Goal: Task Accomplishment & Management: Use online tool/utility

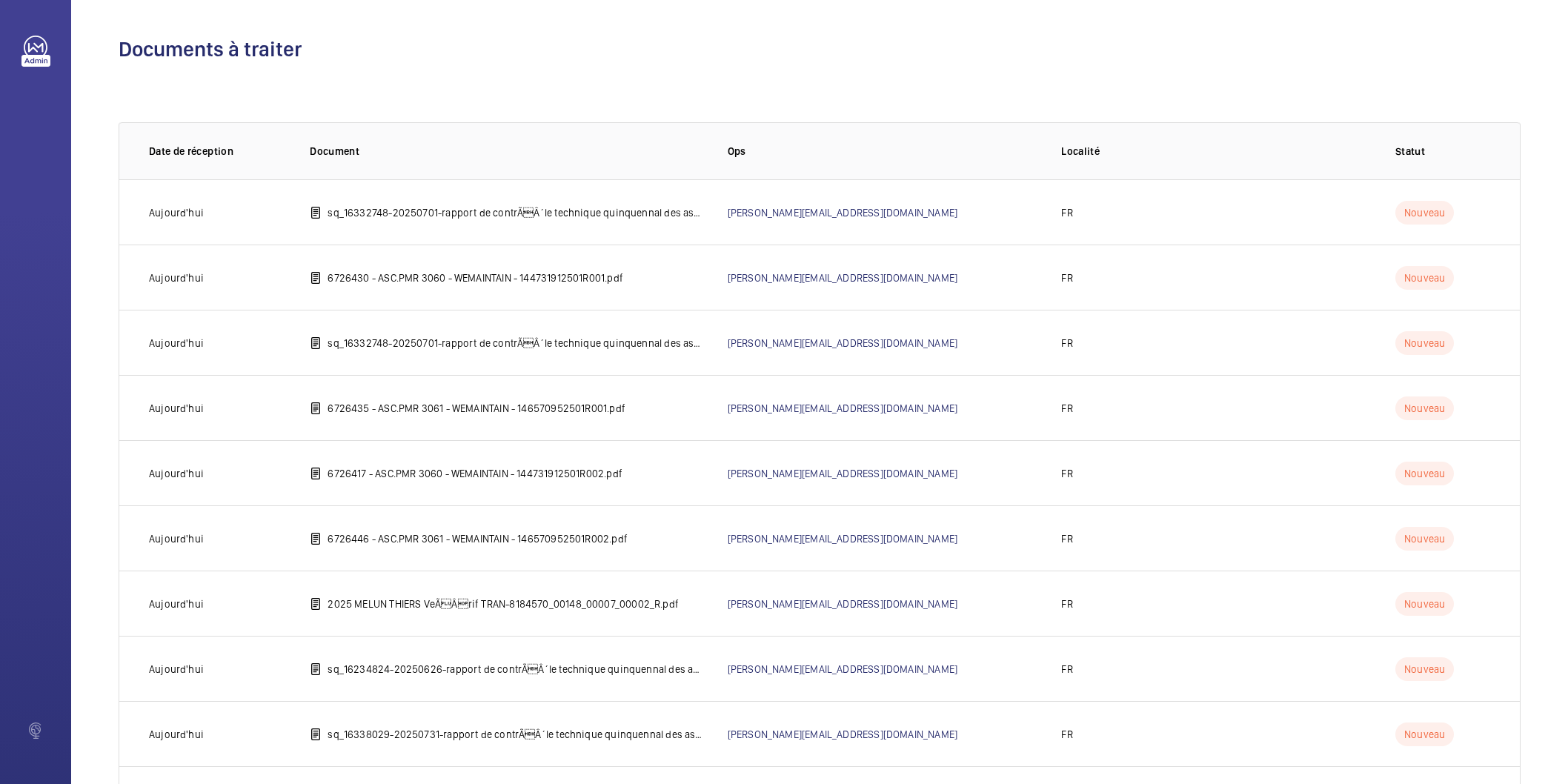
scroll to position [1320, 0]
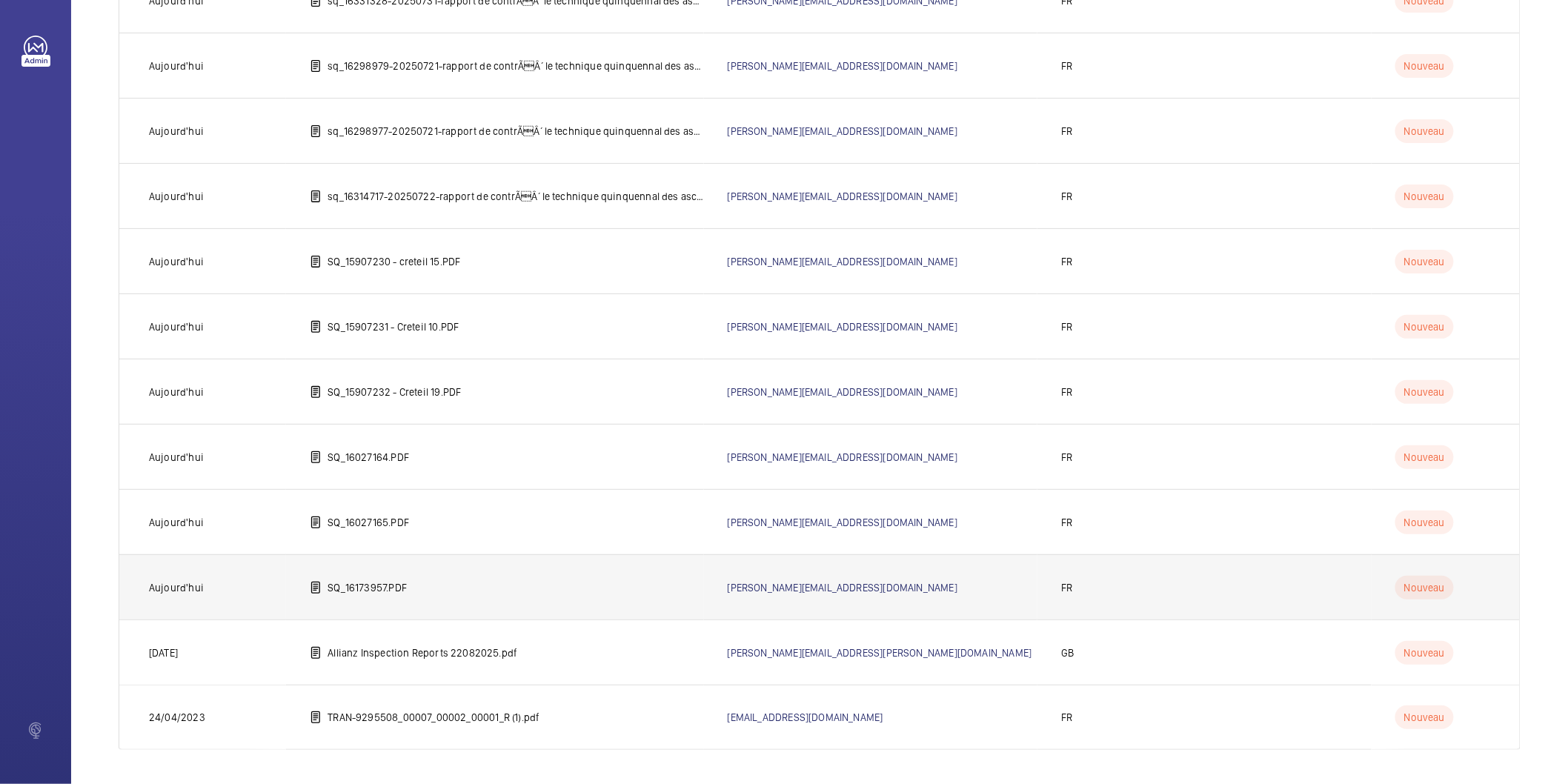
click at [371, 583] on p "SQ_16173957.PDF" at bounding box center [367, 588] width 79 height 15
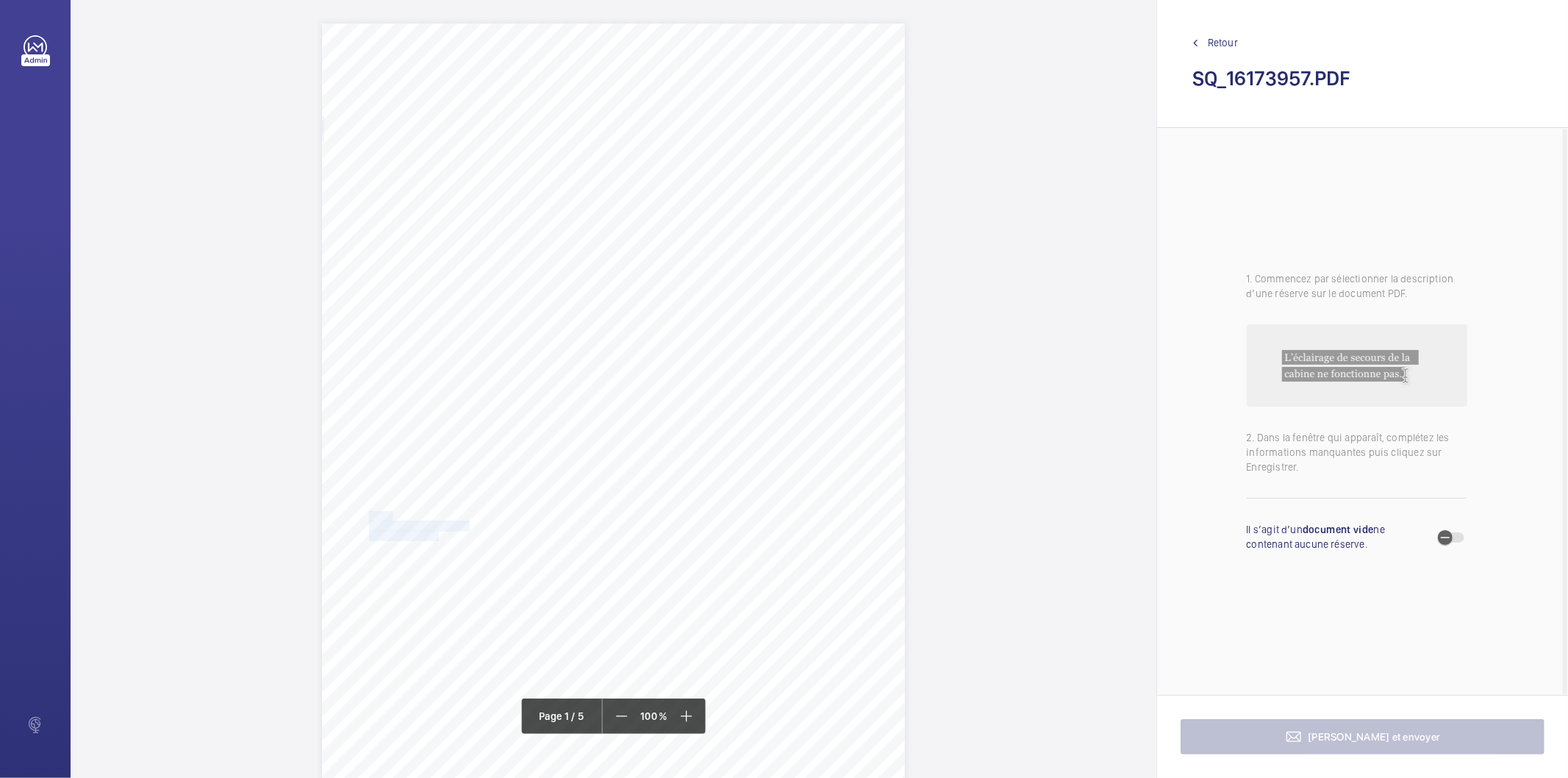
drag, startPoint x: 368, startPoint y: 513, endPoint x: 436, endPoint y: 532, distance: 70.6
click at [436, 532] on div "IN'LI PROPERTY MANAGEMENT IN'LI PROPERTY MANAGEMENT TOUR ARIANE [STREET_ADDRESS…" at bounding box center [613, 436] width 583 height 825
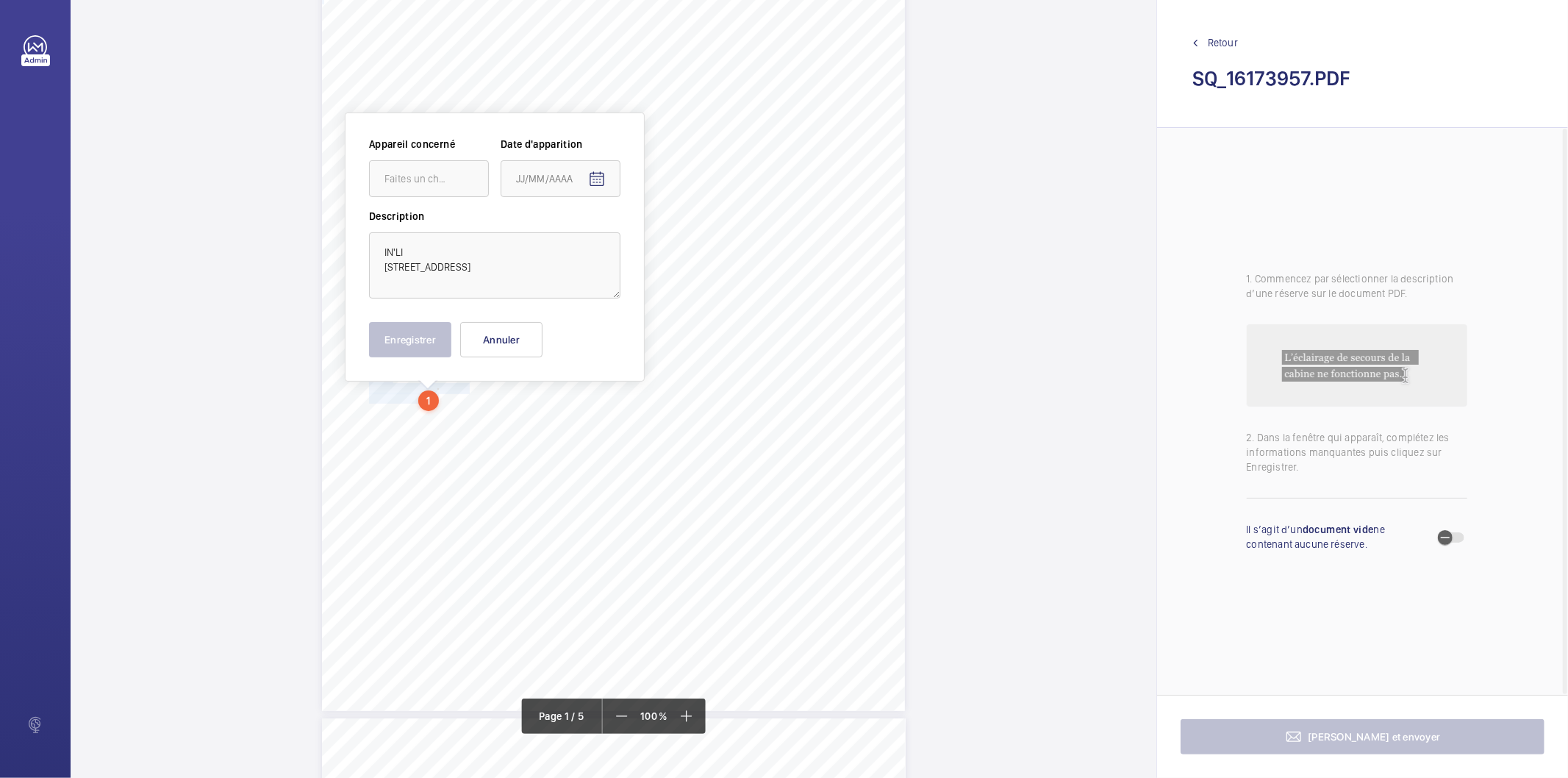
scroll to position [160, 0]
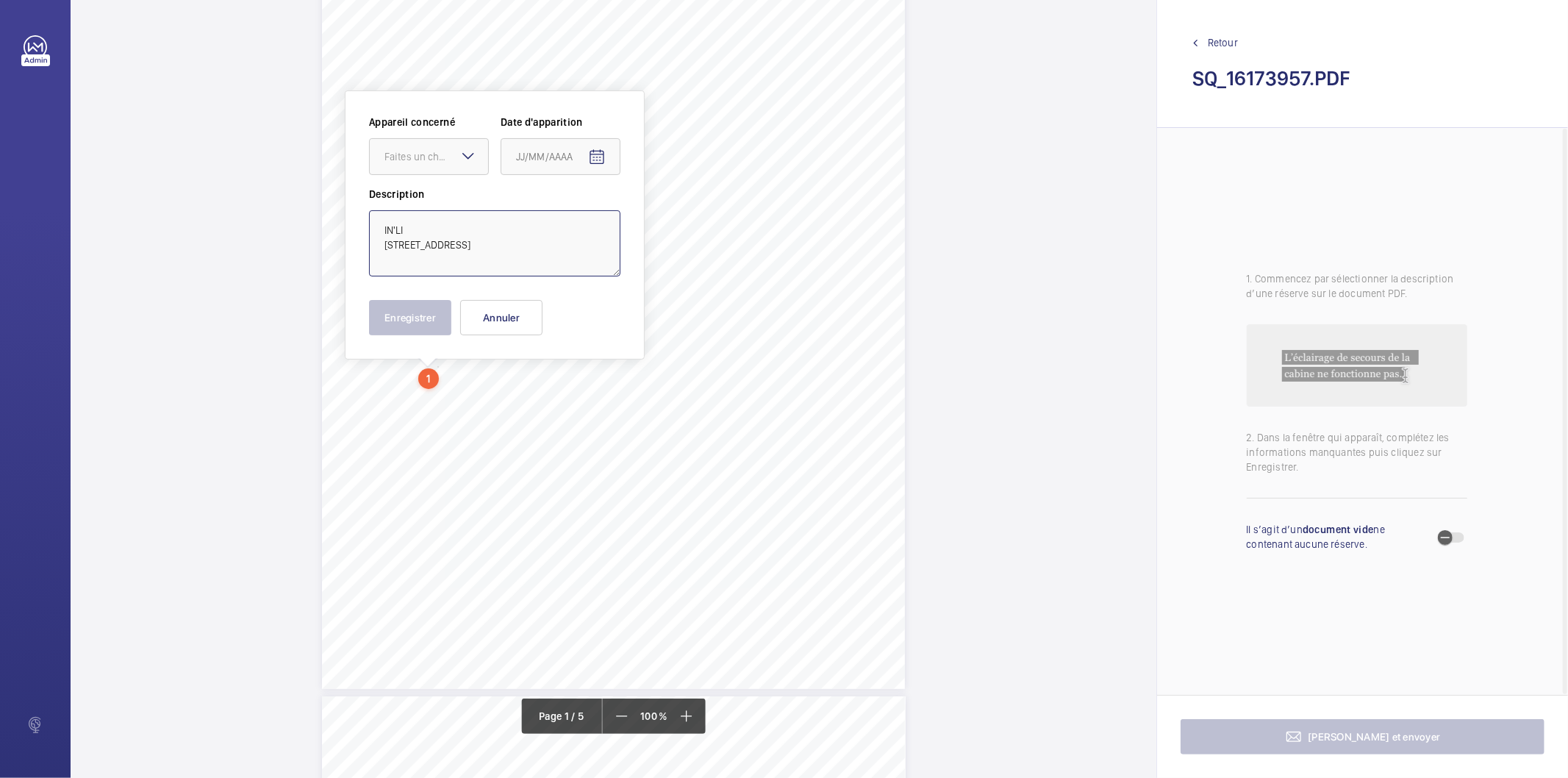
click at [449, 231] on textarea "IN'LI [STREET_ADDRESS]" at bounding box center [495, 244] width 252 height 67
click at [487, 228] on textarea "IN'LI [STREET_ADDRESS]" at bounding box center [495, 244] width 252 height 67
type textarea "IN'LI [STREET_ADDRESS]"
click at [490, 317] on button "Annuler" at bounding box center [501, 317] width 82 height 35
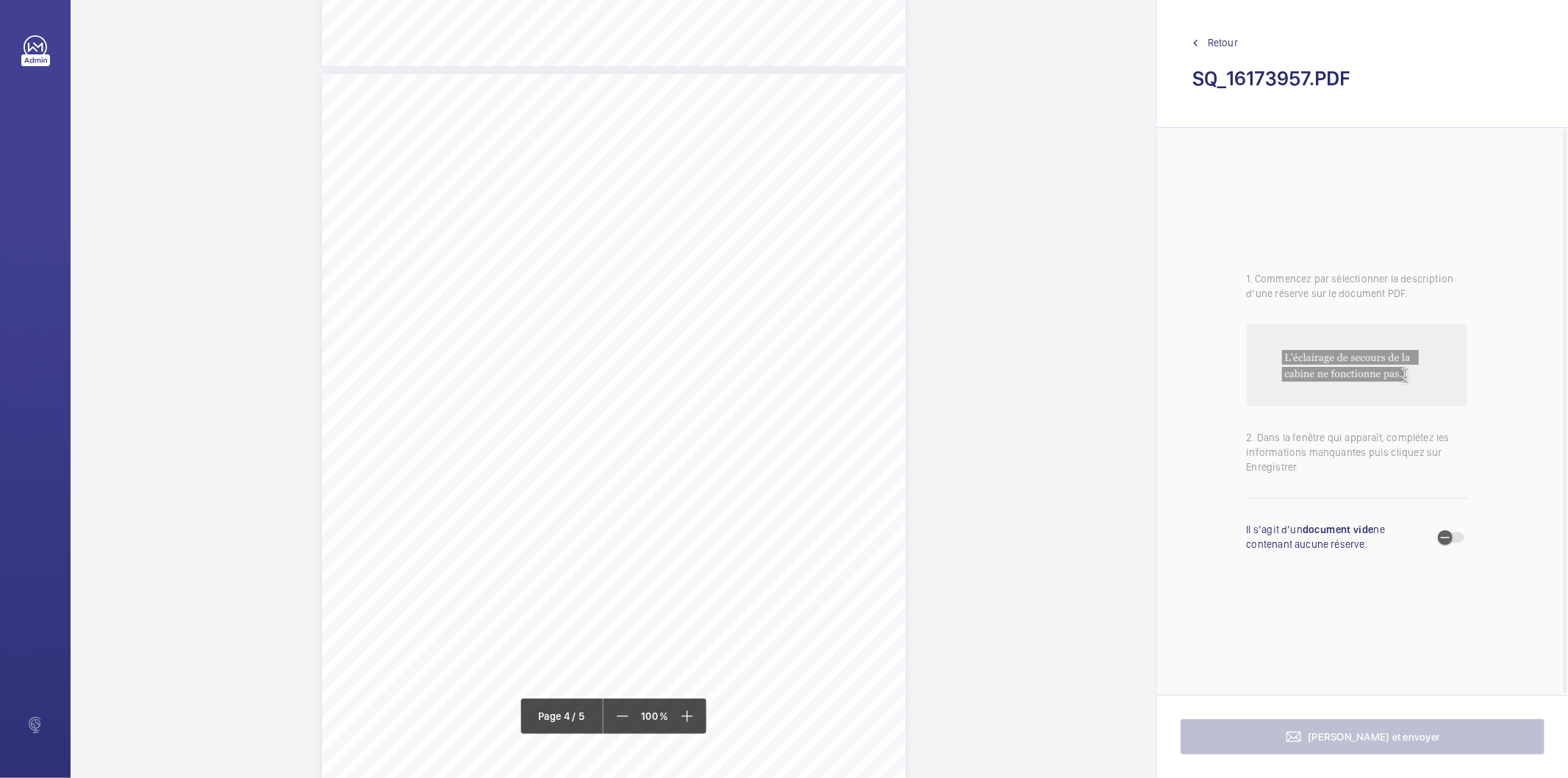
click at [667, 298] on div "Affaire n° : 2502206E0000059/48000 / N° du rapport : 206E0/25/4144 Lieu de véri…" at bounding box center [614, 486] width 584 height 825
click at [724, 308] on button "Annuler" at bounding box center [732, 317] width 82 height 35
drag, startPoint x: 670, startPoint y: 371, endPoint x: 760, endPoint y: 382, distance: 90.7
click at [760, 382] on div "Affaire n° : 2502206E0000059/48000 / N° du rapport : 206E0/25/4144 Lieu de véri…" at bounding box center [614, 560] width 584 height 825
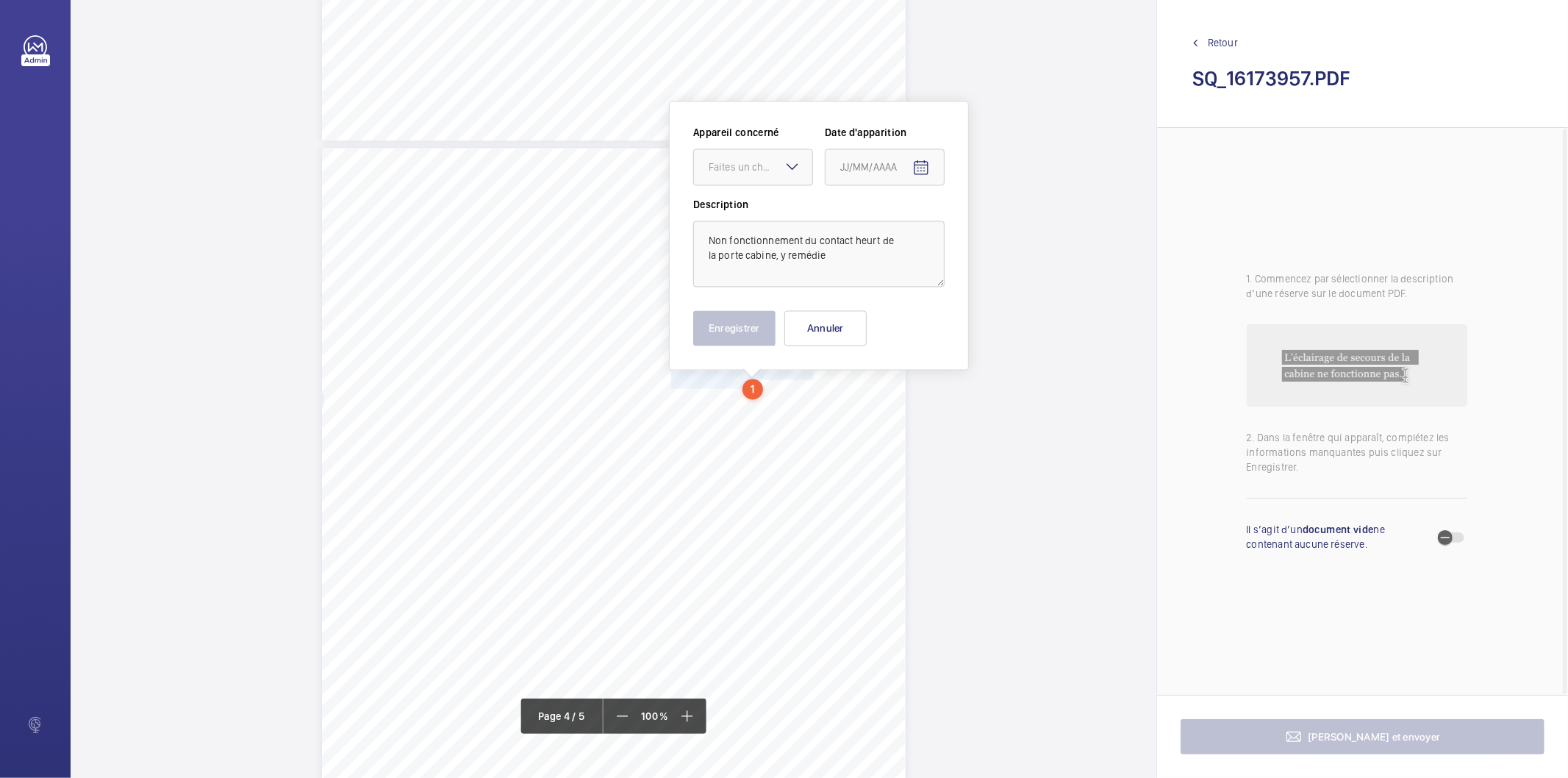
scroll to position [2384, 0]
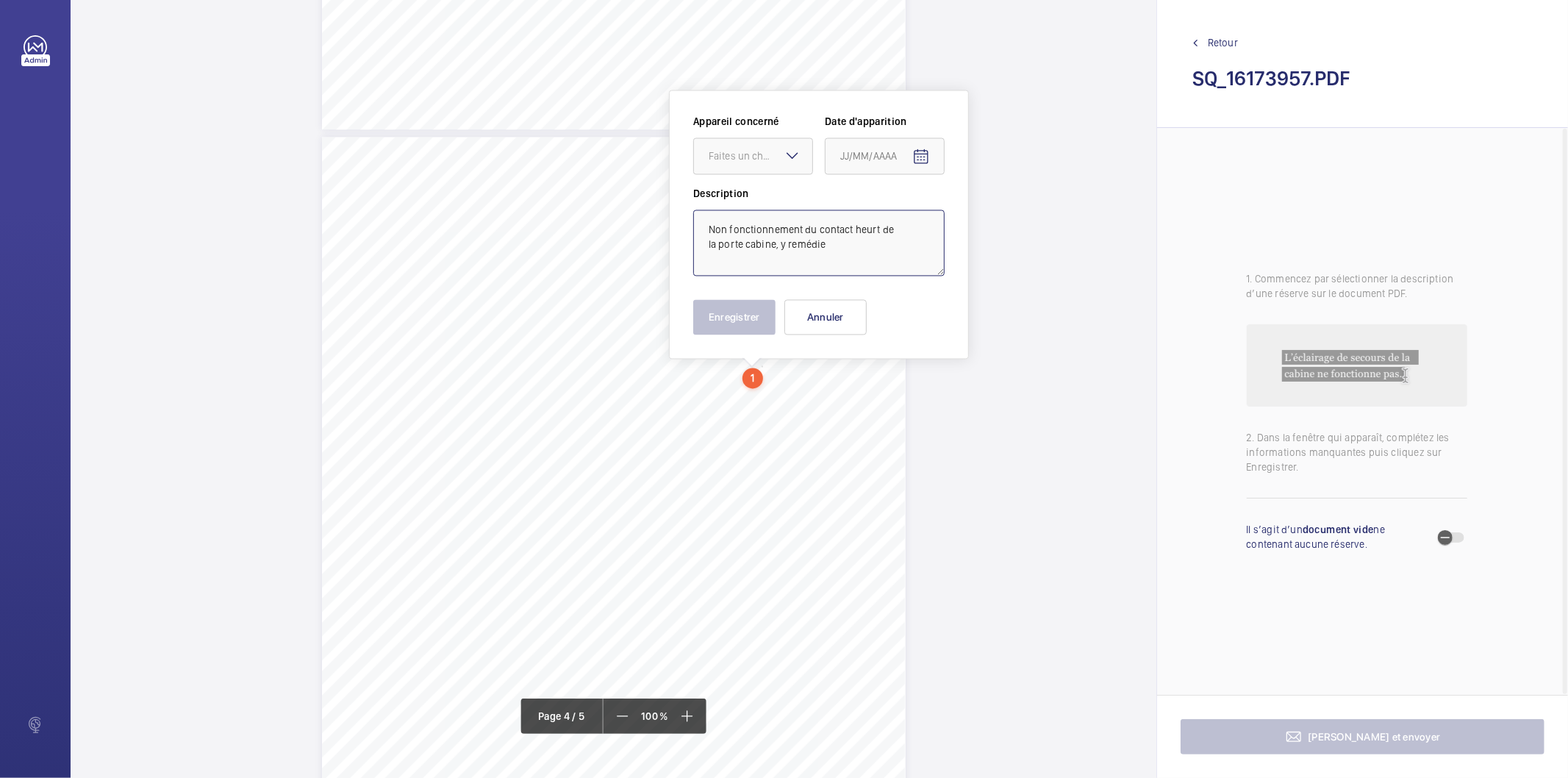
click at [839, 255] on textarea "Non fonctionnement du contact heurt de la porte cabine, y remédie" at bounding box center [819, 243] width 252 height 67
click at [773, 156] on div "Faites un choix" at bounding box center [760, 156] width 104 height 15
drag, startPoint x: 764, startPoint y: 204, endPoint x: 802, endPoint y: 195, distance: 39.1
click at [764, 203] on span "72144969" at bounding box center [752, 200] width 89 height 15
type textarea "Non fonctionnement du contact heurt de la porte cabine, y remédier"
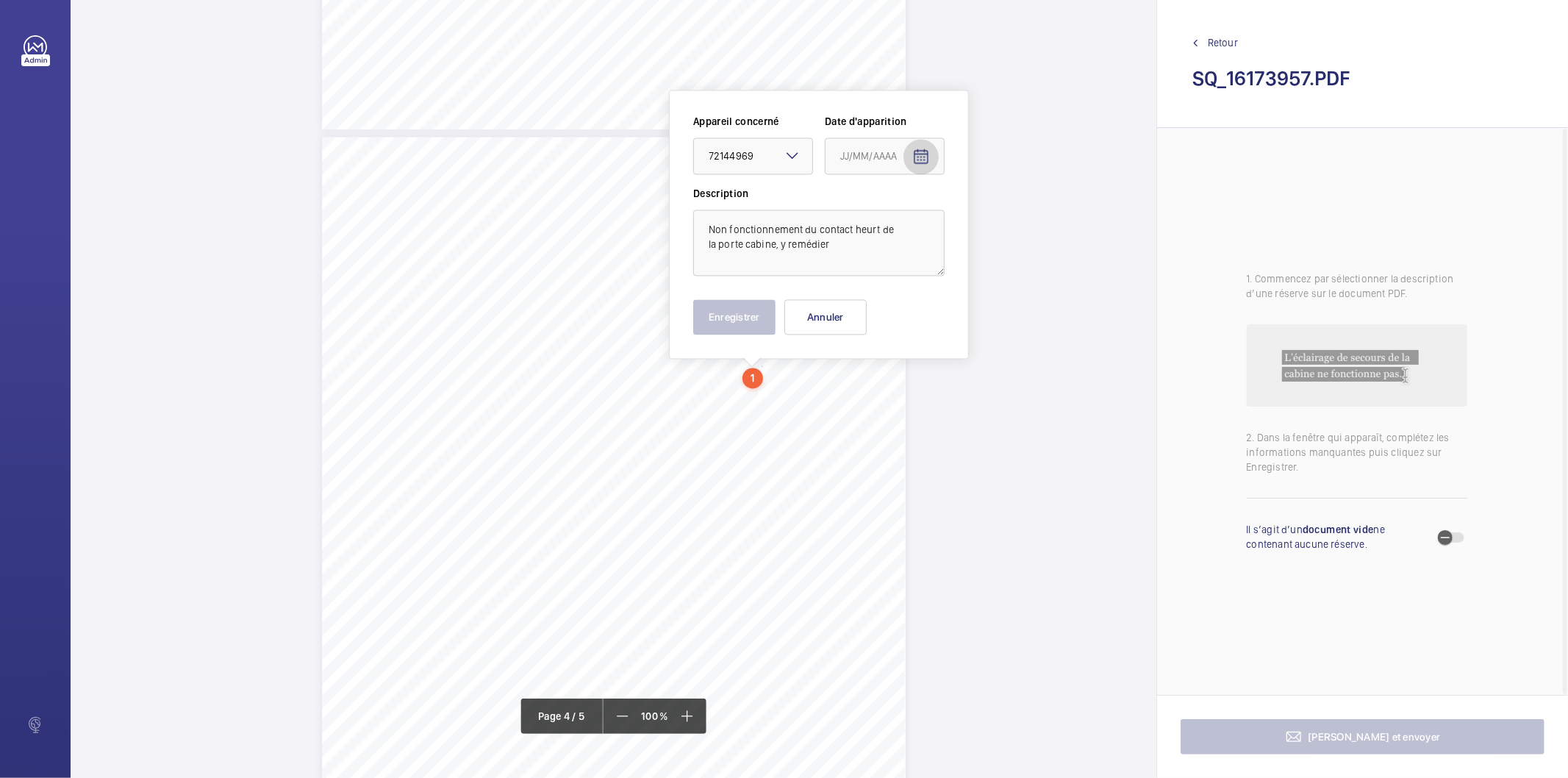
click at [923, 160] on mat-icon "Open calendar" at bounding box center [921, 157] width 18 height 18
click at [996, 219] on span "Previous month" at bounding box center [995, 215] width 29 height 29
click at [996, 218] on span "Previous month" at bounding box center [995, 215] width 29 height 29
click at [937, 307] on span "5" at bounding box center [933, 305] width 26 height 26
type input "[DATE]"
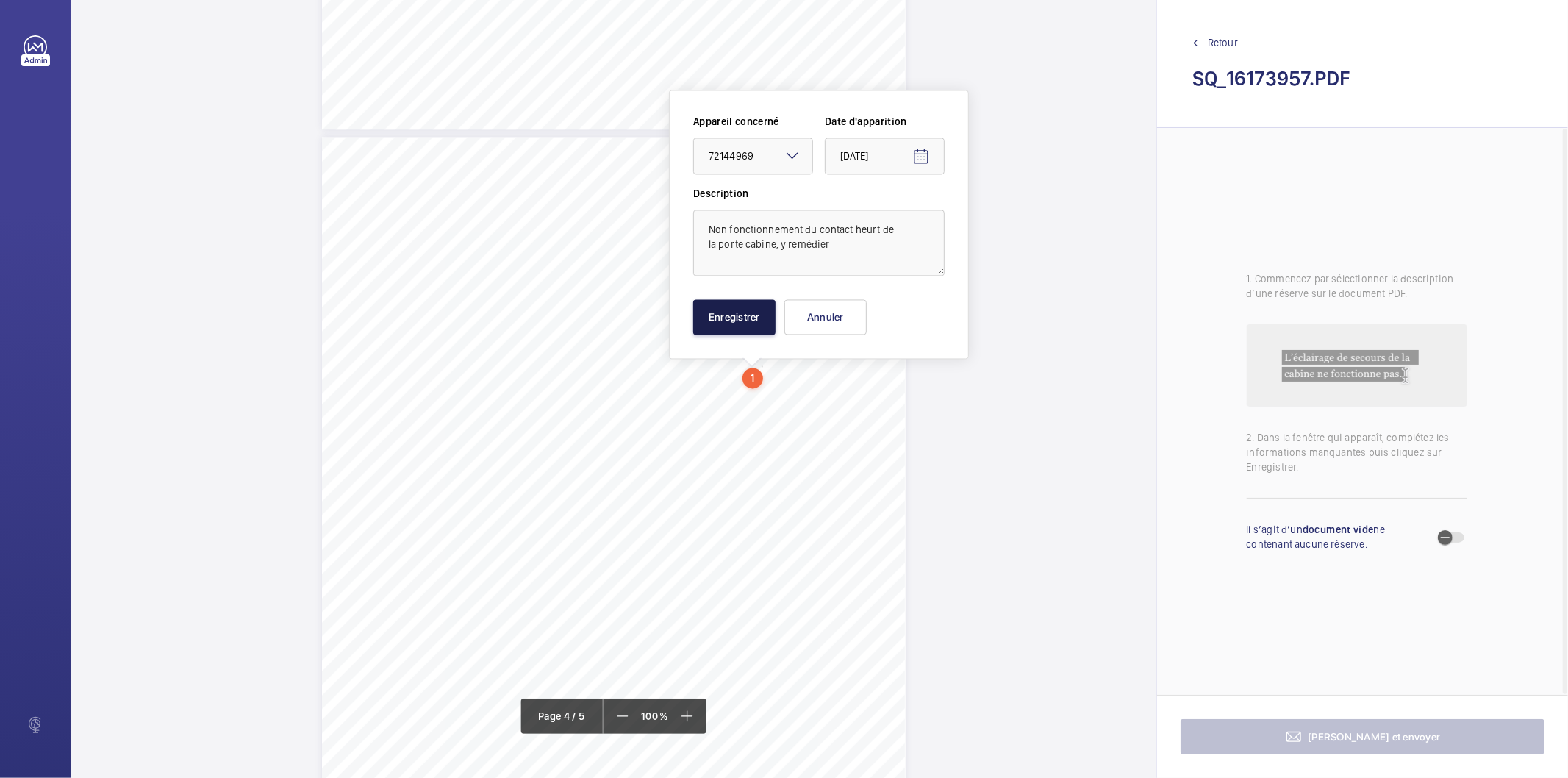
click at [739, 331] on button "Enregistrer" at bounding box center [735, 316] width 82 height 35
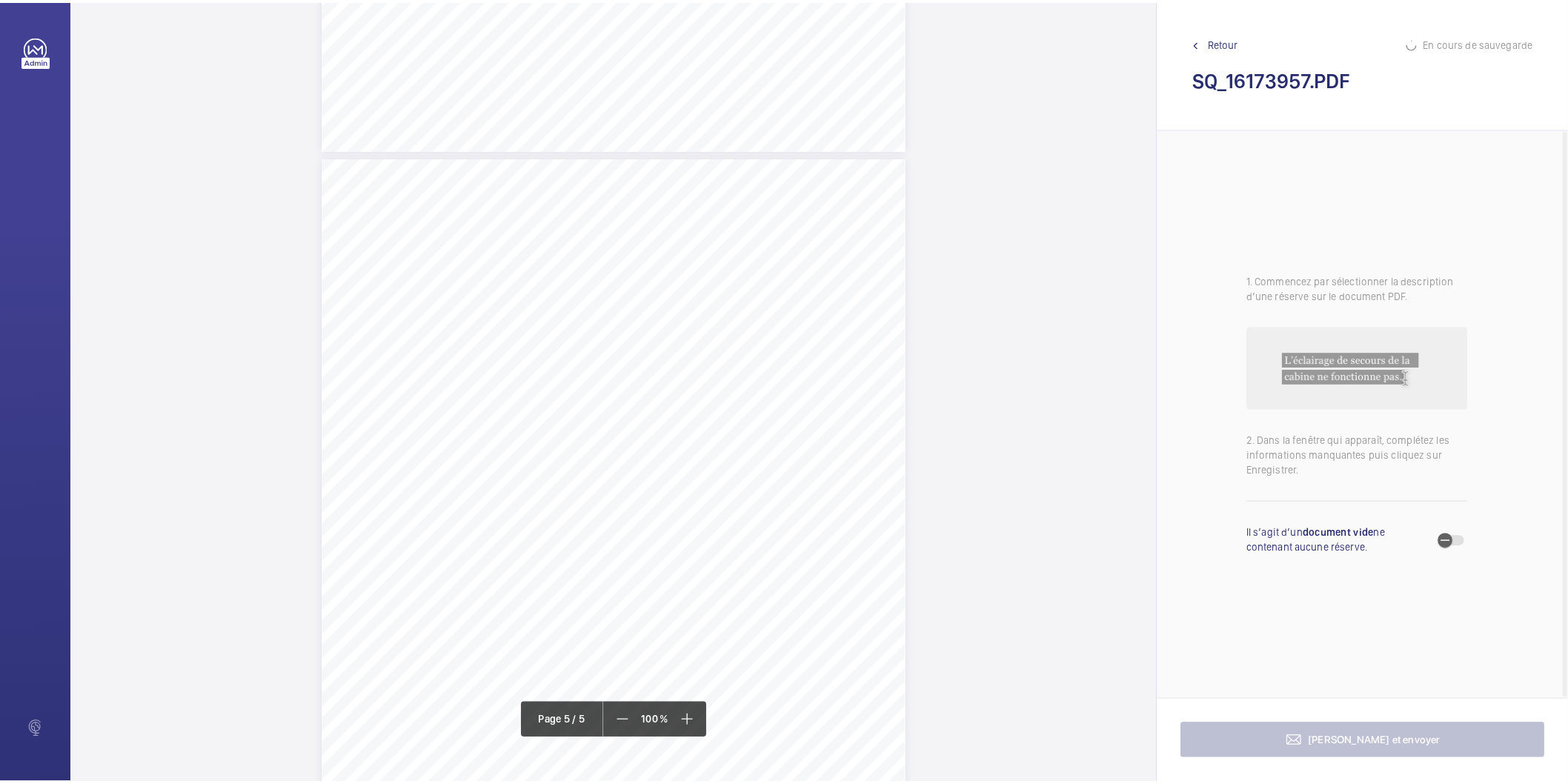
scroll to position [3456, 0]
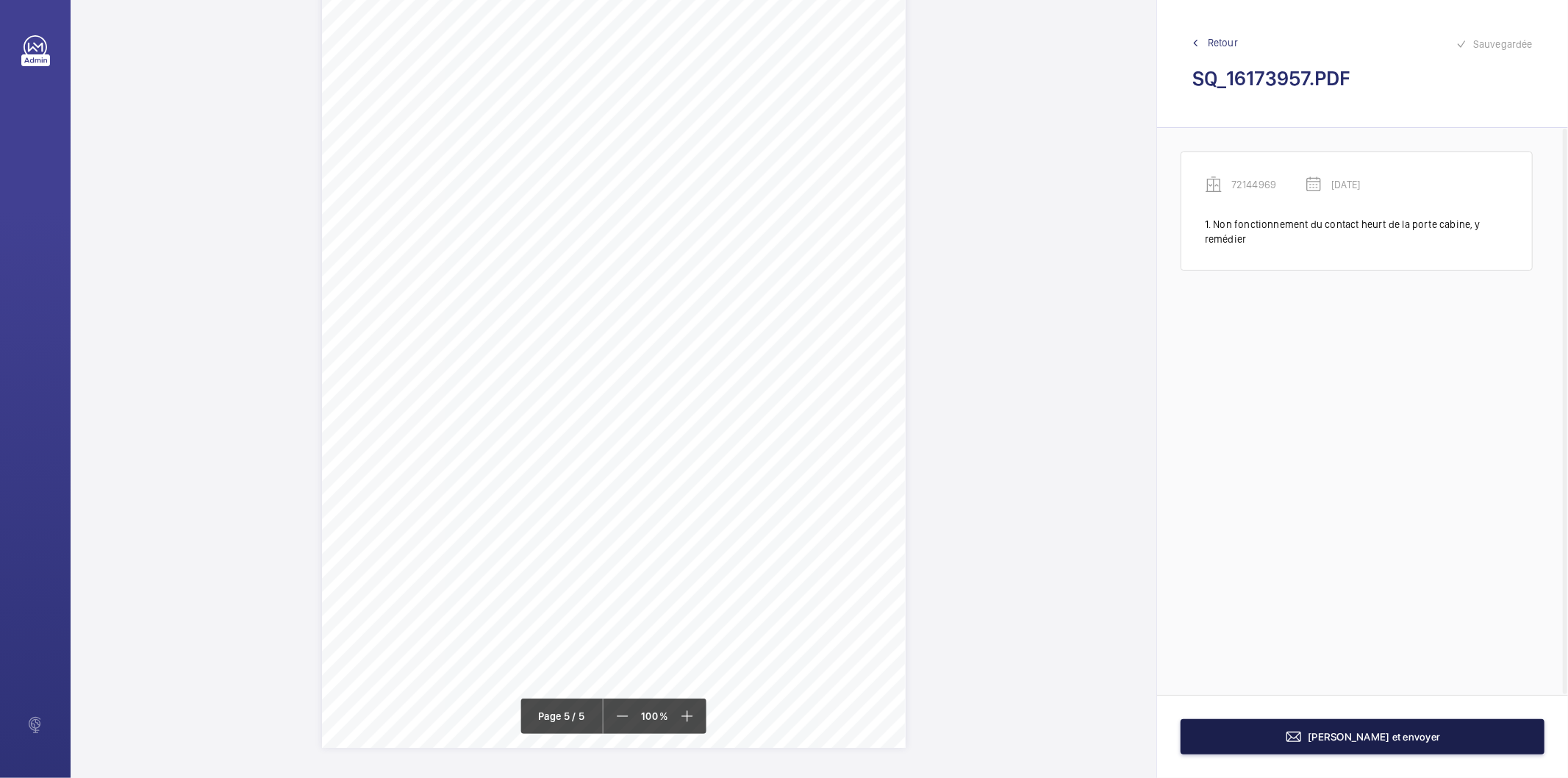
click at [1276, 728] on button "[PERSON_NAME] et envoyer" at bounding box center [1361, 737] width 363 height 35
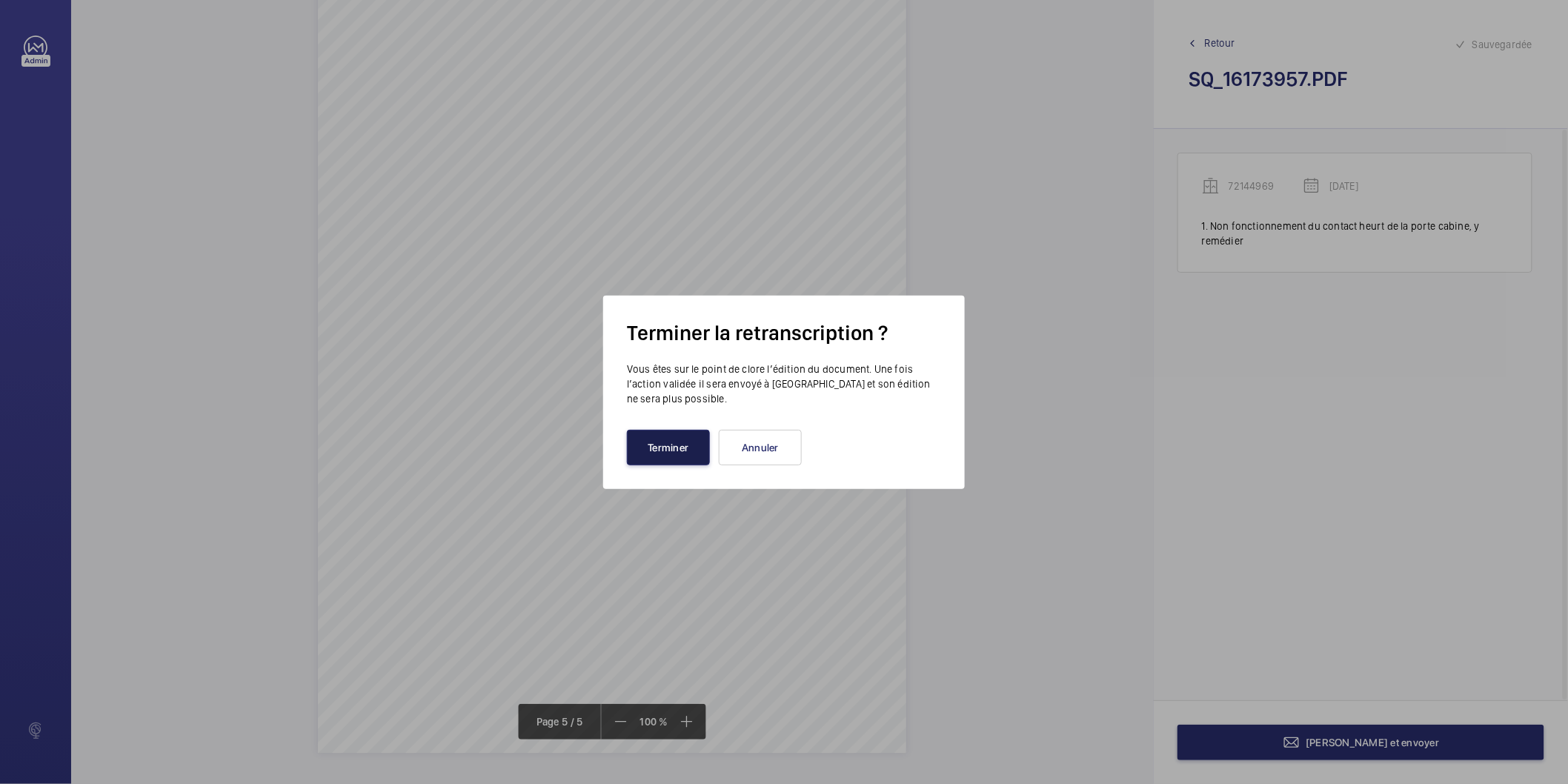
click at [687, 437] on button "Terminer" at bounding box center [668, 447] width 83 height 36
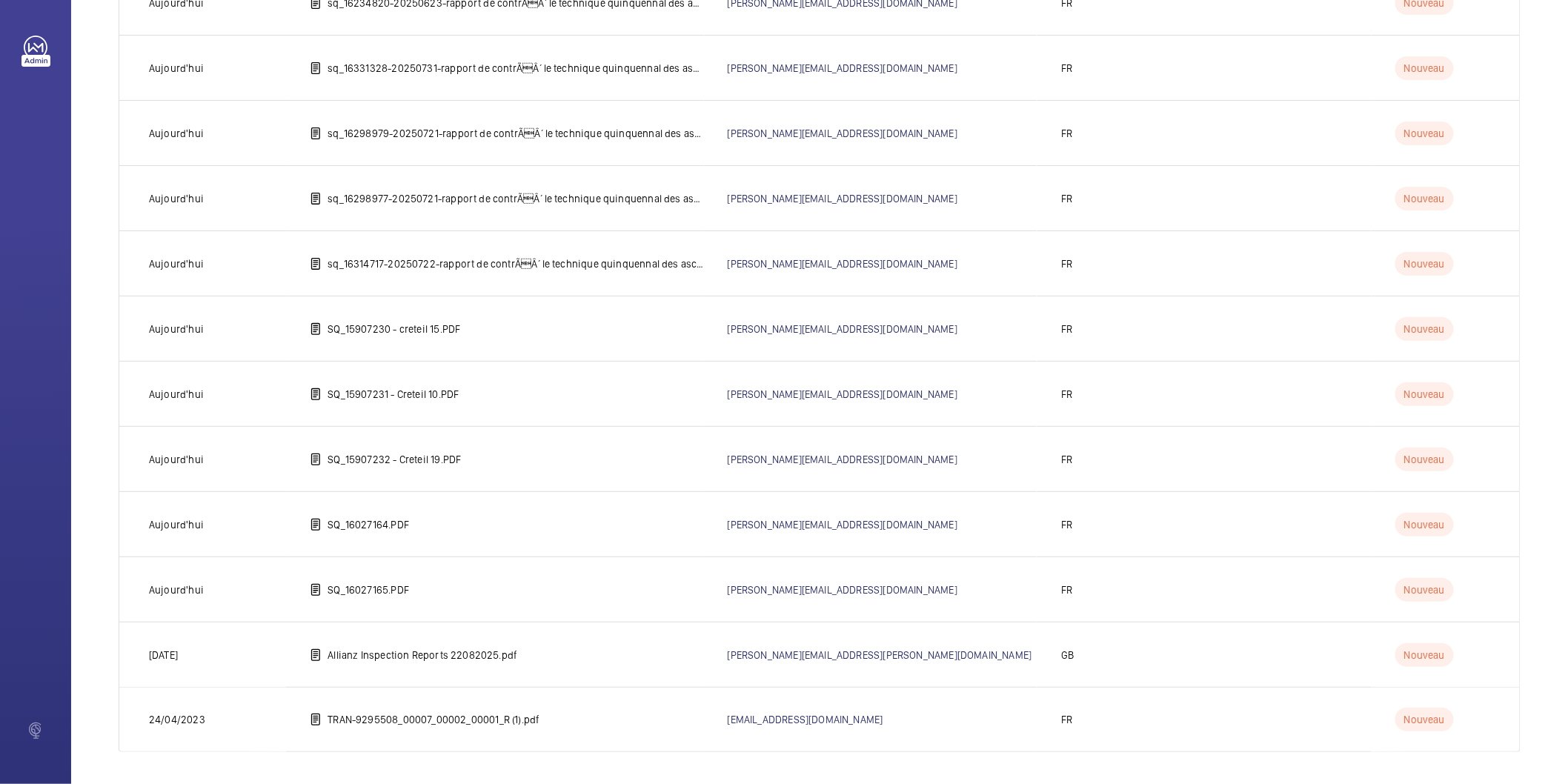
scroll to position [1255, 0]
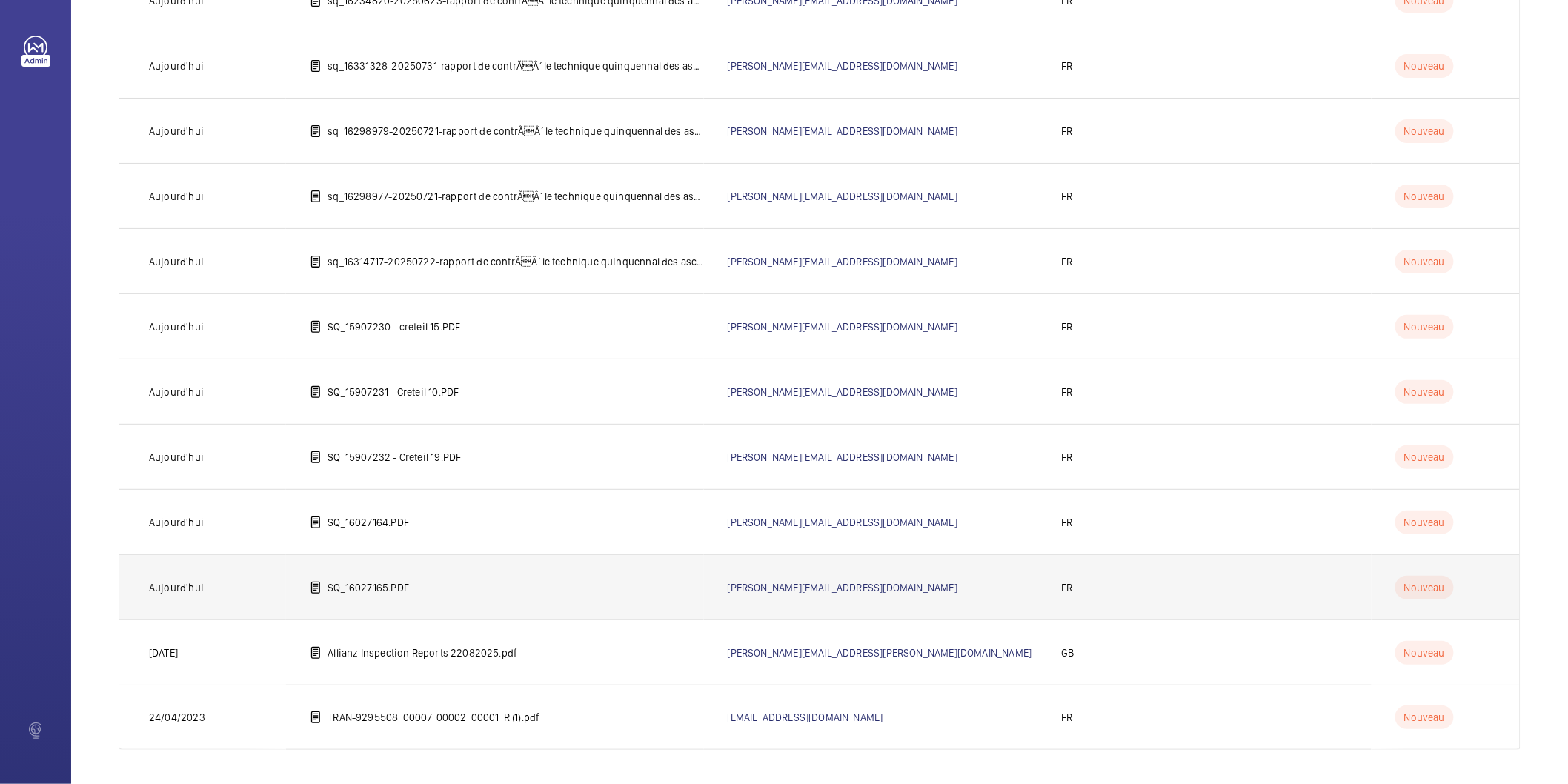
click at [418, 587] on td "SQ_16027165.PDF" at bounding box center [495, 587] width 417 height 65
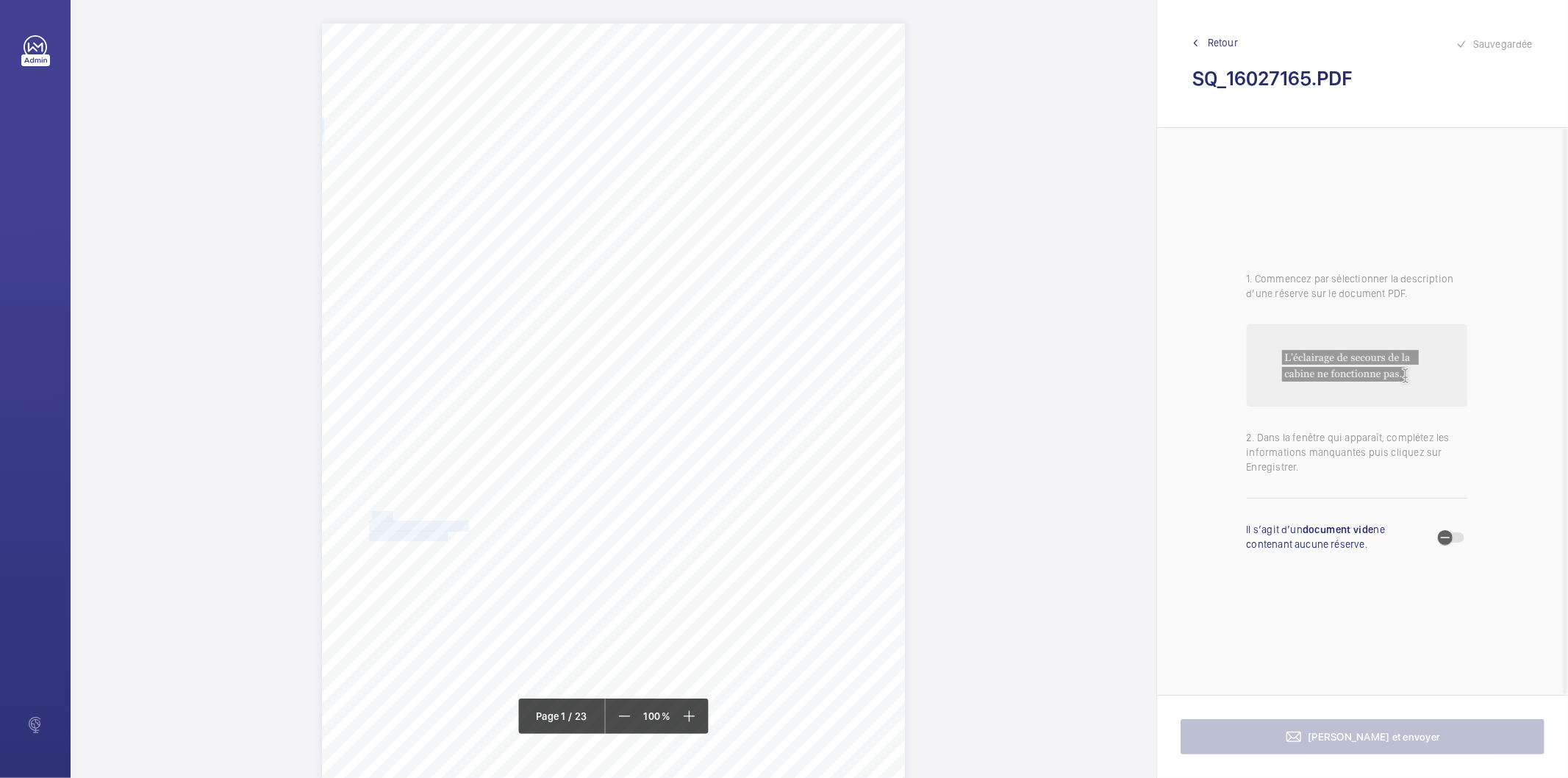
drag, startPoint x: 369, startPoint y: 513, endPoint x: 444, endPoint y: 533, distance: 77.6
click at [444, 533] on div "IN'LI PROPERTY MANAGEMENT IN'LI PROPERTY MANAGEMENT TOUR ARIANE [STREET_ADDRESS…" at bounding box center [613, 436] width 583 height 825
click at [429, 224] on textarea "N'LI [STREET_ADDRESS]" at bounding box center [502, 244] width 252 height 67
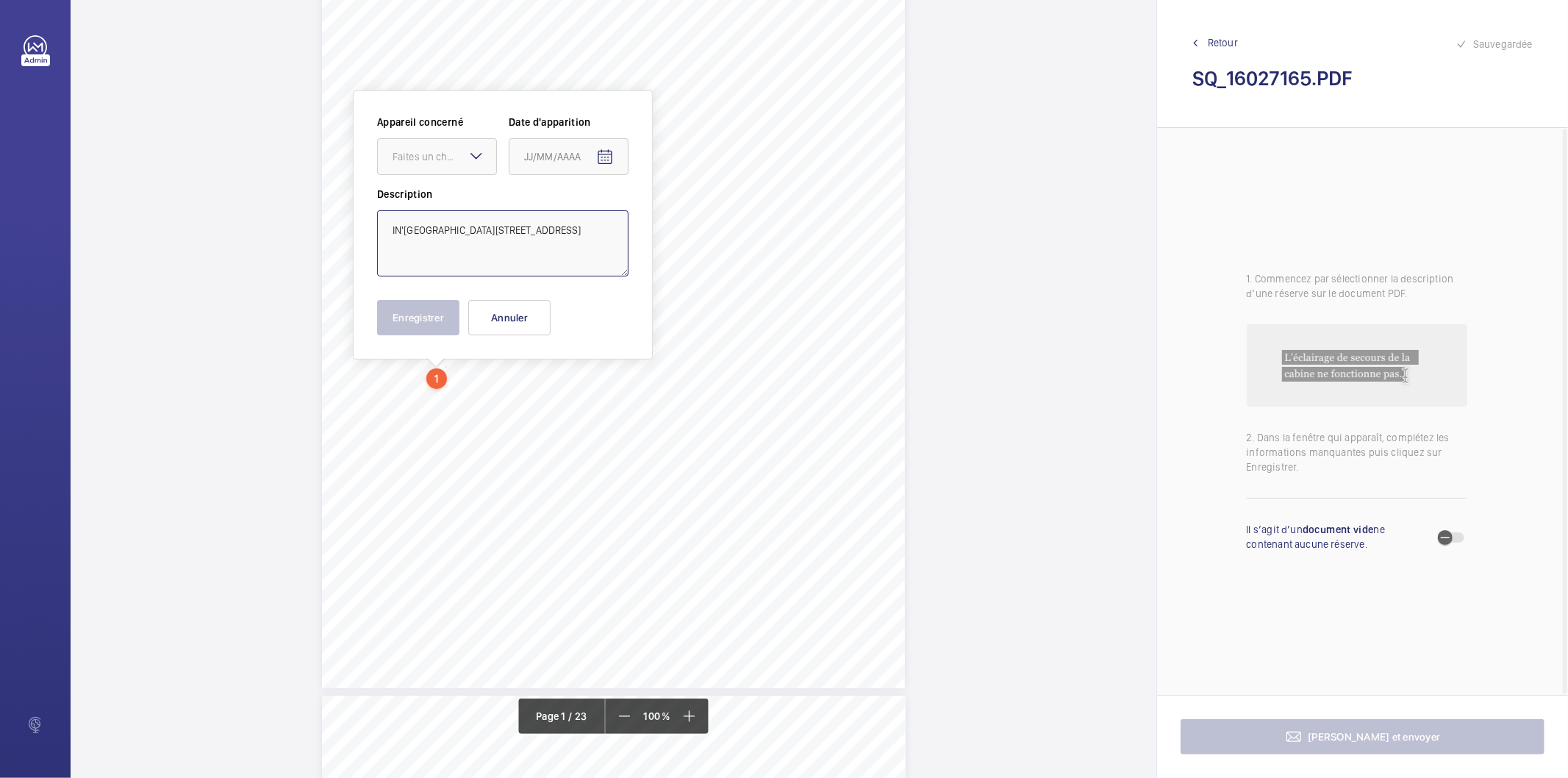
type textarea "IN'[GEOGRAPHIC_DATA][STREET_ADDRESS]"
click at [512, 312] on button "Annuler" at bounding box center [509, 317] width 82 height 35
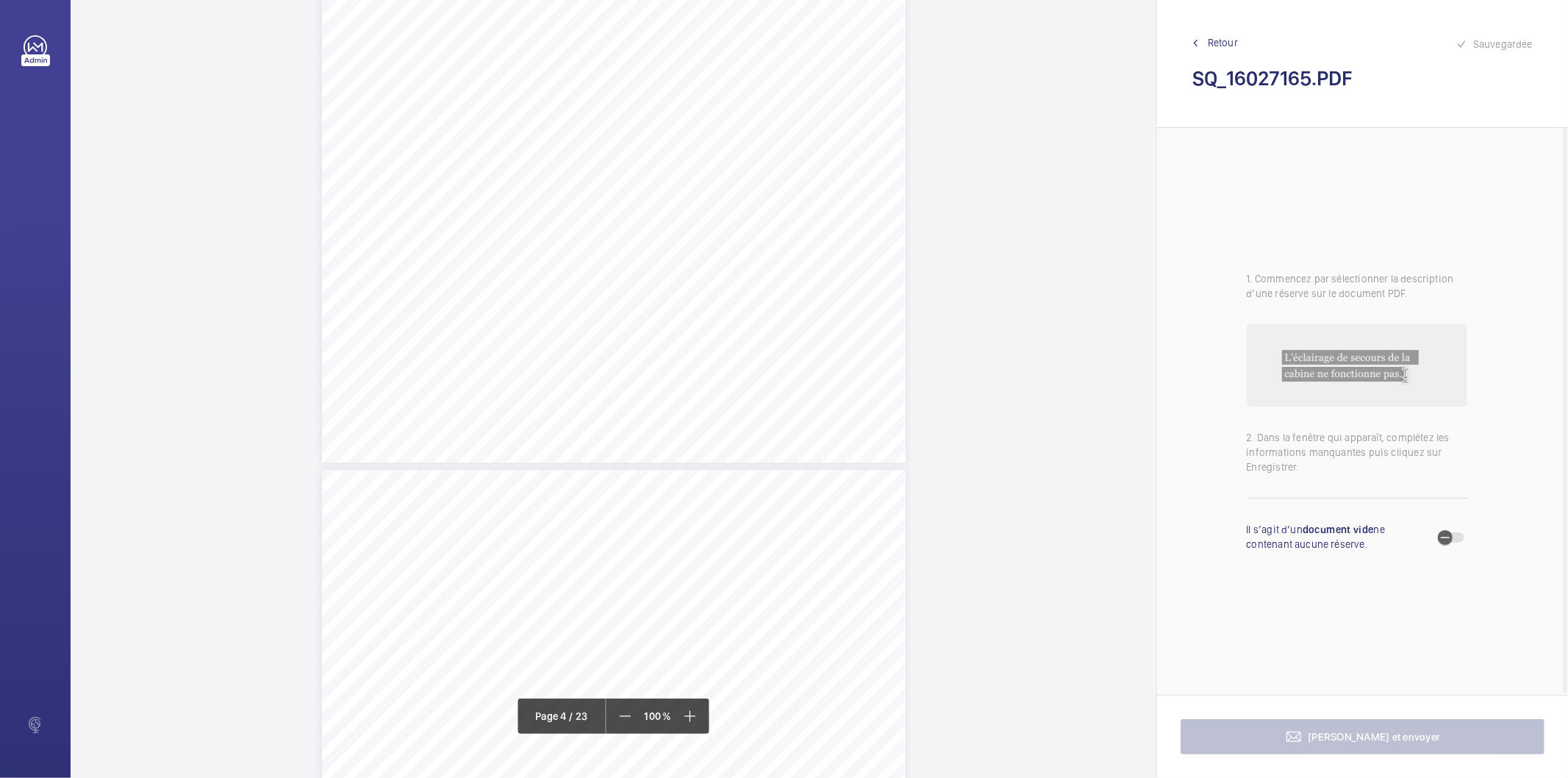
scroll to position [3184, 0]
drag, startPoint x: 670, startPoint y: 393, endPoint x: 718, endPoint y: 402, distance: 48.8
click at [718, 402] on div "Affaire n° : 2502206E0000059/51000 / N° du rapport : 206E0/25/2776 Lieu de véri…" at bounding box center [614, 582] width 584 height 825
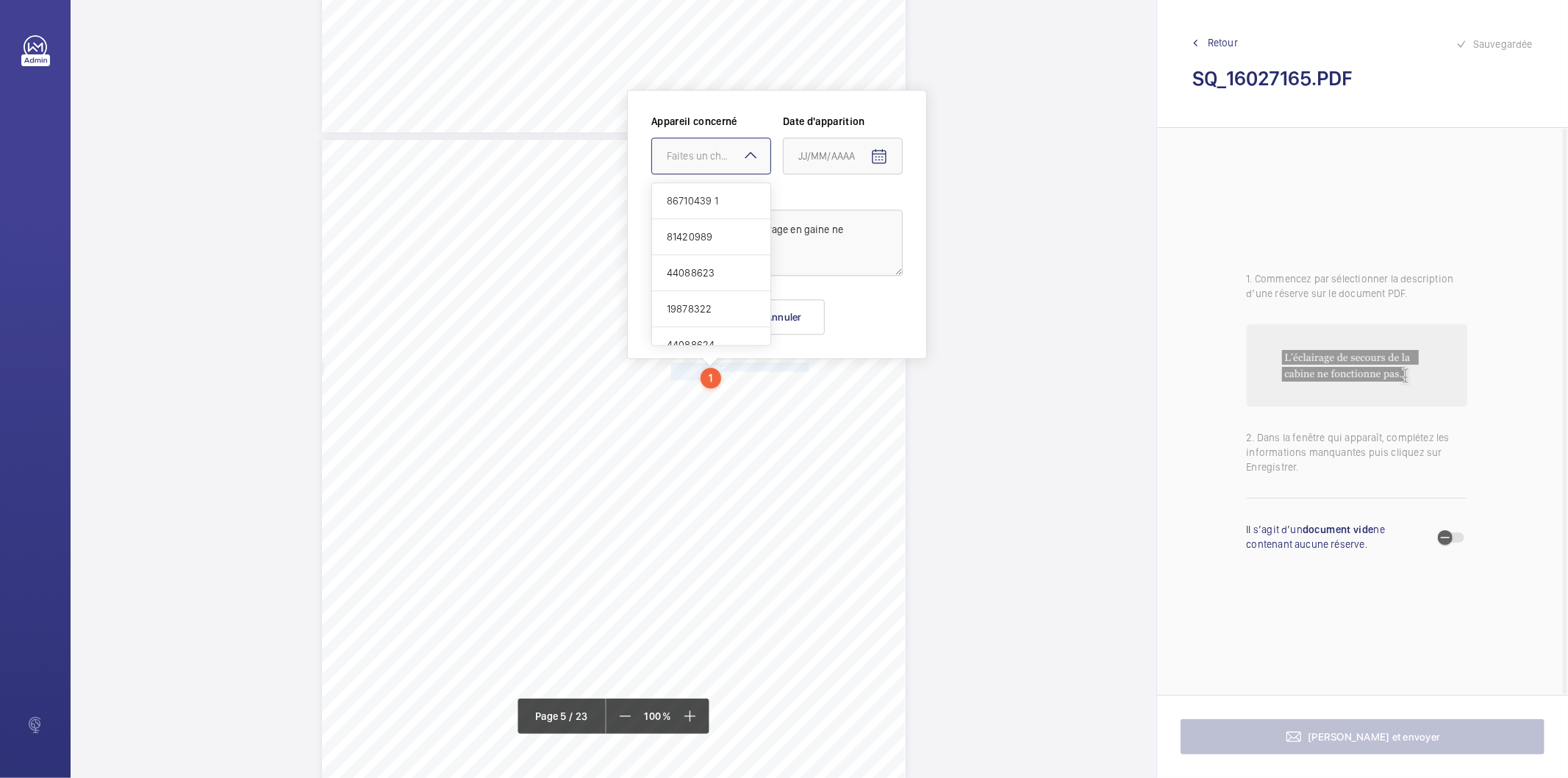
drag, startPoint x: 731, startPoint y: 161, endPoint x: 720, endPoint y: 195, distance: 35.7
click at [732, 161] on div "Faites un choix" at bounding box center [719, 156] width 104 height 15
click at [714, 201] on span "86710439 1" at bounding box center [711, 200] width 89 height 15
click at [879, 160] on mat-icon "Open calendar" at bounding box center [879, 157] width 18 height 18
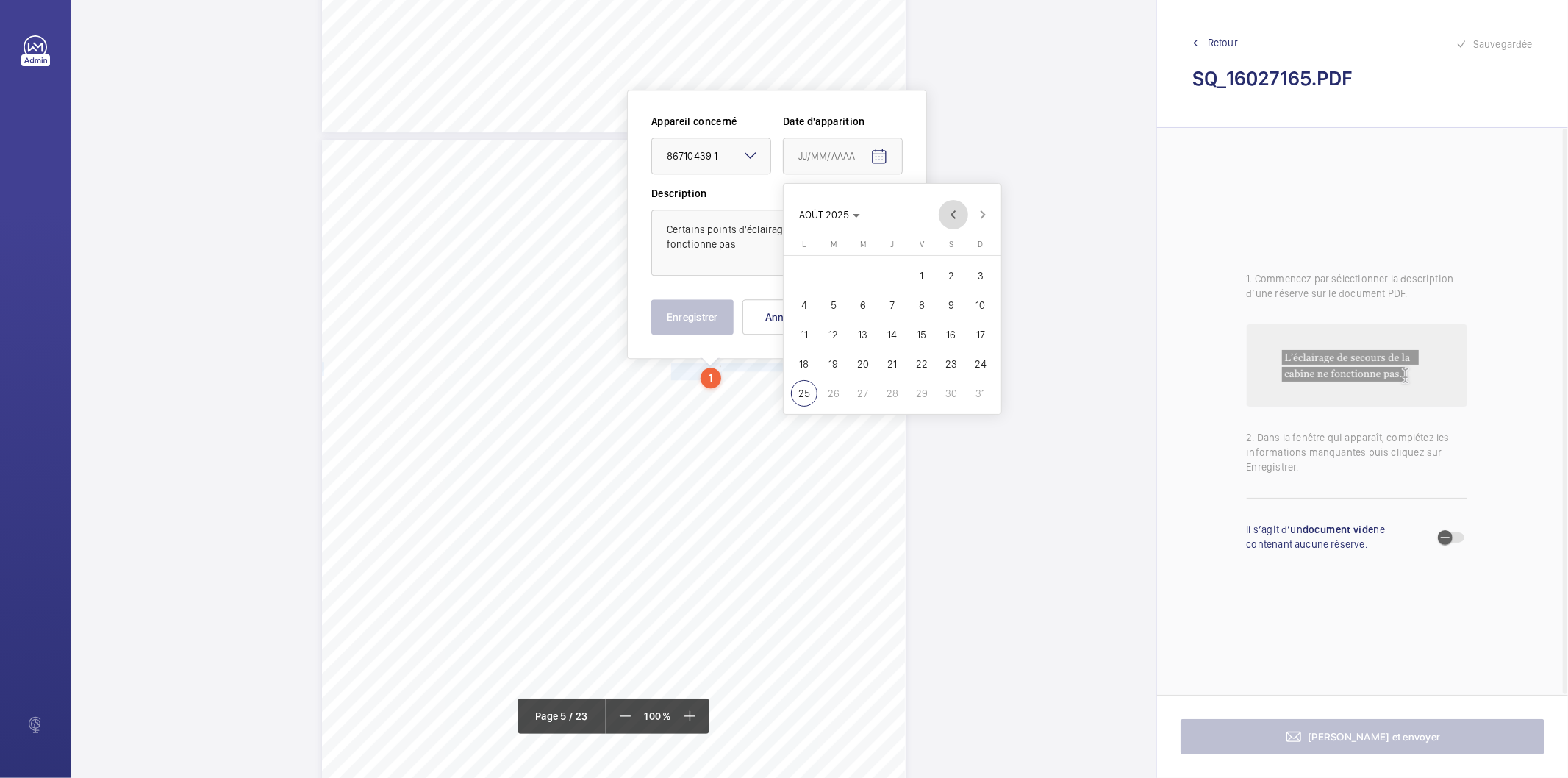
click at [950, 211] on span "Previous month" at bounding box center [953, 215] width 29 height 29
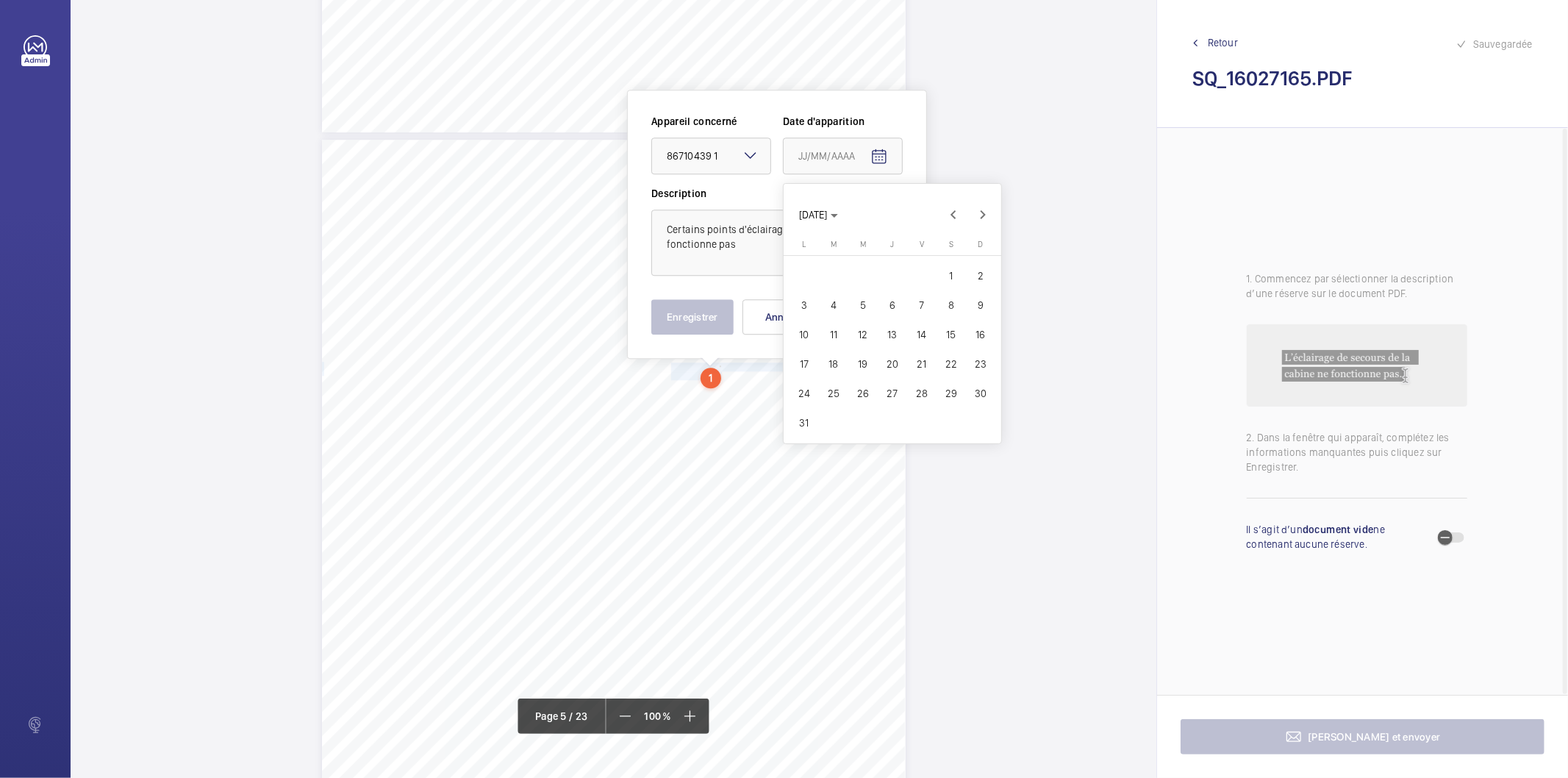
click at [832, 355] on span "18" at bounding box center [832, 364] width 26 height 26
type input "[DATE]"
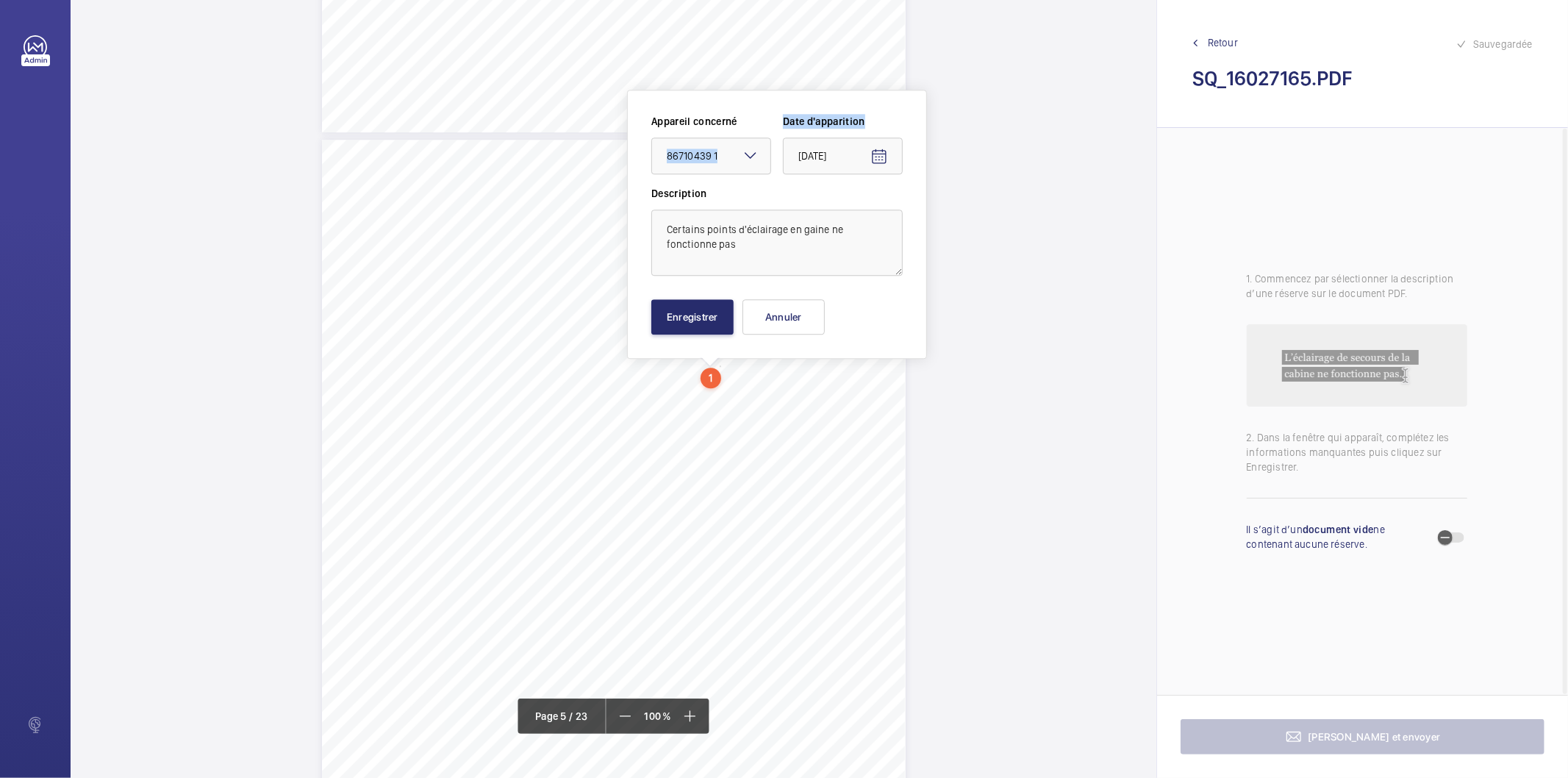
drag, startPoint x: 776, startPoint y: 101, endPoint x: 914, endPoint y: 146, distance: 145.2
click at [917, 145] on div "Appareil concerné Faites un choix × 86710439 1 × Date d'apparition [DATE] Descr…" at bounding box center [777, 224] width 300 height 269
click at [719, 318] on button "Enregistrer" at bounding box center [692, 316] width 82 height 35
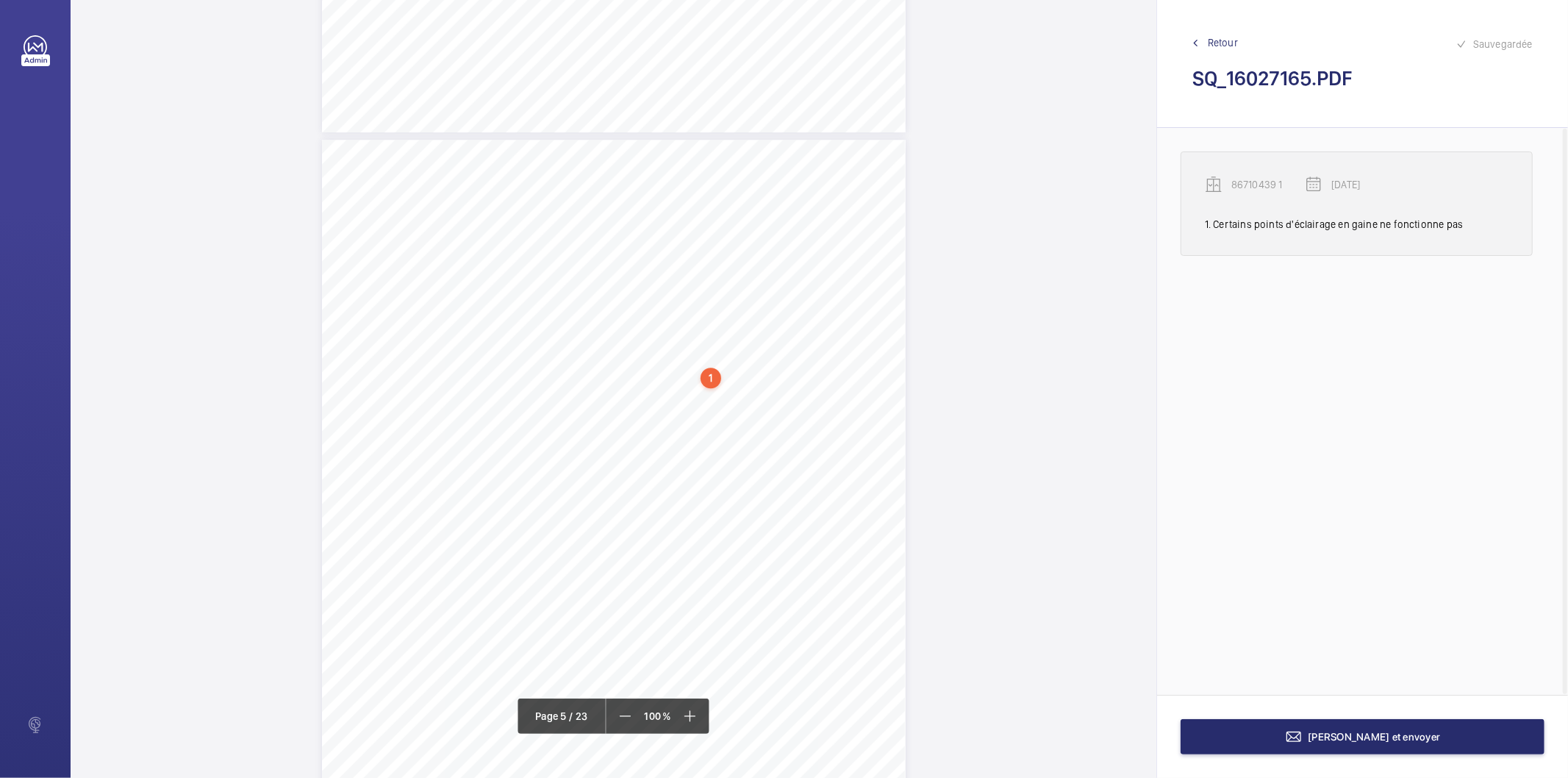
click at [1235, 184] on p "86710439 1" at bounding box center [1267, 184] width 73 height 15
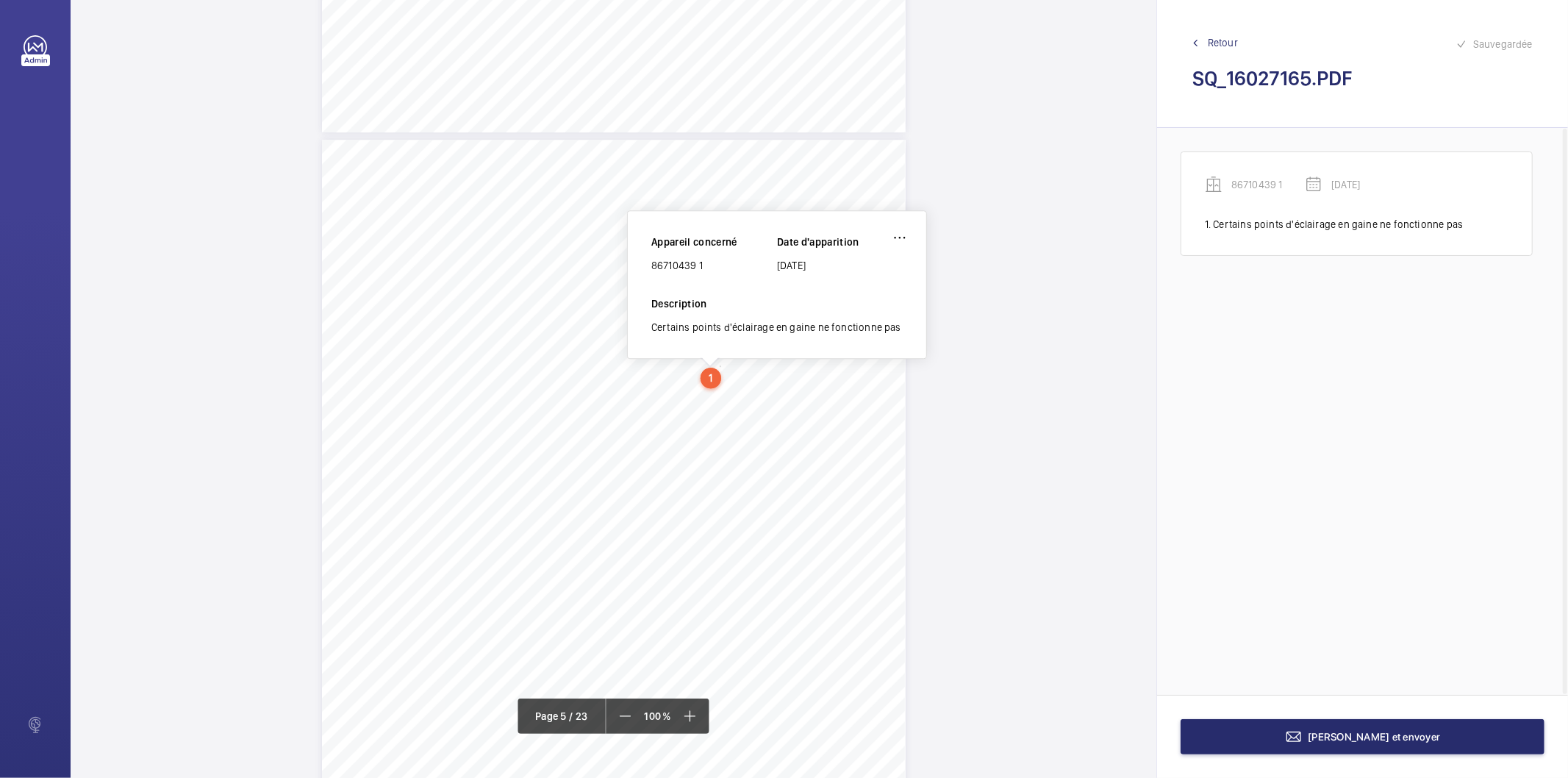
scroll to position [3201, 0]
click at [685, 272] on div "86710439 1" at bounding box center [714, 276] width 125 height 15
drag, startPoint x: 685, startPoint y: 272, endPoint x: 664, endPoint y: 276, distance: 21.4
click at [664, 276] on div "86710439 1" at bounding box center [714, 276] width 125 height 15
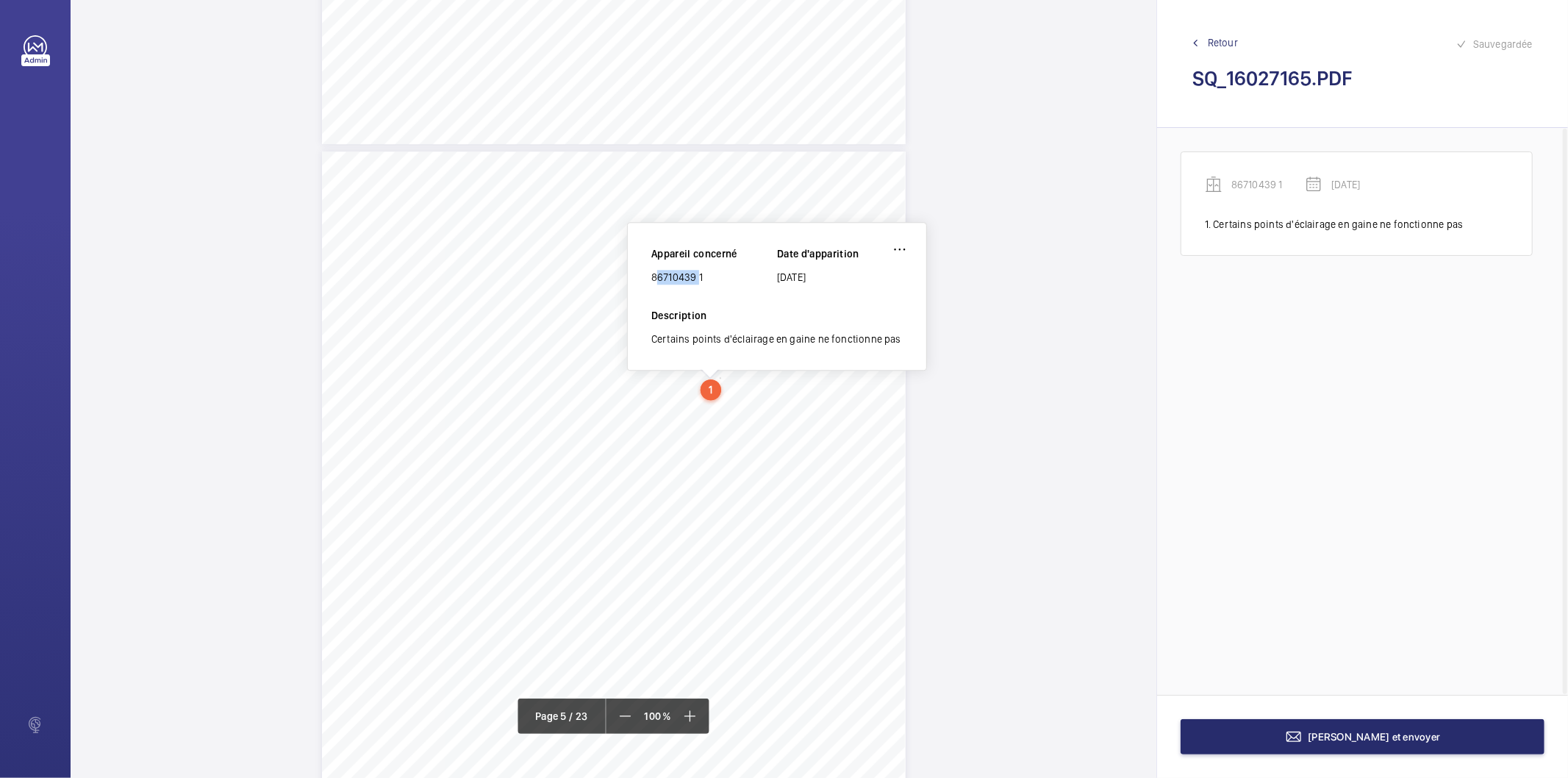
click at [664, 276] on div "86710439 1" at bounding box center [714, 276] width 125 height 15
drag, startPoint x: 669, startPoint y: 419, endPoint x: 717, endPoint y: 443, distance: 53.7
click at [717, 443] on div "Affaire n° : 2502206E0000059/51000 / N° du rapport : 206E0/25/2776 Lieu de véri…" at bounding box center [614, 564] width 584 height 825
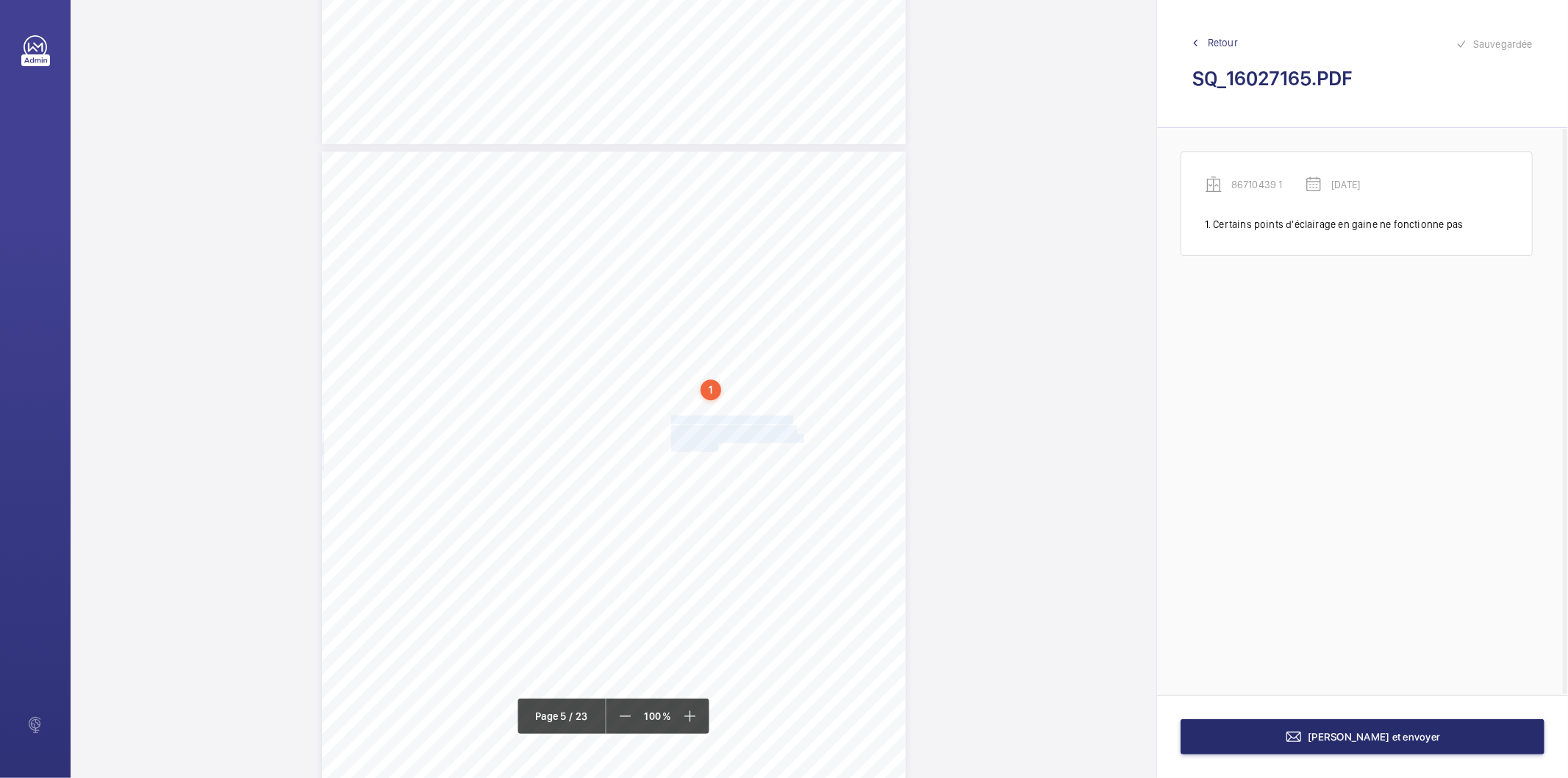
click at [723, 435] on span "au verrouillage des portes paliéres ne" at bounding box center [736, 438] width 131 height 8
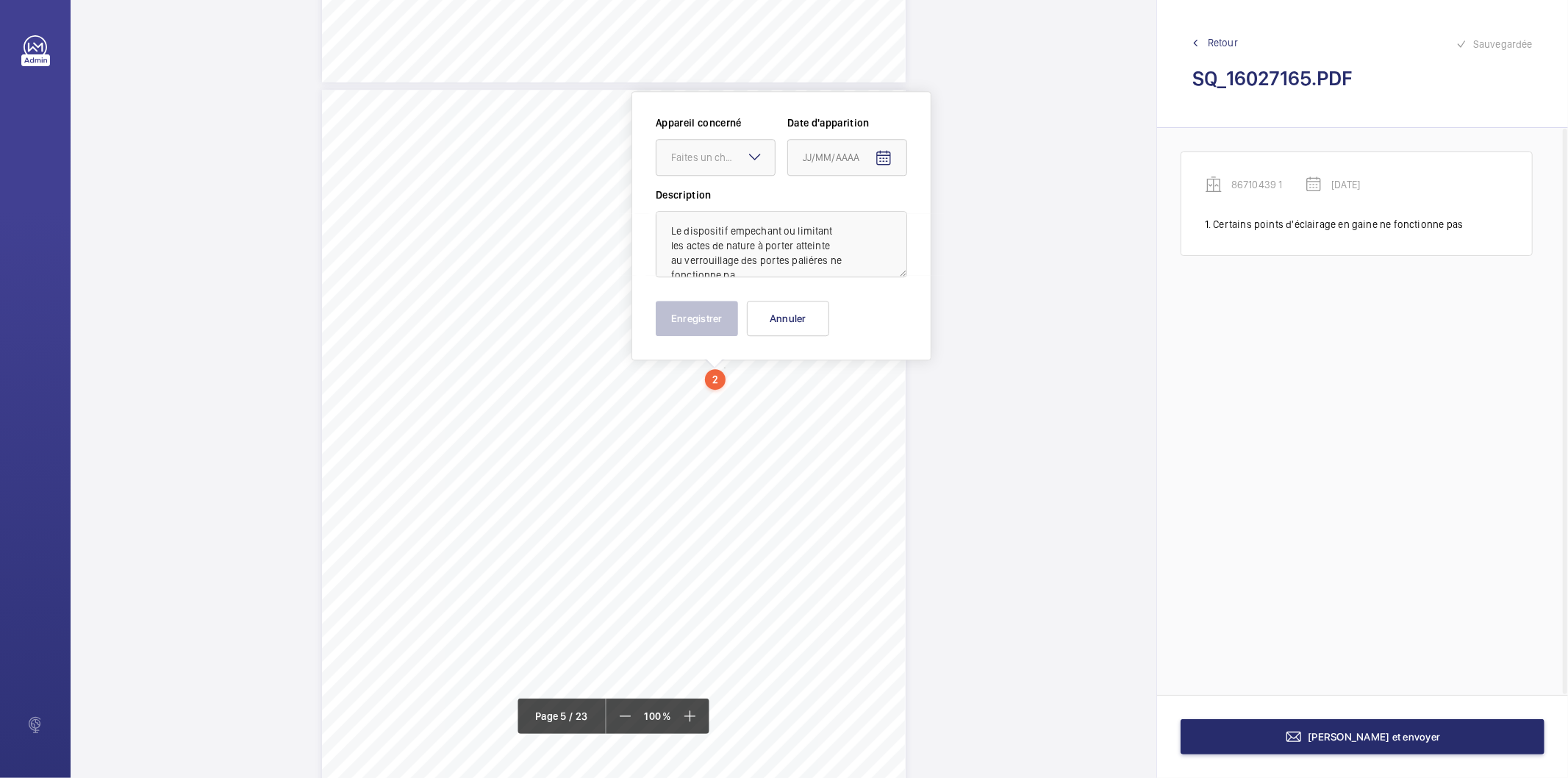
scroll to position [3265, 0]
click at [753, 272] on textarea "Le dispositif empechant ou limitant les actes de nature à porter atteinte au ve…" at bounding box center [781, 243] width 252 height 67
click at [707, 159] on div "Faites un choix" at bounding box center [723, 156] width 104 height 15
click at [714, 205] on span "86710439 1" at bounding box center [715, 200] width 89 height 15
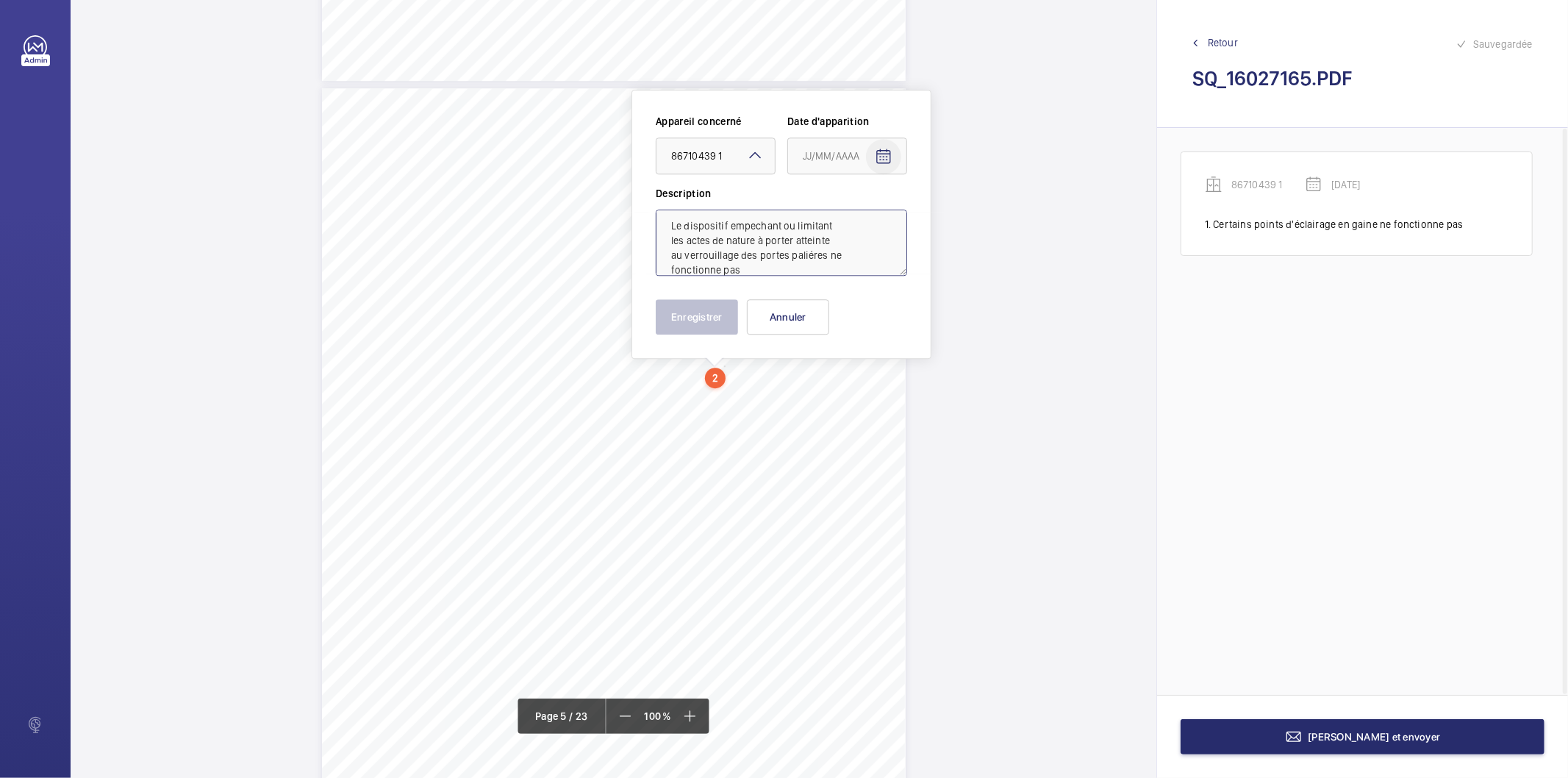
type textarea "Le dispositif empechant ou limitant les actes de nature à porter atteinte au ve…"
click at [884, 158] on mat-icon "Open calendar" at bounding box center [883, 157] width 18 height 18
click at [958, 216] on span "Previous month" at bounding box center [958, 215] width 29 height 29
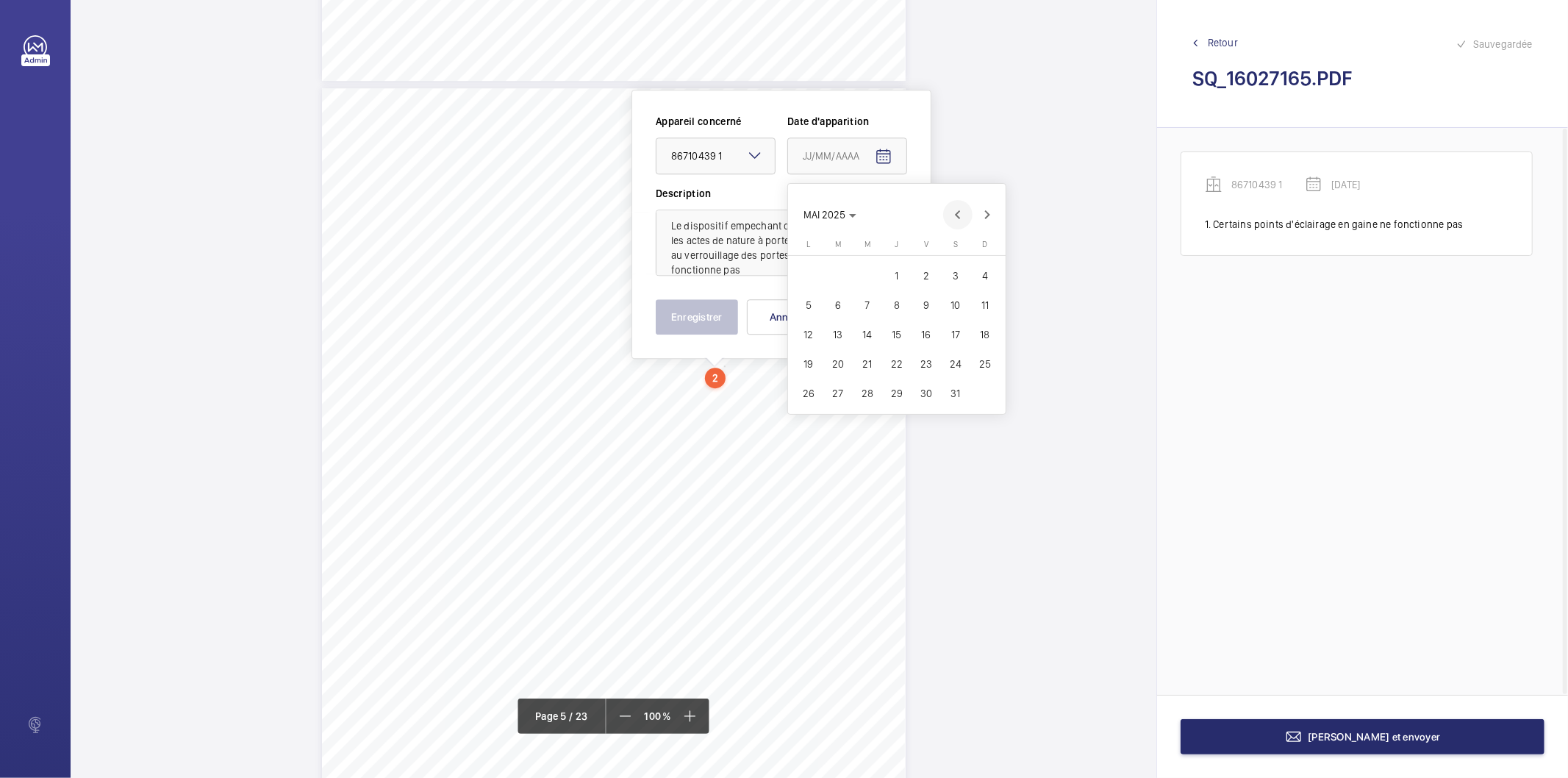
click at [958, 216] on span "Previous month" at bounding box center [958, 215] width 29 height 29
click at [842, 365] on span "18" at bounding box center [837, 364] width 26 height 26
type input "[DATE]"
click at [708, 309] on button "Enregistrer" at bounding box center [696, 316] width 82 height 35
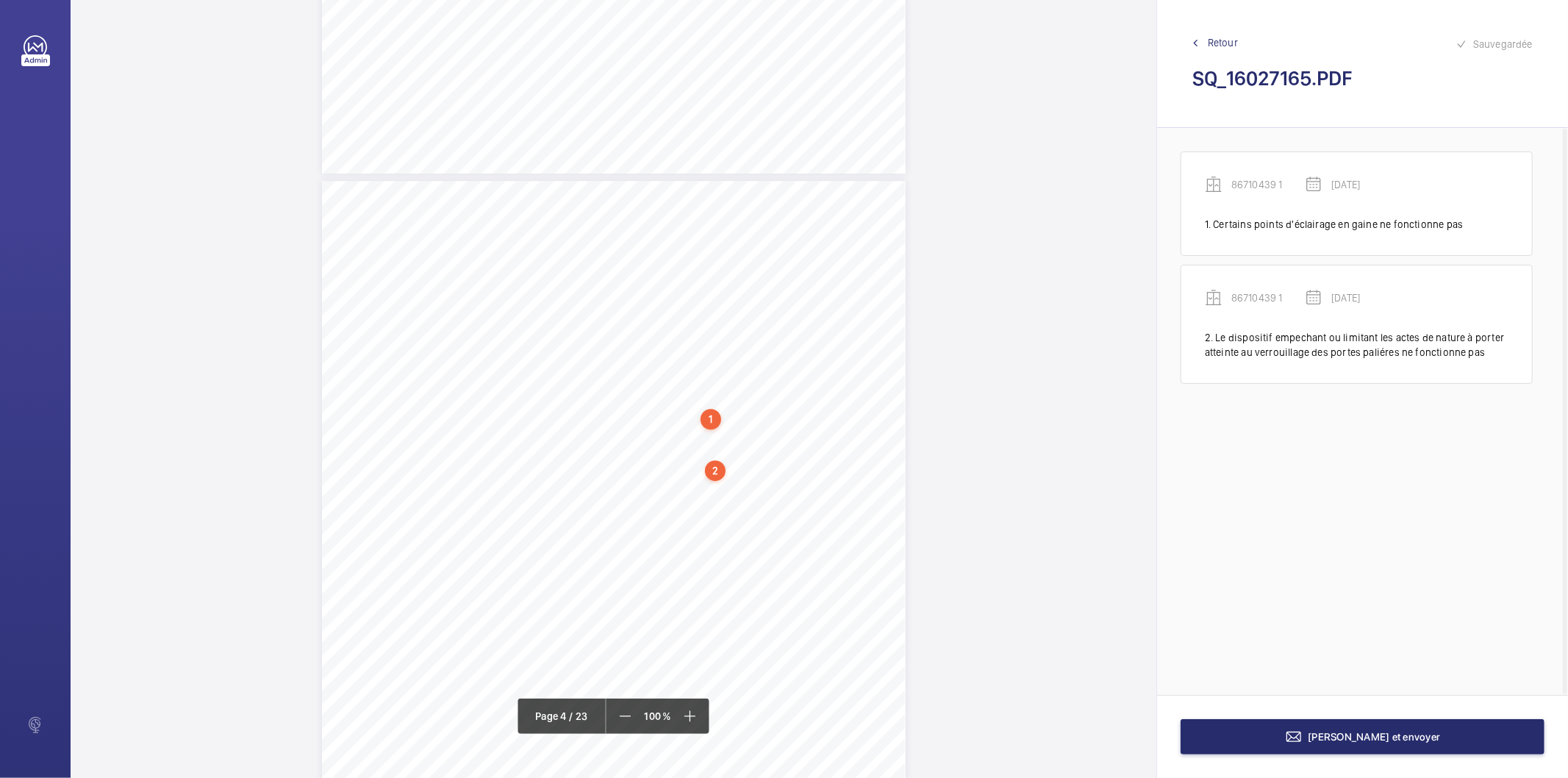
scroll to position [3183, 0]
click at [709, 408] on div "1" at bounding box center [710, 409] width 21 height 21
click at [898, 251] on wm-front-icon-button at bounding box center [899, 249] width 35 height 35
click at [873, 287] on div "Modifier" at bounding box center [858, 292] width 117 height 26
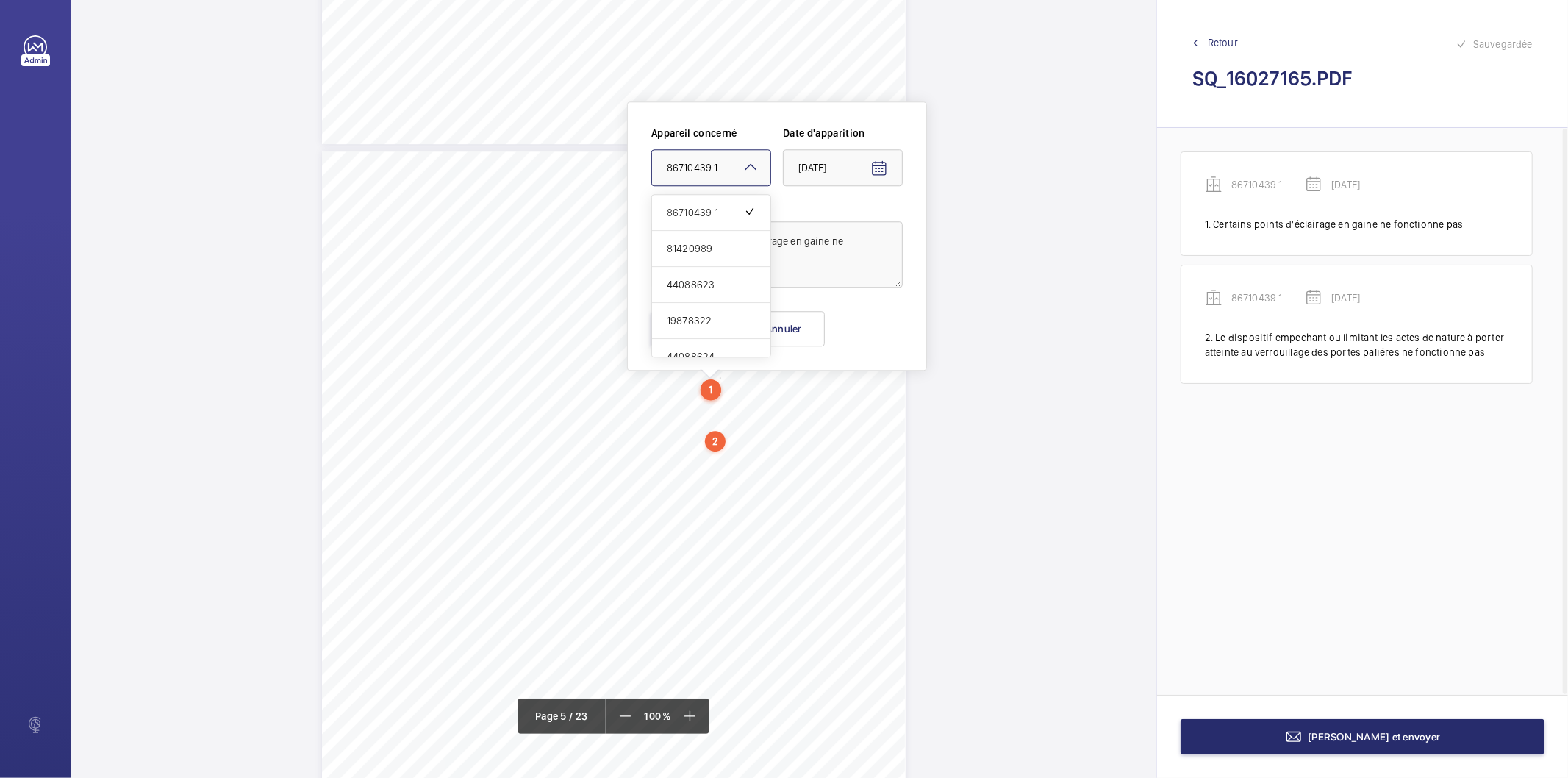
click at [748, 160] on mat-icon at bounding box center [750, 167] width 18 height 18
click at [700, 252] on span "81420989" at bounding box center [711, 248] width 89 height 15
click at [704, 317] on button "Enregistrer" at bounding box center [692, 328] width 82 height 35
click at [711, 442] on div "2" at bounding box center [715, 441] width 21 height 21
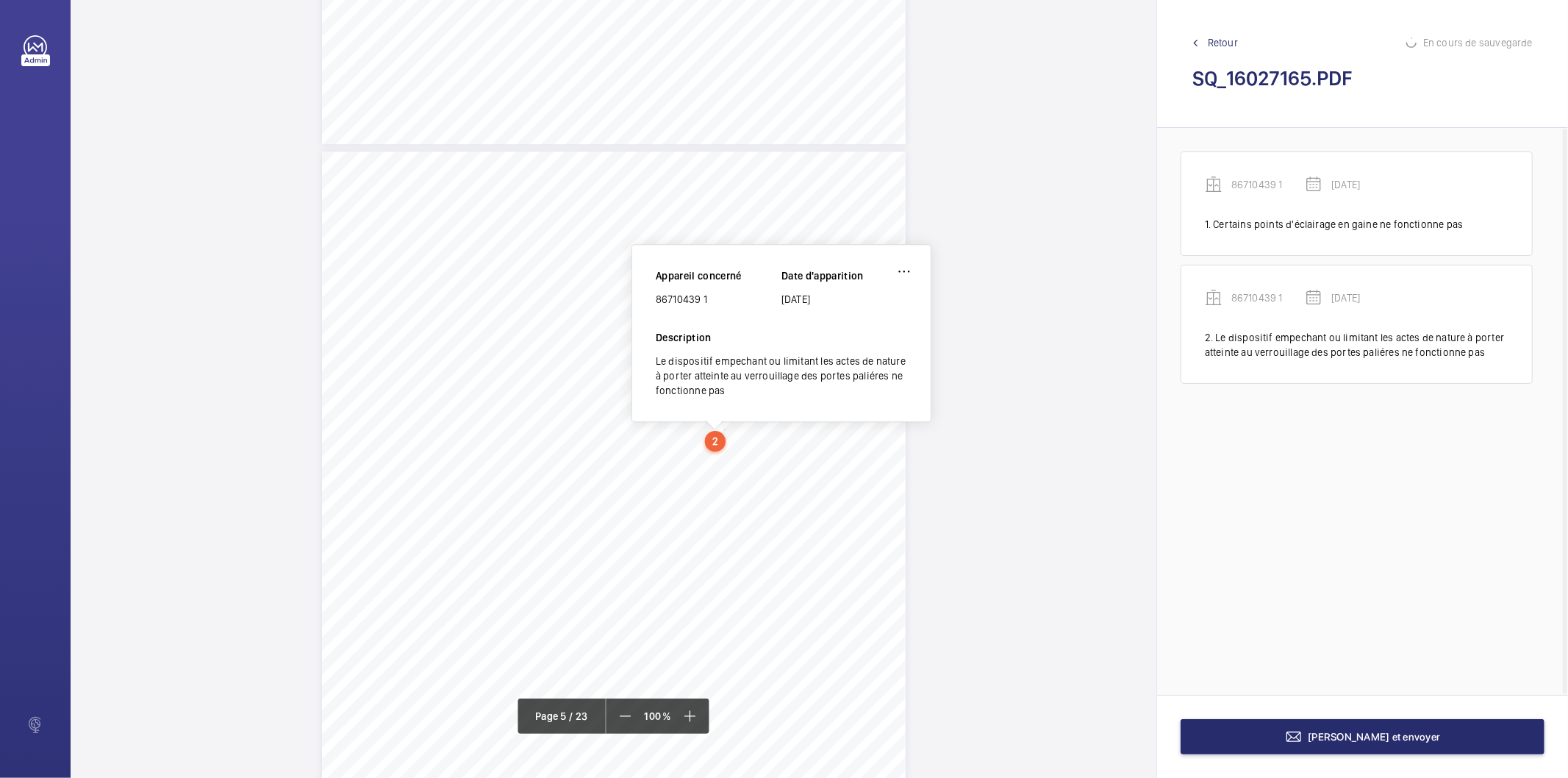
scroll to position [3253, 0]
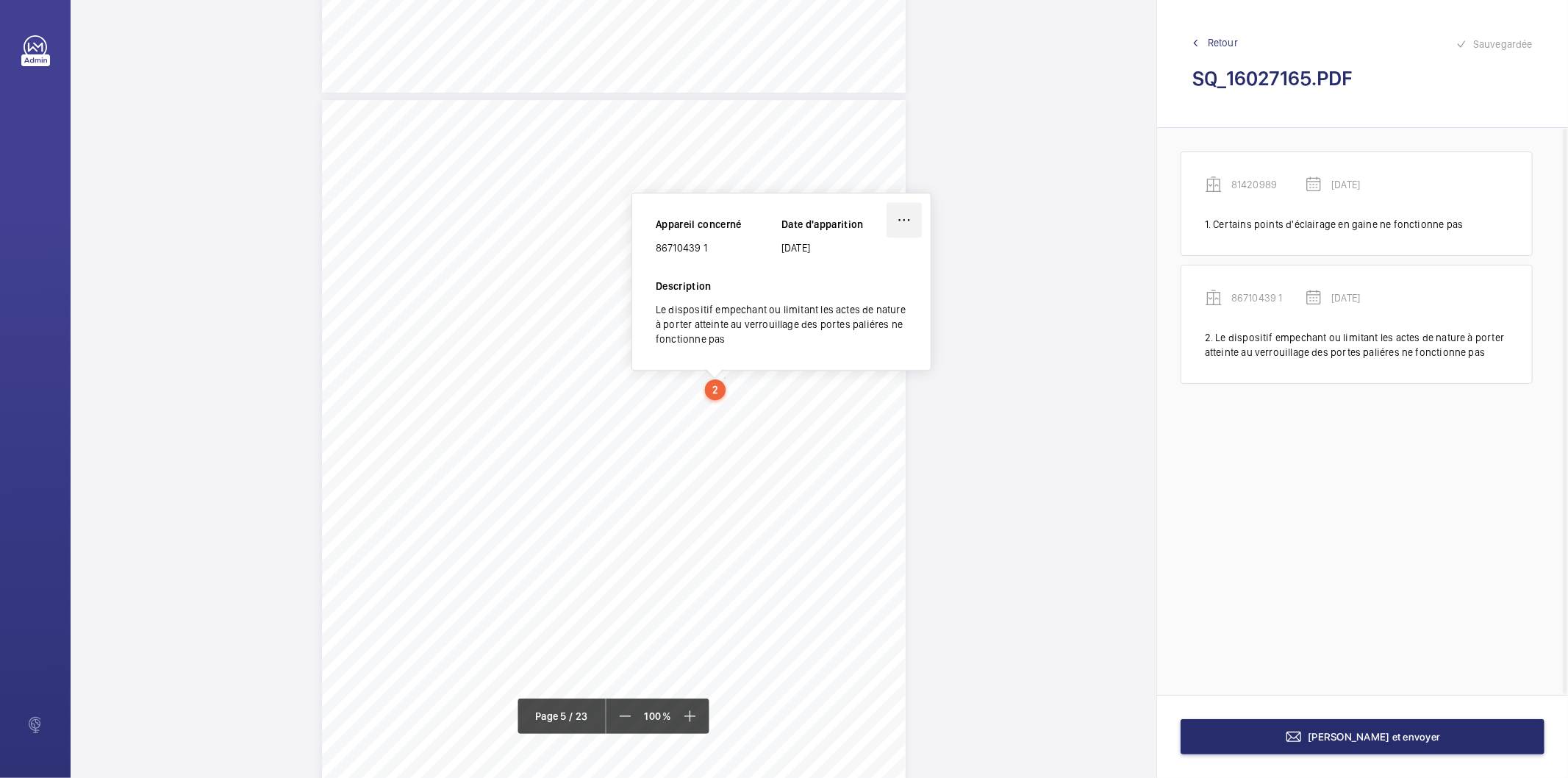
click at [900, 219] on wm-front-icon-button at bounding box center [904, 219] width 35 height 35
click at [829, 263] on div "Modifier" at bounding box center [863, 263] width 117 height 26
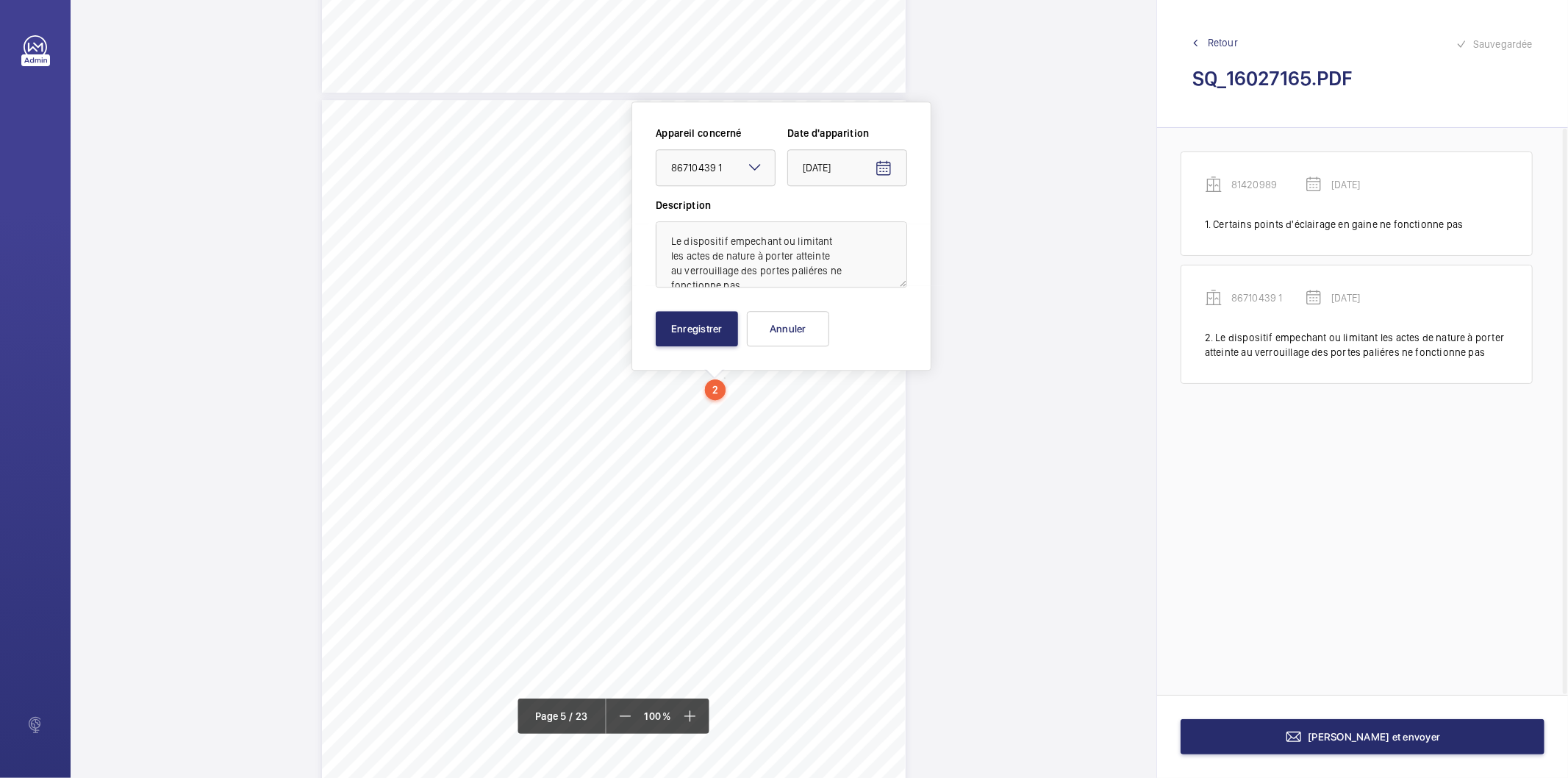
click at [749, 165] on mat-icon at bounding box center [755, 167] width 18 height 18
click at [703, 256] on div "81420989" at bounding box center [715, 249] width 119 height 36
click at [689, 331] on button "Enregistrer" at bounding box center [696, 328] width 82 height 35
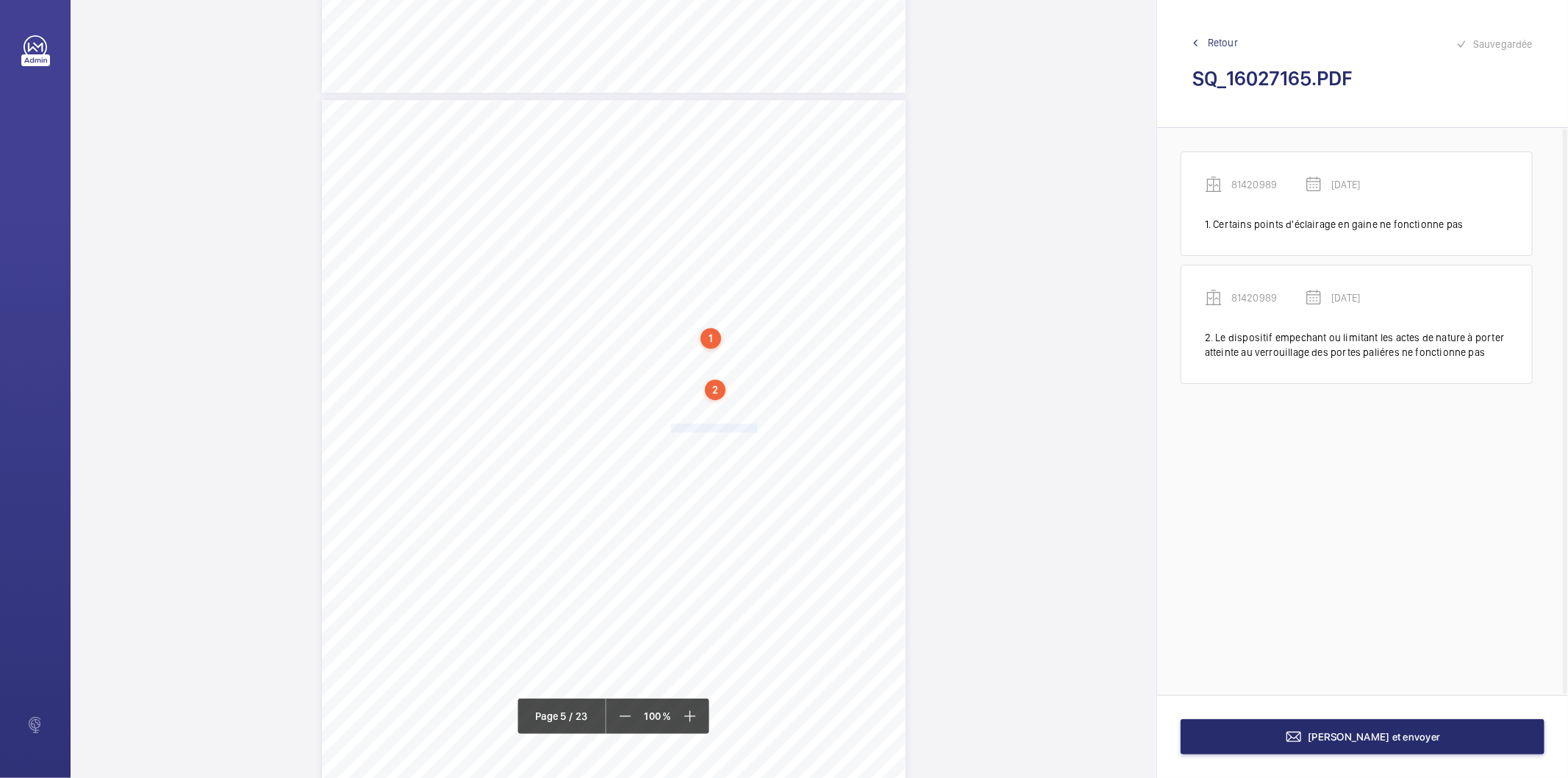
drag, startPoint x: 670, startPoint y: 428, endPoint x: 749, endPoint y: 431, distance: 79.1
click at [753, 432] on div "Affaire n° : 2502206E0000059/51000 / N° du rapport : 206E0/25/2776 Lieu de véri…" at bounding box center [614, 512] width 584 height 825
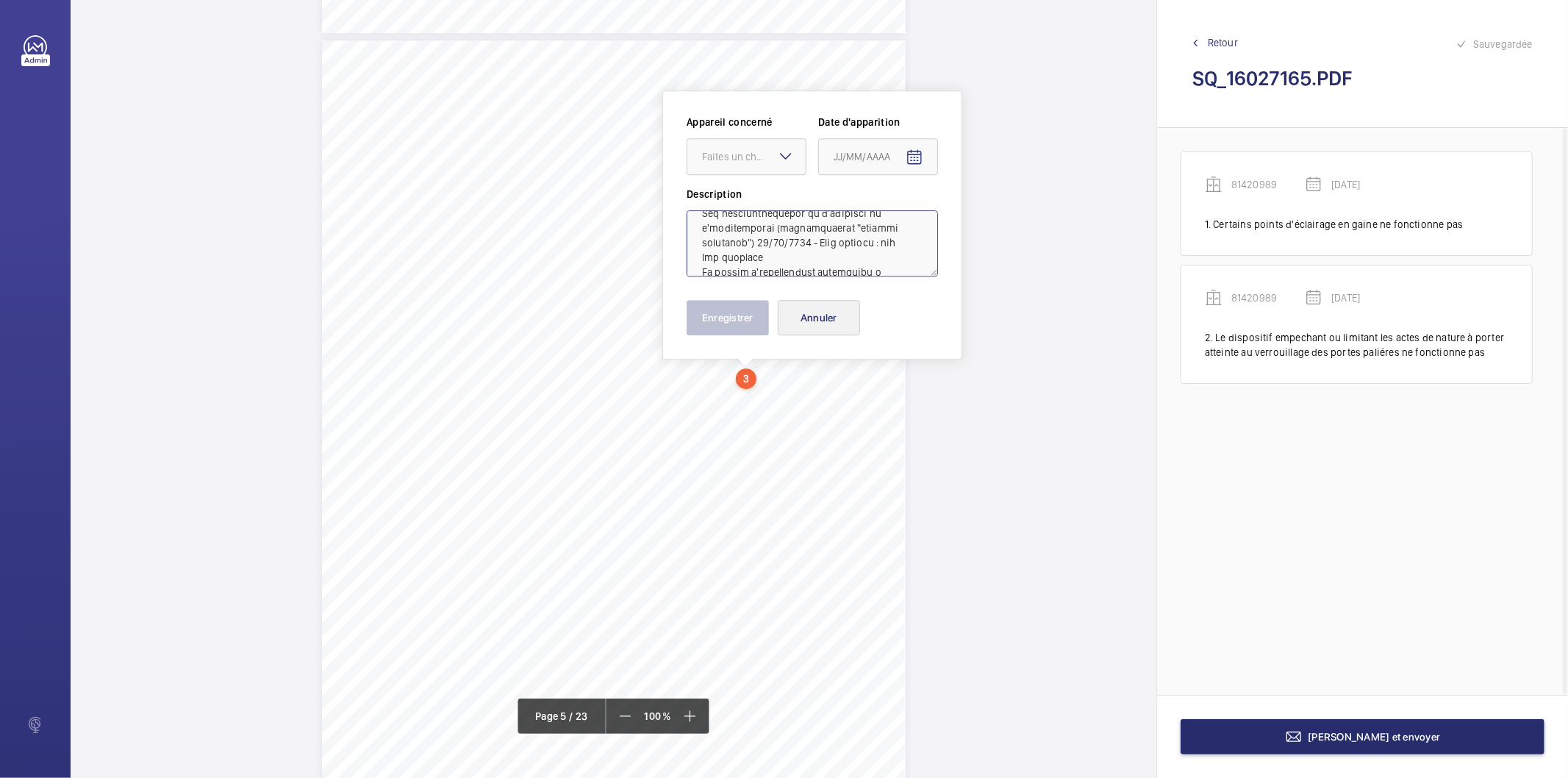
scroll to position [591, 0]
drag, startPoint x: 816, startPoint y: 228, endPoint x: 832, endPoint y: 334, distance: 107.2
click at [832, 334] on div "Appareil concerné Faites un choix Date d'apparition Description Enregistrer Ann…" at bounding box center [812, 224] width 252 height 220
drag, startPoint x: 746, startPoint y: 164, endPoint x: 737, endPoint y: 181, distance: 19.2
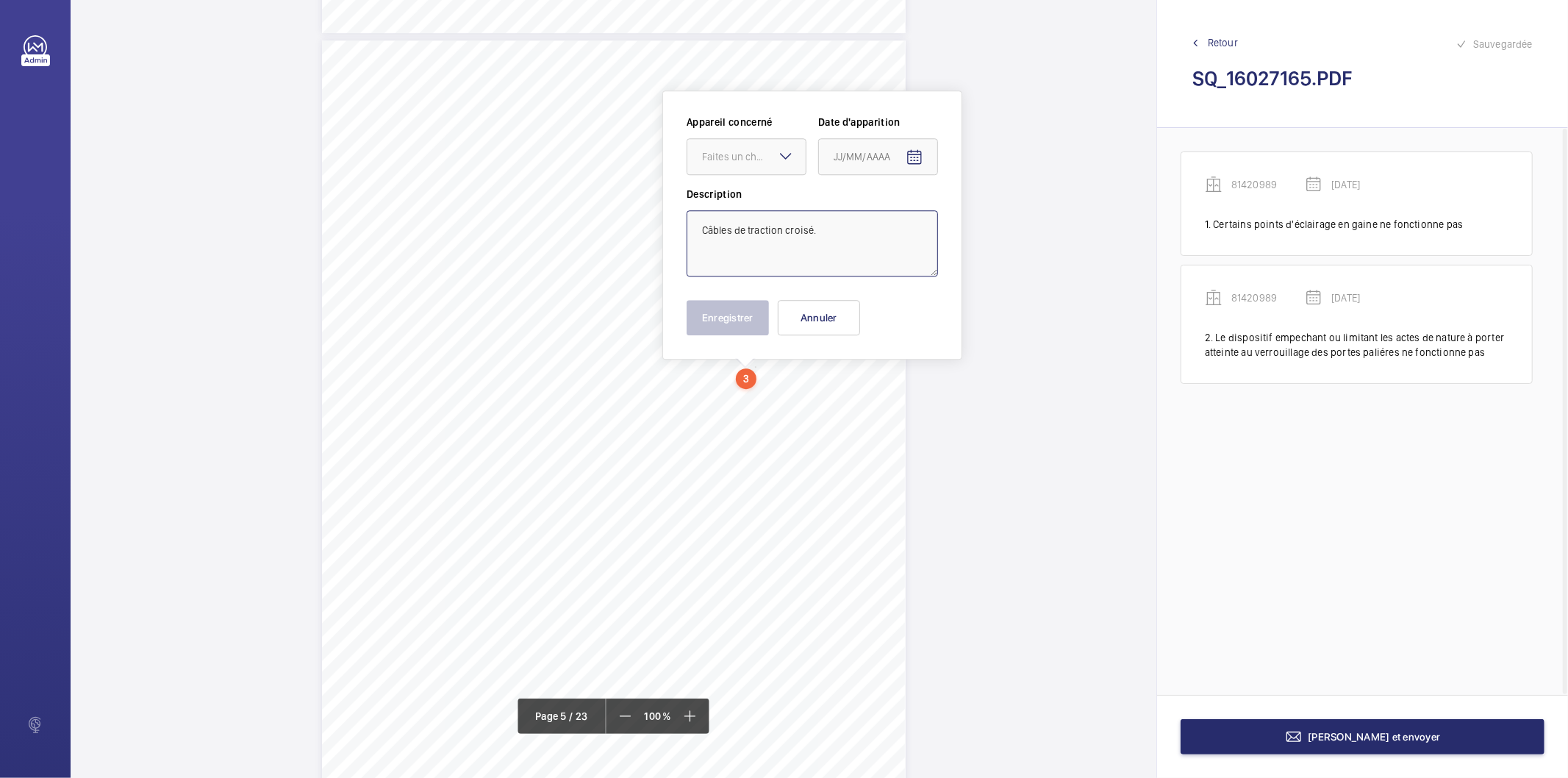
click at [743, 164] on div "Faites un choix" at bounding box center [754, 156] width 104 height 15
click at [724, 231] on span "81420989" at bounding box center [746, 237] width 89 height 15
type textarea "Câbles de traction croisé."
click at [922, 155] on mat-icon "Open calendar" at bounding box center [914, 158] width 18 height 18
click at [993, 211] on span "Previous month" at bounding box center [988, 216] width 29 height 29
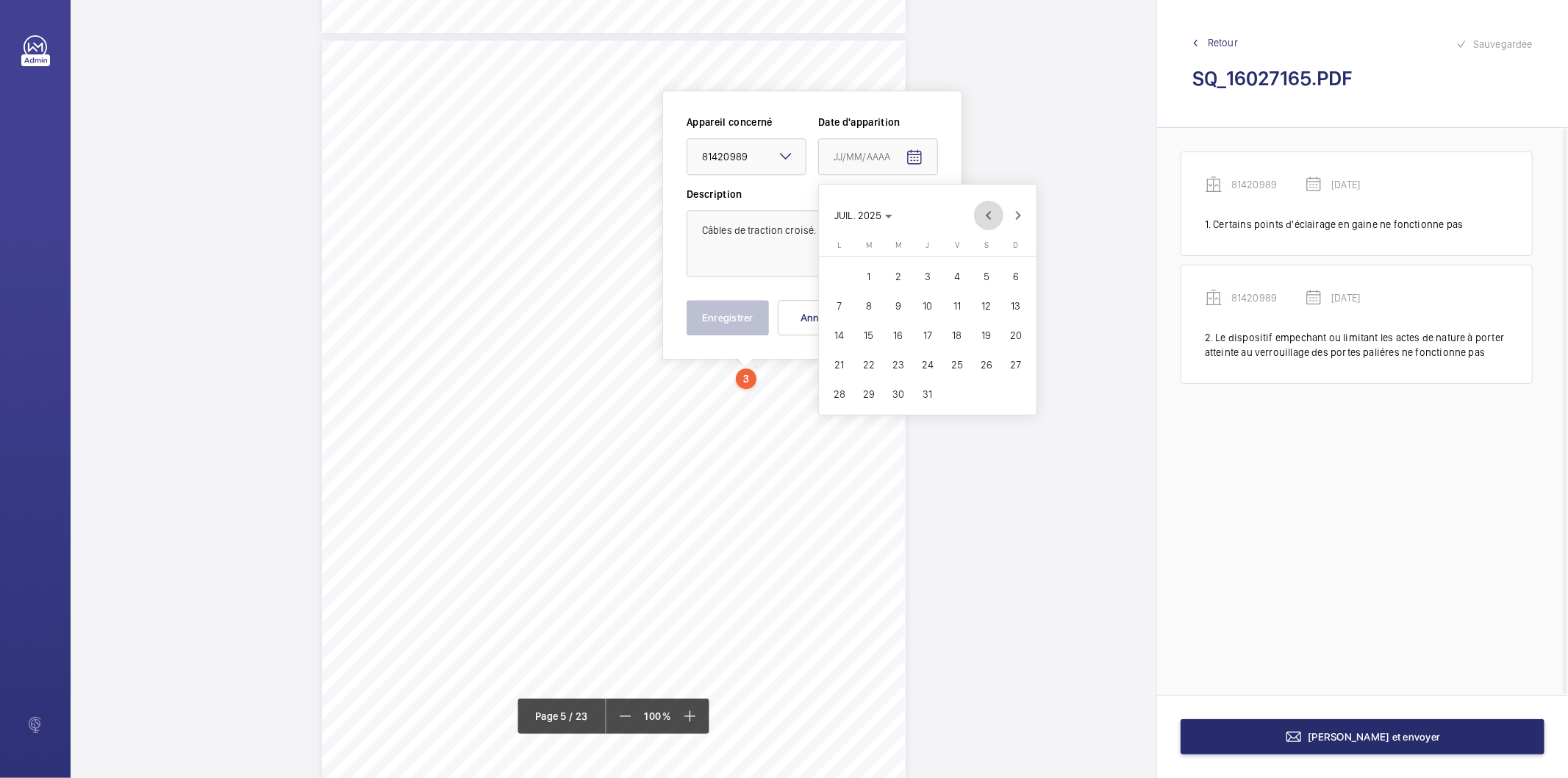
click at [993, 211] on span "Previous month" at bounding box center [988, 216] width 29 height 29
click at [992, 211] on span "Previous month" at bounding box center [988, 216] width 29 height 29
click at [989, 217] on span "Previous month" at bounding box center [988, 216] width 29 height 29
click at [870, 366] on span "18" at bounding box center [868, 365] width 26 height 26
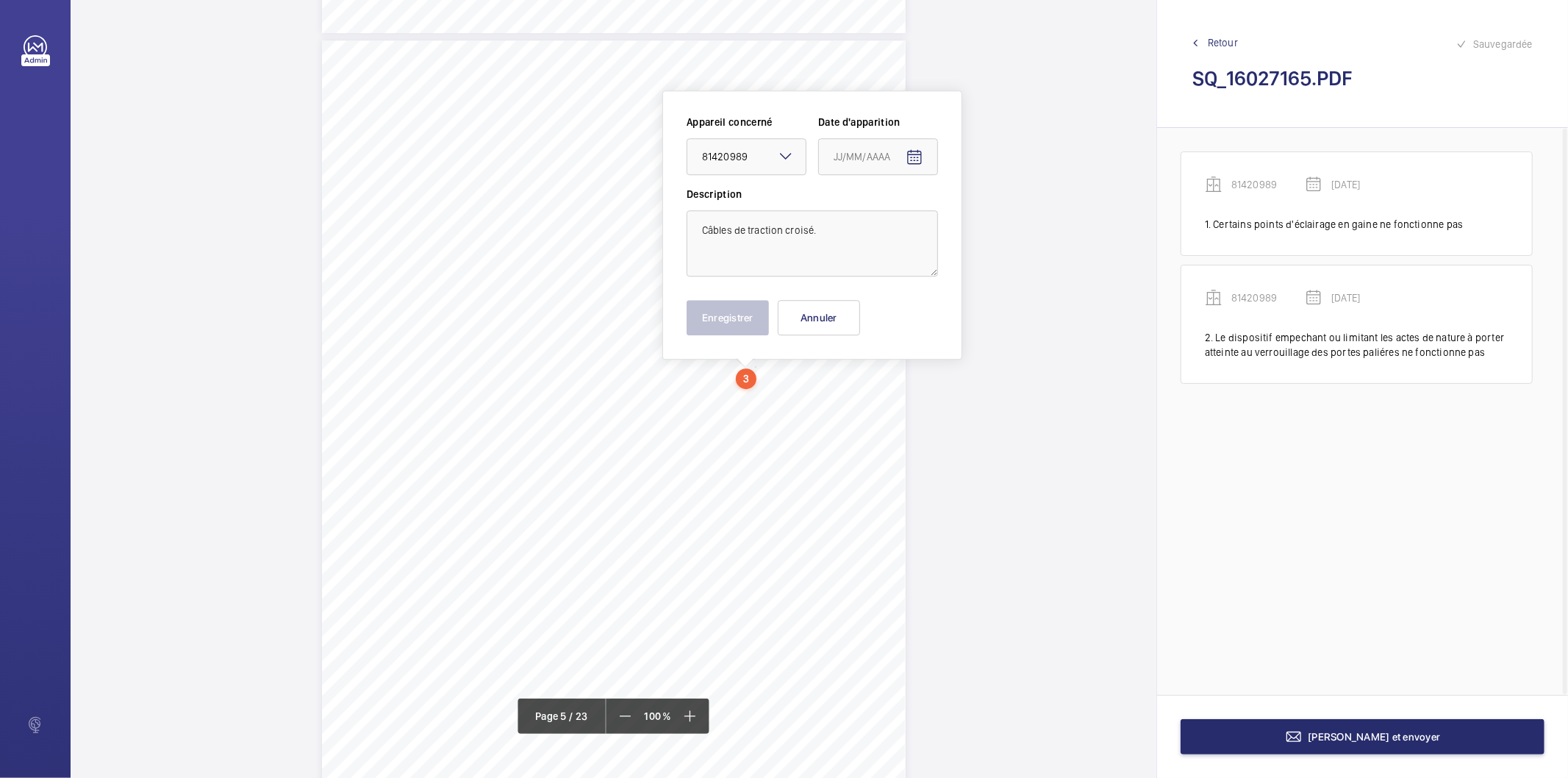
type input "[DATE]"
click at [711, 305] on button "Enregistrer" at bounding box center [728, 317] width 82 height 35
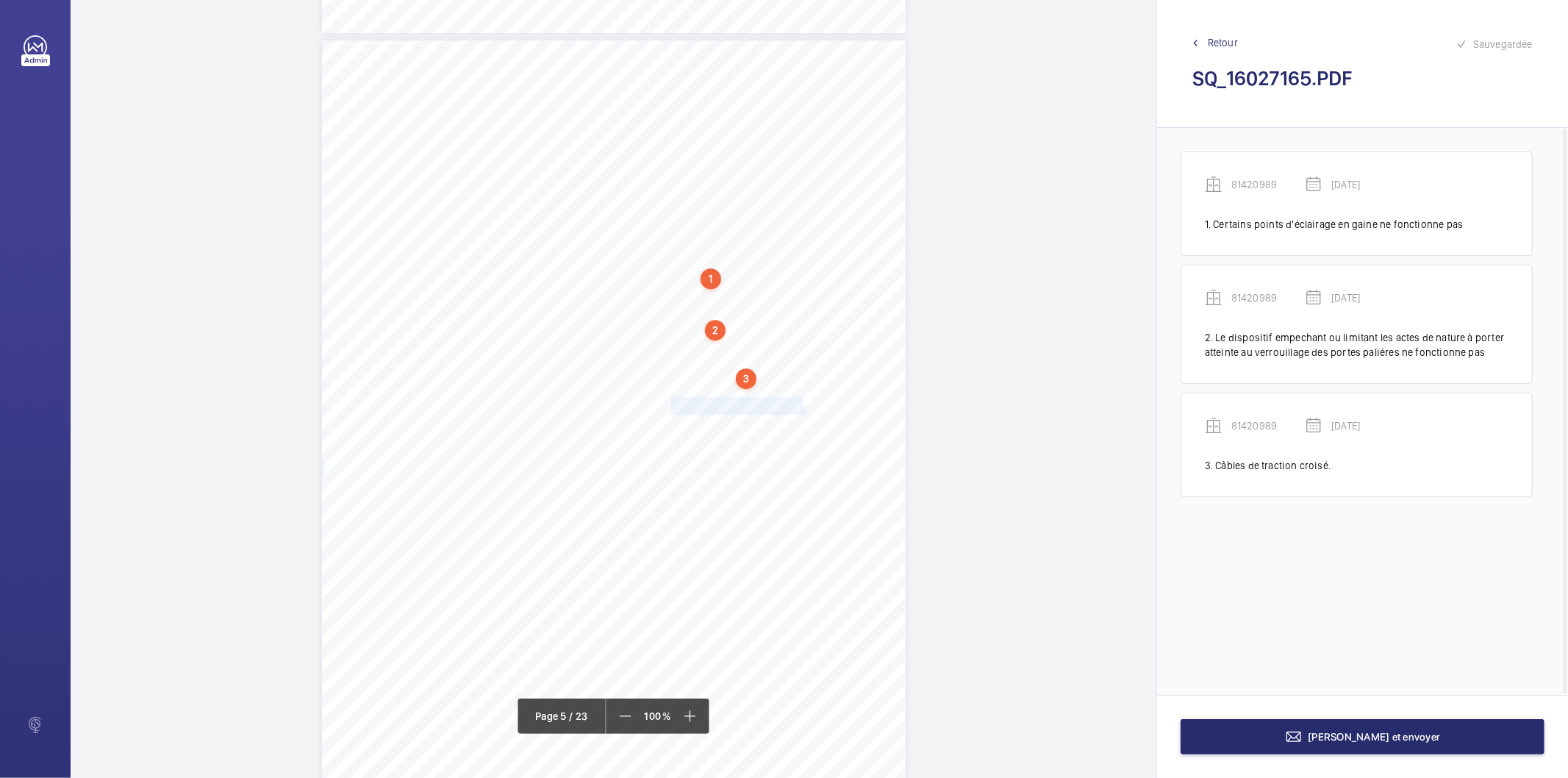
drag, startPoint x: 670, startPoint y: 399, endPoint x: 805, endPoint y: 410, distance: 135.4
click at [805, 410] on div "Affaire n° : 2502206E0000059/51000 / N° du rapport : 206E0/25/2776 Lieu de véri…" at bounding box center [614, 453] width 584 height 825
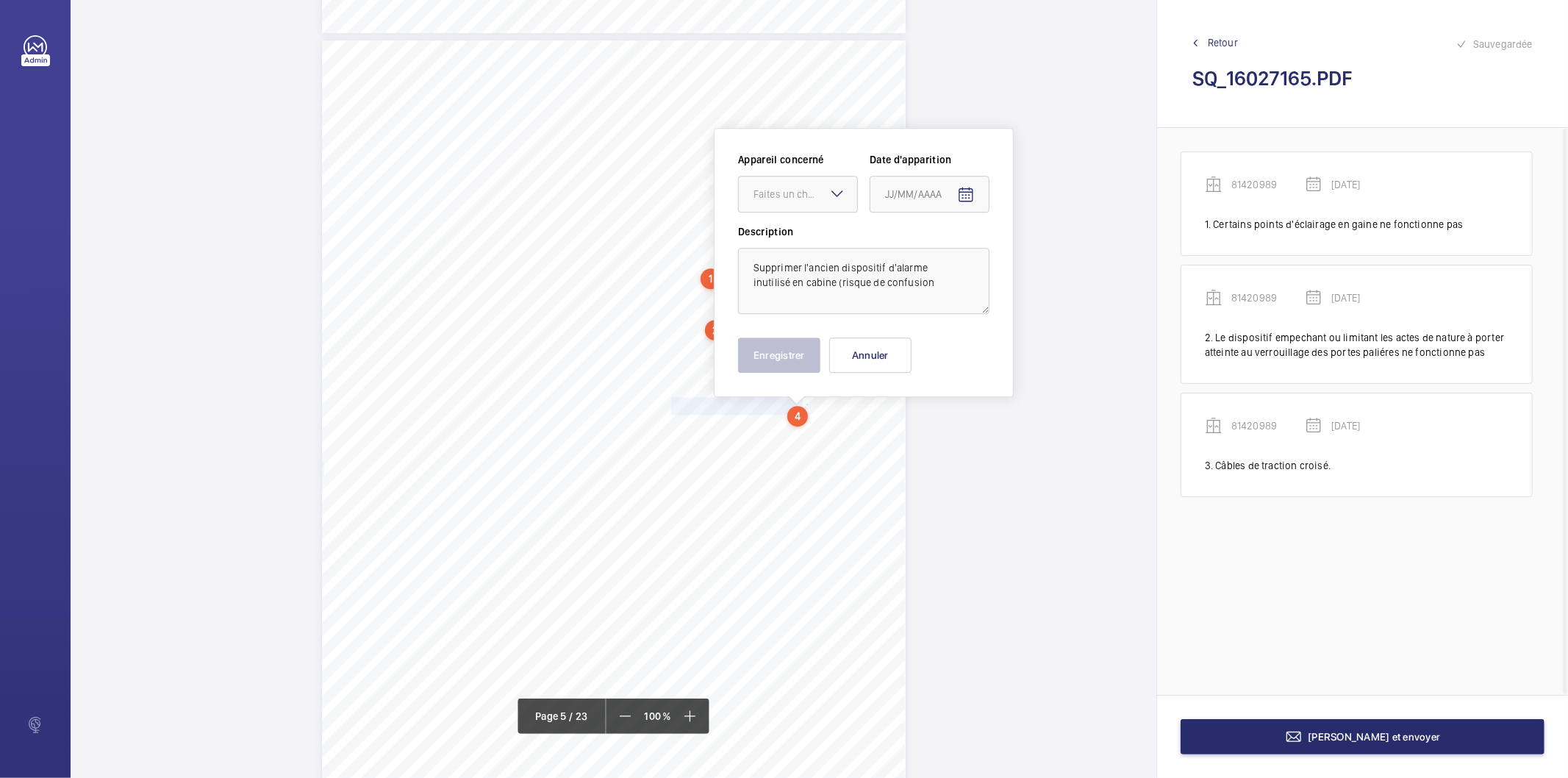
scroll to position [3350, 0]
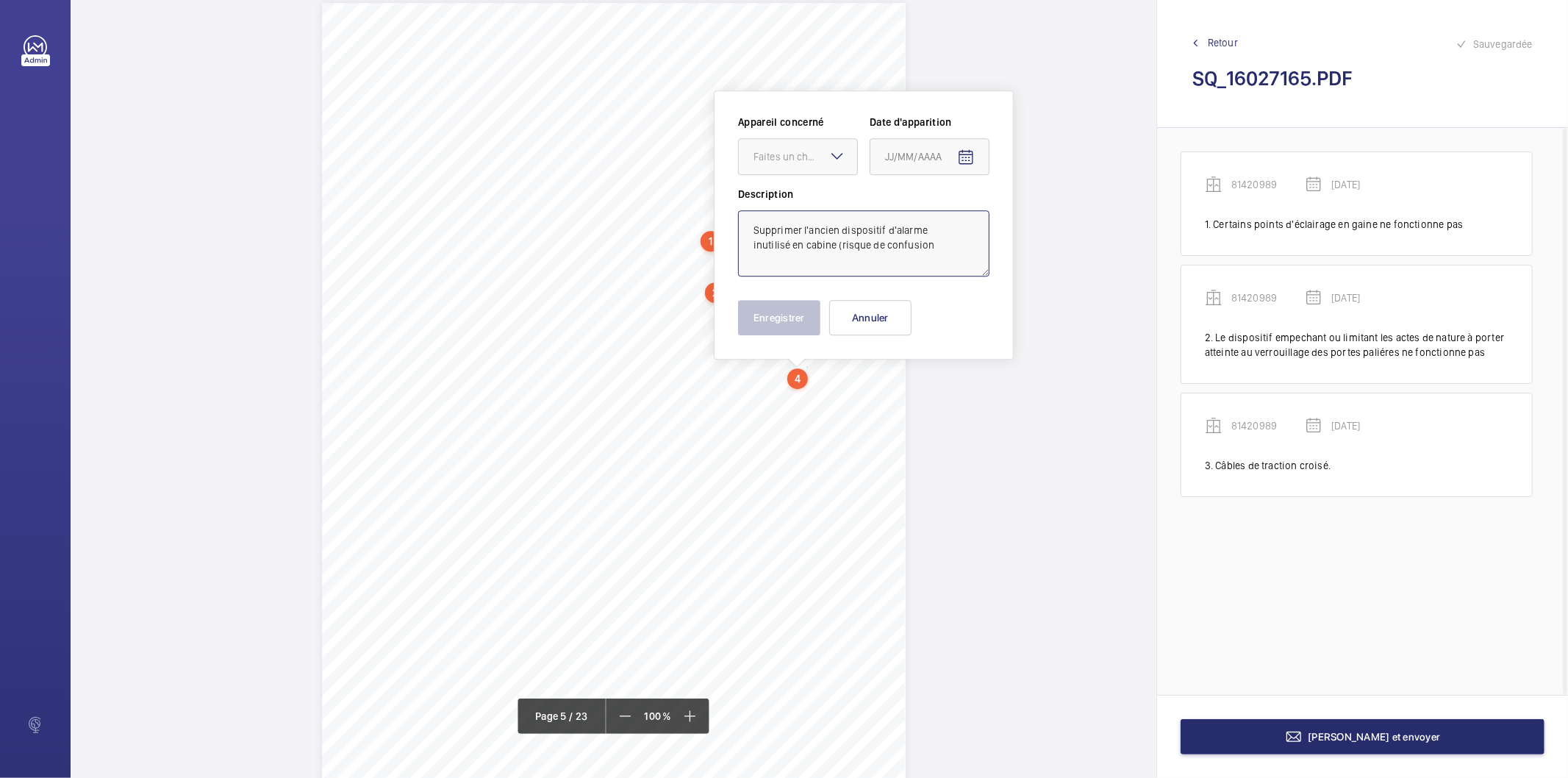
click at [933, 240] on textarea "Supprimer l'ancien dispositif d'alarme inutilisé en cabine (risque de confusion" at bounding box center [863, 244] width 252 height 67
drag, startPoint x: 833, startPoint y: 165, endPoint x: 825, endPoint y: 192, distance: 28.2
click at [832, 165] on div at bounding box center [797, 157] width 119 height 35
click at [809, 240] on span "81420989" at bounding box center [797, 237] width 89 height 15
type textarea "Supprimer l'ancien dispositif d'alarme inutilisé en cabine (risque de confusion)"
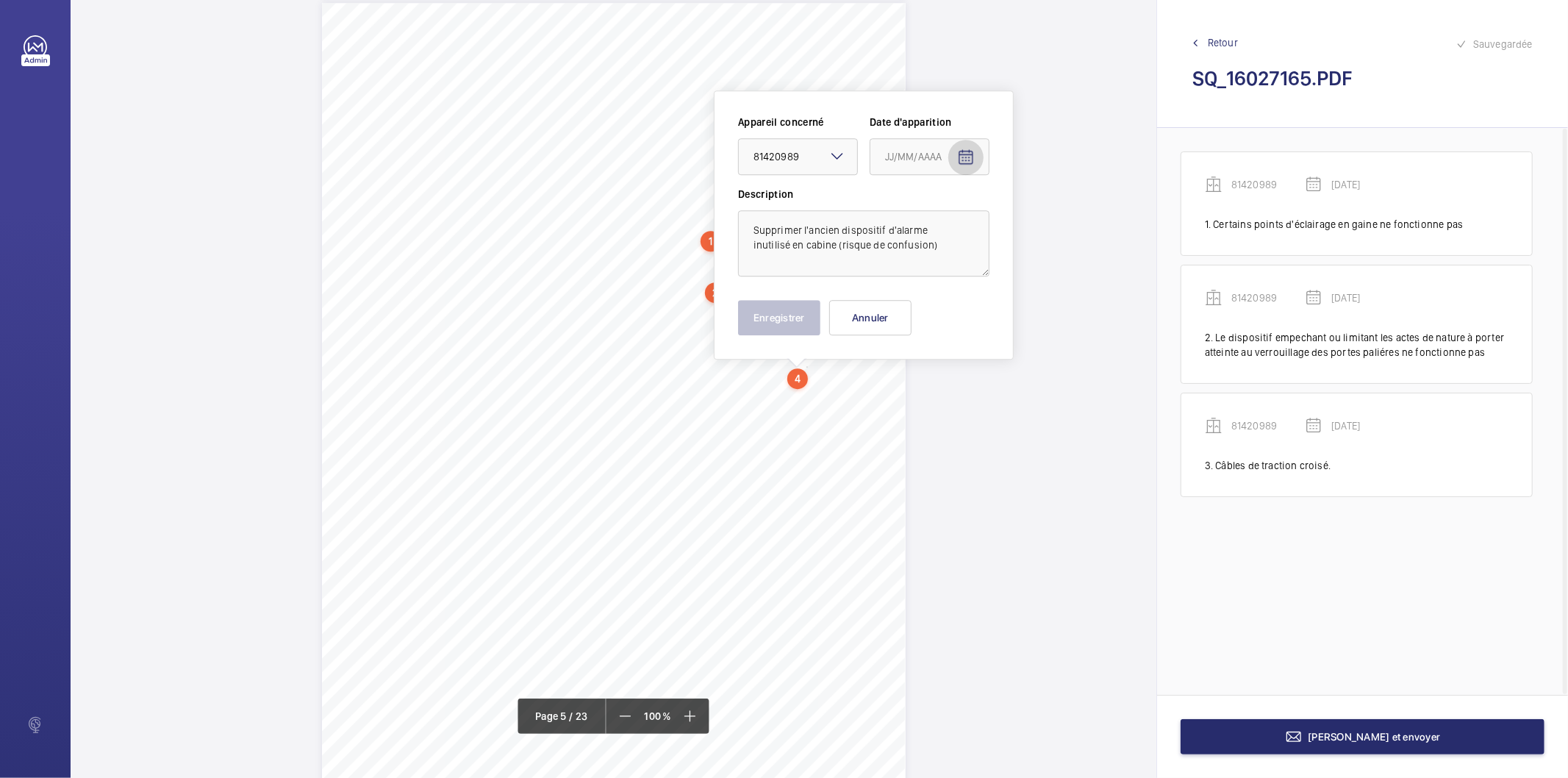
click at [970, 159] on mat-icon "Open calendar" at bounding box center [966, 158] width 18 height 18
click at [1041, 216] on span "Previous month" at bounding box center [1040, 215] width 29 height 29
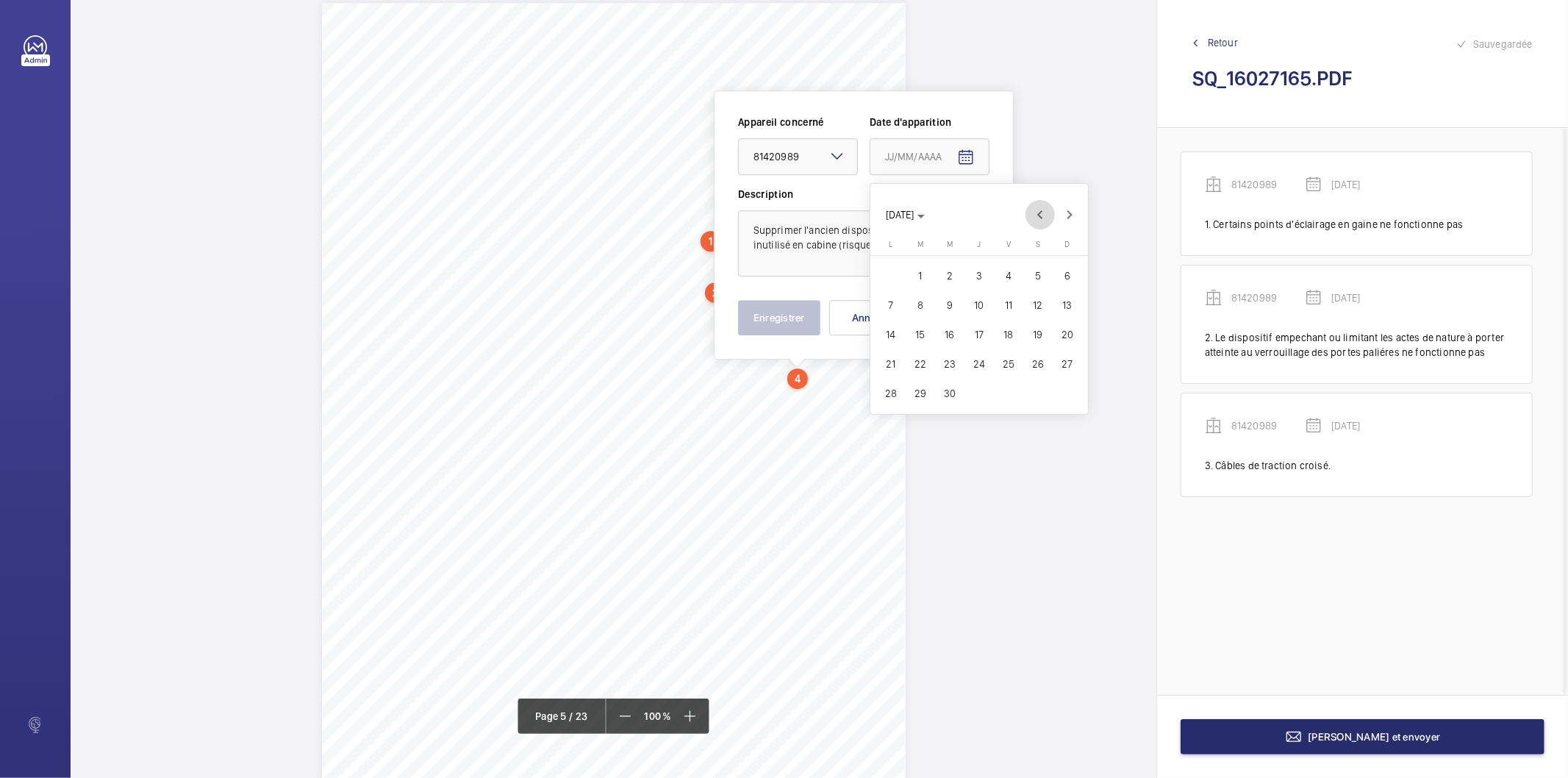
click at [1041, 216] on span "Previous month" at bounding box center [1040, 215] width 29 height 29
click at [919, 364] on span "18" at bounding box center [920, 364] width 26 height 26
type input "[DATE]"
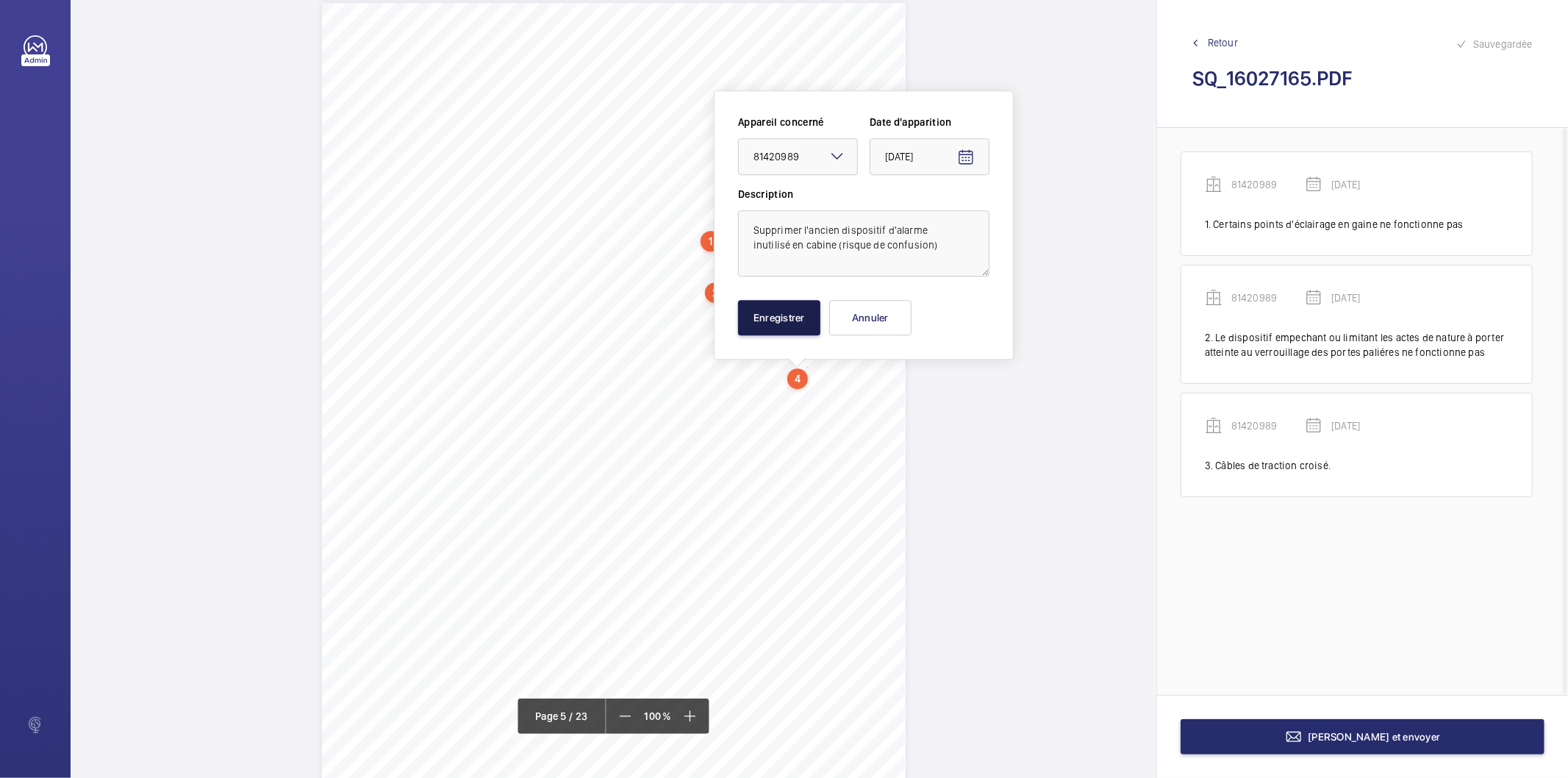
click at [763, 323] on button "Enregistrer" at bounding box center [779, 317] width 82 height 35
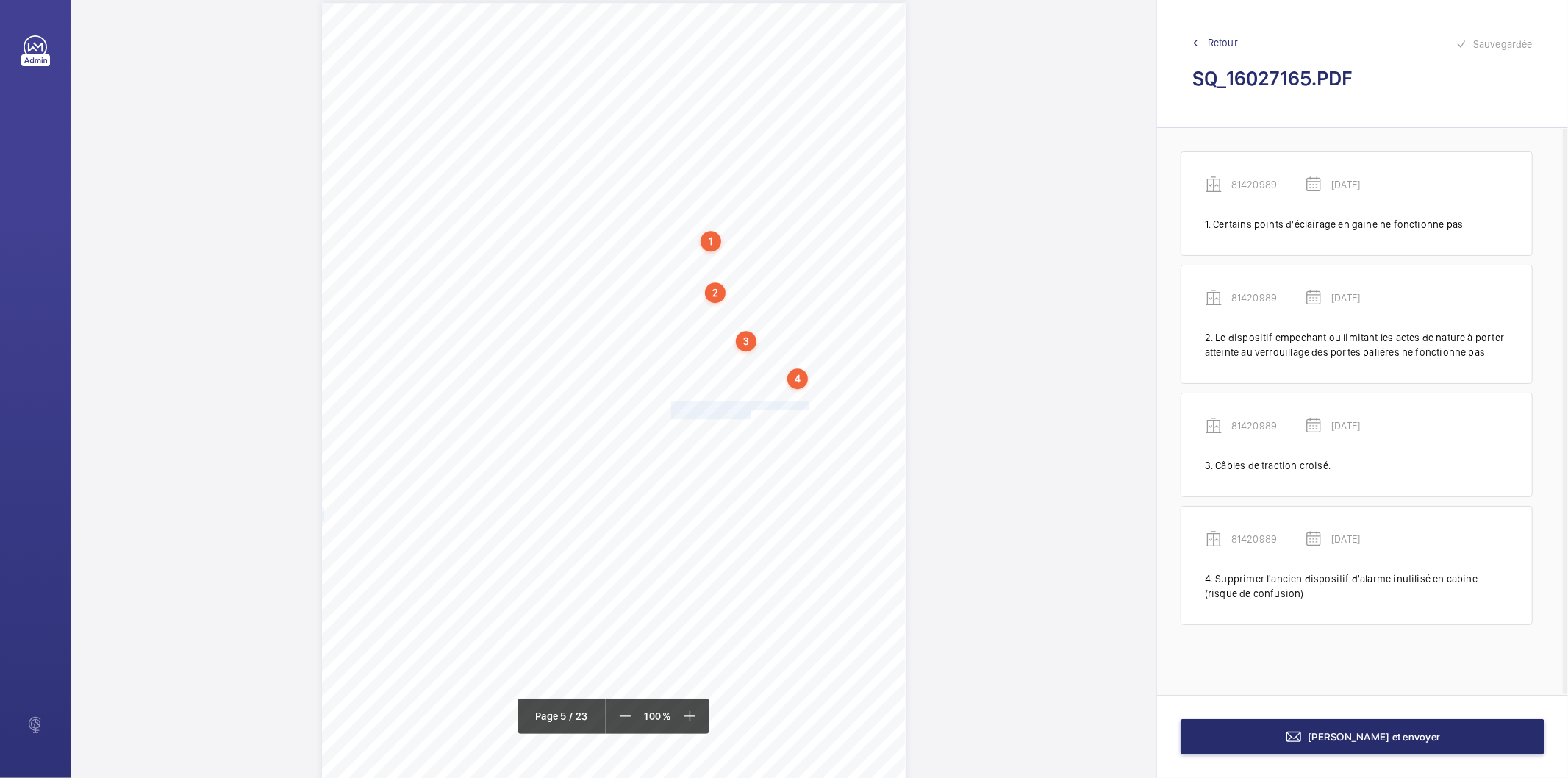
drag, startPoint x: 670, startPoint y: 403, endPoint x: 746, endPoint y: 414, distance: 76.8
click at [746, 414] on div "Affaire n° : 2502206E0000059/51000 / N° du rapport : 206E0/25/2776 Lieu de véri…" at bounding box center [614, 415] width 584 height 825
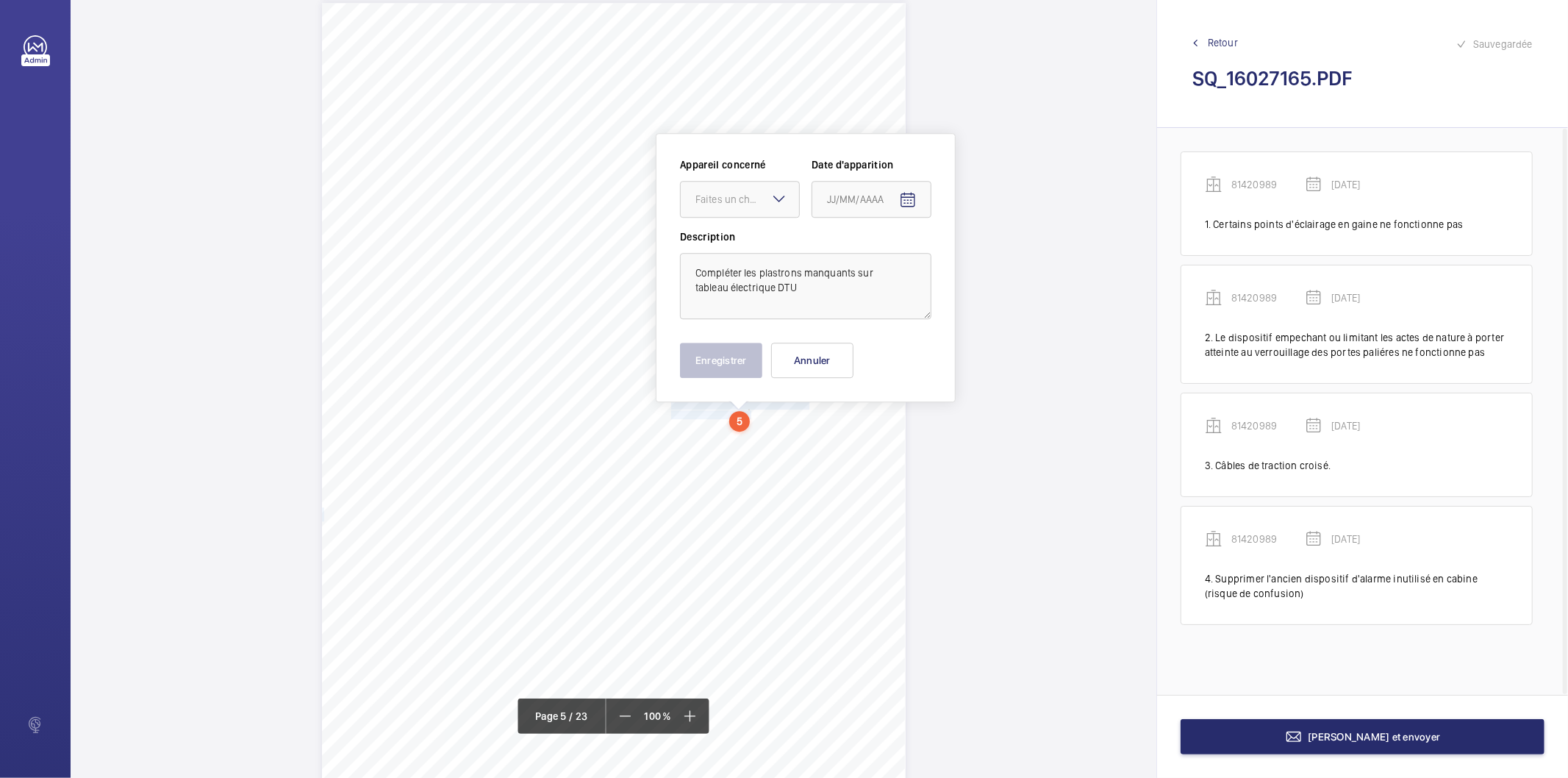
scroll to position [3393, 0]
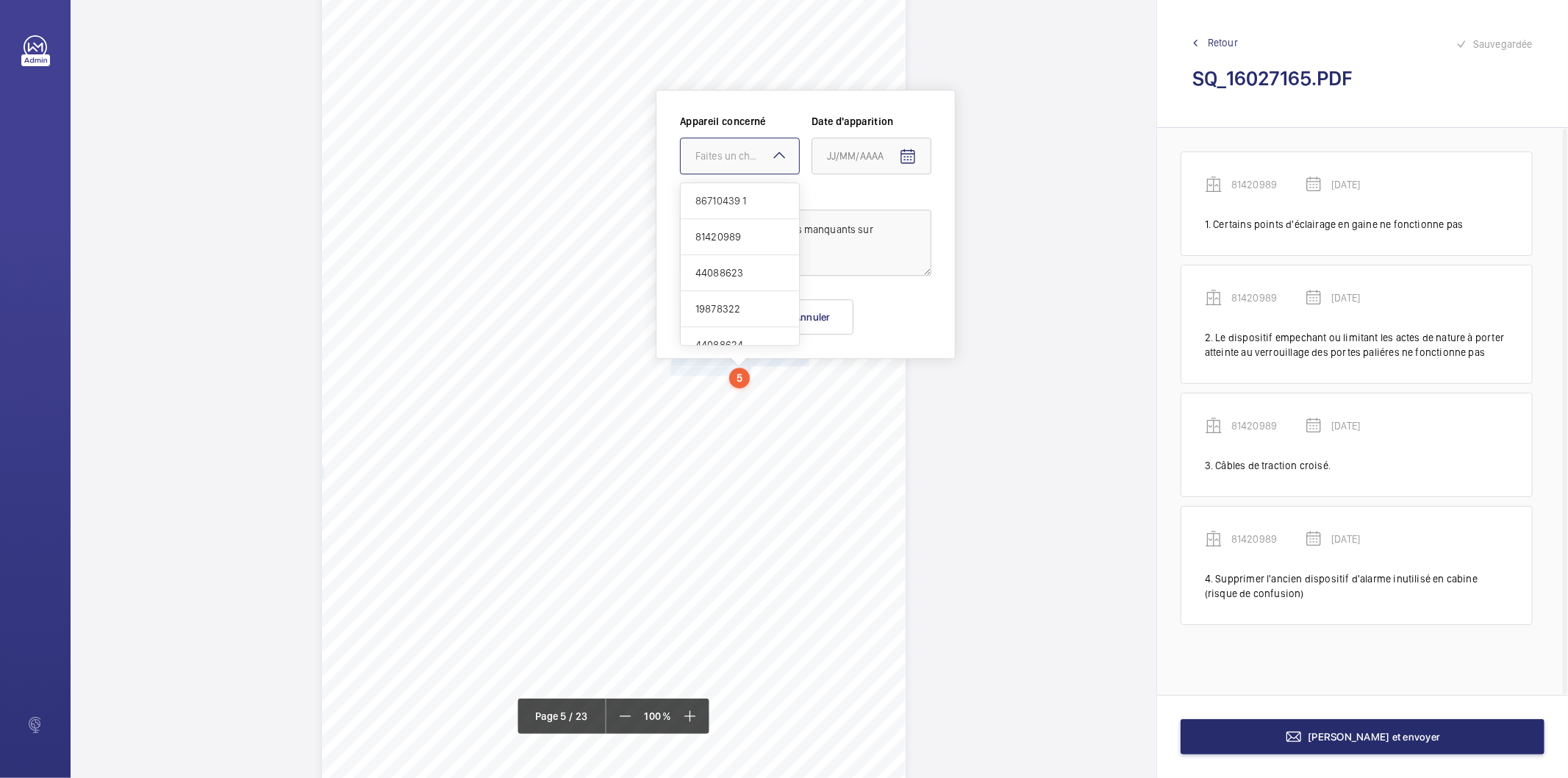
click at [767, 168] on div at bounding box center [739, 156] width 119 height 35
click at [725, 240] on span "81420989" at bounding box center [739, 236] width 89 height 15
click at [908, 156] on mat-icon "Open calendar" at bounding box center [908, 157] width 18 height 18
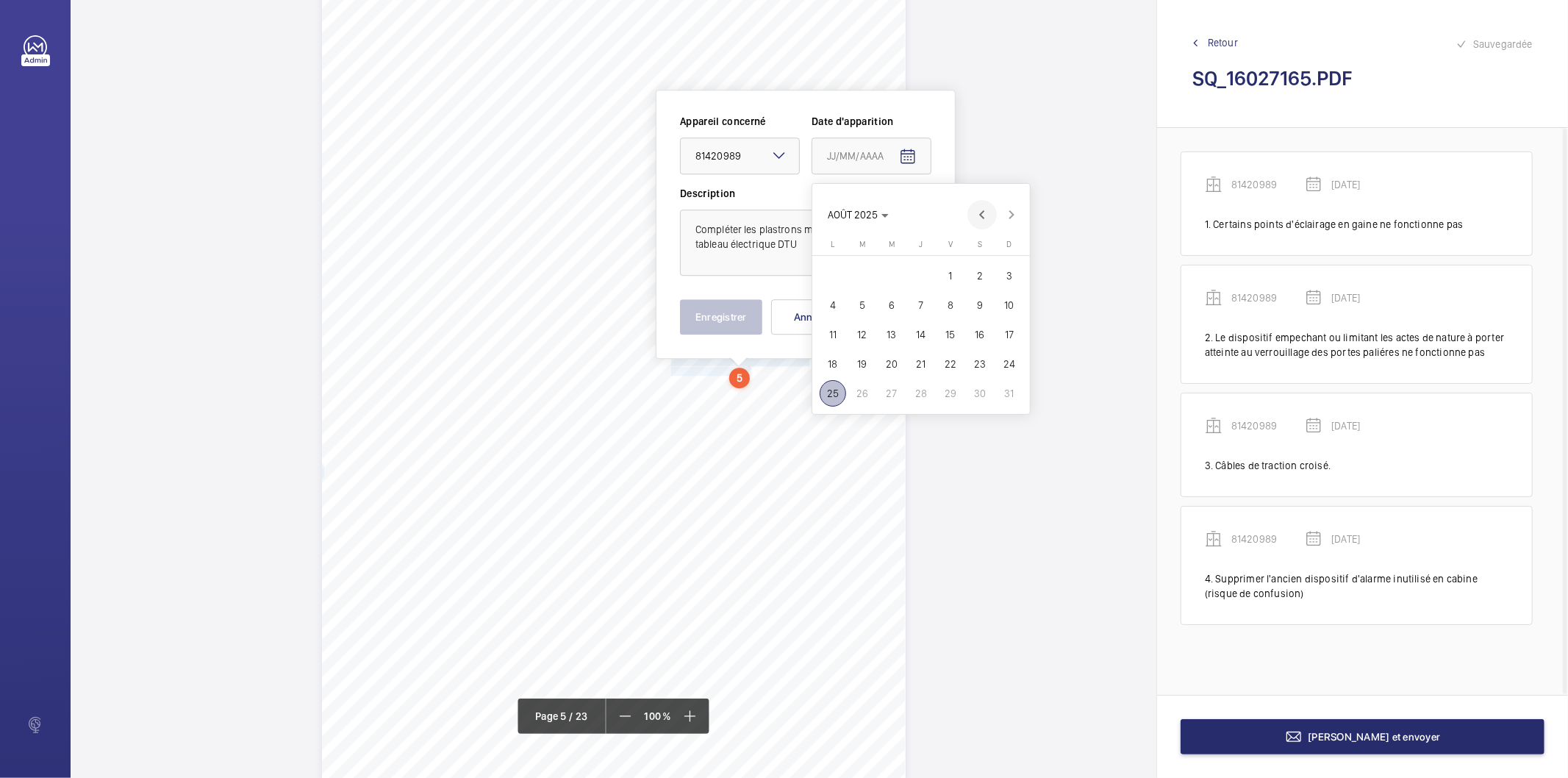
click at [978, 216] on span "Previous month" at bounding box center [981, 215] width 29 height 29
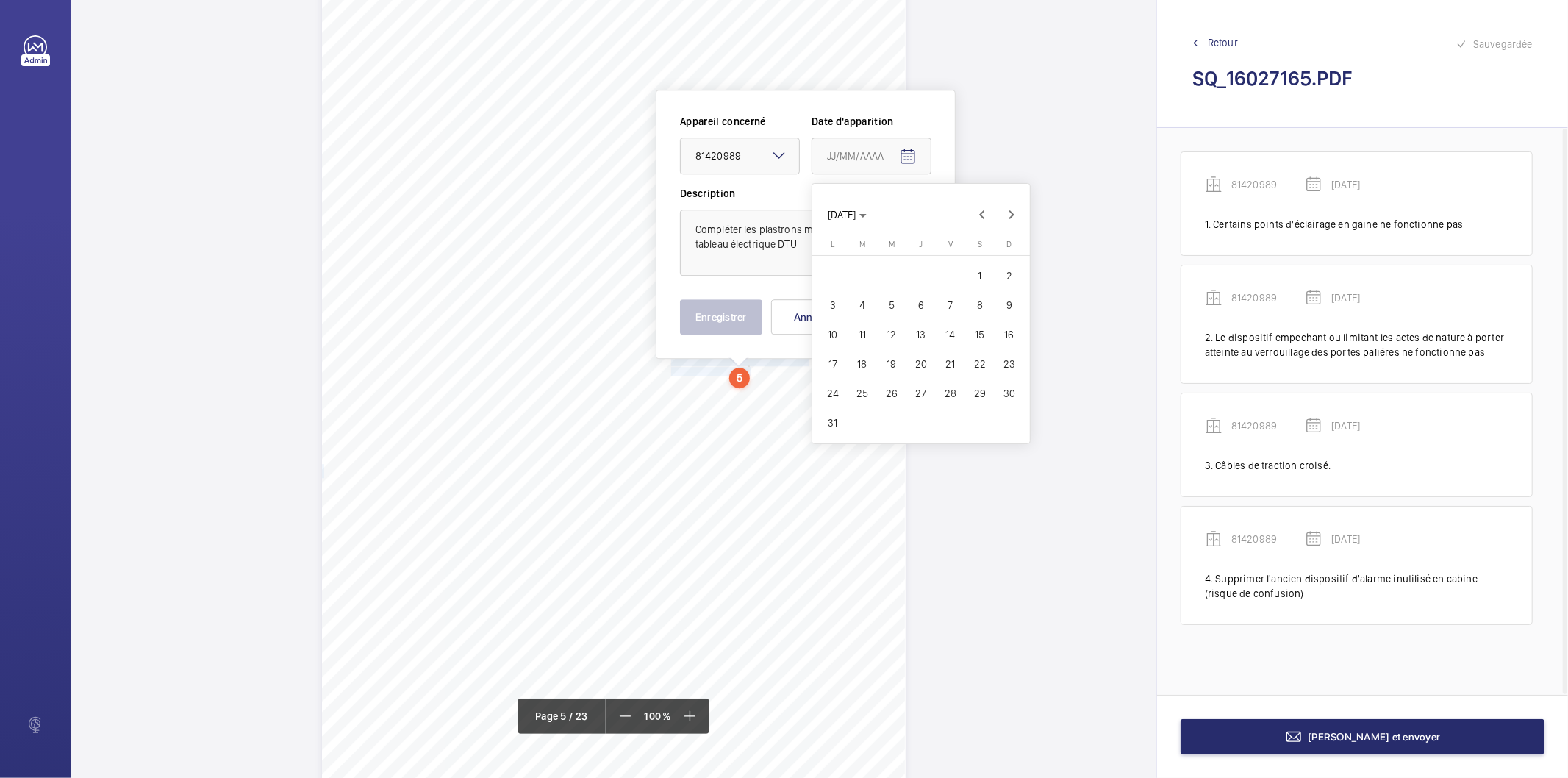
click at [857, 366] on span "18" at bounding box center [862, 364] width 26 height 26
type input "[DATE]"
click at [729, 311] on button "Enregistrer" at bounding box center [721, 316] width 82 height 35
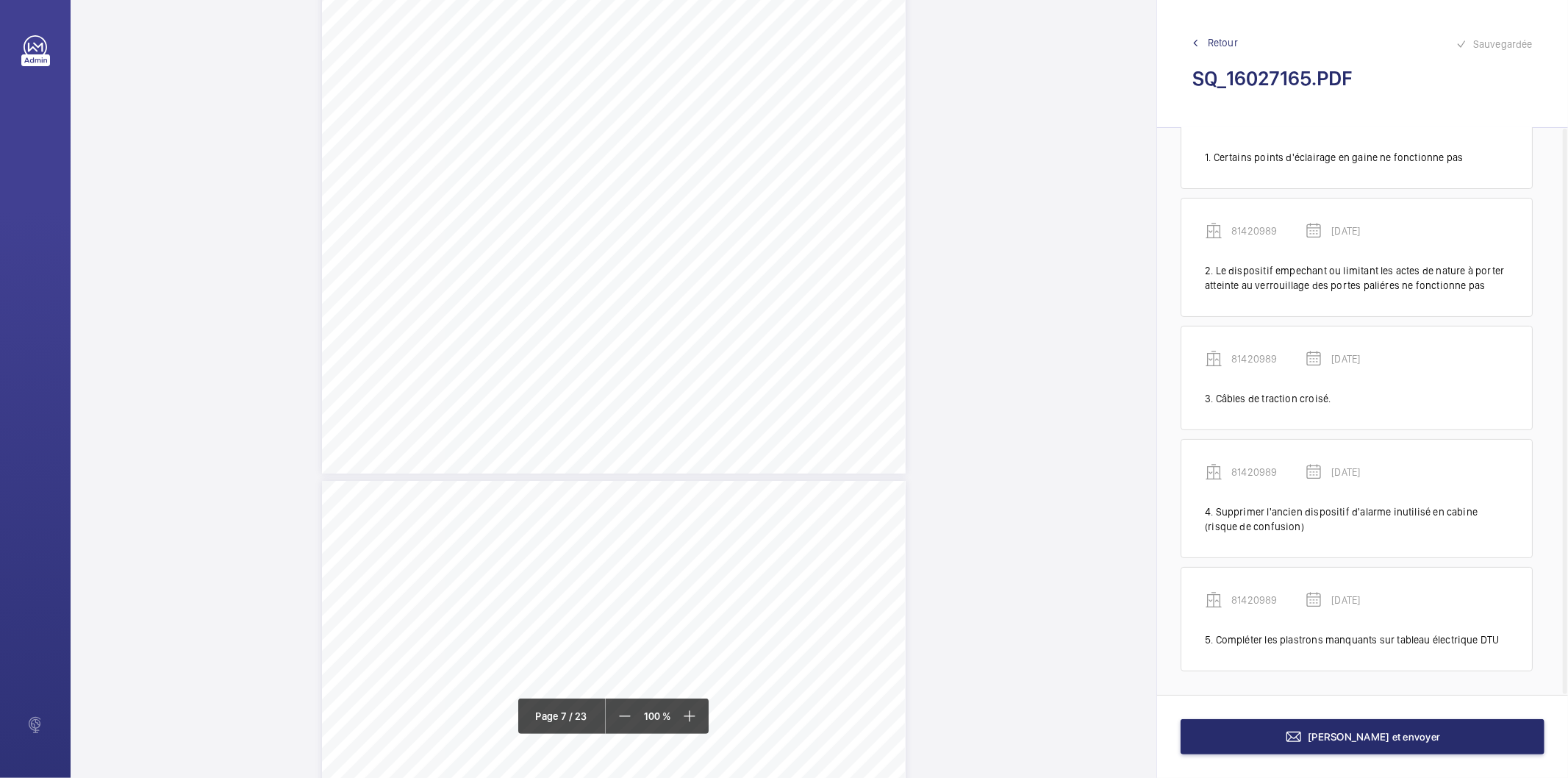
scroll to position [4864, 0]
drag, startPoint x: 670, startPoint y: 377, endPoint x: 718, endPoint y: 385, distance: 48.7
click at [718, 385] on div "Affaire n° : 2502206E0000059/51000 / N° du rapport : 206E0/25/2776 Lieu de véri…" at bounding box center [614, 566] width 584 height 825
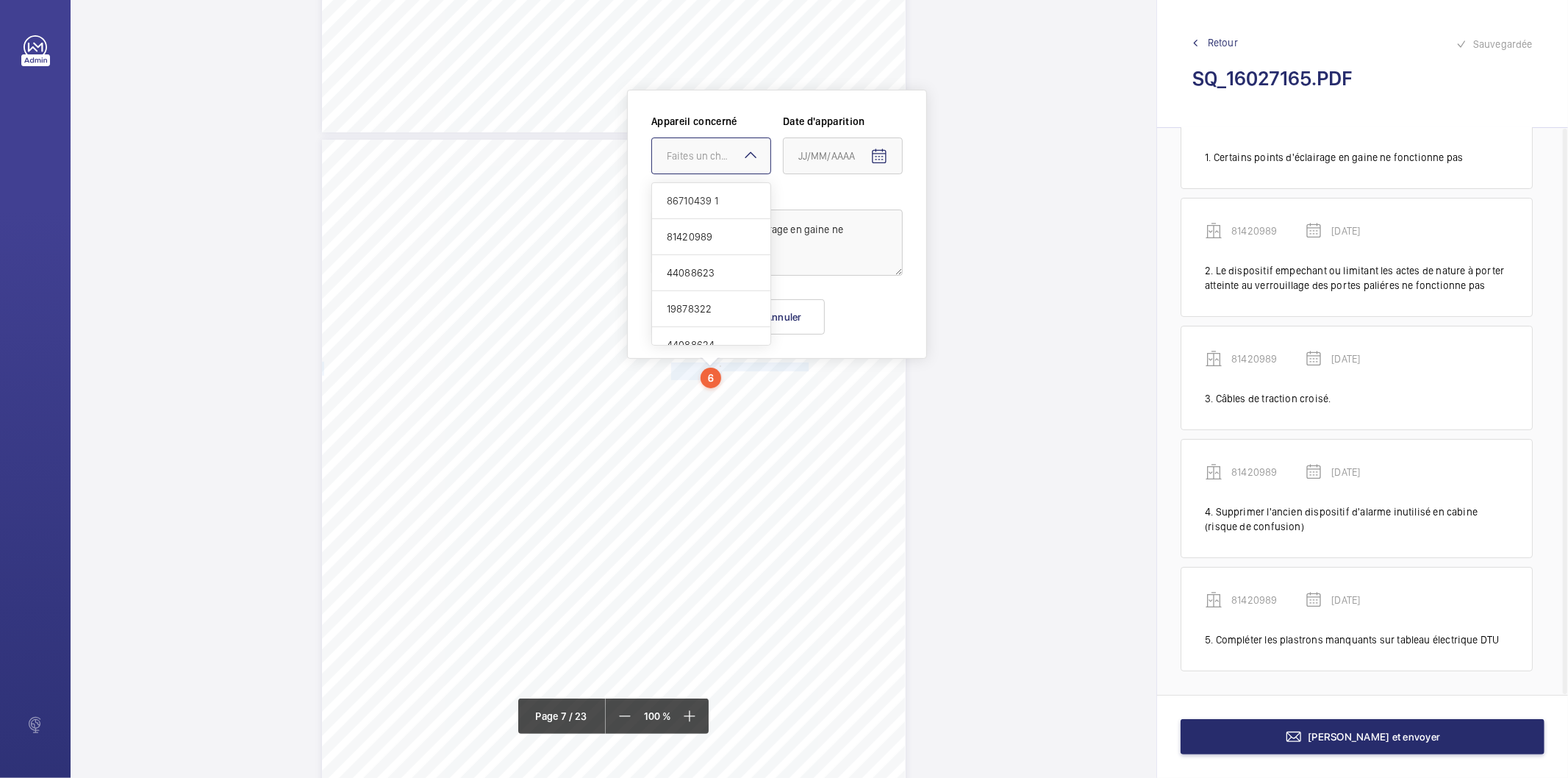
click at [726, 162] on div "Faites un choix" at bounding box center [719, 156] width 104 height 15
click at [691, 214] on span "87206303" at bounding box center [711, 219] width 89 height 15
click at [881, 158] on mat-icon "Open calendar" at bounding box center [879, 157] width 18 height 18
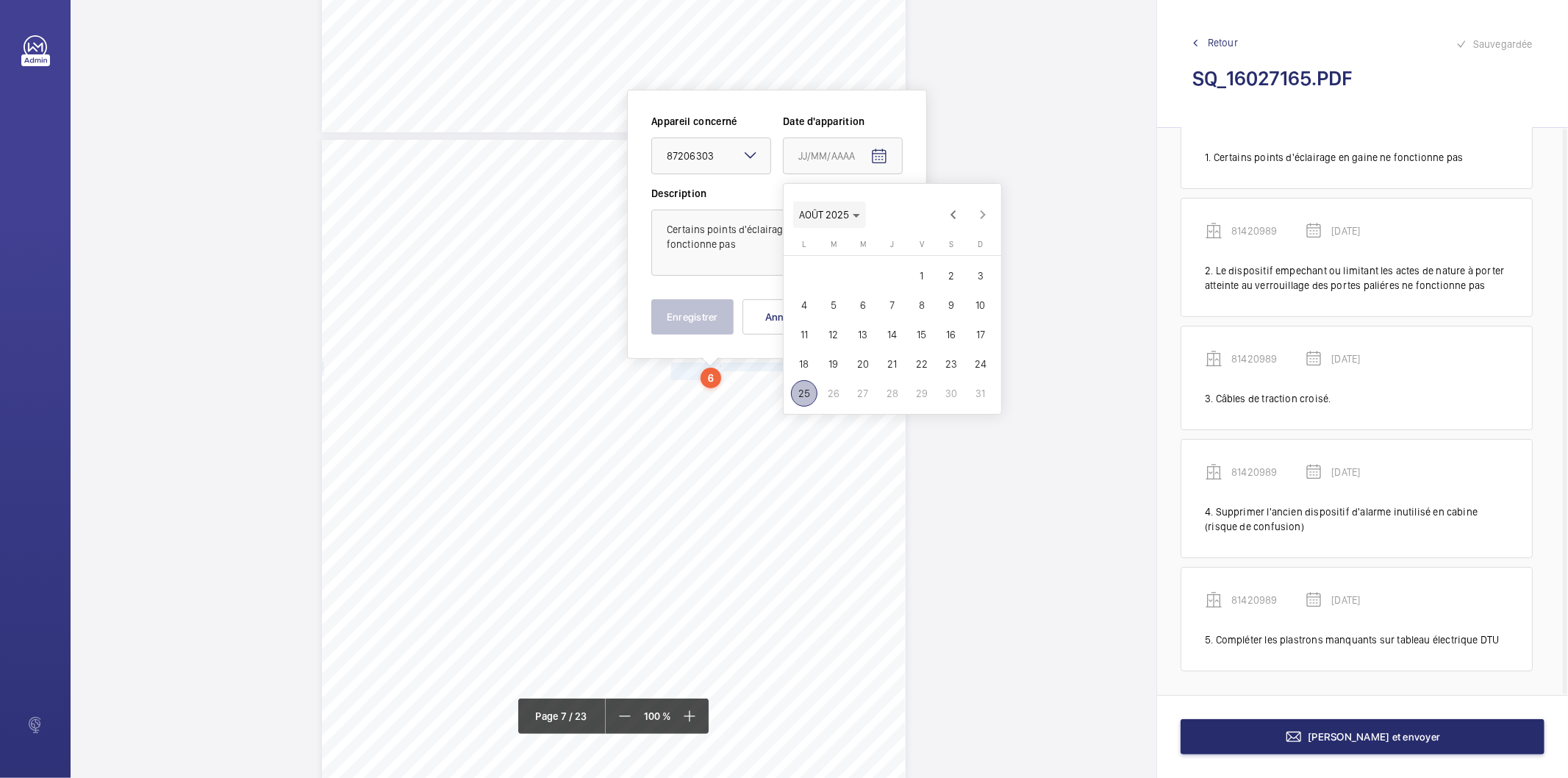
click at [856, 215] on polygon "Choose month and year" at bounding box center [856, 216] width 8 height 4
click at [961, 401] on span "2025" at bounding box center [969, 407] width 46 height 26
click at [927, 265] on span "MARS" at bounding box center [917, 260] width 46 height 26
click at [840, 365] on span "18" at bounding box center [832, 364] width 26 height 26
type input "[DATE]"
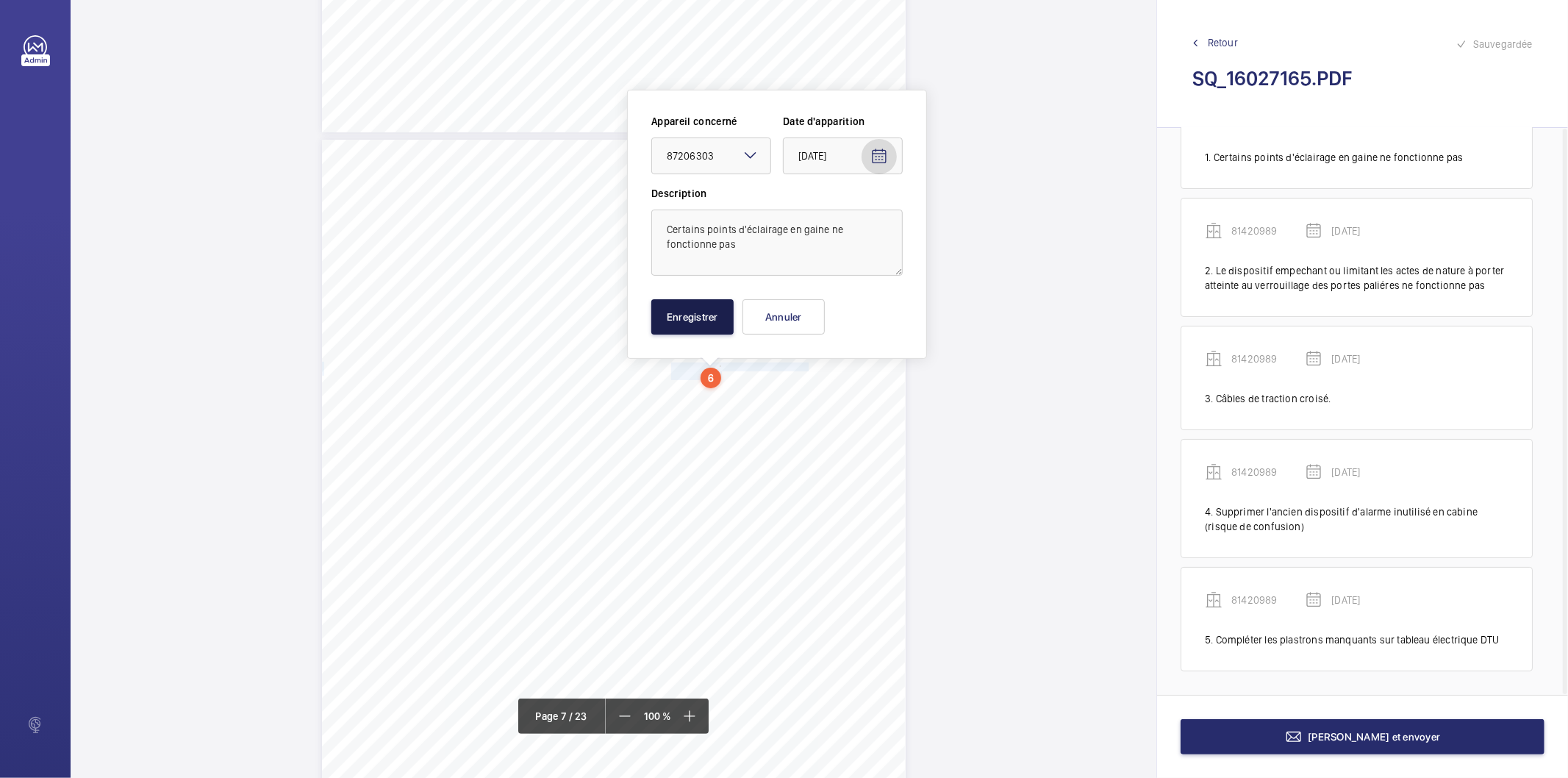
click at [711, 331] on button "Enregistrer" at bounding box center [692, 316] width 82 height 35
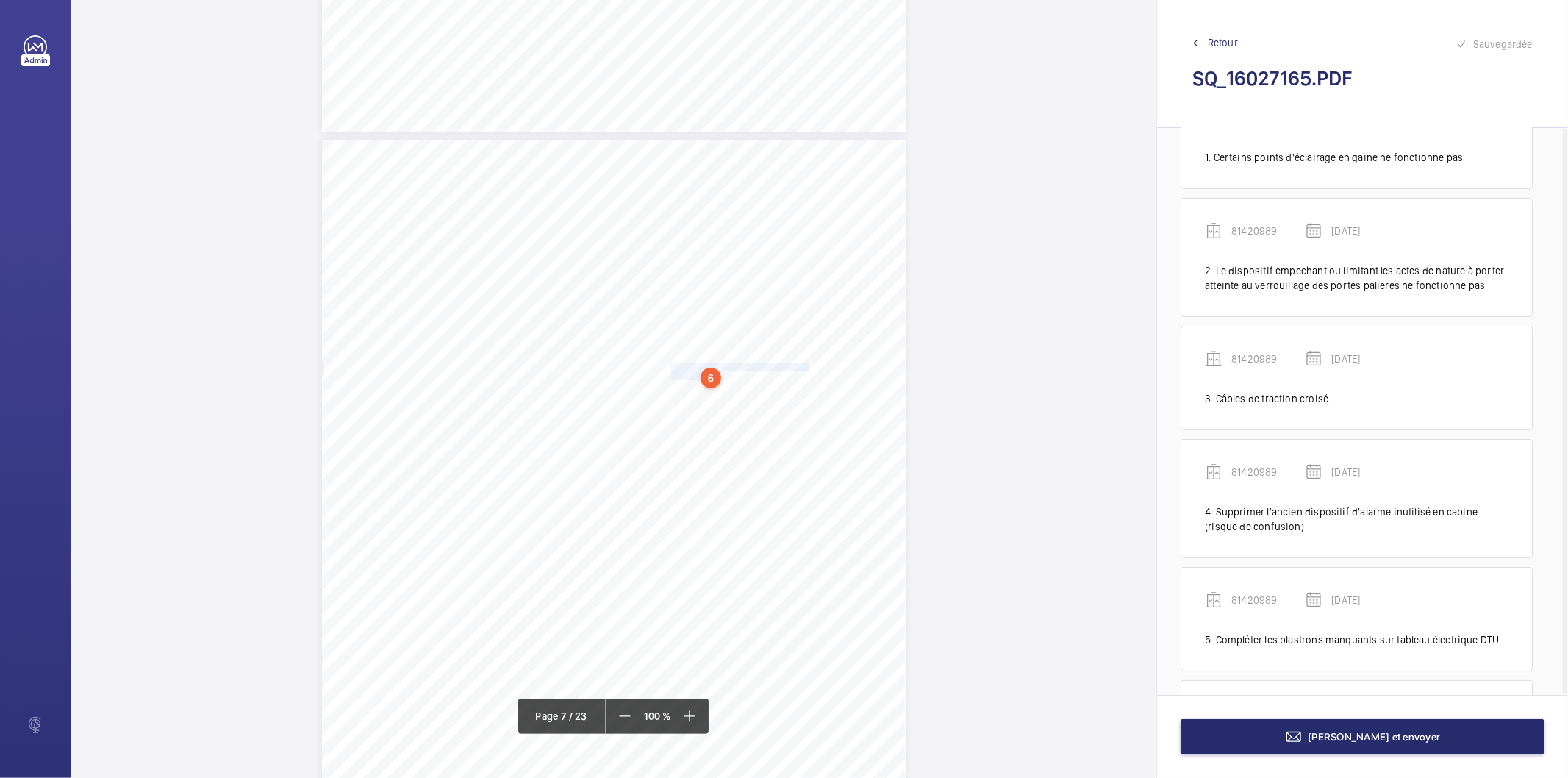
scroll to position [179, 0]
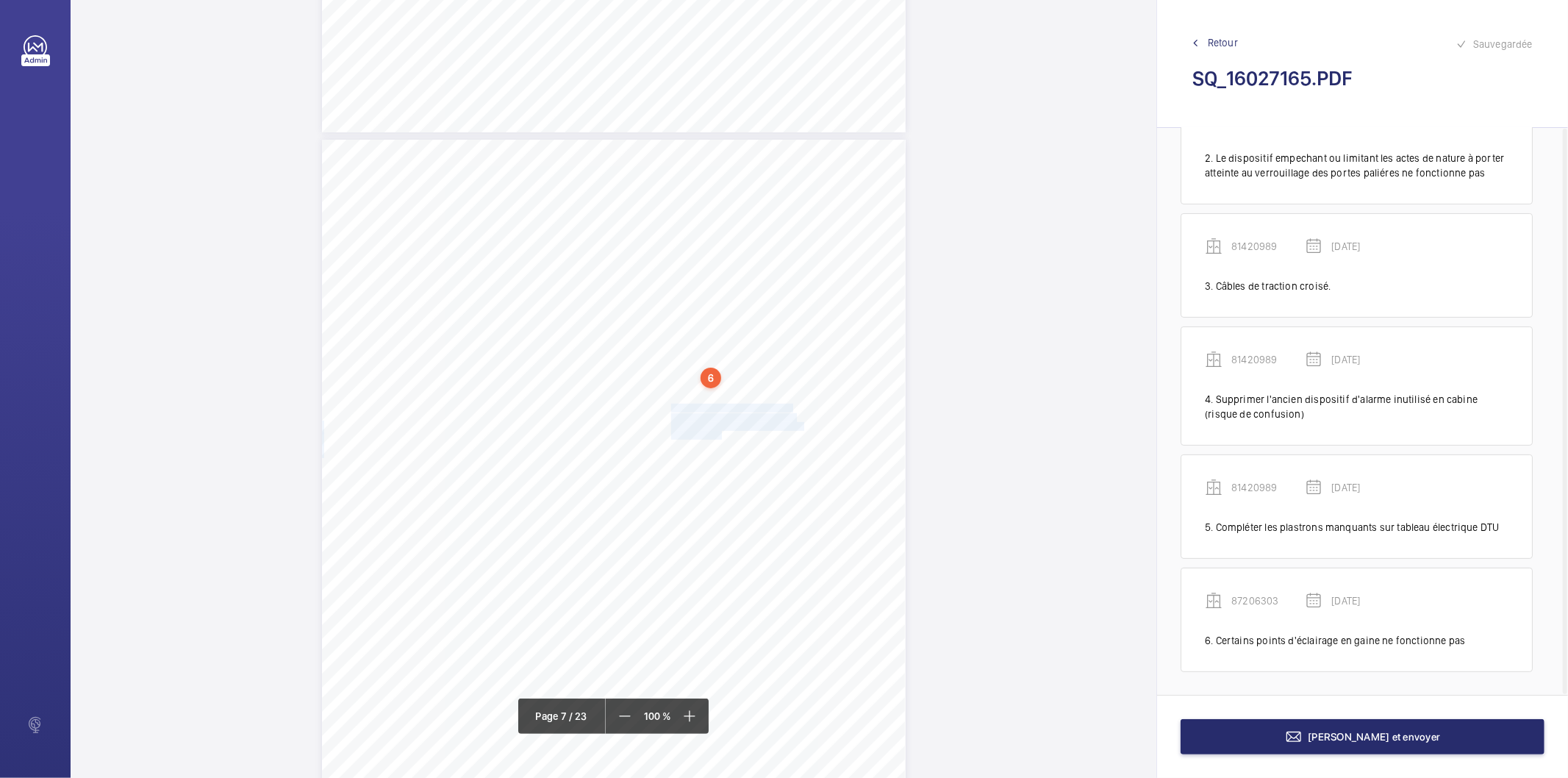
drag, startPoint x: 669, startPoint y: 408, endPoint x: 719, endPoint y: 434, distance: 56.4
click at [719, 434] on div "Affaire n° : 2502206E0000059/51000 / N° du rapport : 206E0/25/2776 Lieu de véri…" at bounding box center [614, 553] width 584 height 825
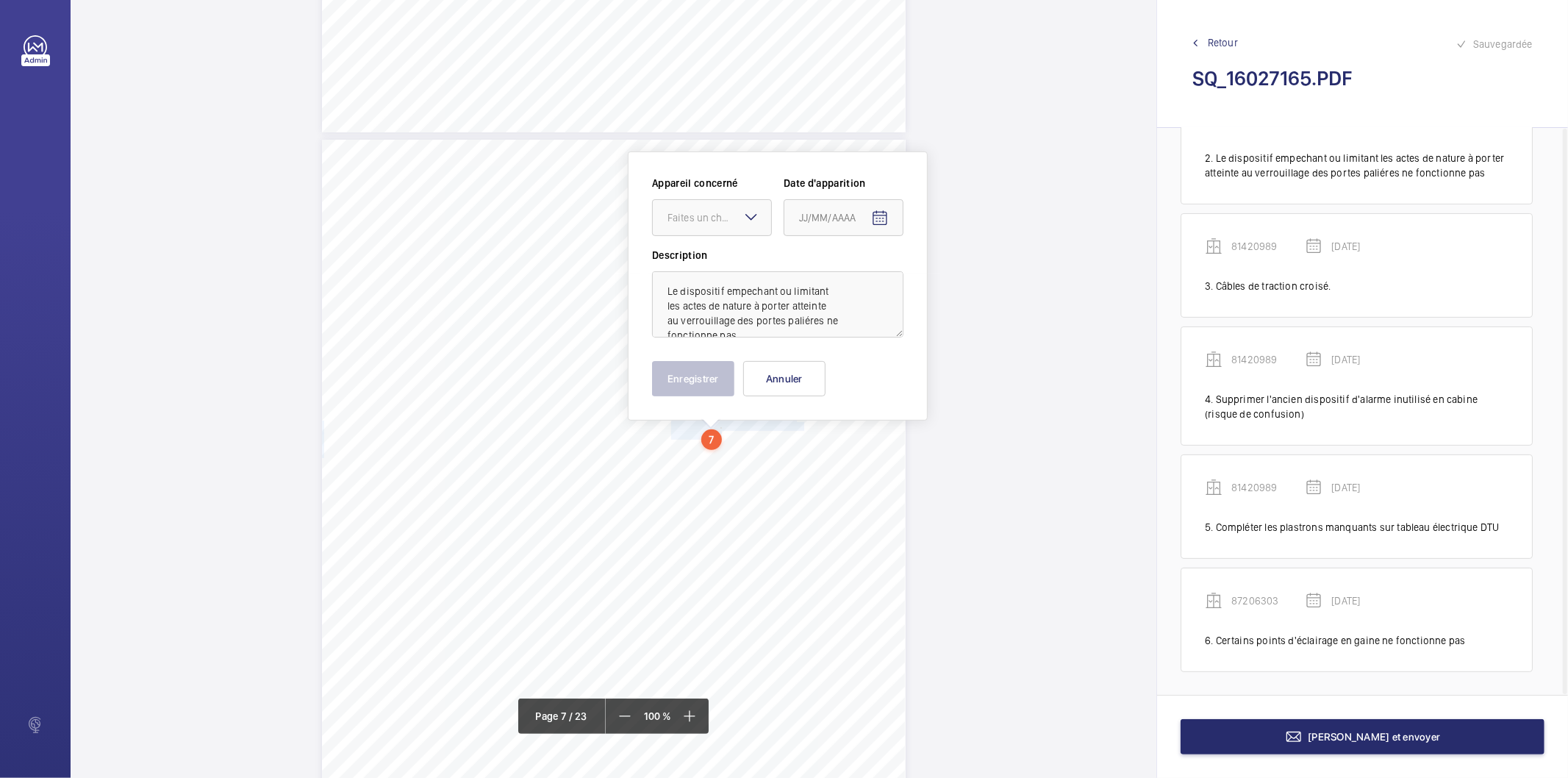
scroll to position [4938, 0]
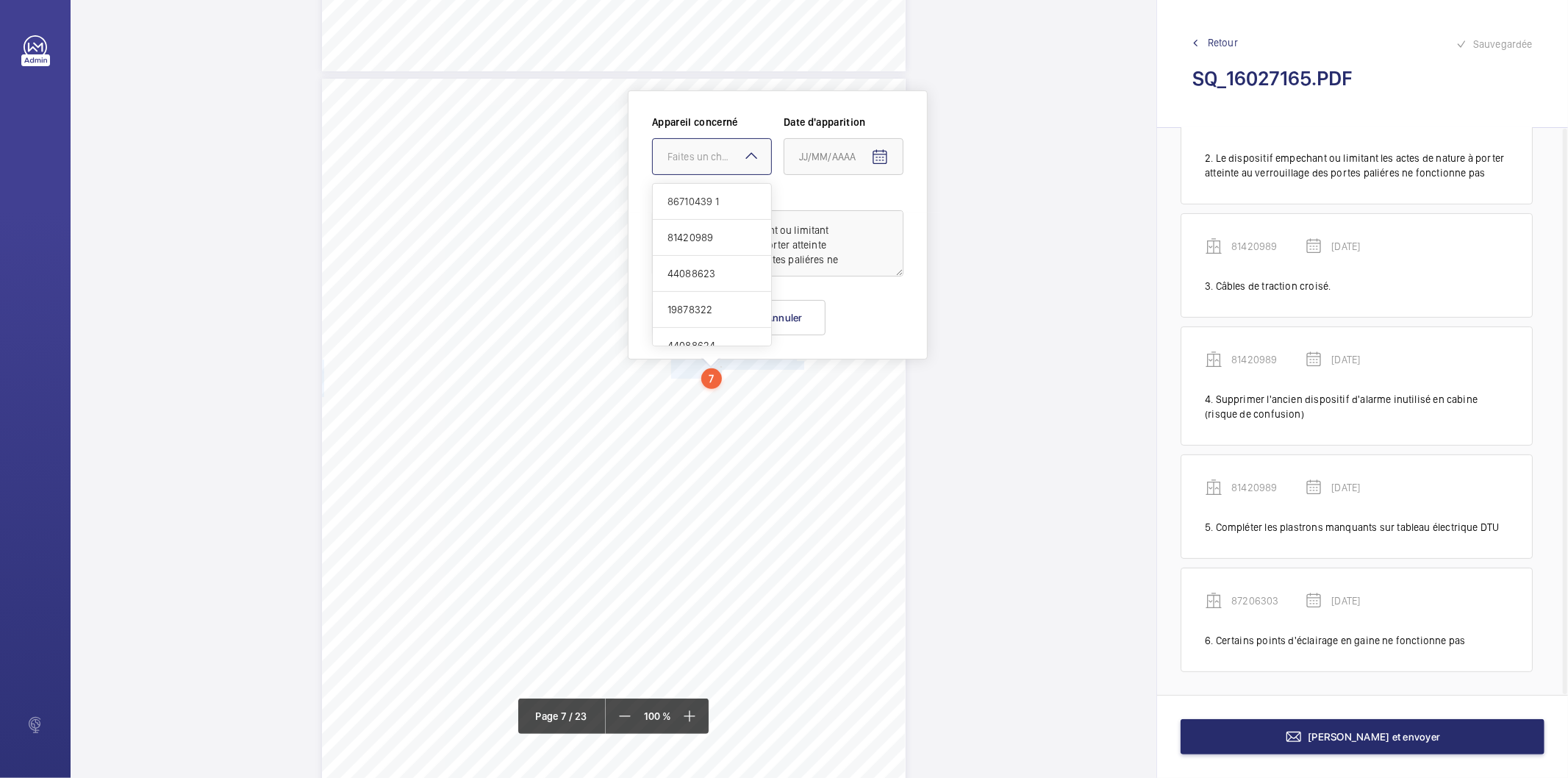
click at [746, 163] on mat-icon at bounding box center [751, 156] width 18 height 18
click at [709, 298] on span "87206303" at bounding box center [711, 300] width 89 height 15
click at [882, 150] on mat-icon "Open calendar" at bounding box center [879, 158] width 18 height 18
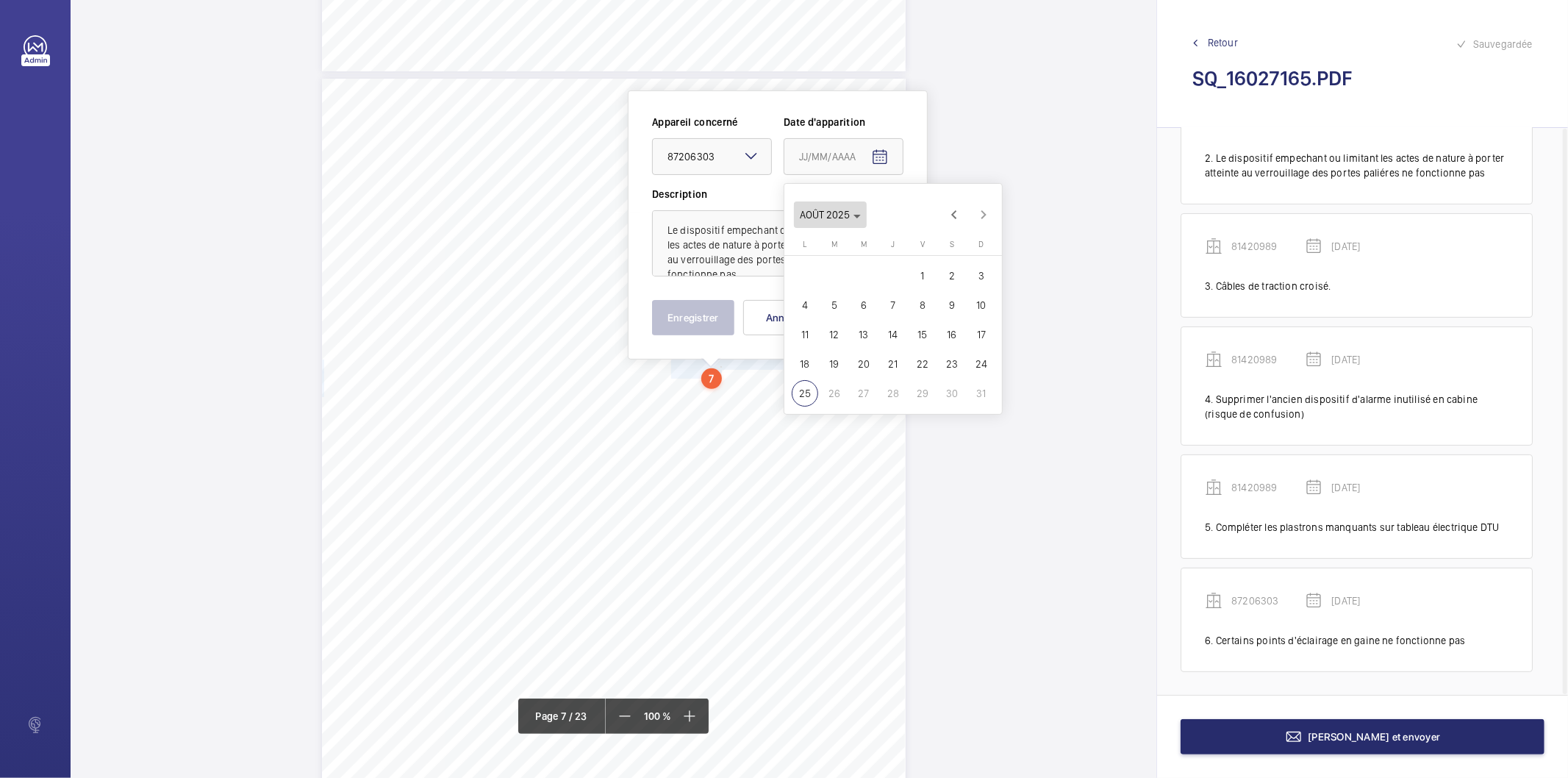
click at [858, 217] on icon "Choose month and year" at bounding box center [857, 217] width 8 height 4
click at [967, 400] on span "2025" at bounding box center [969, 407] width 46 height 26
click at [909, 258] on span "MARS" at bounding box center [918, 260] width 46 height 26
click at [834, 361] on span "18" at bounding box center [833, 364] width 26 height 26
type input "[DATE]"
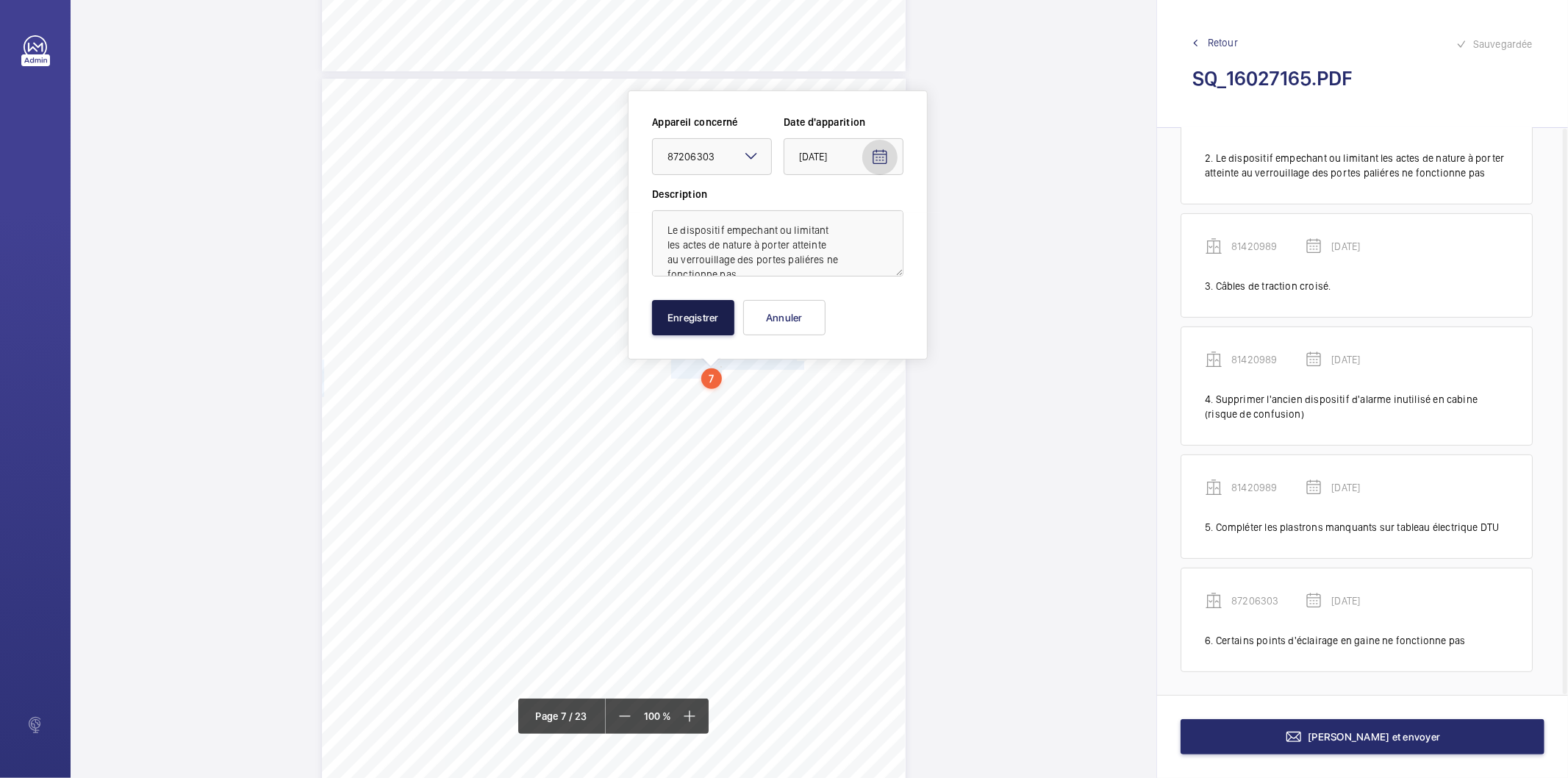
click at [695, 316] on button "Enregistrer" at bounding box center [693, 317] width 82 height 35
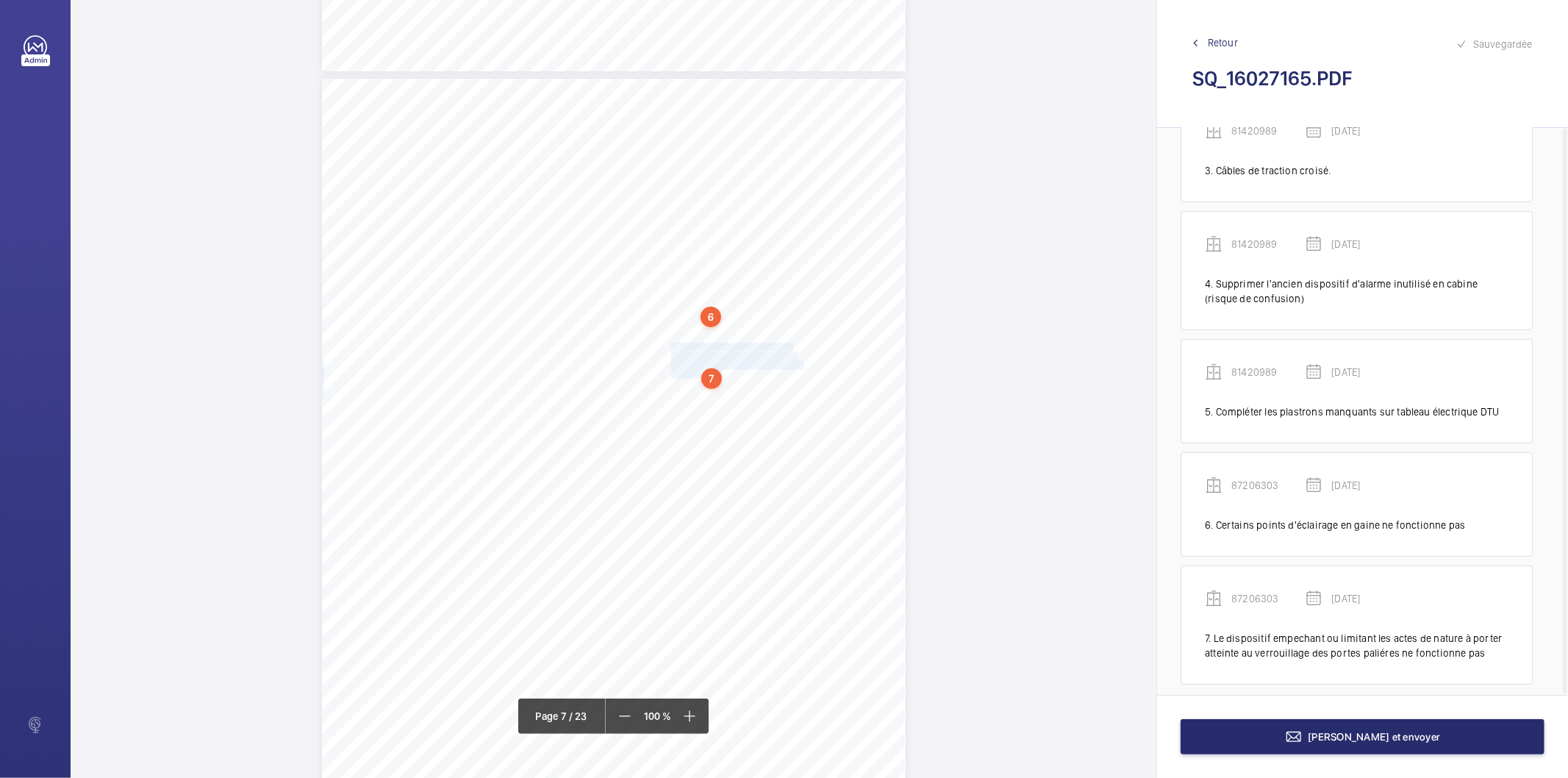
scroll to position [308, 0]
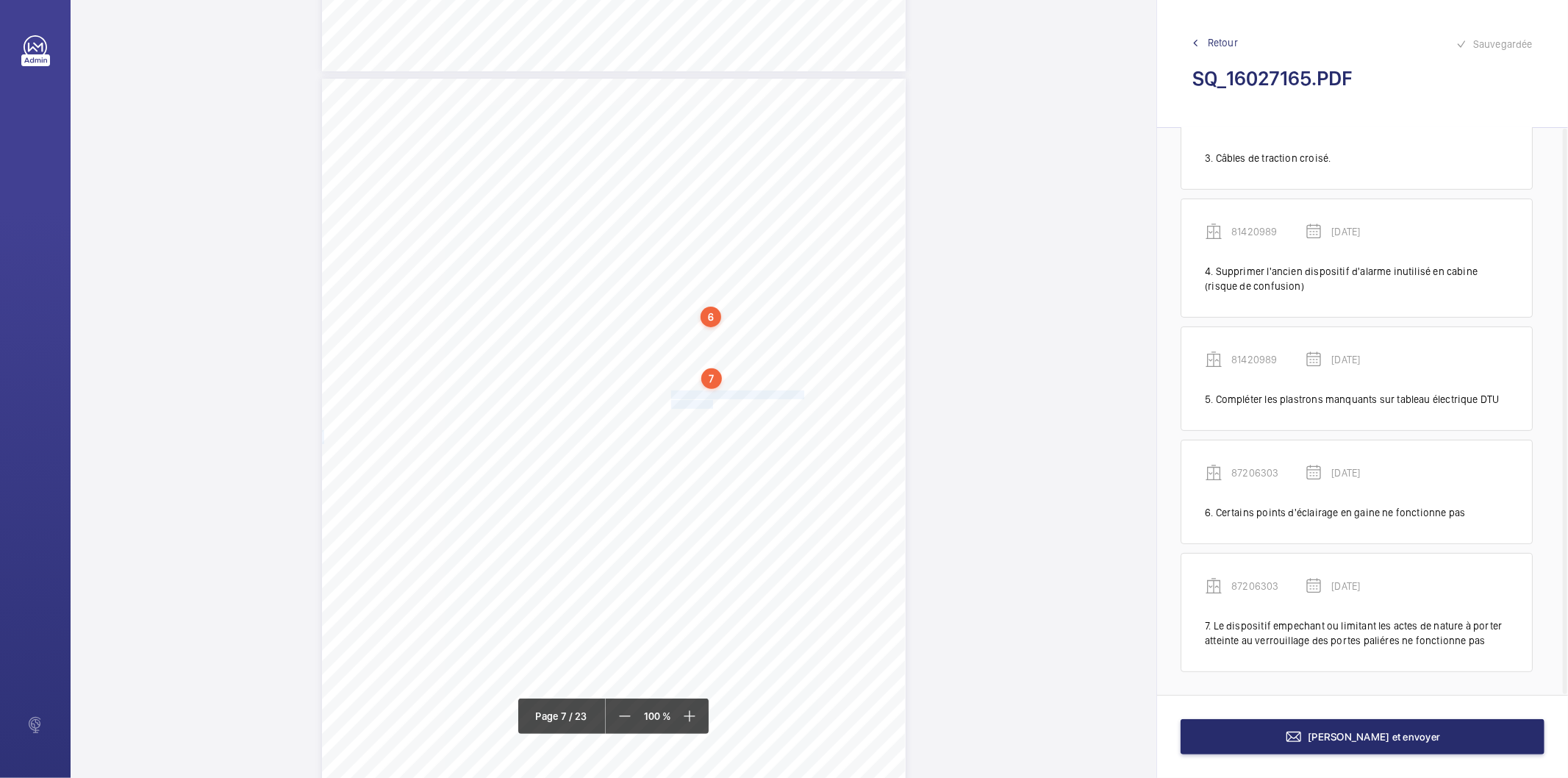
drag, startPoint x: 670, startPoint y: 396, endPoint x: 713, endPoint y: 400, distance: 43.2
click at [713, 400] on div "Affaire n° : 2502206E0000059/51000 / N° du rapport : 206E0/25/2776 Lieu de véri…" at bounding box center [614, 491] width 584 height 825
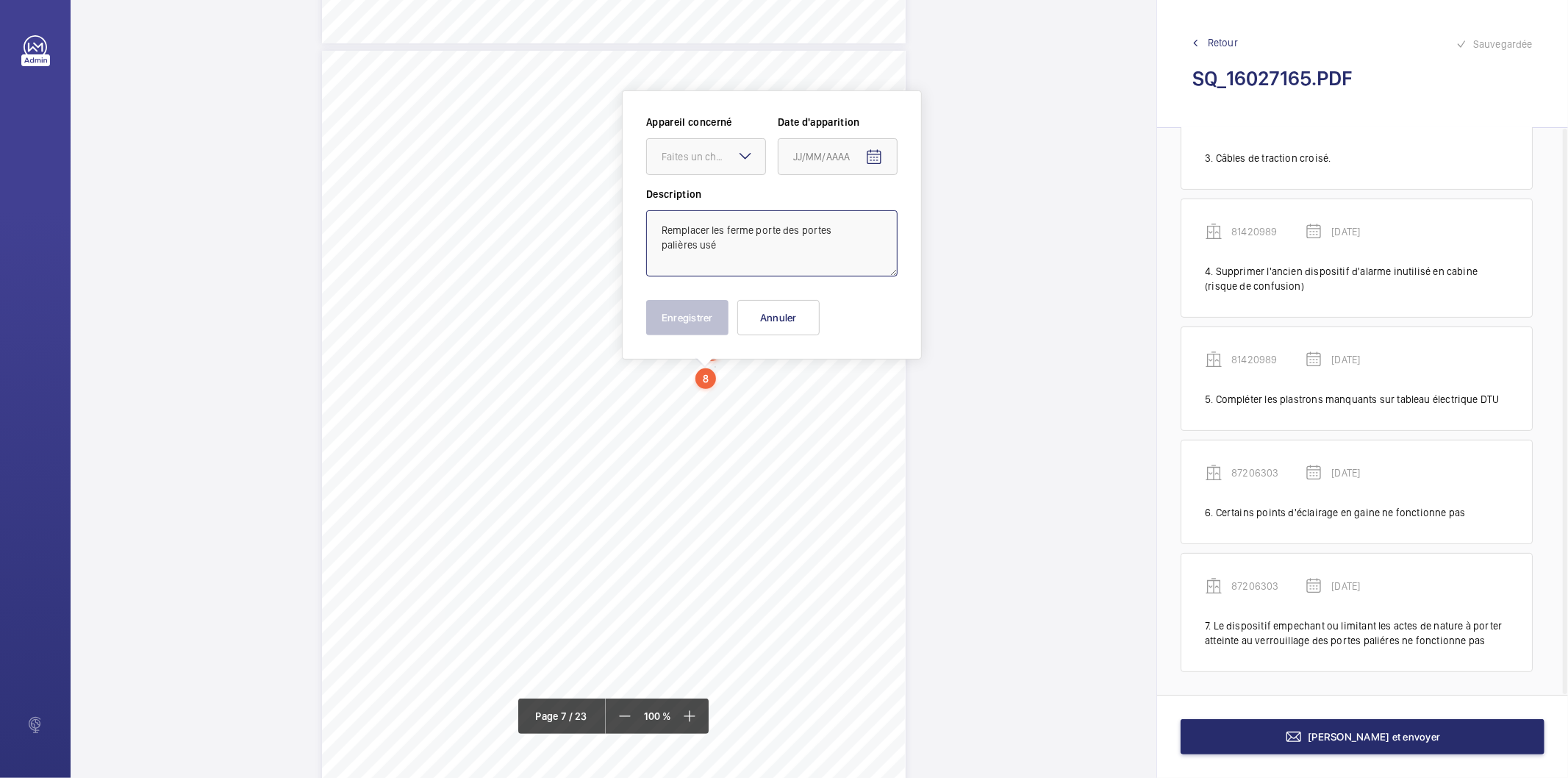
click at [729, 251] on textarea "Remplacer les ferme porte des portes palières usé" at bounding box center [772, 244] width 252 height 67
click at [726, 155] on div "Faites un choix" at bounding box center [713, 156] width 104 height 15
click at [700, 306] on span "87206303" at bounding box center [705, 300] width 89 height 15
type textarea "Remplacer les ferme porte des portes palières usés"
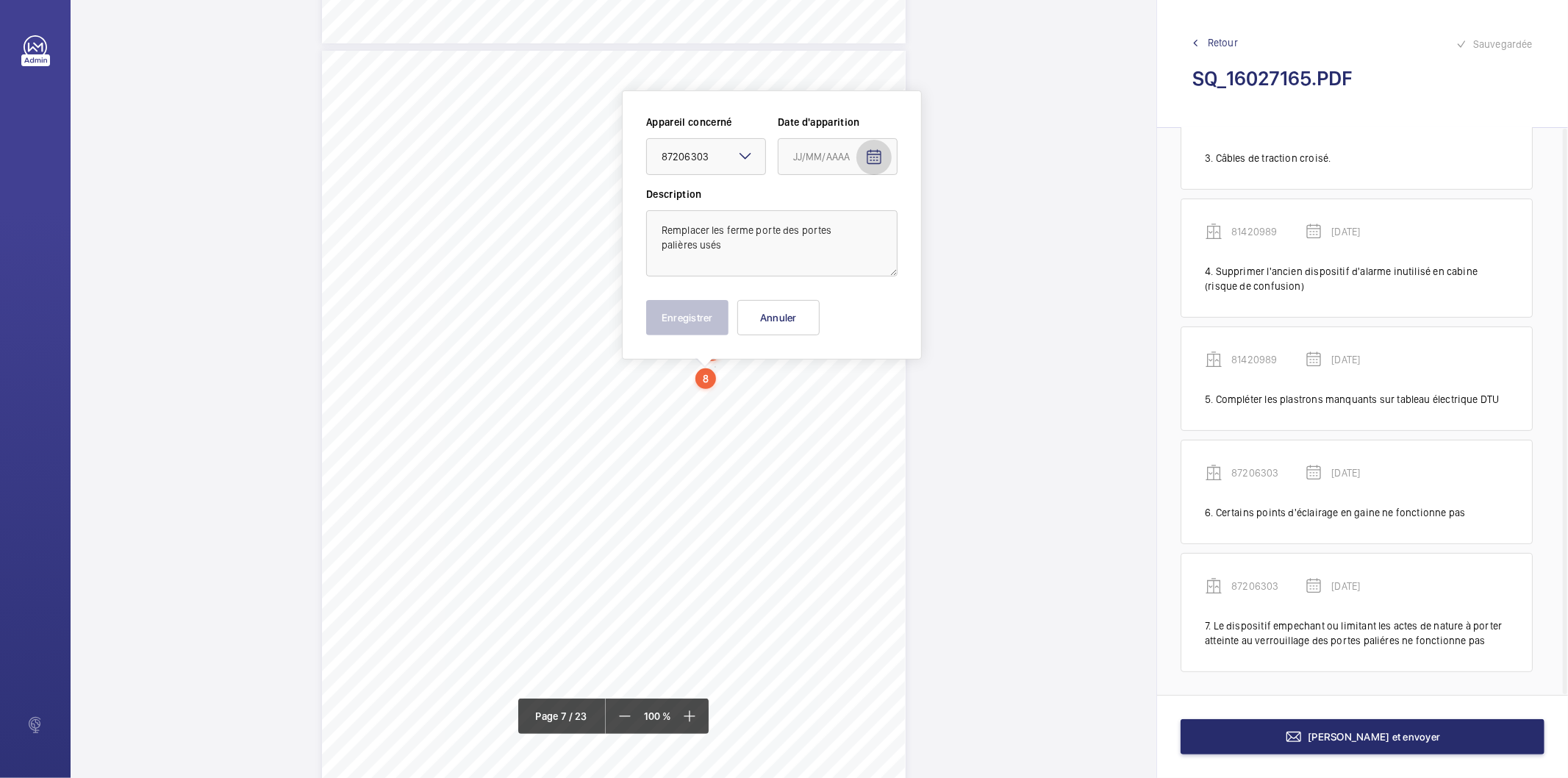
click at [866, 158] on mat-icon "Open calendar" at bounding box center [874, 158] width 18 height 18
click at [854, 219] on span "Choose month and year" at bounding box center [824, 216] width 72 height 35
click at [956, 408] on span "2025" at bounding box center [963, 408] width 46 height 26
click at [912, 259] on span "MARS" at bounding box center [912, 261] width 46 height 26
drag, startPoint x: 833, startPoint y: 363, endPoint x: 737, endPoint y: 319, distance: 105.6
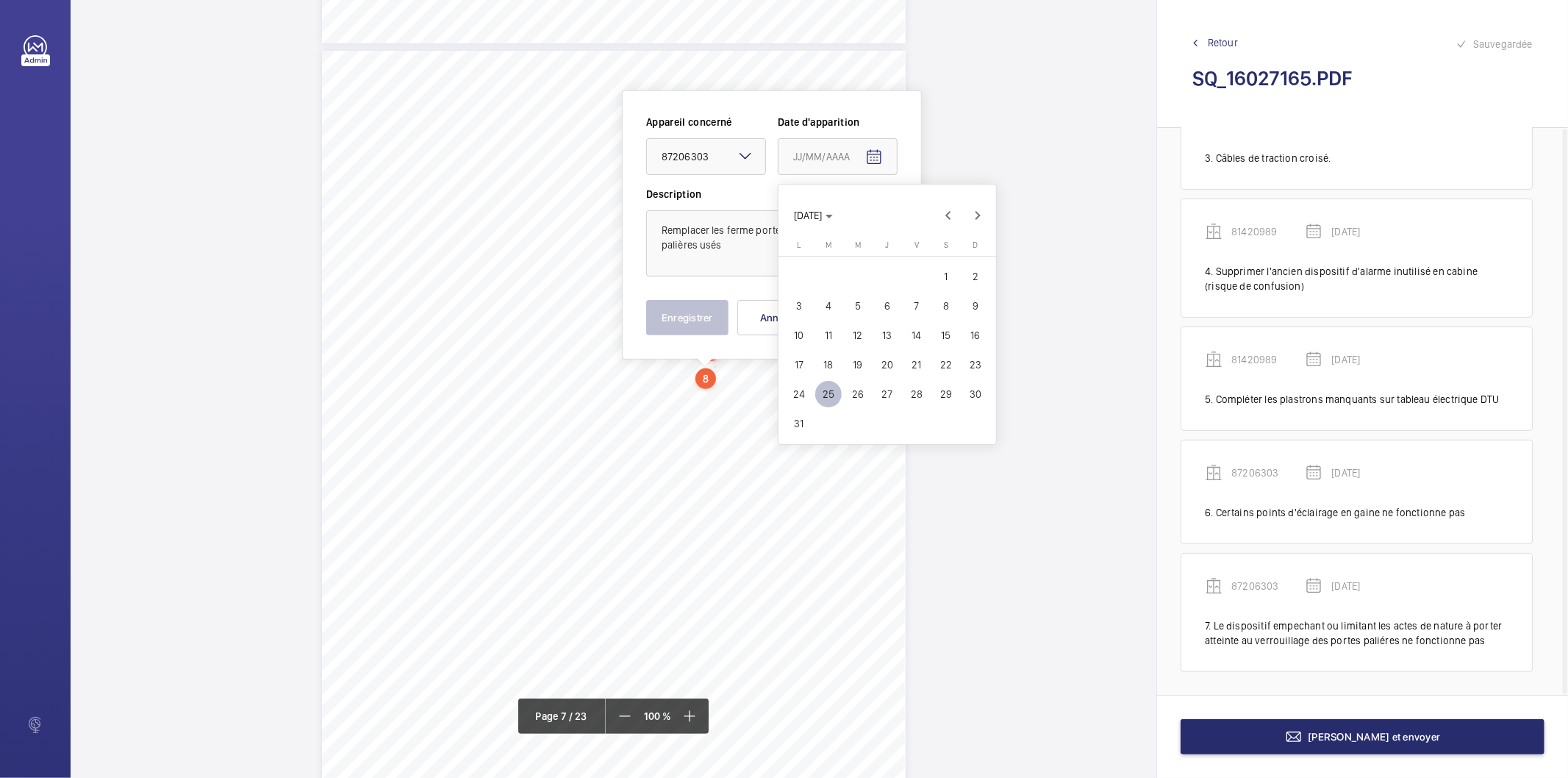
click at [833, 362] on span "18" at bounding box center [828, 365] width 26 height 26
type input "[DATE]"
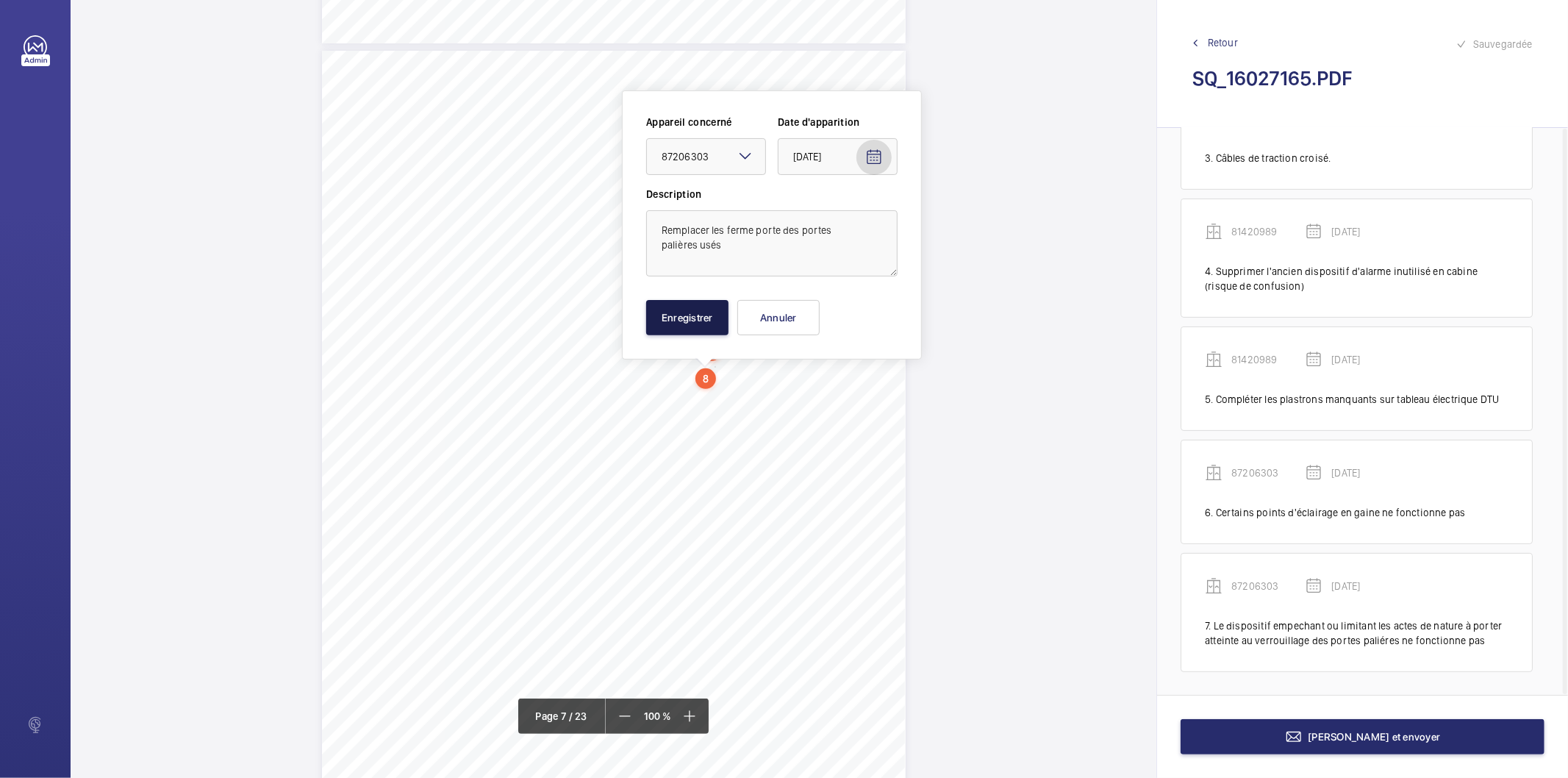
click at [706, 310] on button "Enregistrer" at bounding box center [688, 317] width 82 height 35
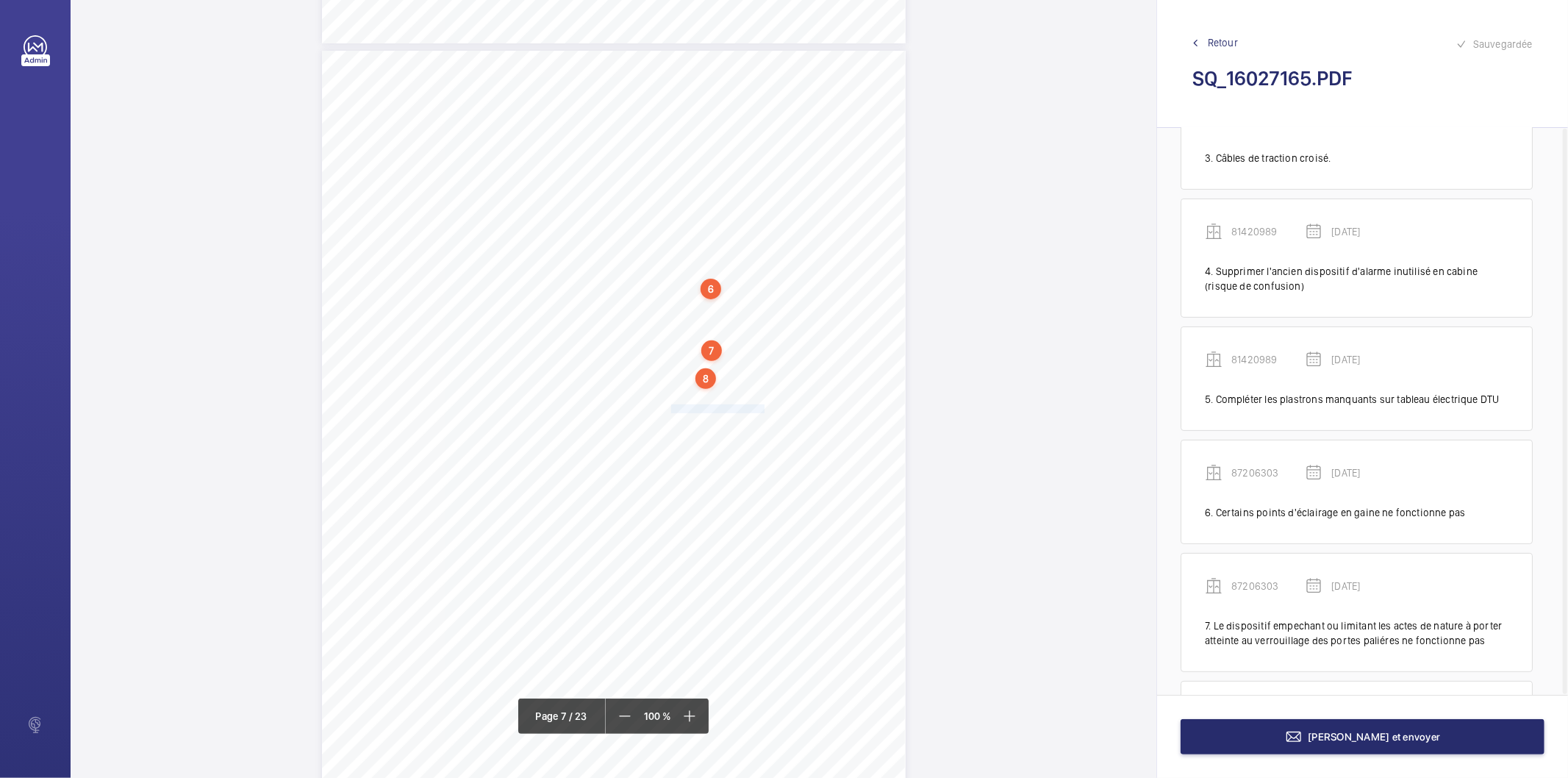
scroll to position [421, 0]
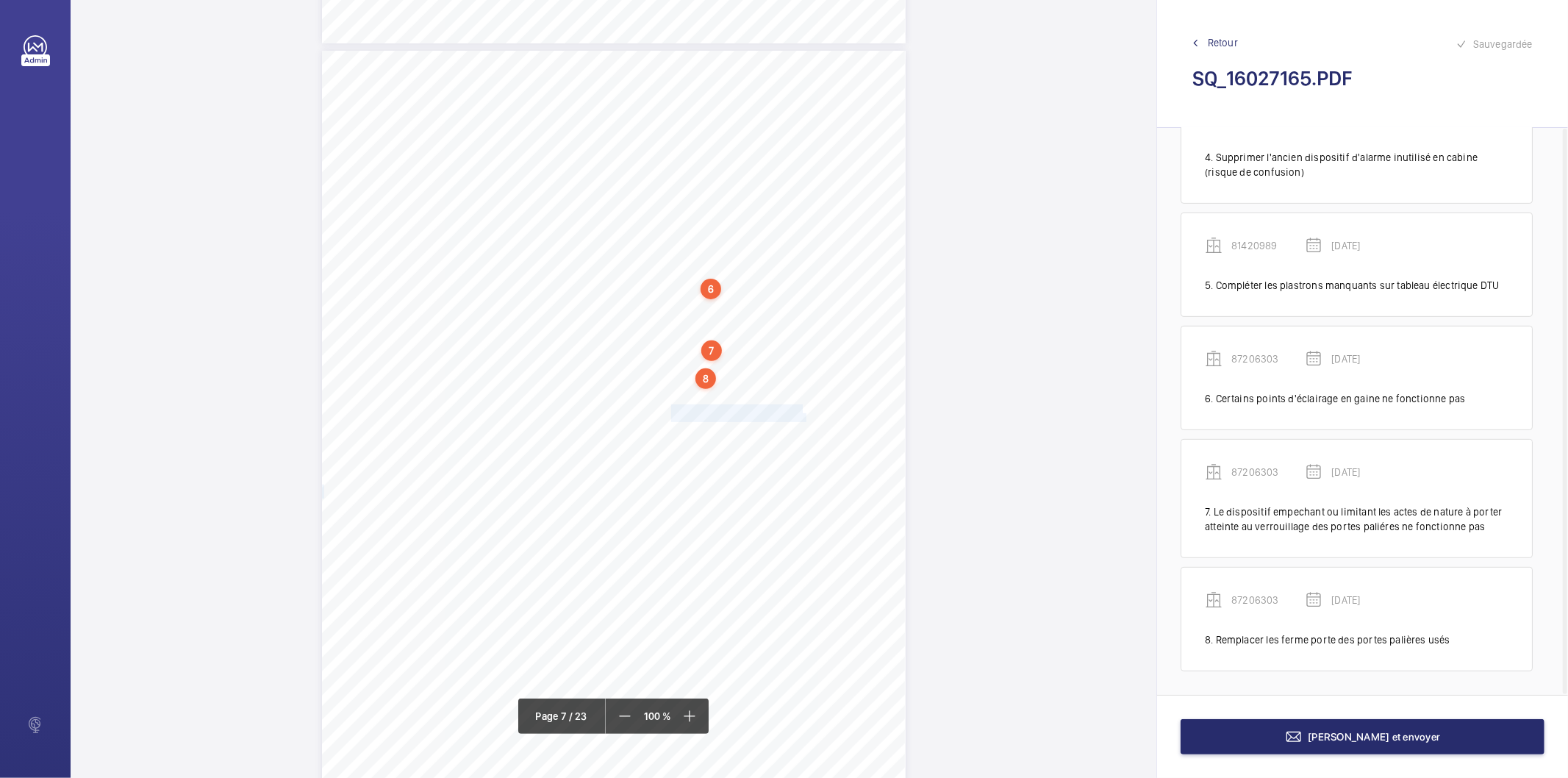
drag, startPoint x: 669, startPoint y: 408, endPoint x: 803, endPoint y: 416, distance: 134.2
click at [803, 416] on div "Affaire n° : 2502206E0000059/51000 / N° du rapport : 206E0/25/2776 Lieu de véri…" at bounding box center [614, 463] width 584 height 825
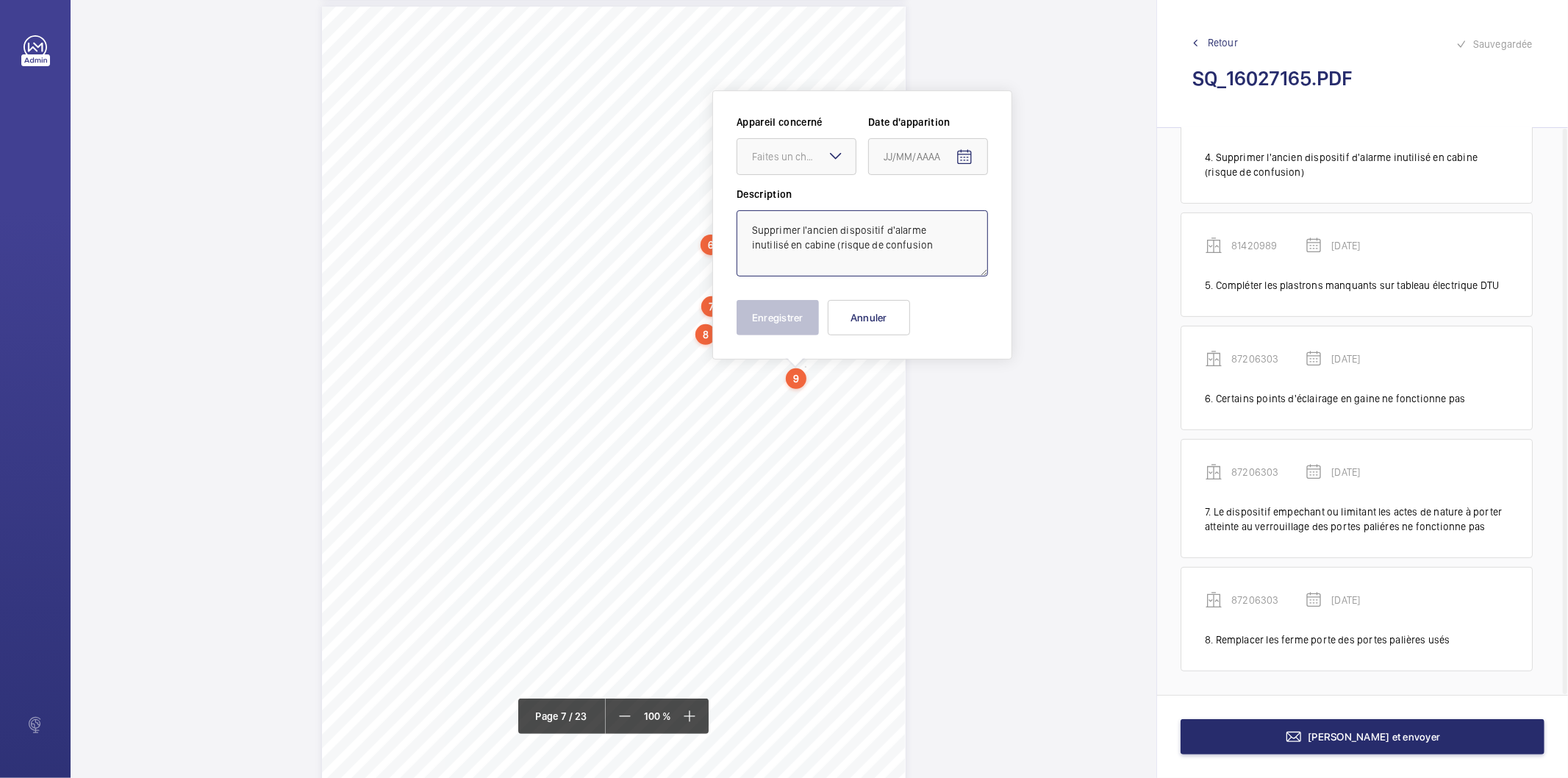
click at [958, 245] on textarea "Supprimer l'ancien dispositif d'alarme inutilisé en cabine (risque de confusion" at bounding box center [862, 244] width 252 height 67
type textarea "Supprimer l'ancien dispositif d'alarme inutilisé en cabine (risque de confusion)"
drag, startPoint x: 832, startPoint y: 156, endPoint x: 824, endPoint y: 164, distance: 11.3
click at [829, 157] on mat-icon at bounding box center [835, 156] width 18 height 18
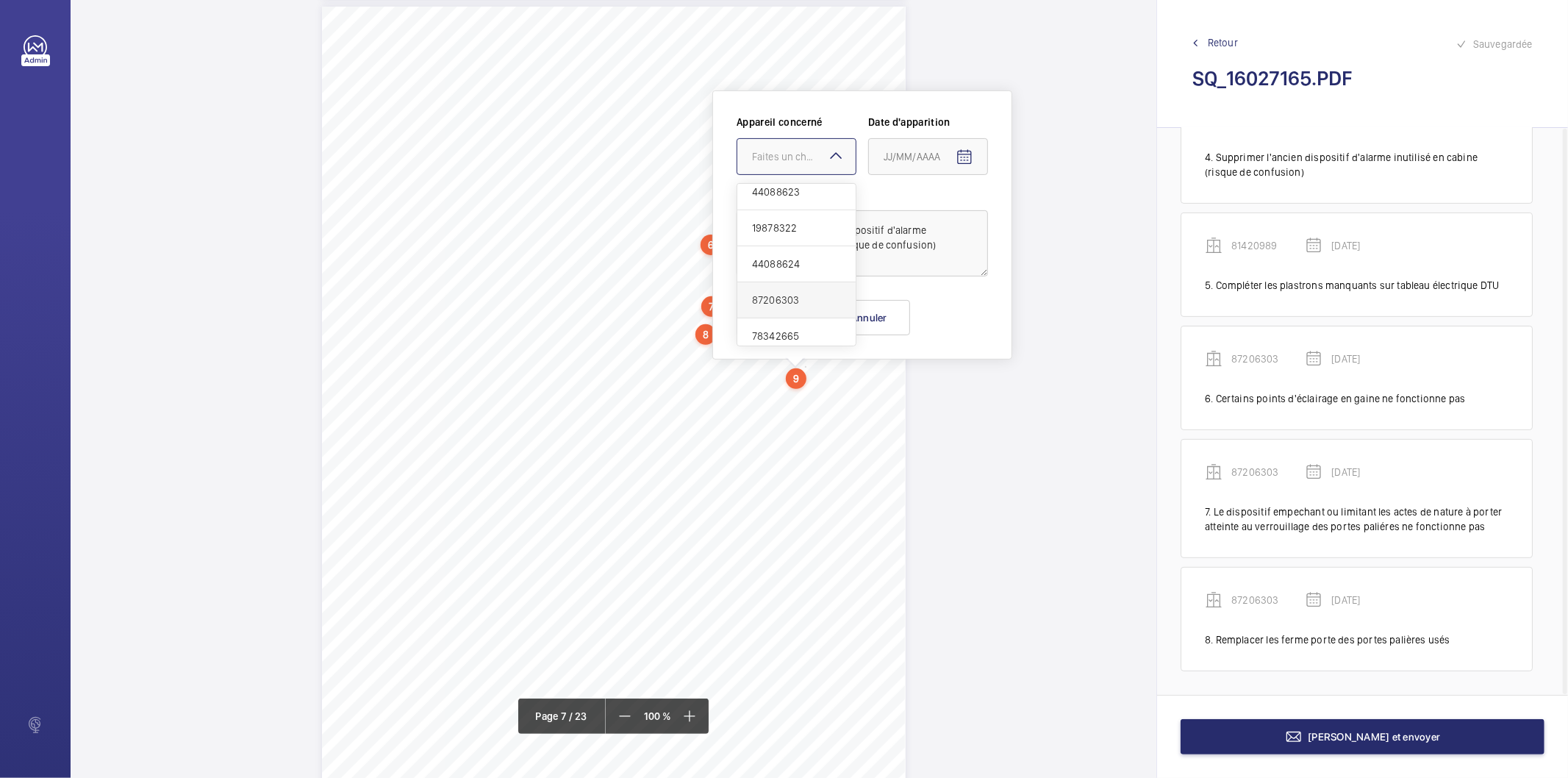
click at [777, 302] on span "87206303" at bounding box center [796, 300] width 89 height 15
click at [955, 156] on mat-icon "Open calendar" at bounding box center [964, 158] width 18 height 18
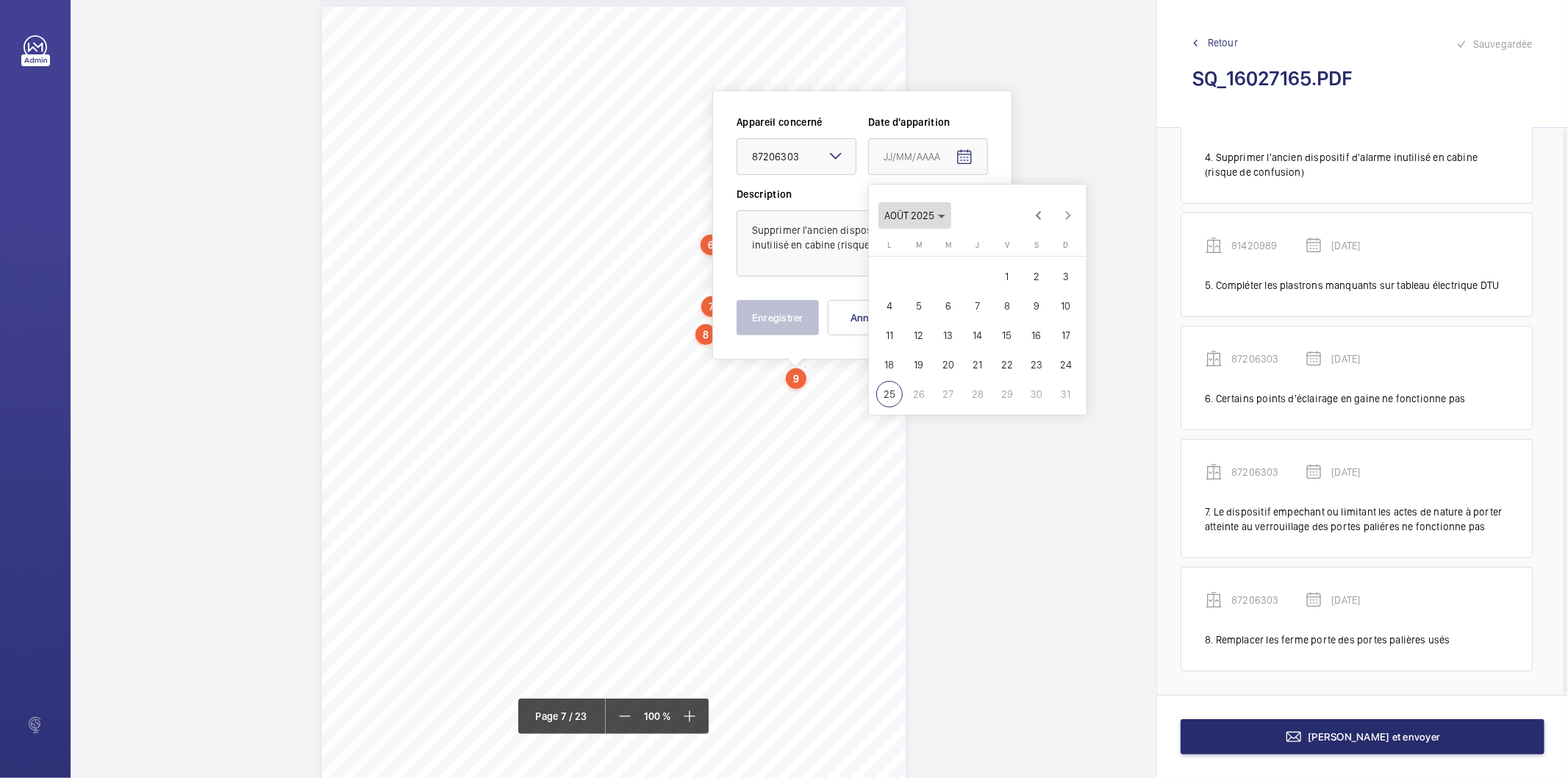
click at [943, 217] on icon "Choose month and year" at bounding box center [941, 217] width 8 height 4
click at [1047, 402] on span "2025" at bounding box center [1054, 408] width 46 height 26
click at [992, 255] on span "MARS" at bounding box center [1002, 261] width 46 height 26
click at [927, 364] on span "18" at bounding box center [918, 365] width 26 height 26
type input "[DATE]"
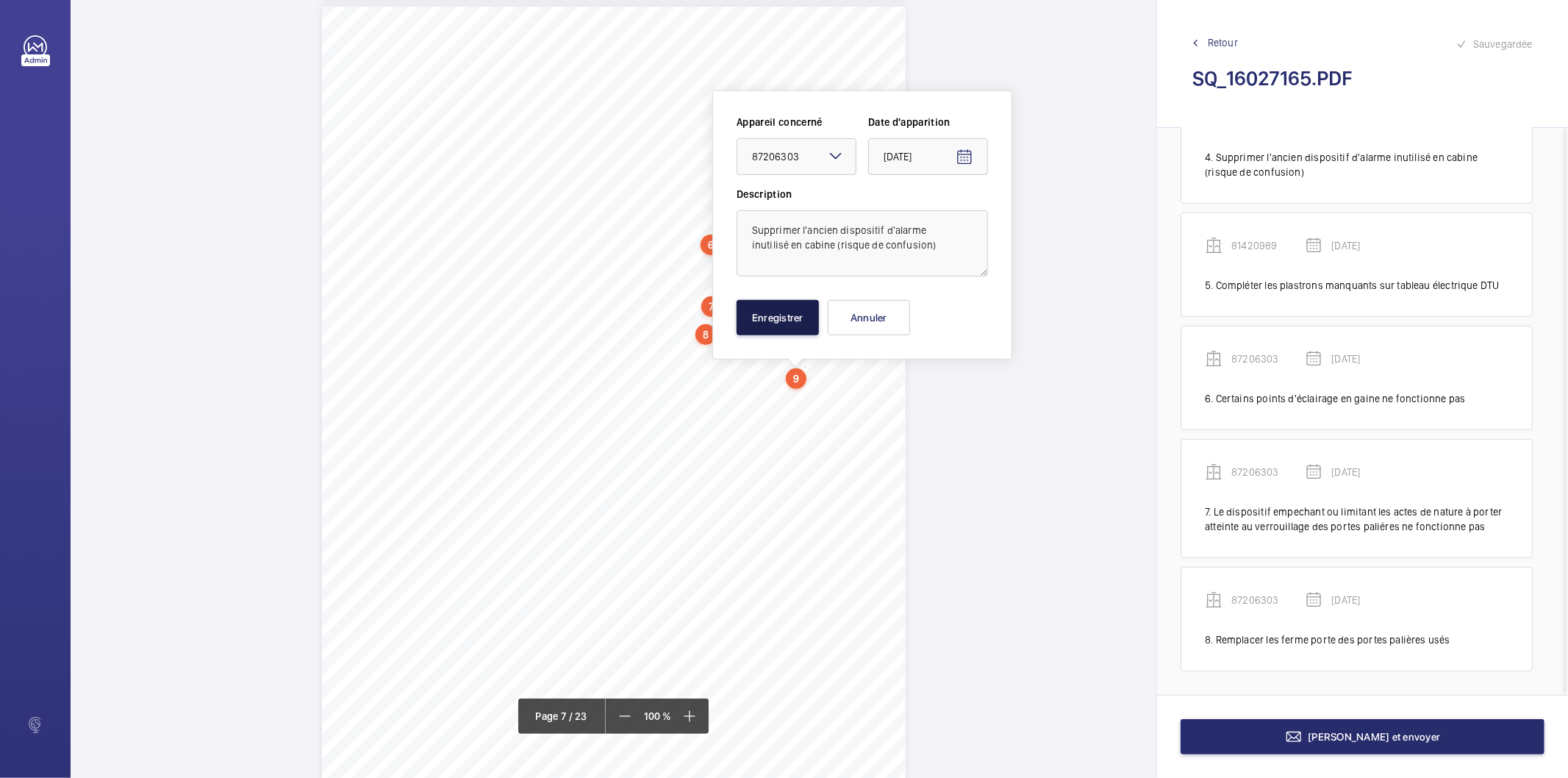
click at [808, 319] on button "Enregistrer" at bounding box center [778, 317] width 82 height 35
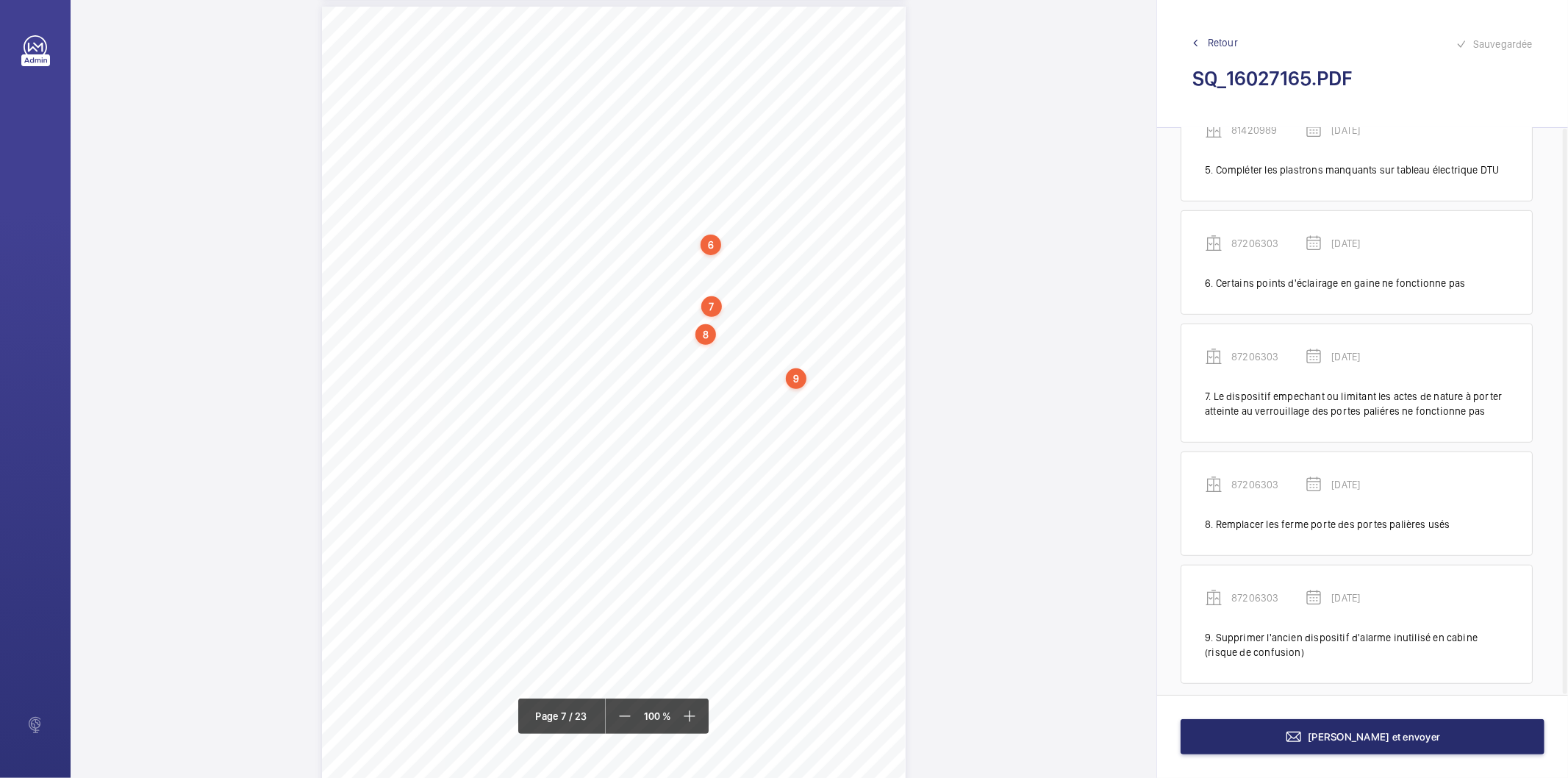
scroll to position [550, 0]
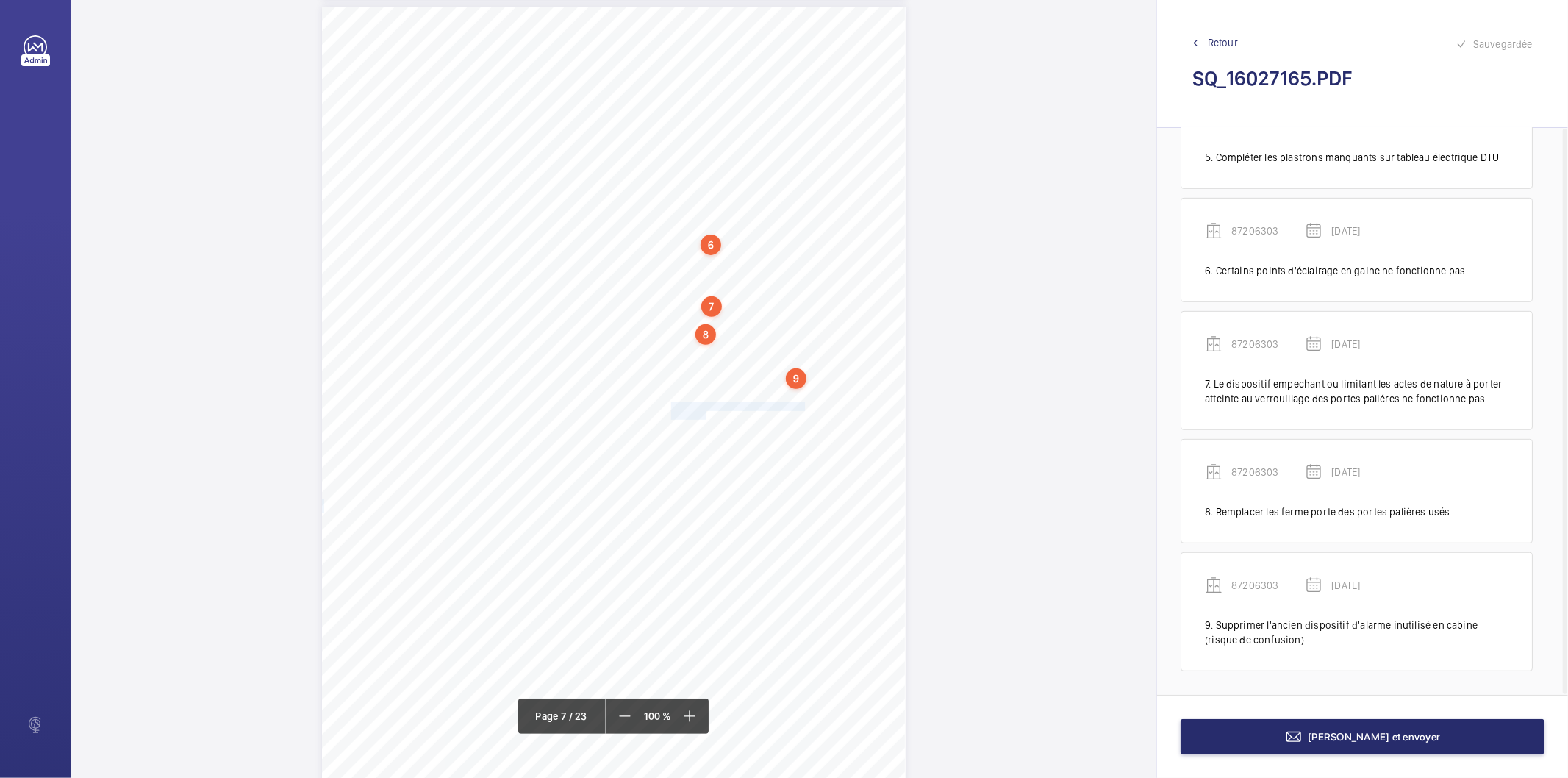
drag, startPoint x: 669, startPoint y: 408, endPoint x: 703, endPoint y: 412, distance: 34.2
click at [703, 412] on div "Affaire n° : 2502206E0000059/51000 / N° du rapport : 206E0/25/2776 Lieu de véri…" at bounding box center [614, 419] width 584 height 825
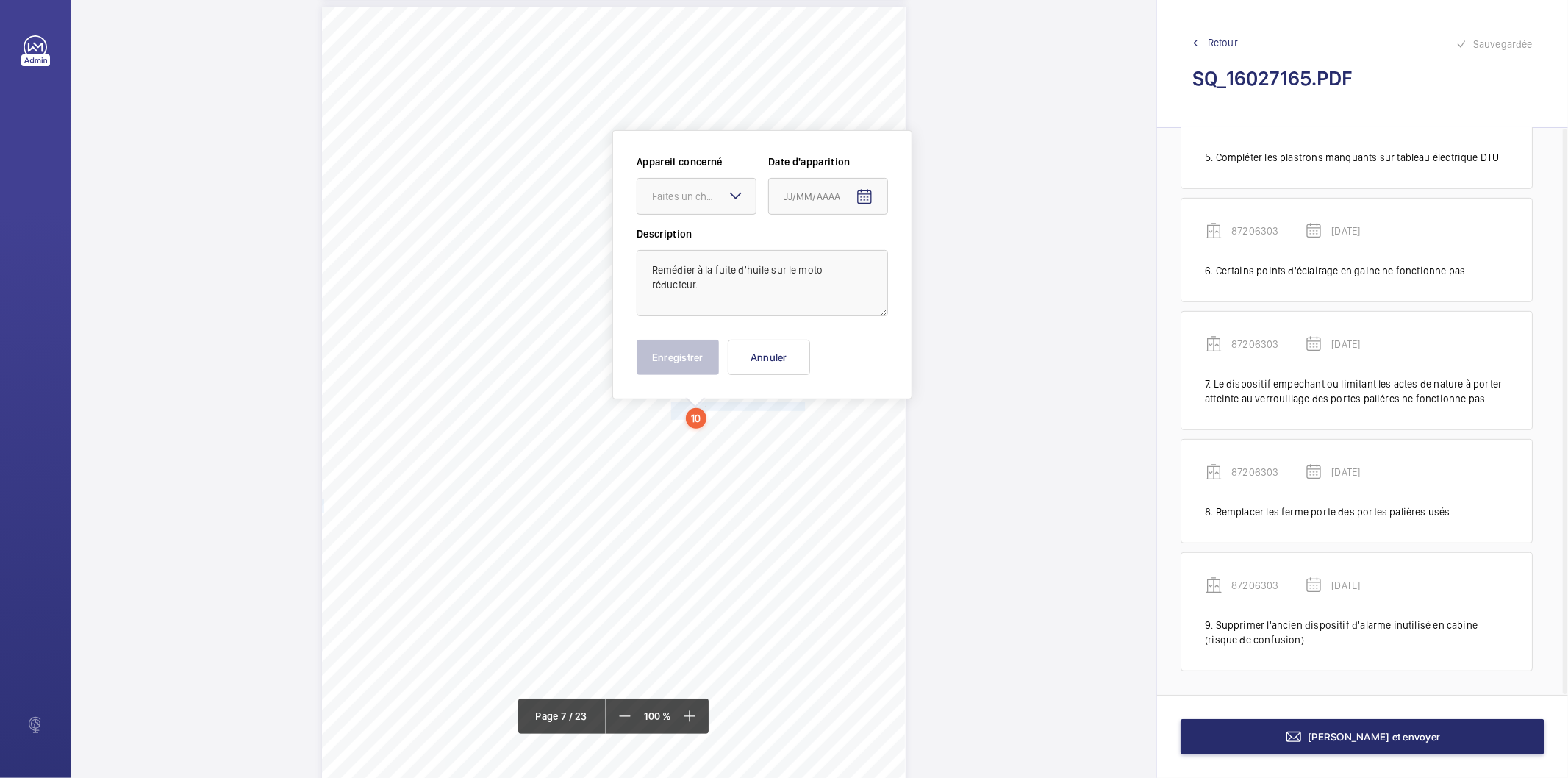
scroll to position [5051, 0]
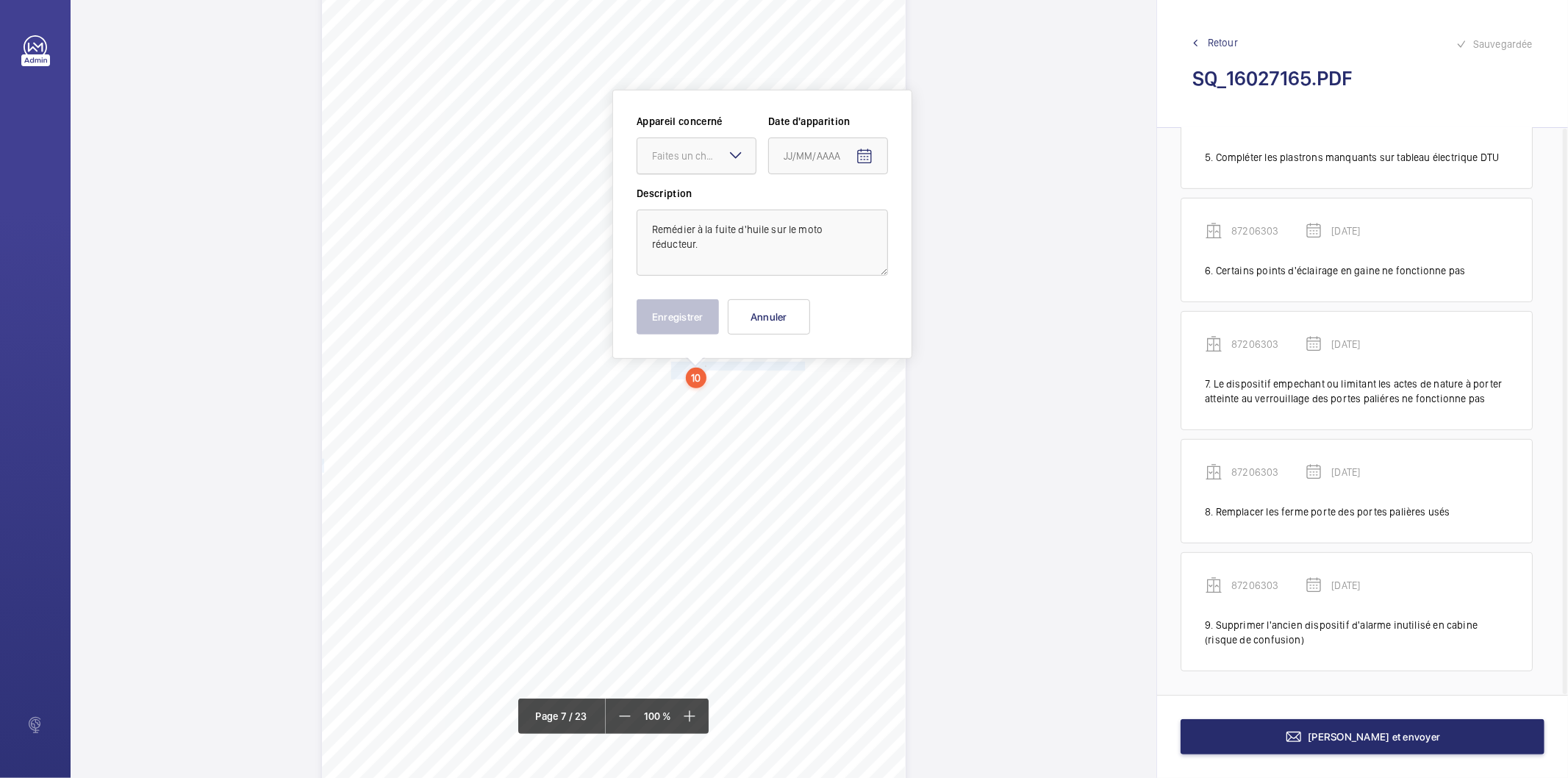
click at [693, 164] on div at bounding box center [696, 156] width 119 height 35
click at [693, 298] on span "87206303" at bounding box center [696, 299] width 89 height 15
click at [864, 160] on mat-icon "Open calendar" at bounding box center [864, 157] width 18 height 18
click at [843, 217] on icon "Choose month and year" at bounding box center [841, 216] width 8 height 4
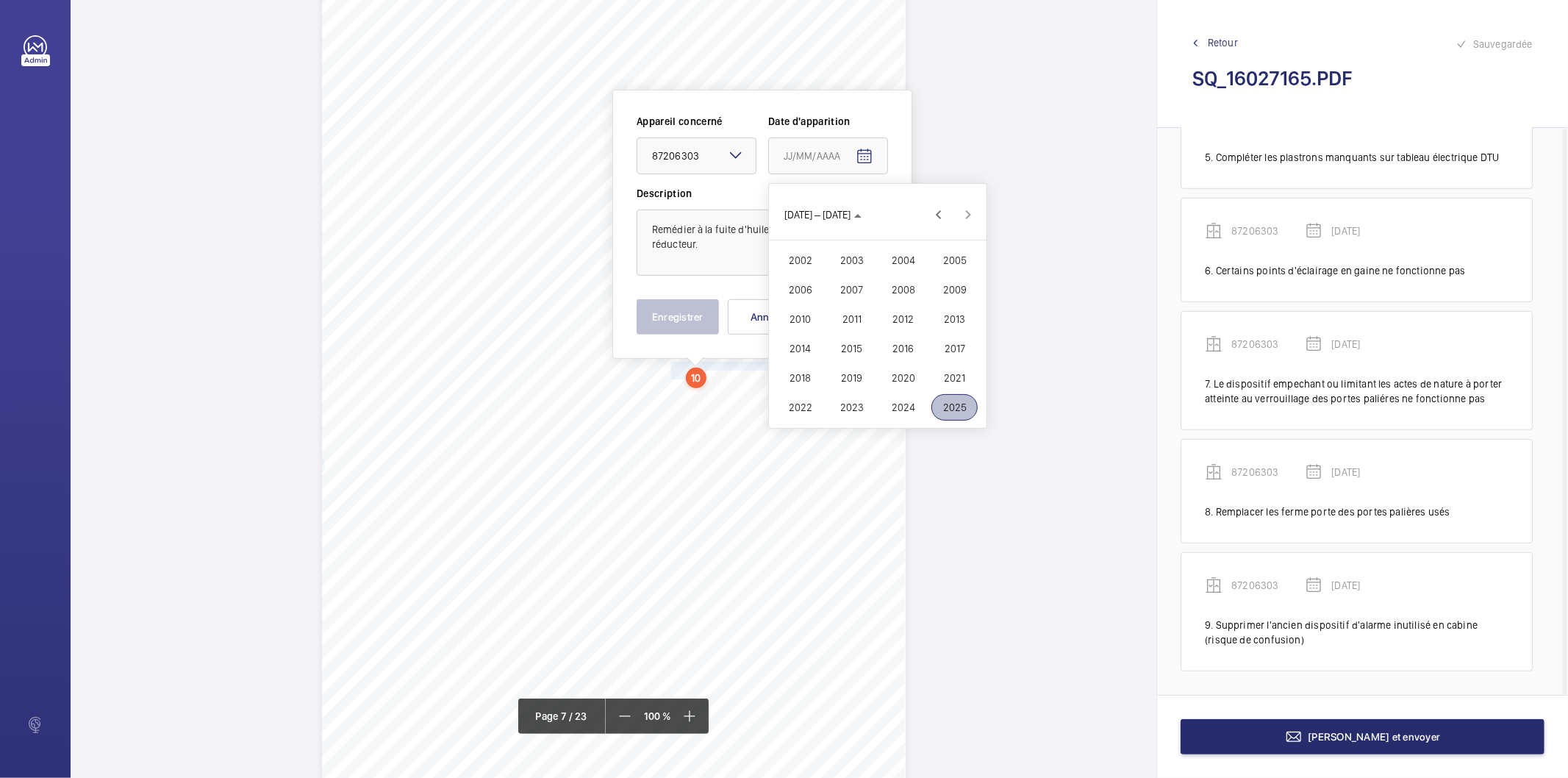
click at [944, 402] on span "2025" at bounding box center [954, 407] width 46 height 26
click at [899, 263] on span "MARS" at bounding box center [902, 260] width 46 height 26
drag, startPoint x: 817, startPoint y: 361, endPoint x: 767, endPoint y: 349, distance: 51.4
click at [817, 361] on span "18" at bounding box center [818, 364] width 26 height 26
type input "[DATE]"
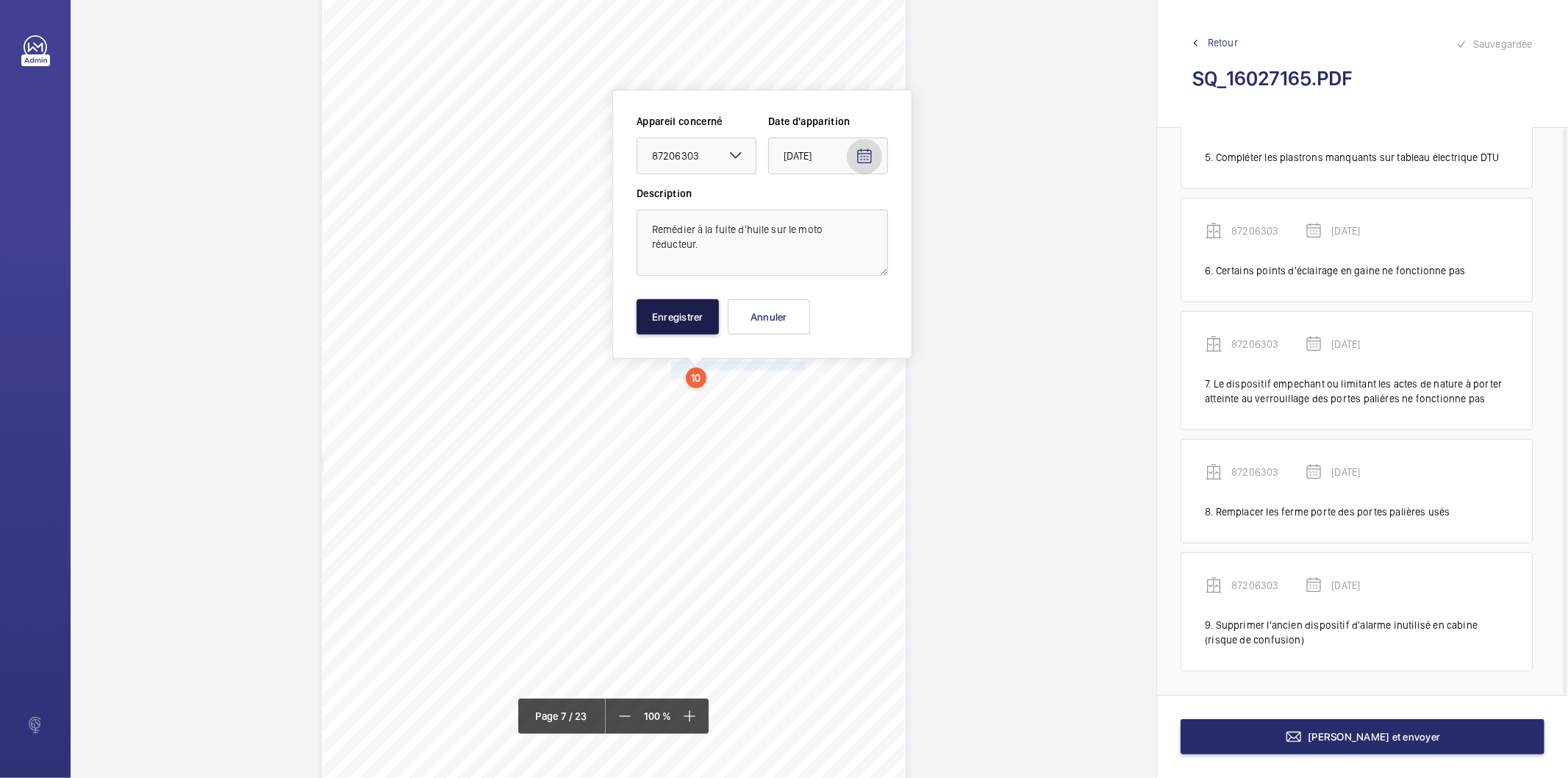
click at [675, 314] on button "Enregistrer" at bounding box center [678, 316] width 82 height 35
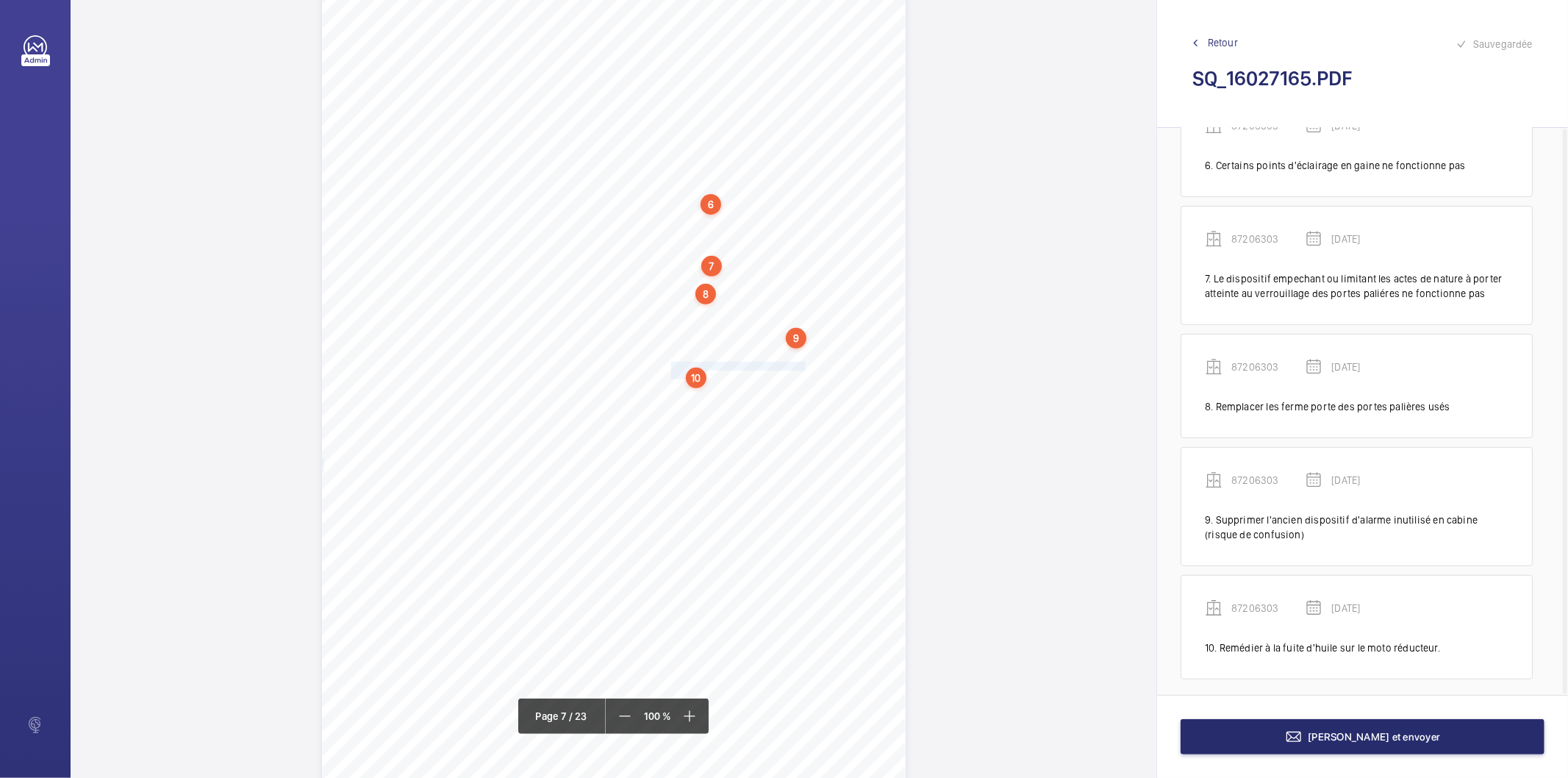
scroll to position [663, 0]
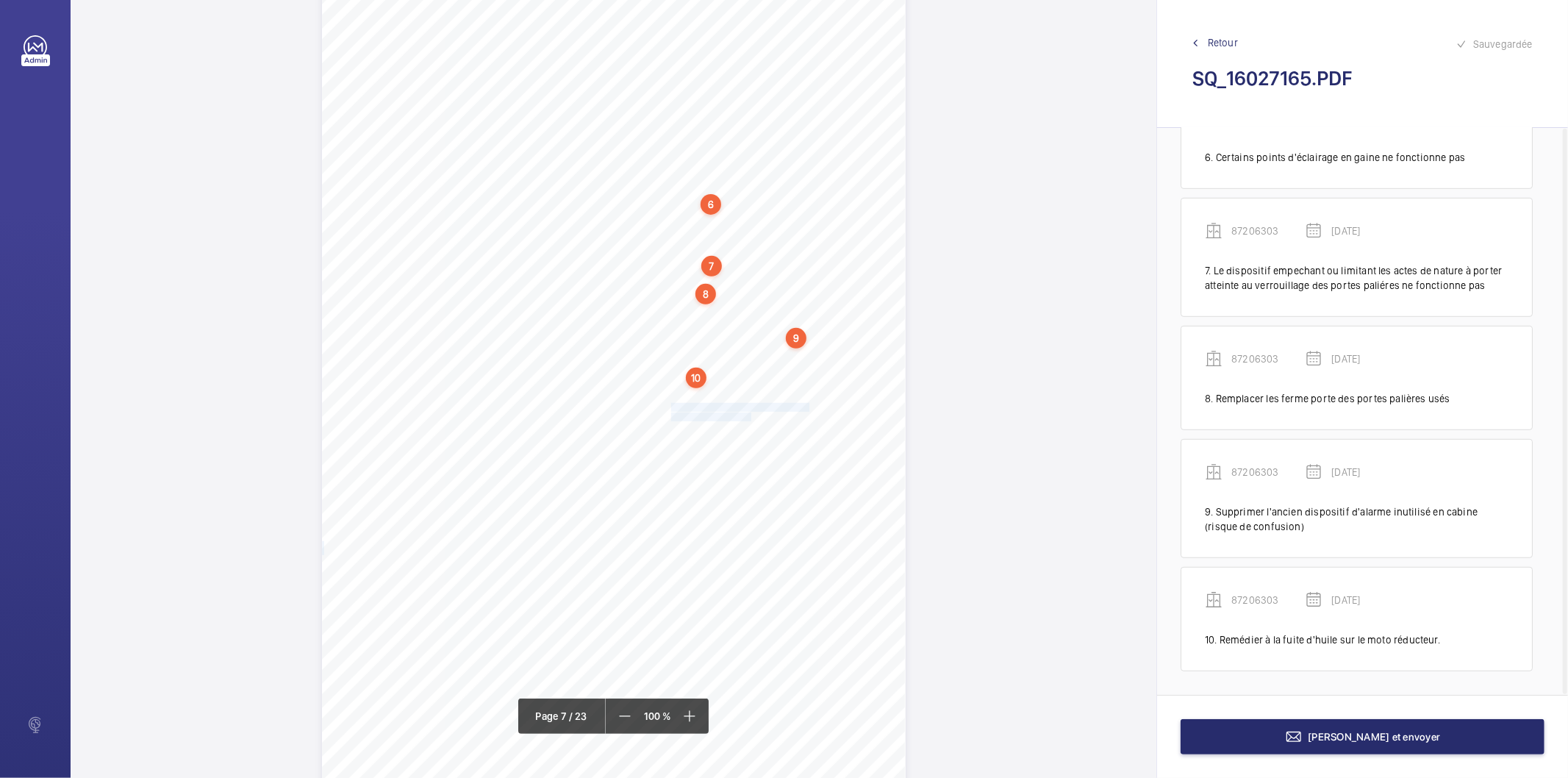
drag, startPoint x: 671, startPoint y: 406, endPoint x: 748, endPoint y: 416, distance: 77.6
click at [748, 416] on div "Affaire n° : 2502206E0000059/51000 / N° du rapport : 206E0/25/2776 Lieu de véri…" at bounding box center [614, 378] width 584 height 825
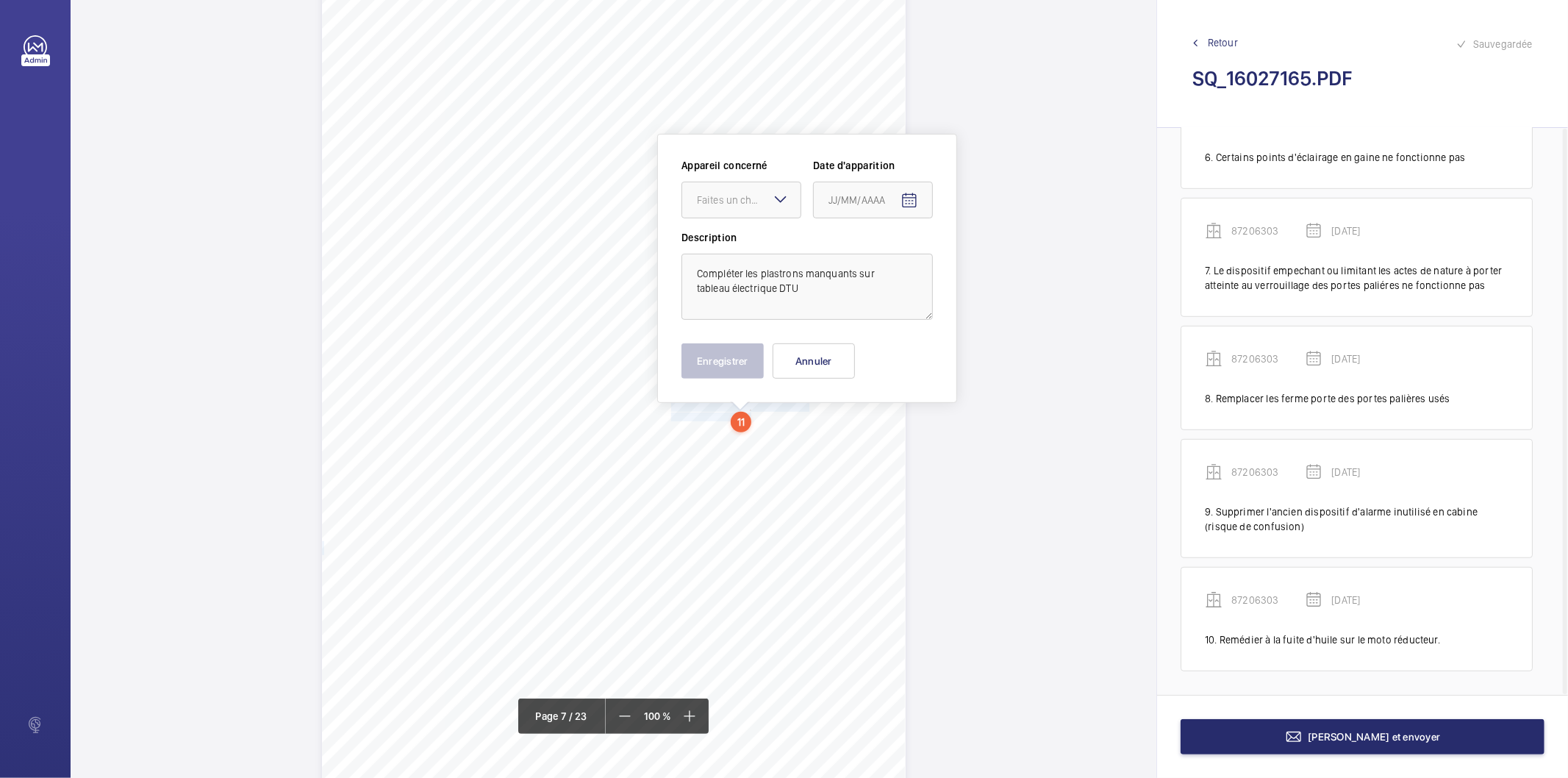
scroll to position [5095, 0]
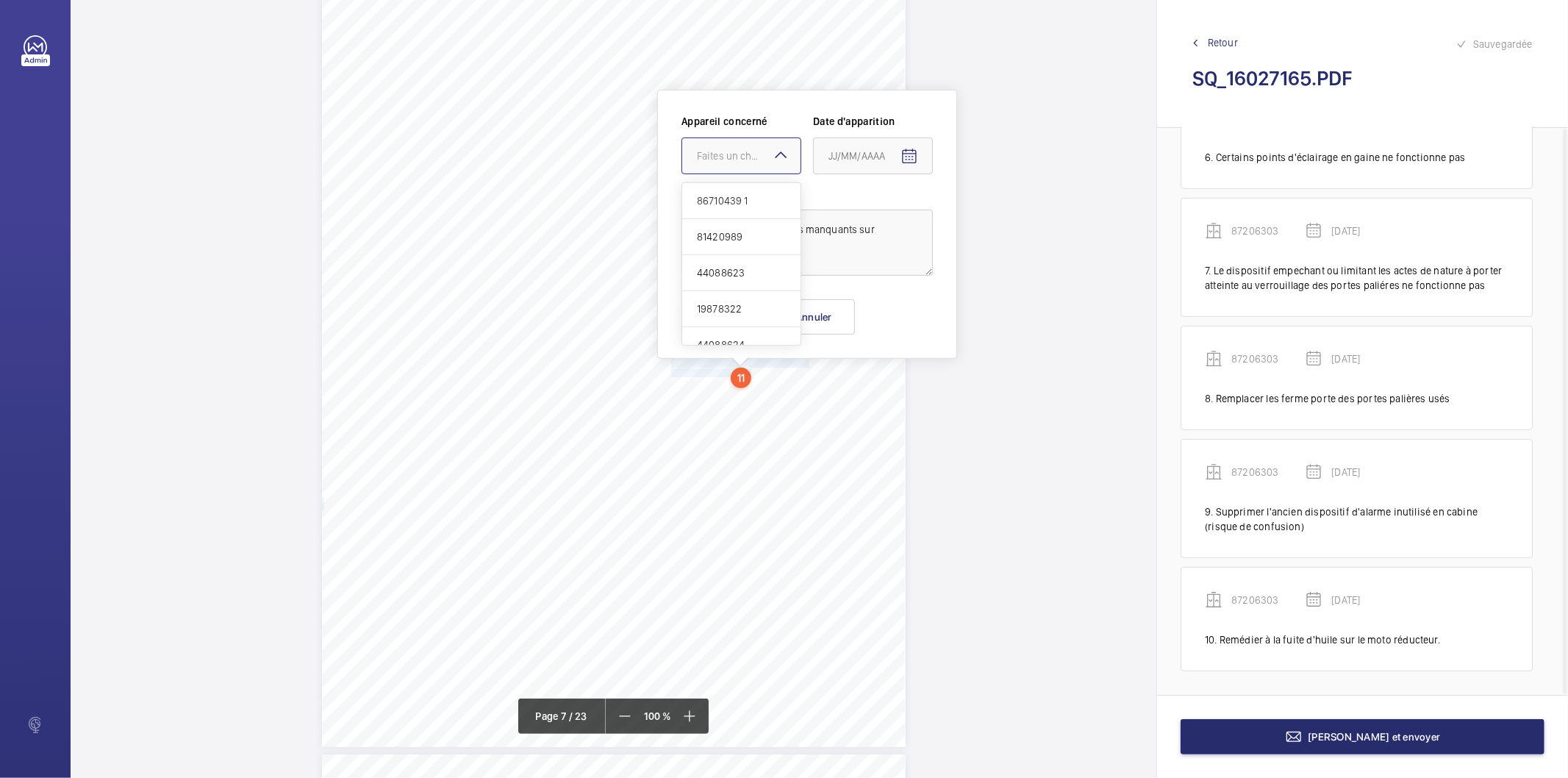
click at [765, 158] on div "Faites un choix" at bounding box center [748, 156] width 104 height 15
click at [733, 302] on span "87206303" at bounding box center [740, 299] width 89 height 15
click at [901, 150] on mat-icon "Open calendar" at bounding box center [909, 157] width 18 height 18
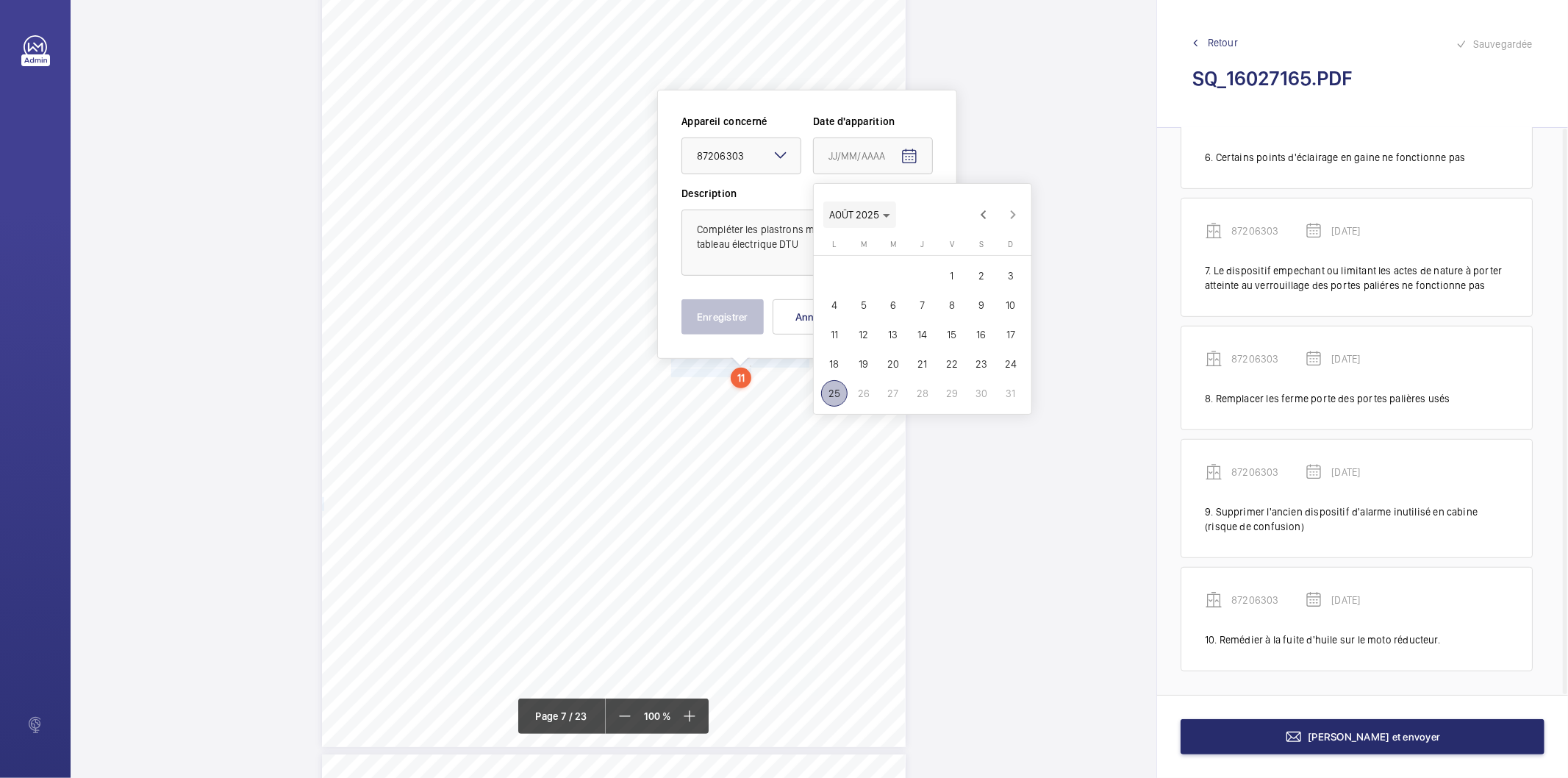
click at [886, 217] on polygon "Choose month and year" at bounding box center [886, 216] width 8 height 4
click at [1002, 401] on span "2025" at bounding box center [998, 407] width 46 height 26
click at [946, 261] on span "MARS" at bounding box center [947, 260] width 46 height 26
click at [864, 362] on span "18" at bounding box center [863, 364] width 26 height 26
type input "[DATE]"
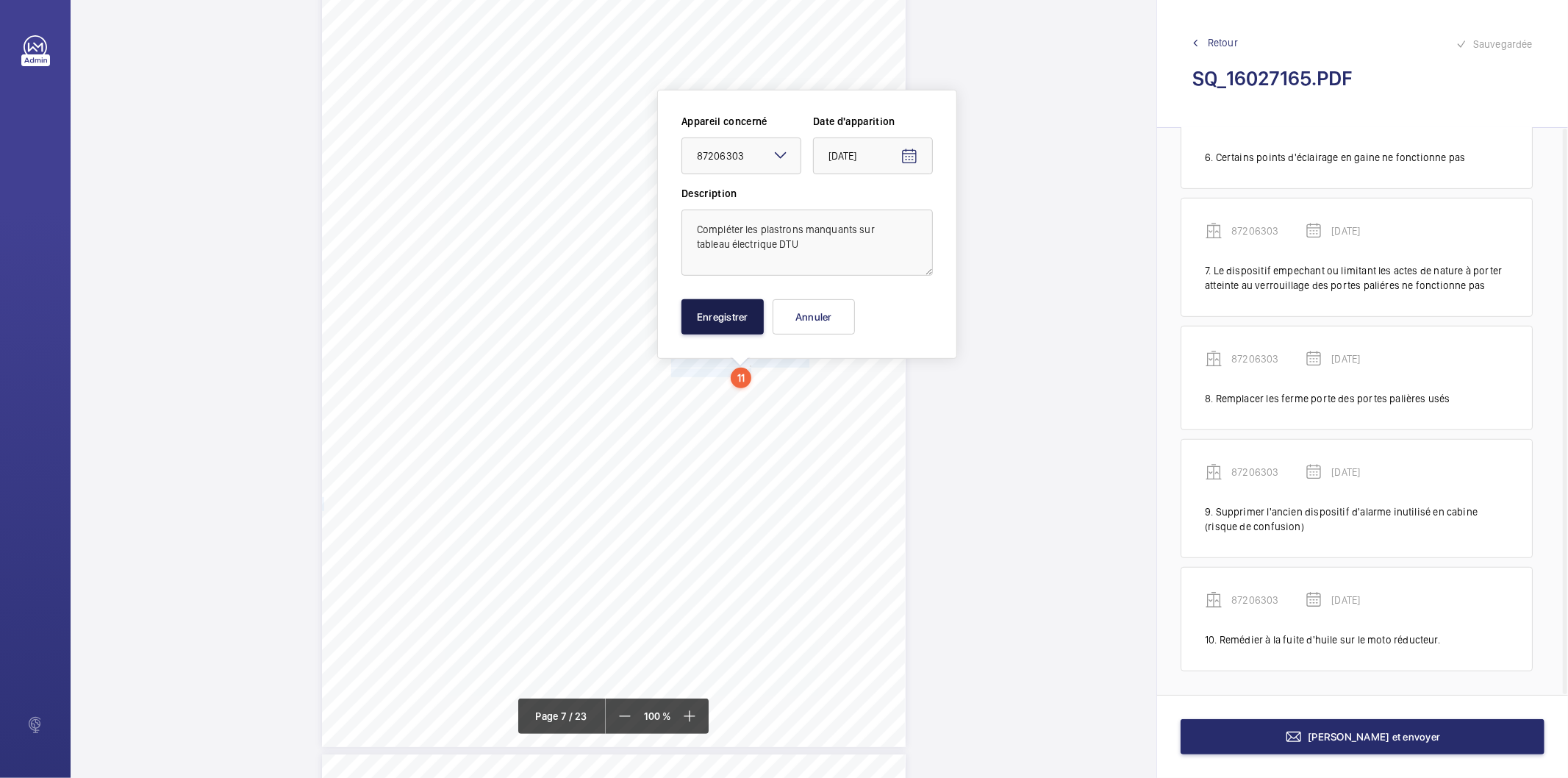
click at [707, 316] on button "Enregistrer" at bounding box center [723, 316] width 82 height 35
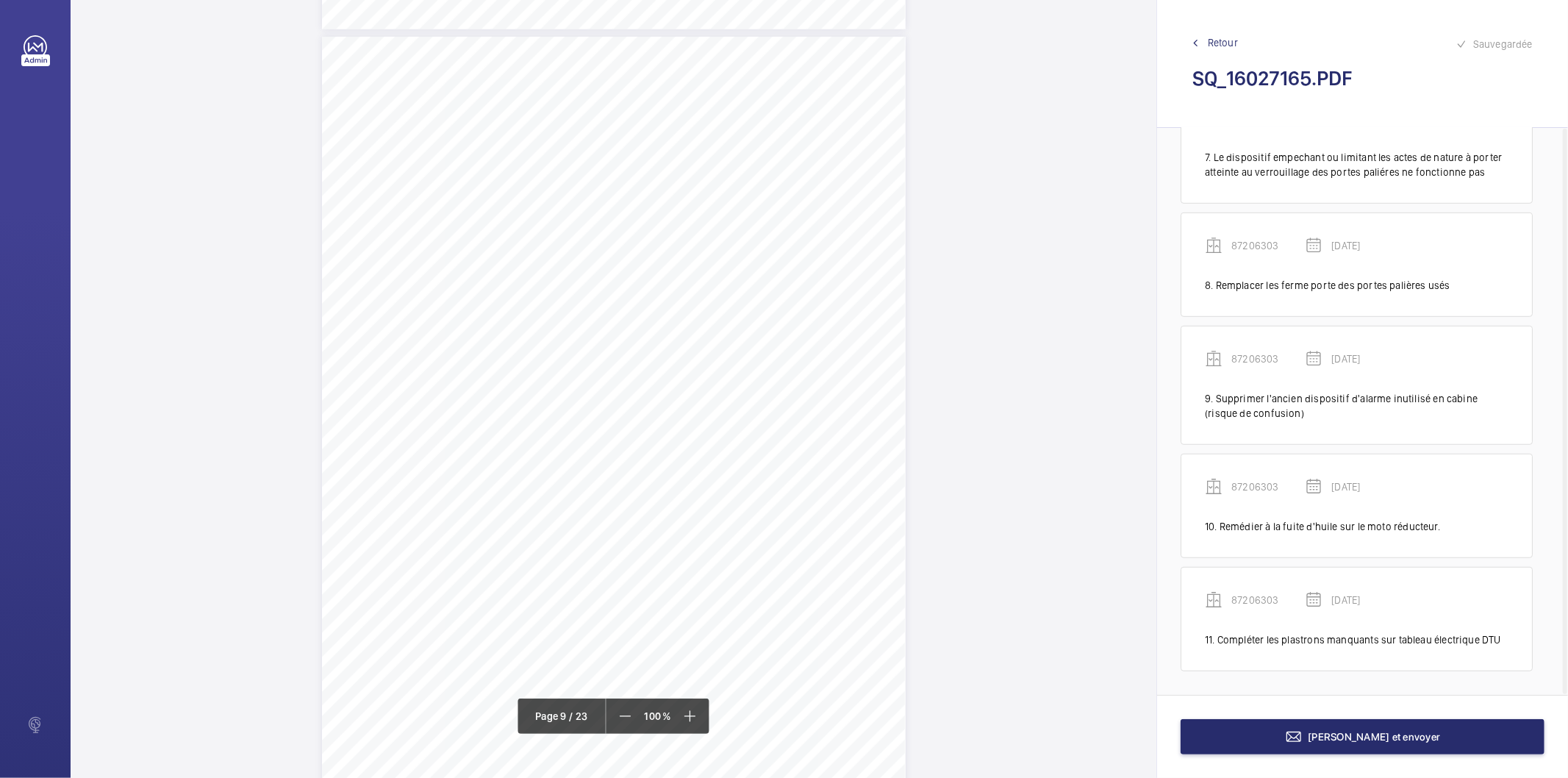
scroll to position [6647, 0]
drag, startPoint x: 670, startPoint y: 261, endPoint x: 720, endPoint y: 270, distance: 50.8
click at [720, 270] on div "Affaire n° : 2502206E0000059/51000 / N° du rapport : 206E0/25/2776 Lieu de véri…" at bounding box center [614, 447] width 584 height 825
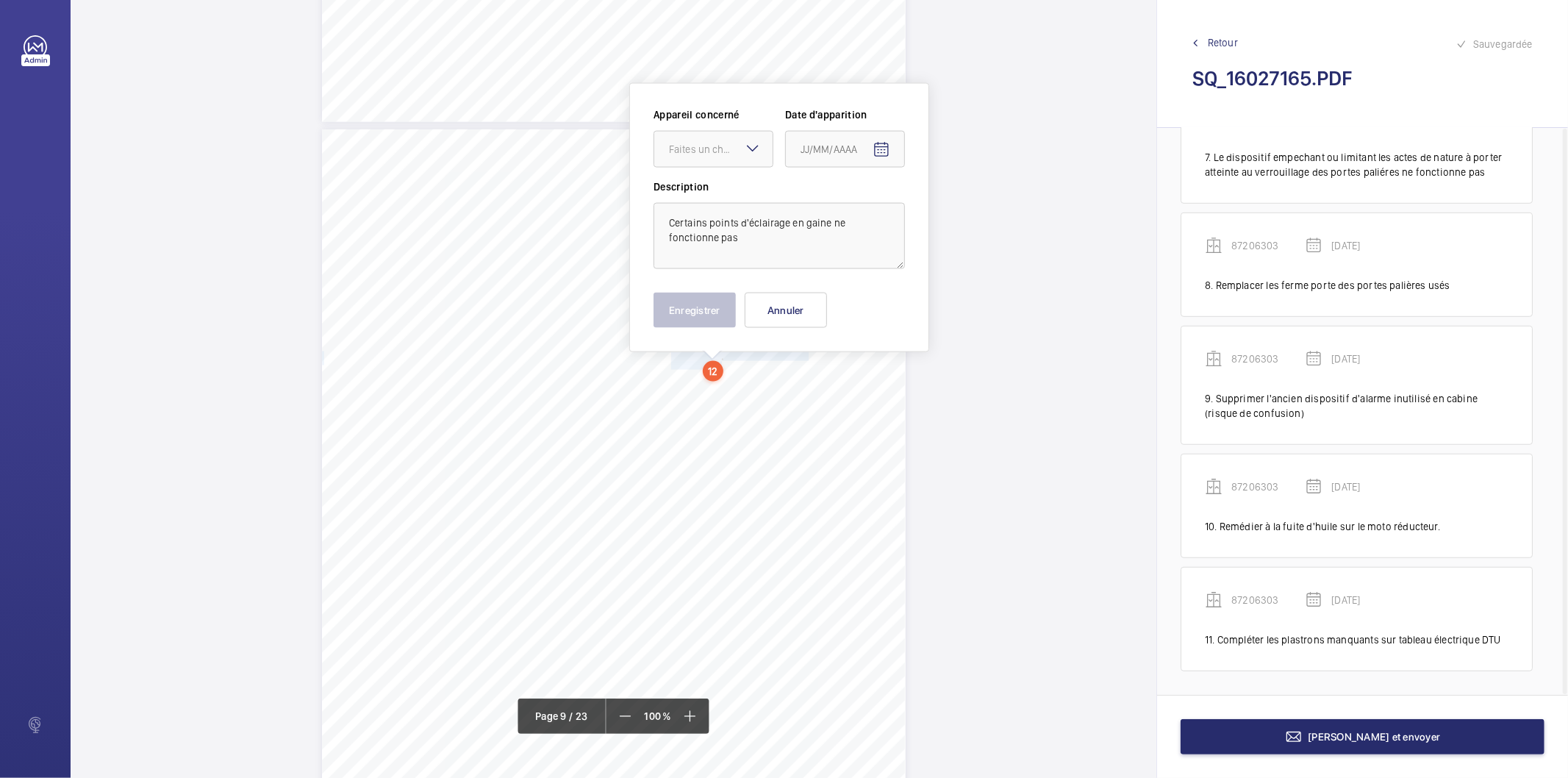
scroll to position [6545, 0]
click at [725, 147] on div at bounding box center [713, 156] width 119 height 35
click at [702, 252] on span "78342665" at bounding box center [713, 255] width 89 height 15
click at [879, 158] on mat-icon "Open calendar" at bounding box center [881, 157] width 18 height 18
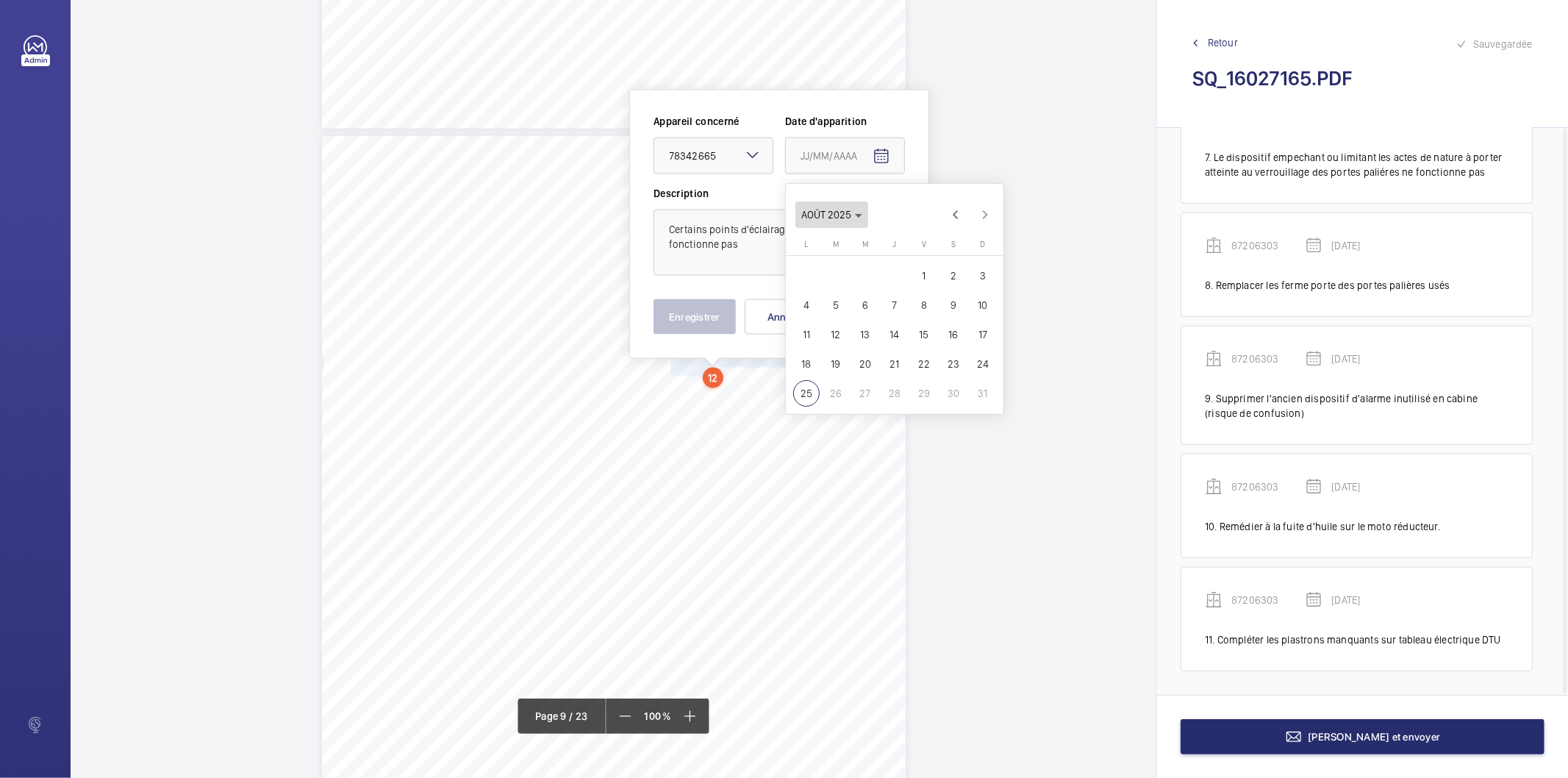
click at [856, 215] on polygon "Choose month and year" at bounding box center [859, 216] width 8 height 4
click at [959, 409] on span "2025" at bounding box center [971, 407] width 46 height 26
click at [925, 266] on span "MARS" at bounding box center [919, 260] width 46 height 26
click at [840, 358] on span "18" at bounding box center [835, 364] width 26 height 26
type input "[DATE]"
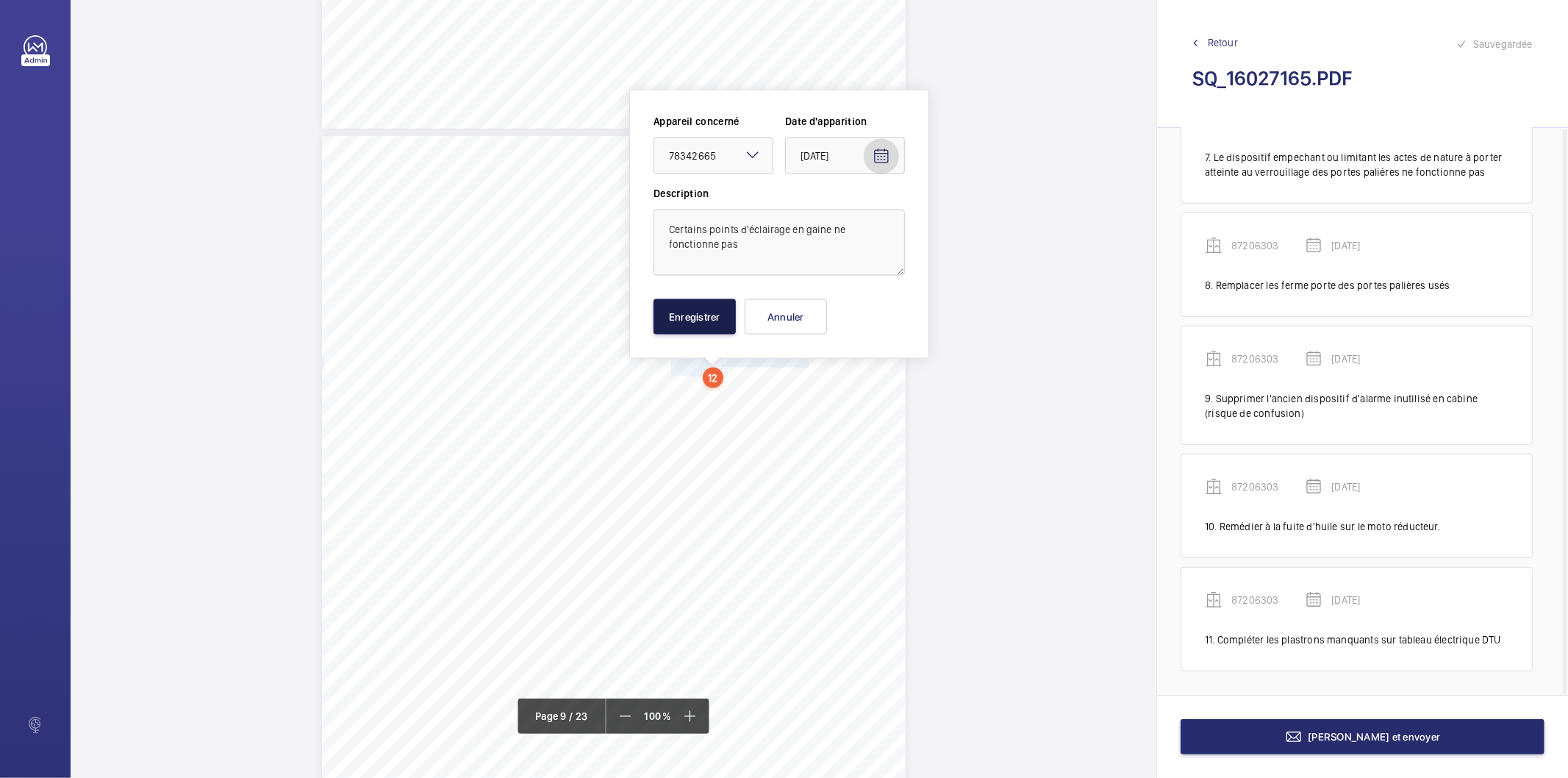
click at [698, 317] on button "Enregistrer" at bounding box center [694, 316] width 82 height 35
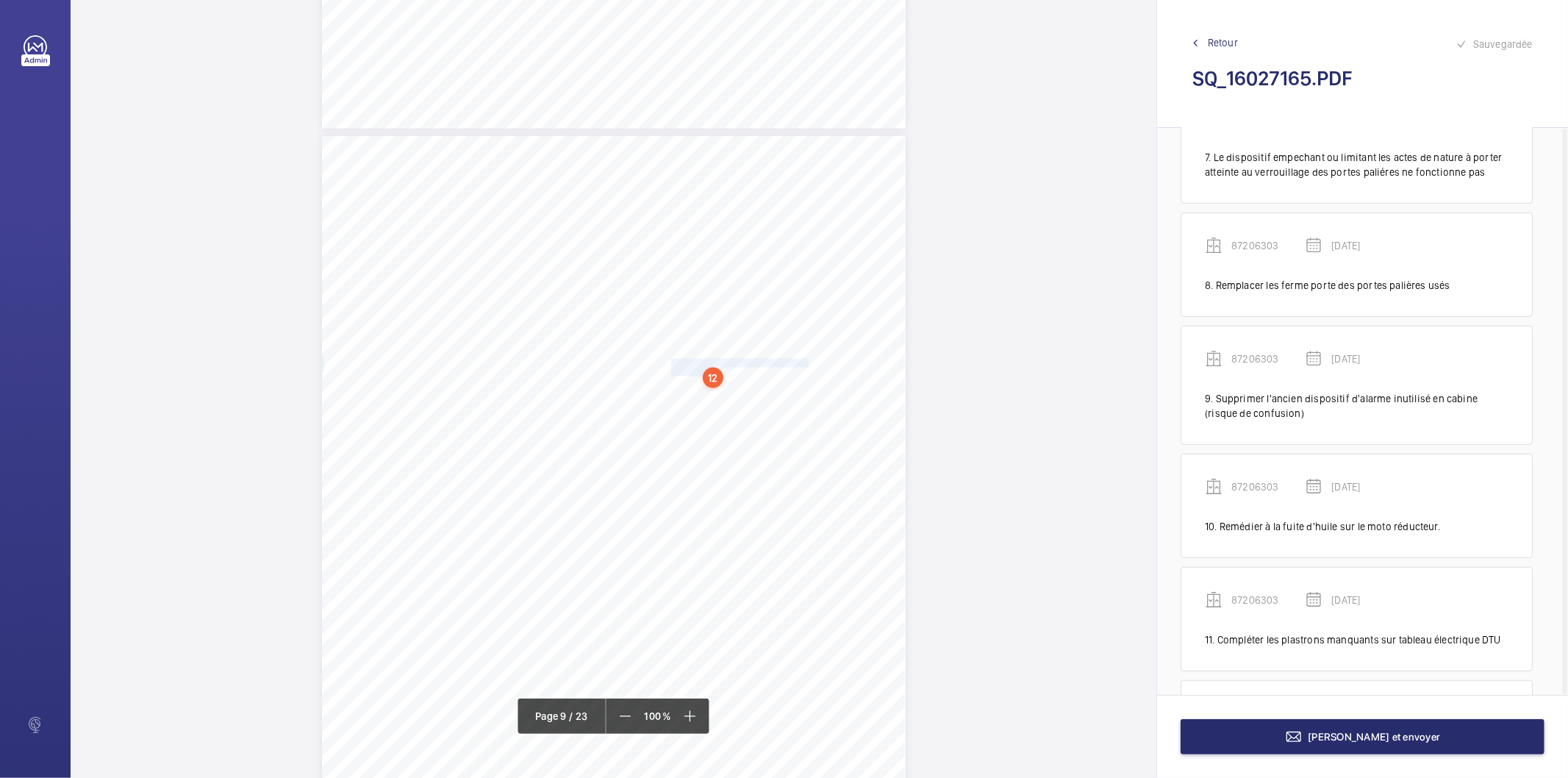
scroll to position [890, 0]
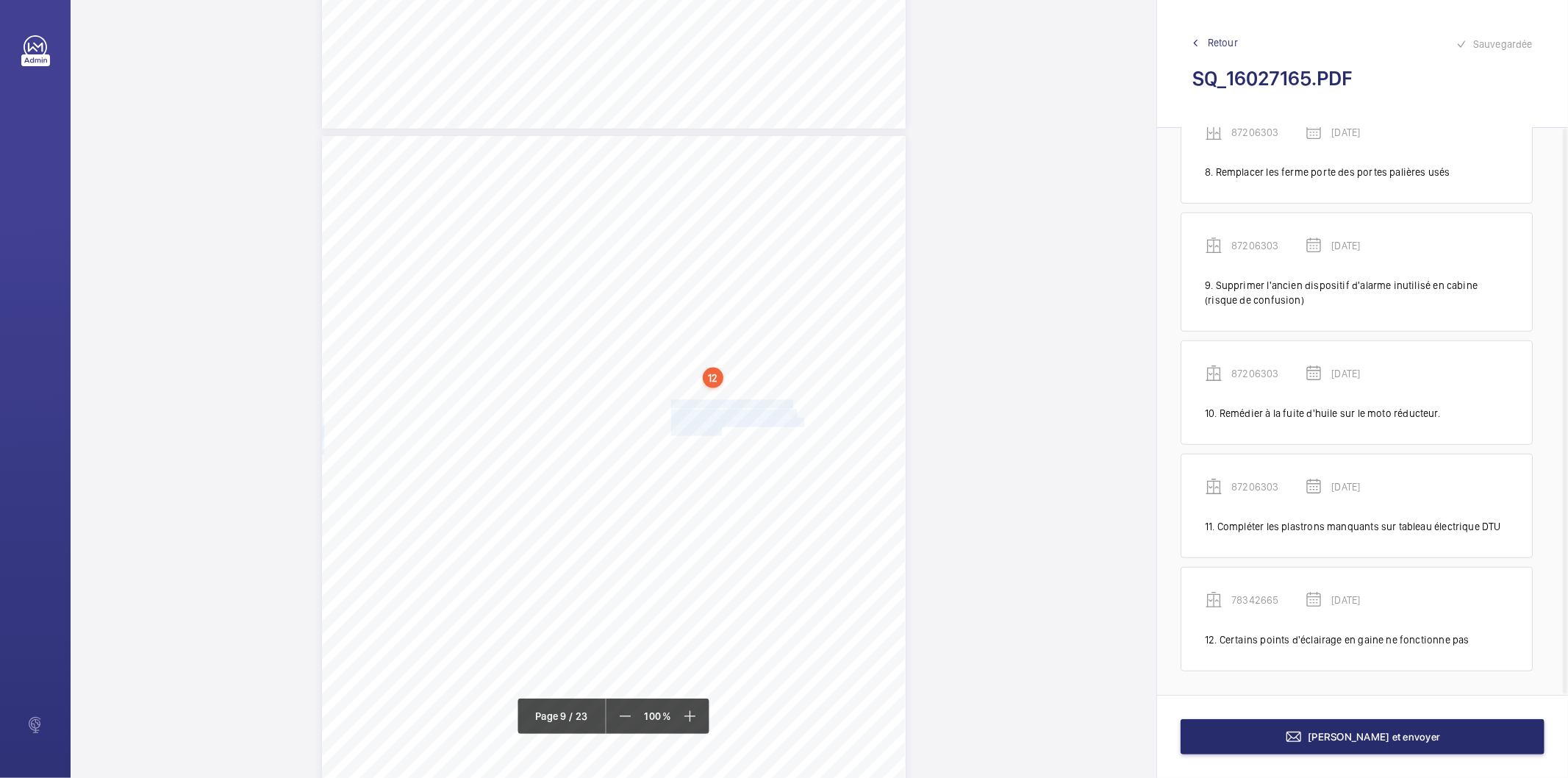
drag, startPoint x: 670, startPoint y: 405, endPoint x: 719, endPoint y: 428, distance: 54.1
click at [719, 428] on div "Affaire n° : 2502206E0000059/51000 / N° du rapport : 206E0/25/2776 Lieu de véri…" at bounding box center [614, 549] width 584 height 825
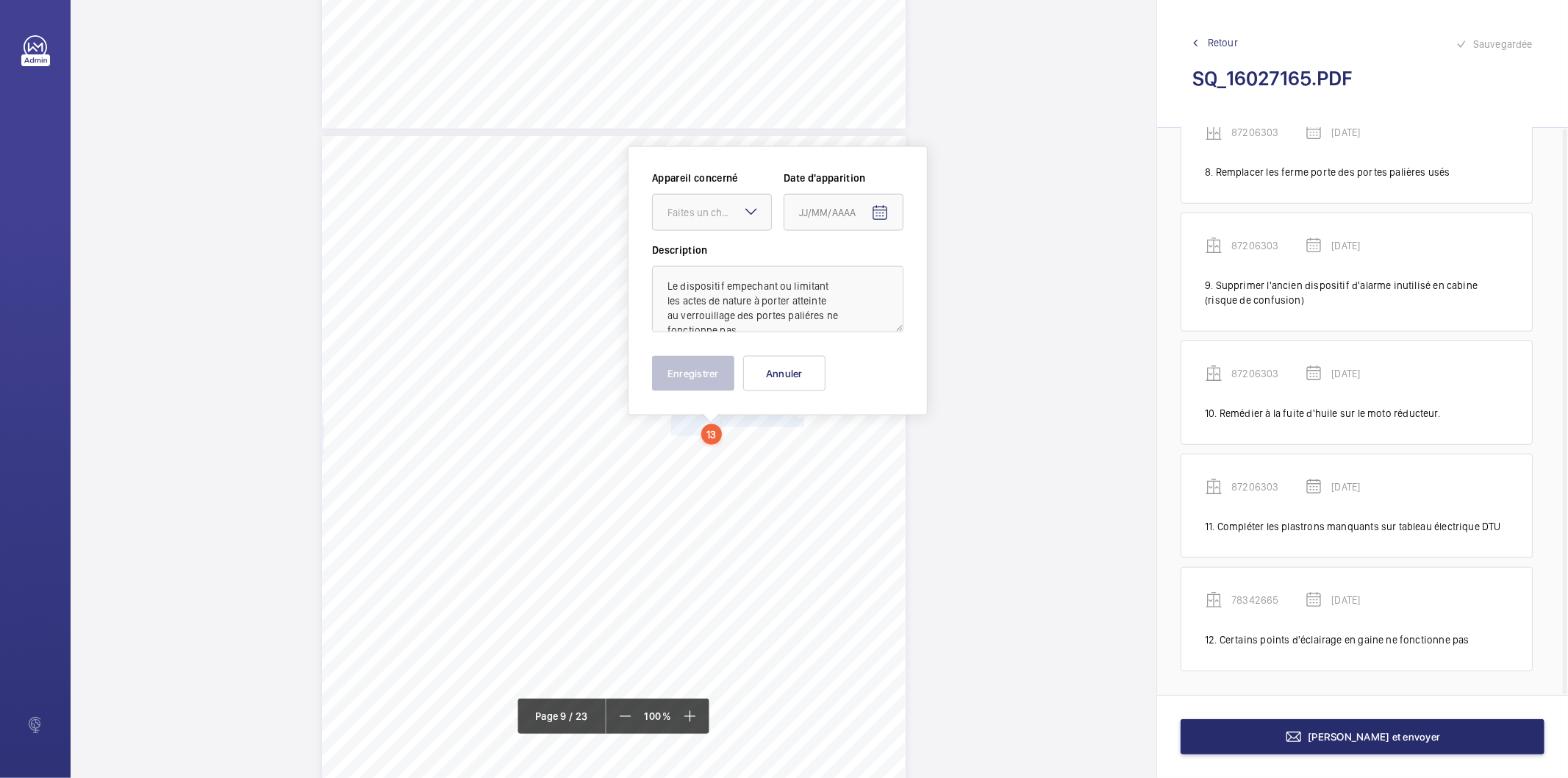
scroll to position [6602, 0]
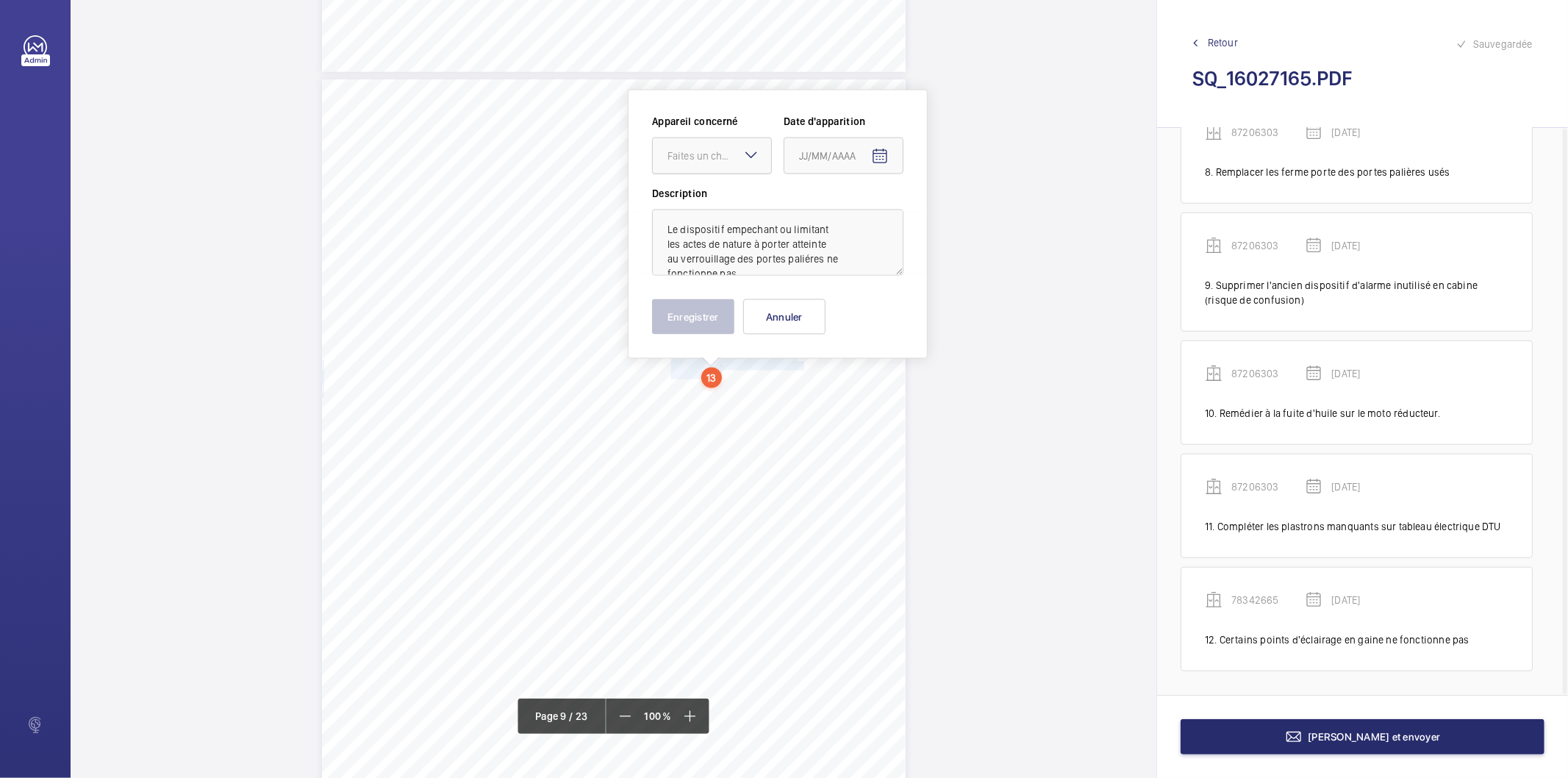
click at [718, 162] on div "Faites un choix" at bounding box center [719, 156] width 104 height 15
click at [699, 332] on span "78342665" at bounding box center [711, 335] width 89 height 15
click at [886, 152] on mat-icon "Open calendar" at bounding box center [879, 157] width 18 height 18
drag, startPoint x: 852, startPoint y: 216, endPoint x: 865, endPoint y: 237, distance: 24.7
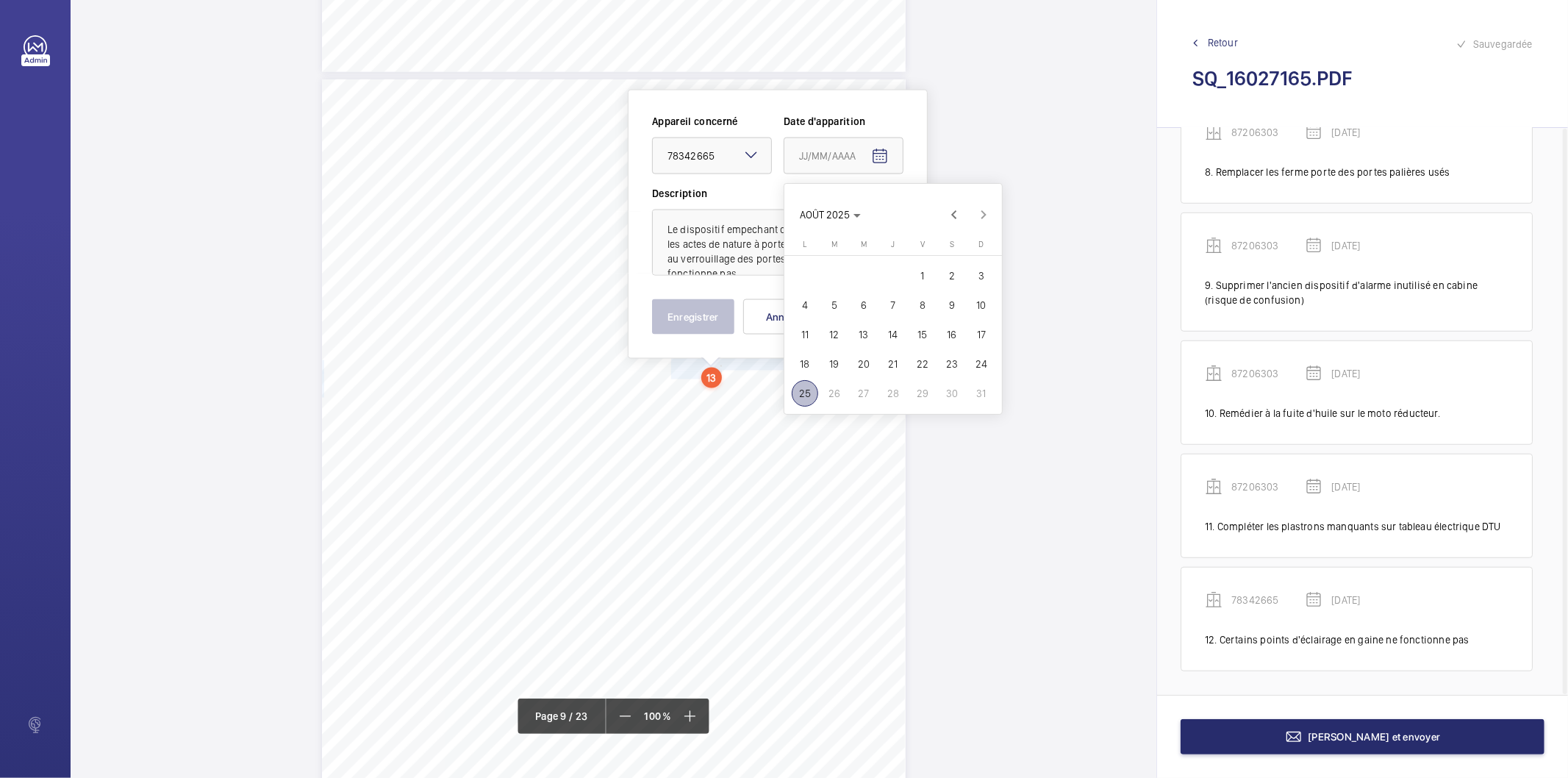
click at [853, 217] on icon "Choose month and year" at bounding box center [857, 216] width 8 height 4
click at [968, 403] on span "2025" at bounding box center [969, 407] width 46 height 26
click at [920, 263] on span "MARS" at bounding box center [918, 260] width 46 height 26
click at [833, 359] on span "18" at bounding box center [833, 364] width 26 height 26
type input "[DATE]"
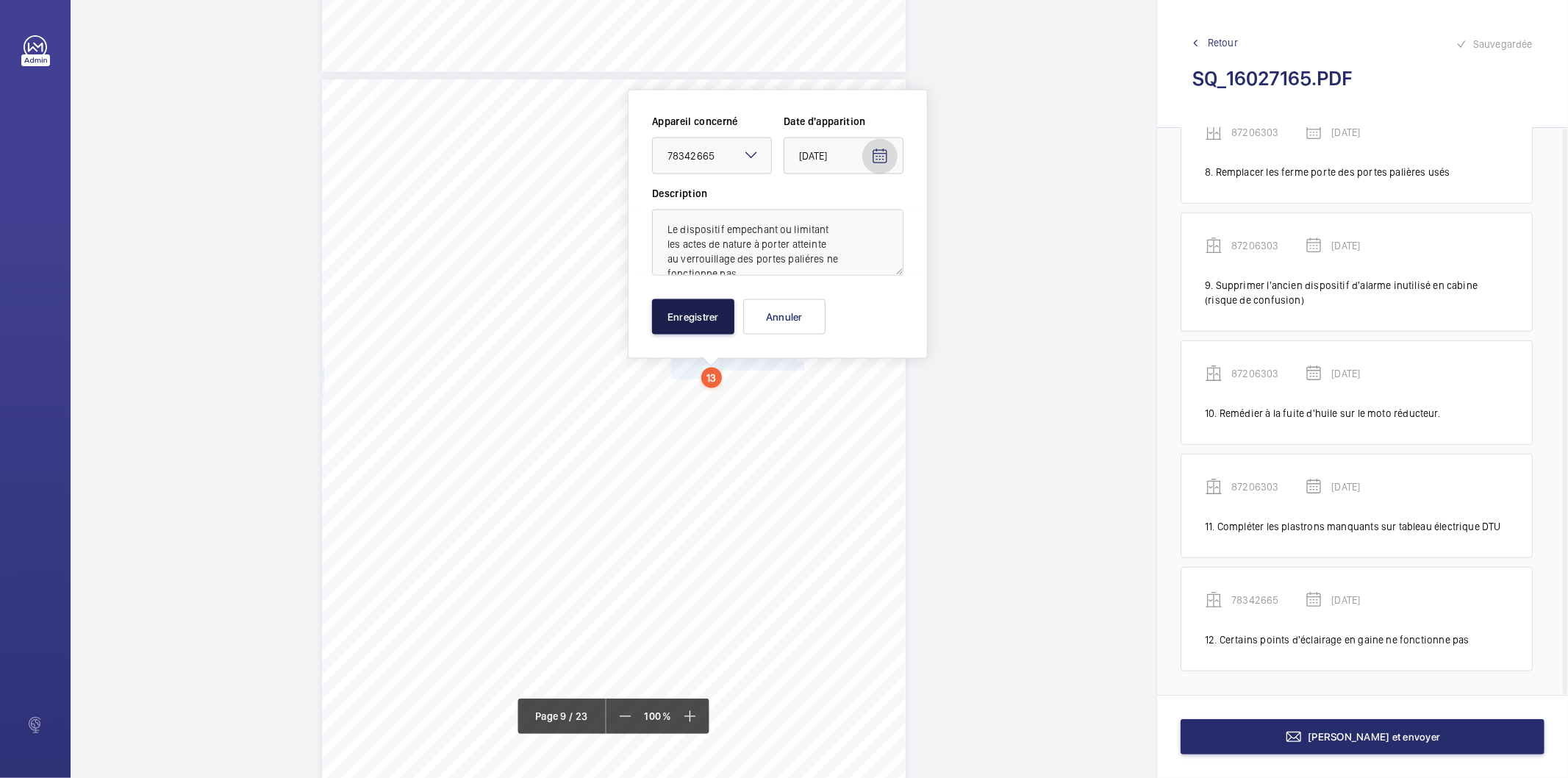
click at [673, 320] on button "Enregistrer" at bounding box center [693, 316] width 82 height 35
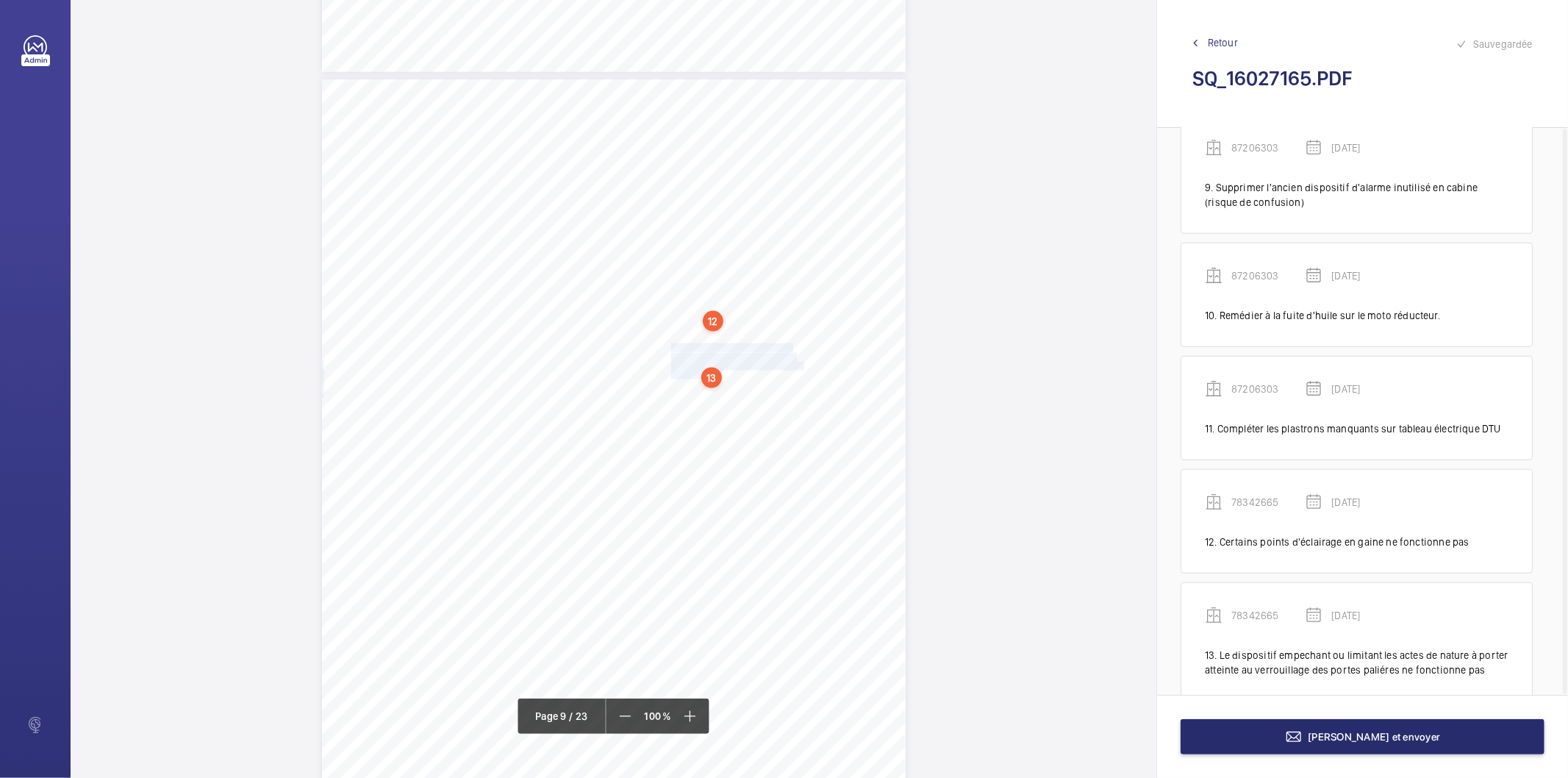
scroll to position [1017, 0]
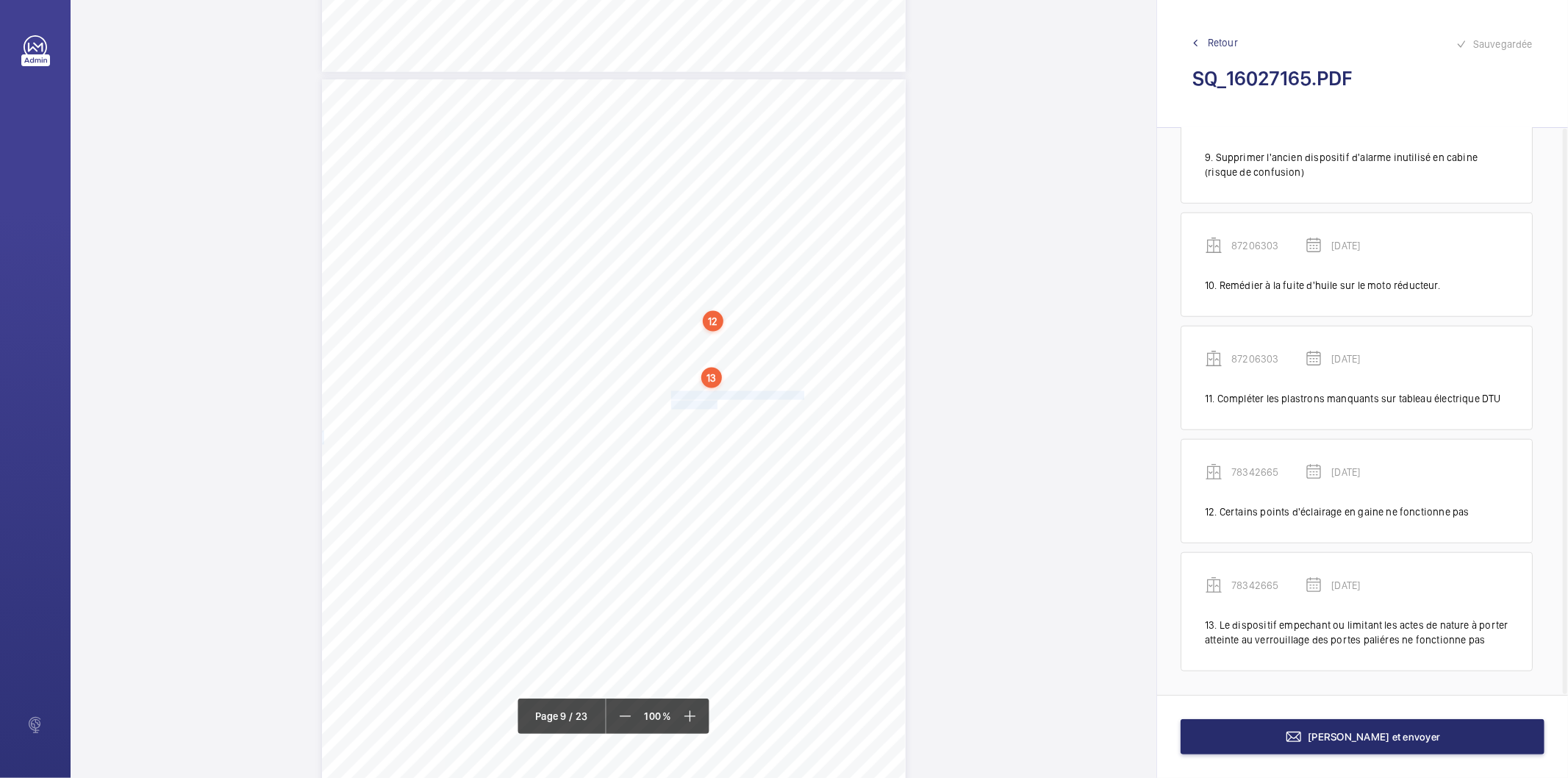
drag, startPoint x: 670, startPoint y: 393, endPoint x: 714, endPoint y: 402, distance: 44.9
click at [714, 402] on div "Affaire n° : 2502206E0000059/51000 / N° du rapport : 206E0/25/2776 Lieu de véri…" at bounding box center [614, 492] width 584 height 825
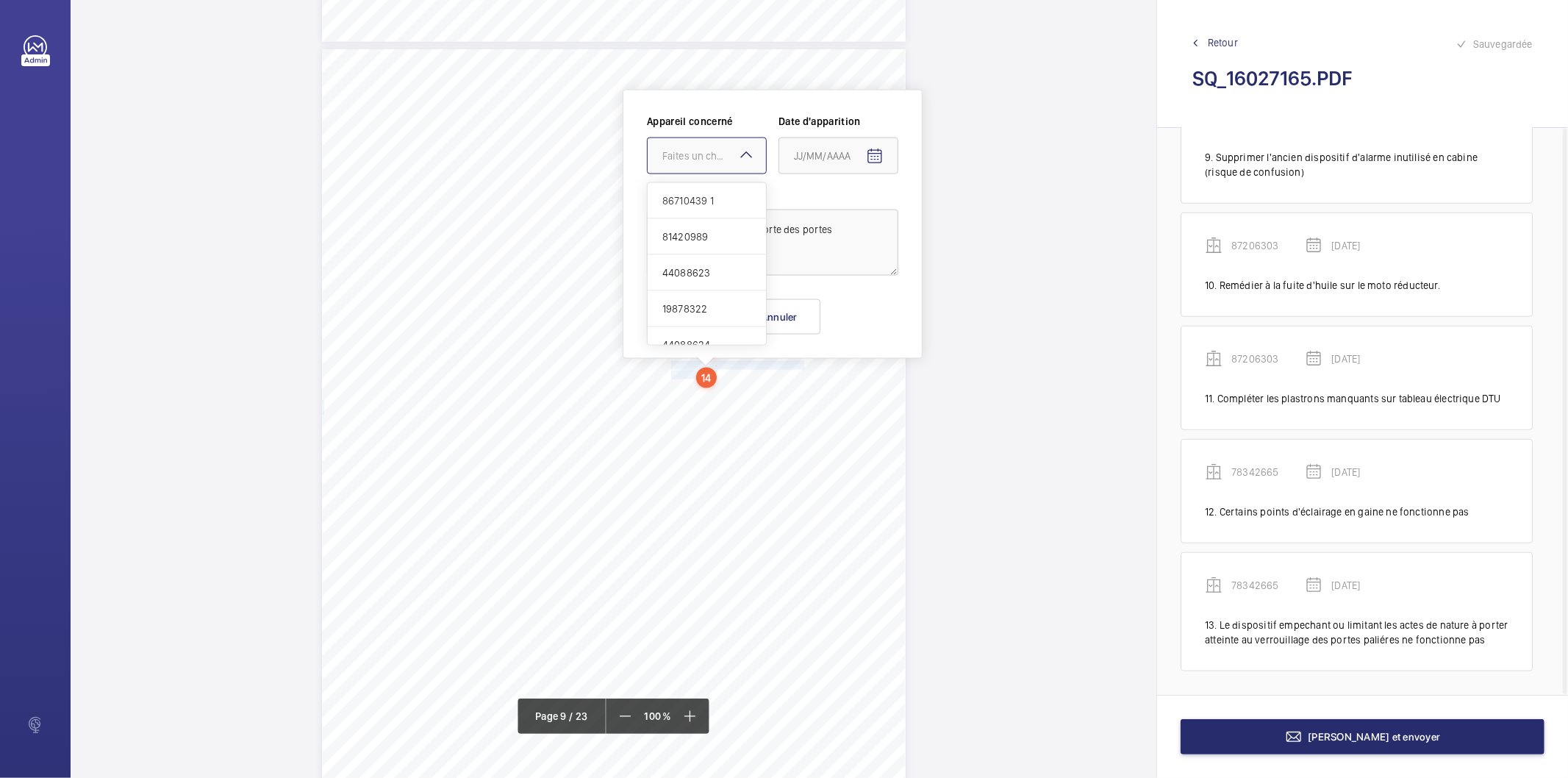
click at [726, 149] on div "Faites un choix" at bounding box center [714, 156] width 104 height 15
click at [708, 333] on span "78342665" at bounding box center [706, 335] width 89 height 15
click at [876, 165] on mat-icon "Open calendar" at bounding box center [875, 157] width 18 height 18
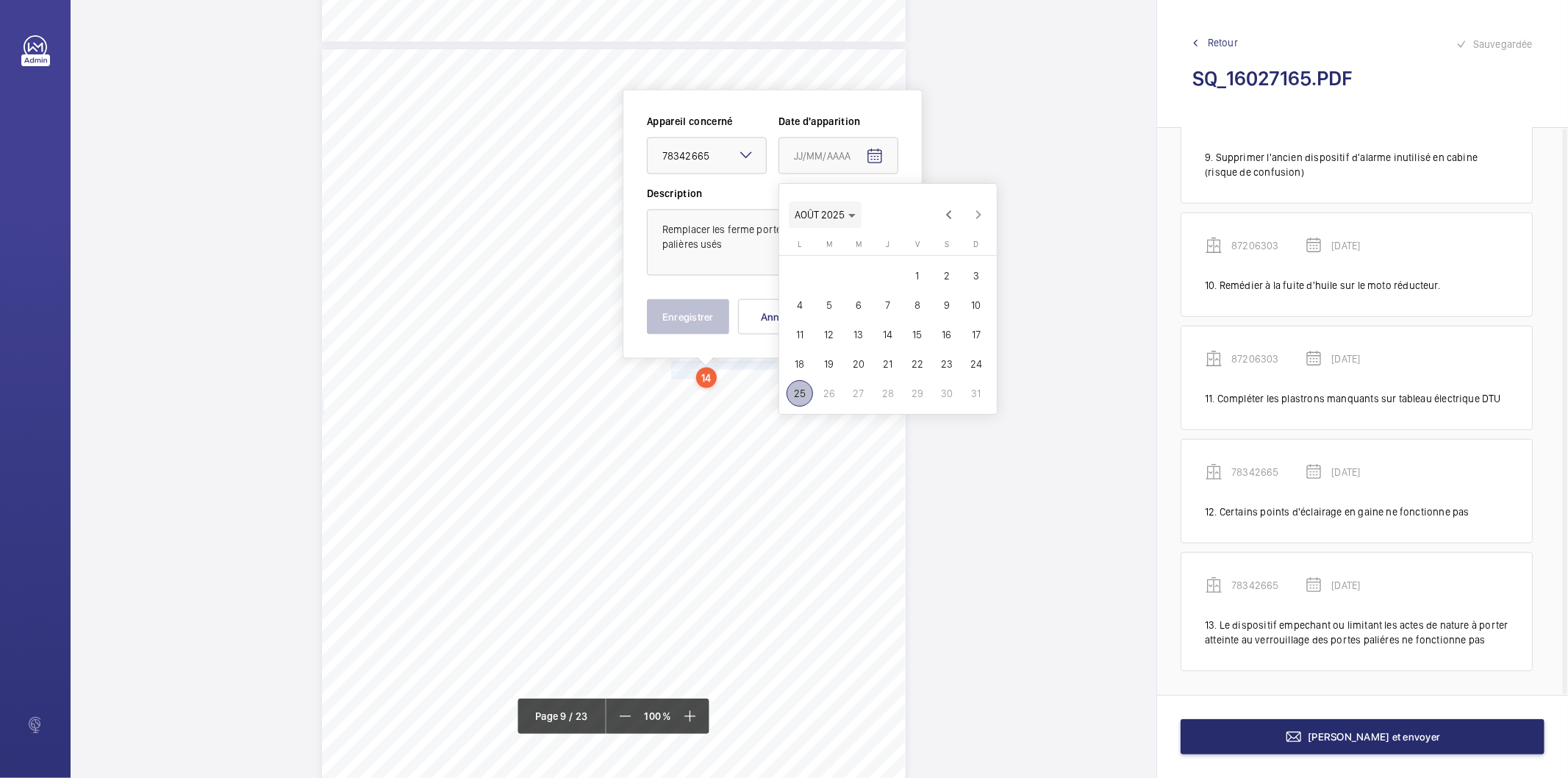
click at [850, 216] on polygon "Choose month and year" at bounding box center [852, 216] width 8 height 4
click at [958, 393] on button "2025" at bounding box center [965, 408] width 52 height 29
click at [902, 256] on span "MARS" at bounding box center [913, 260] width 46 height 26
click at [831, 372] on span "18" at bounding box center [829, 364] width 26 height 26
type input "[DATE]"
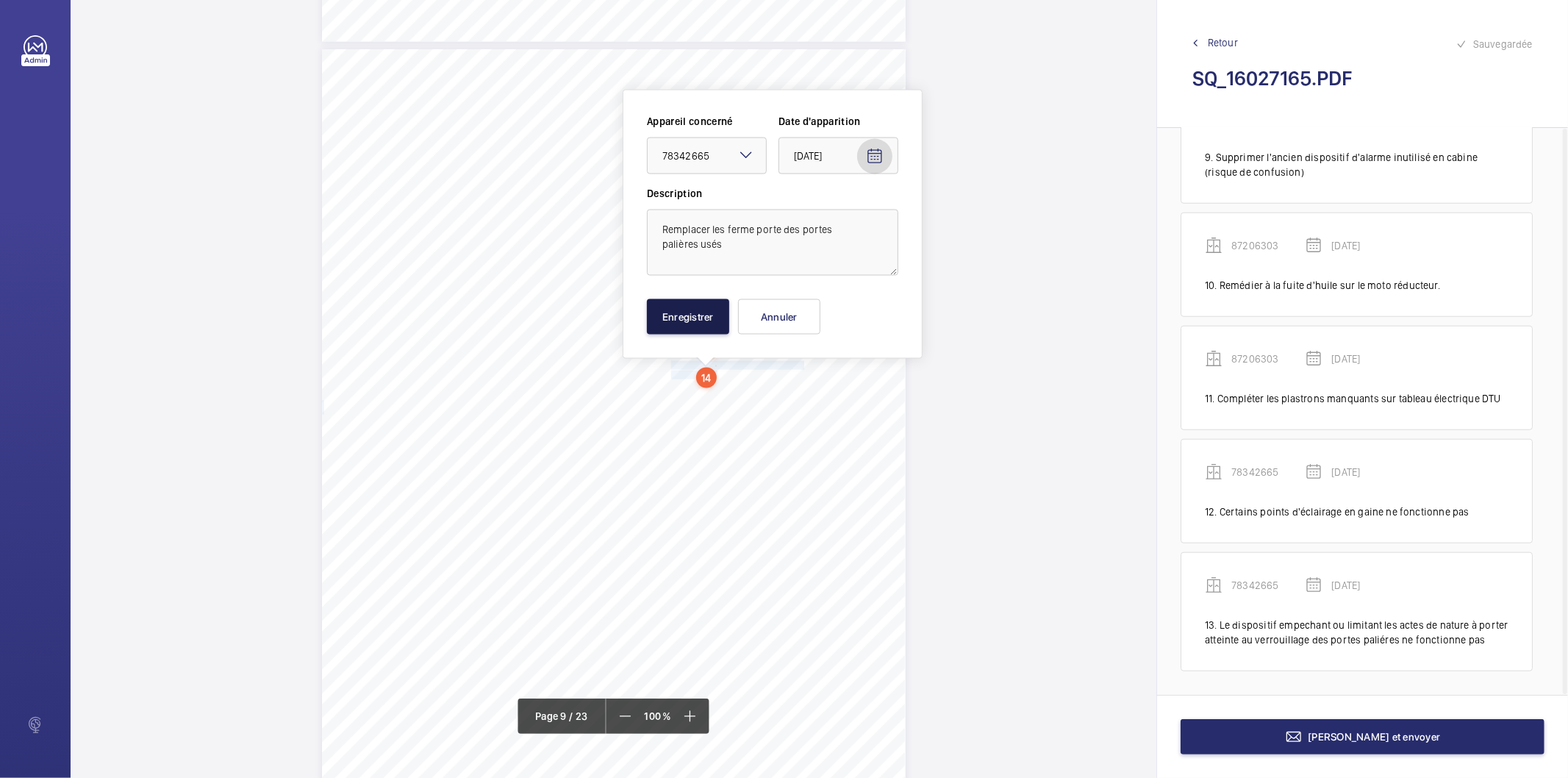
click at [673, 314] on button "Enregistrer" at bounding box center [688, 316] width 82 height 35
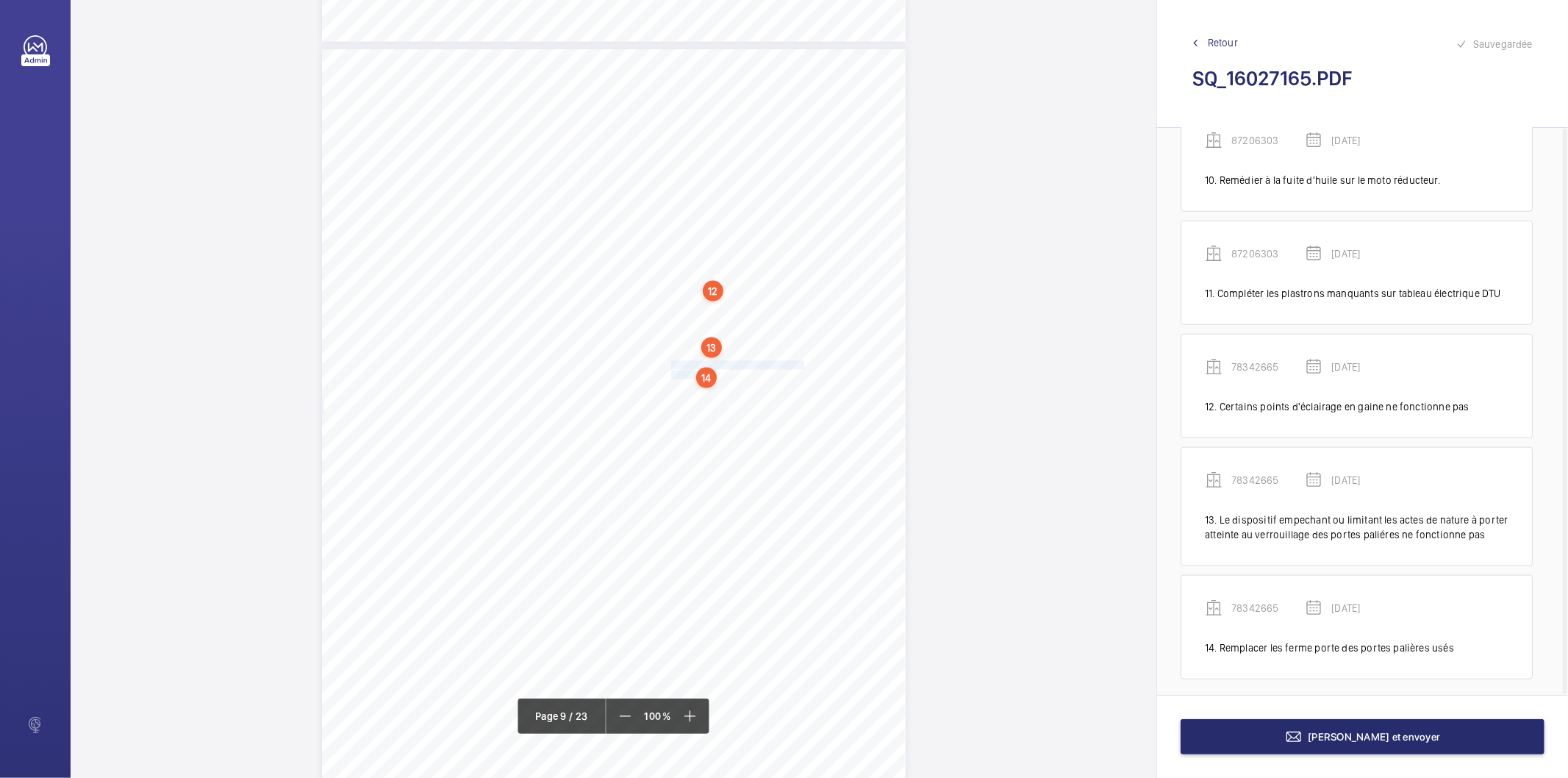
scroll to position [1131, 0]
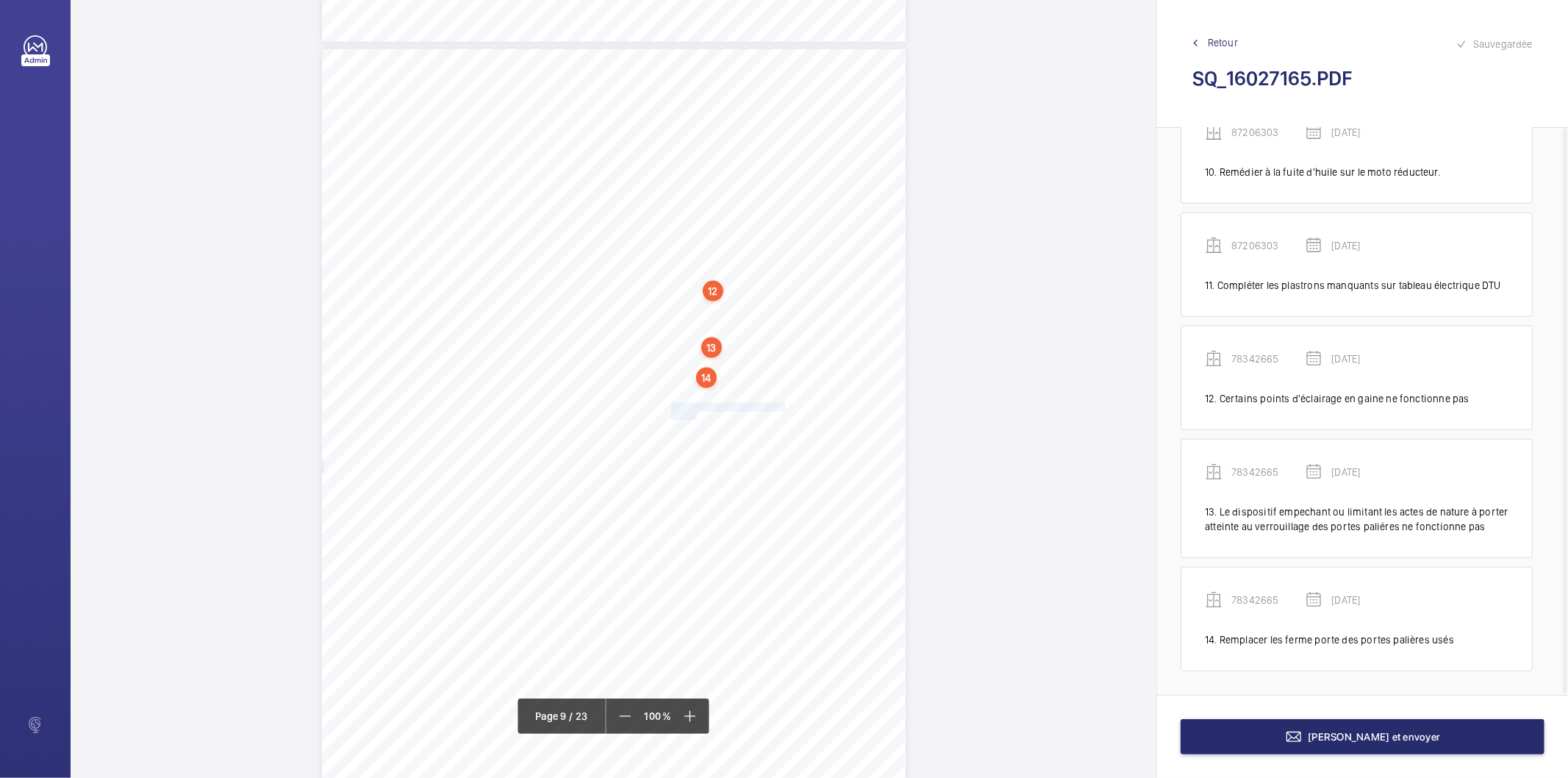
drag, startPoint x: 669, startPoint y: 406, endPoint x: 693, endPoint y: 413, distance: 25.0
click at [693, 413] on div "Affaire n° : 2502206E0000059/51000 / N° du rapport : 206E0/25/2776 Lieu de véri…" at bounding box center [614, 462] width 584 height 825
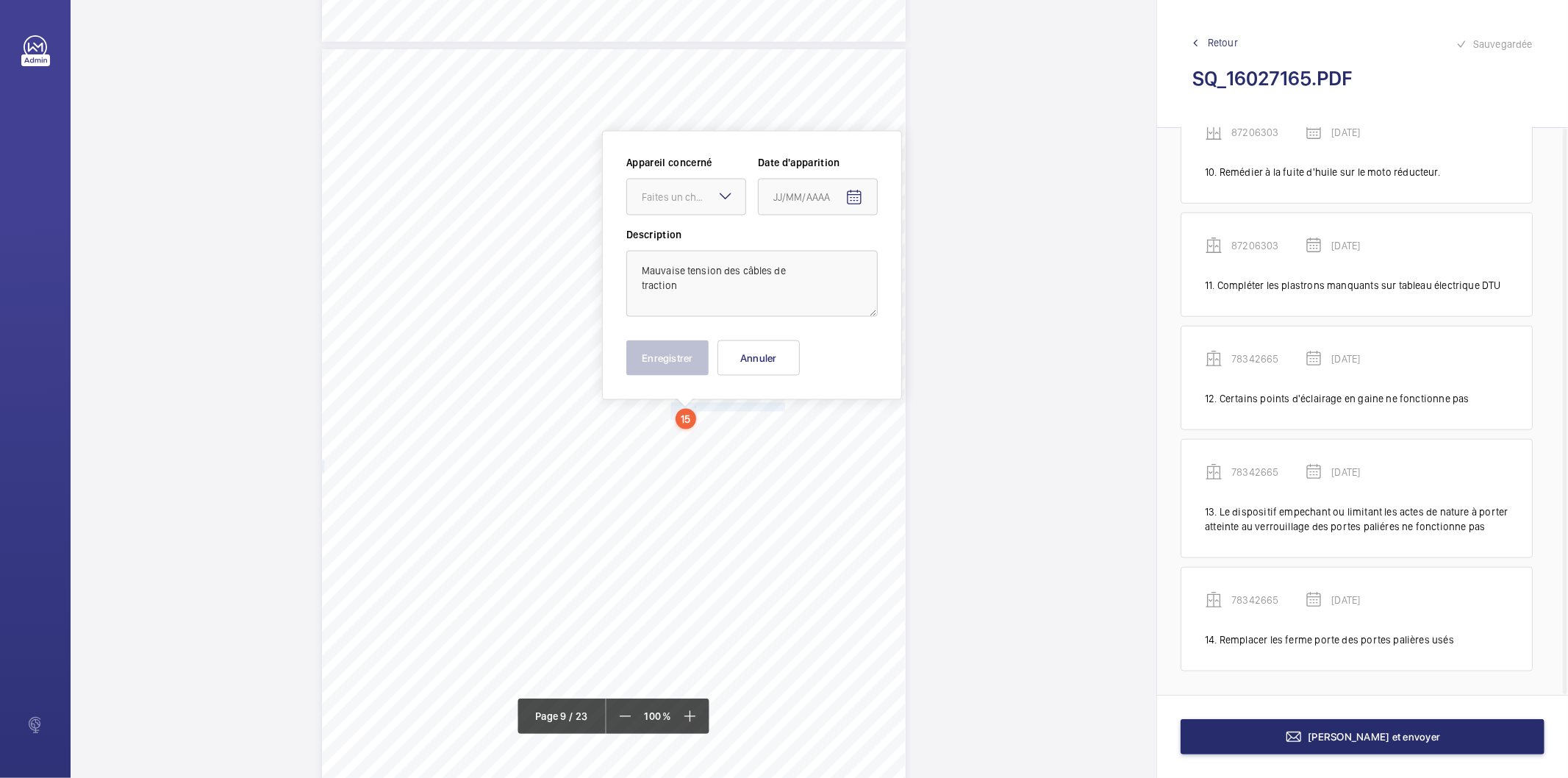
scroll to position [6673, 0]
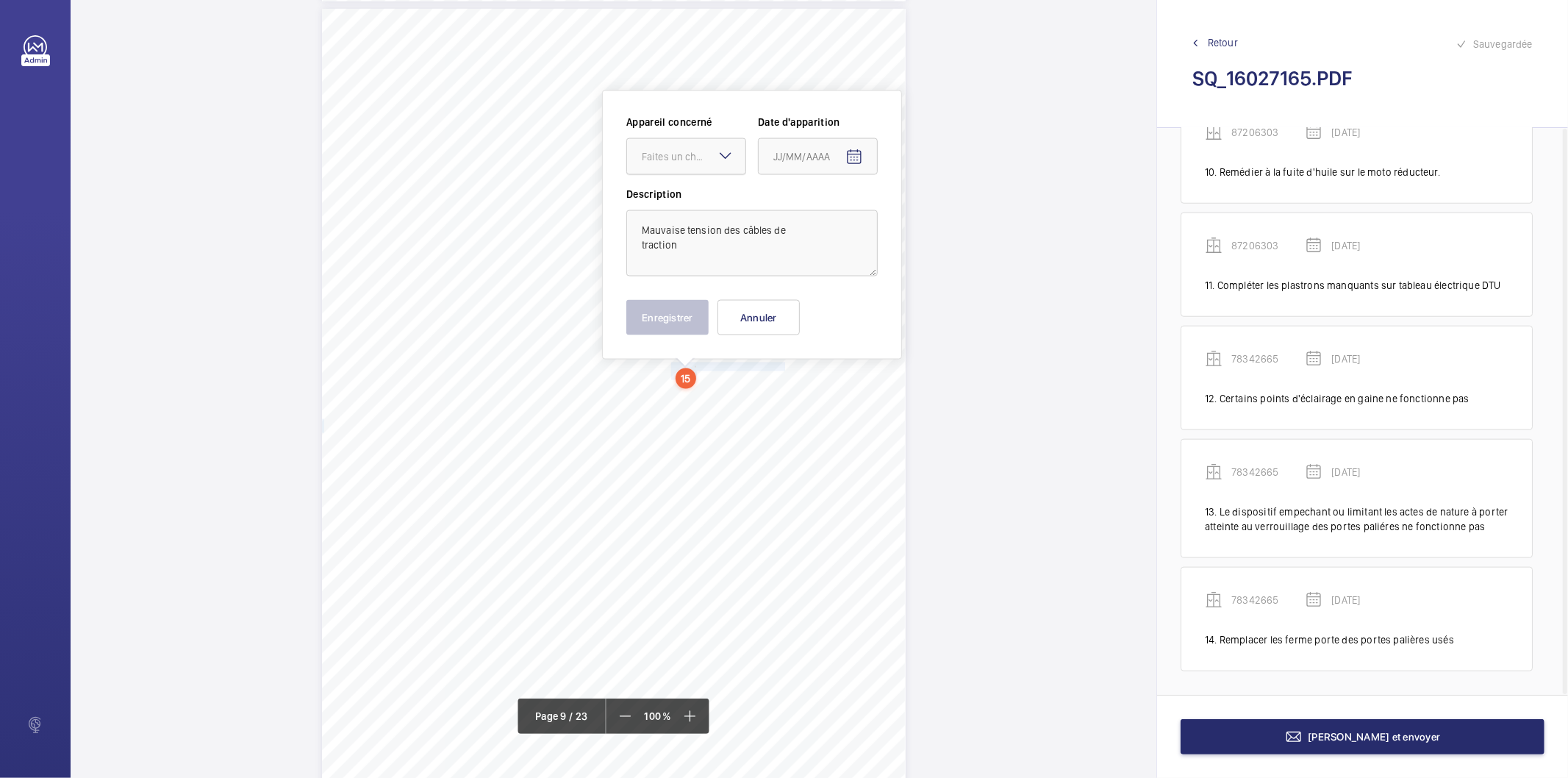
click at [702, 157] on div "Faites un choix" at bounding box center [693, 156] width 104 height 15
click at [677, 335] on span "78342665" at bounding box center [686, 335] width 89 height 15
click at [854, 156] on mat-icon "Open calendar" at bounding box center [854, 158] width 18 height 18
click at [831, 218] on icon "Choose month and year" at bounding box center [832, 217] width 8 height 4
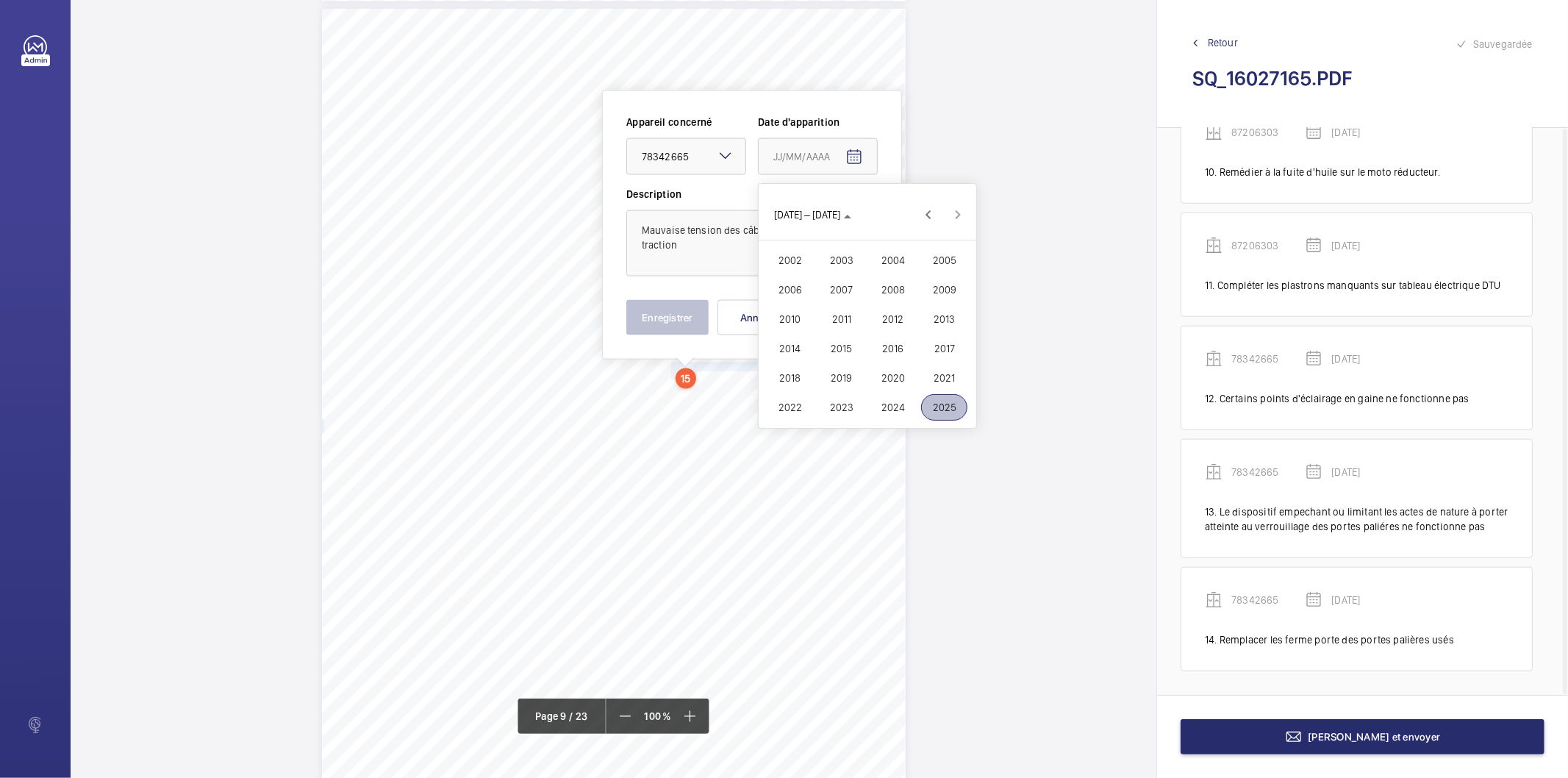
click at [948, 408] on span "2025" at bounding box center [943, 407] width 46 height 26
click at [889, 255] on span "MARS" at bounding box center [892, 260] width 46 height 26
drag, startPoint x: 809, startPoint y: 367, endPoint x: 695, endPoint y: 346, distance: 115.9
click at [809, 366] on span "18" at bounding box center [808, 364] width 26 height 26
type input "[DATE]"
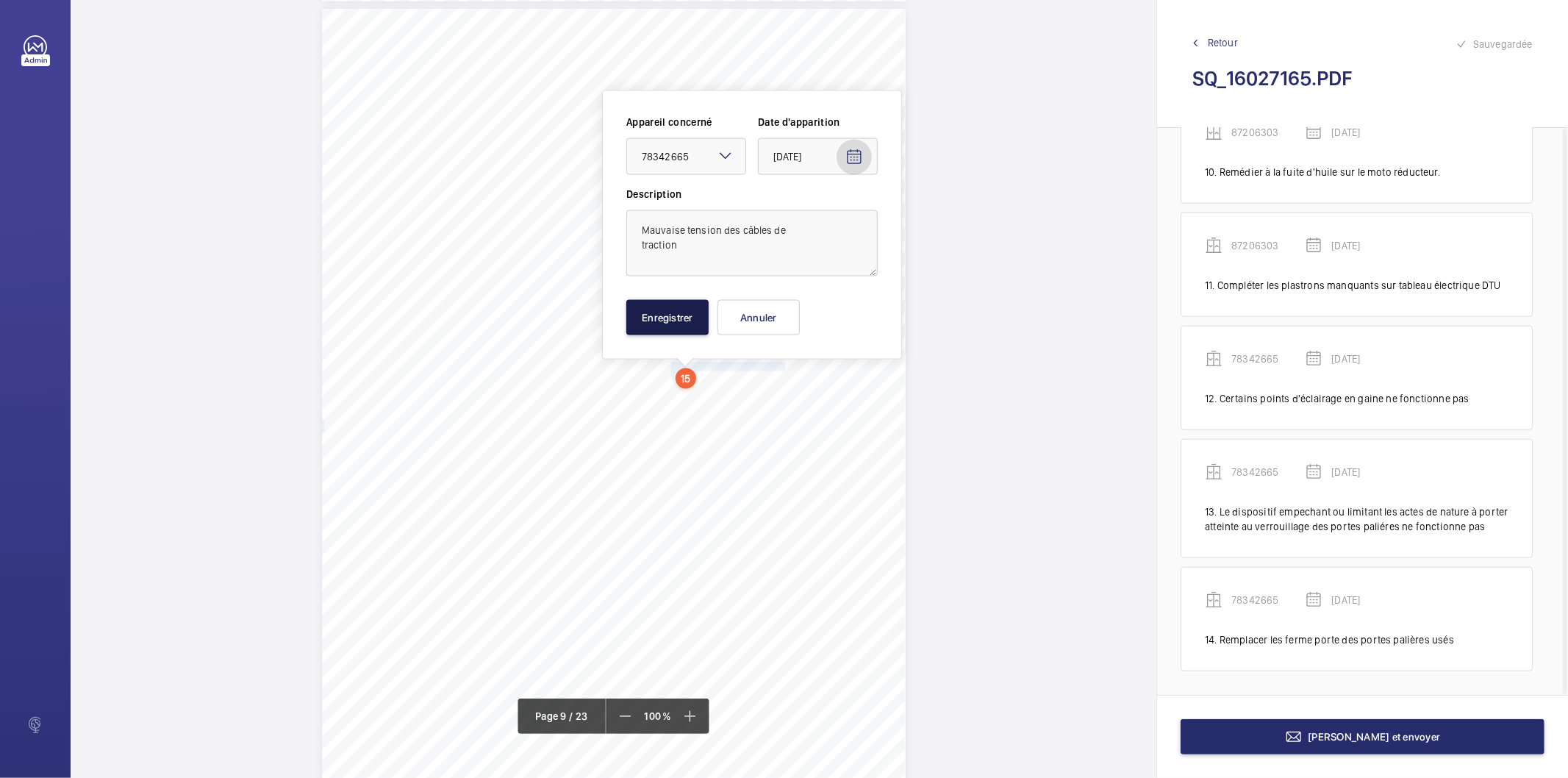
click at [643, 319] on button "Enregistrer" at bounding box center [667, 317] width 82 height 35
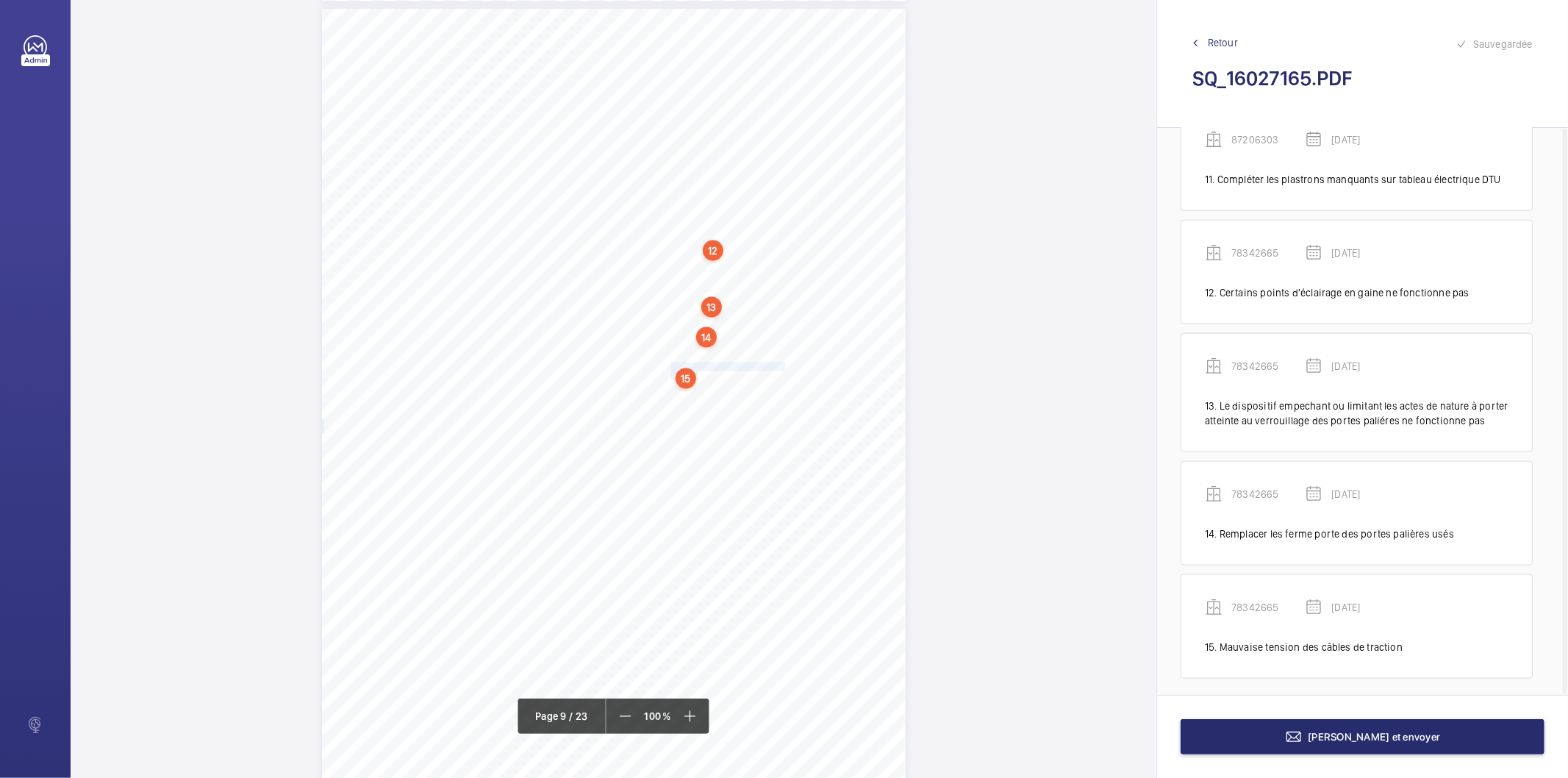
scroll to position [1244, 0]
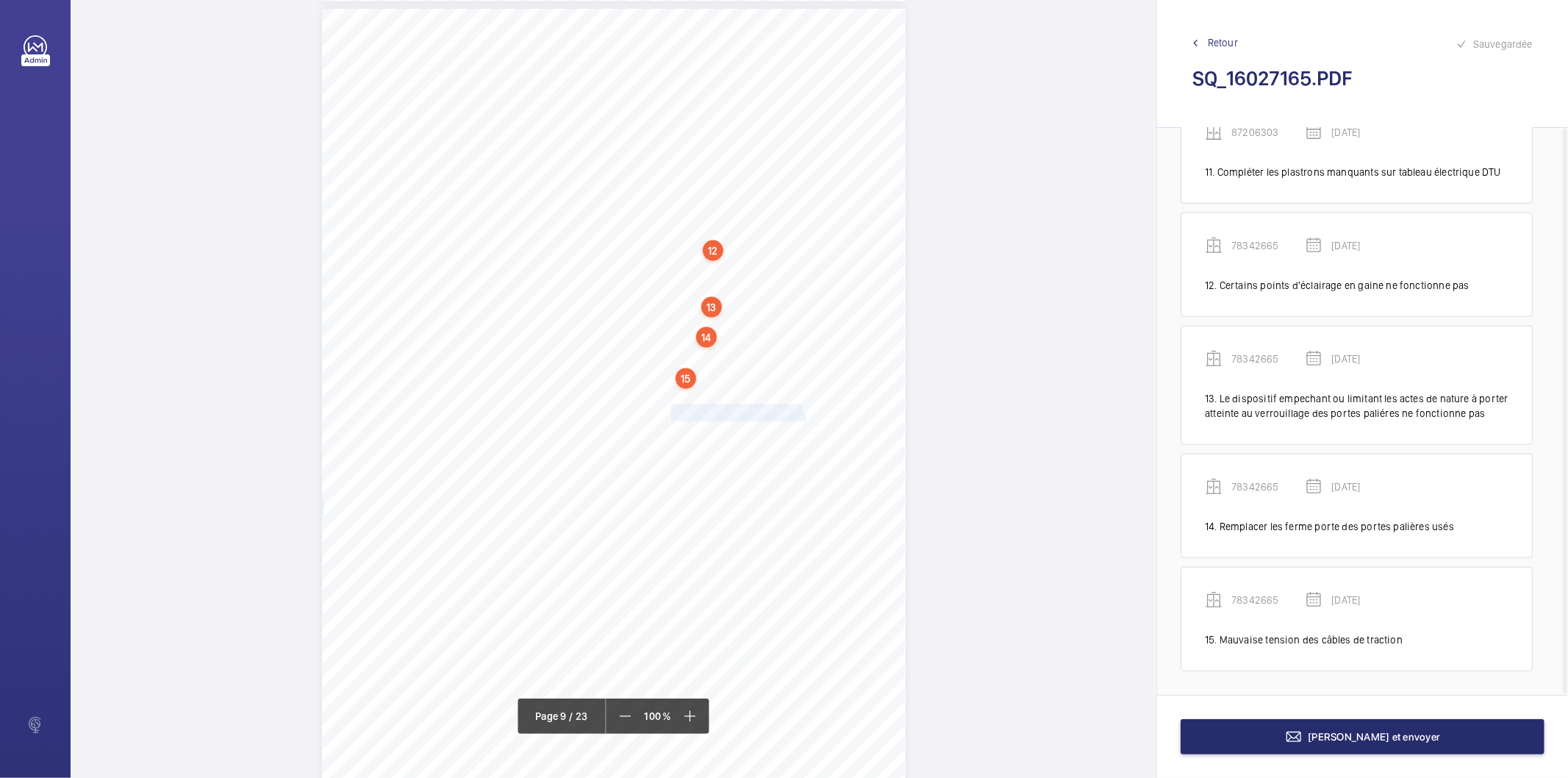
drag, startPoint x: 670, startPoint y: 407, endPoint x: 802, endPoint y: 414, distance: 132.2
click at [802, 414] on div "Affaire n° : 2502206E0000059/51000 / N° du rapport : 206E0/25/2776 Lieu de véri…" at bounding box center [614, 421] width 584 height 825
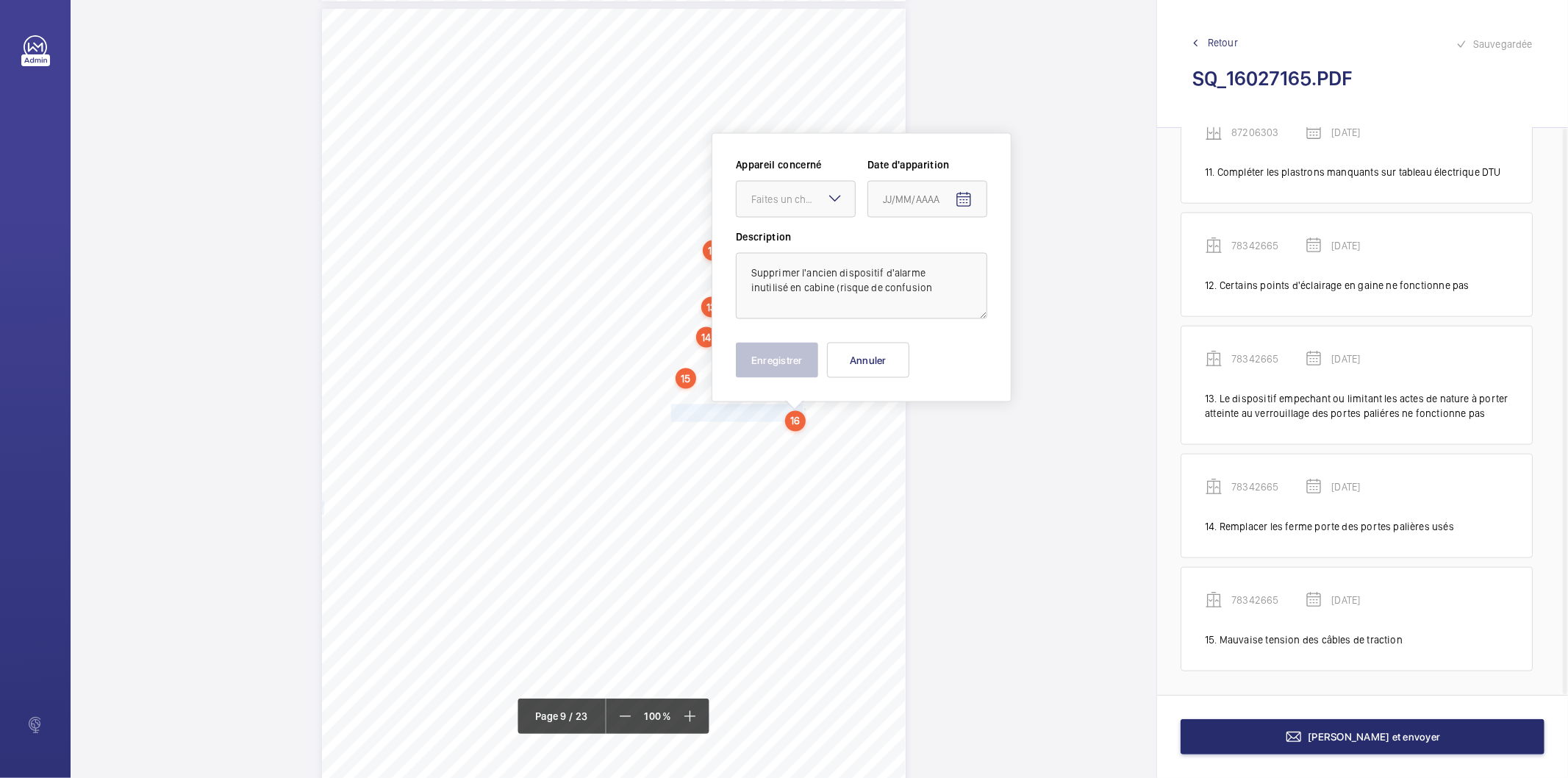
scroll to position [6717, 0]
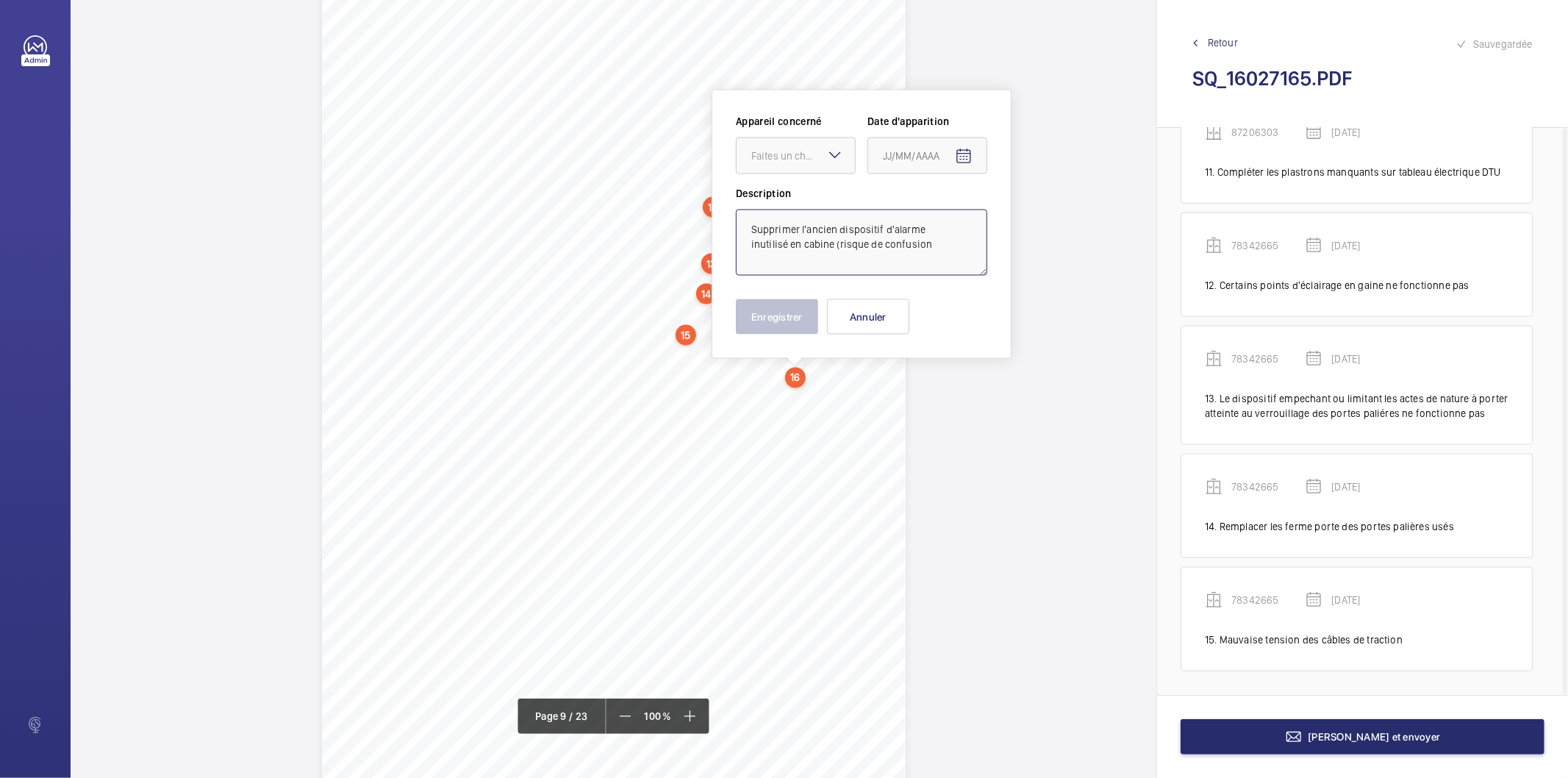
click at [939, 239] on textarea "Supprimer l'ancien dispositif d'alarme inutilisé en cabine (risque de confusion" at bounding box center [861, 243] width 252 height 67
drag, startPoint x: 783, startPoint y: 153, endPoint x: 780, endPoint y: 161, distance: 8.5
click at [783, 152] on div "Faites un choix" at bounding box center [803, 156] width 104 height 15
click at [773, 326] on div "78342665" at bounding box center [795, 335] width 119 height 36
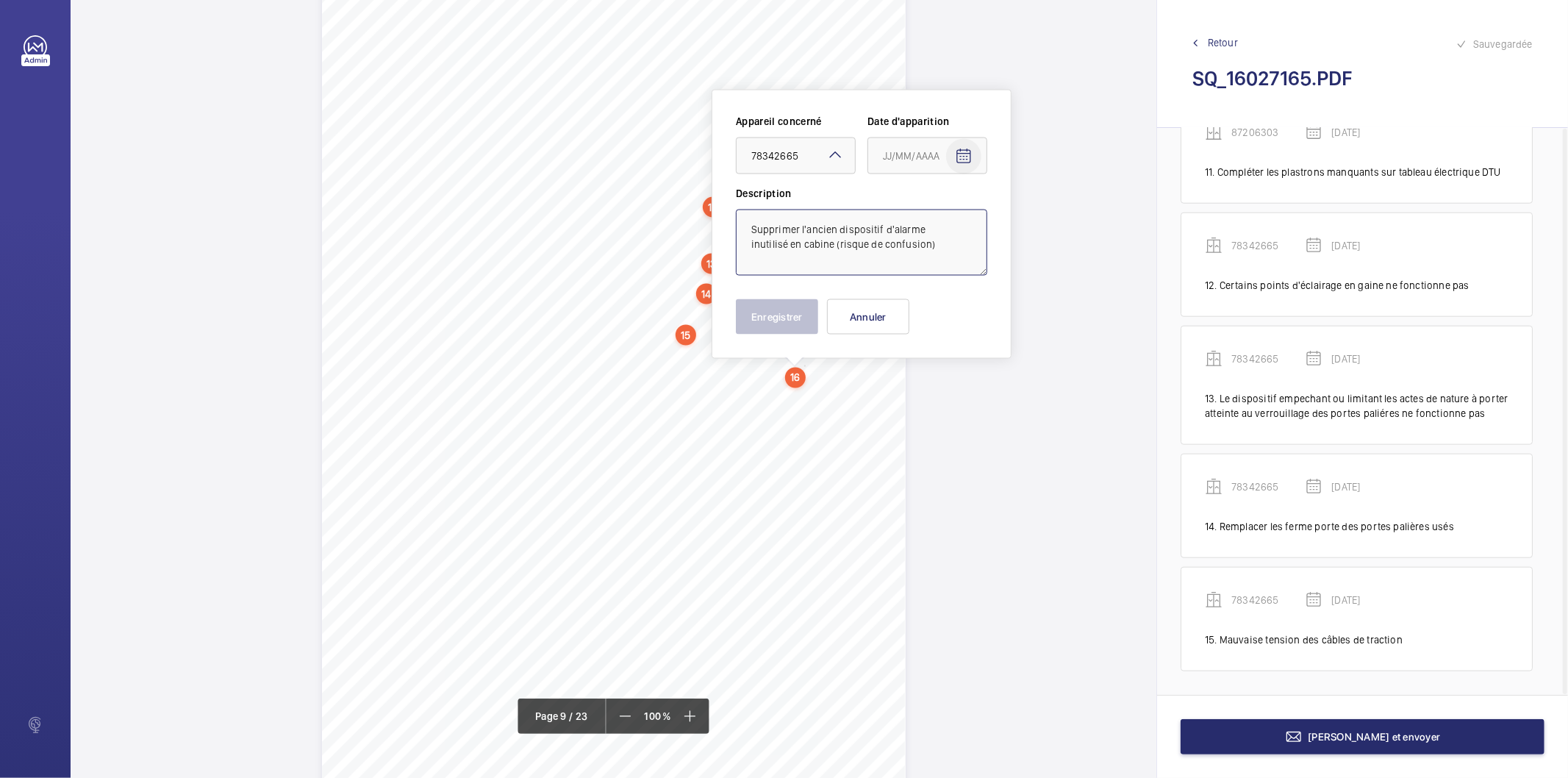
type textarea "Supprimer l'ancien dispositif d'alarme inutilisé en cabine (risque de confusion)"
click at [961, 158] on mat-icon "Open calendar" at bounding box center [964, 157] width 18 height 18
drag, startPoint x: 937, startPoint y: 214, endPoint x: 943, endPoint y: 231, distance: 18.0
click at [938, 215] on polygon "Choose month and year" at bounding box center [941, 216] width 8 height 4
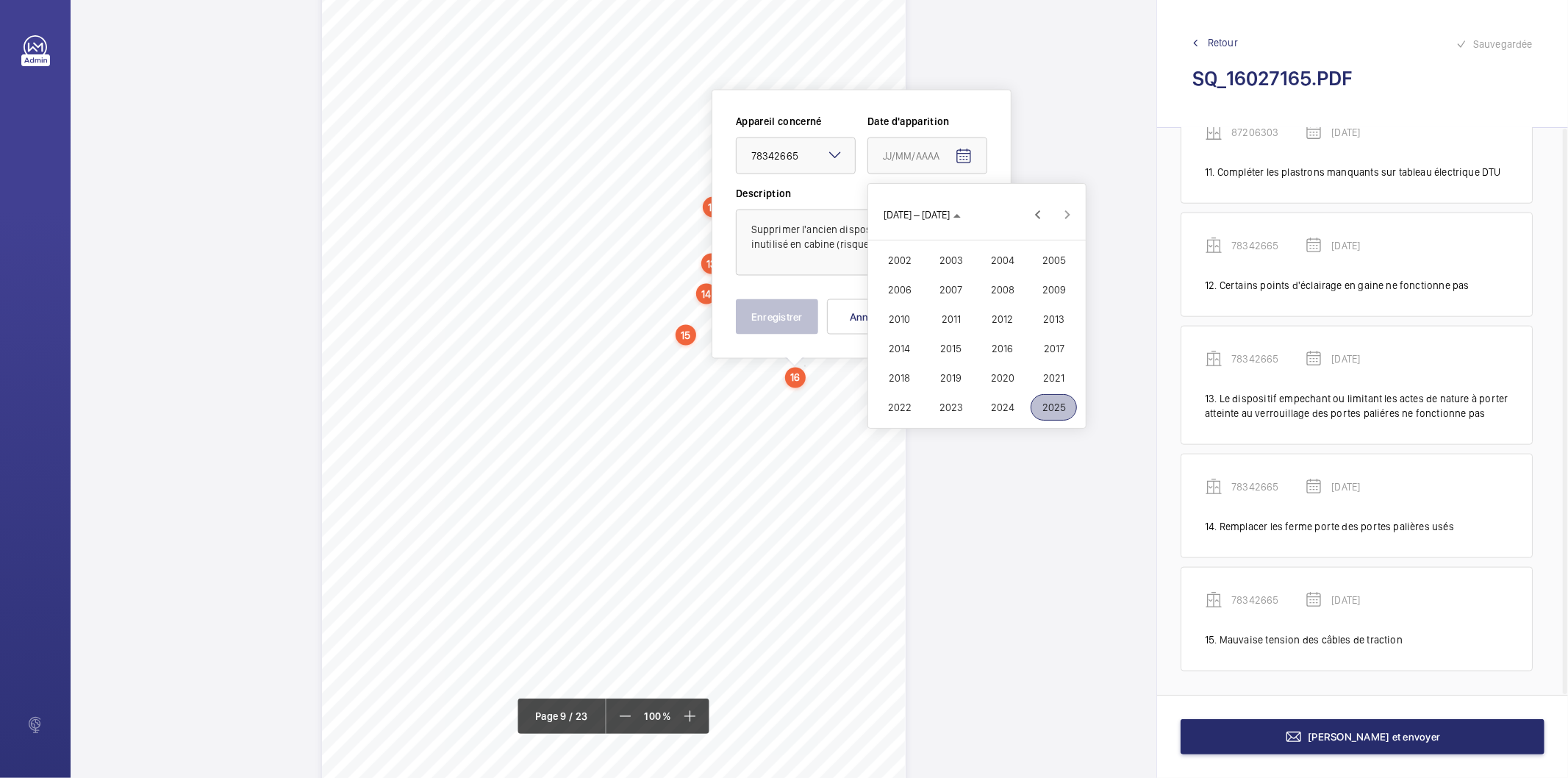
click at [1057, 399] on span "2025" at bounding box center [1053, 407] width 46 height 26
click at [1007, 262] on span "MARS" at bounding box center [1001, 260] width 46 height 26
click at [915, 361] on span "18" at bounding box center [918, 364] width 26 height 26
type input "[DATE]"
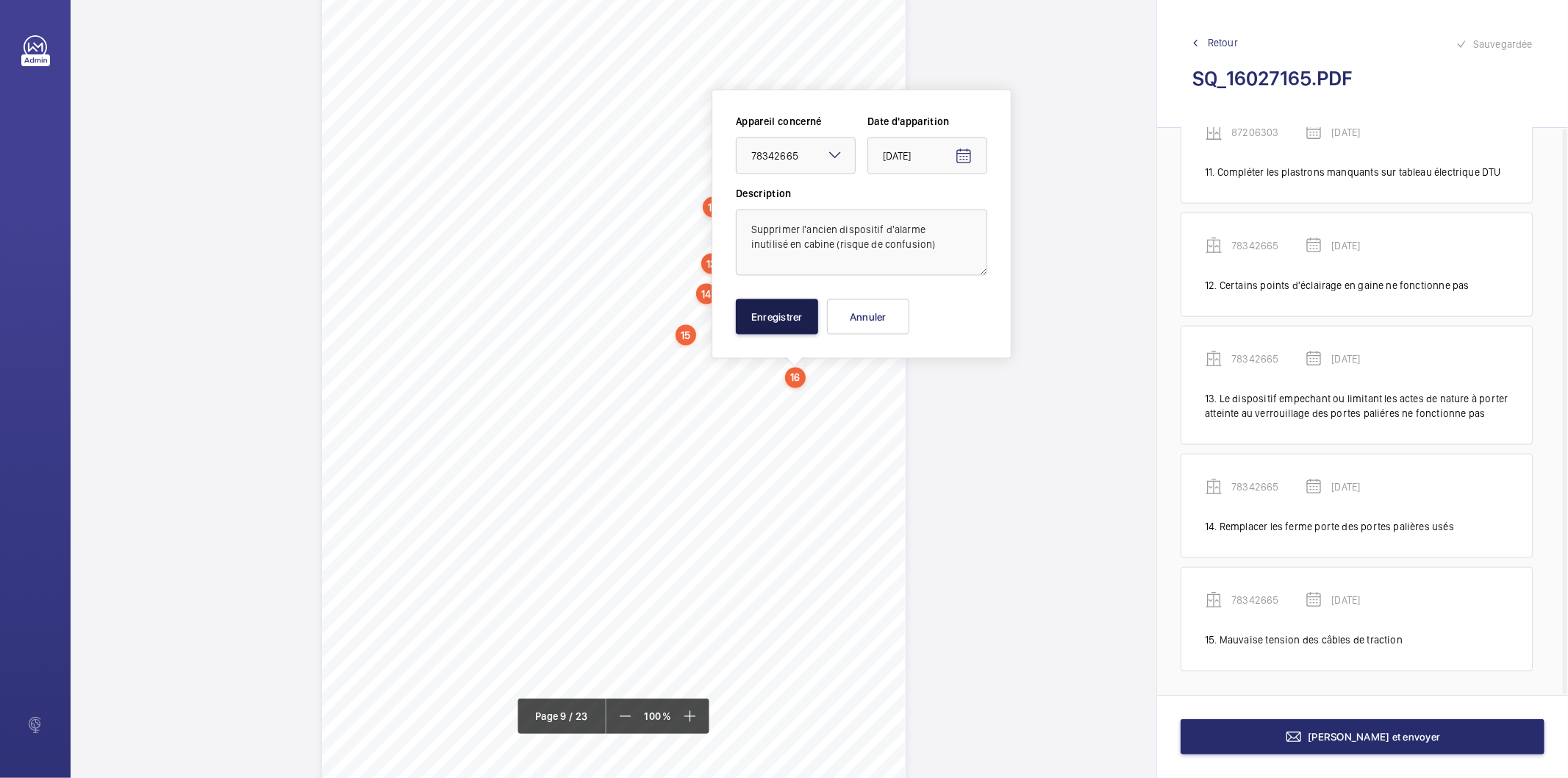
click at [808, 317] on button "Enregistrer" at bounding box center [777, 316] width 82 height 35
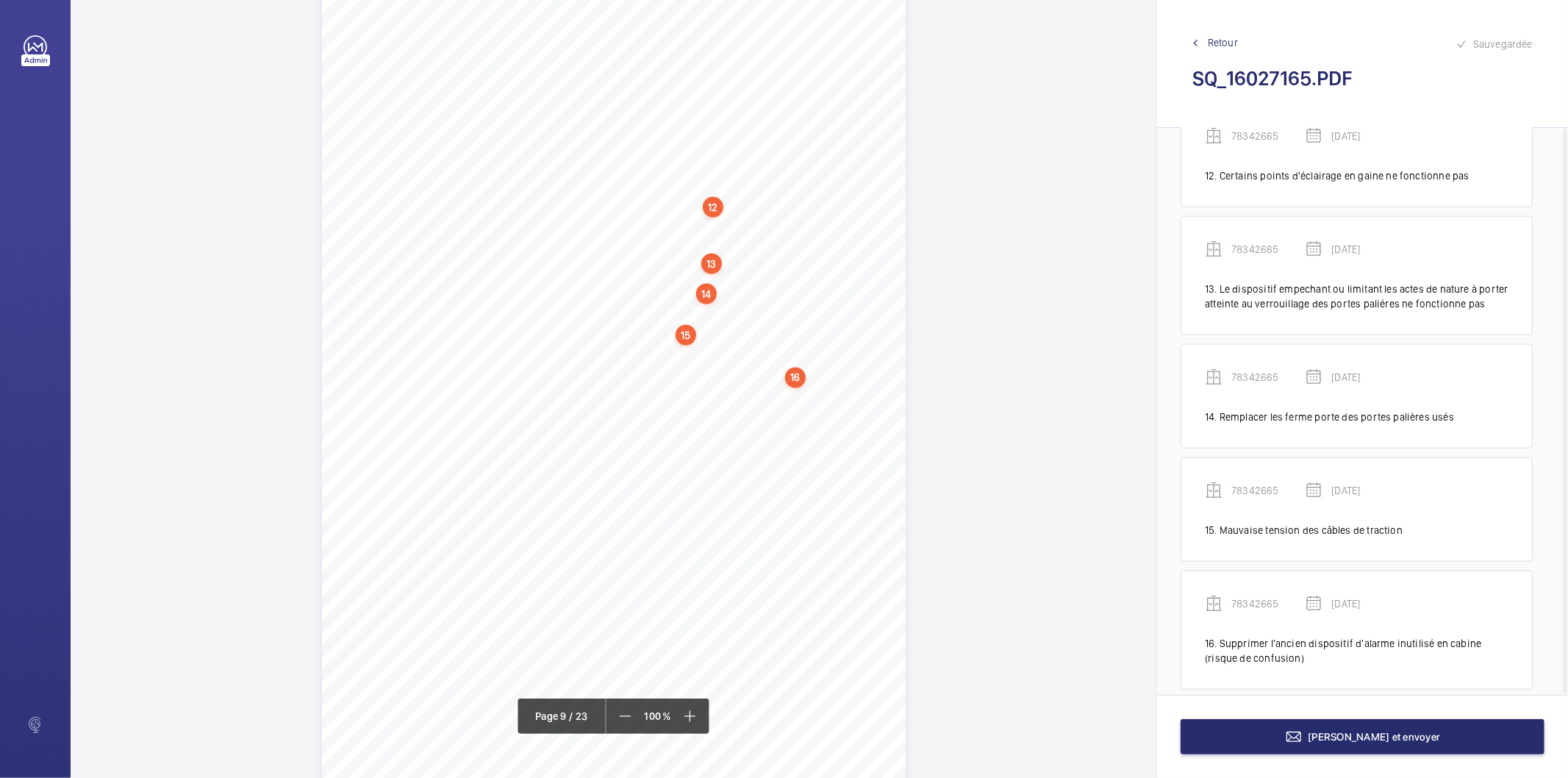
scroll to position [1372, 0]
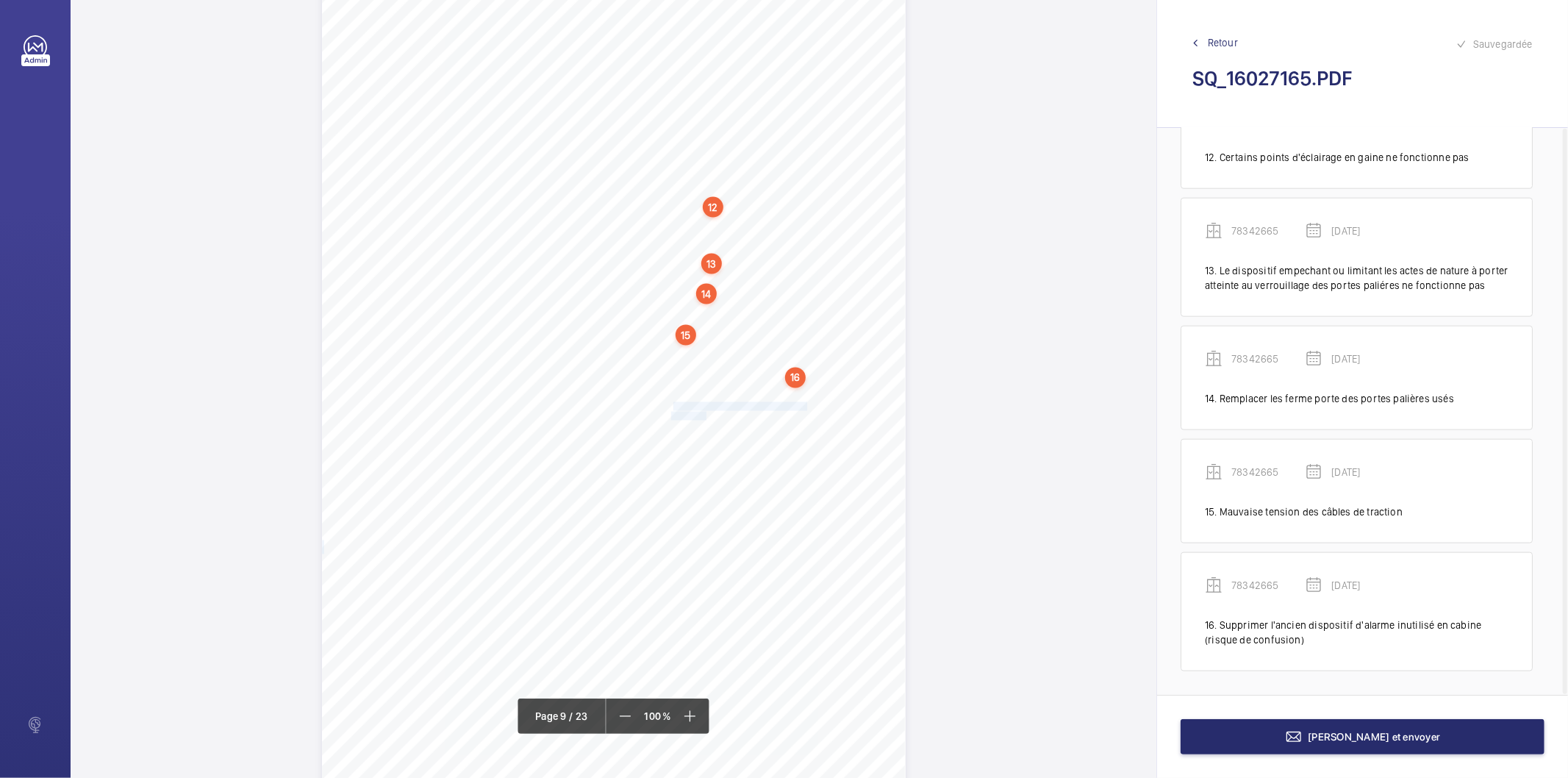
drag, startPoint x: 670, startPoint y: 405, endPoint x: 704, endPoint y: 413, distance: 34.9
click at [704, 413] on div "Affaire n° : 2502206E0000059/51000 / N° du rapport : 206E0/25/2776 Lieu de véri…" at bounding box center [614, 378] width 584 height 825
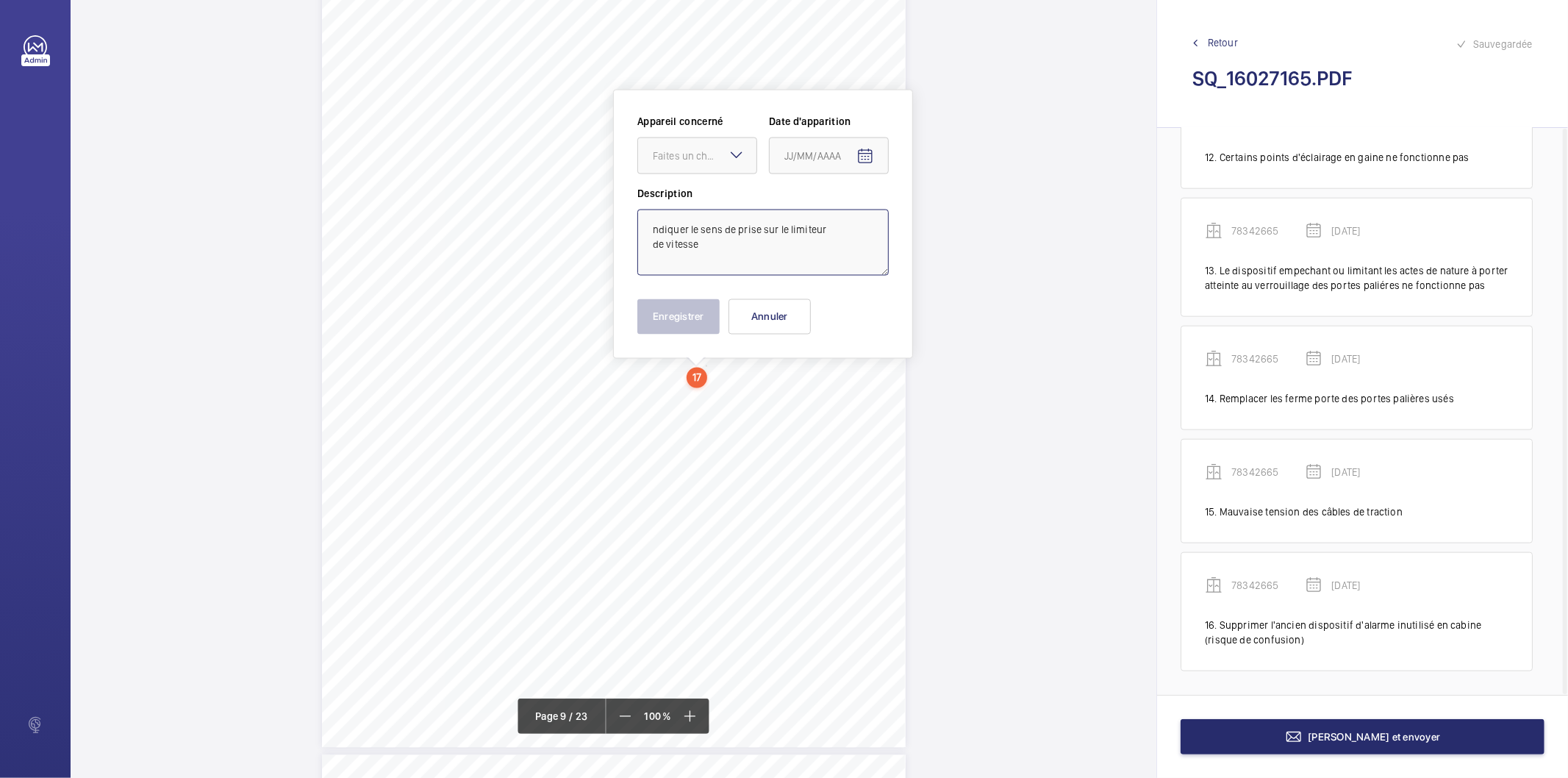
click at [708, 228] on textarea "ndiquer le sens de prise sur le limiteur de vitesse" at bounding box center [763, 243] width 252 height 67
click at [692, 165] on div at bounding box center [696, 156] width 119 height 35
click at [702, 329] on span "78342665" at bounding box center [696, 335] width 89 height 15
type textarea "Indiquer le sens de prise sur le limiteur de vitesse"
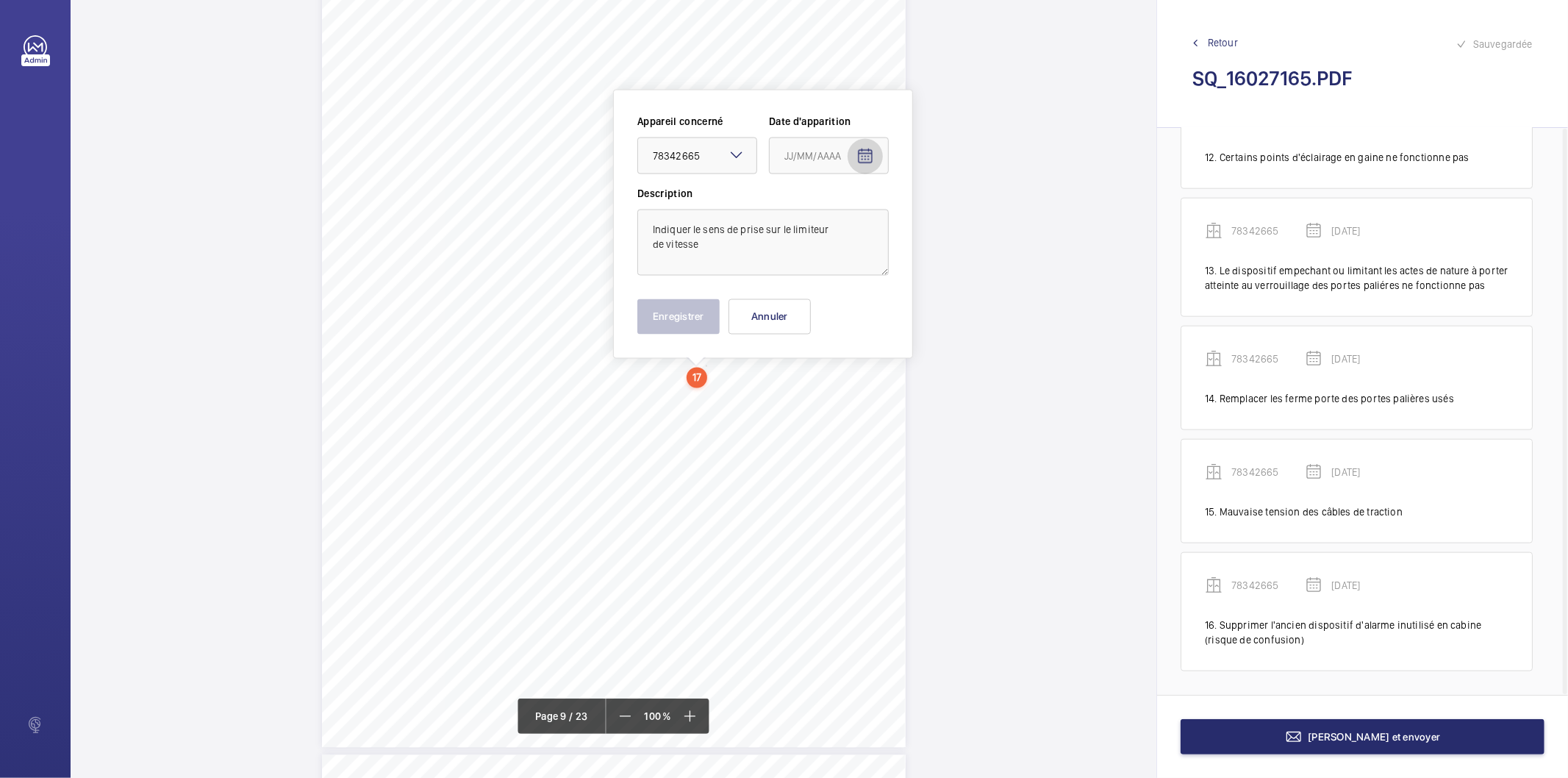
click at [868, 152] on mat-icon "Open calendar" at bounding box center [865, 157] width 18 height 18
click at [845, 212] on span "Choose month and year" at bounding box center [815, 215] width 72 height 35
click at [949, 397] on span "2025" at bounding box center [954, 407] width 46 height 26
click at [905, 261] on span "MARS" at bounding box center [903, 260] width 46 height 26
click at [826, 364] on span "18" at bounding box center [819, 364] width 26 height 26
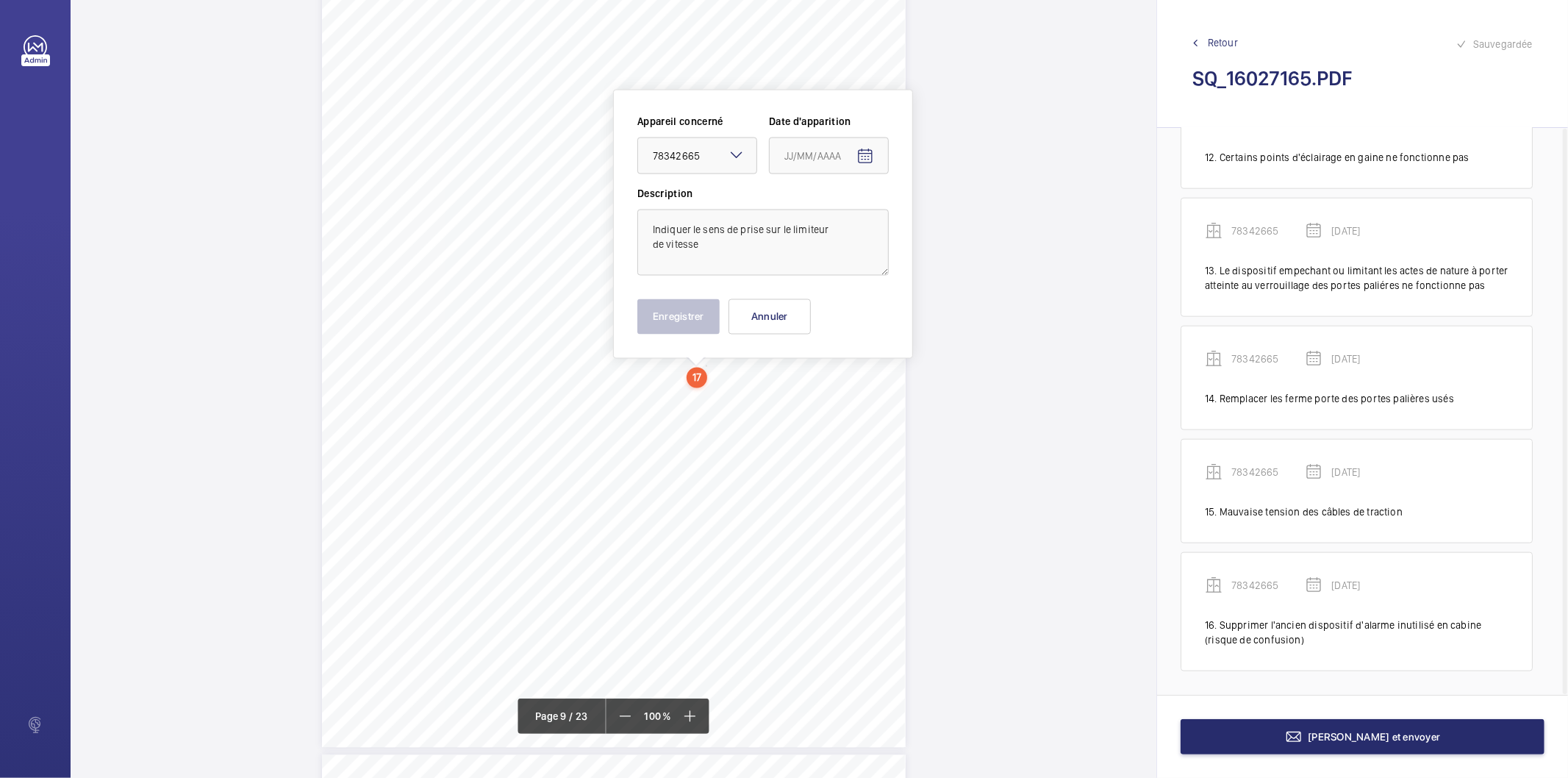
type input "[DATE]"
click at [693, 315] on button "Enregistrer" at bounding box center [679, 316] width 82 height 35
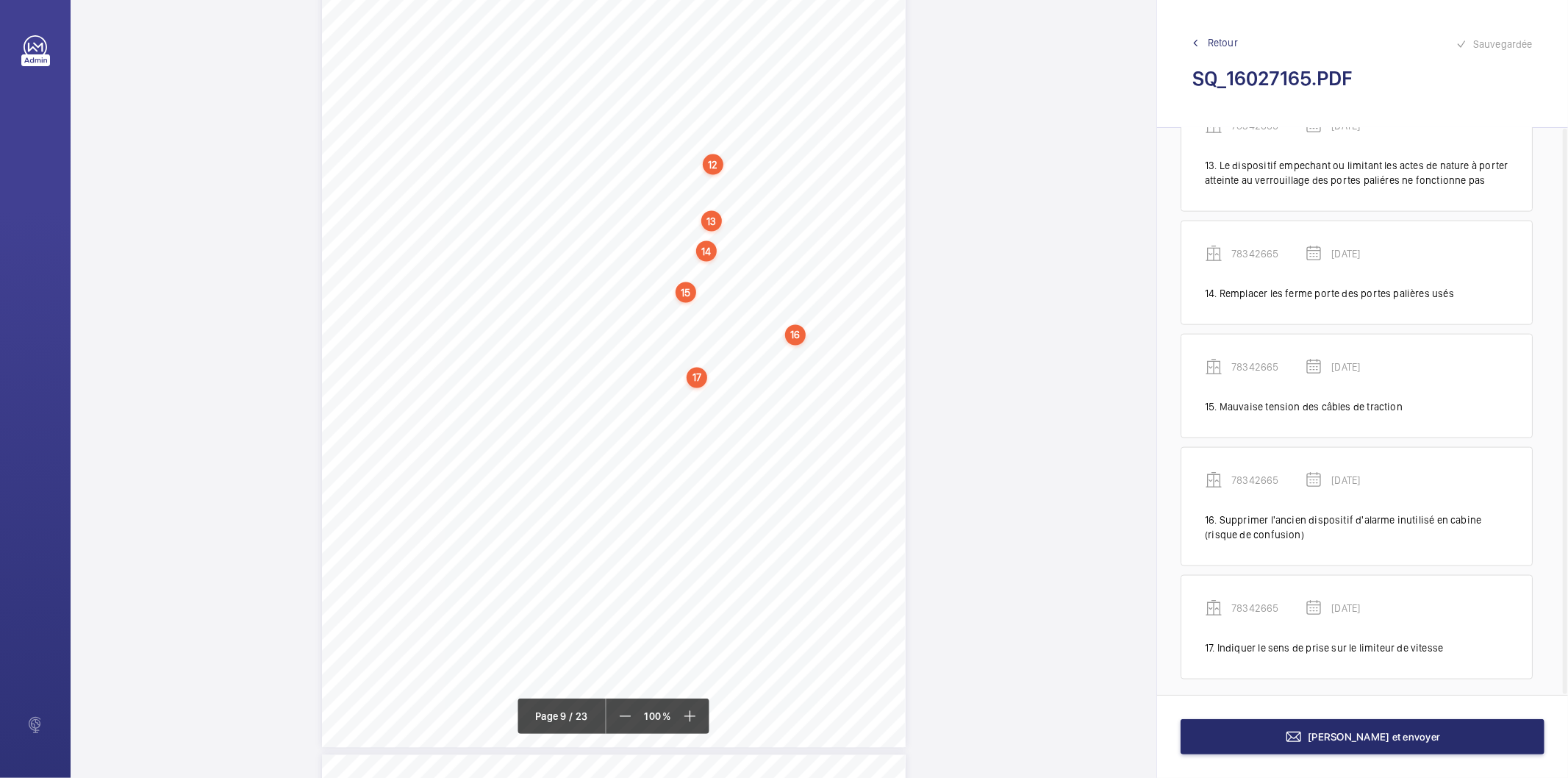
scroll to position [1485, 0]
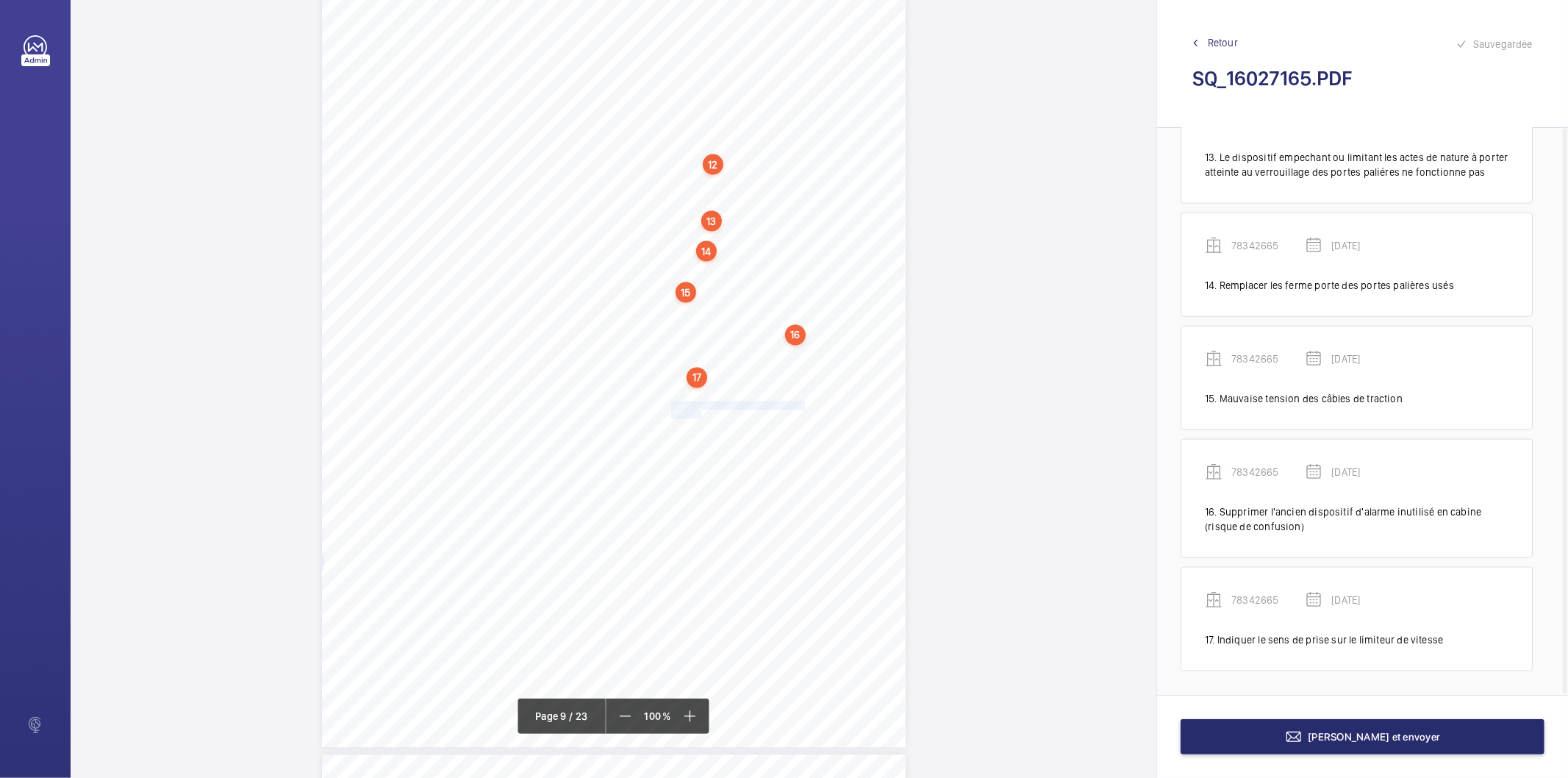
drag, startPoint x: 671, startPoint y: 406, endPoint x: 700, endPoint y: 413, distance: 29.8
click at [700, 413] on div "Affaire n° : 2502206E0000059/51000 / N° du rapport : 206E0/25/2776 Lieu de véri…" at bounding box center [614, 335] width 584 height 825
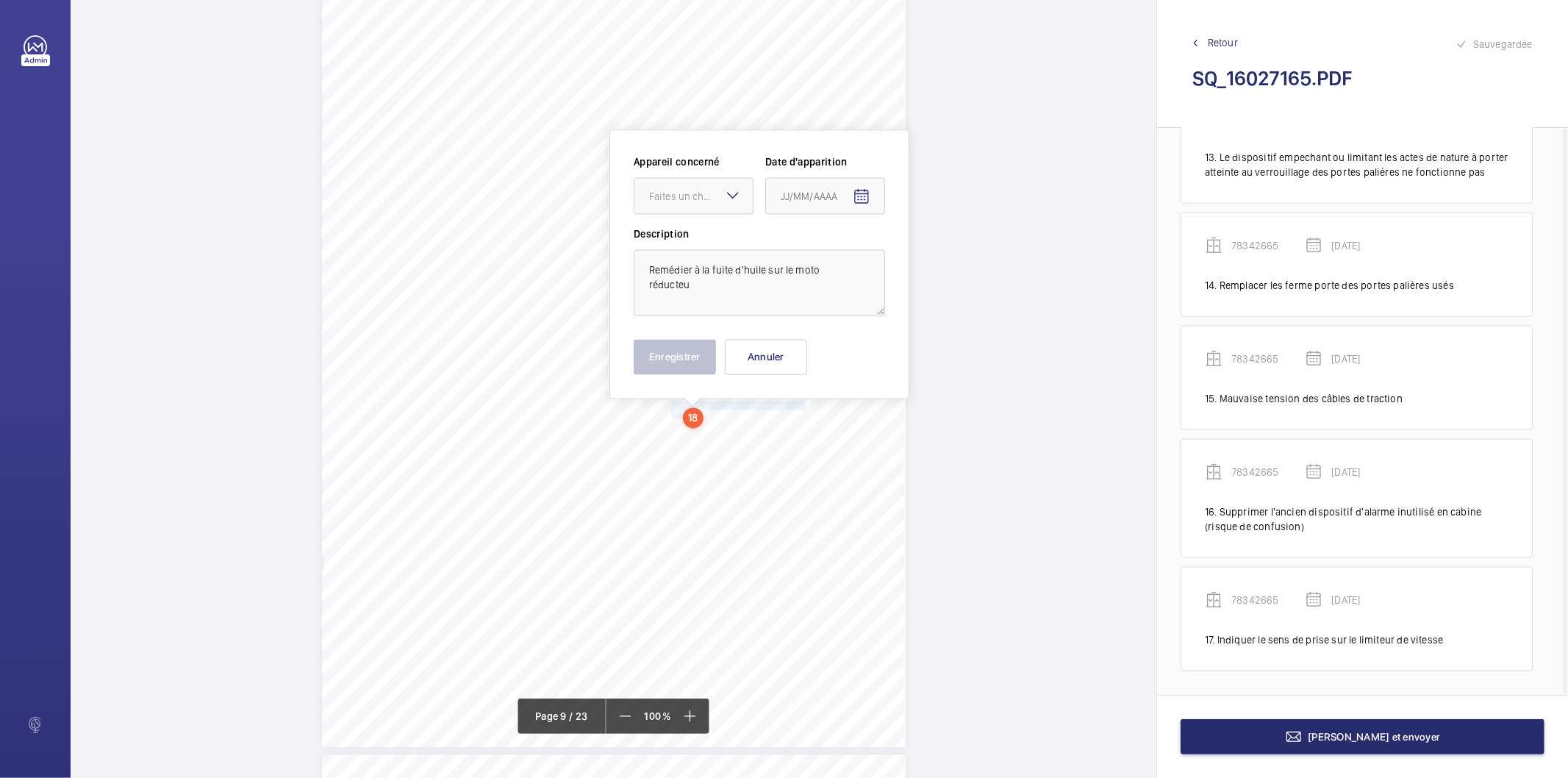
scroll to position [6799, 0]
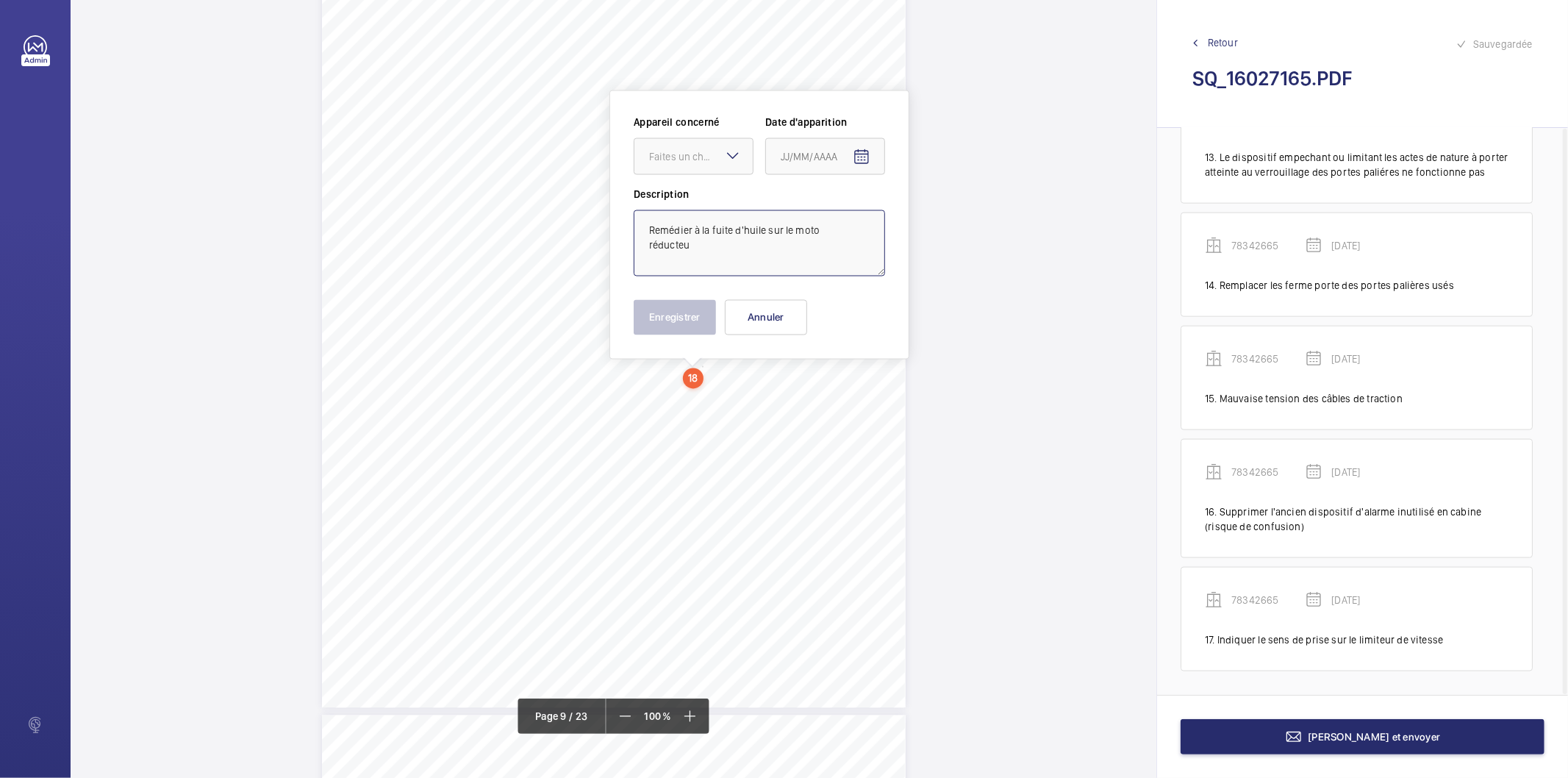
click at [724, 249] on textarea "Remédier à la fuite d'huile sur le moto réducteu" at bounding box center [759, 244] width 252 height 67
click at [689, 156] on div "Faites un choix" at bounding box center [701, 156] width 104 height 15
click at [682, 256] on span "78342665" at bounding box center [693, 256] width 89 height 15
type textarea "Remédier à la fuite d'huile sur le moto réducteur"
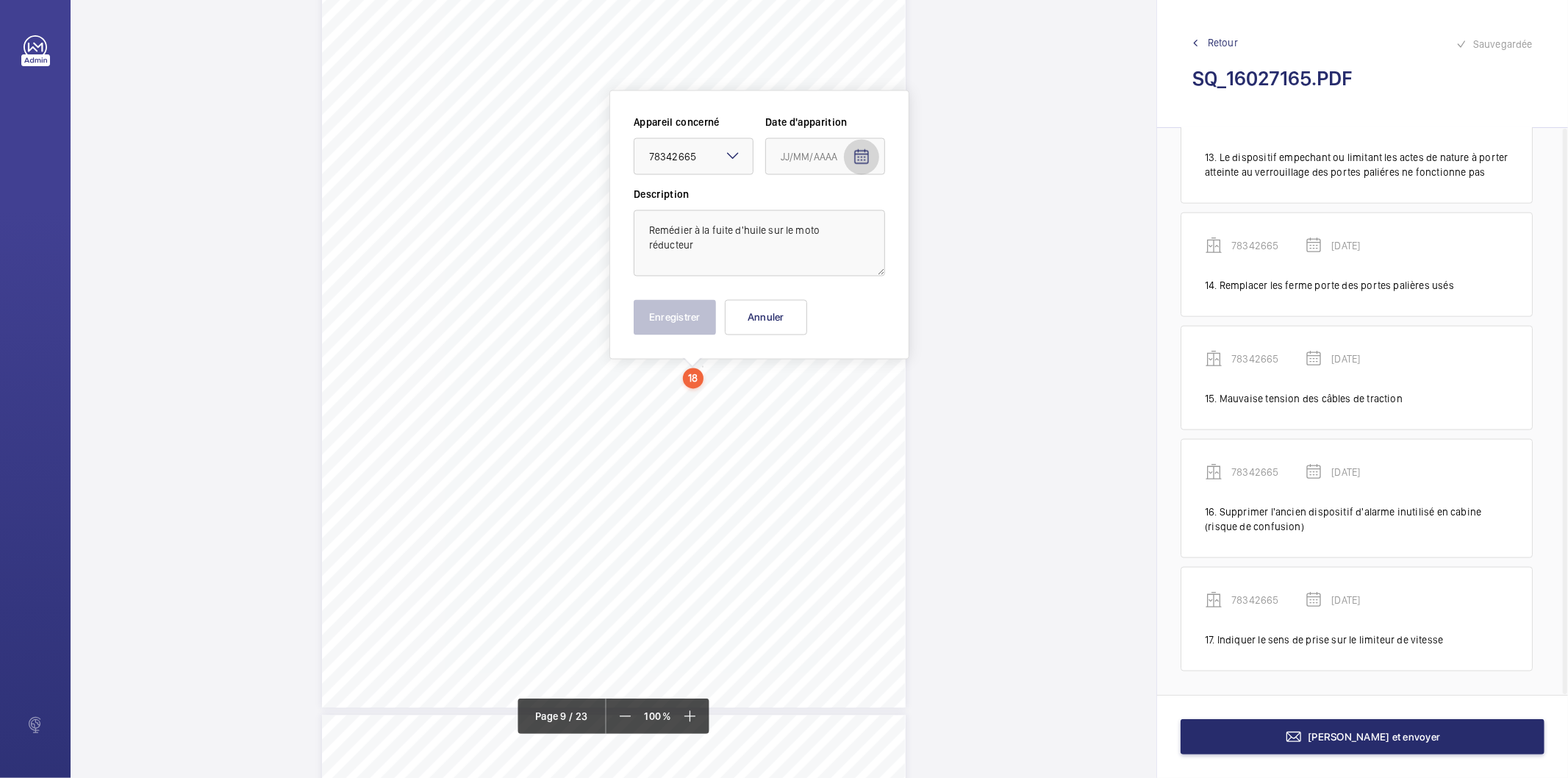
click at [864, 157] on mat-icon "Open calendar" at bounding box center [861, 158] width 18 height 18
click at [835, 215] on polygon "Choose month and year" at bounding box center [838, 217] width 8 height 4
click at [941, 408] on span "2025" at bounding box center [951, 407] width 46 height 26
click at [908, 264] on span "MARS" at bounding box center [899, 260] width 46 height 26
click at [817, 365] on span "18" at bounding box center [815, 364] width 26 height 26
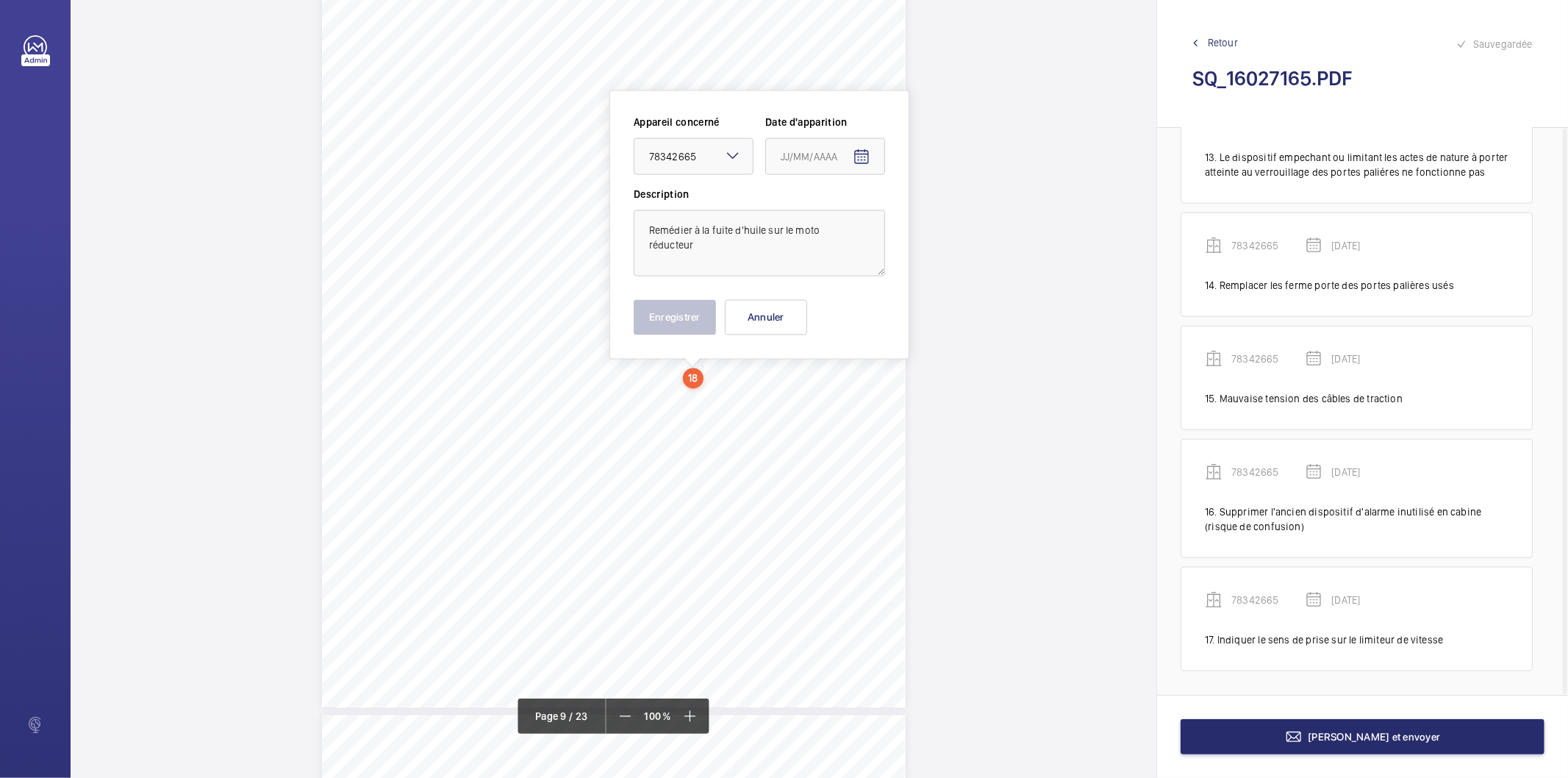
type input "[DATE]"
click at [664, 319] on button "Enregistrer" at bounding box center [675, 317] width 82 height 35
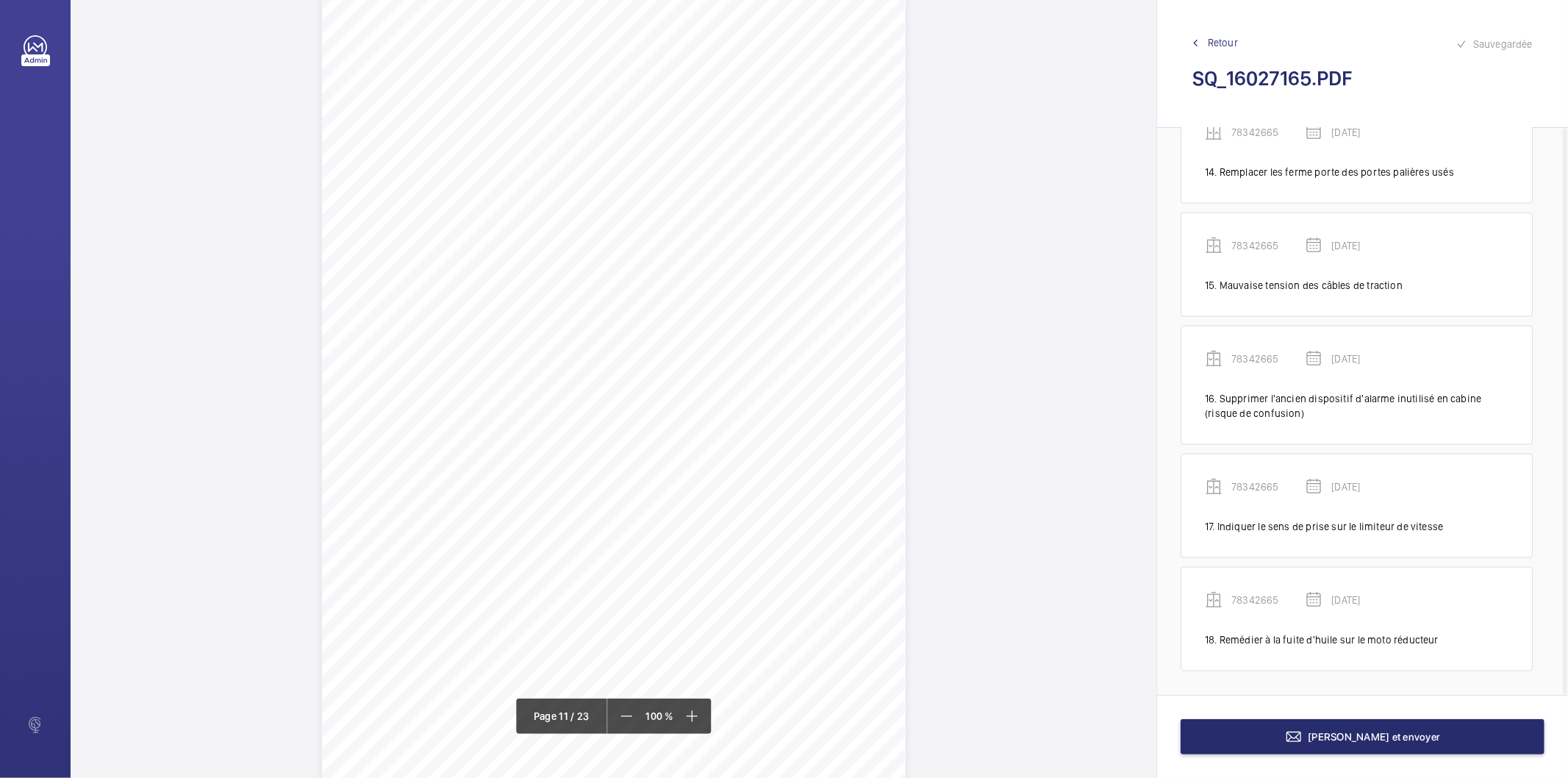
scroll to position [8351, 0]
drag, startPoint x: 670, startPoint y: 219, endPoint x: 719, endPoint y: 230, distance: 50.2
click at [719, 230] on div "Affaire n° : 2502206E0000059/51000 / N° du rapport : 206E0/25/2776 Lieu de véri…" at bounding box center [614, 408] width 584 height 825
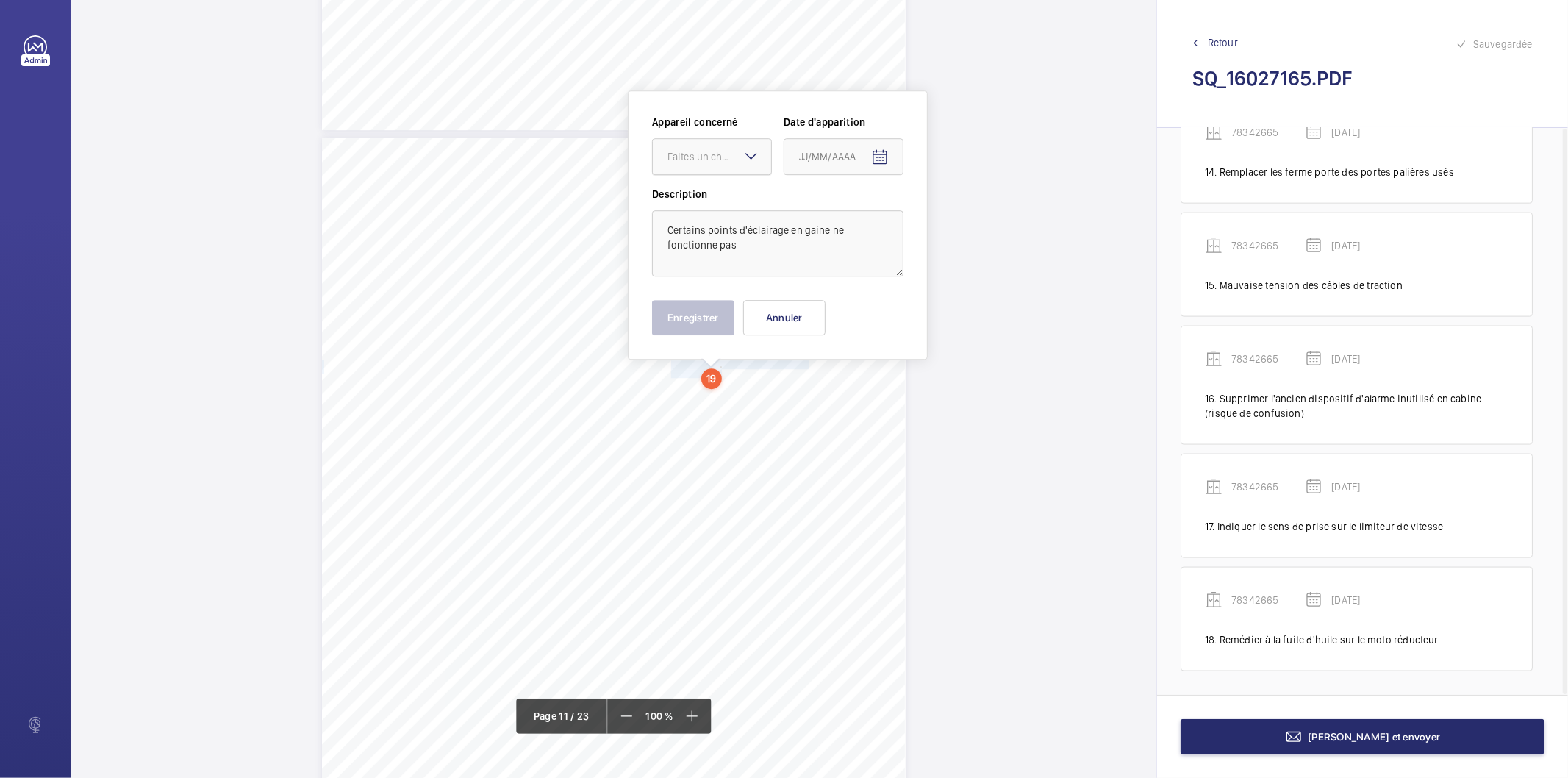
click at [726, 167] on div at bounding box center [711, 157] width 119 height 35
click at [696, 276] on span "44088623" at bounding box center [711, 273] width 89 height 15
click at [873, 158] on mat-icon "Open calendar" at bounding box center [879, 158] width 18 height 18
click at [857, 219] on span "AOÛT 2025" at bounding box center [830, 216] width 61 height 12
click at [977, 408] on span "2025" at bounding box center [969, 408] width 46 height 26
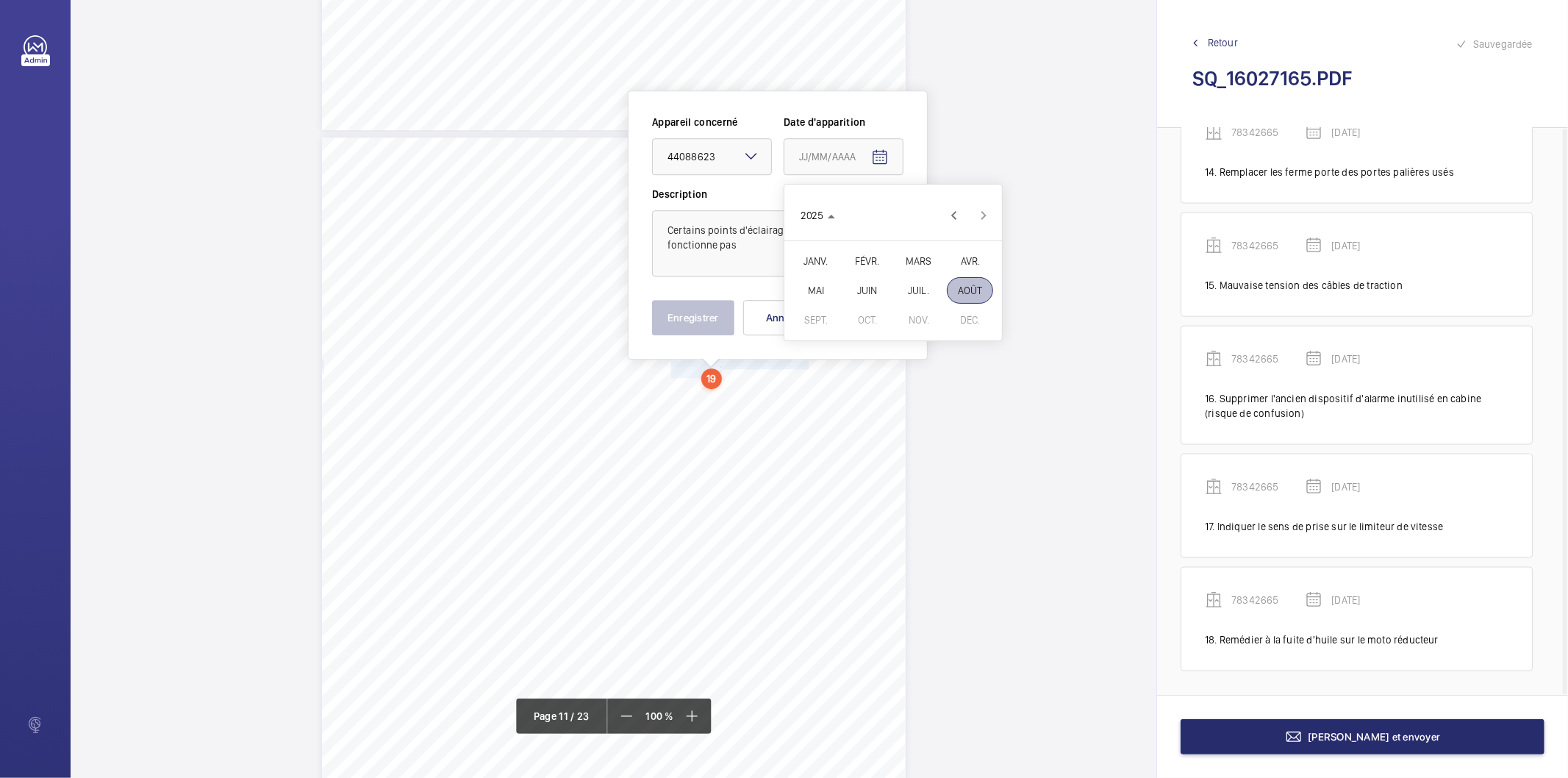
click at [915, 262] on span "MARS" at bounding box center [918, 261] width 46 height 26
click at [836, 364] on span "18" at bounding box center [833, 365] width 26 height 26
type input "[DATE]"
click at [688, 319] on button "Enregistrer" at bounding box center [693, 317] width 82 height 35
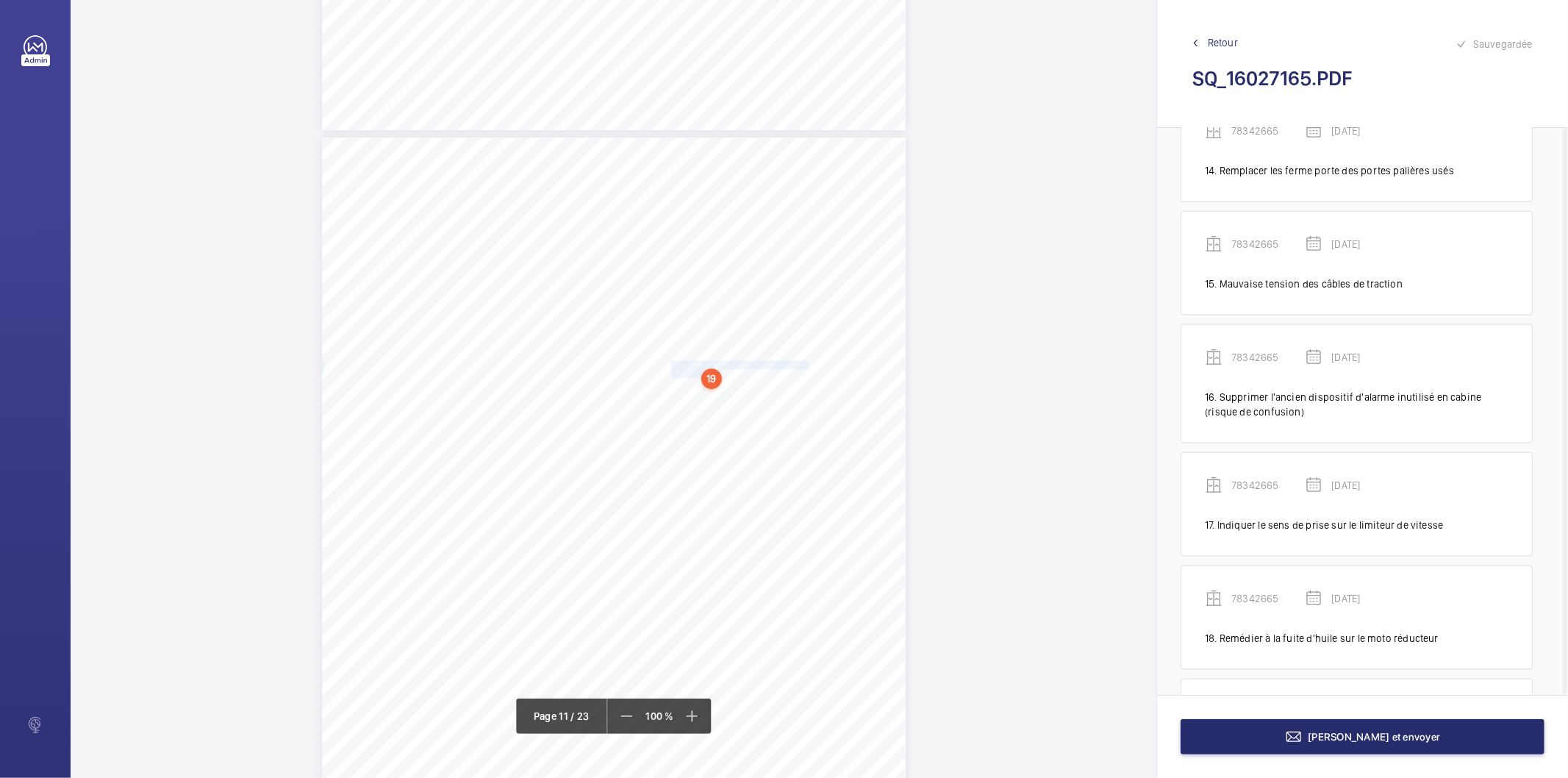
scroll to position [1713, 0]
drag, startPoint x: 670, startPoint y: 405, endPoint x: 718, endPoint y: 432, distance: 55.1
click at [718, 432] on div "Affaire n° : 2502206E0000059/51000 / N° du rapport : 206E0/25/2776 Lieu de véri…" at bounding box center [614, 550] width 584 height 825
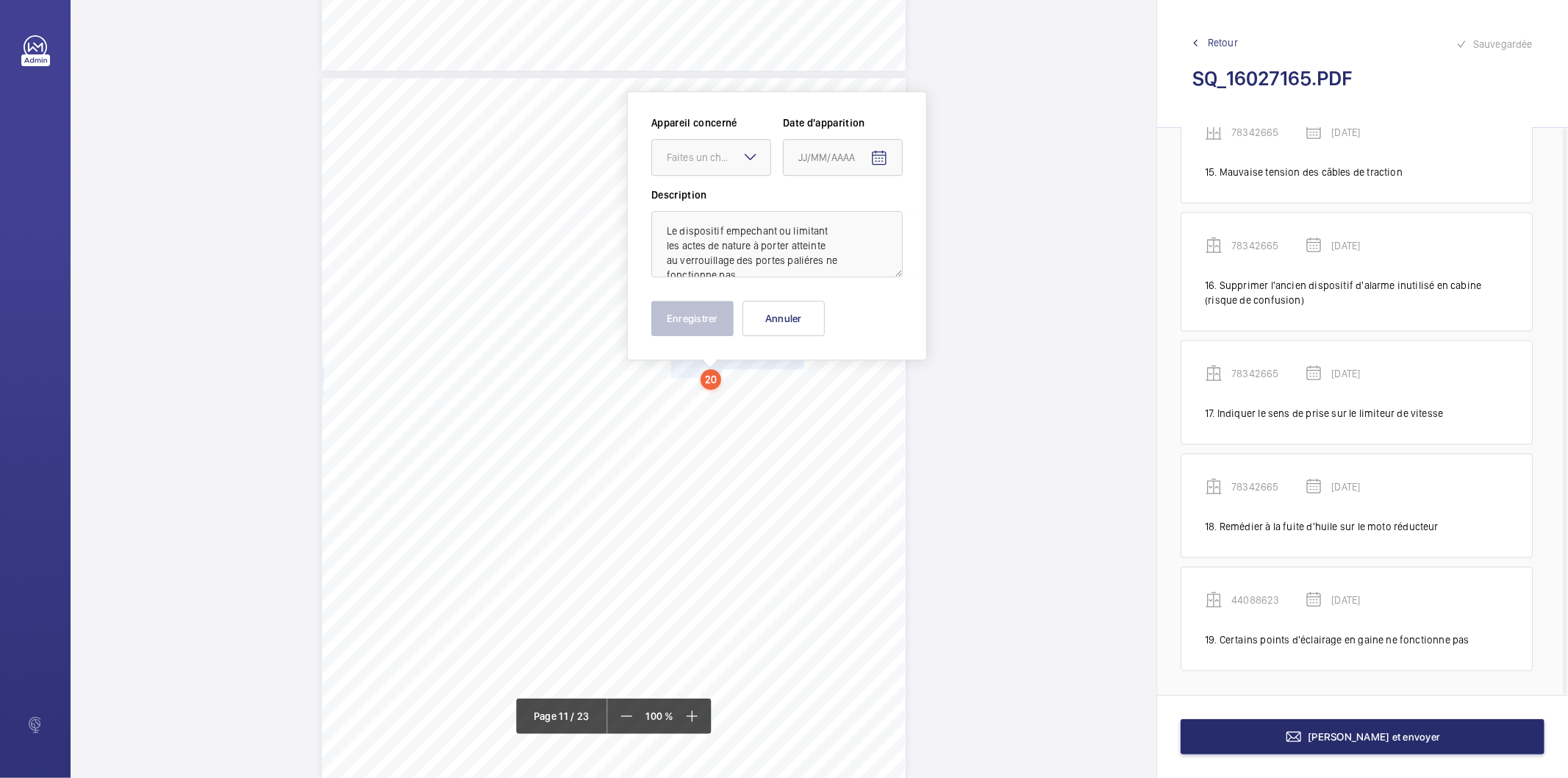
scroll to position [8269, 0]
click at [737, 163] on div "Faites un choix" at bounding box center [719, 156] width 104 height 15
click at [699, 269] on span "44088623" at bounding box center [711, 273] width 89 height 15
click at [879, 155] on mat-icon "Open calendar" at bounding box center [879, 158] width 18 height 18
click at [860, 214] on span "Choose month and year" at bounding box center [830, 215] width 72 height 35
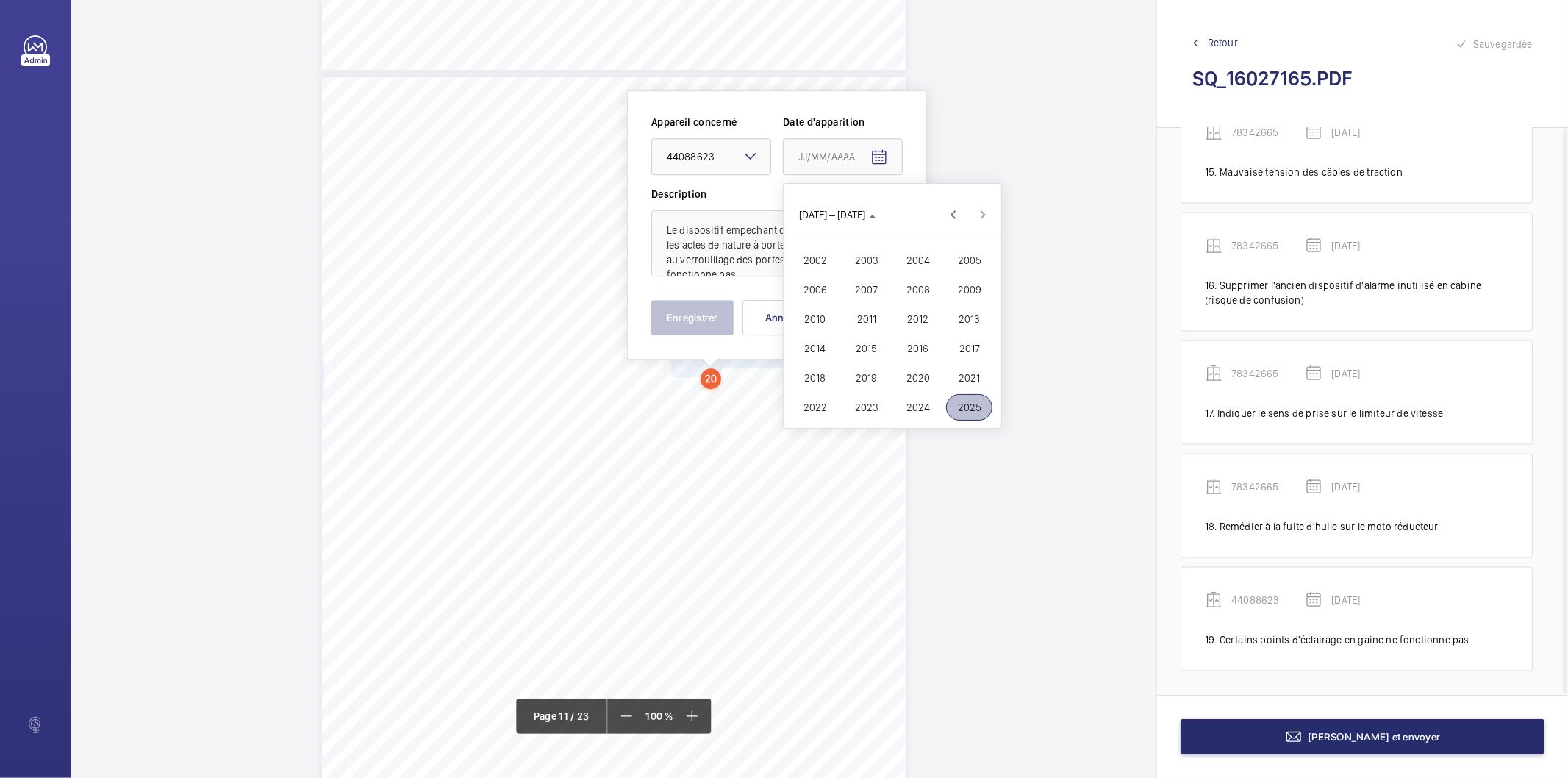
click at [967, 408] on span "2025" at bounding box center [969, 407] width 46 height 26
click at [909, 259] on span "MARS" at bounding box center [917, 260] width 46 height 26
click at [832, 363] on span "18" at bounding box center [832, 364] width 26 height 26
type input "[DATE]"
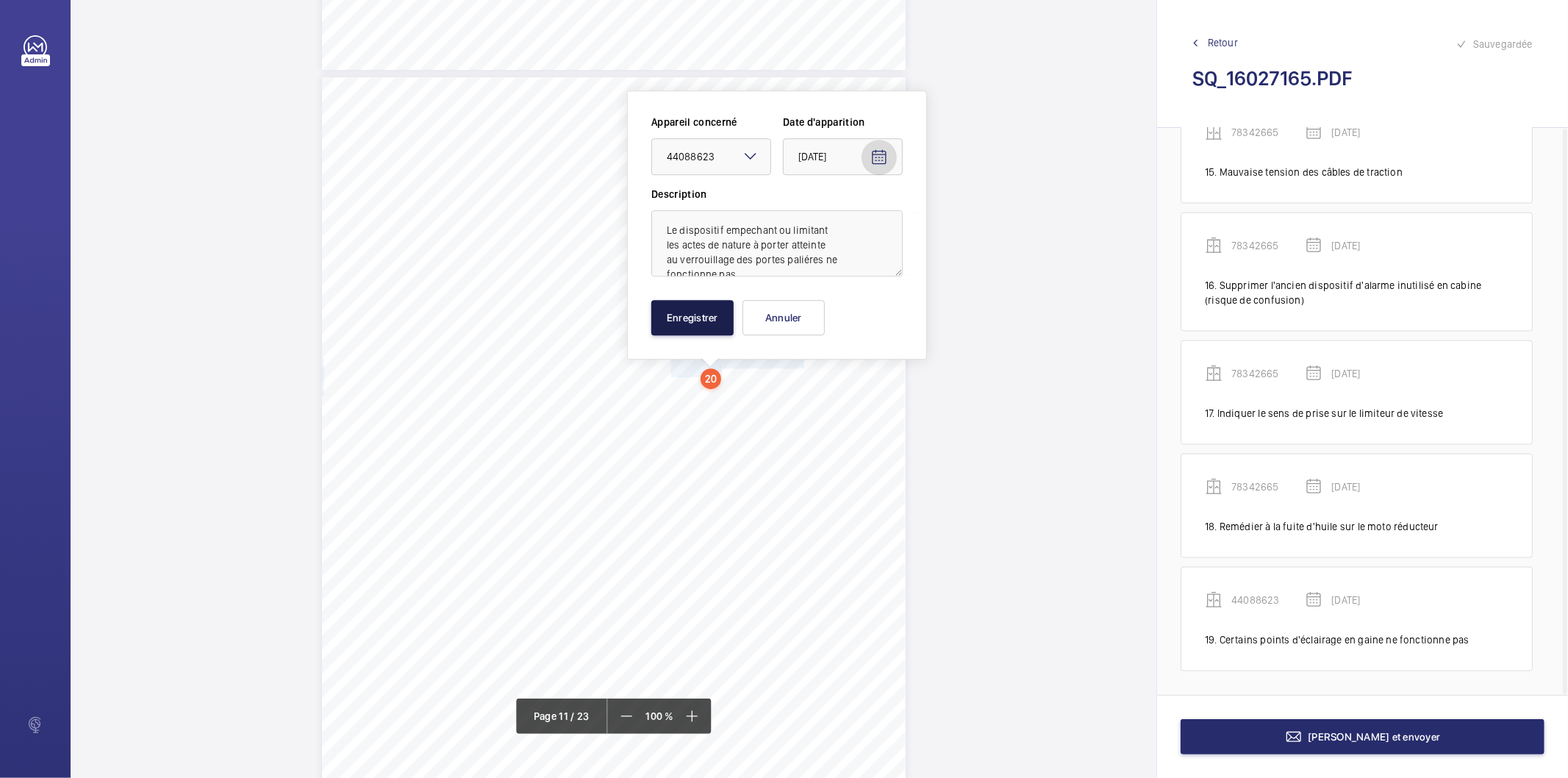
click at [680, 314] on button "Enregistrer" at bounding box center [692, 317] width 82 height 35
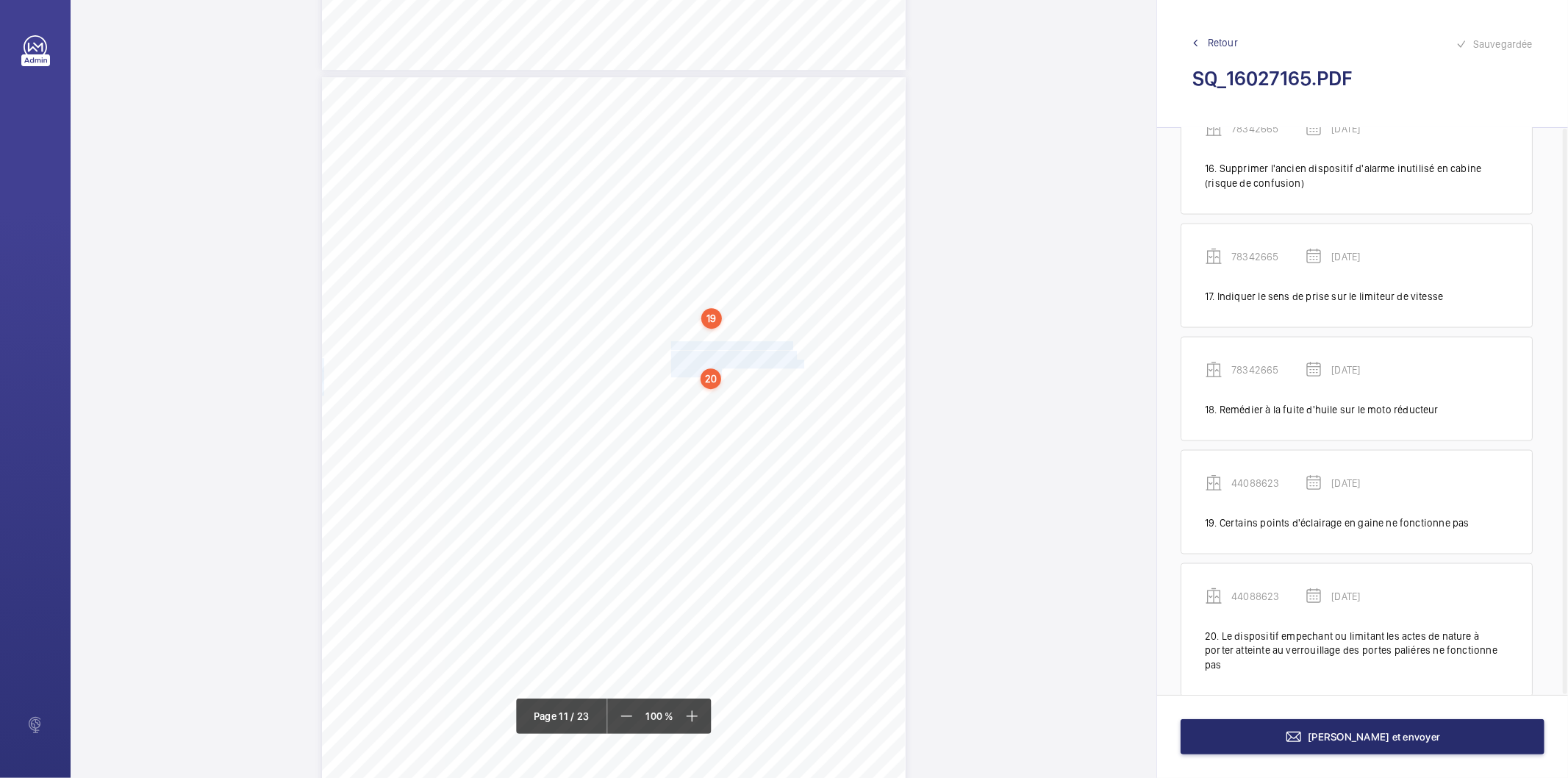
scroll to position [1840, 0]
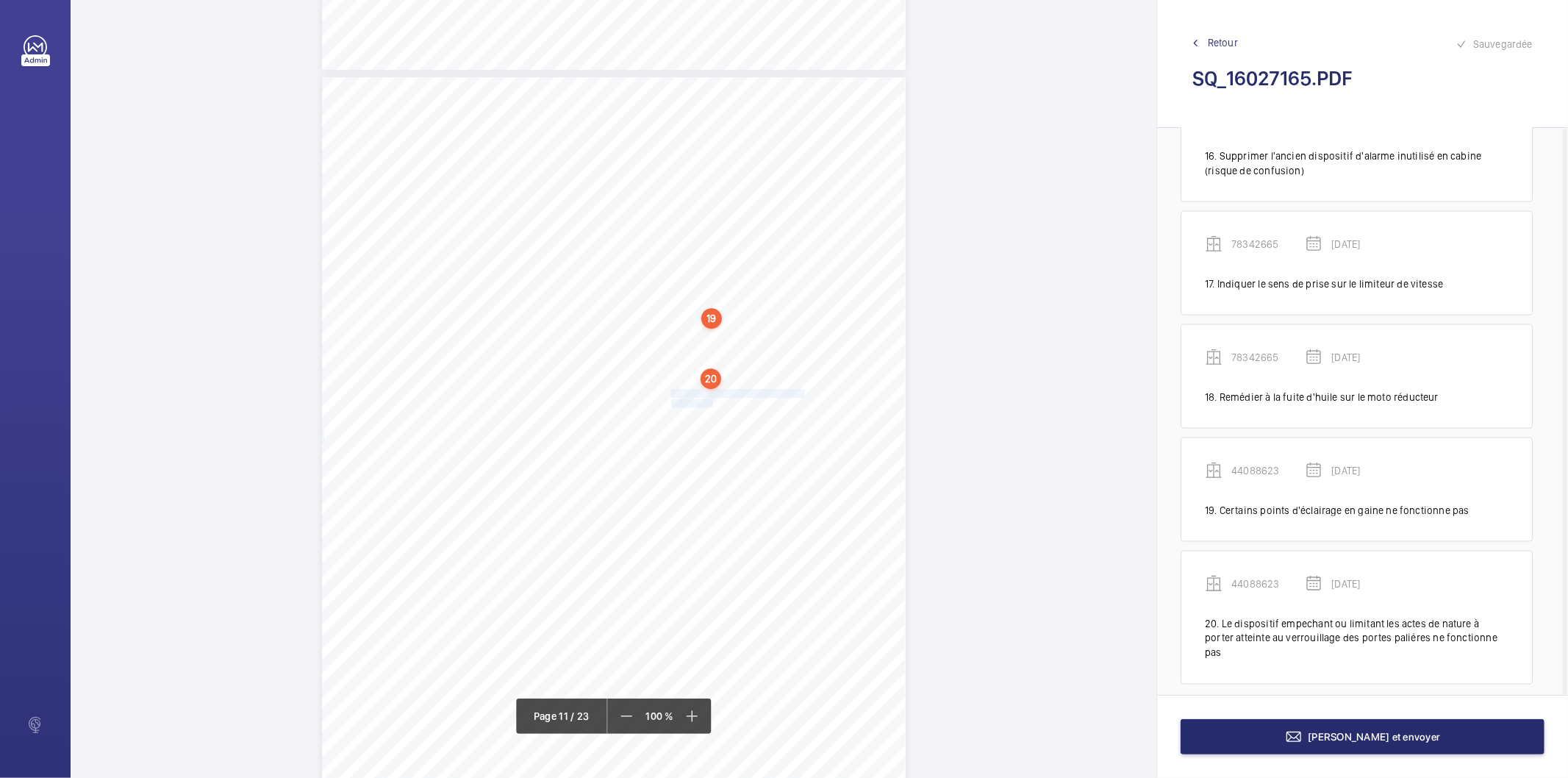
drag, startPoint x: 669, startPoint y: 392, endPoint x: 713, endPoint y: 400, distance: 44.7
click at [713, 400] on div "Affaire n° : 2502206E0000059/51000 / N° du rapport : 206E0/25/2776 Lieu de véri…" at bounding box center [614, 490] width 584 height 825
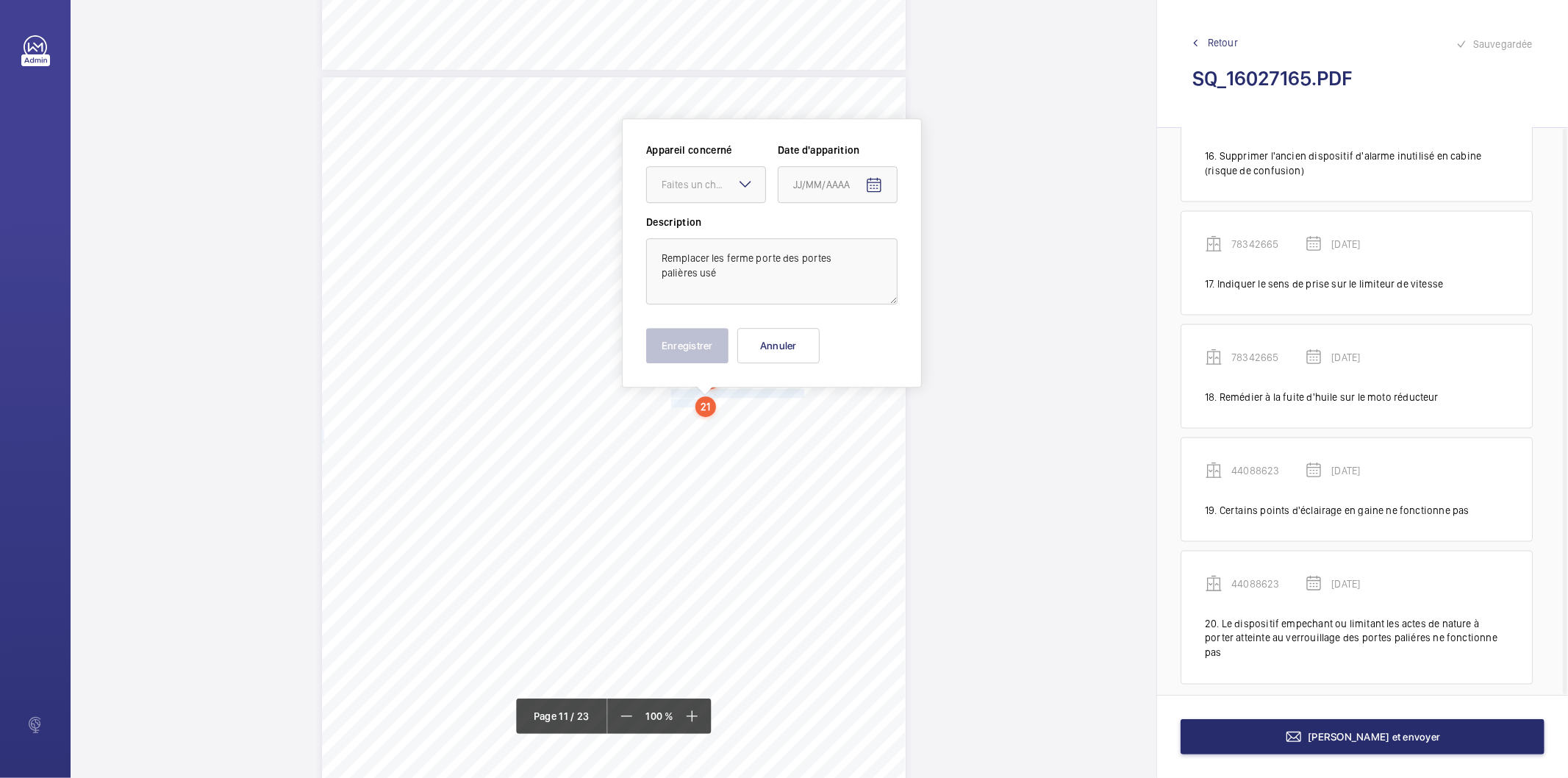
scroll to position [8297, 0]
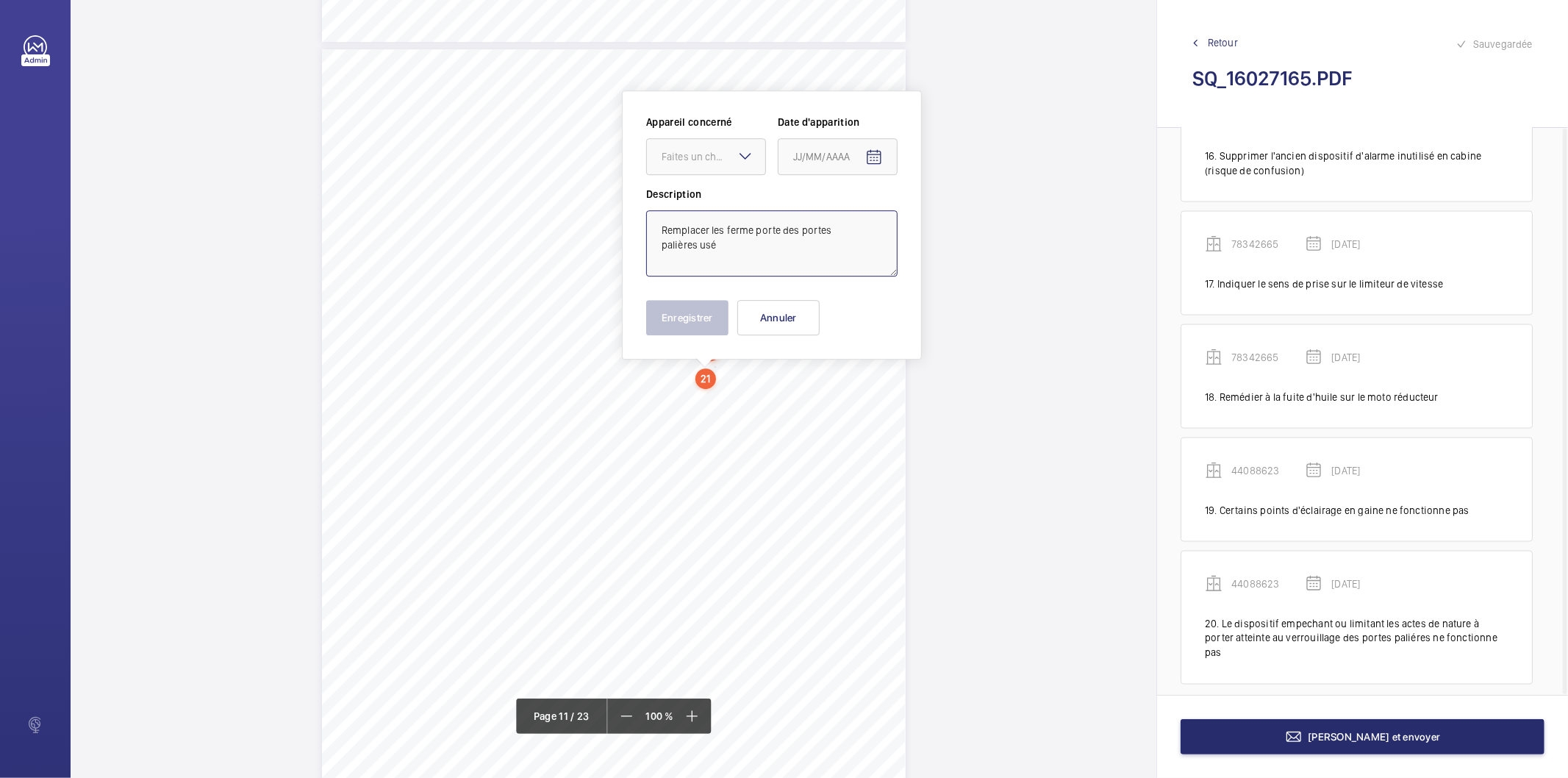
click at [745, 240] on textarea "Remplacer les ferme porte des portes palières usé" at bounding box center [772, 244] width 252 height 67
click at [709, 153] on div "Faites un choix" at bounding box center [713, 156] width 104 height 15
click at [702, 280] on span "44088623" at bounding box center [705, 273] width 89 height 15
type textarea "Remplacer les ferme porte des portes palières usés"
click at [868, 158] on mat-icon "Open calendar" at bounding box center [874, 158] width 18 height 18
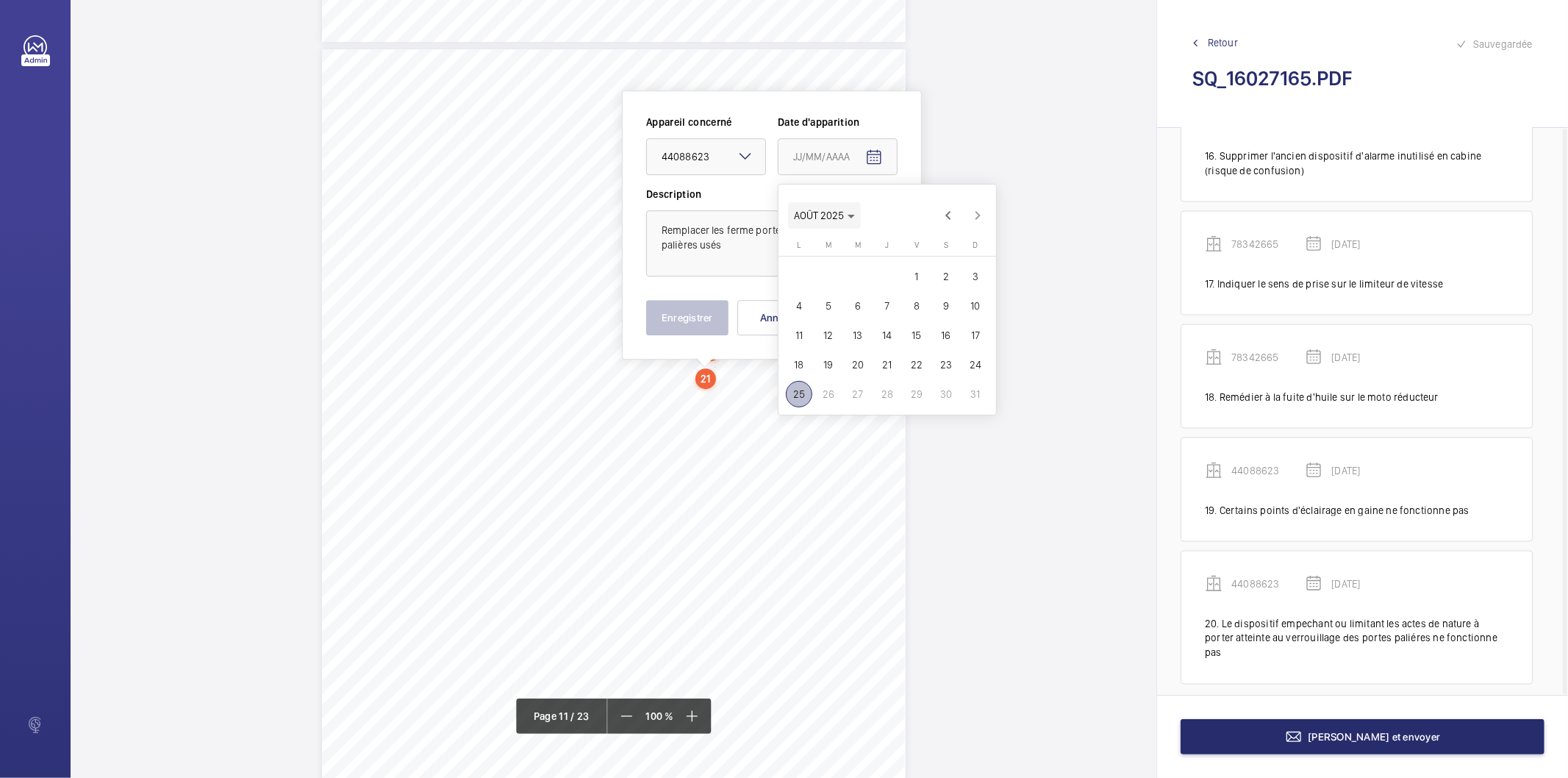
click at [851, 217] on polygon "Choose month and year" at bounding box center [851, 217] width 8 height 4
click at [960, 402] on span "2025" at bounding box center [963, 408] width 46 height 26
click at [914, 254] on span "MARS" at bounding box center [912, 261] width 46 height 26
click at [826, 361] on span "18" at bounding box center [828, 365] width 26 height 26
type input "[DATE]"
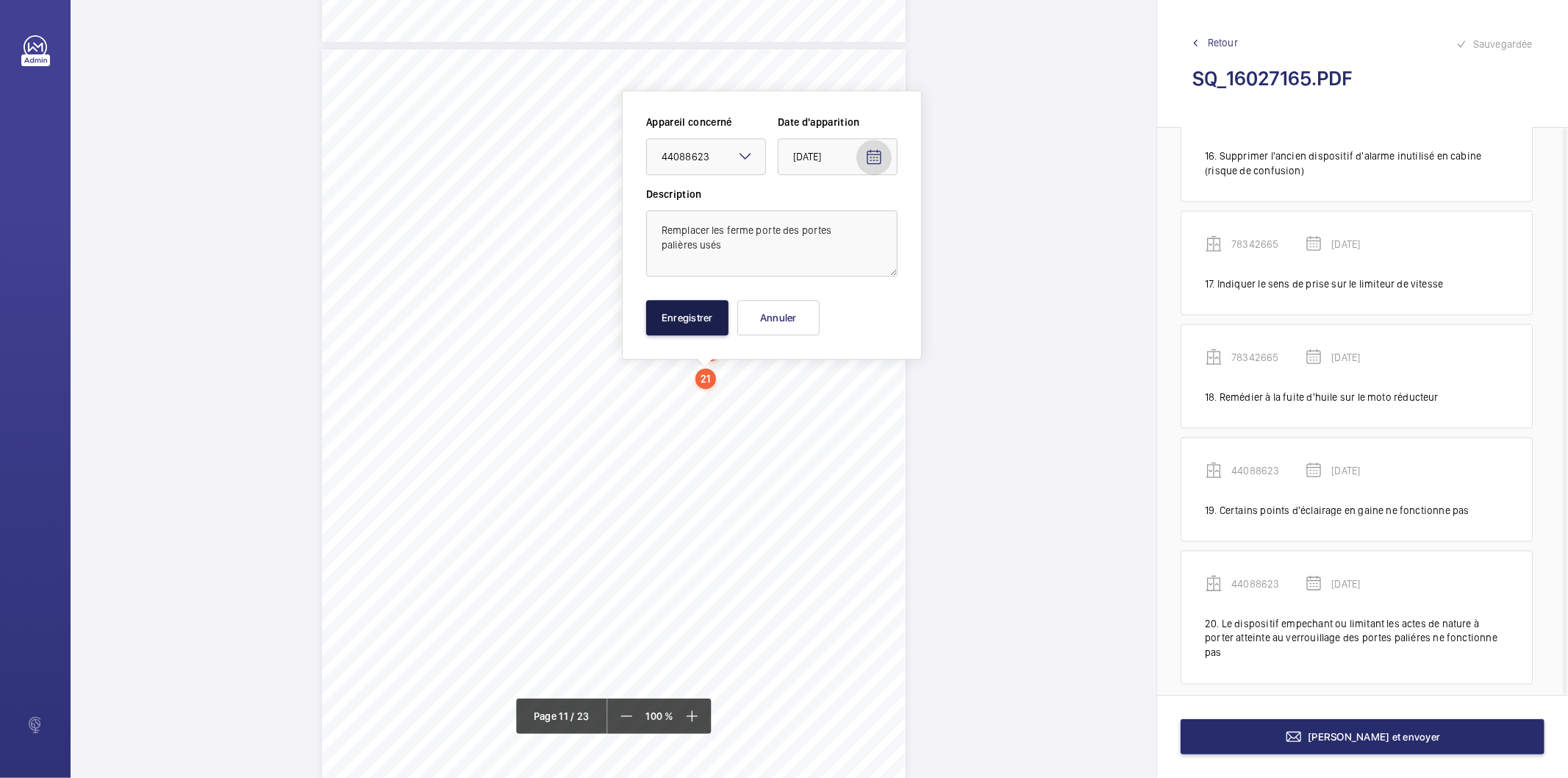
click at [711, 320] on button "Enregistrer" at bounding box center [688, 317] width 82 height 35
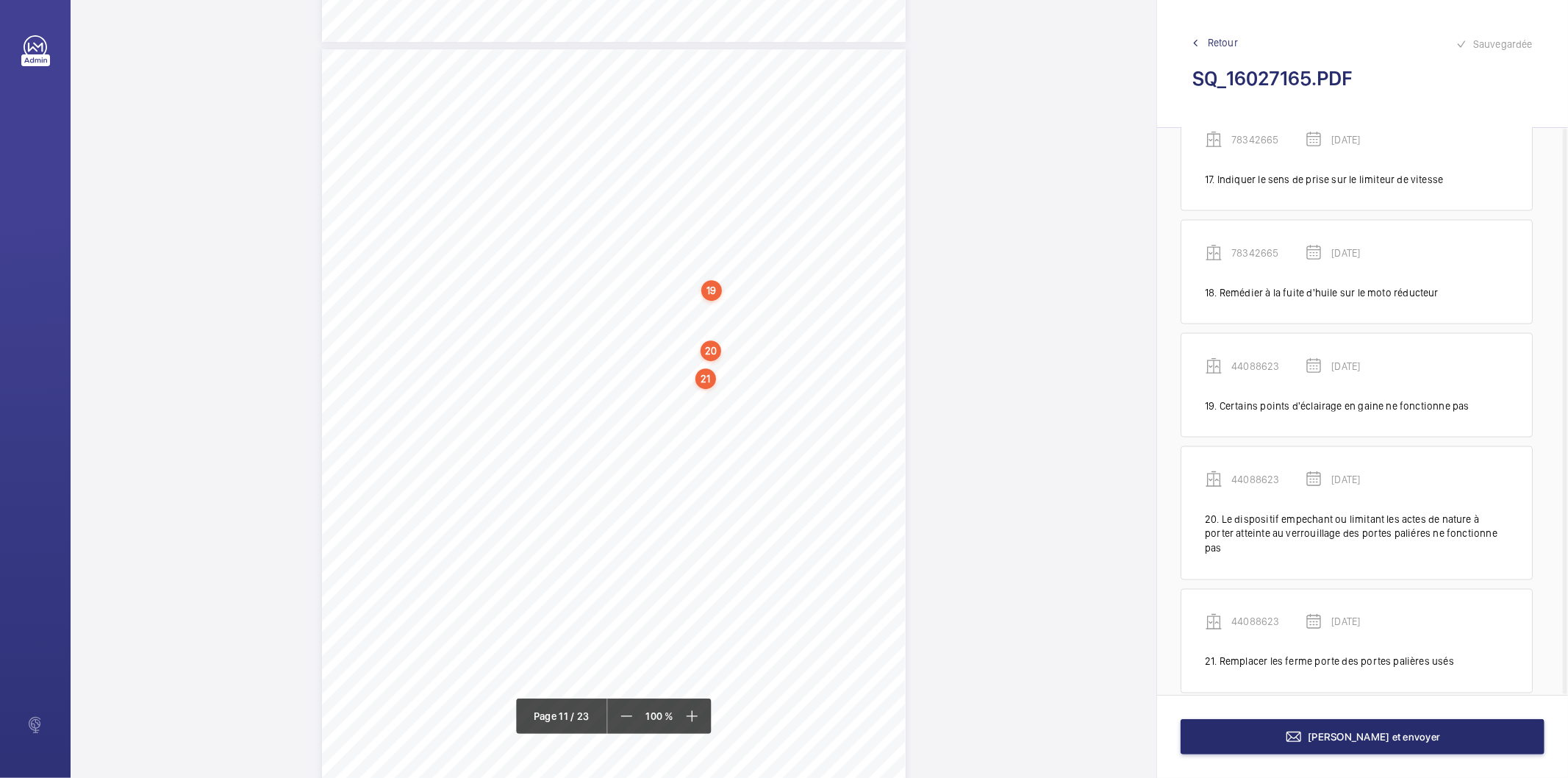
scroll to position [1954, 0]
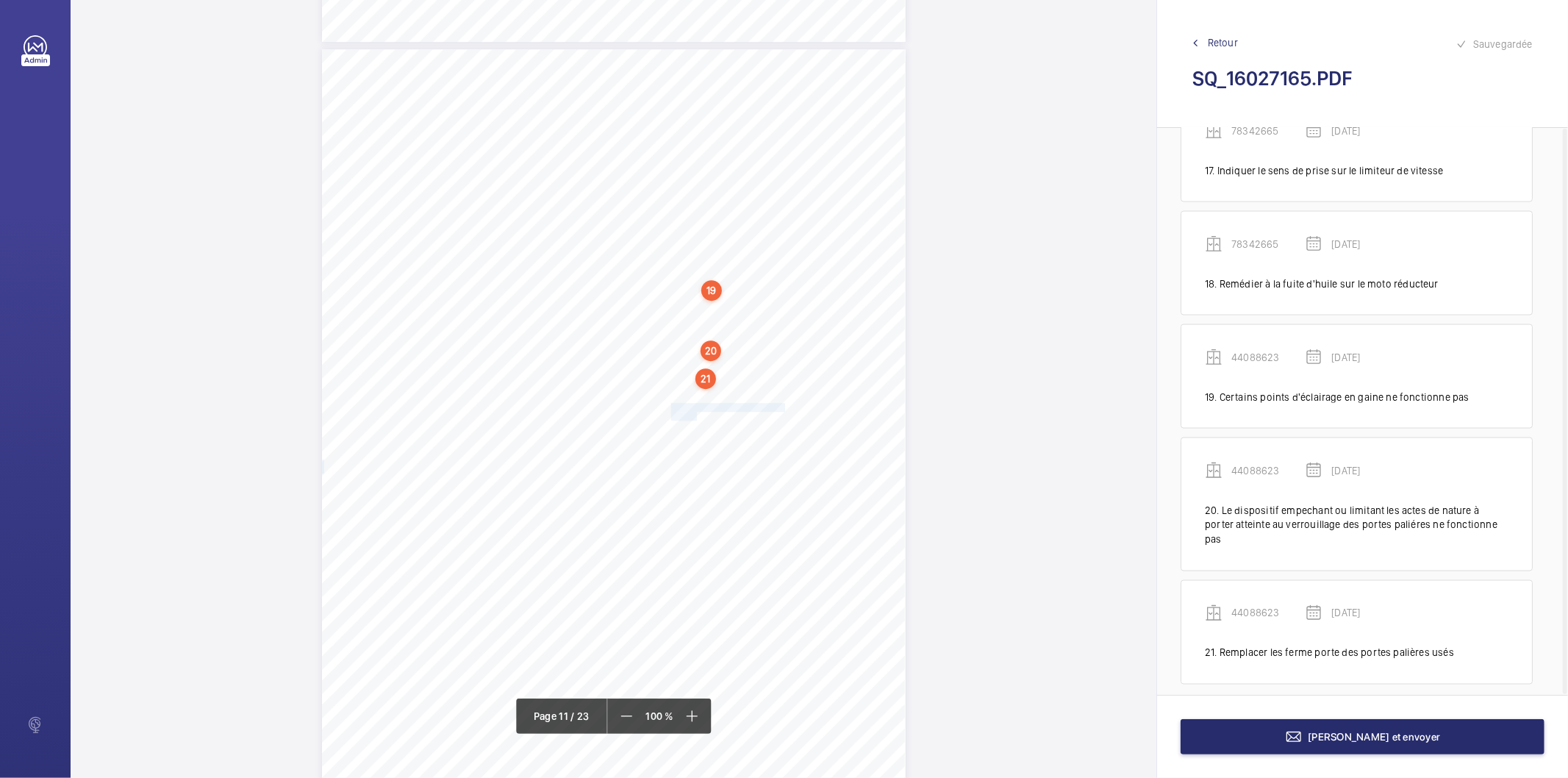
drag, startPoint x: 669, startPoint y: 405, endPoint x: 693, endPoint y: 416, distance: 26.4
click at [693, 416] on div "Affaire n° : 2502206E0000059/51000 / N° du rapport : 206E0/25/2776 Lieu de véri…" at bounding box center [614, 462] width 584 height 825
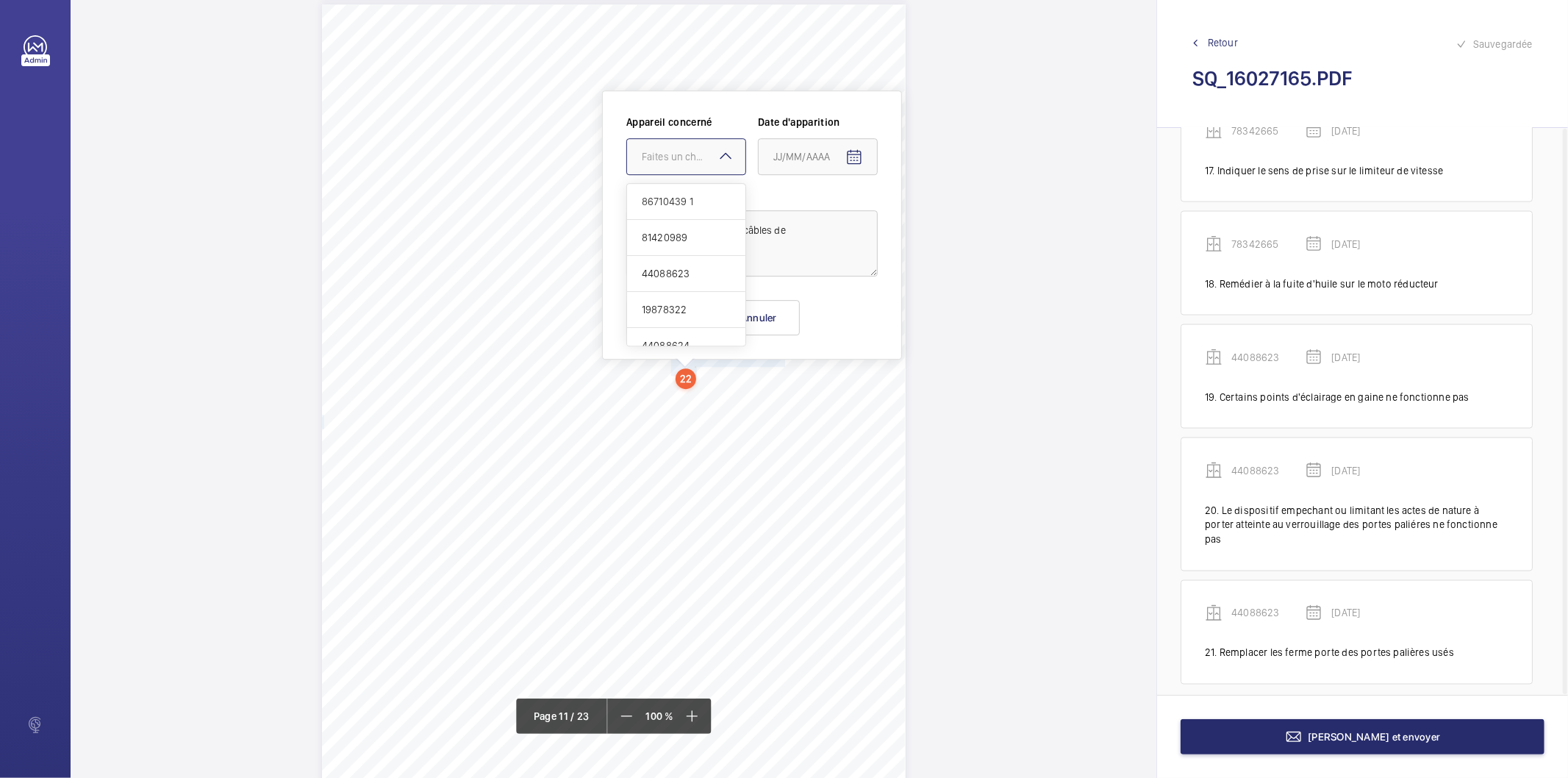
click at [693, 139] on div at bounding box center [686, 157] width 119 height 35
click at [671, 273] on span "44088623" at bounding box center [686, 273] width 89 height 15
click at [855, 162] on mat-icon "Open calendar" at bounding box center [854, 158] width 18 height 18
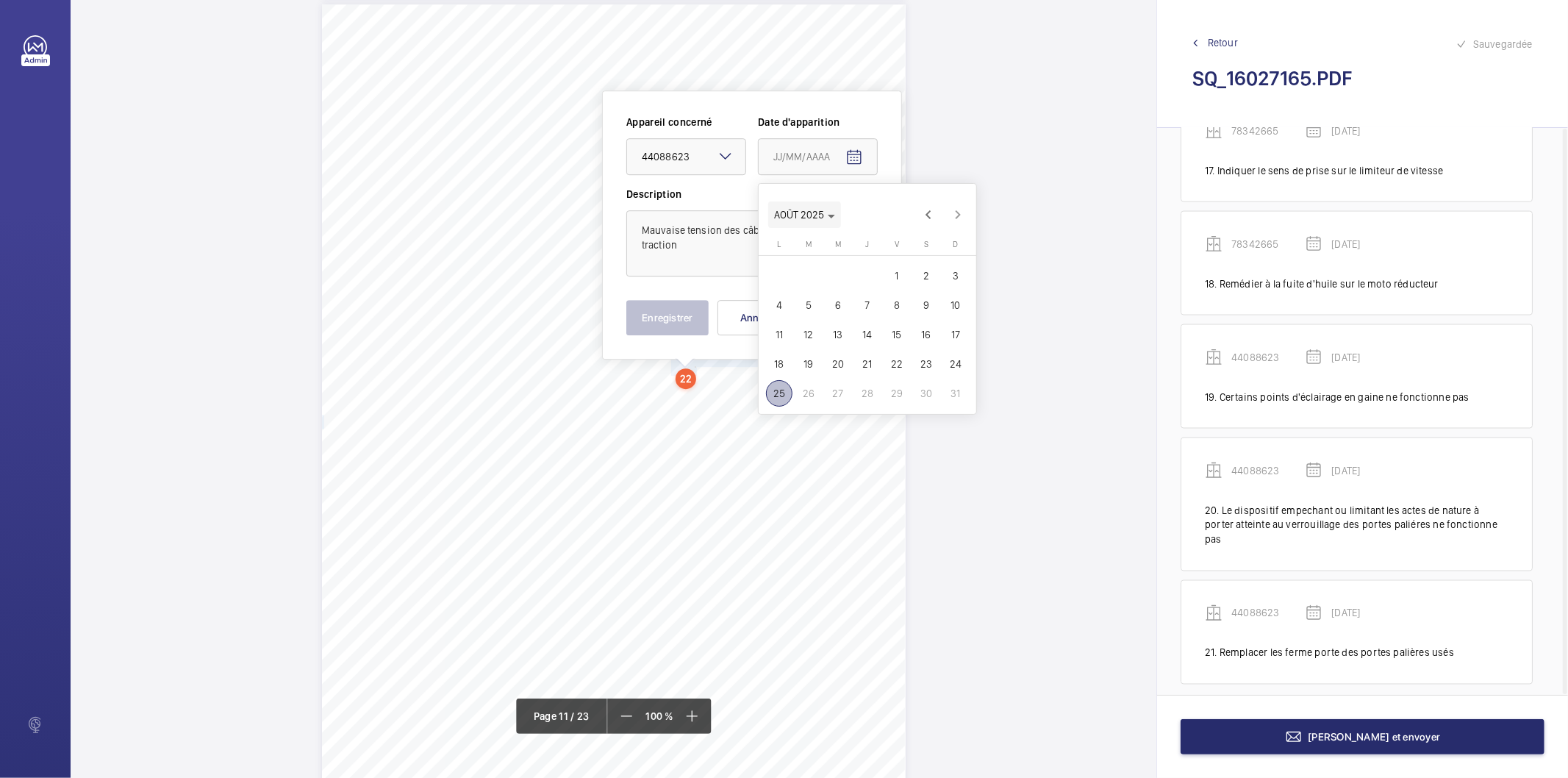
click at [832, 217] on icon "Choose month and year" at bounding box center [832, 217] width 8 height 4
click at [933, 411] on span "2025" at bounding box center [943, 407] width 46 height 26
click at [894, 265] on span "MARS" at bounding box center [892, 260] width 46 height 26
click at [799, 359] on span "18" at bounding box center [808, 364] width 26 height 26
type input "[DATE]"
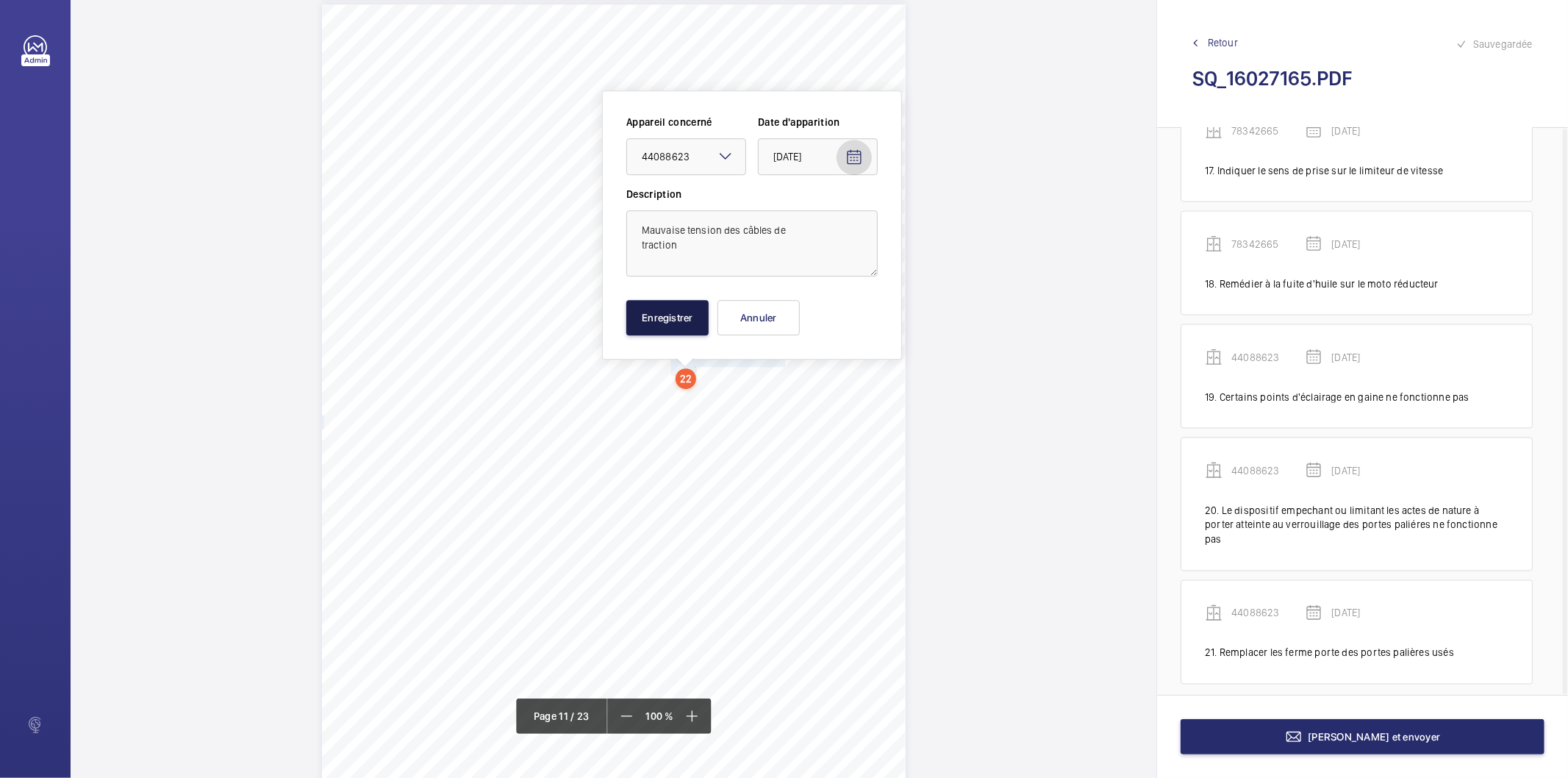
drag, startPoint x: 704, startPoint y: 317, endPoint x: 679, endPoint y: 296, distance: 32.6
click at [696, 316] on button "Enregistrer" at bounding box center [667, 317] width 82 height 35
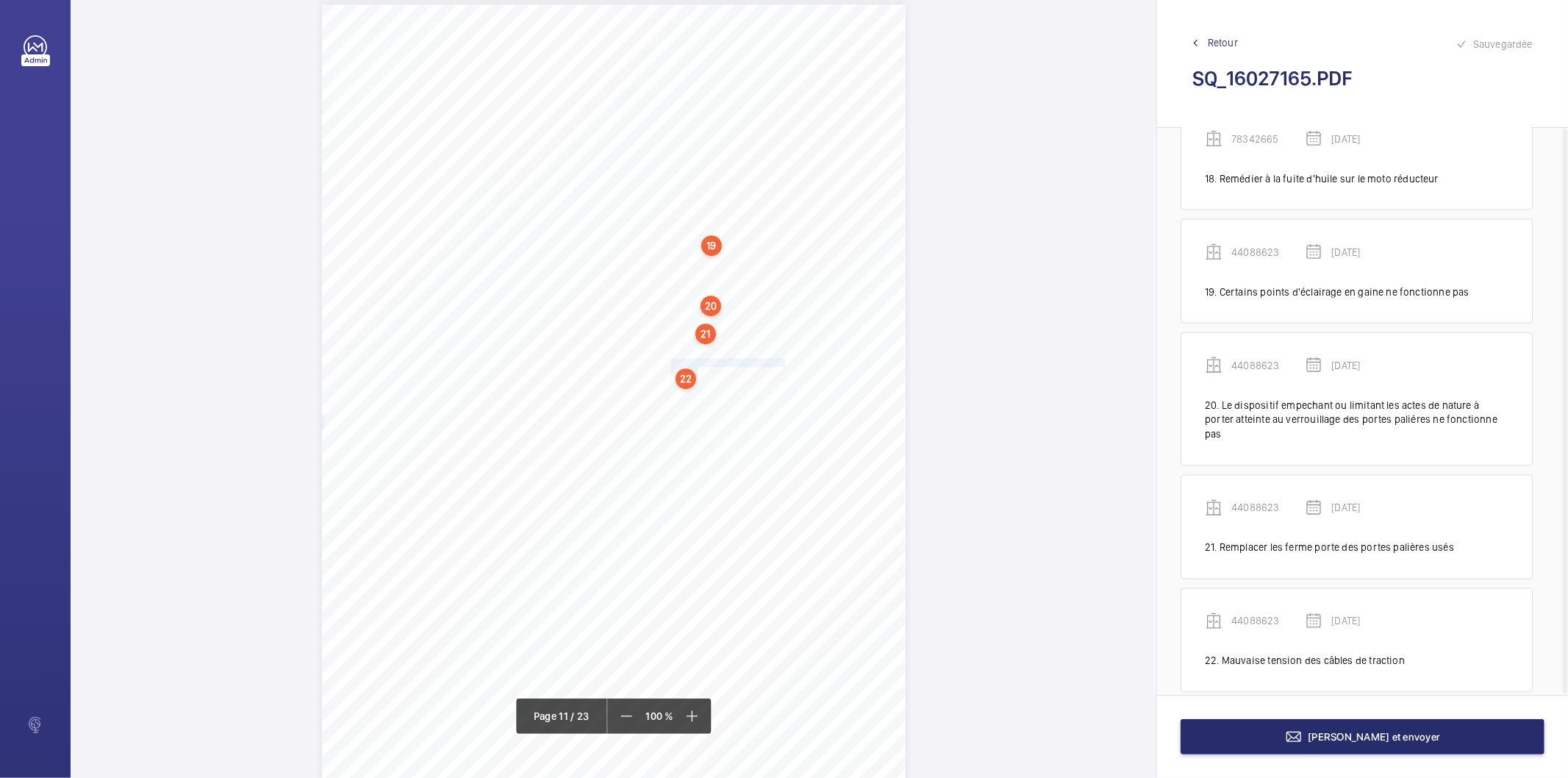
scroll to position [2067, 0]
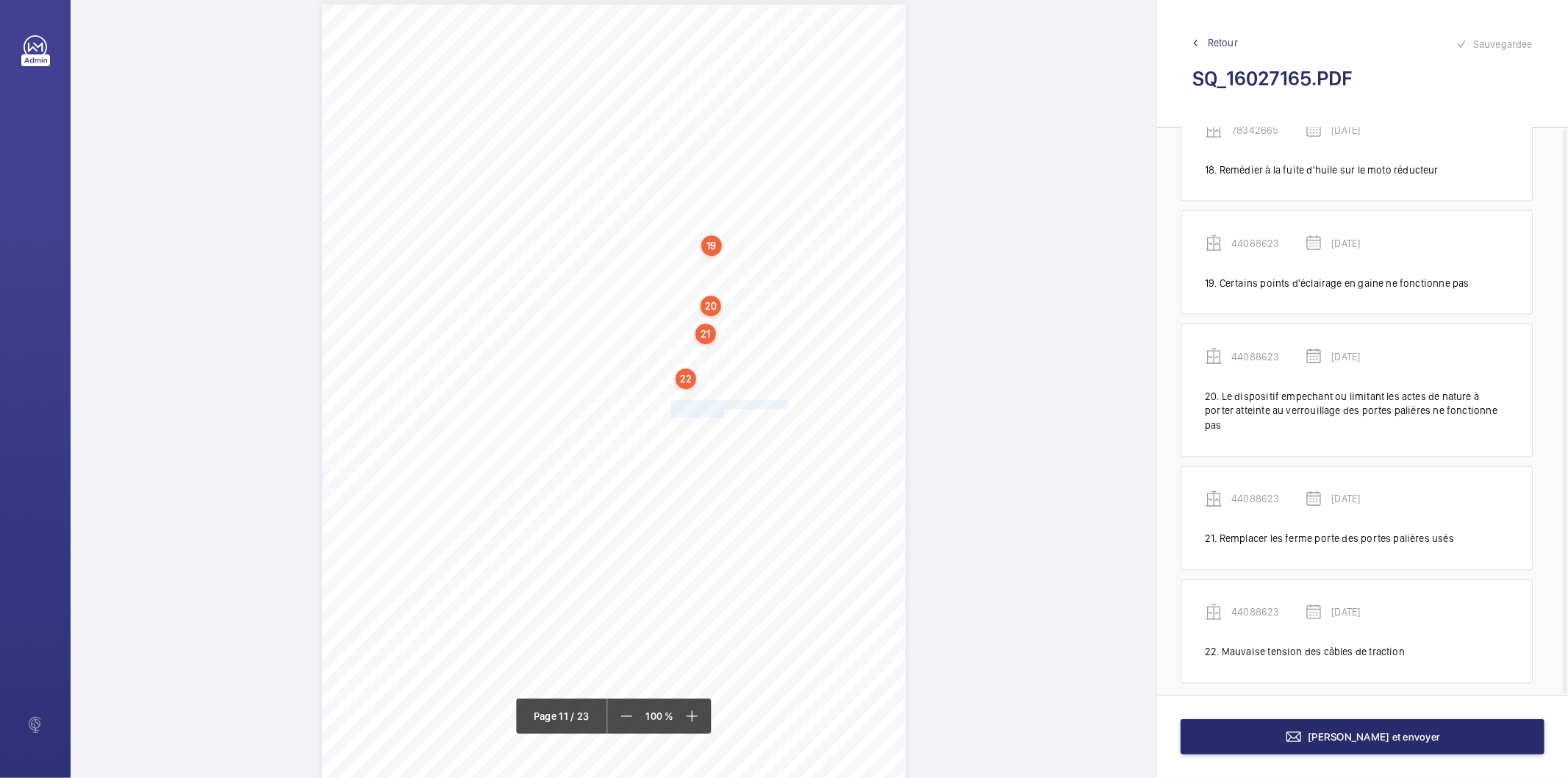
drag, startPoint x: 669, startPoint y: 403, endPoint x: 722, endPoint y: 409, distance: 53.3
click at [722, 409] on div "Affaire n° : 2502206E0000059/51000 / N° du rapport : 206E0/25/2776 Lieu de véri…" at bounding box center [614, 417] width 584 height 825
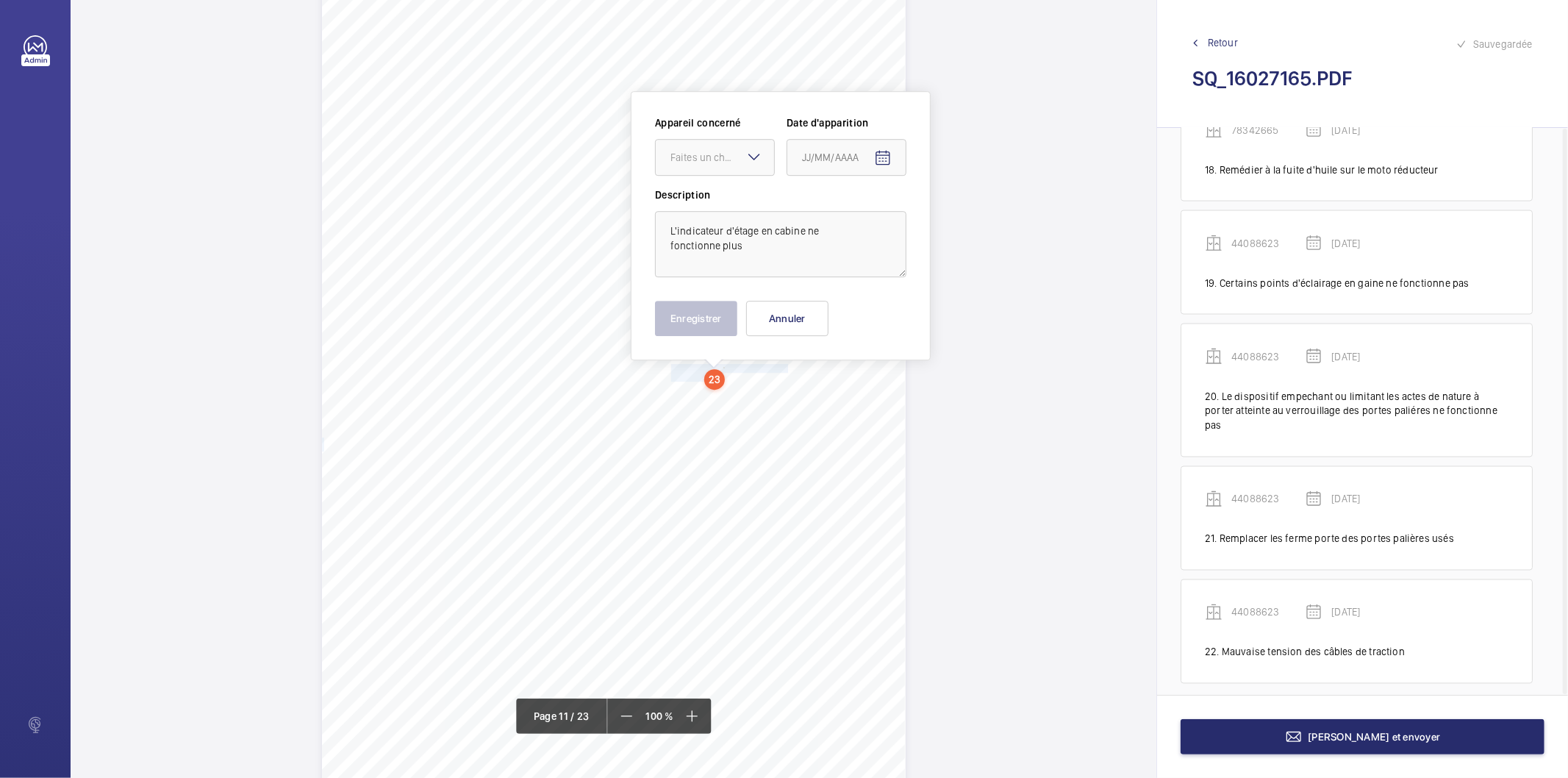
scroll to position [8379, 0]
click at [731, 155] on div "Faites un choix" at bounding box center [722, 156] width 104 height 15
click at [707, 276] on span "44088623" at bounding box center [714, 273] width 89 height 15
click at [889, 159] on mat-icon "Open calendar" at bounding box center [882, 158] width 18 height 18
click at [861, 215] on polygon "Choose month and year" at bounding box center [860, 217] width 8 height 4
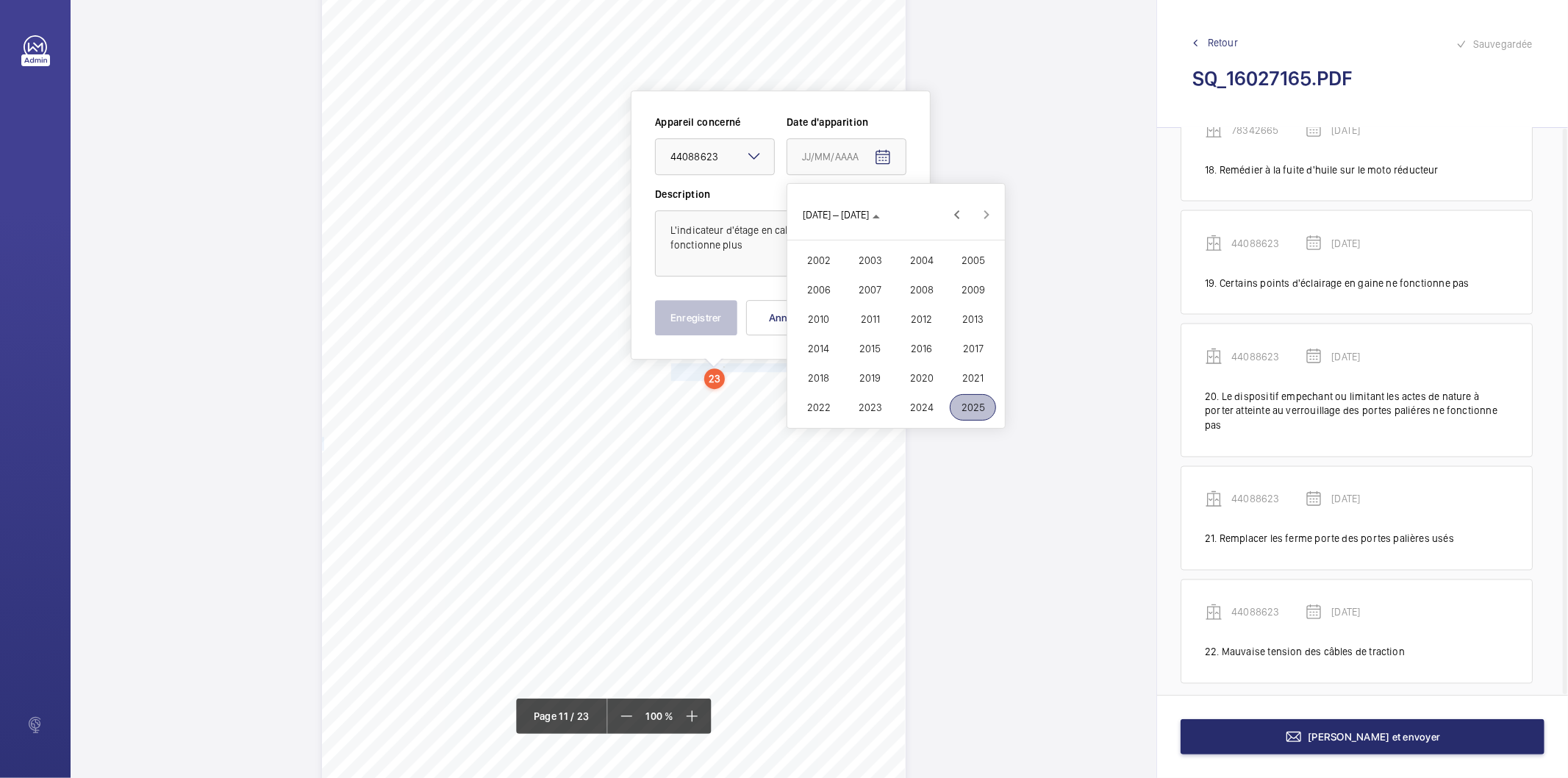
click at [980, 407] on span "2025" at bounding box center [972, 407] width 46 height 26
click at [920, 260] on span "MARS" at bounding box center [921, 260] width 46 height 26
click at [842, 368] on span "18" at bounding box center [836, 364] width 26 height 26
type input "[DATE]"
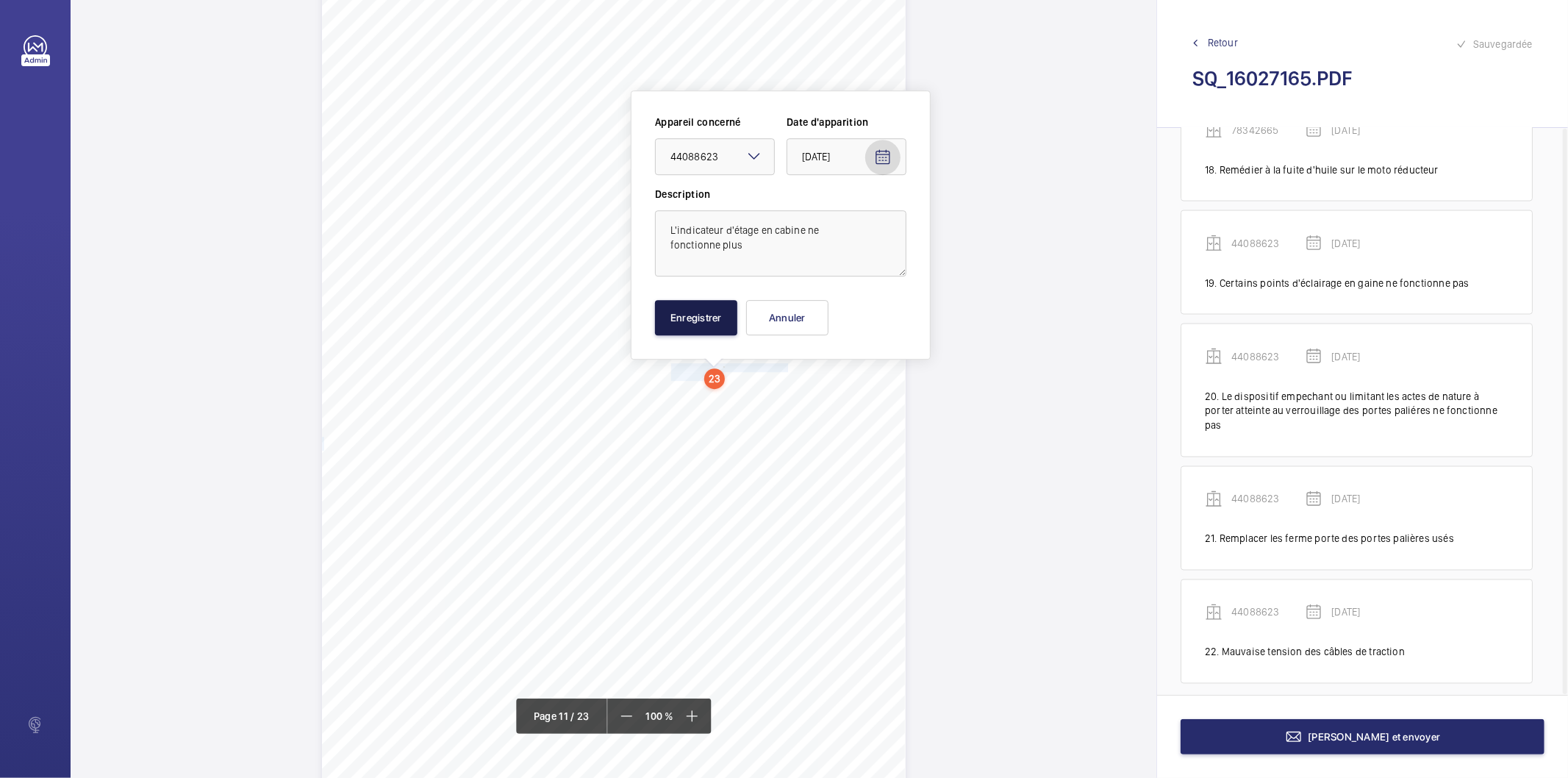
click at [699, 309] on button "Enregistrer" at bounding box center [696, 317] width 82 height 35
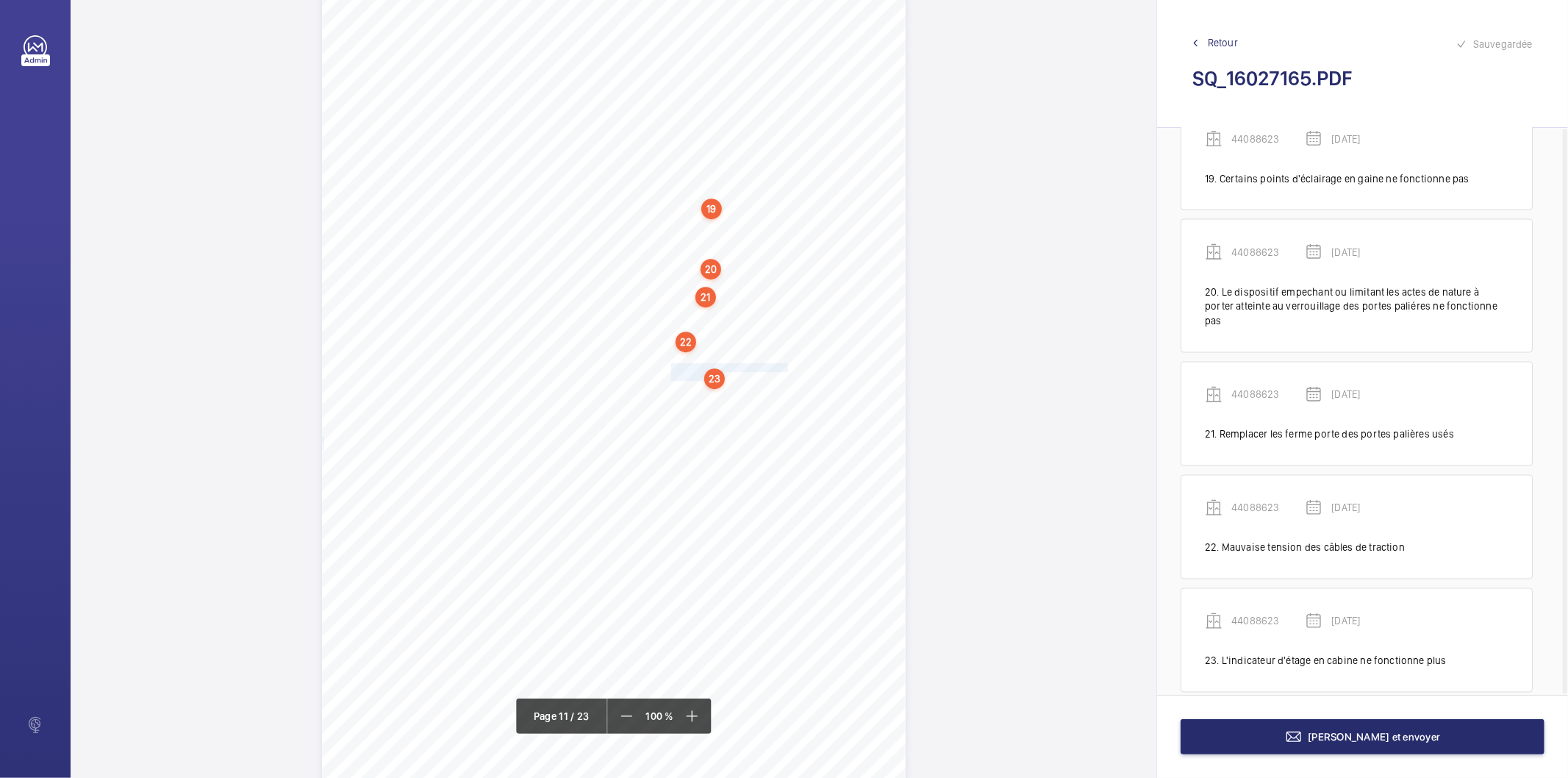
scroll to position [2181, 0]
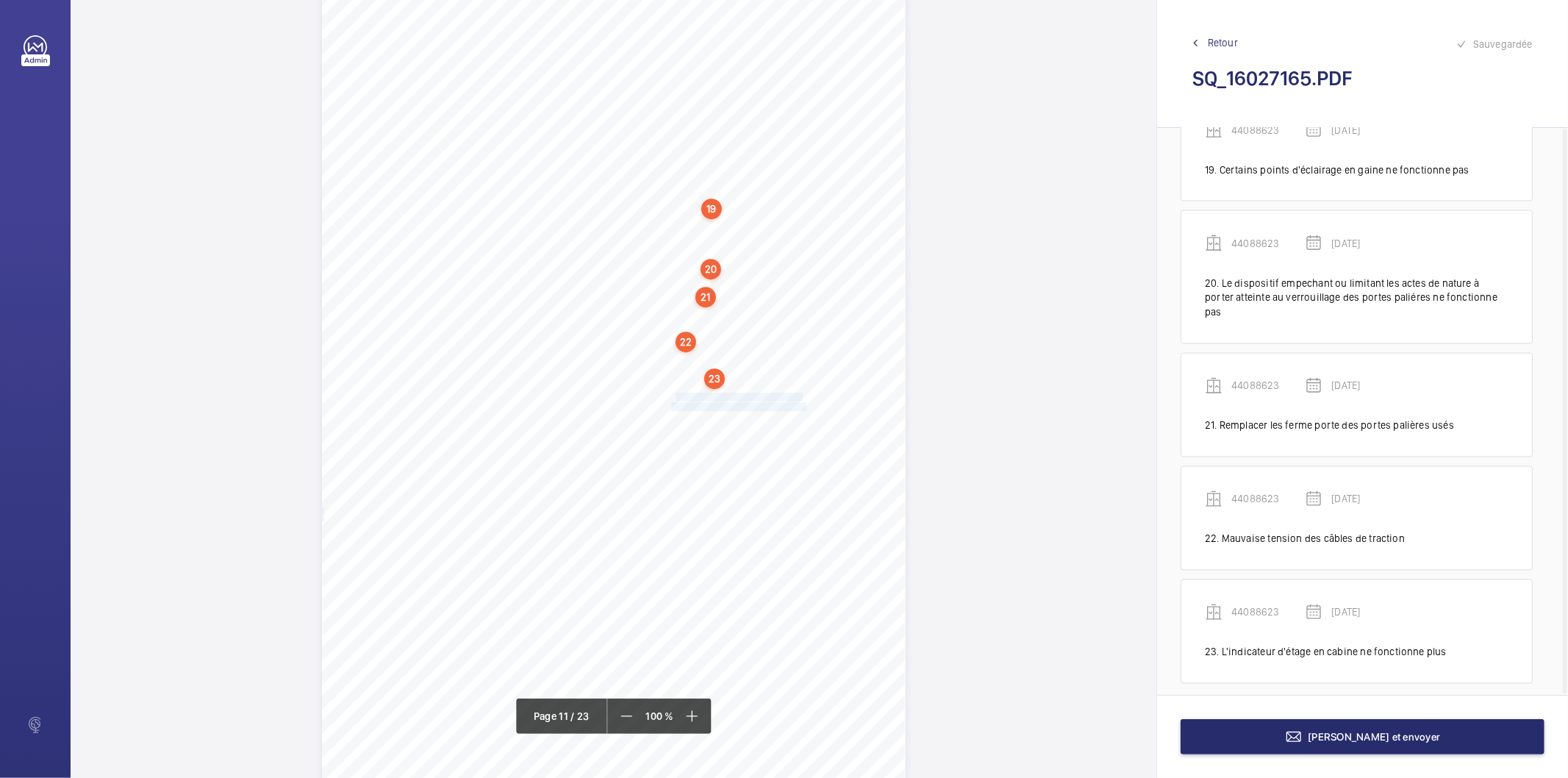
drag, startPoint x: 673, startPoint y: 396, endPoint x: 803, endPoint y: 403, distance: 130.2
click at [803, 403] on div "Affaire n° : 2502206E0000059/51000 / N° du rapport : 206E0/25/2776 Lieu de véri…" at bounding box center [614, 380] width 584 height 825
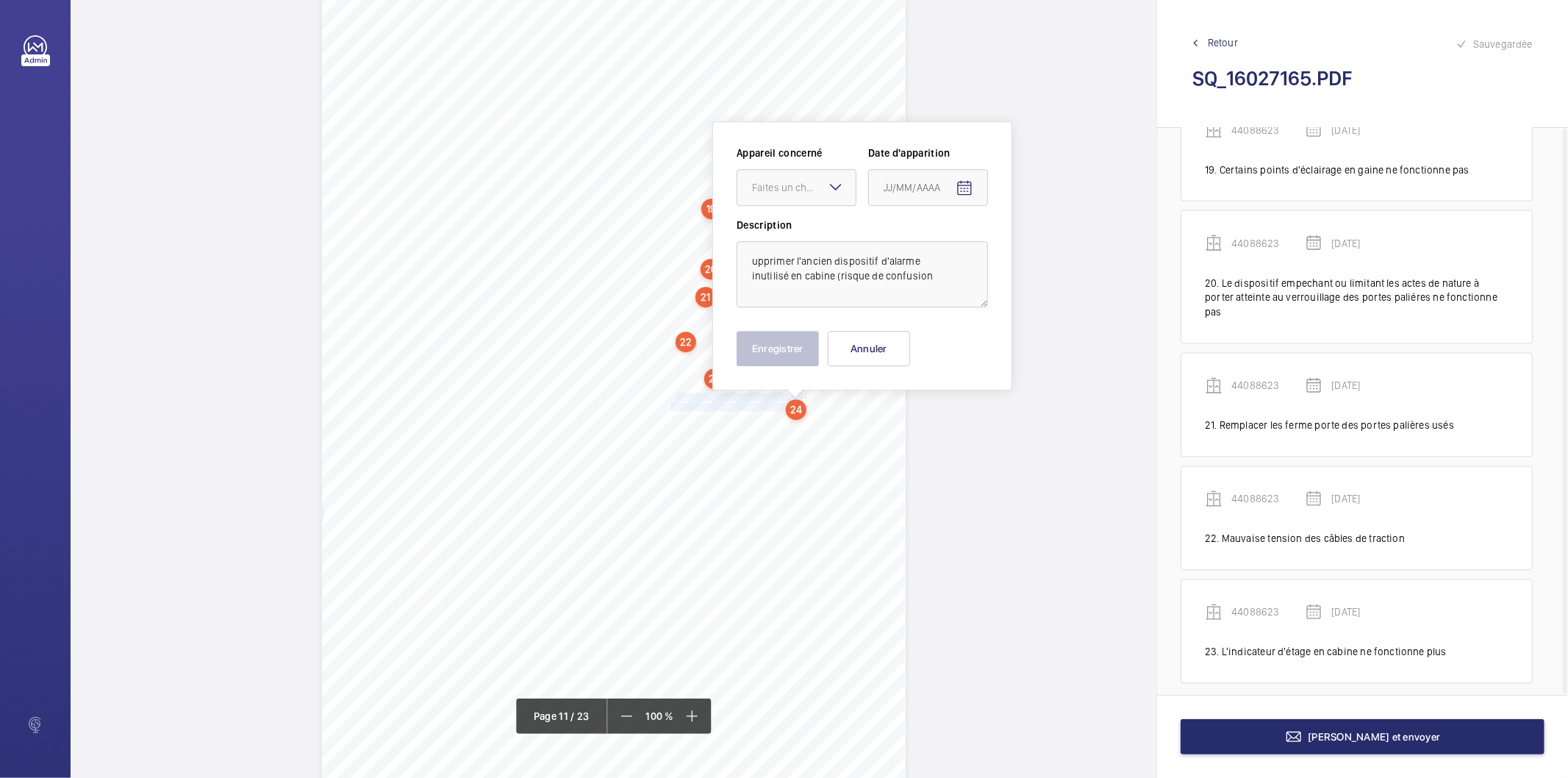
scroll to position [8410, 0]
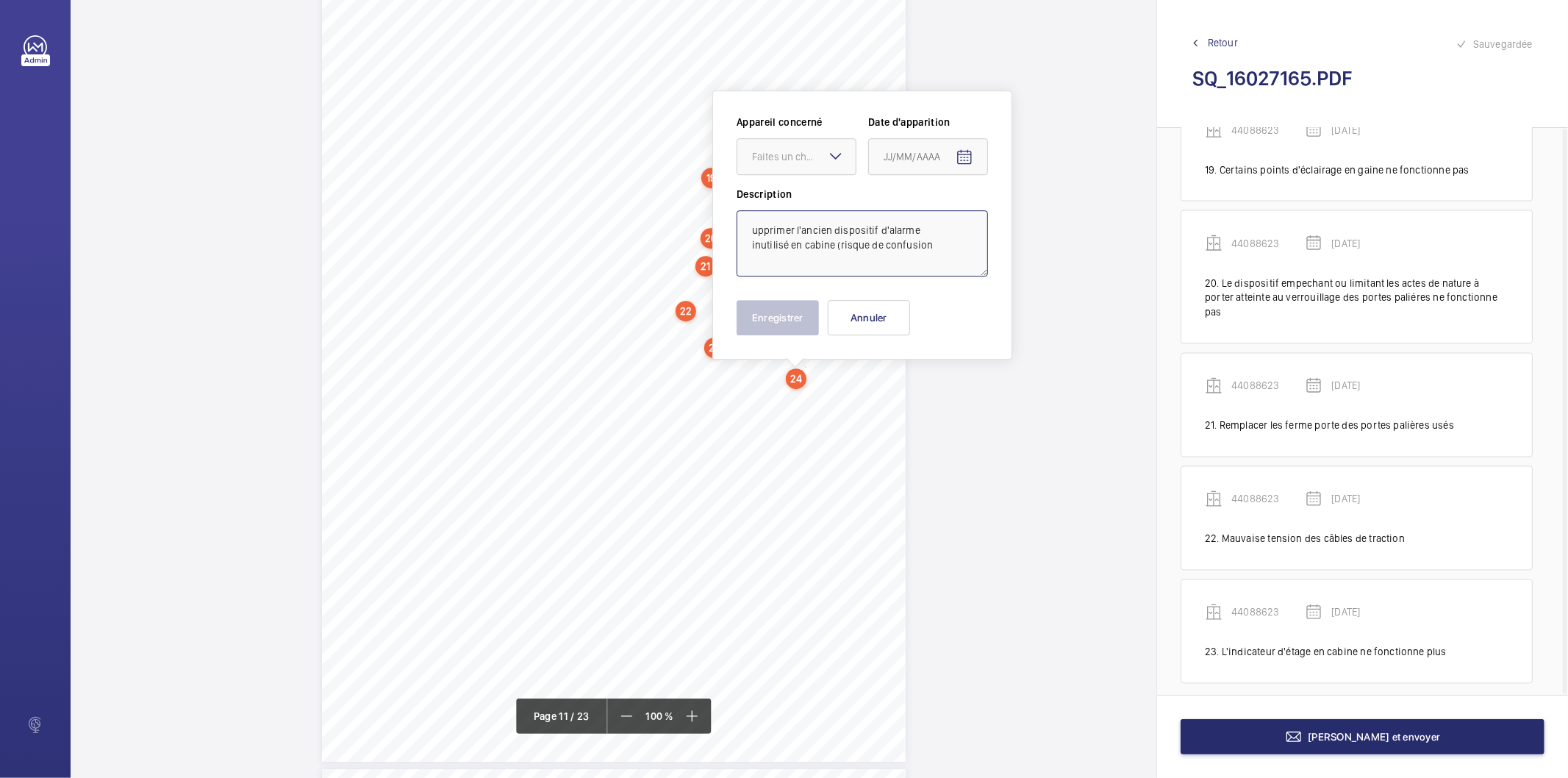
click at [799, 222] on textarea "upprimer l'ancien dispositif d'alarme inutilisé en cabine (risque de confusion" at bounding box center [862, 244] width 252 height 67
click at [811, 158] on div "Faites un choix" at bounding box center [804, 156] width 104 height 15
click at [784, 268] on span "44088623" at bounding box center [796, 273] width 89 height 15
type textarea "Supprimer l'ancien dispositif d'alarme inutilisé en cabine (risque de confusion"
click at [966, 157] on mat-icon "Open calendar" at bounding box center [964, 158] width 18 height 18
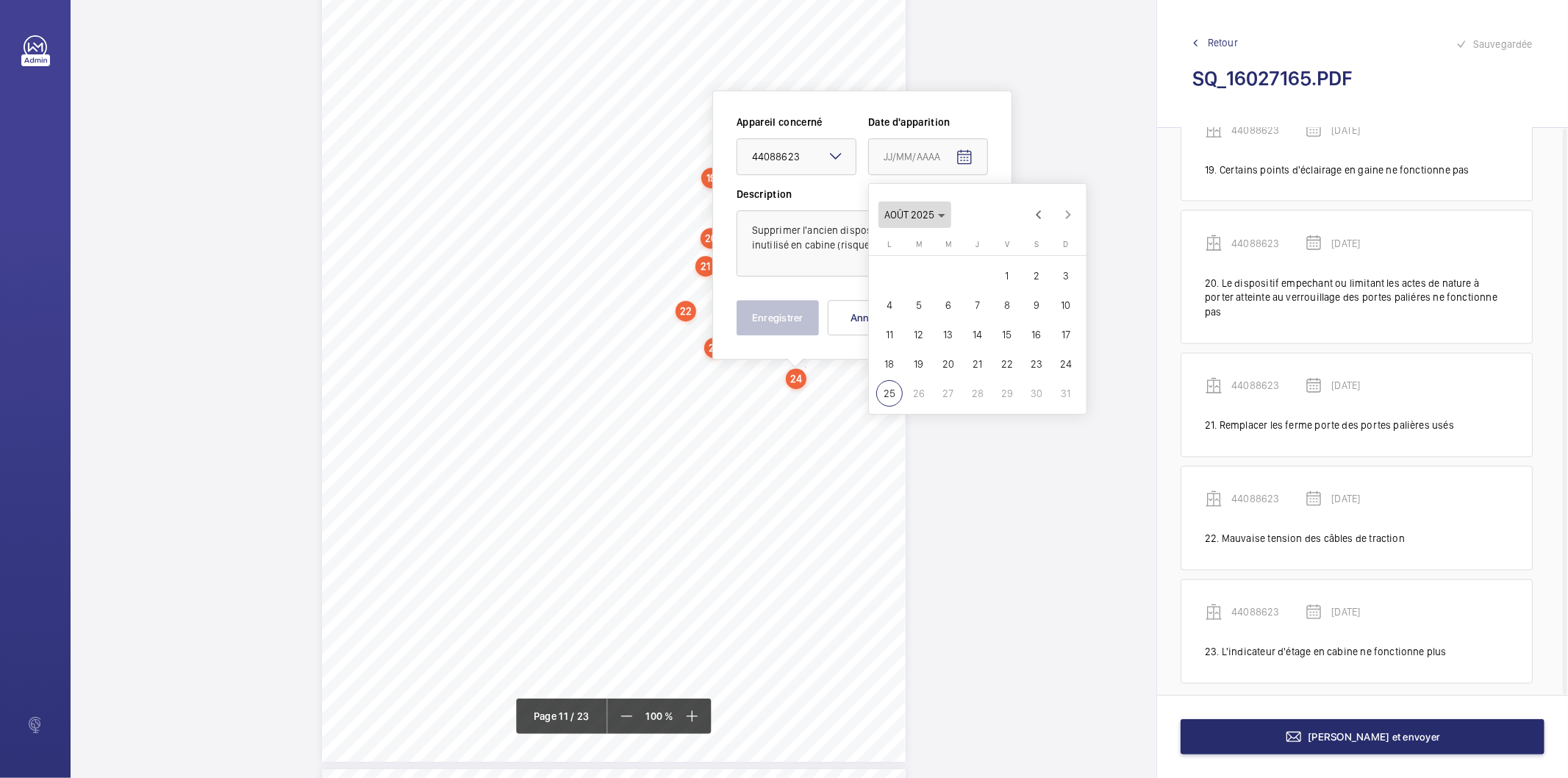
click at [943, 215] on icon "Choose month and year" at bounding box center [941, 216] width 8 height 4
click at [1052, 411] on span "2025" at bounding box center [1054, 407] width 46 height 26
click at [1002, 263] on span "MARS" at bounding box center [1002, 260] width 46 height 26
drag, startPoint x: 917, startPoint y: 363, endPoint x: 790, endPoint y: 339, distance: 129.2
click at [915, 363] on span "18" at bounding box center [918, 364] width 26 height 26
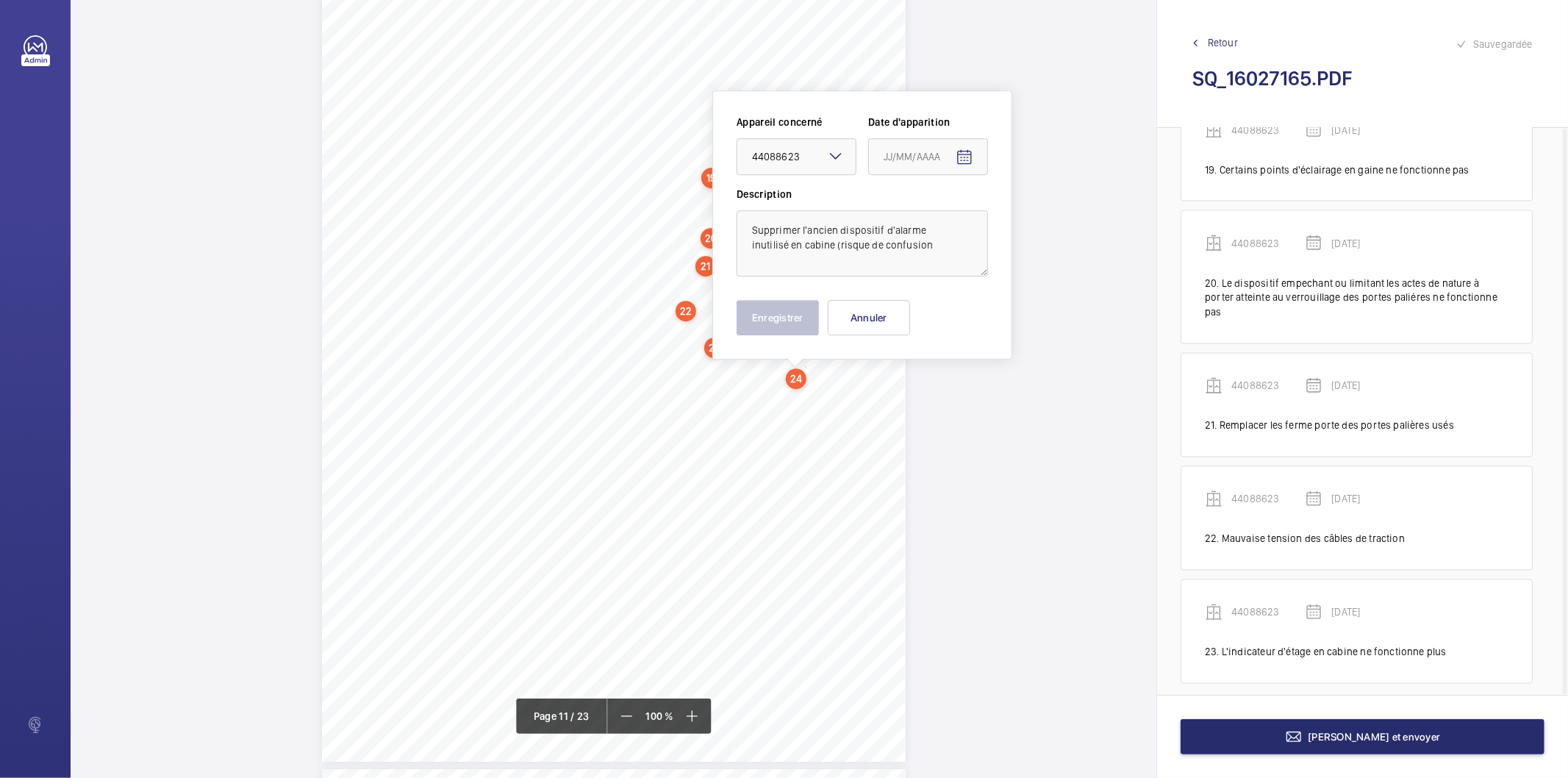
type input "[DATE]"
click at [784, 324] on button "Enregistrer" at bounding box center [778, 317] width 82 height 35
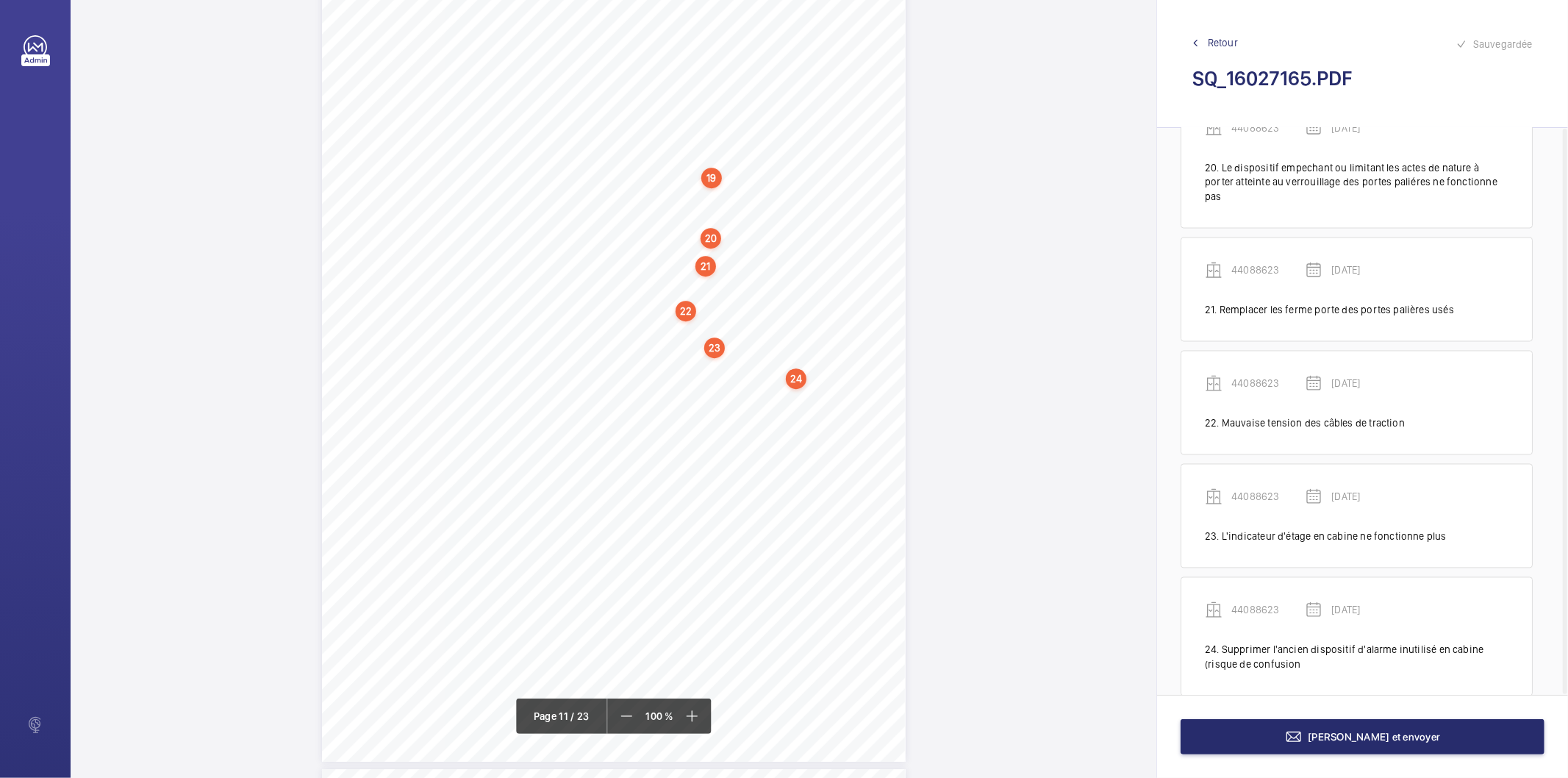
scroll to position [2310, 0]
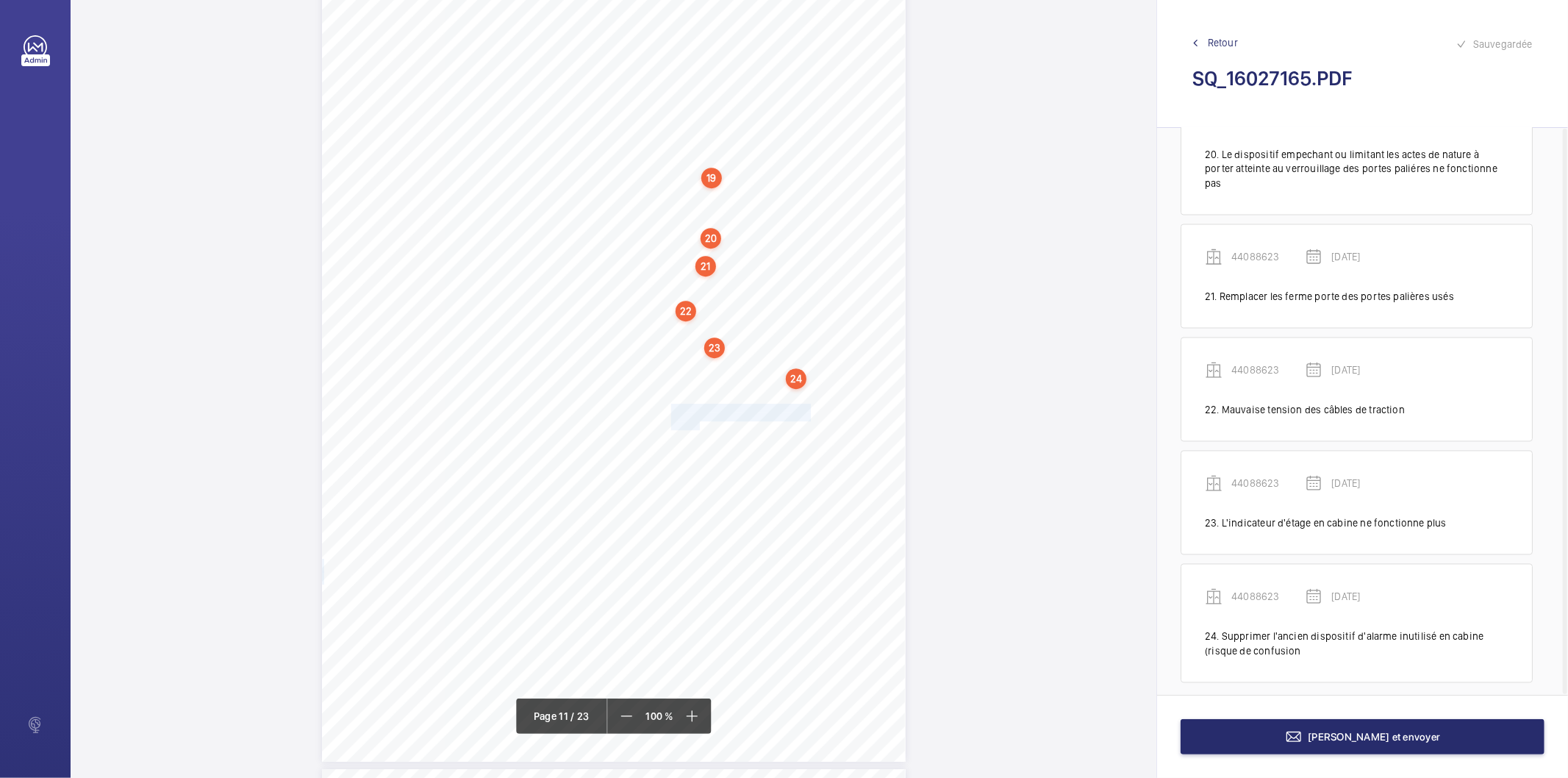
drag, startPoint x: 670, startPoint y: 405, endPoint x: 696, endPoint y: 423, distance: 31.6
click at [696, 423] on div "Affaire n° : 2502206E0000059/51000 / N° du rapport : 206E0/25/2776 Lieu de véri…" at bounding box center [614, 349] width 584 height 825
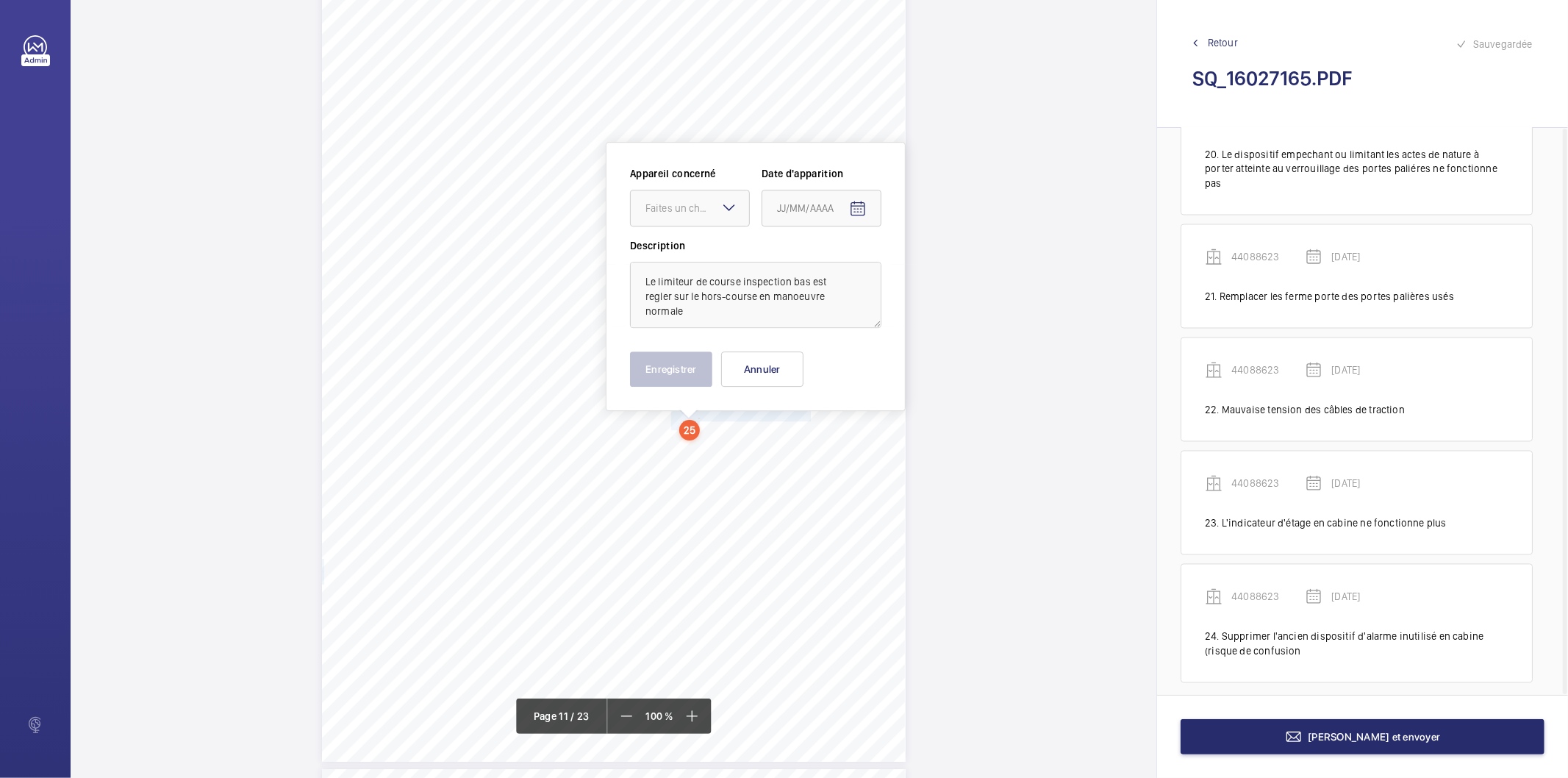
scroll to position [8461, 0]
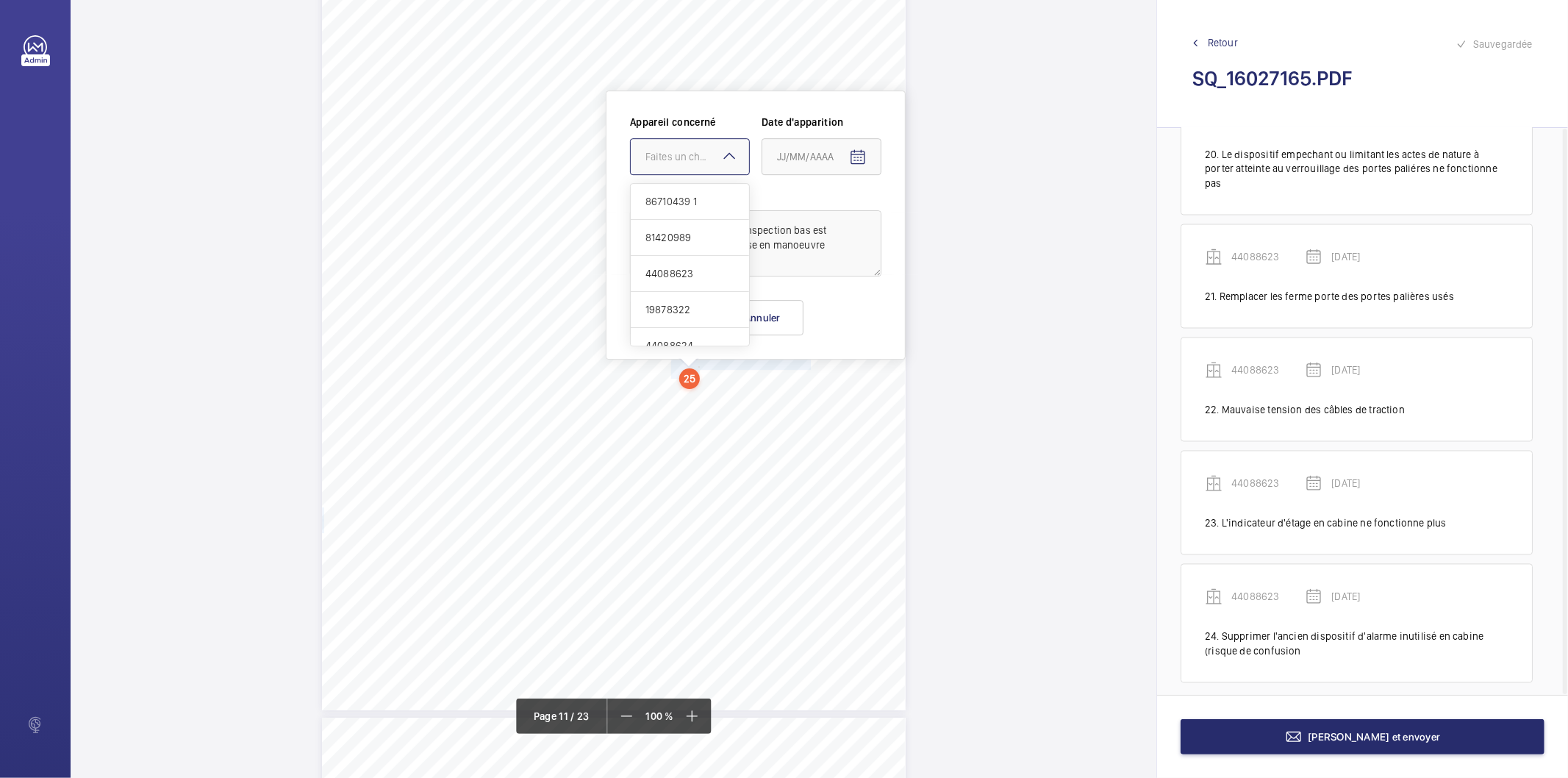
click at [703, 160] on div "Faites un choix" at bounding box center [697, 156] width 104 height 15
click at [690, 275] on span "44088623" at bounding box center [689, 273] width 89 height 15
click at [854, 153] on mat-icon "Open calendar" at bounding box center [858, 158] width 18 height 18
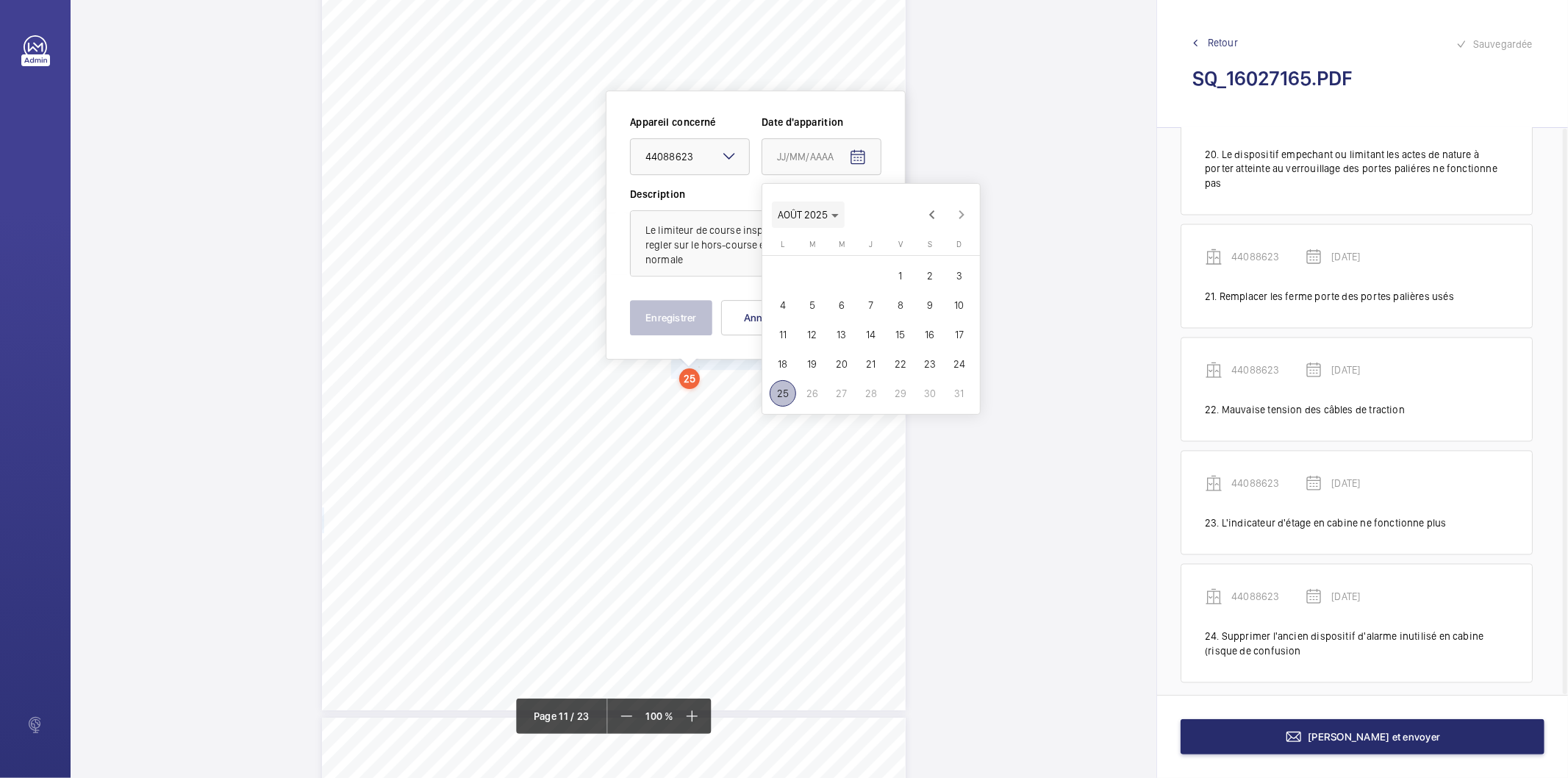
click at [832, 214] on span "AOÛT 2025" at bounding box center [808, 215] width 61 height 12
click at [939, 403] on span "2025" at bounding box center [947, 407] width 46 height 26
click at [893, 253] on span "MARS" at bounding box center [895, 260] width 46 height 26
click at [816, 364] on span "18" at bounding box center [812, 364] width 26 height 26
type input "[DATE]"
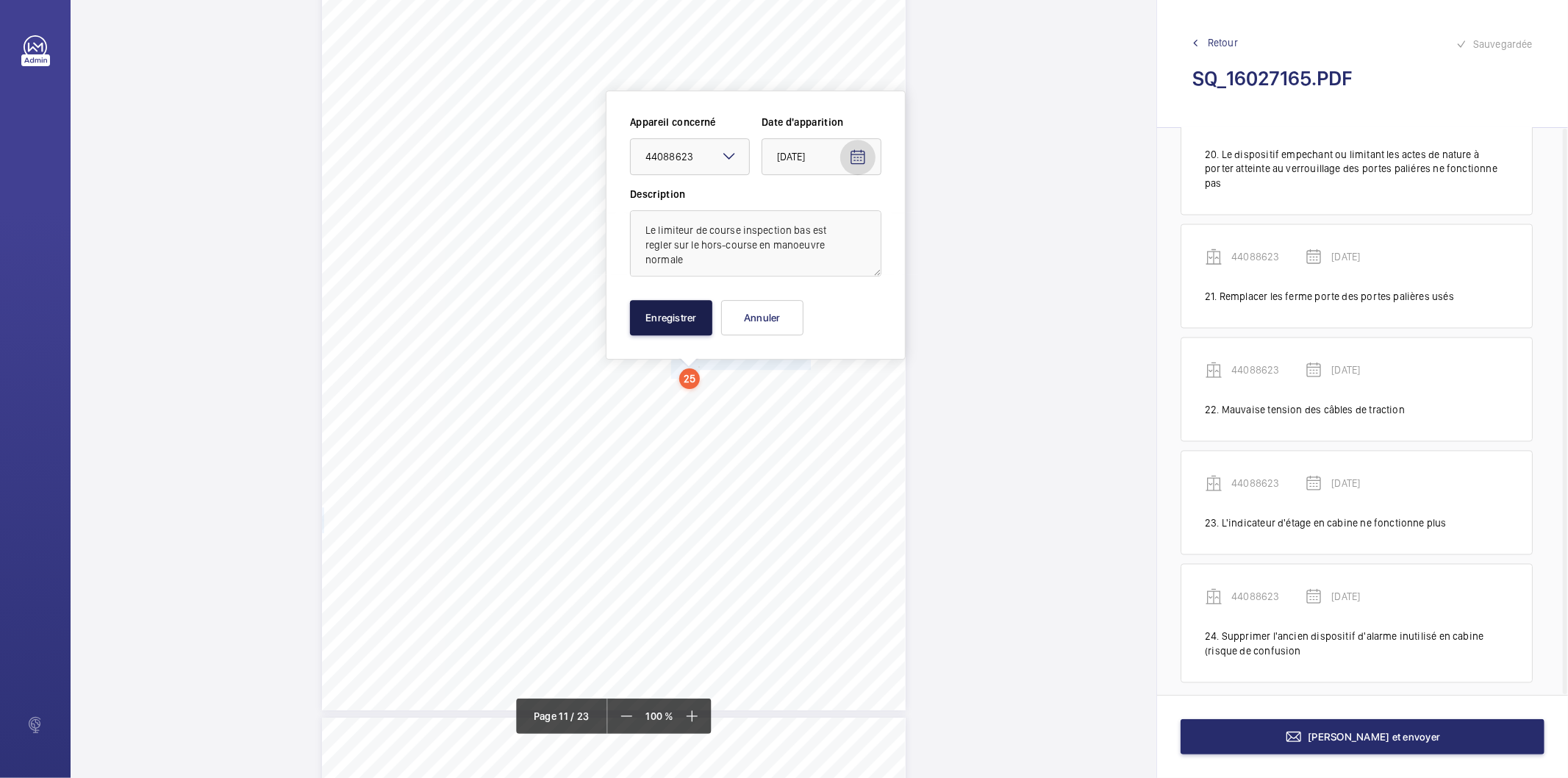
click at [688, 321] on button "Enregistrer" at bounding box center [671, 317] width 82 height 35
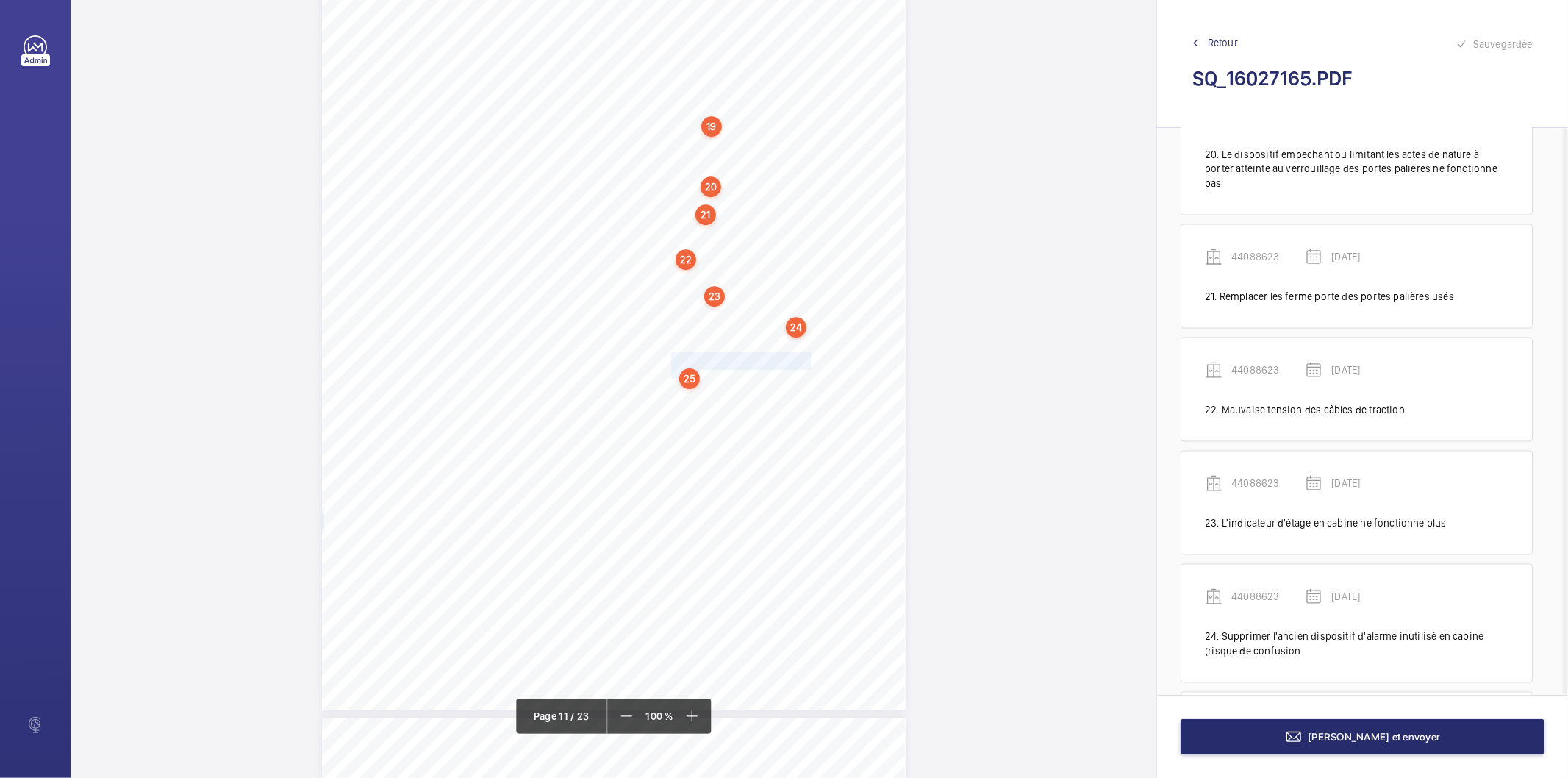
scroll to position [2437, 0]
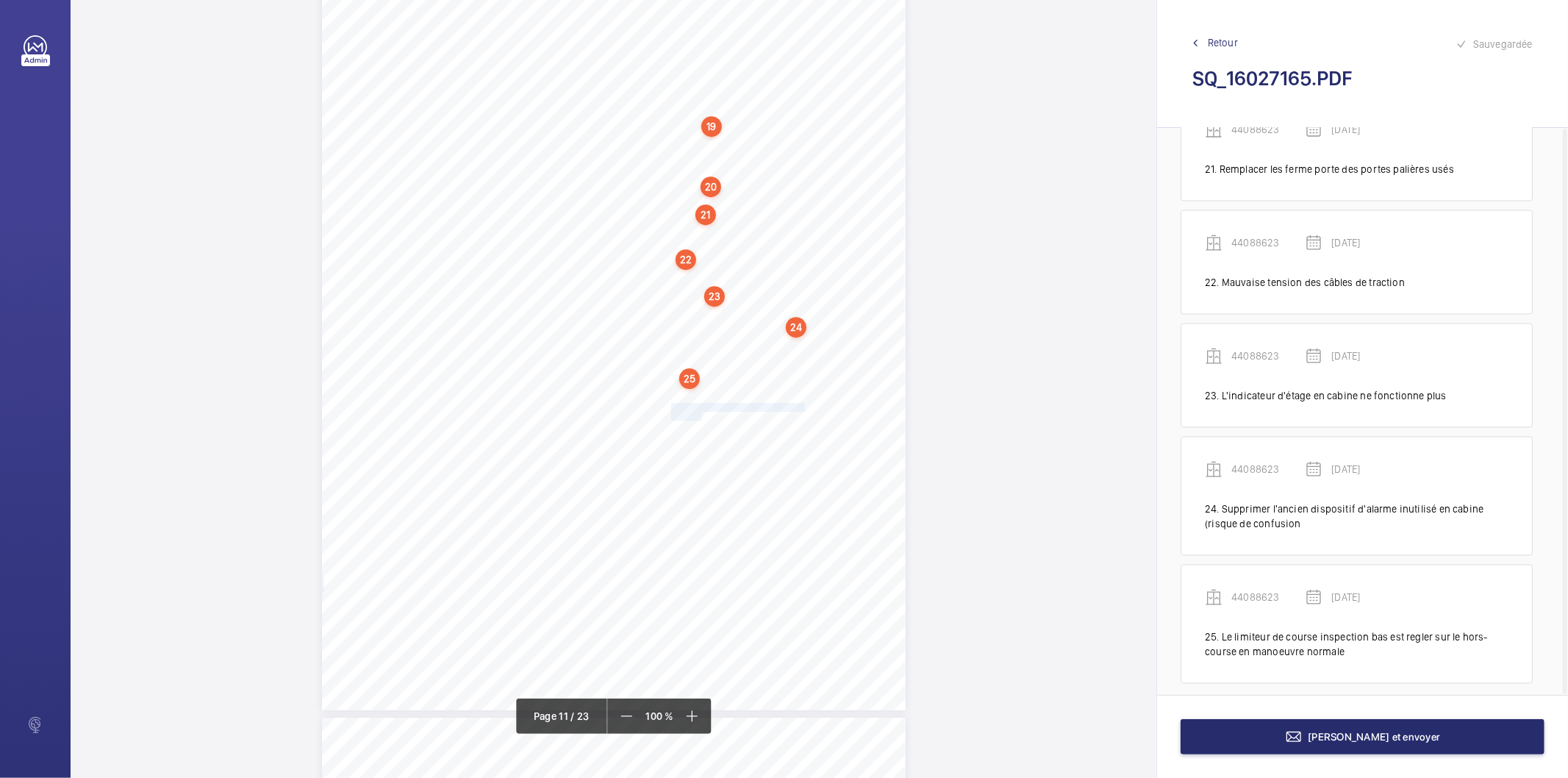
drag, startPoint x: 670, startPoint y: 408, endPoint x: 698, endPoint y: 413, distance: 28.4
click at [698, 413] on div "Affaire n° : 2502206E0000059/51000 / N° du rapport : 206E0/25/2776 Lieu de véri…" at bounding box center [614, 298] width 584 height 825
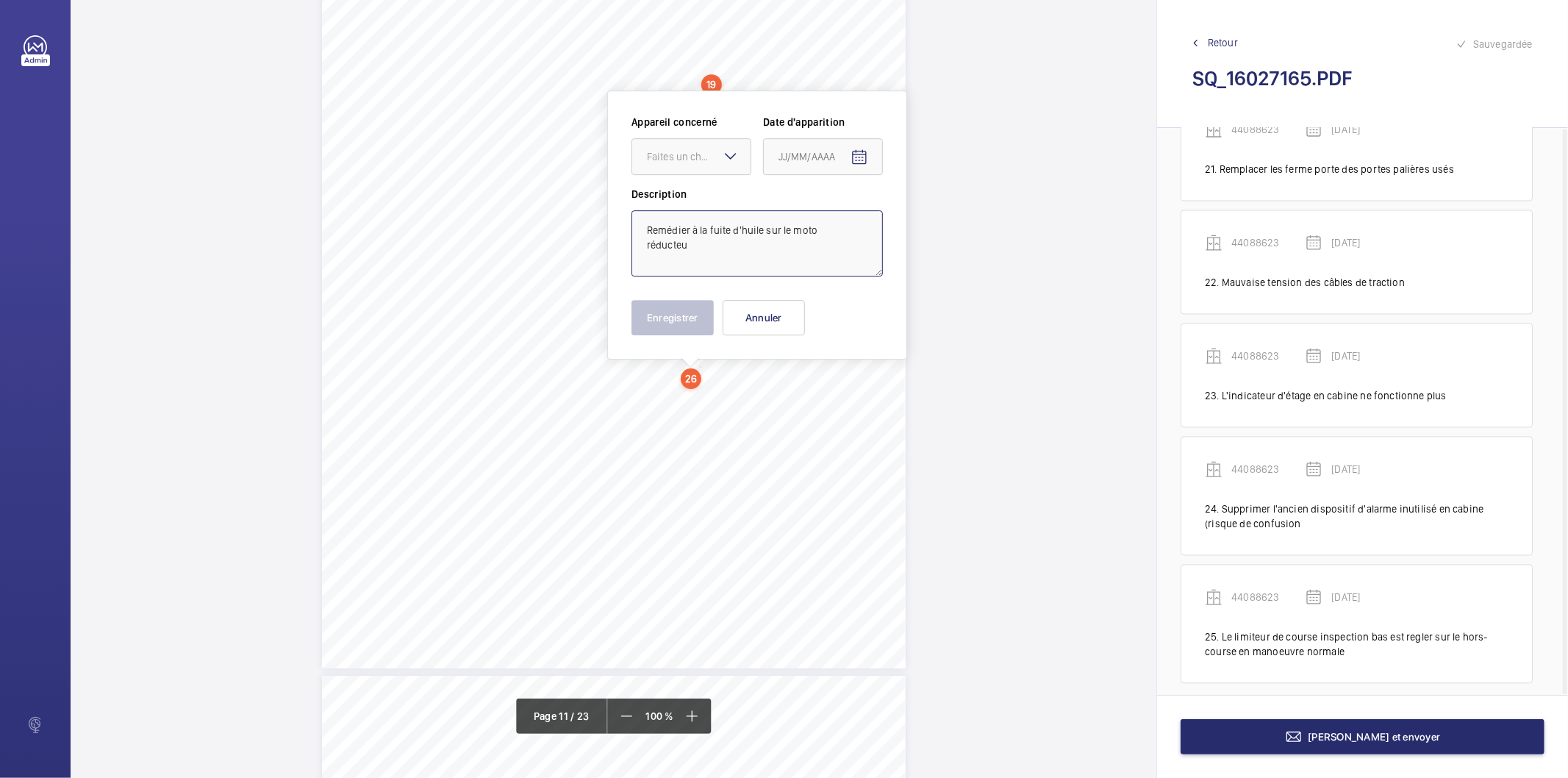
click at [714, 245] on textarea "Remédier à la fuite d'huile sur le moto réducteu" at bounding box center [757, 244] width 252 height 67
click at [711, 164] on div "Faites un choix" at bounding box center [698, 156] width 104 height 15
click at [682, 272] on span "44088623" at bounding box center [690, 273] width 89 height 15
type textarea "Remédier à la fuite d'huile sur le moto réducteur"
click at [860, 158] on mat-icon "Open calendar" at bounding box center [859, 158] width 18 height 18
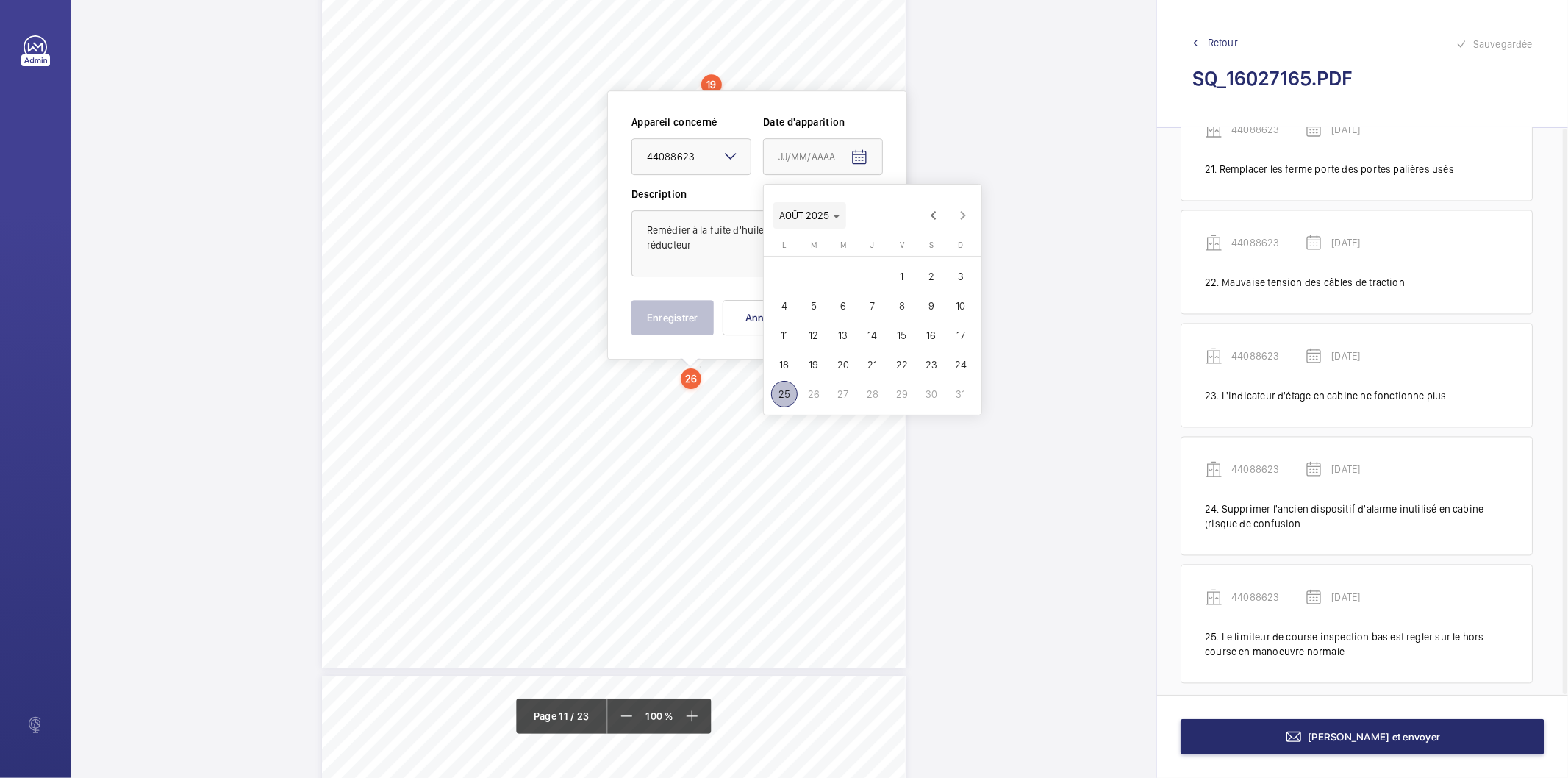
click at [841, 214] on span "Choose month and year" at bounding box center [809, 216] width 72 height 35
click at [940, 399] on span "2025" at bounding box center [948, 408] width 46 height 26
click at [899, 259] on span "MARS" at bounding box center [897, 261] width 46 height 26
click at [813, 361] on span "18" at bounding box center [813, 365] width 26 height 26
type input "[DATE]"
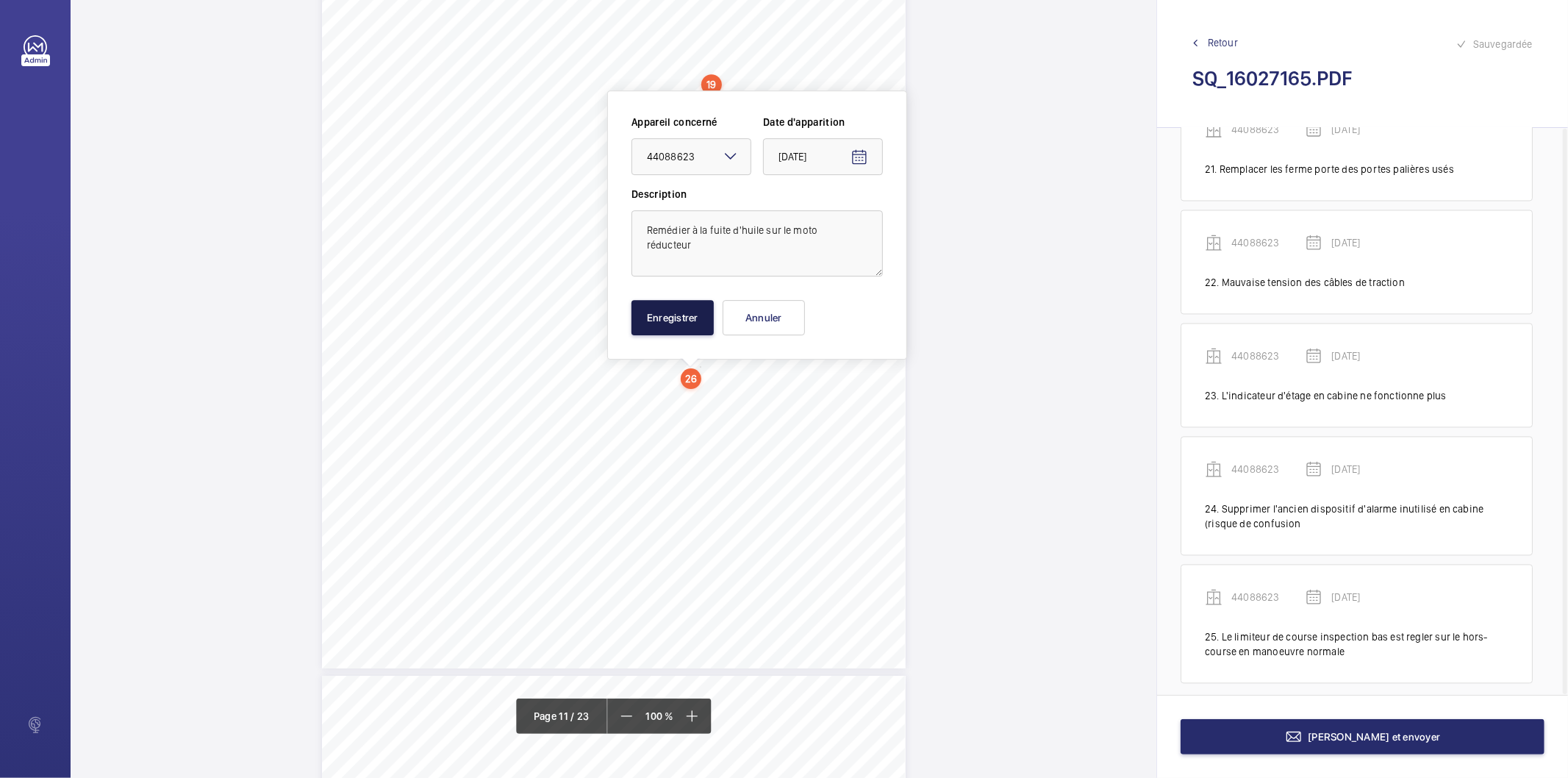
click at [642, 318] on button "Enregistrer" at bounding box center [673, 317] width 82 height 35
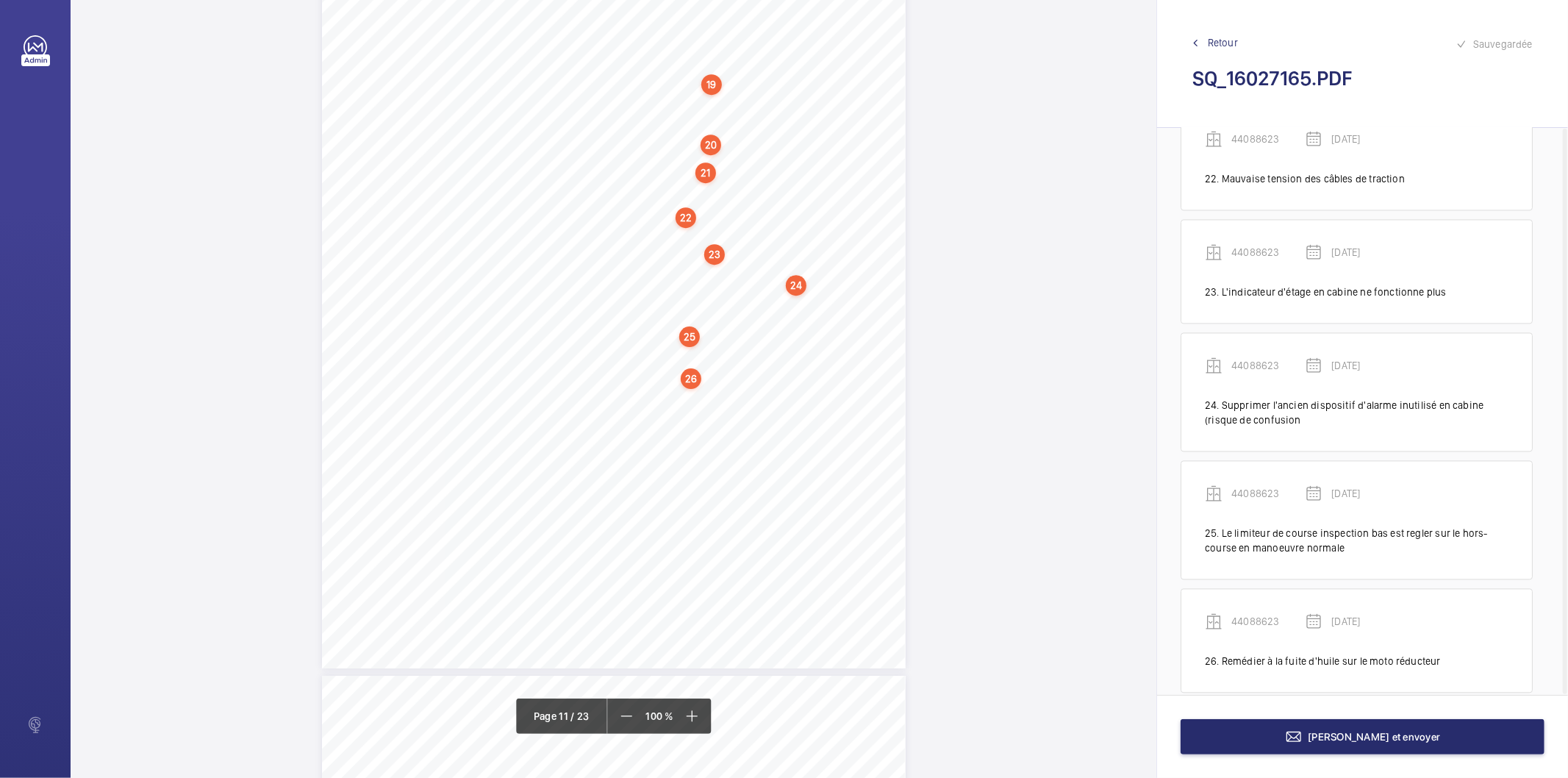
scroll to position [2550, 0]
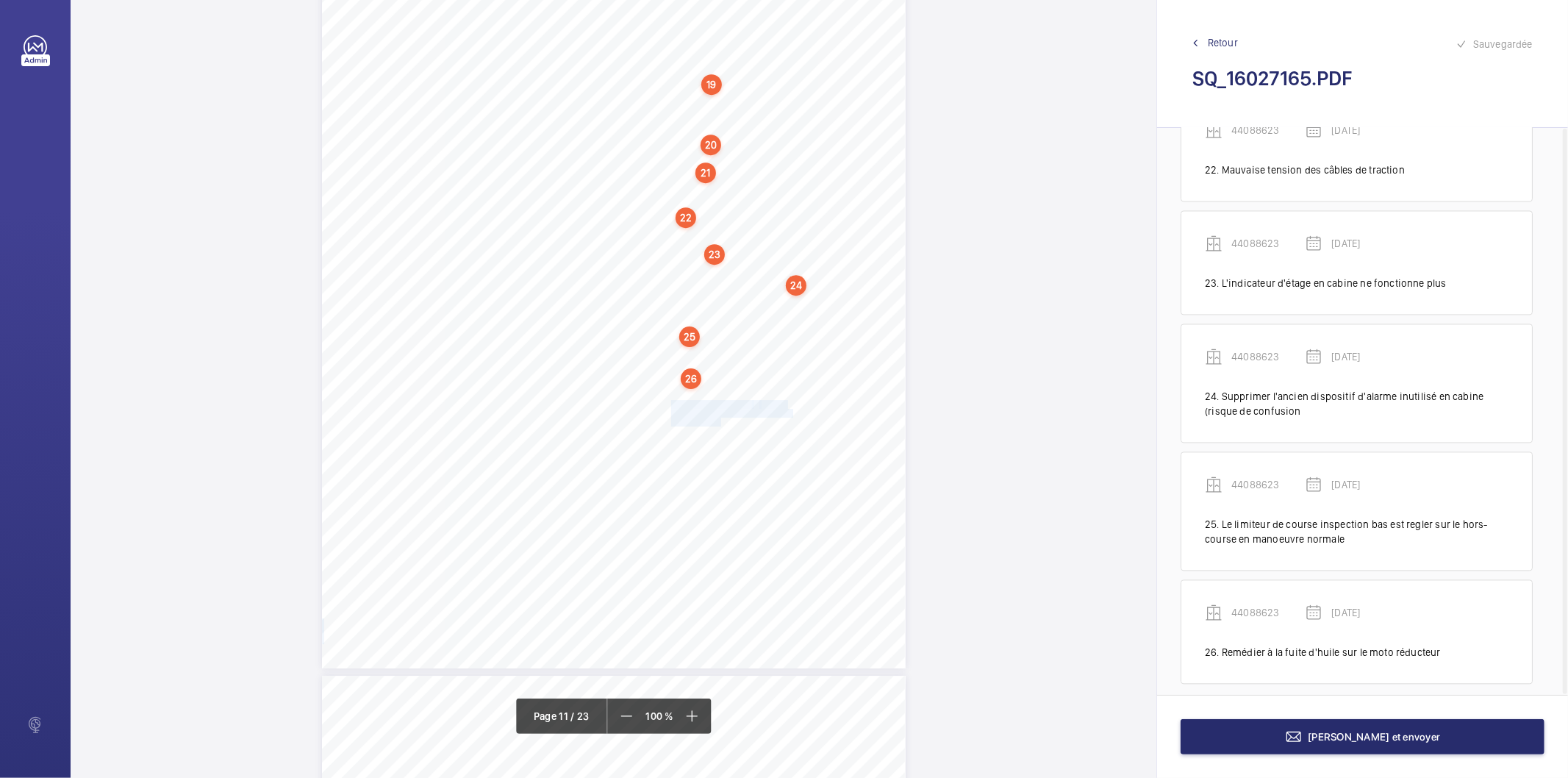
drag, startPoint x: 669, startPoint y: 399, endPoint x: 719, endPoint y: 422, distance: 55.0
click at [719, 422] on div "Affaire n° : 2502206E0000059/51000 / N° du rapport : 206E0/25/2776 Lieu de véri…" at bounding box center [614, 256] width 584 height 825
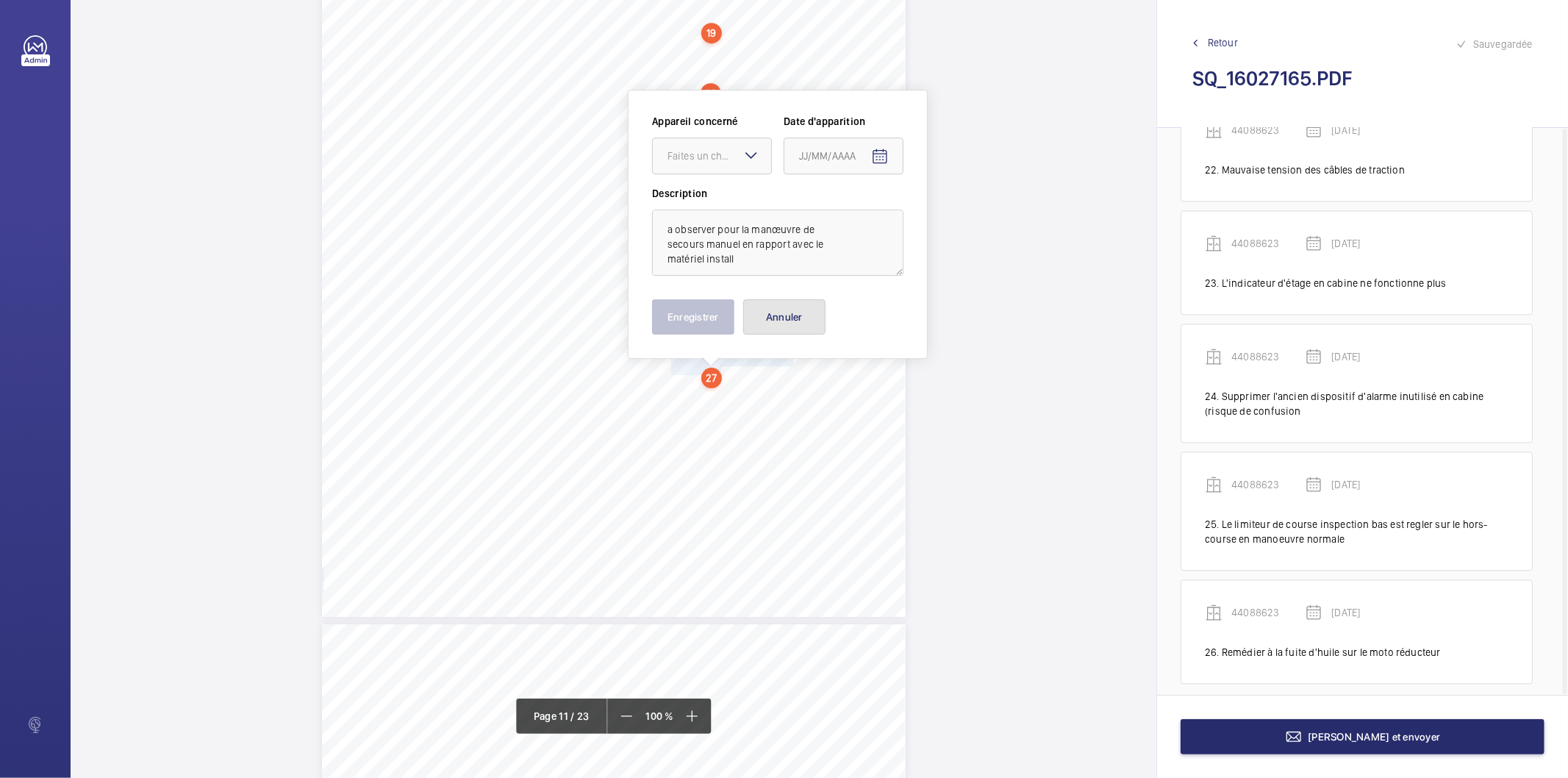
click at [802, 313] on button "Annuler" at bounding box center [784, 316] width 82 height 35
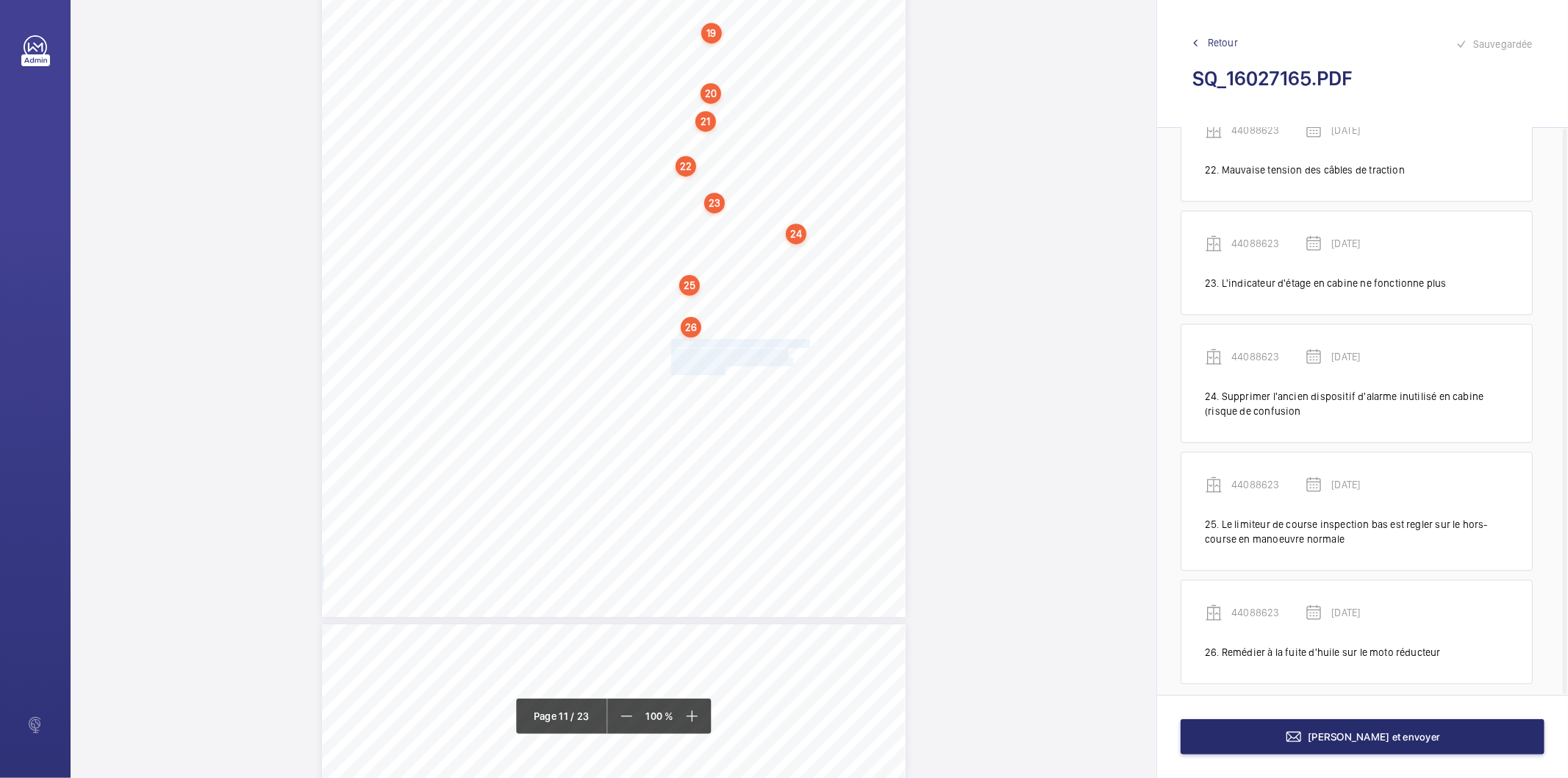
drag, startPoint x: 669, startPoint y: 343, endPoint x: 723, endPoint y: 367, distance: 59.1
click at [723, 367] on div "Affaire n° : 2502206E0000059/51000 / N° du rapport : 206E0/25/2776 Lieu de véri…" at bounding box center [614, 205] width 584 height 825
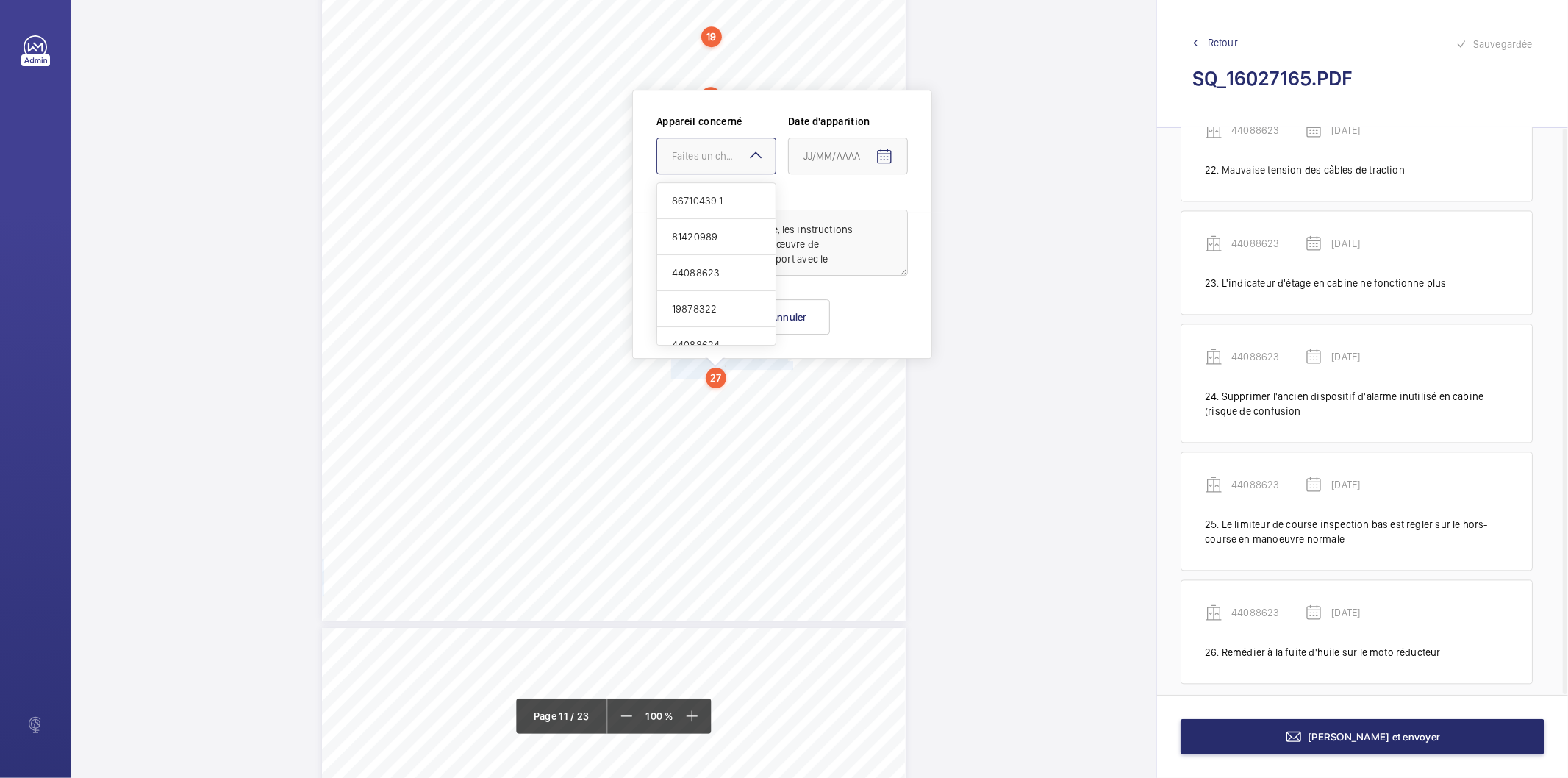
click at [734, 141] on div at bounding box center [716, 156] width 119 height 35
click at [694, 272] on span "44088623" at bounding box center [716, 272] width 89 height 15
click at [879, 160] on mat-icon "Open calendar" at bounding box center [884, 157] width 18 height 18
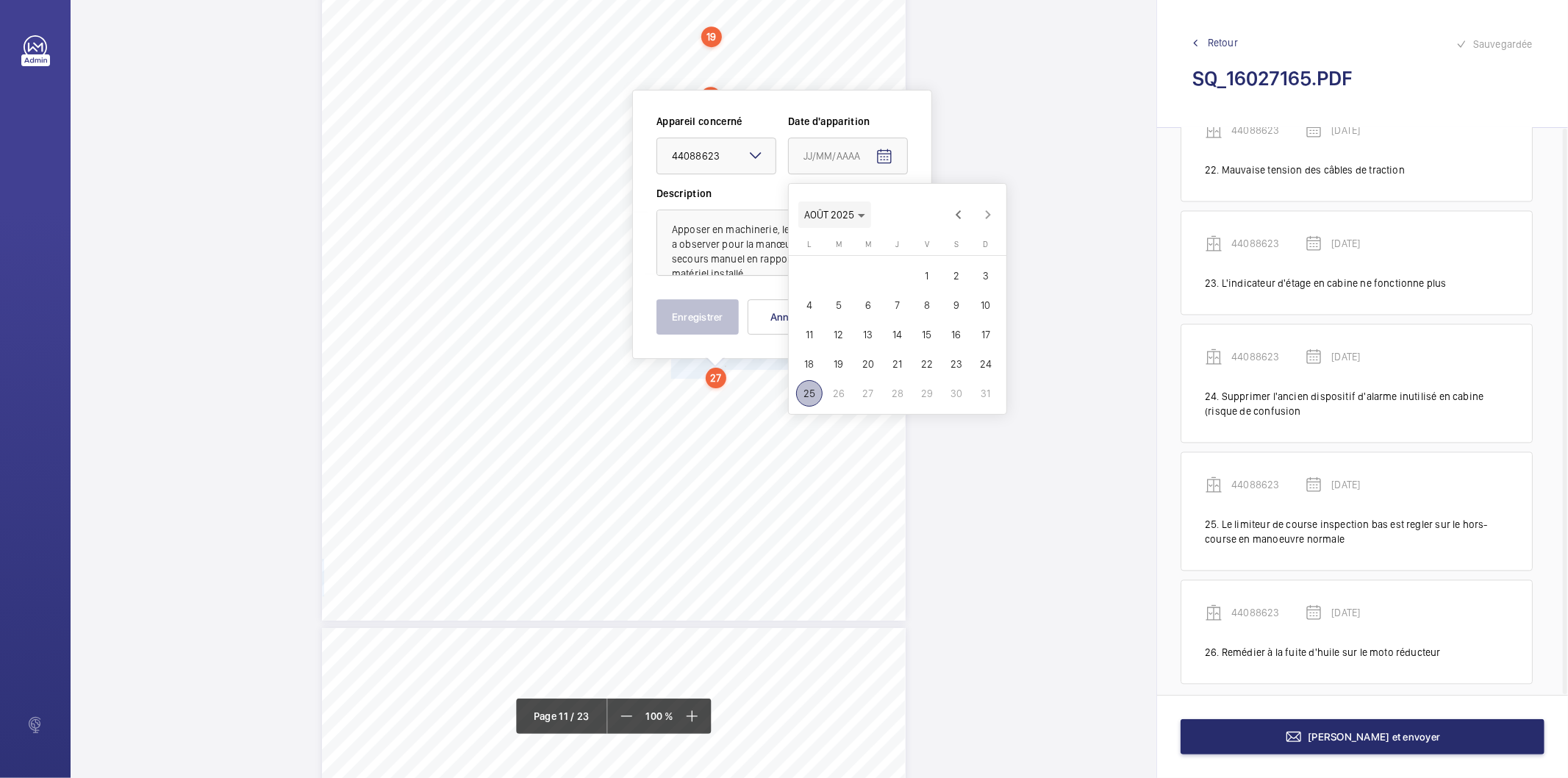
click at [862, 215] on polygon "Choose month and year" at bounding box center [862, 216] width 8 height 4
click at [968, 405] on span "2025" at bounding box center [974, 407] width 46 height 26
click at [914, 261] on span "MARS" at bounding box center [922, 260] width 46 height 26
click at [838, 358] on span "18" at bounding box center [838, 364] width 26 height 26
type input "[DATE]"
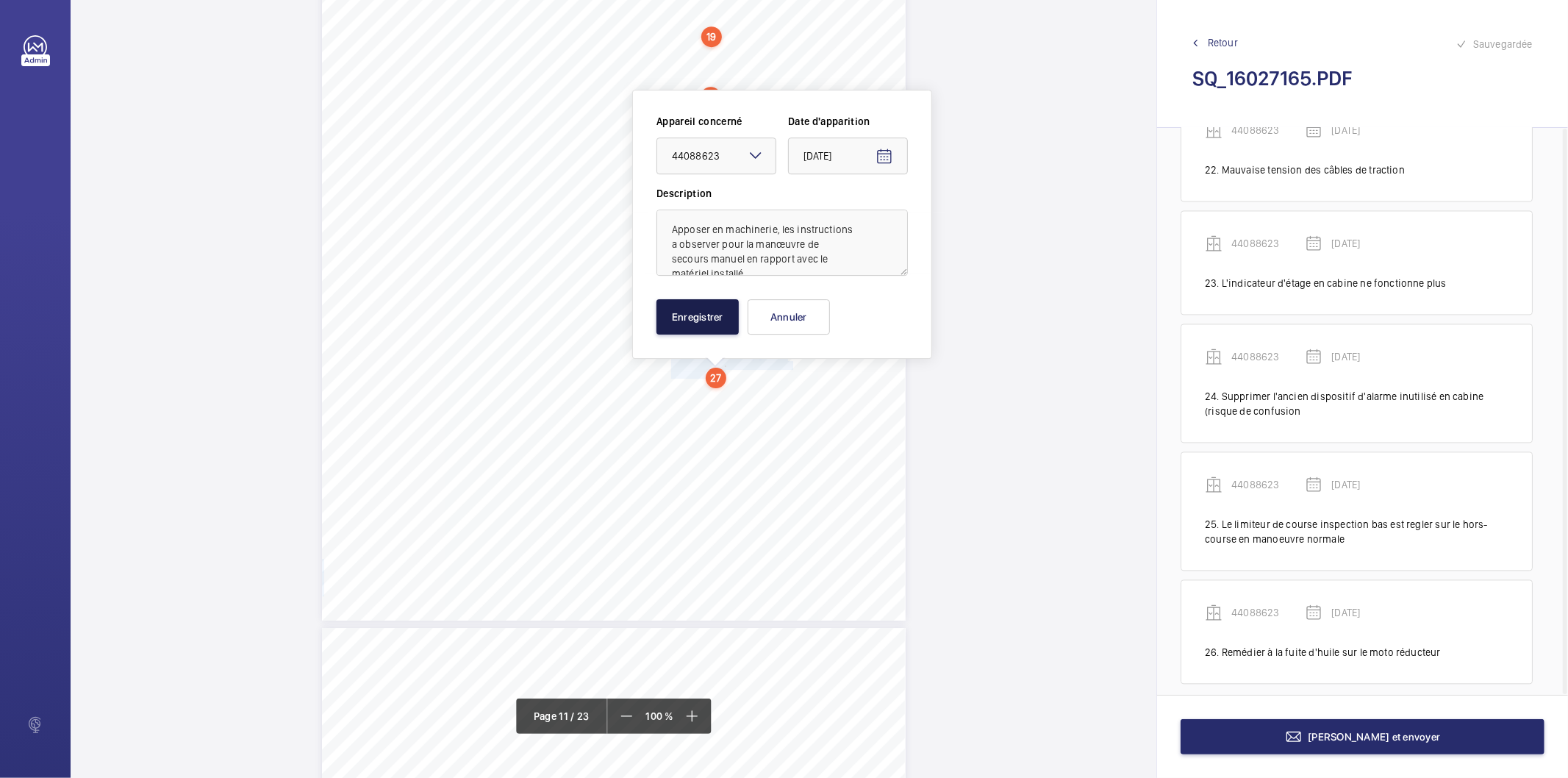
click at [723, 314] on button "Enregistrer" at bounding box center [697, 316] width 82 height 35
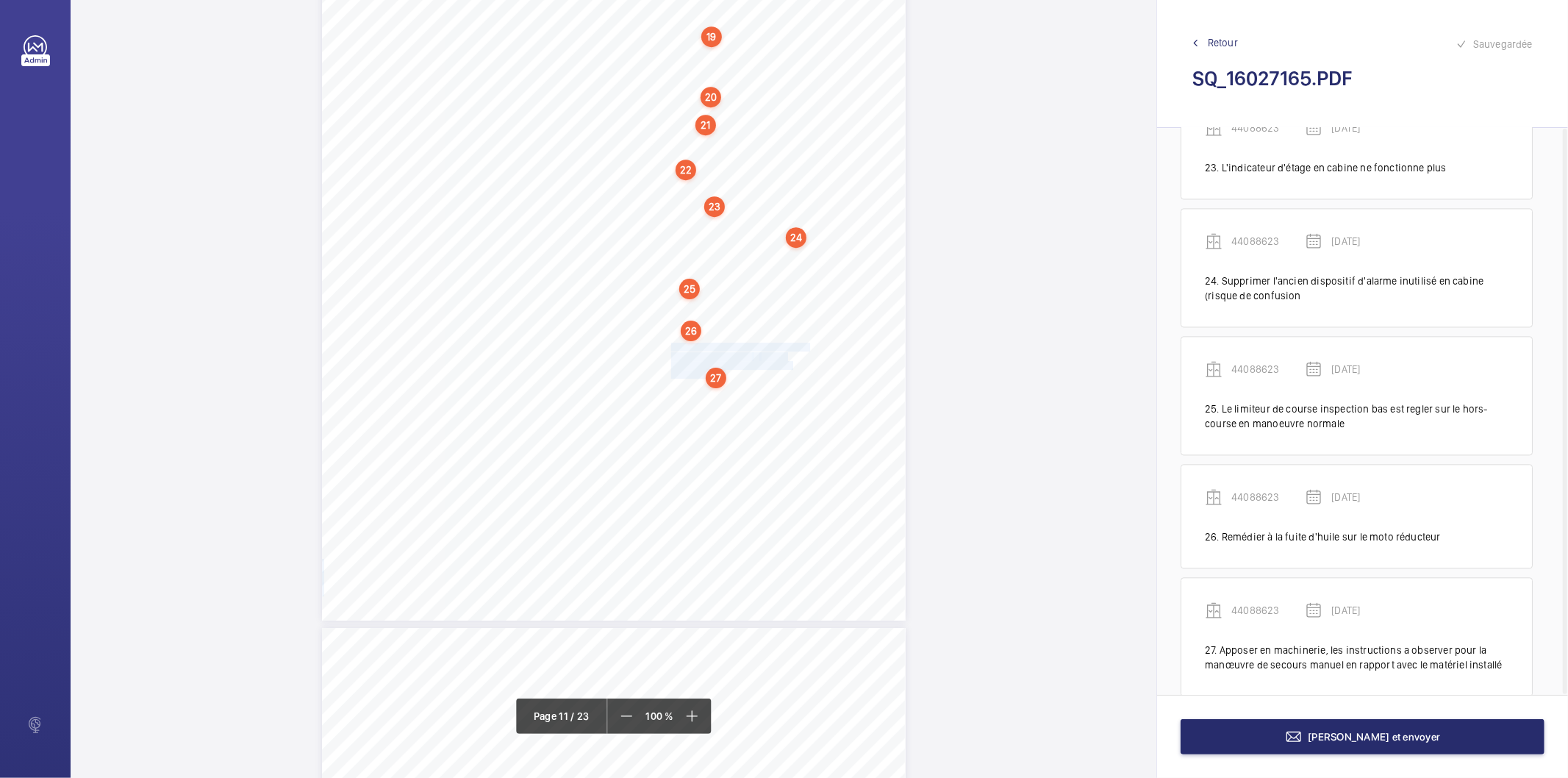
scroll to position [2679, 0]
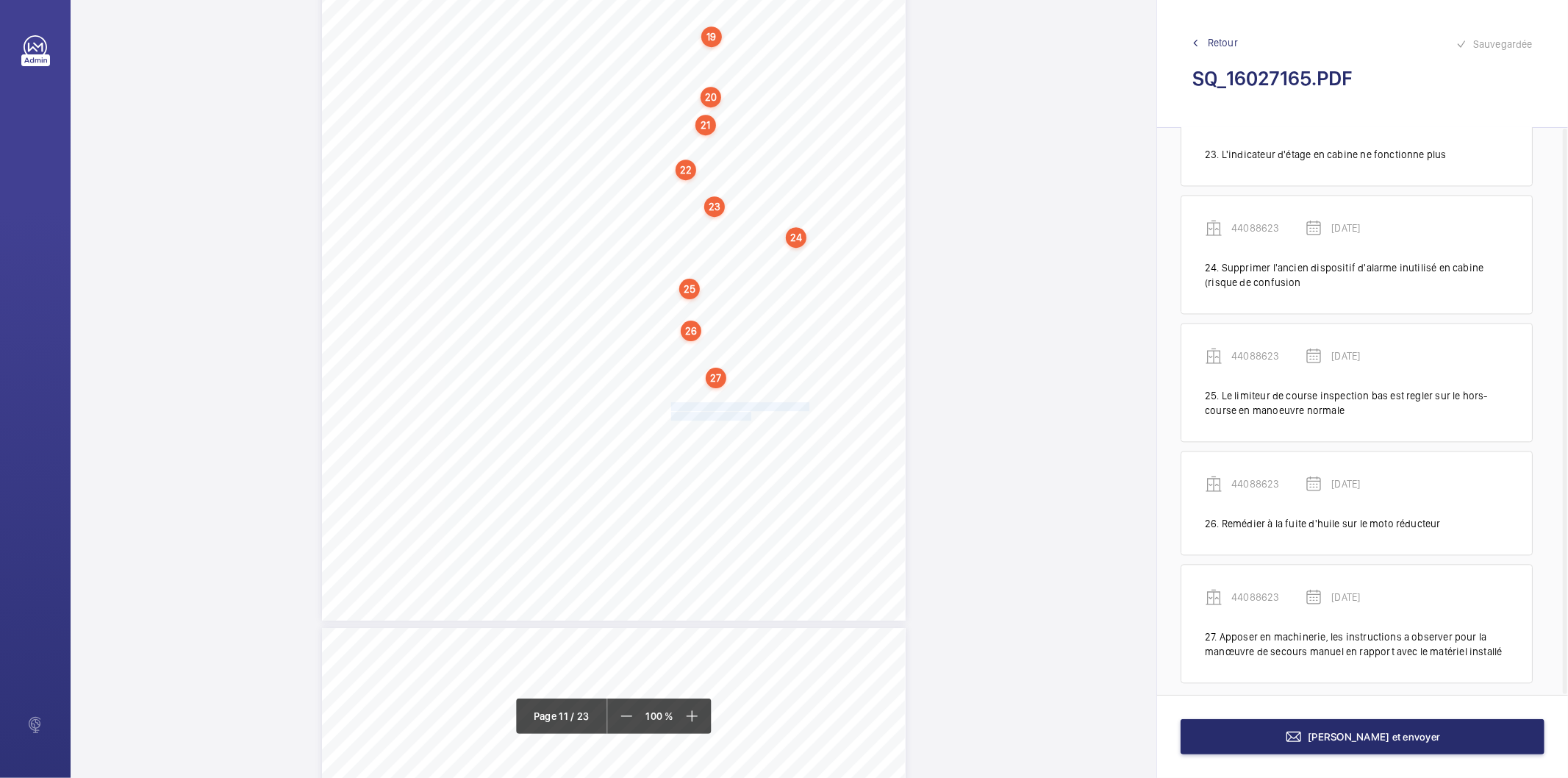
drag, startPoint x: 669, startPoint y: 407, endPoint x: 746, endPoint y: 413, distance: 77.2
click at [746, 413] on div "Affaire n° : 2502206E0000059/51000 / N° du rapport : 206E0/25/2776 Lieu de véri…" at bounding box center [614, 208] width 584 height 825
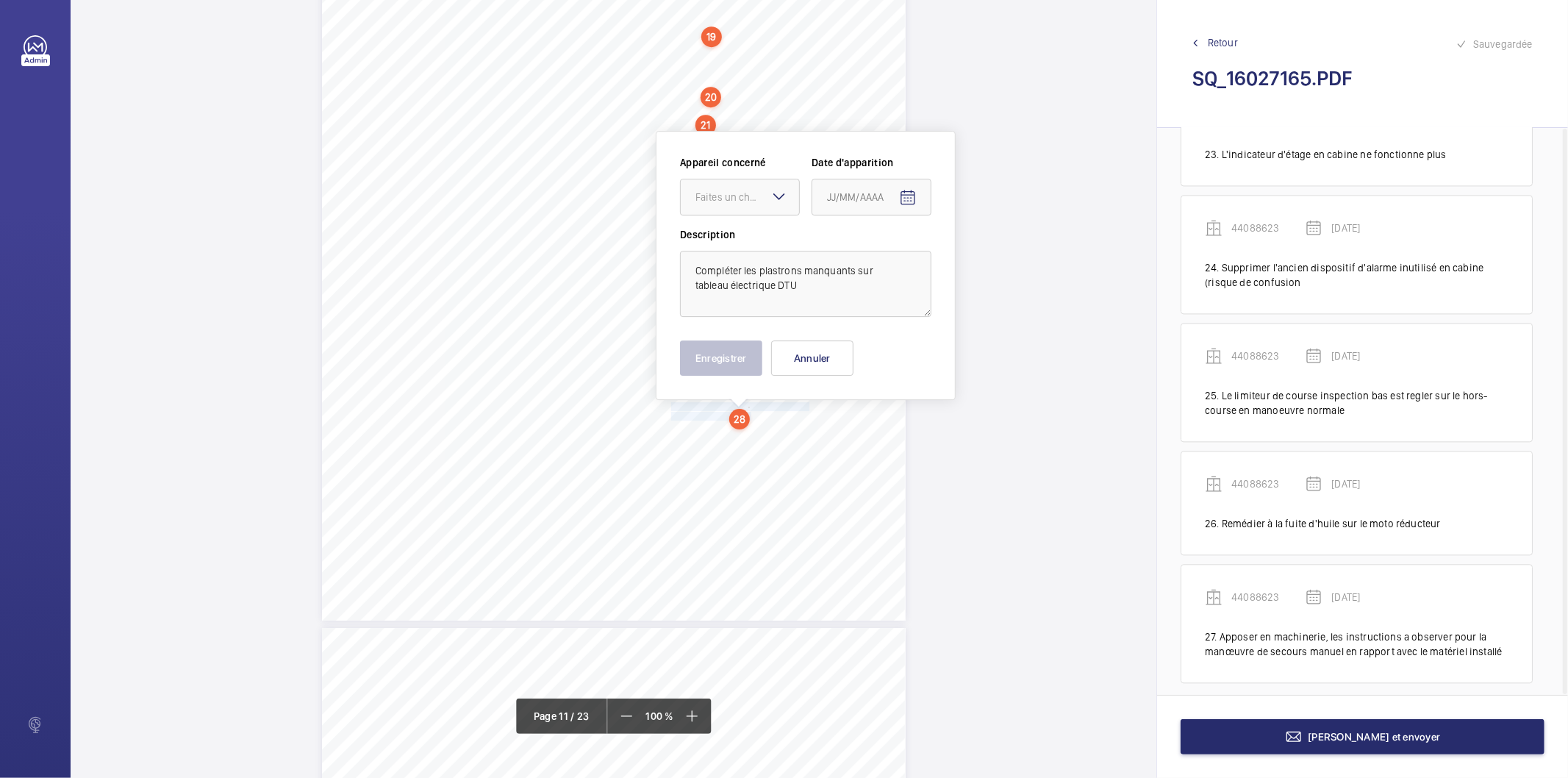
scroll to position [8591, 0]
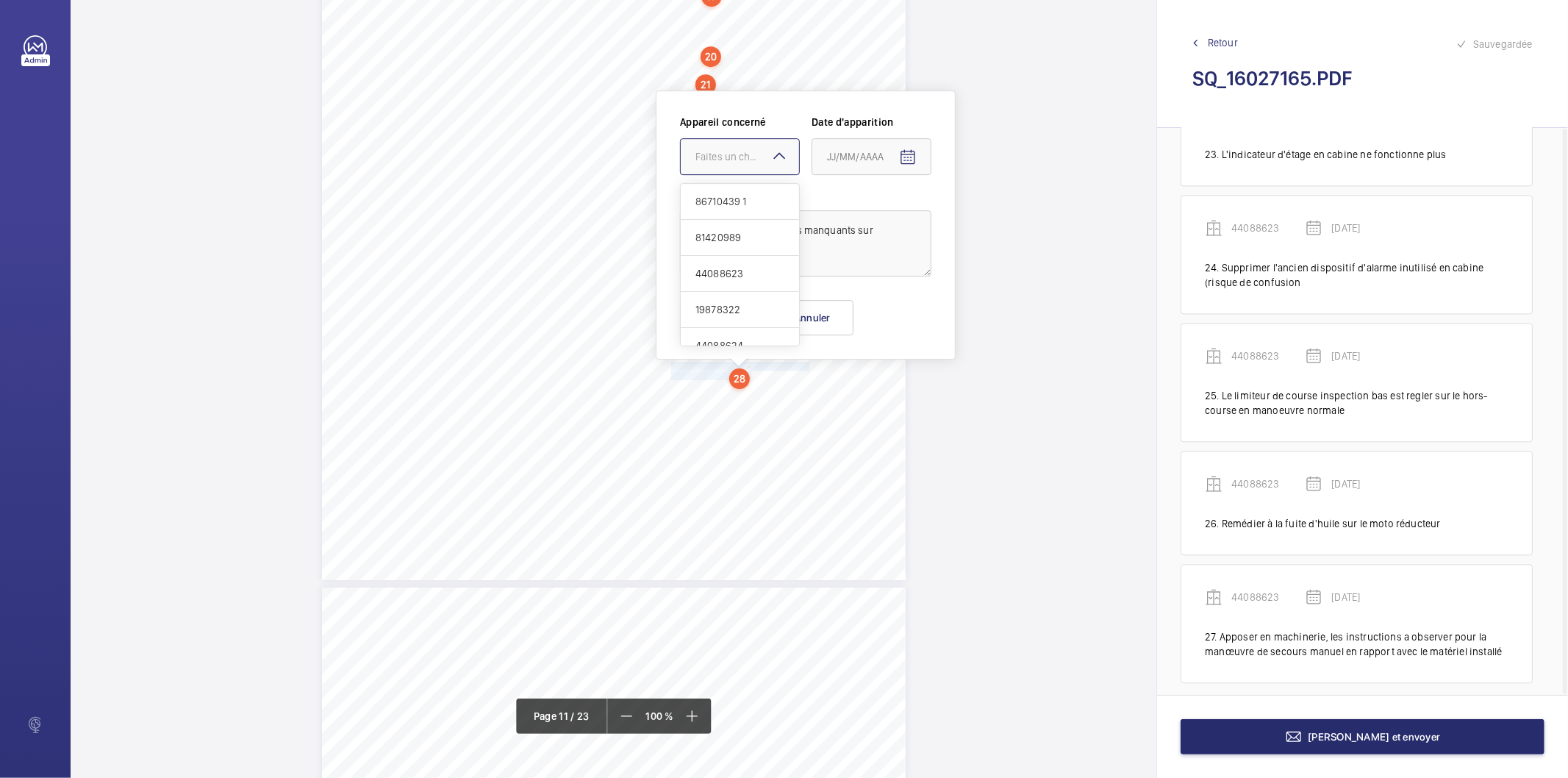
click at [774, 149] on mat-icon at bounding box center [779, 156] width 18 height 18
click at [729, 274] on span "44088623" at bounding box center [739, 273] width 89 height 15
click at [902, 155] on mat-icon "Open calendar" at bounding box center [908, 158] width 18 height 18
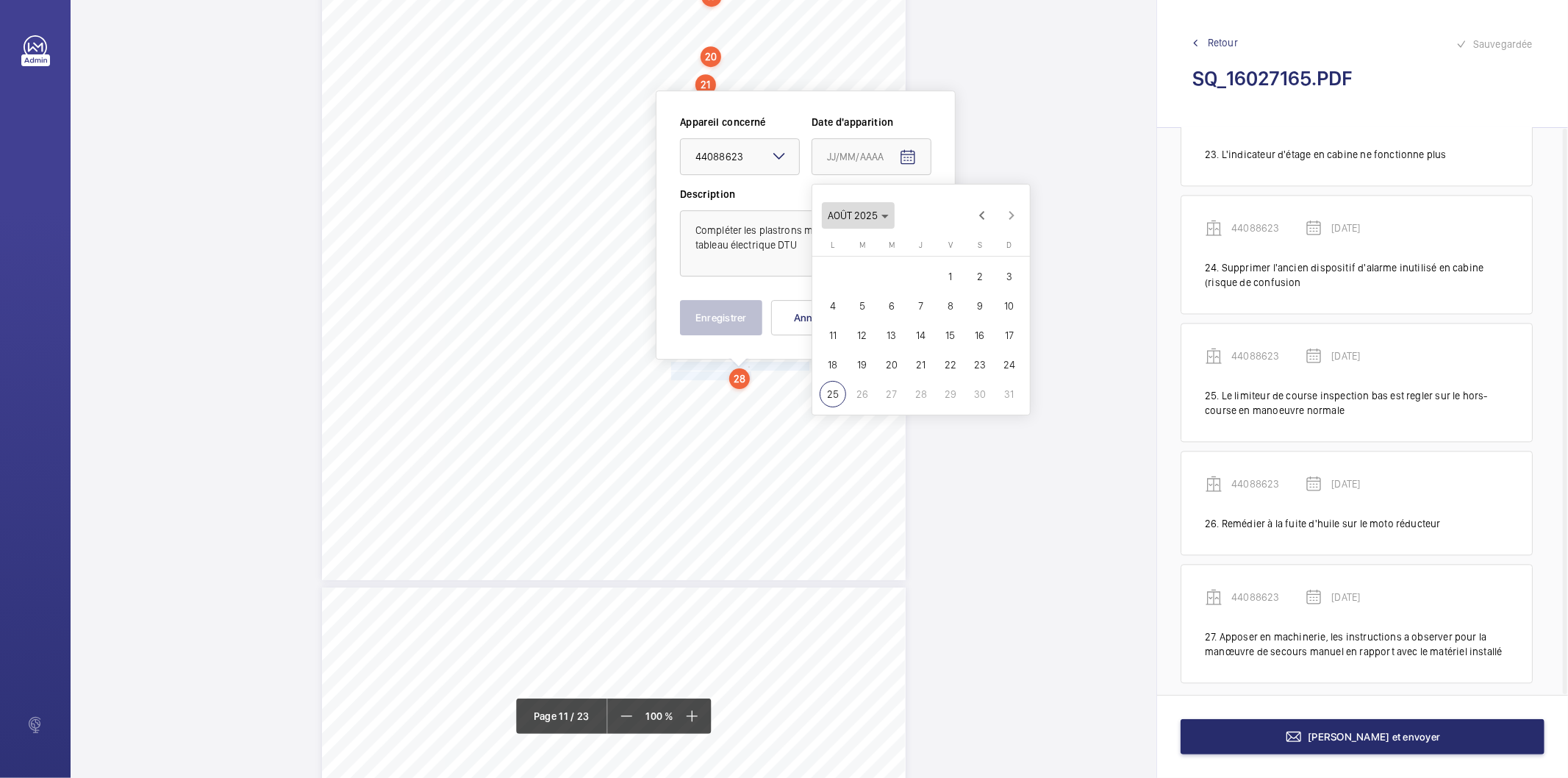
click at [884, 217] on icon "Choose month and year" at bounding box center [885, 217] width 8 height 4
click at [989, 410] on span "2025" at bounding box center [997, 408] width 46 height 26
click at [954, 260] on span "MARS" at bounding box center [945, 261] width 46 height 26
click at [866, 369] on span "18" at bounding box center [862, 365] width 26 height 26
type input "[DATE]"
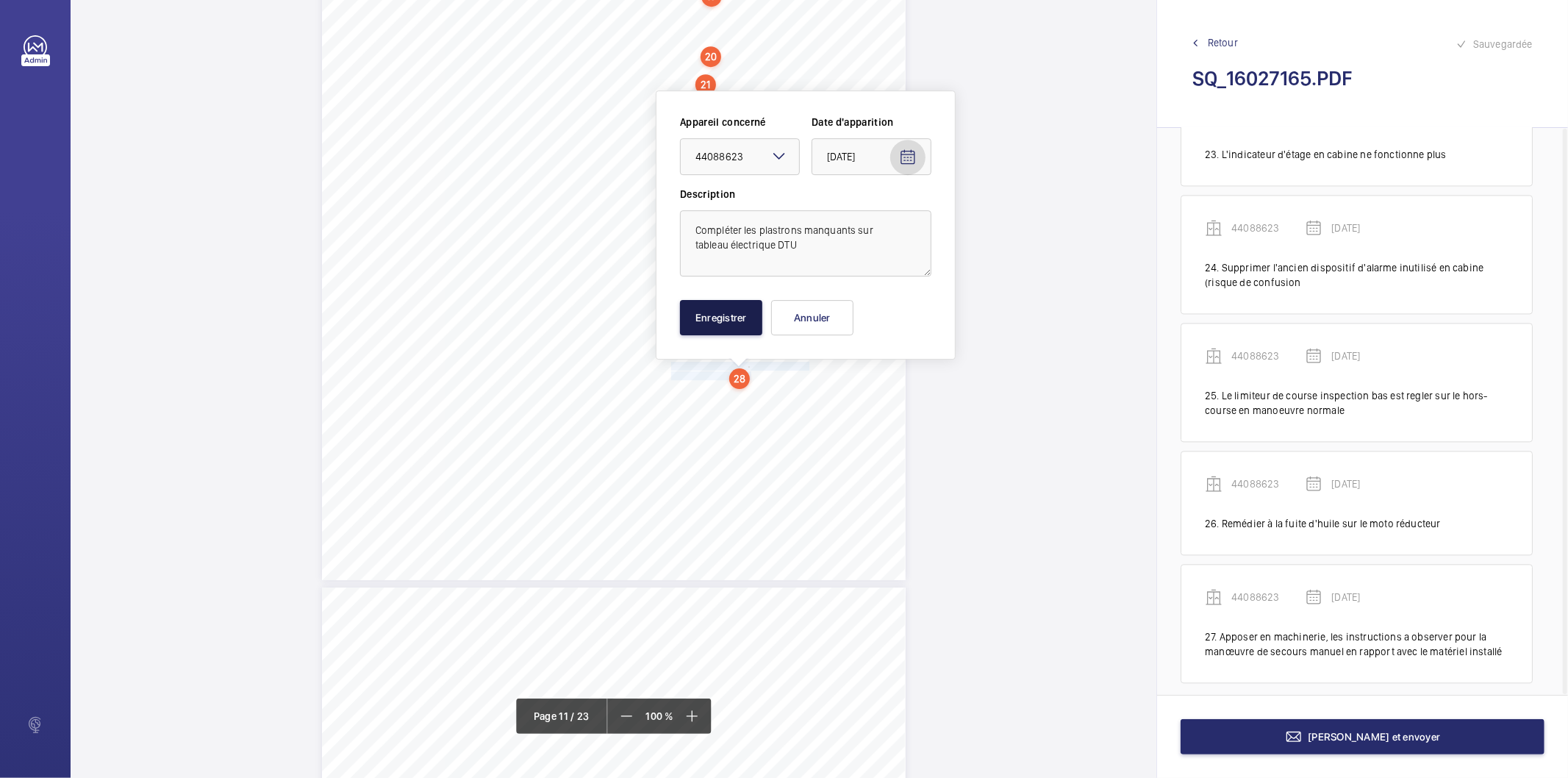
click at [733, 319] on button "Enregistrer" at bounding box center [721, 317] width 82 height 35
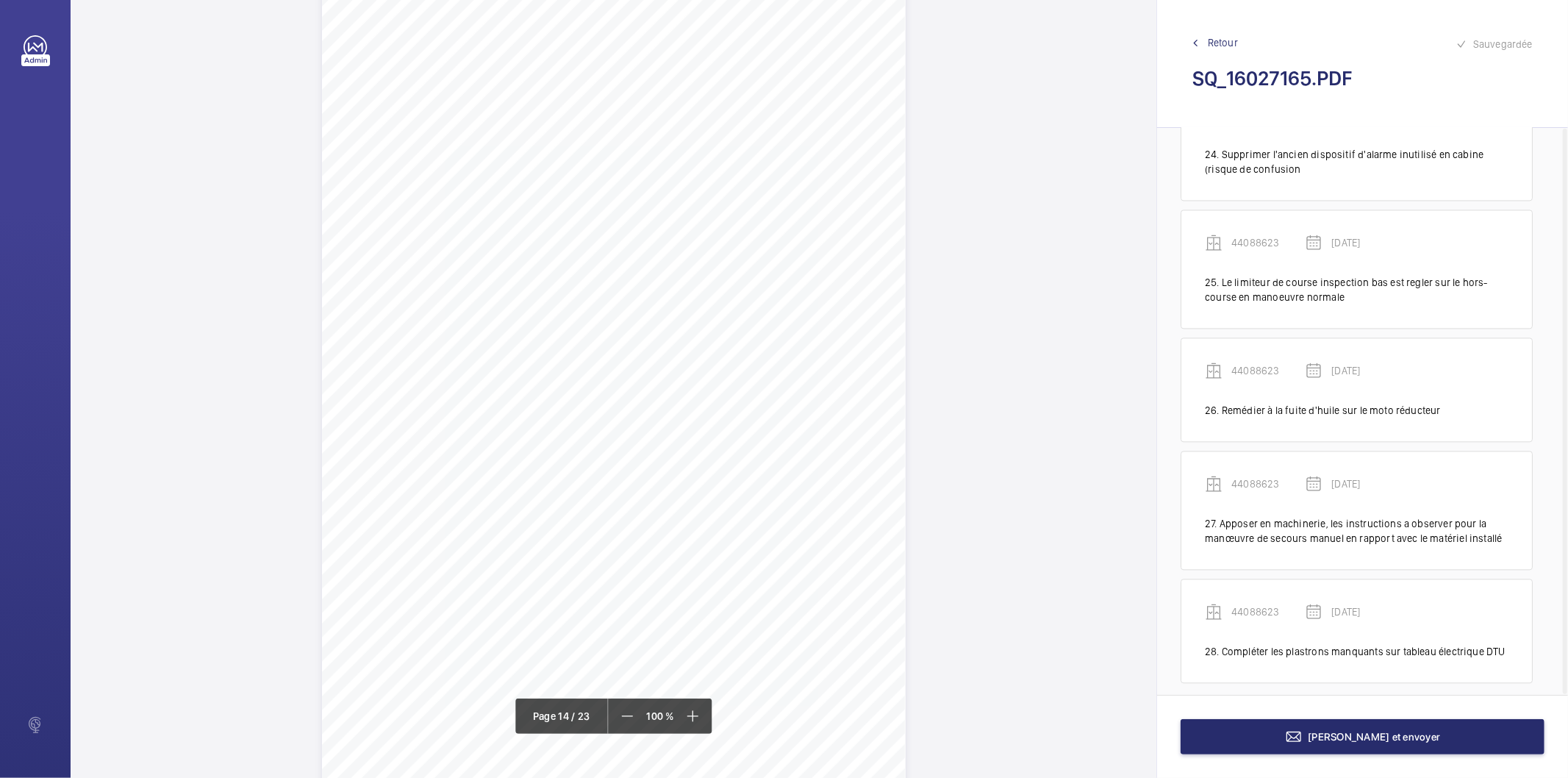
scroll to position [10878, 0]
drag, startPoint x: 669, startPoint y: 190, endPoint x: 718, endPoint y: 216, distance: 55.5
click at [718, 216] on div "Affaire n° : 2502206E0000059/51000 / N° du rapport : 206E0/25/2776 Lieu de véri…" at bounding box center [614, 377] width 584 height 825
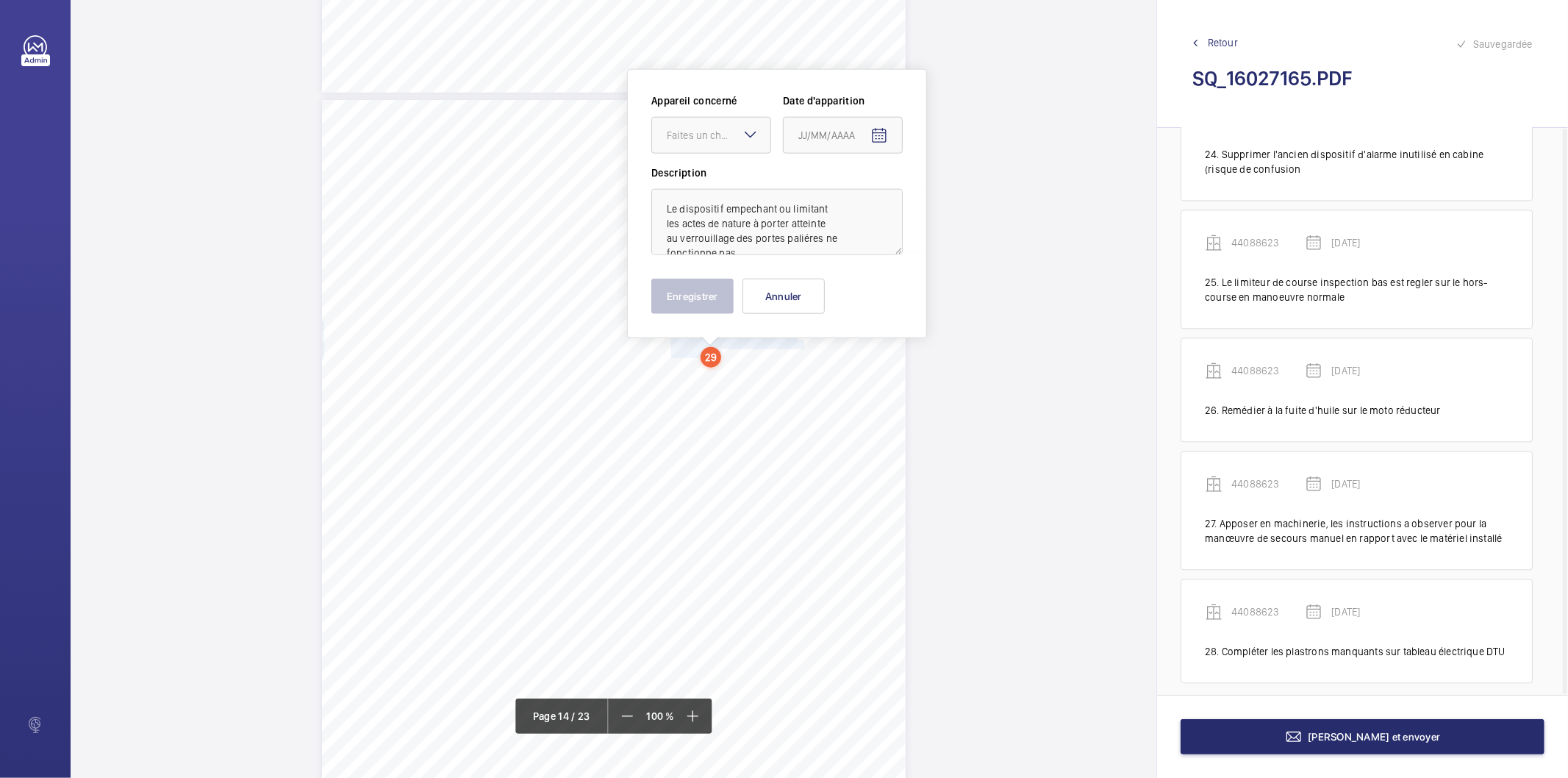
scroll to position [10722, 0]
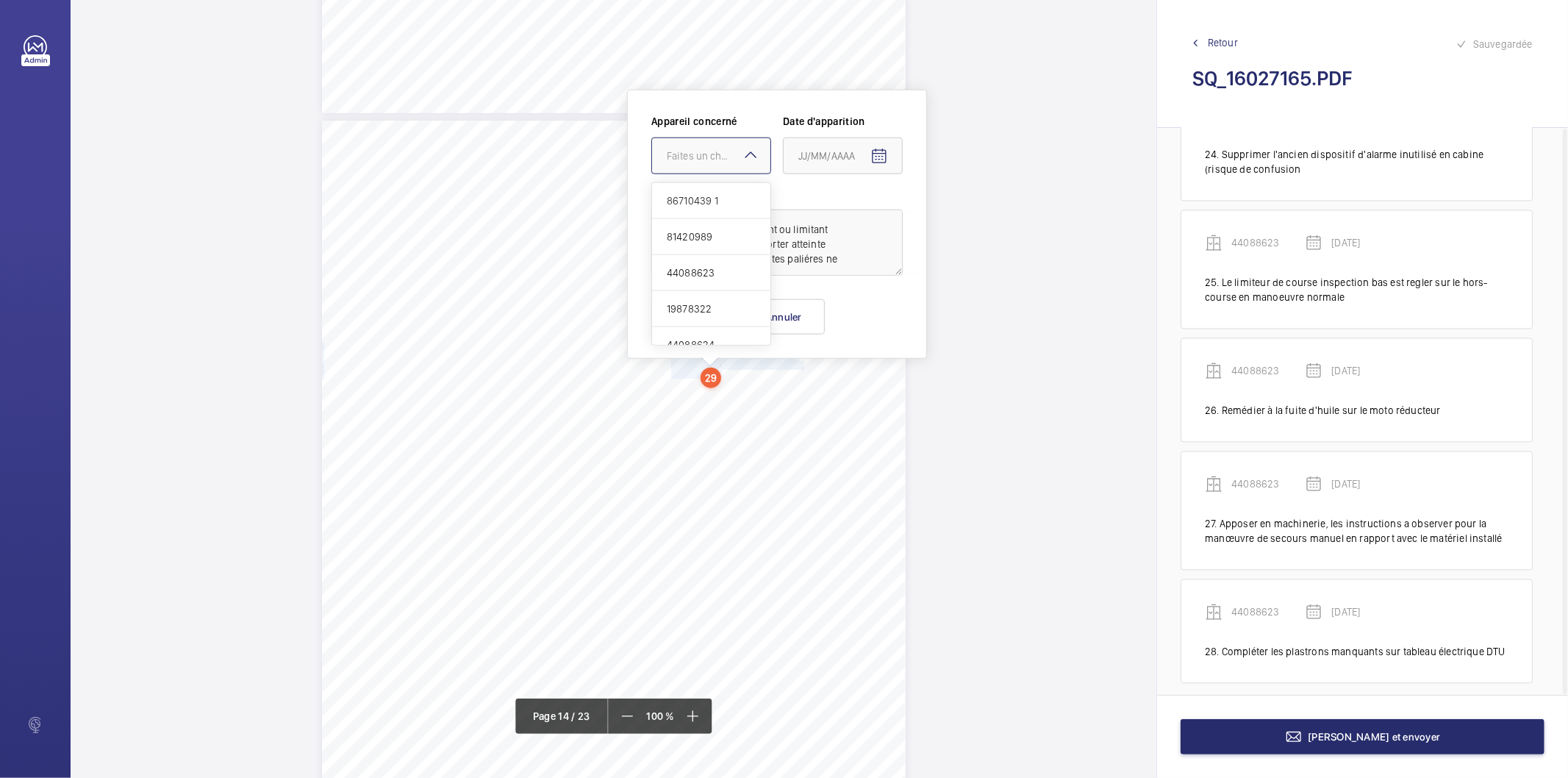
click at [736, 170] on div at bounding box center [711, 156] width 119 height 35
click at [693, 311] on span "19878322" at bounding box center [711, 309] width 89 height 15
click at [880, 160] on mat-icon "Open calendar" at bounding box center [879, 157] width 18 height 18
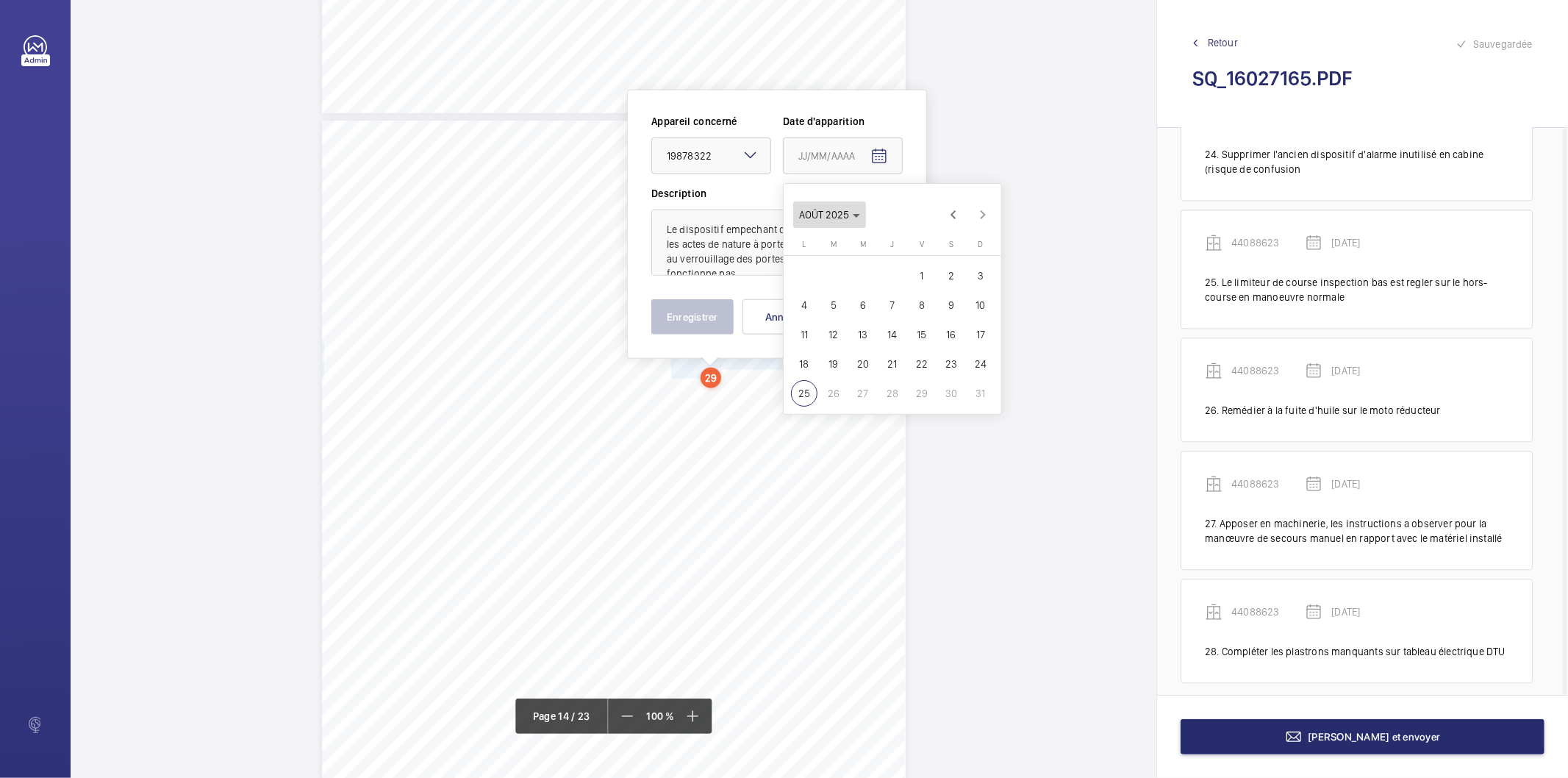
click at [855, 215] on polygon "Choose month and year" at bounding box center [856, 216] width 8 height 4
click at [961, 401] on span "2025" at bounding box center [969, 407] width 46 height 26
click at [911, 250] on span "MARS" at bounding box center [917, 260] width 46 height 26
click at [863, 364] on span "19" at bounding box center [862, 364] width 26 height 26
type input "[DATE]"
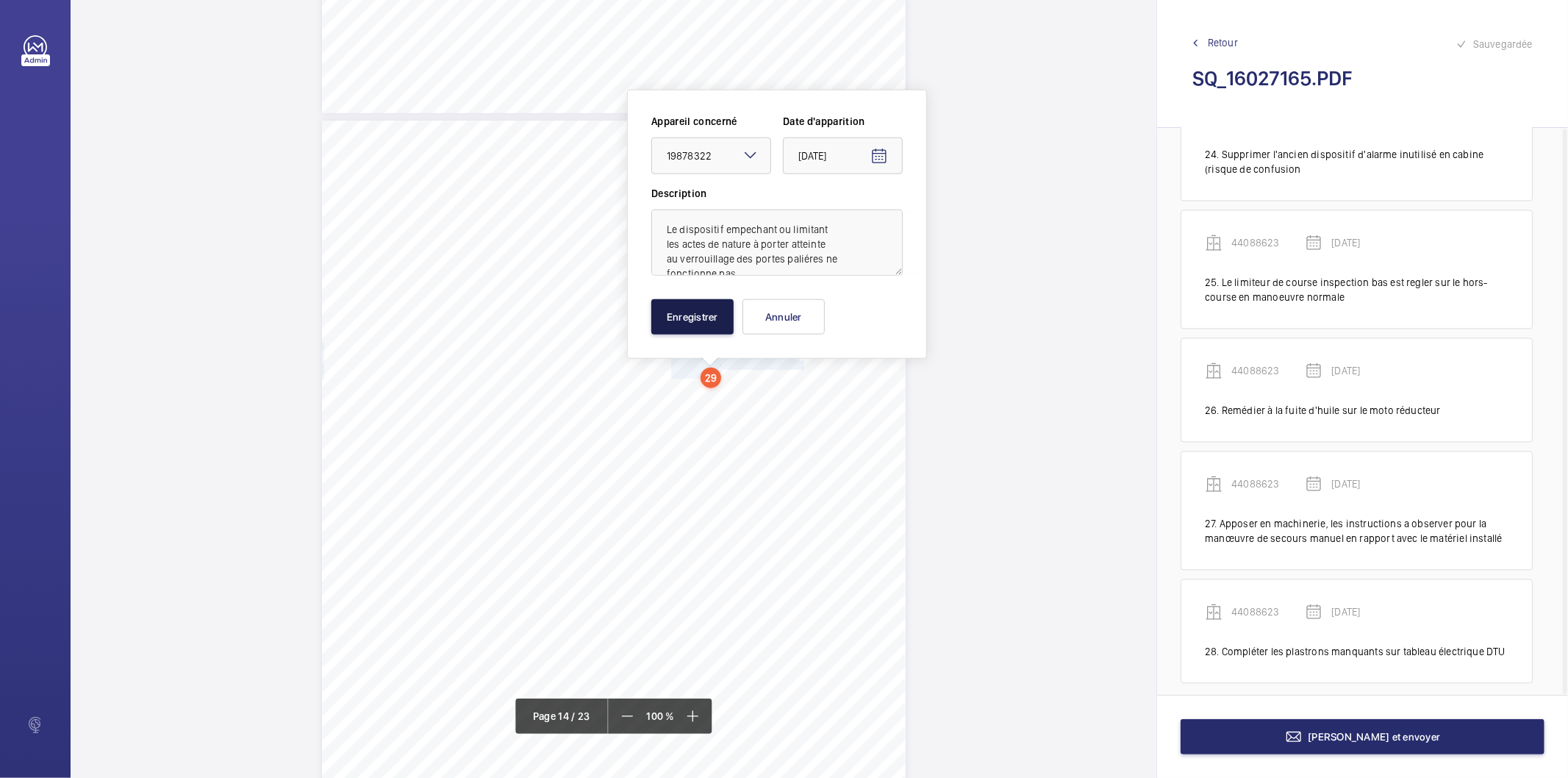
click at [711, 307] on button "Enregistrer" at bounding box center [692, 316] width 82 height 35
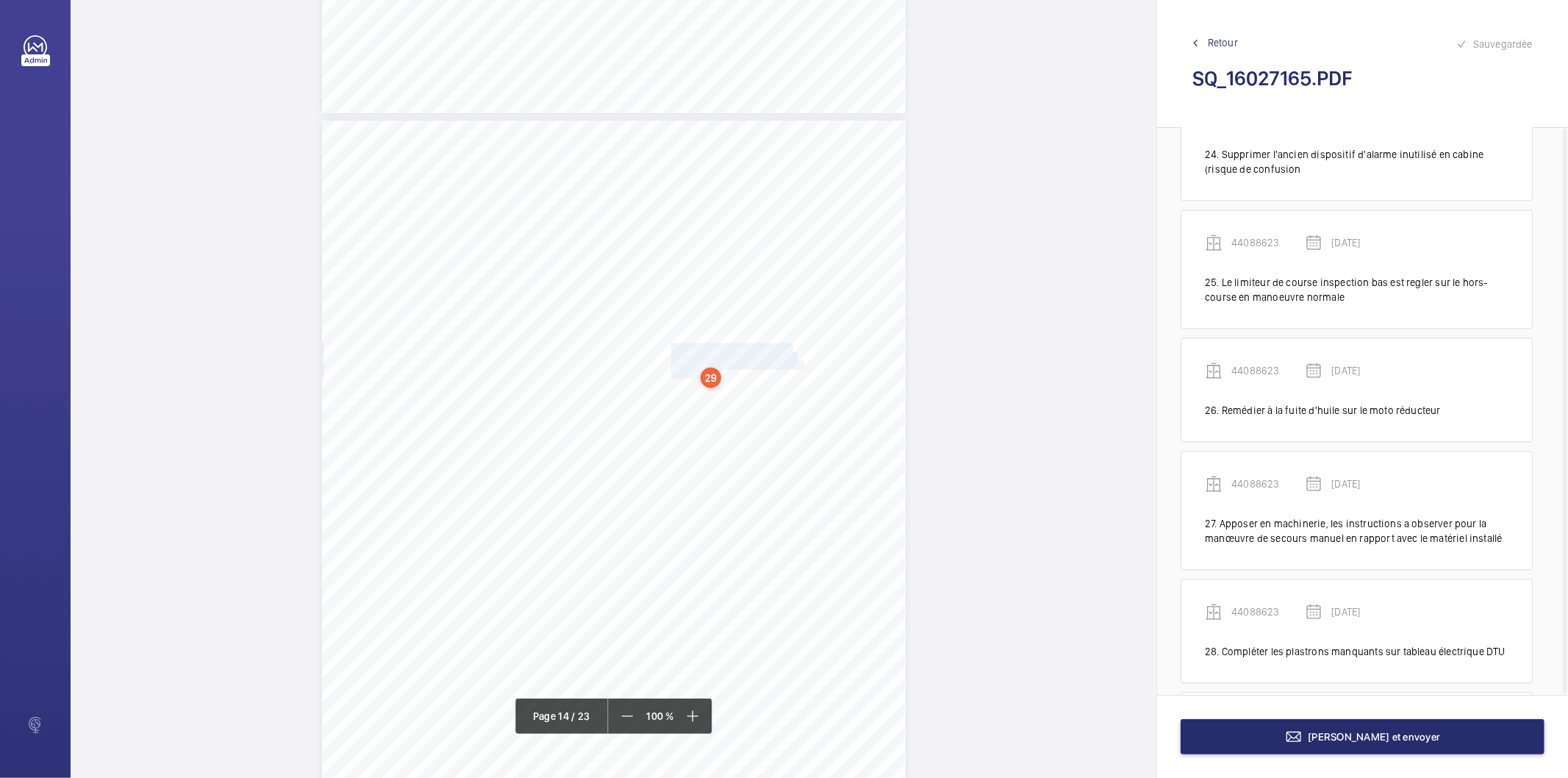
scroll to position [2920, 0]
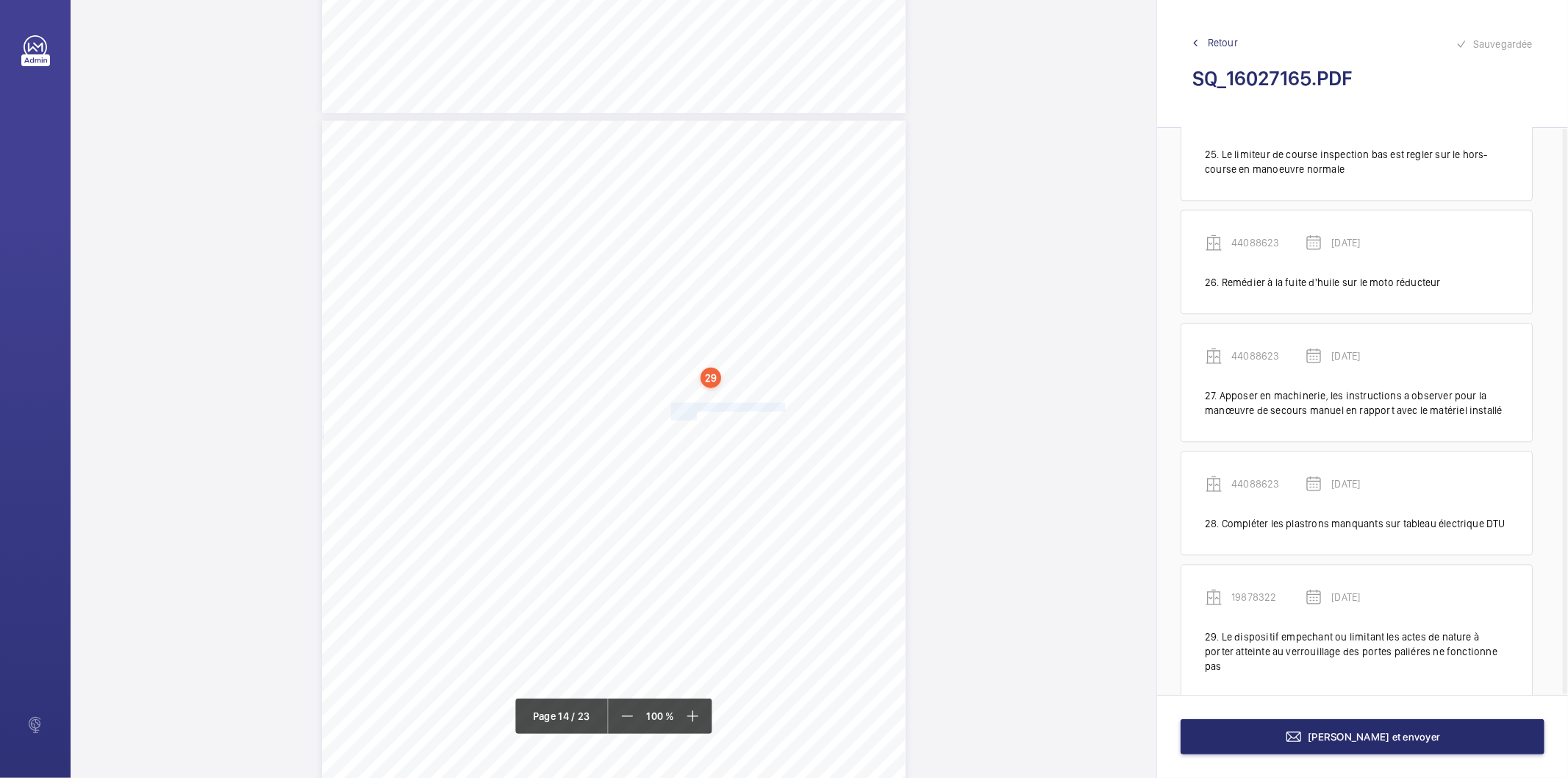
drag, startPoint x: 669, startPoint y: 405, endPoint x: 694, endPoint y: 412, distance: 26.0
click at [694, 412] on div "Affaire n° : 2502206E0000059/51000 / N° du rapport : 206E0/25/2776 Lieu de véri…" at bounding box center [614, 533] width 584 height 825
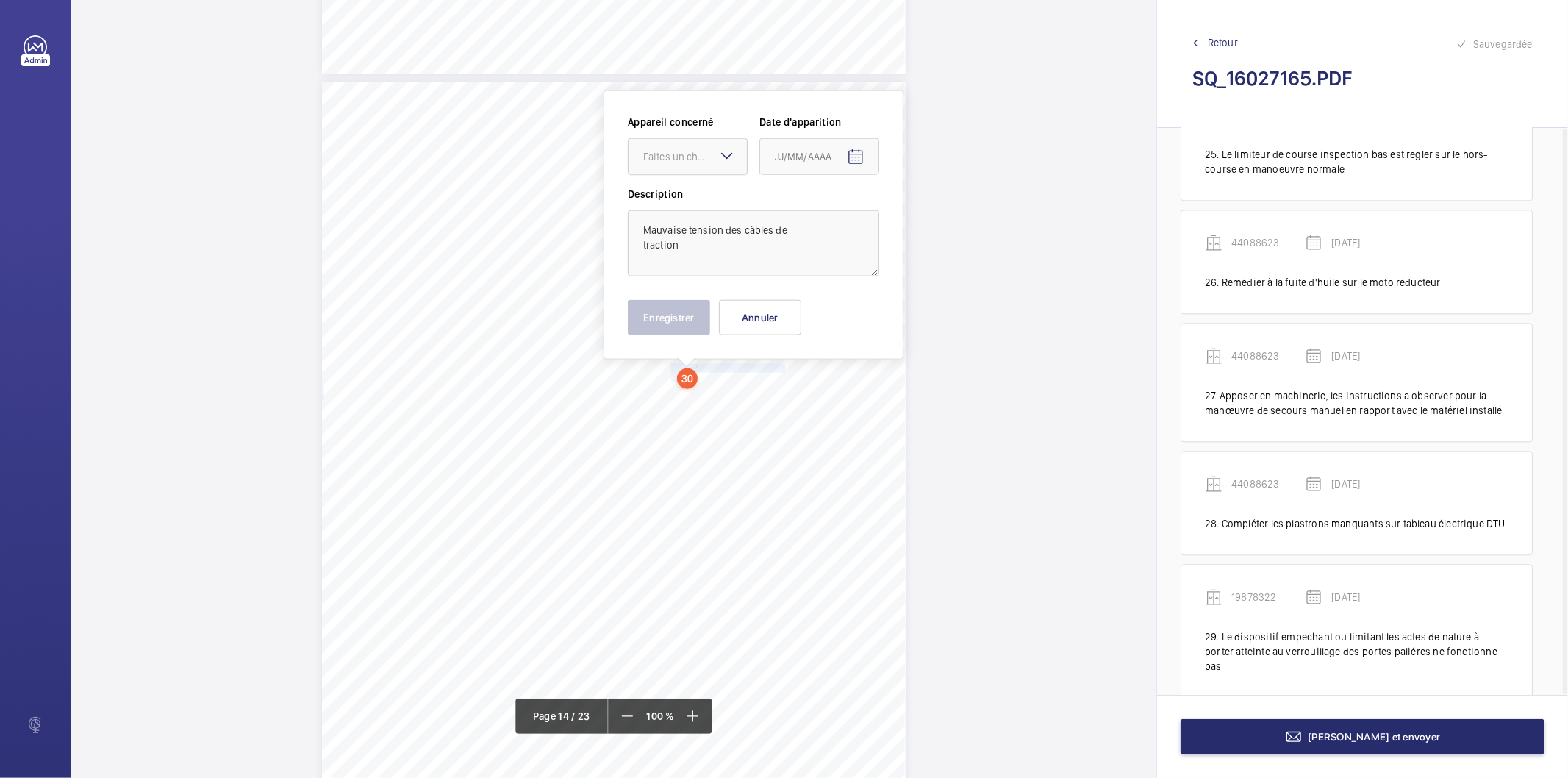
click at [696, 157] on div "Faites un choix" at bounding box center [695, 156] width 104 height 15
click at [664, 314] on span "19878322" at bounding box center [688, 309] width 89 height 15
click at [858, 158] on mat-icon "Open calendar" at bounding box center [855, 158] width 18 height 18
click at [838, 218] on span "Choose month and year" at bounding box center [806, 215] width 72 height 35
click at [937, 407] on span "2025" at bounding box center [945, 407] width 46 height 26
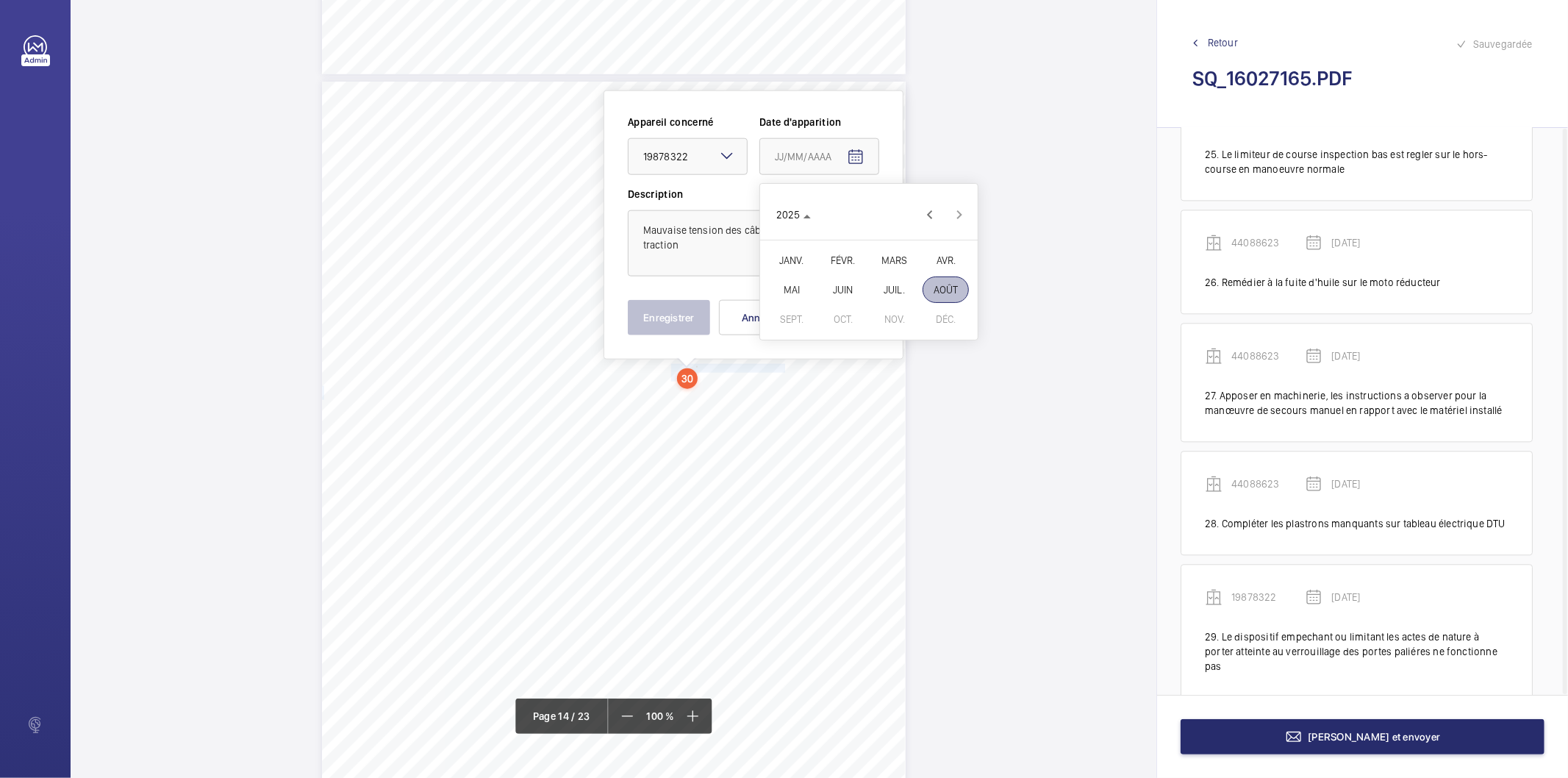
click at [884, 261] on span "MARS" at bounding box center [893, 260] width 46 height 26
click at [832, 359] on span "19" at bounding box center [838, 364] width 26 height 26
type input "[DATE]"
click at [679, 317] on button "Enregistrer" at bounding box center [669, 317] width 82 height 35
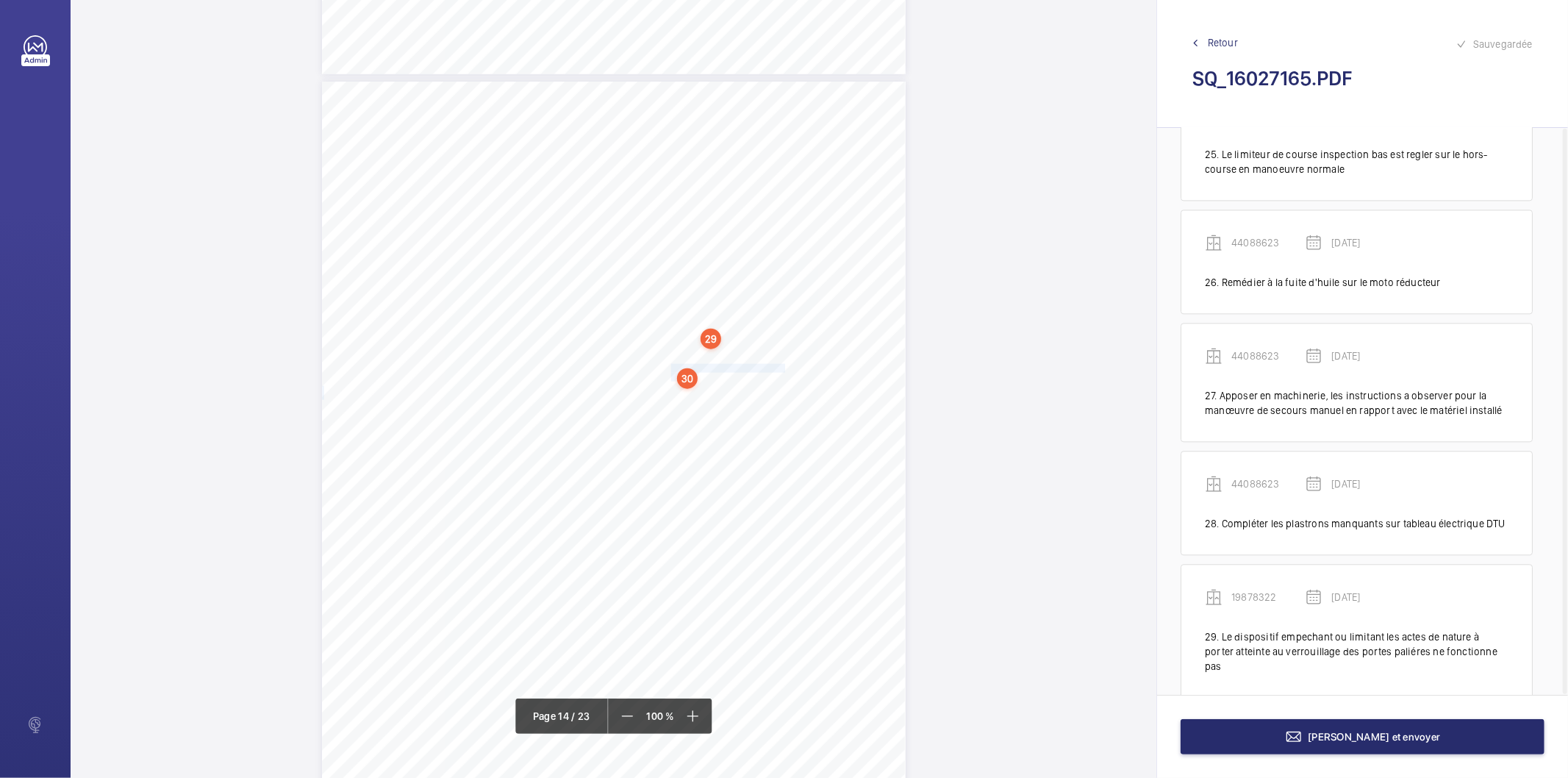
scroll to position [3033, 0]
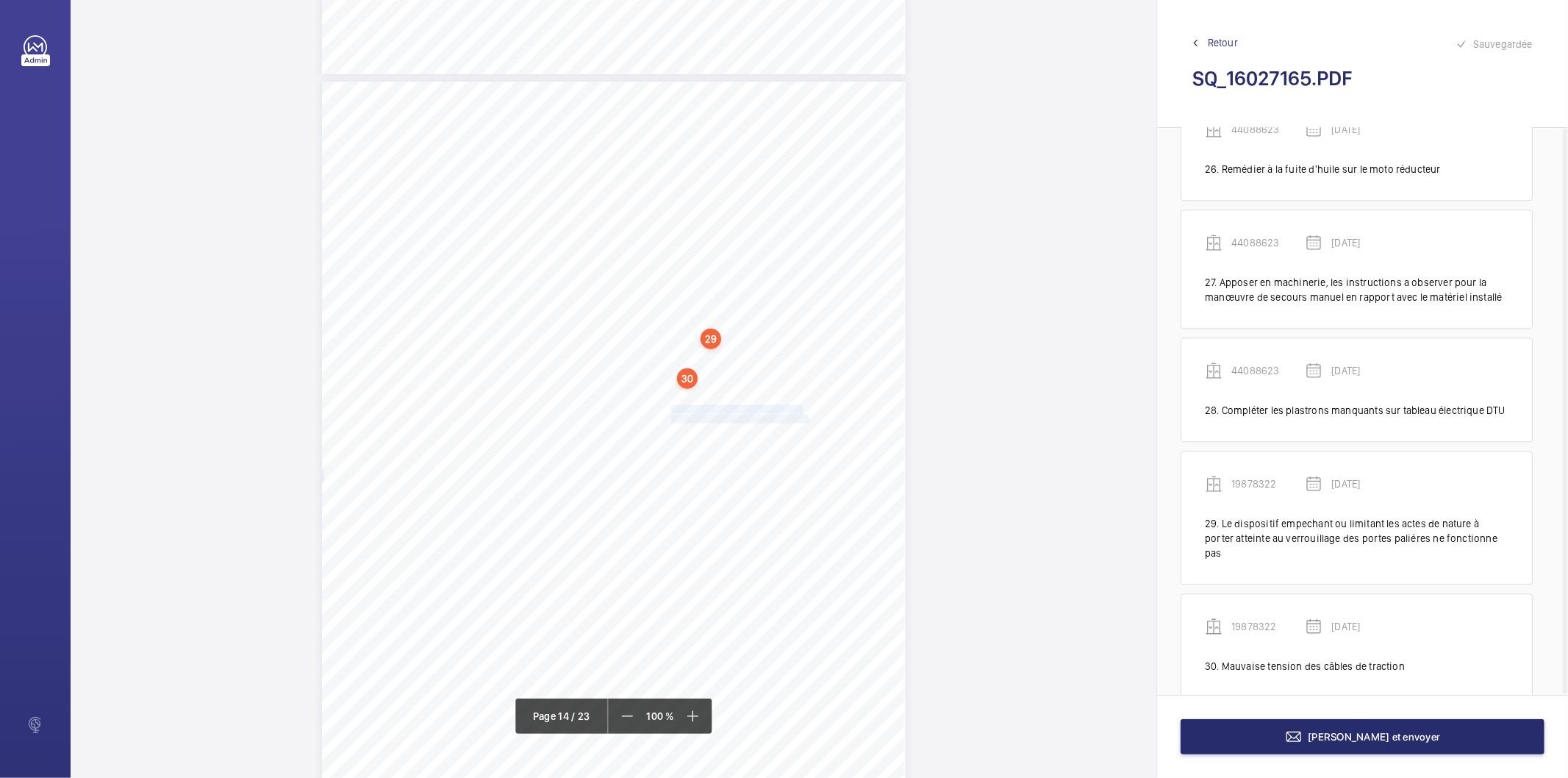
drag, startPoint x: 669, startPoint y: 408, endPoint x: 806, endPoint y: 416, distance: 137.2
click at [806, 416] on div "Affaire n° : 2502206E0000059/51000 / N° du rapport : 206E0/25/2776 Lieu de véri…" at bounding box center [614, 494] width 584 height 825
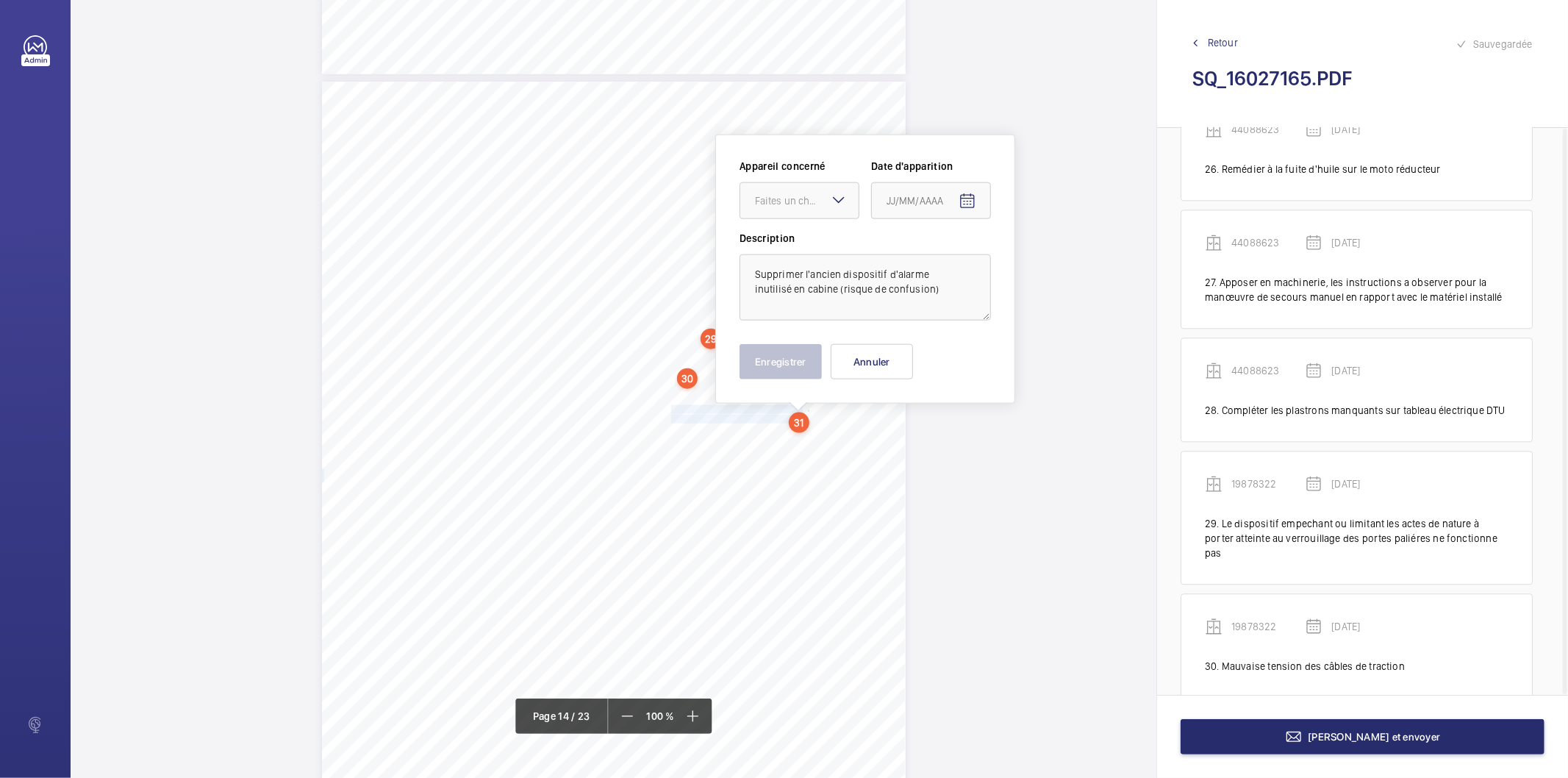
scroll to position [10806, 0]
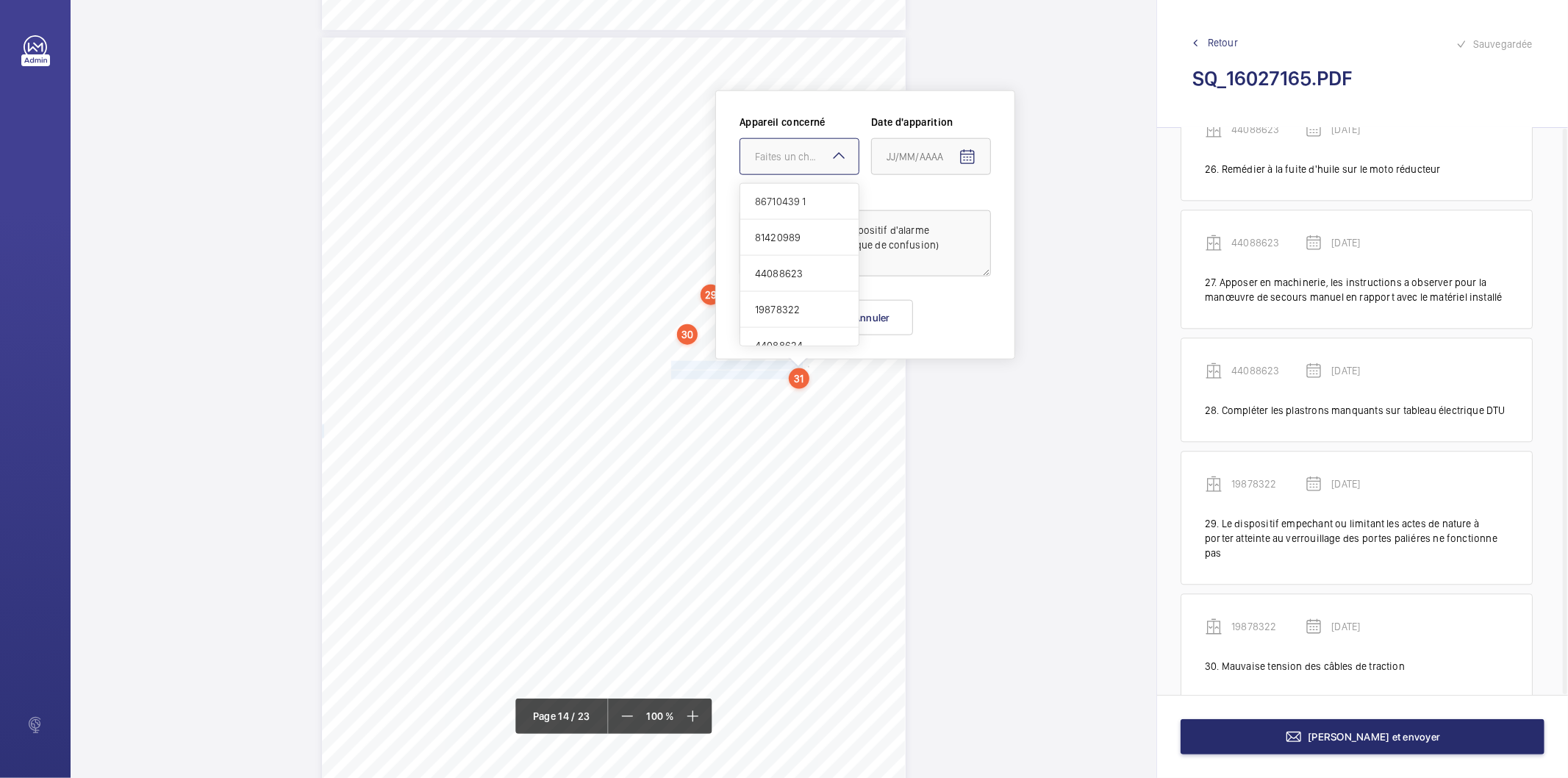
click at [831, 149] on mat-icon at bounding box center [838, 156] width 18 height 18
click at [782, 316] on span "19878322" at bounding box center [799, 309] width 89 height 15
click at [961, 156] on mat-icon "Open calendar" at bounding box center [967, 158] width 18 height 18
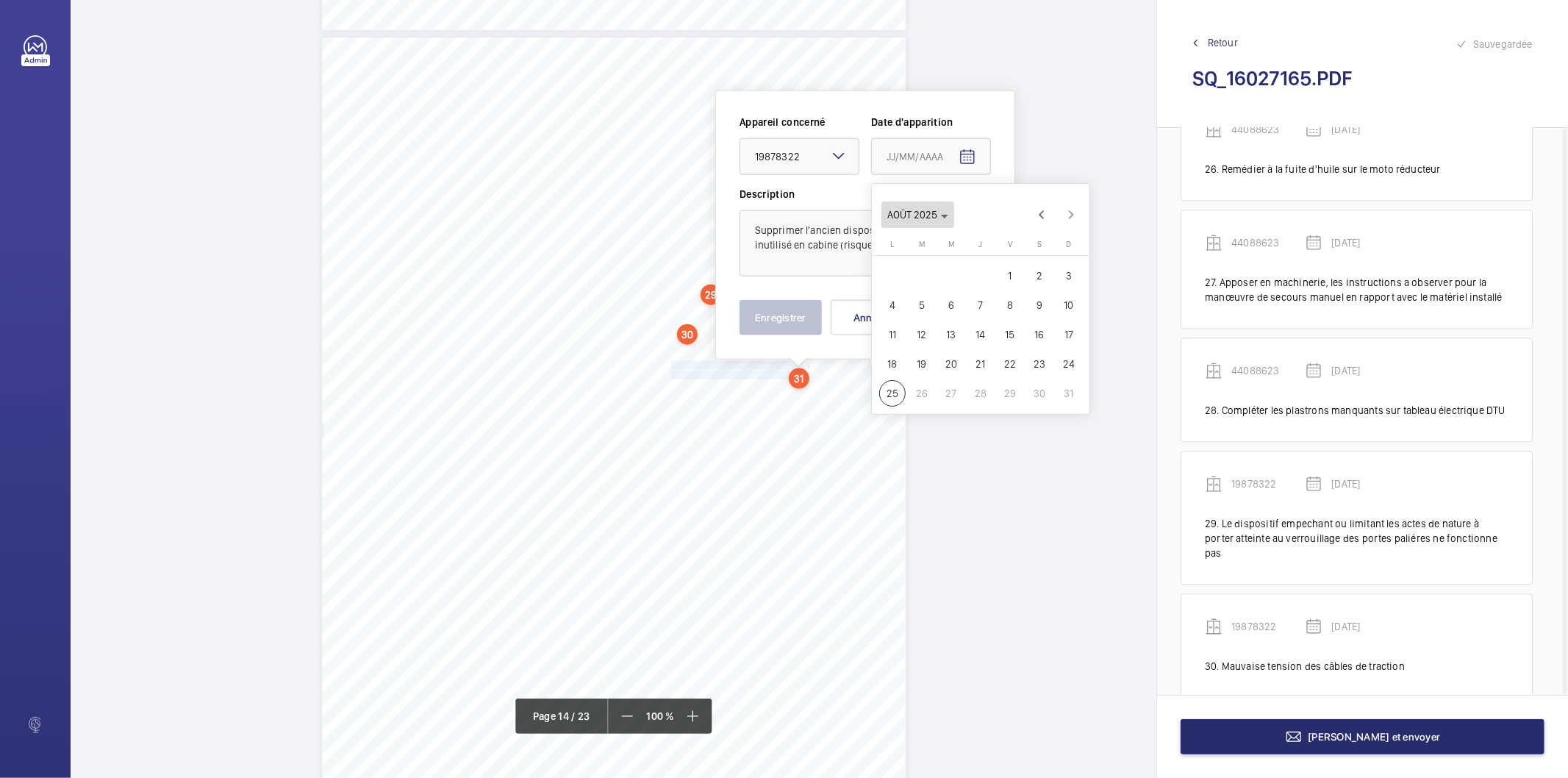
click at [942, 217] on polygon "Choose month and year" at bounding box center [944, 217] width 8 height 4
click at [1062, 412] on span "2025" at bounding box center [1057, 407] width 46 height 26
click at [1013, 261] on span "MARS" at bounding box center [1005, 260] width 46 height 26
click at [952, 363] on span "19" at bounding box center [950, 364] width 26 height 26
type input "[DATE]"
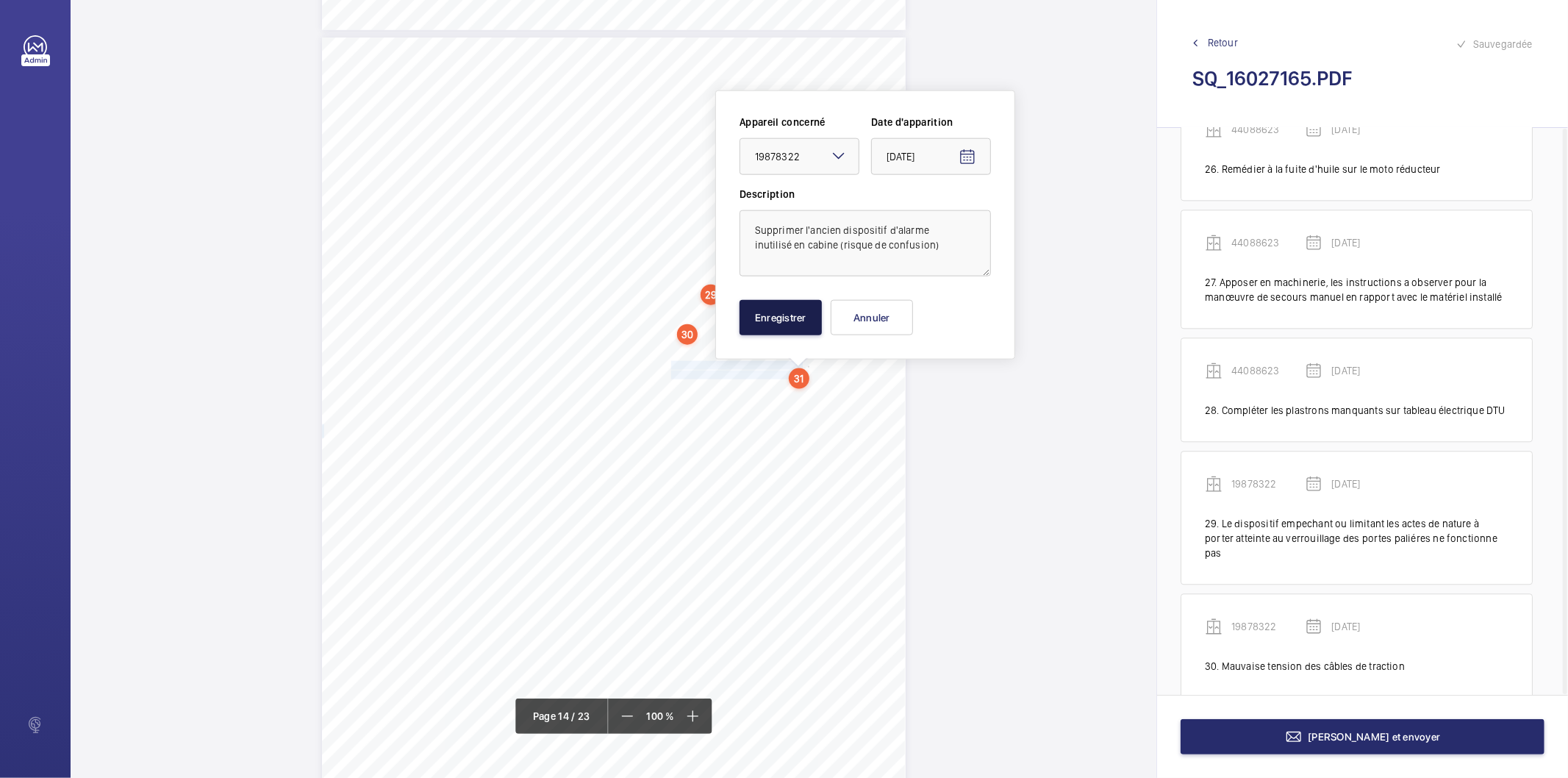
click at [784, 314] on button "Enregistrer" at bounding box center [781, 317] width 82 height 35
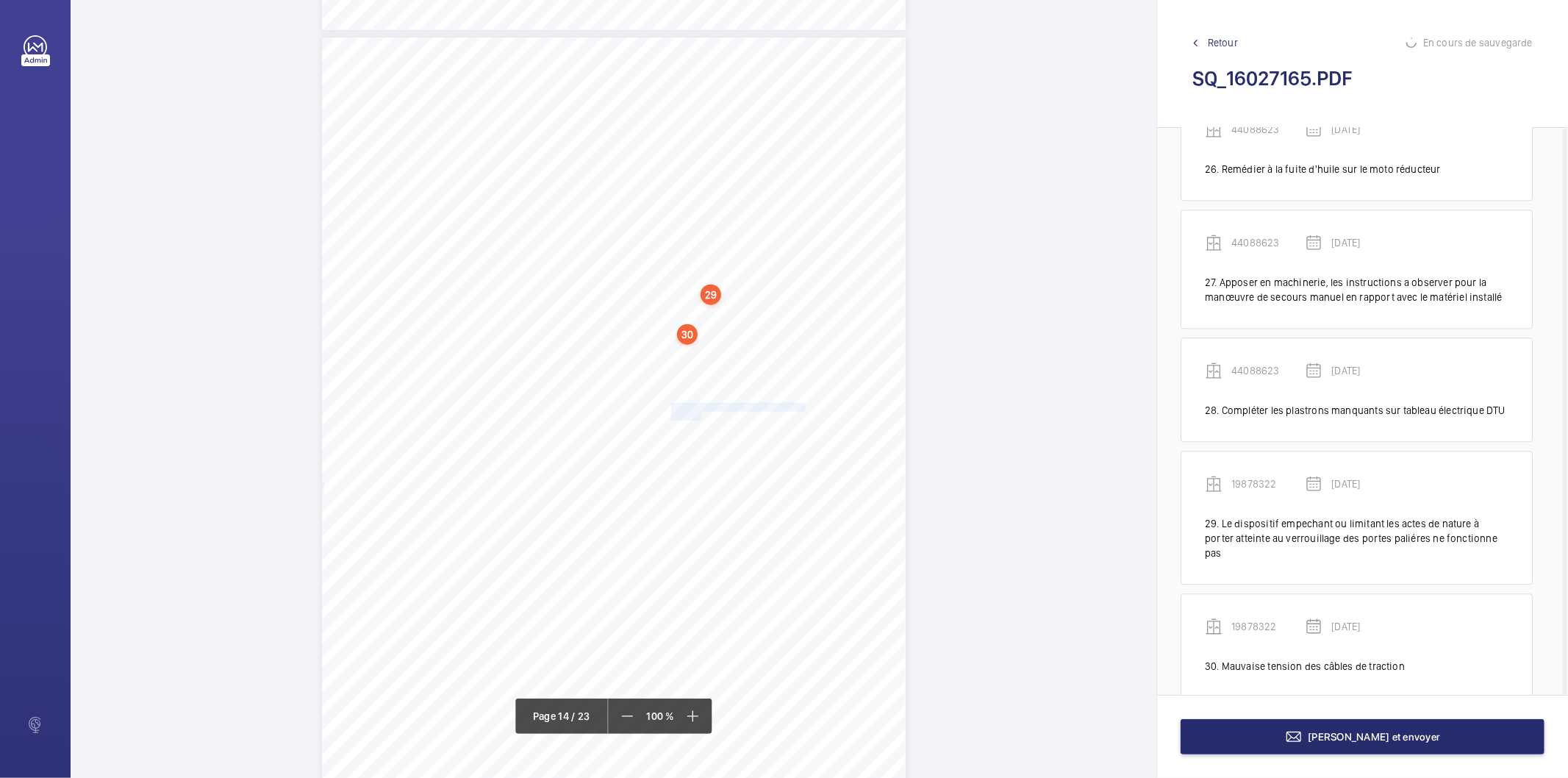
drag, startPoint x: 669, startPoint y: 402, endPoint x: 700, endPoint y: 414, distance: 33.2
click at [700, 414] on div "Affaire n° : 2502206E0000059/51000 / N° du rapport : 206E0/25/2776 Lieu de véri…" at bounding box center [614, 450] width 584 height 825
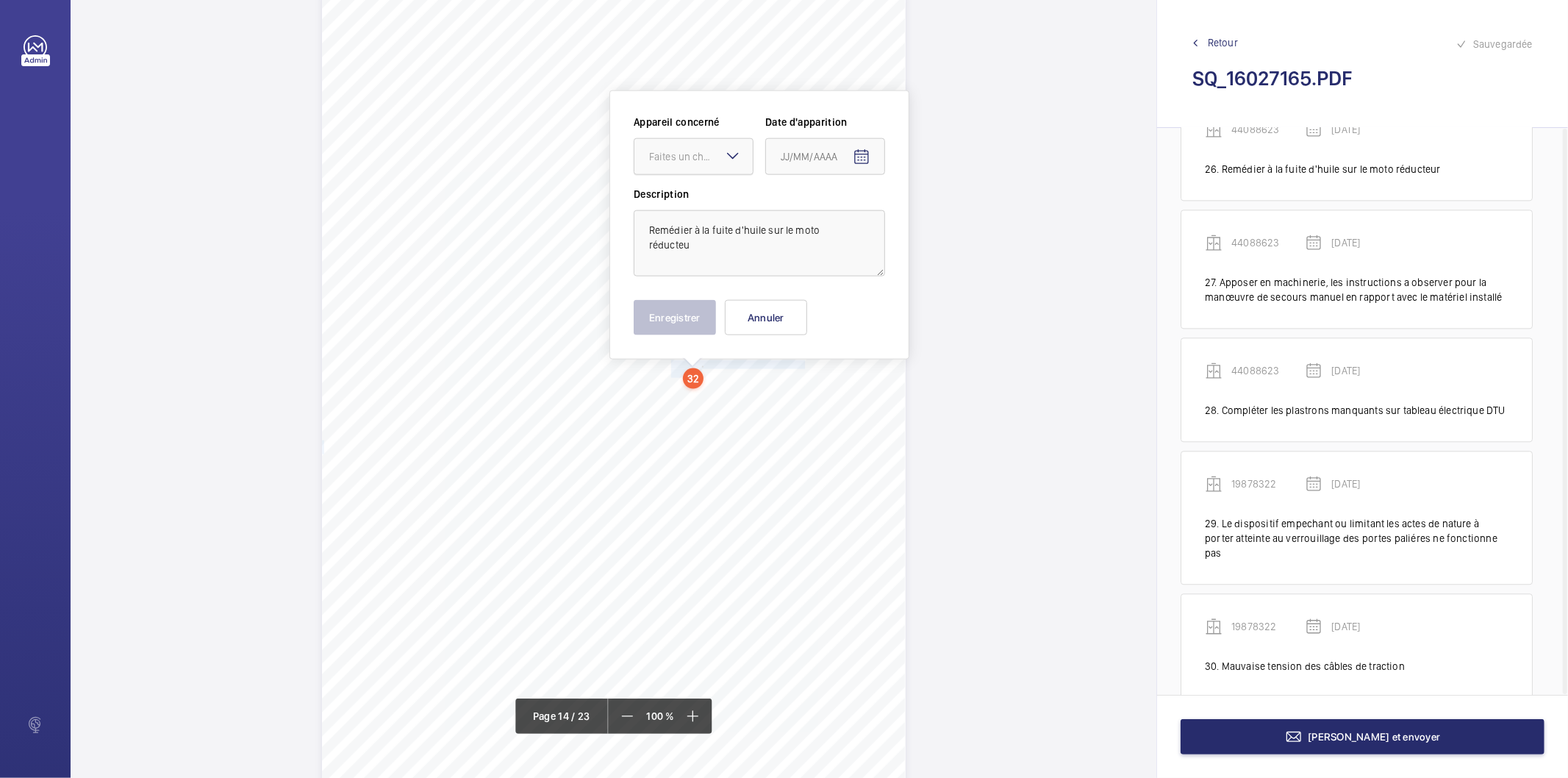
scroll to position [3162, 0]
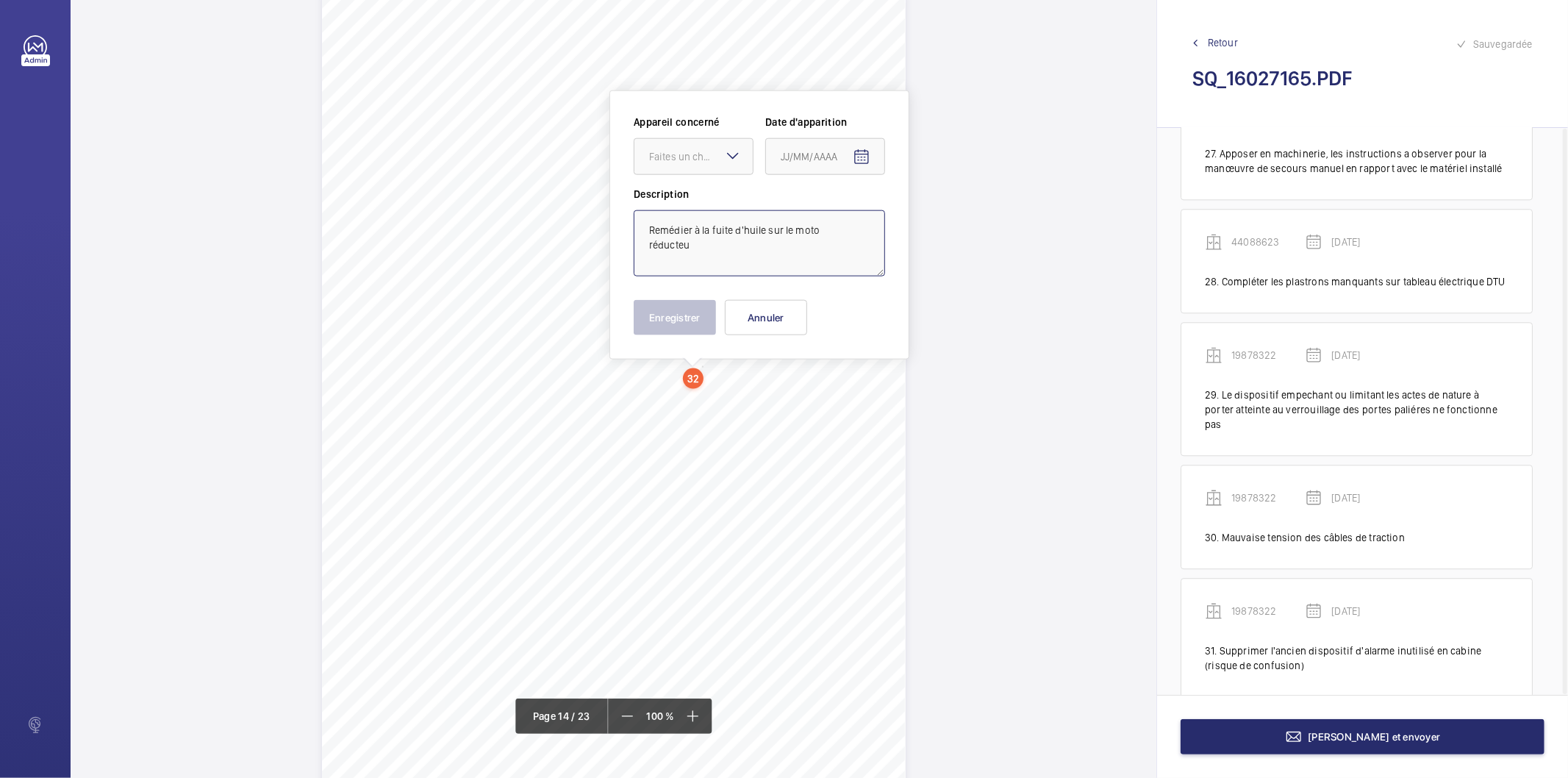
click at [711, 238] on textarea "Remédier à la fuite d'huile sur le moto réducteu" at bounding box center [759, 244] width 252 height 67
click at [677, 165] on div at bounding box center [693, 157] width 119 height 35
click at [670, 309] on span "19878322" at bounding box center [693, 309] width 89 height 15
type textarea "Remédier à la fuite d'huile sur le moto réducteur"
click at [862, 156] on mat-icon "Open calendar" at bounding box center [861, 158] width 18 height 18
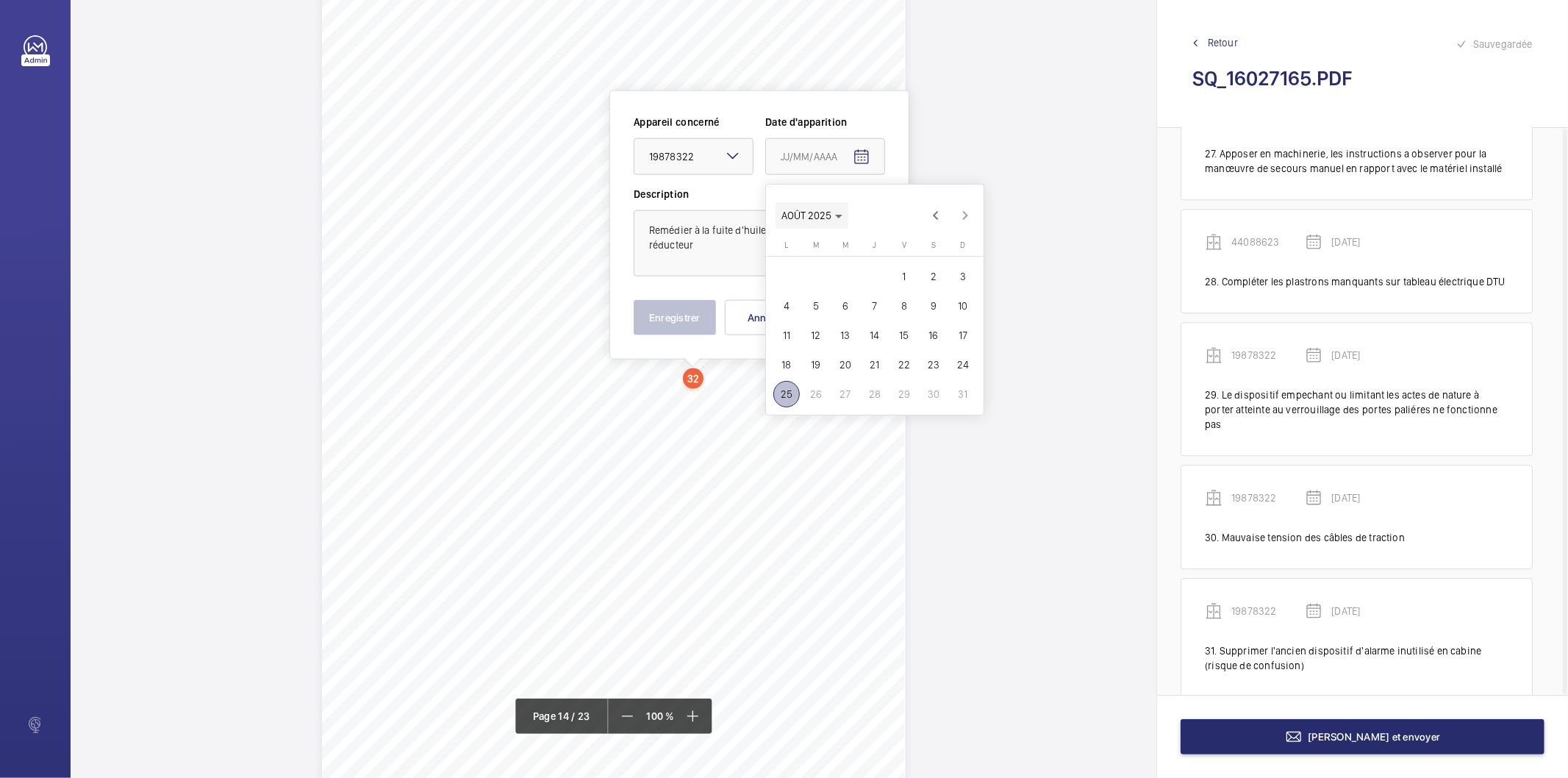
click at [832, 216] on span "AOÛT 2025" at bounding box center [812, 216] width 61 height 12
click at [948, 411] on span "2025" at bounding box center [951, 408] width 46 height 26
click at [894, 267] on span "MARS" at bounding box center [899, 261] width 46 height 26
click at [842, 364] on span "19" at bounding box center [844, 365] width 26 height 26
type input "[DATE]"
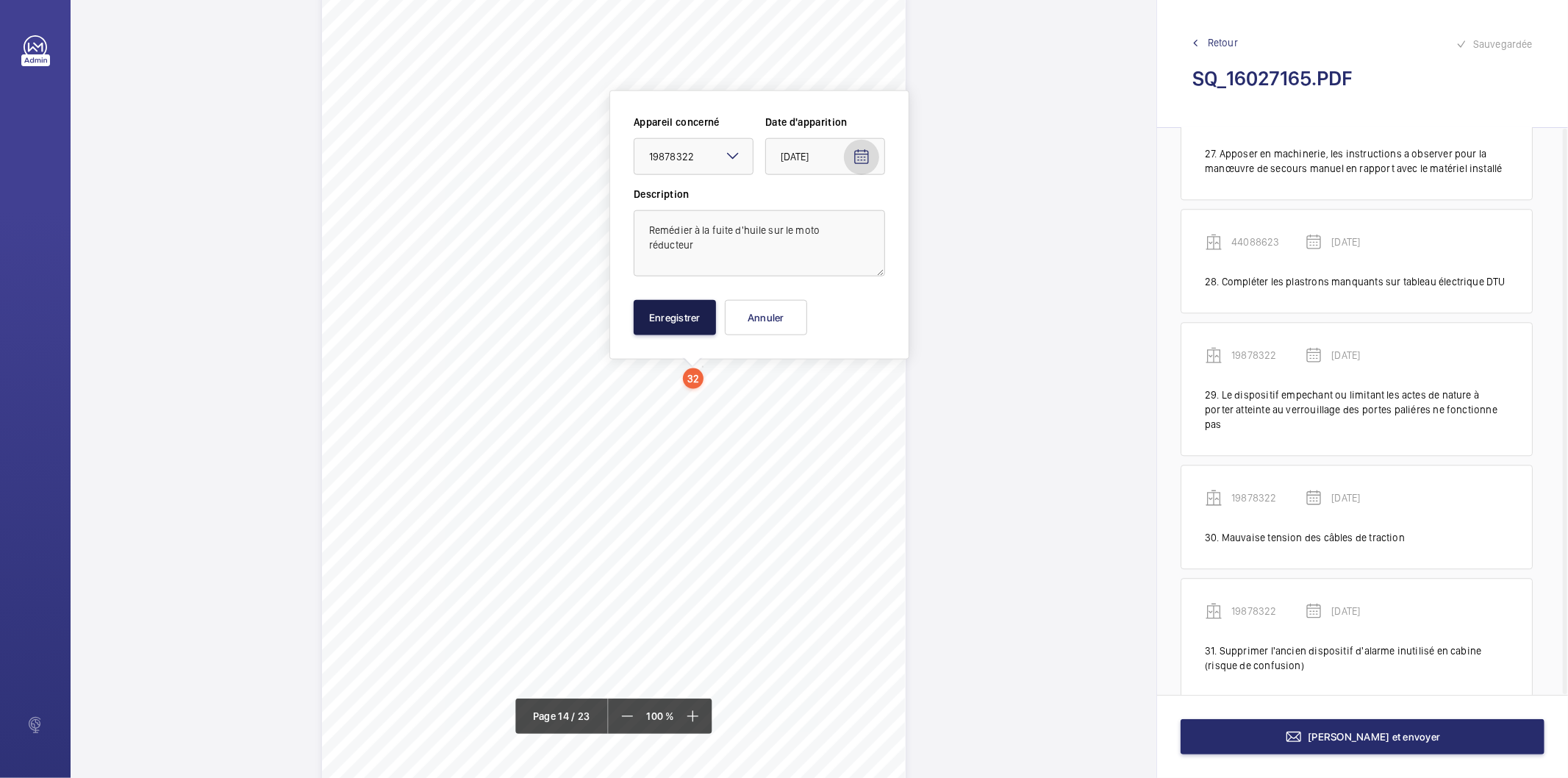
click at [691, 322] on button "Enregistrer" at bounding box center [675, 317] width 82 height 35
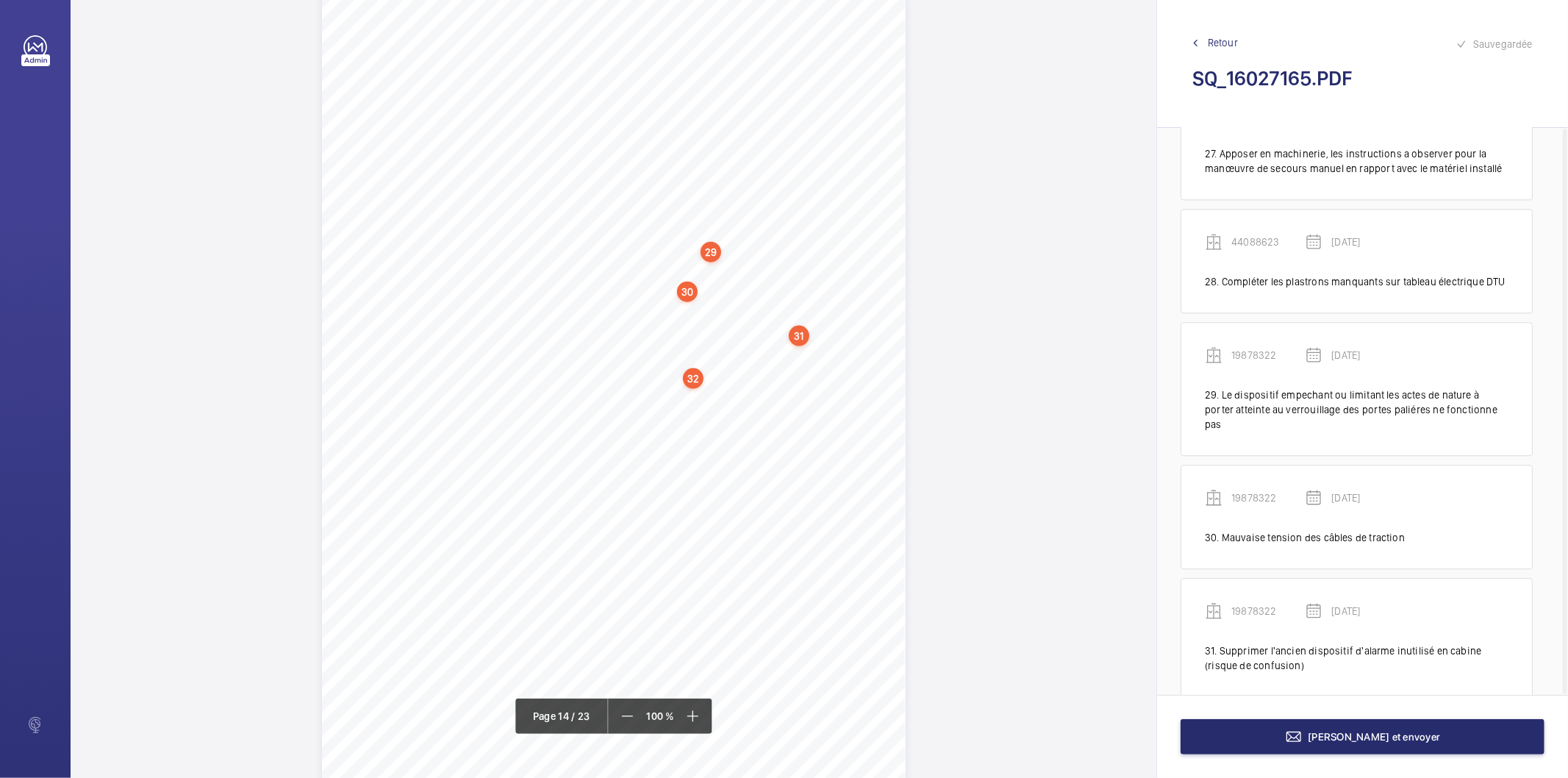
scroll to position [3275, 0]
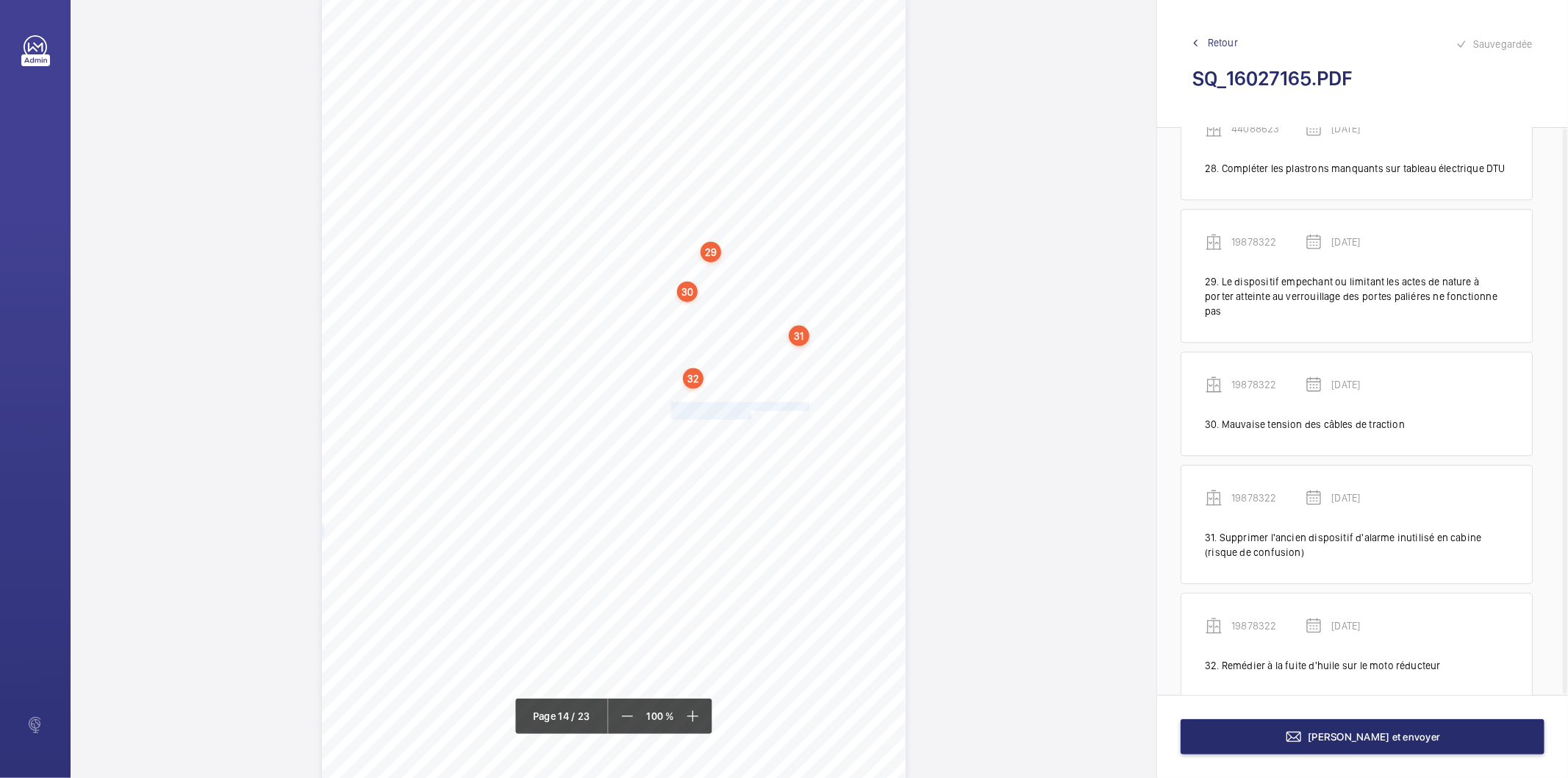
drag, startPoint x: 669, startPoint y: 407, endPoint x: 748, endPoint y: 414, distance: 79.3
click at [748, 414] on div "Affaire n° : 2502206E0000059/51000 / N° du rapport : 206E0/25/2776 Lieu de véri…" at bounding box center [614, 408] width 584 height 825
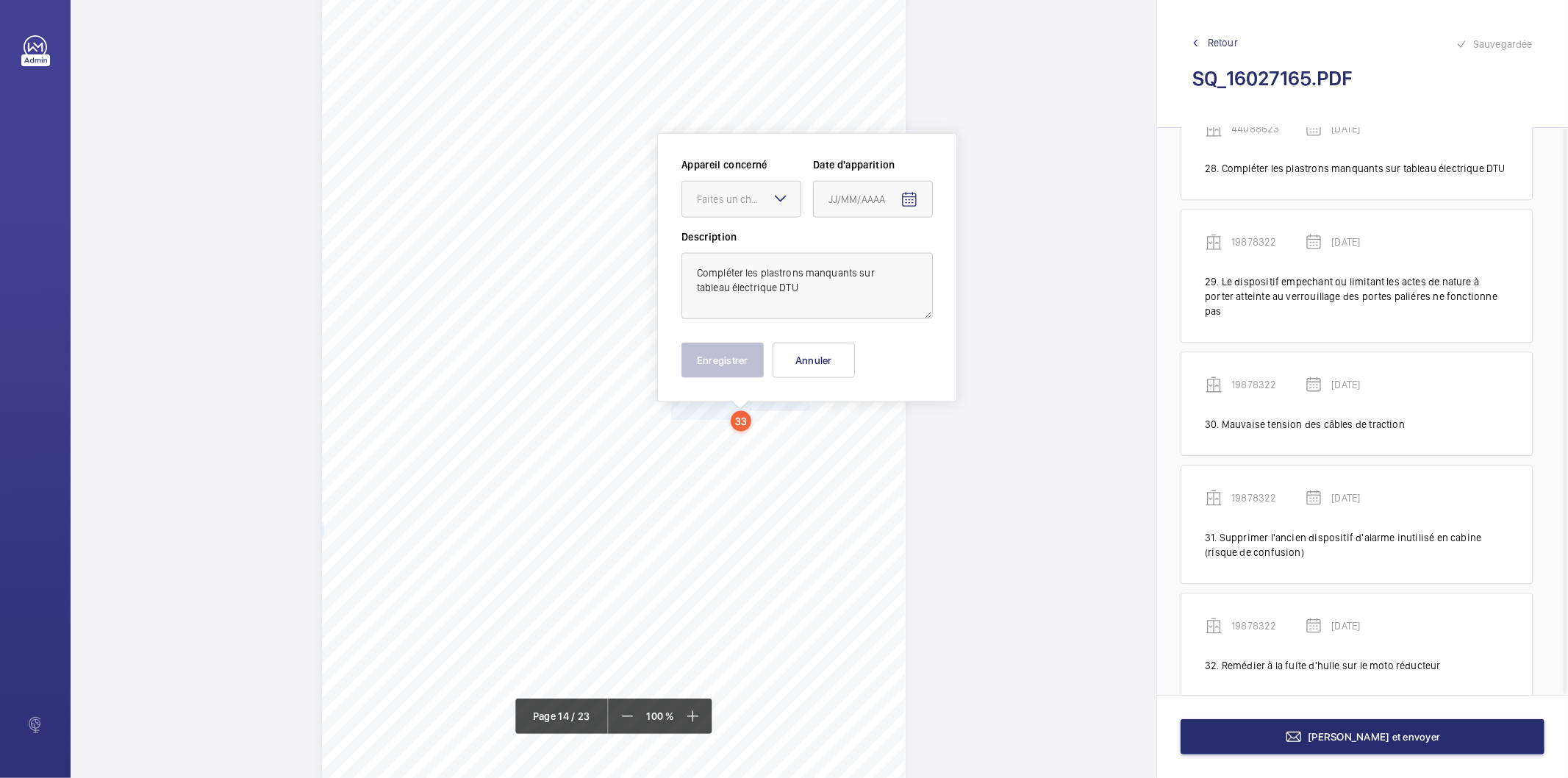
scroll to position [10892, 0]
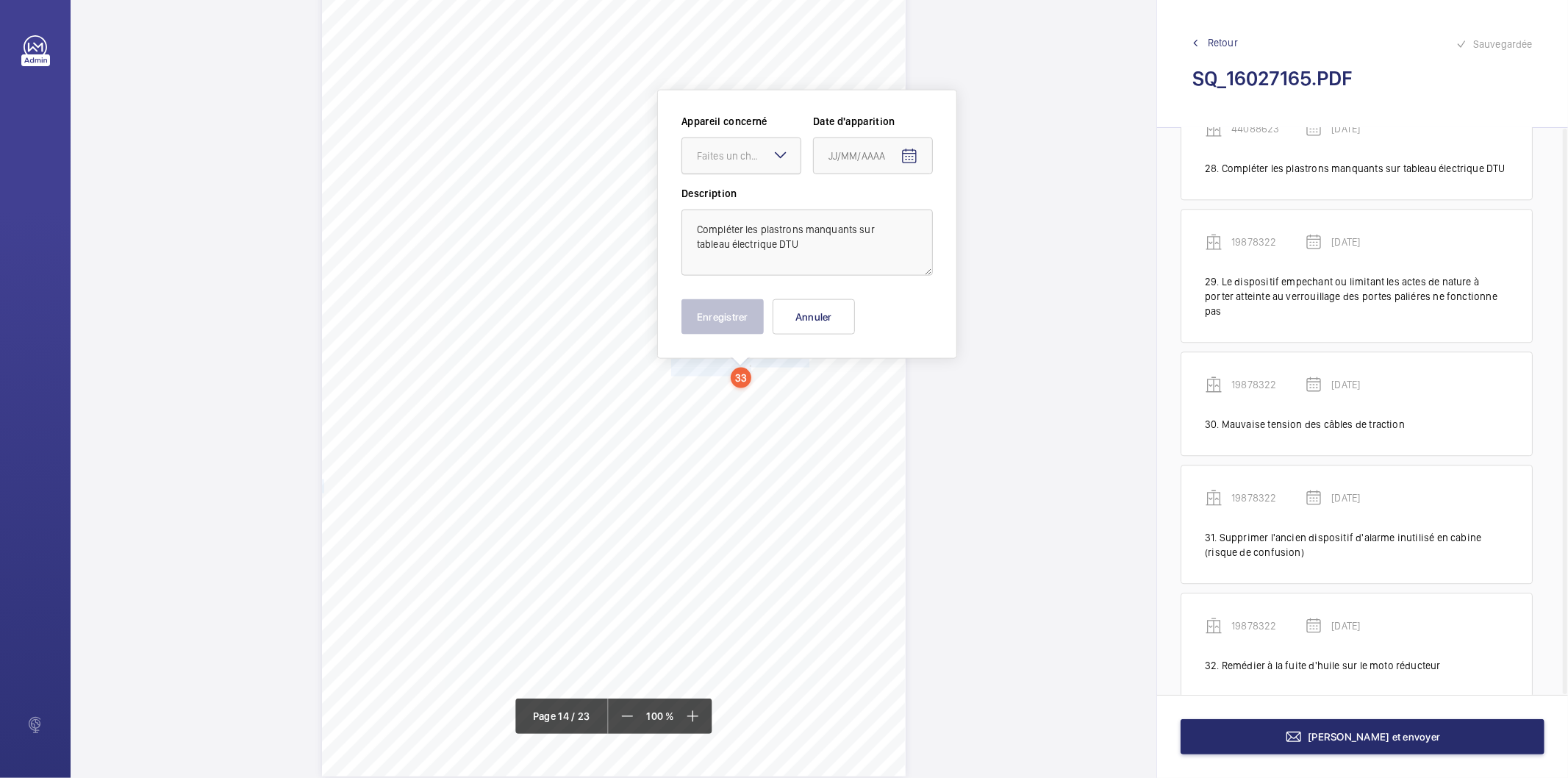
drag, startPoint x: 753, startPoint y: 152, endPoint x: 746, endPoint y: 172, distance: 21.2
click at [753, 151] on div "Faites un choix" at bounding box center [748, 156] width 104 height 15
click at [717, 316] on span "19878322" at bounding box center [740, 309] width 89 height 15
click at [913, 149] on mat-icon "Open calendar" at bounding box center [909, 157] width 18 height 18
click at [884, 216] on polygon "Choose month and year" at bounding box center [886, 216] width 8 height 4
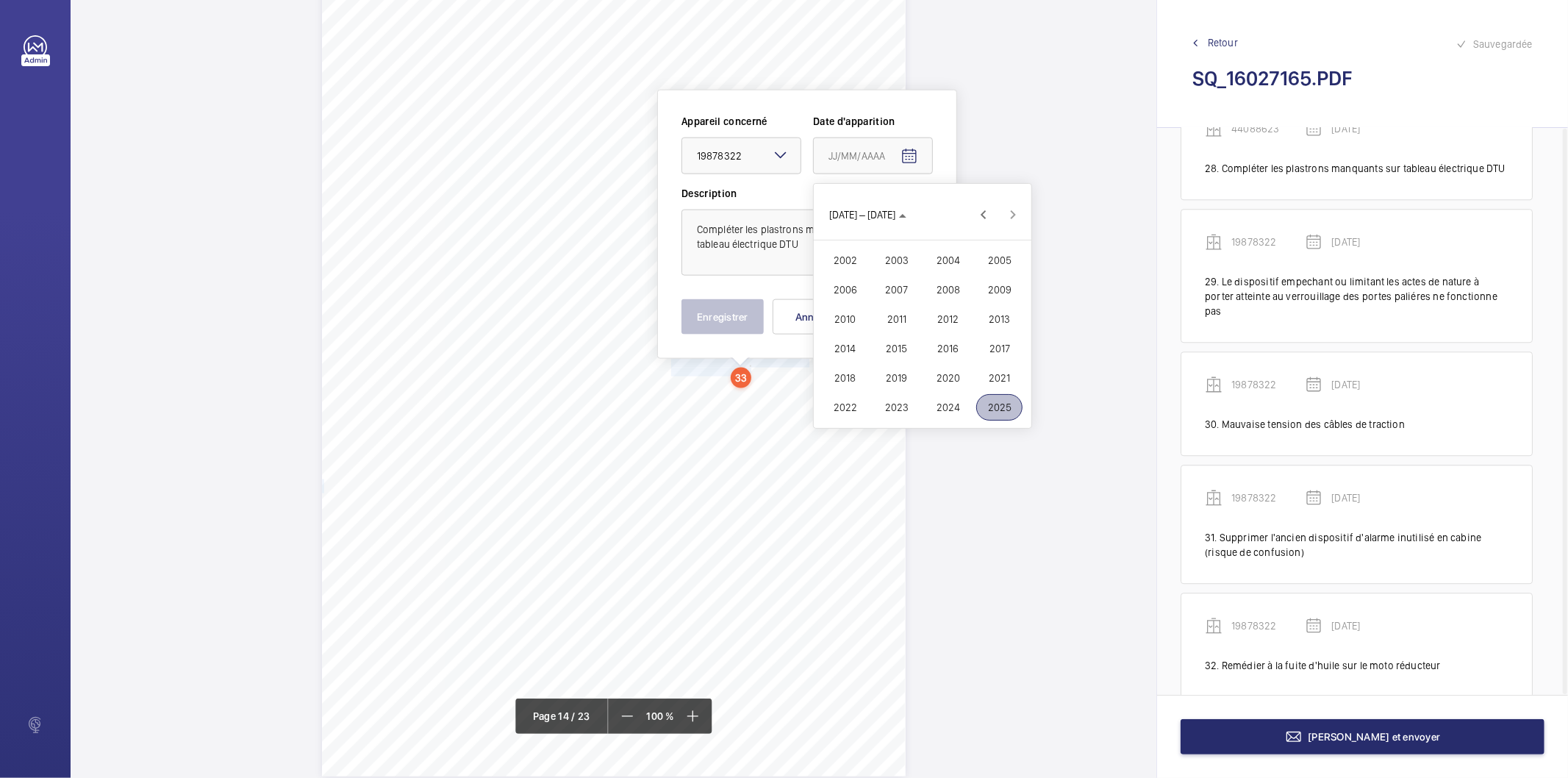
click at [990, 407] on span "2025" at bounding box center [998, 407] width 46 height 26
click at [944, 256] on span "MARS" at bounding box center [947, 260] width 46 height 26
click at [887, 366] on span "19" at bounding box center [892, 364] width 26 height 26
type input "[DATE]"
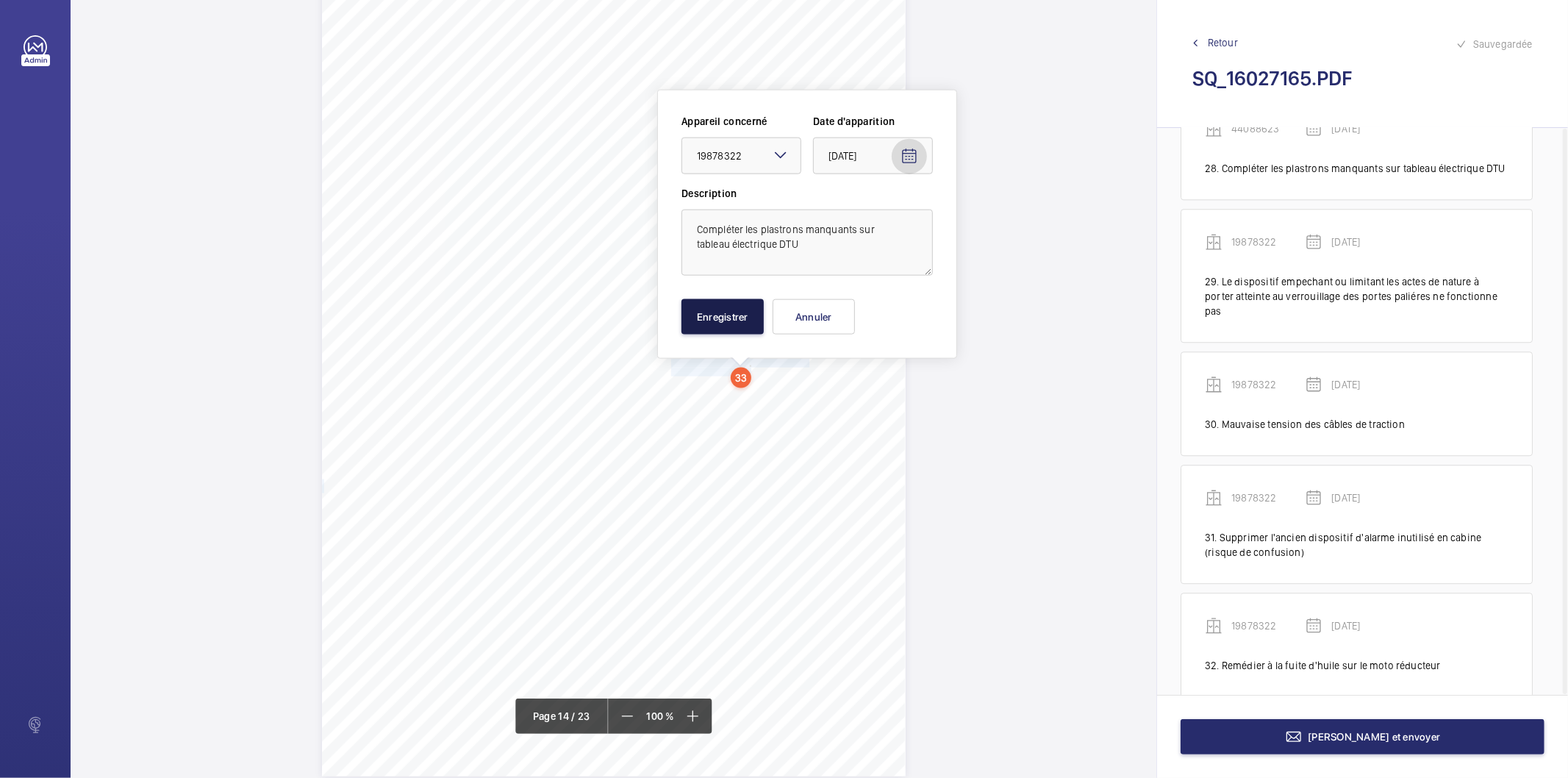
click at [750, 326] on button "Enregistrer" at bounding box center [723, 316] width 82 height 35
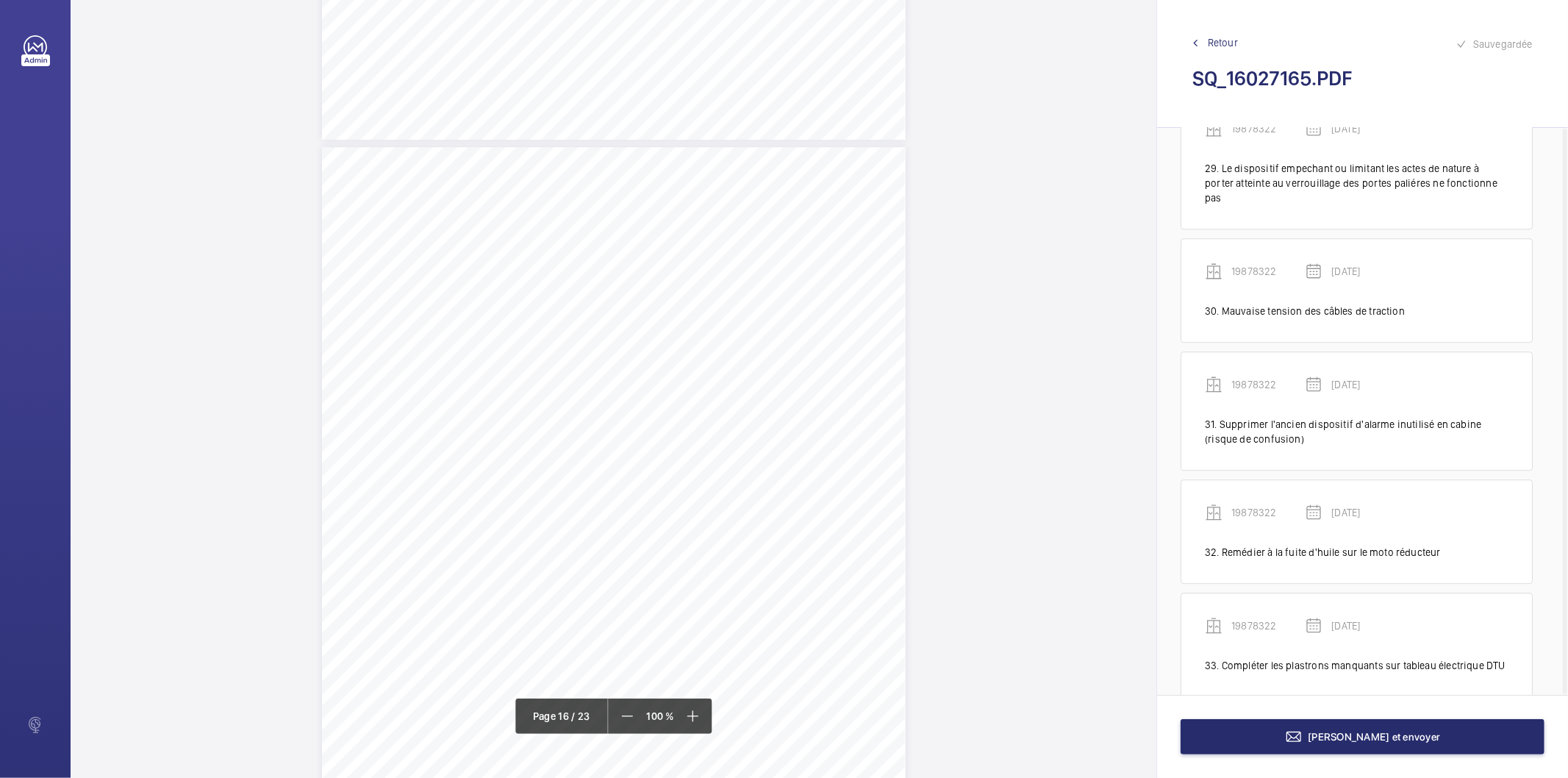
scroll to position [12363, 0]
drag, startPoint x: 671, startPoint y: 369, endPoint x: 718, endPoint y: 401, distance: 56.9
click at [718, 401] on div "Affaire n° : 2502206E0000059/51000 / N° du rapport : 206E0/25/2776 Lieu de véri…" at bounding box center [614, 559] width 584 height 825
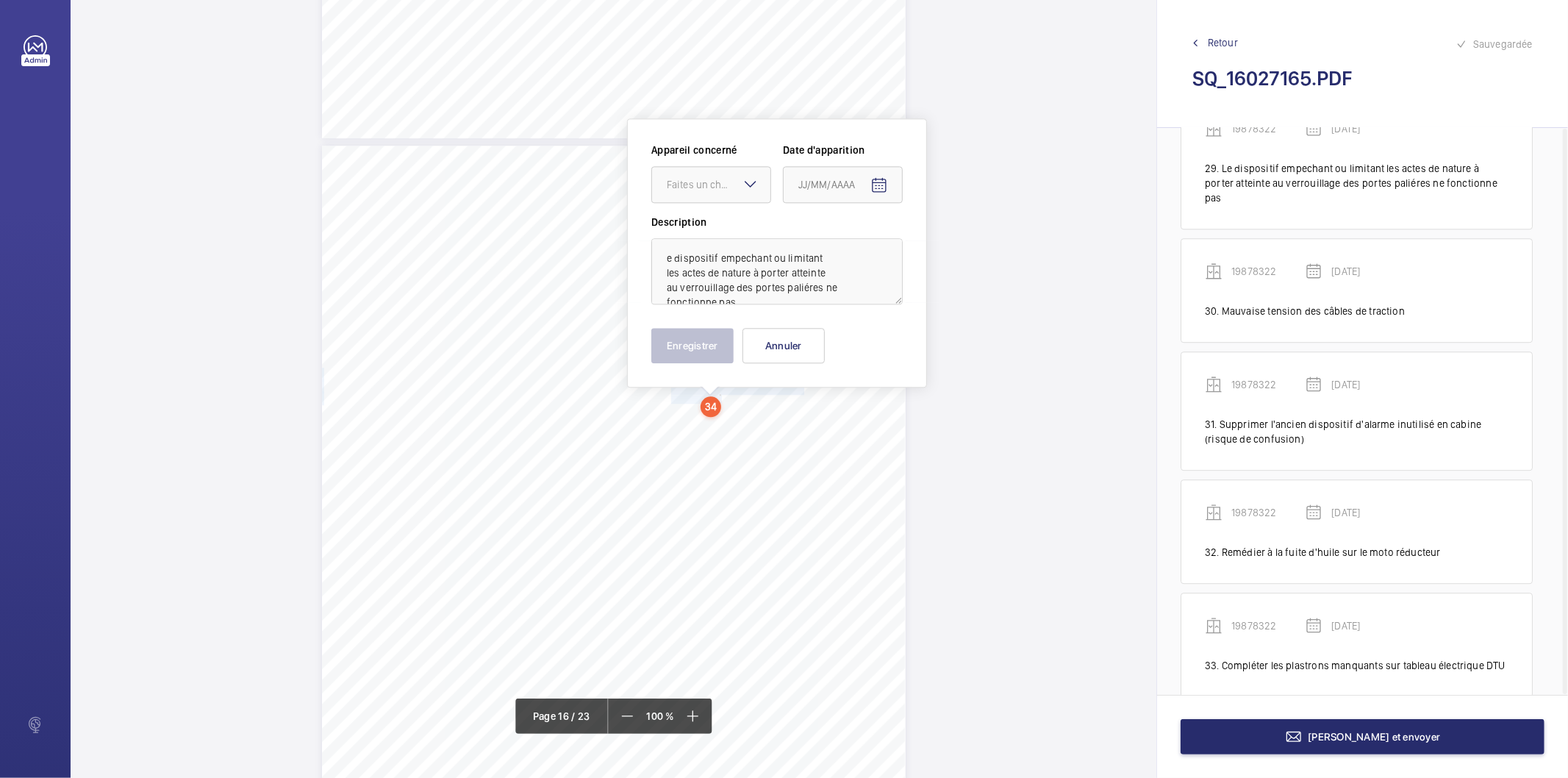
scroll to position [12391, 0]
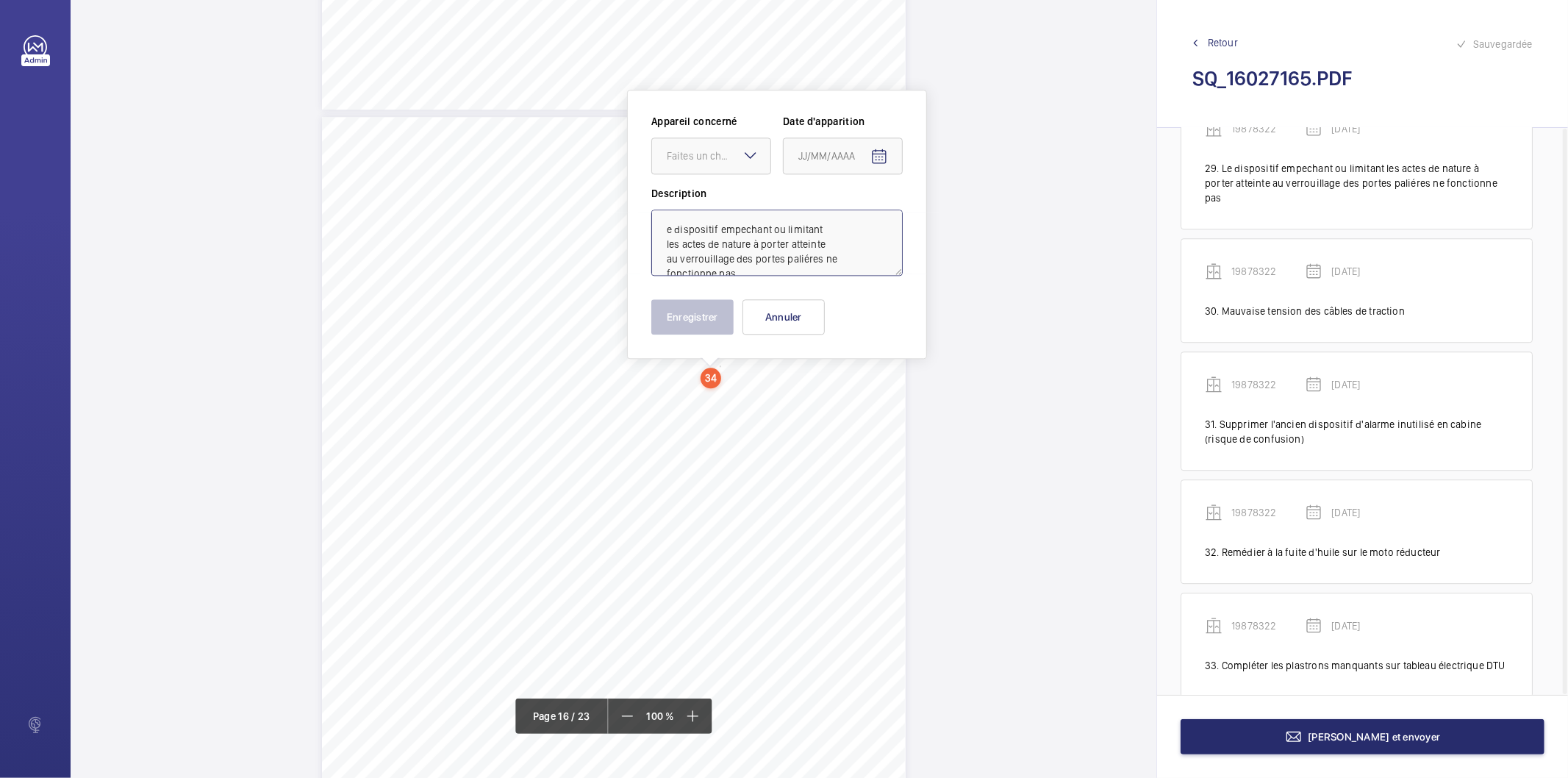
click at [716, 231] on textarea "e dispositif empechant ou limitant les actes de nature à porter atteinte au ver…" at bounding box center [777, 243] width 252 height 67
click at [685, 171] on div at bounding box center [711, 156] width 119 height 35
click at [699, 332] on span "11357022" at bounding box center [711, 326] width 89 height 15
type textarea "Le dispositif empechant ou limitant les actes de nature à porter atteinte au ve…"
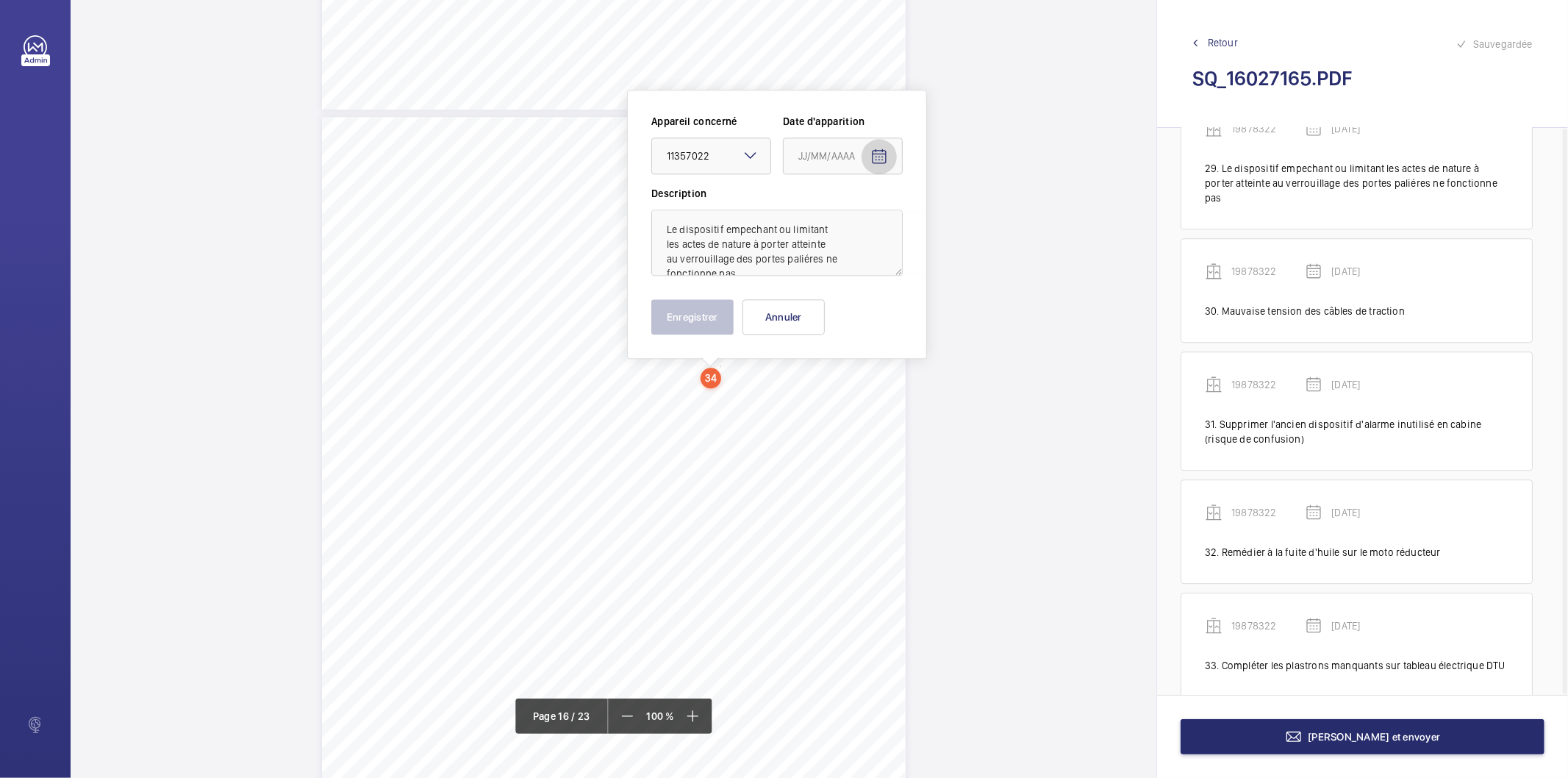
click at [881, 149] on mat-icon "Open calendar" at bounding box center [879, 157] width 18 height 18
click at [861, 215] on span "Choose month and year" at bounding box center [830, 215] width 72 height 35
click at [973, 416] on span "2025" at bounding box center [969, 407] width 46 height 26
click at [926, 256] on span "MARS" at bounding box center [917, 260] width 46 height 26
click at [864, 365] on span "19" at bounding box center [862, 364] width 26 height 26
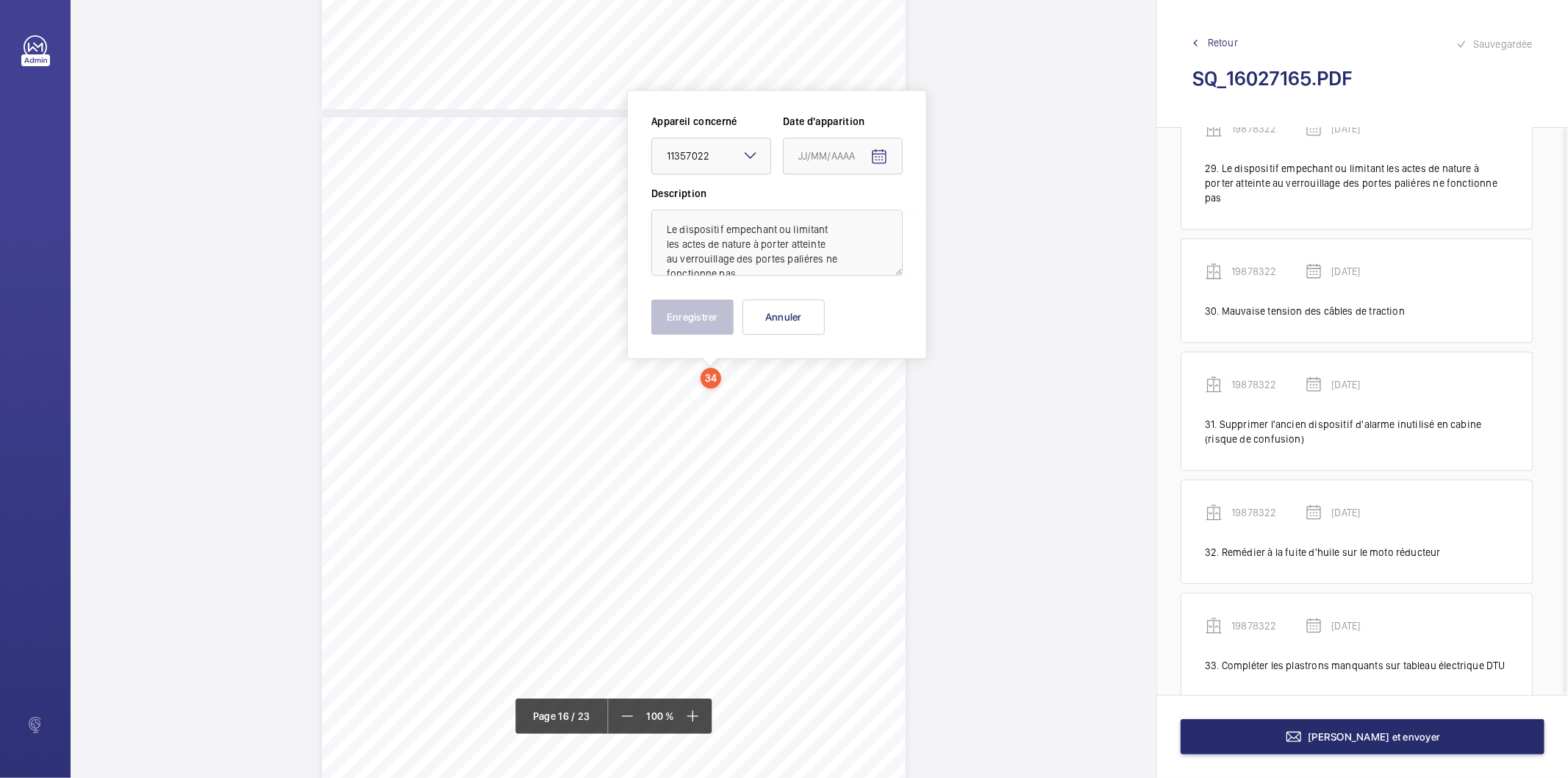
type input "[DATE]"
click at [704, 316] on button "Enregistrer" at bounding box center [692, 316] width 82 height 35
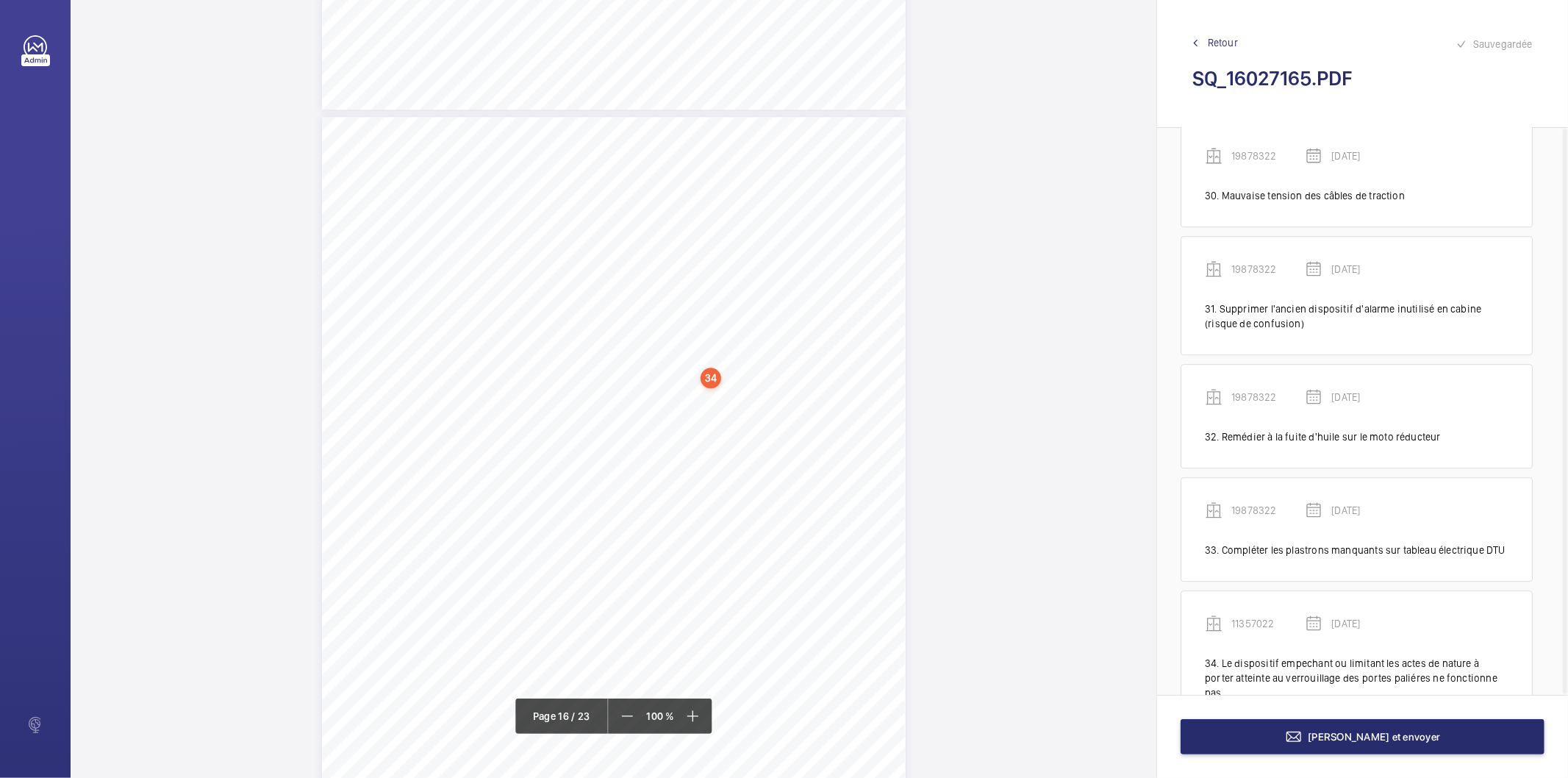
scroll to position [3516, 0]
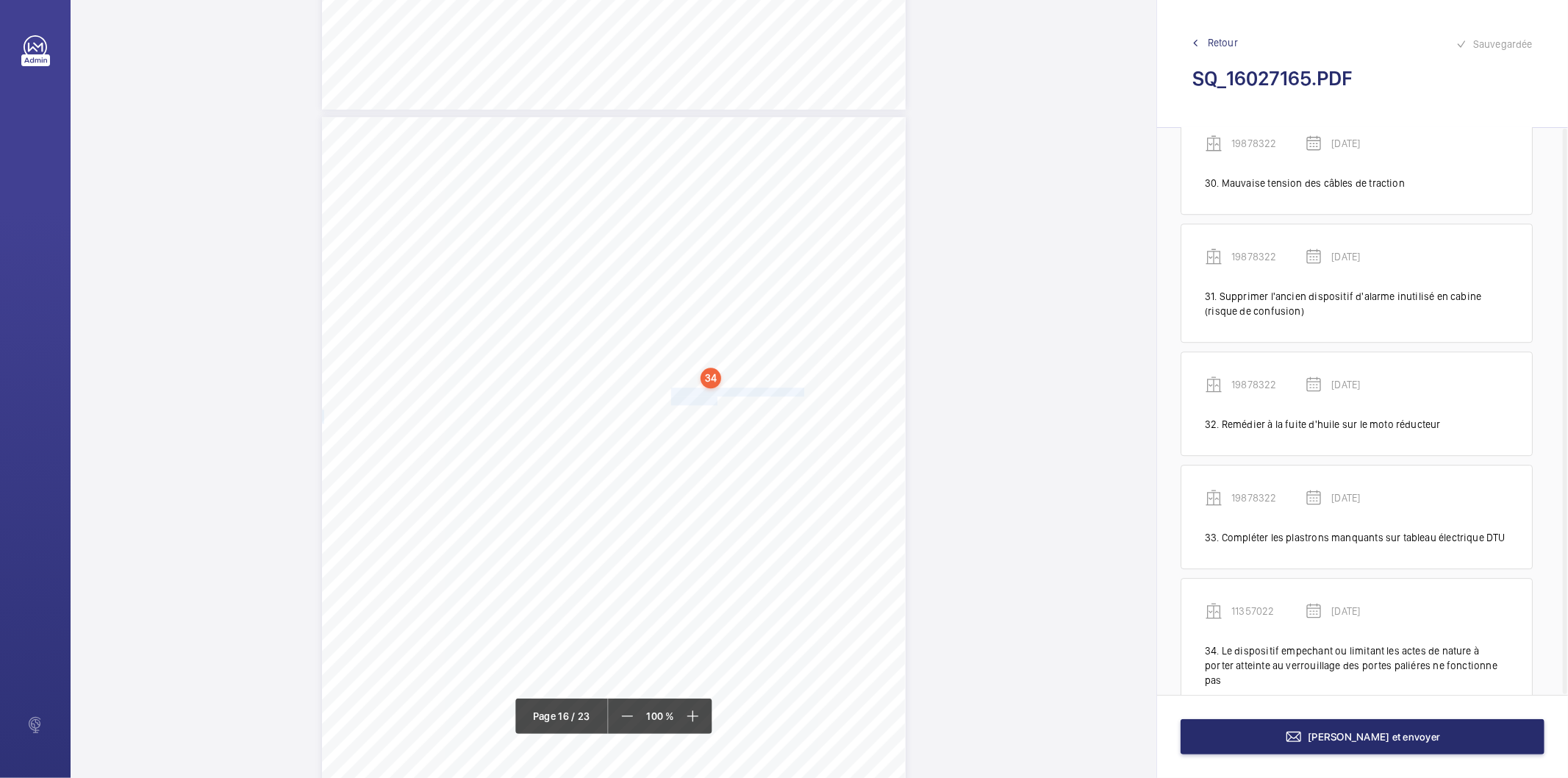
drag, startPoint x: 669, startPoint y: 390, endPoint x: 714, endPoint y: 398, distance: 45.7
click at [714, 398] on div "Affaire n° : 2502206E0000059/51000 / N° du rapport : 206E0/25/2776 Lieu de véri…" at bounding box center [614, 529] width 584 height 825
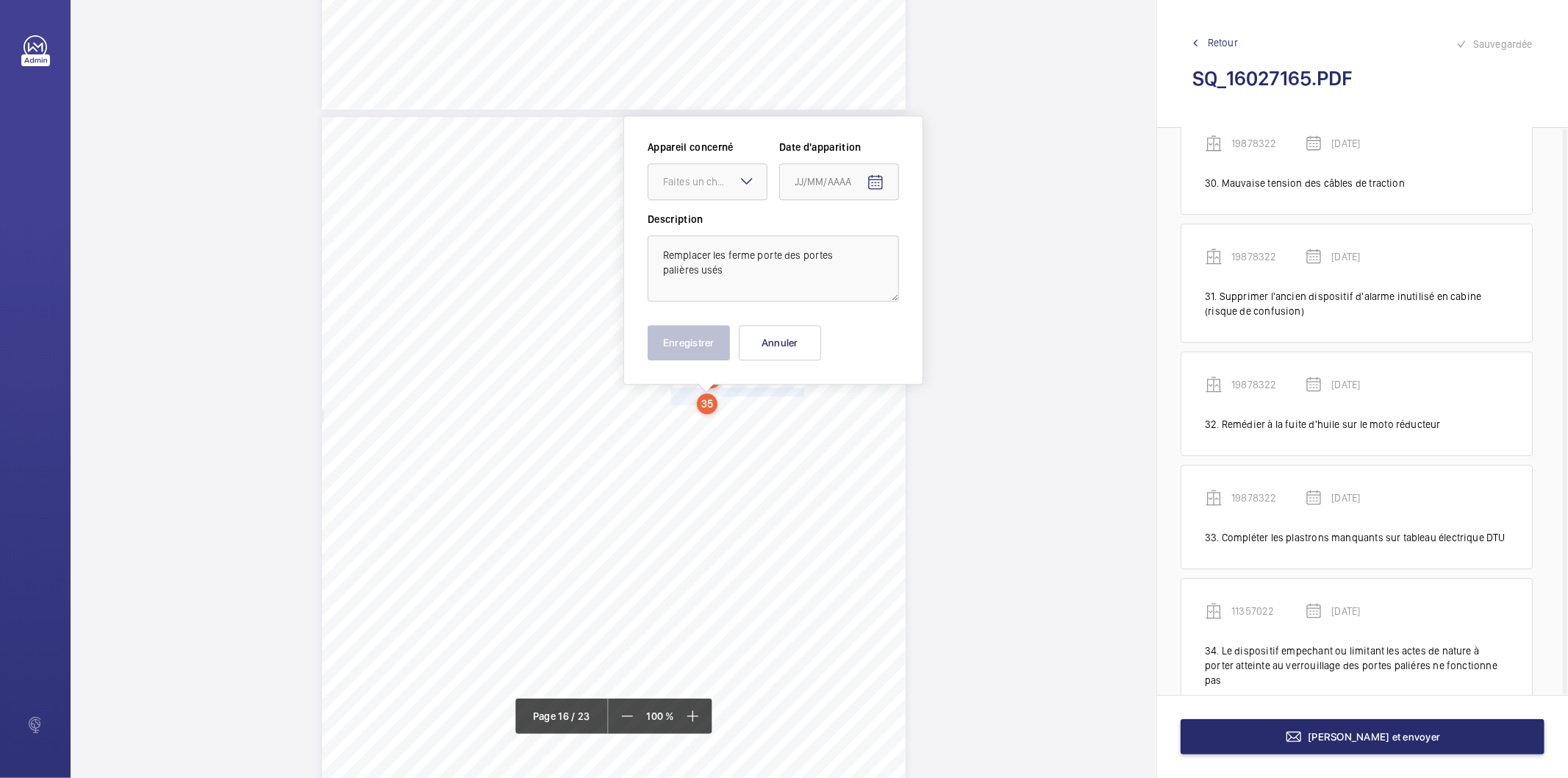
scroll to position [12416, 0]
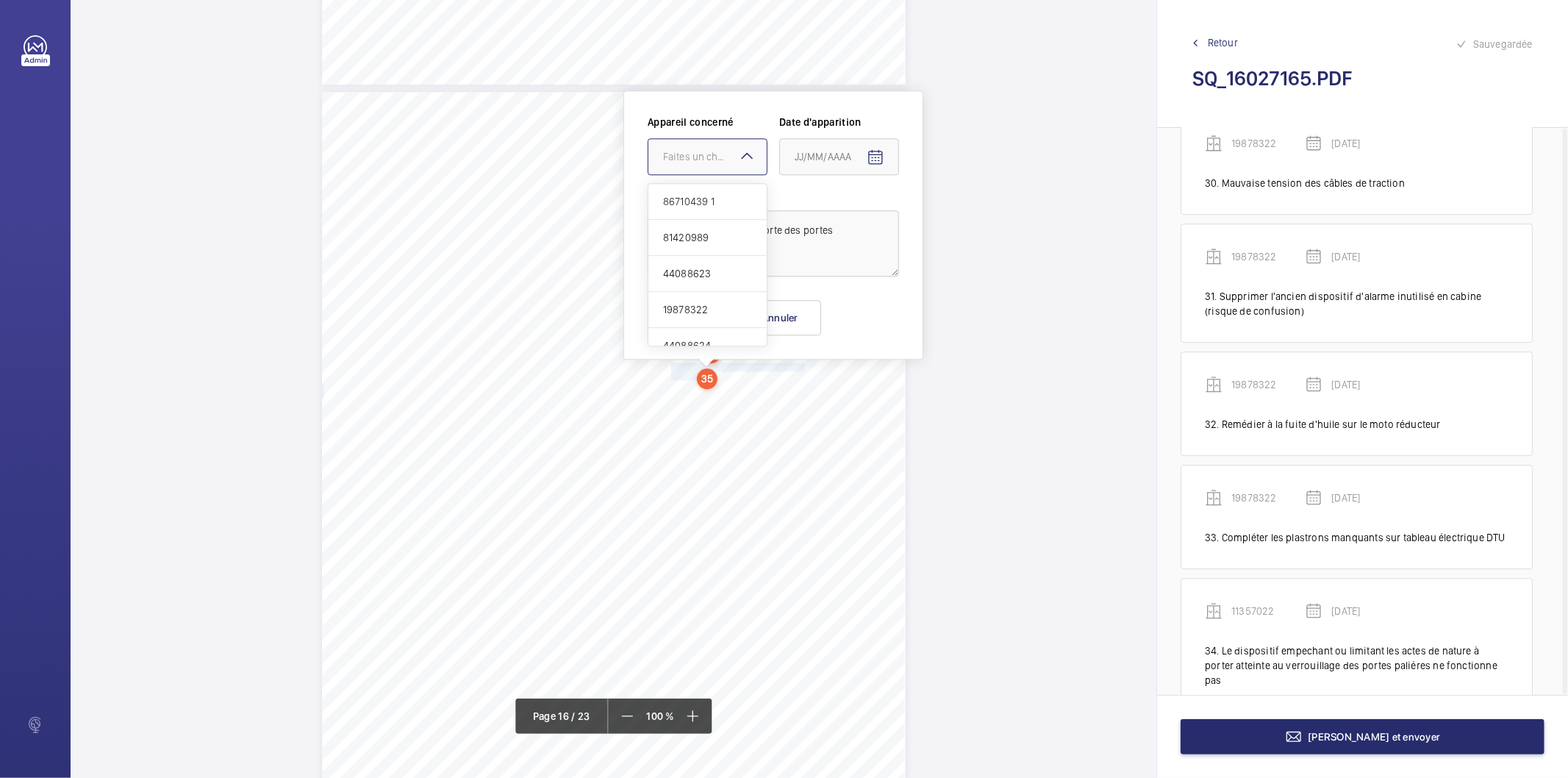
click at [730, 148] on div at bounding box center [707, 157] width 119 height 35
click at [699, 325] on span "11357022" at bounding box center [707, 327] width 89 height 15
click at [873, 156] on mat-icon "Open calendar" at bounding box center [876, 158] width 18 height 18
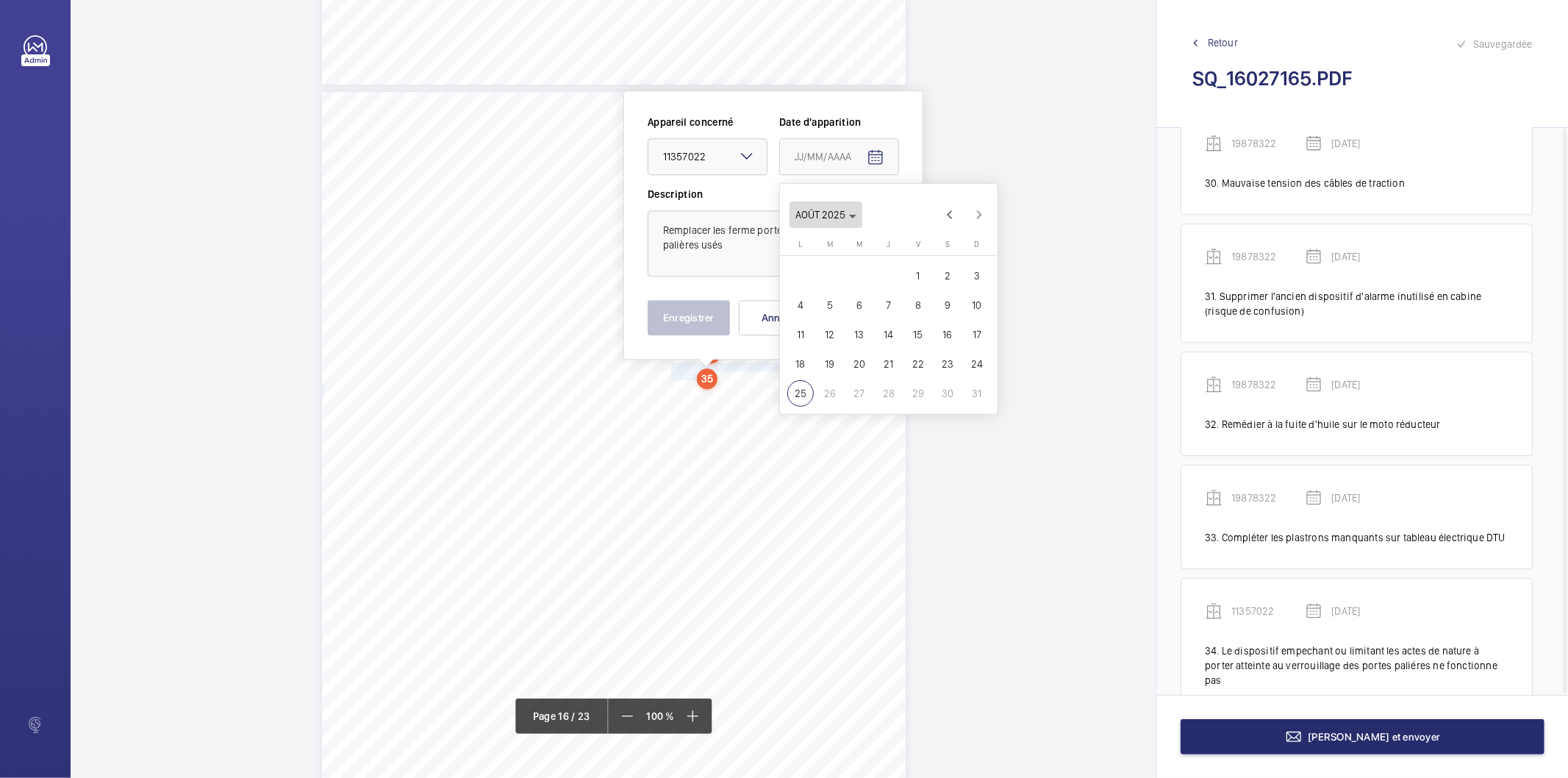
click at [849, 215] on icon "Choose month and year" at bounding box center [853, 217] width 8 height 4
click at [969, 397] on span "2025" at bounding box center [965, 407] width 46 height 26
click at [915, 261] on span "MARS" at bounding box center [913, 260] width 46 height 26
click at [864, 363] on span "19" at bounding box center [859, 364] width 26 height 26
type input "[DATE]"
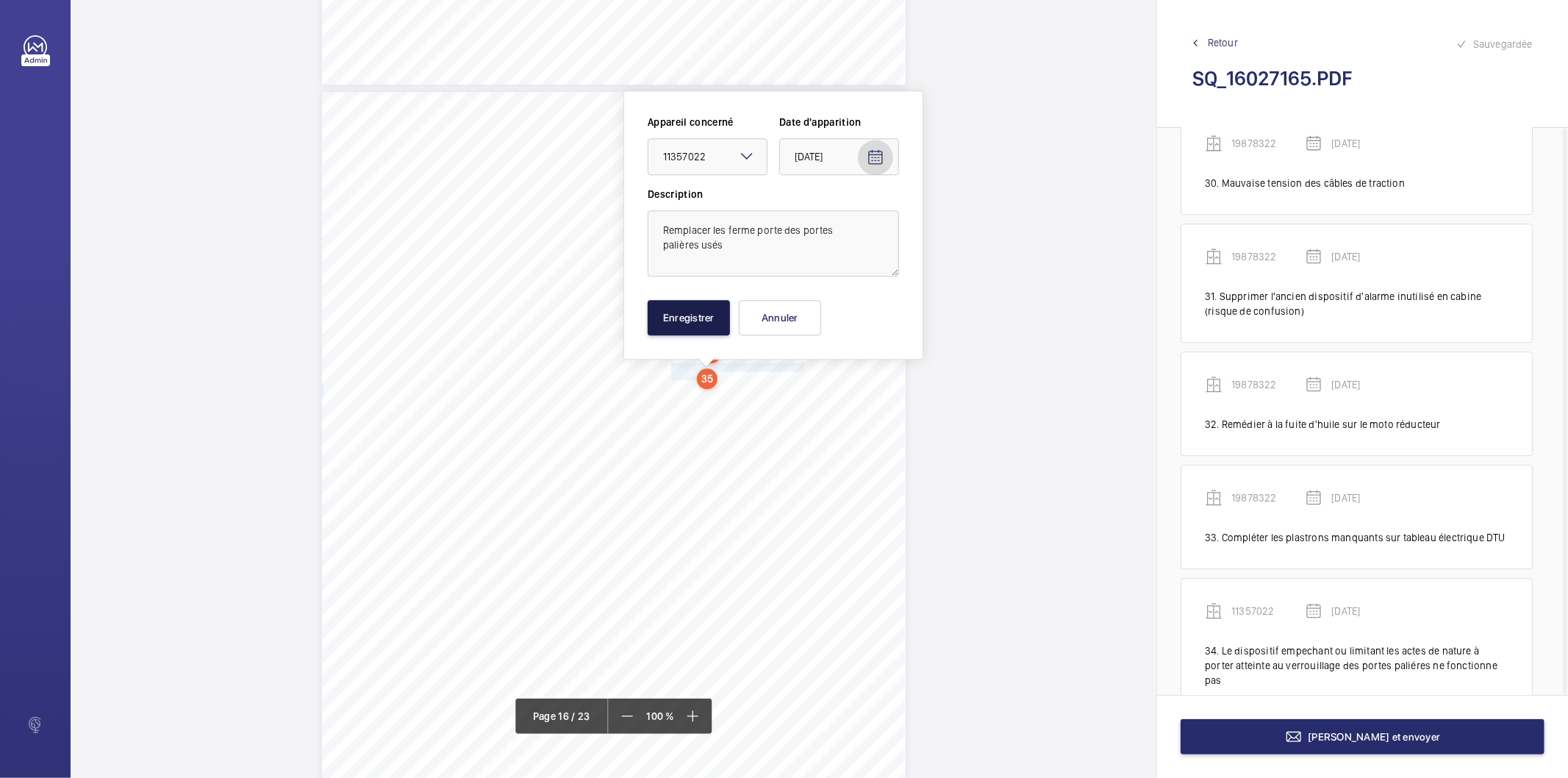
click at [673, 324] on button "Enregistrer" at bounding box center [689, 317] width 82 height 35
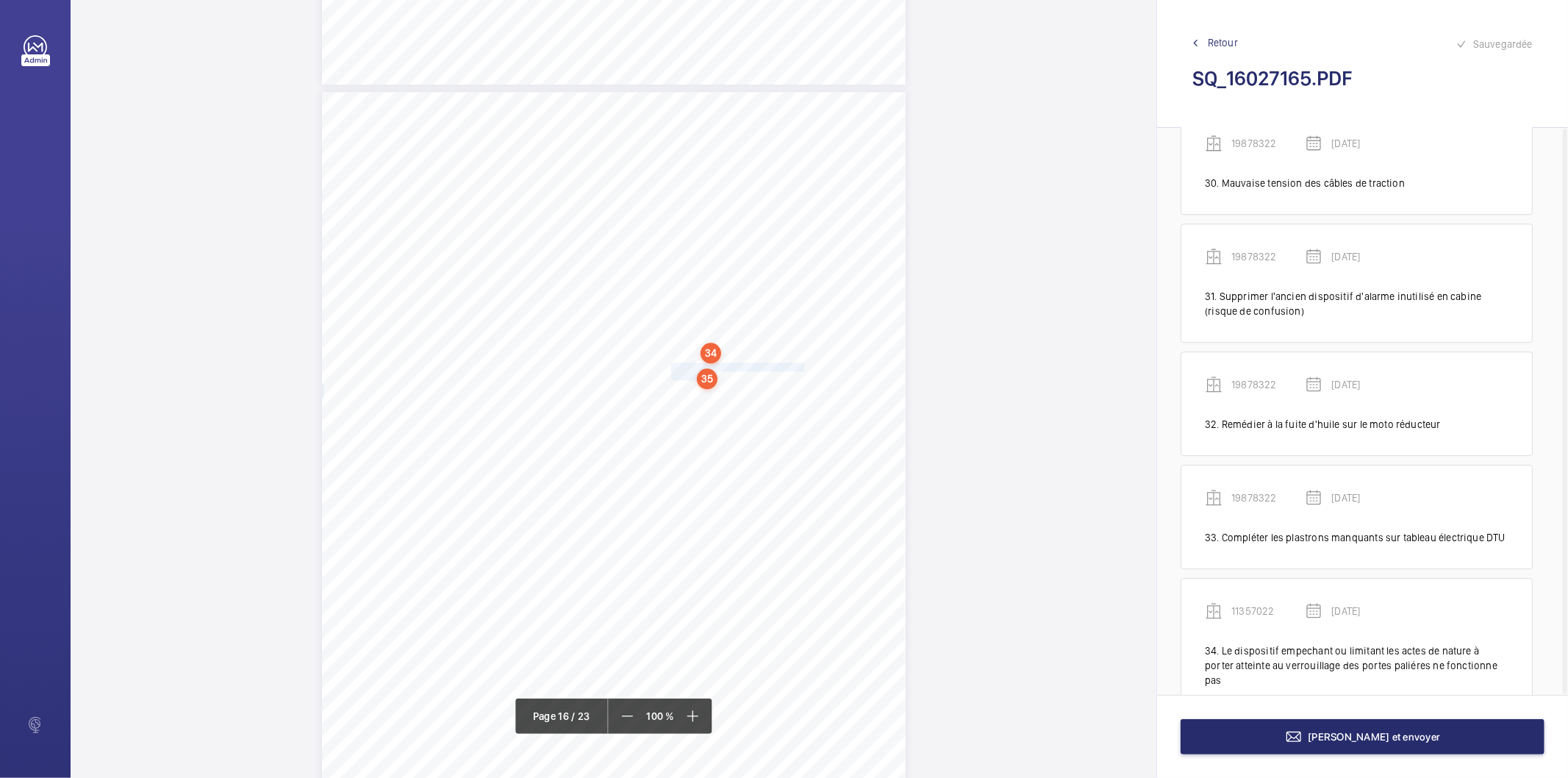
scroll to position [3629, 0]
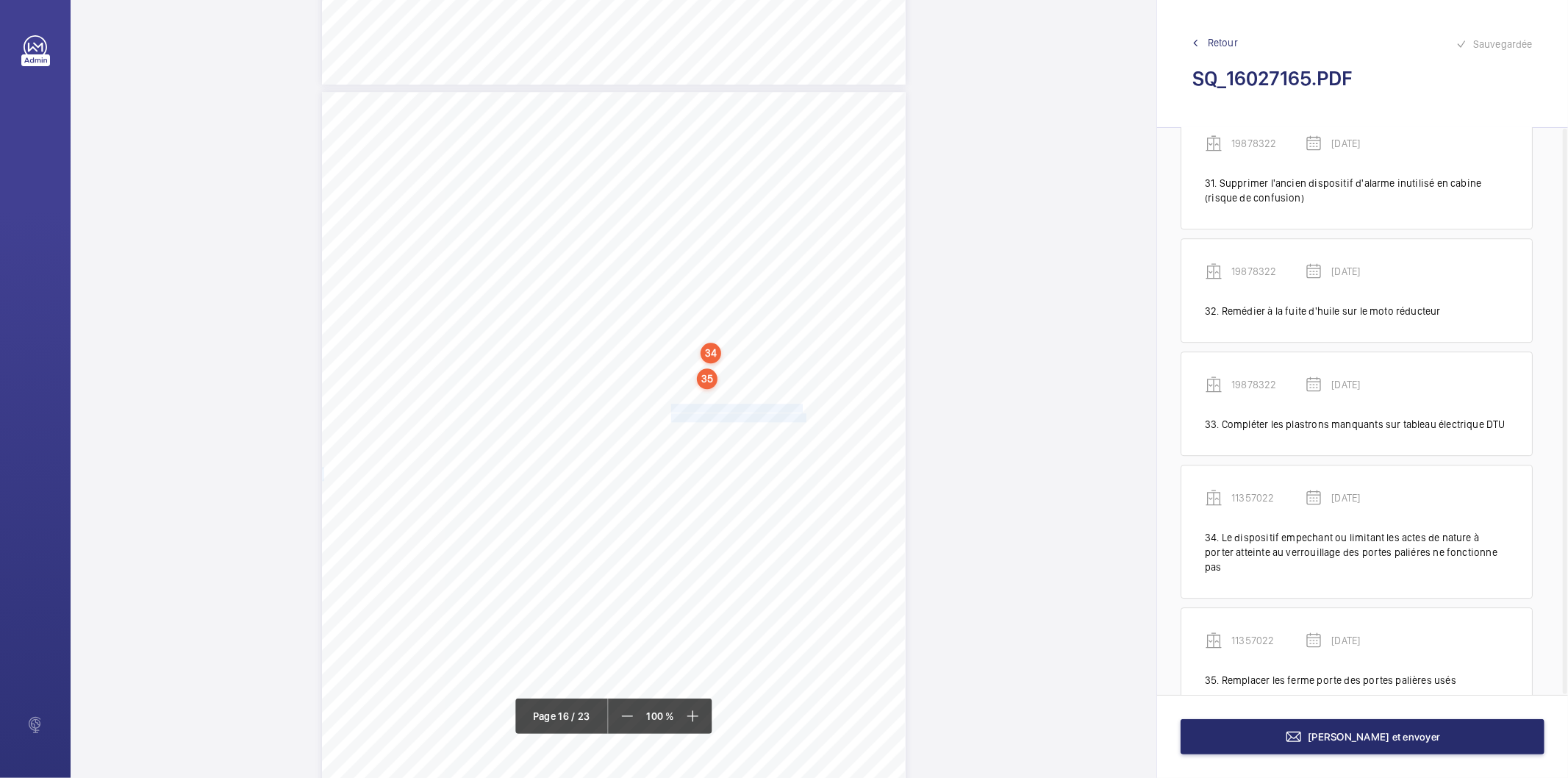
drag, startPoint x: 670, startPoint y: 408, endPoint x: 802, endPoint y: 413, distance: 132.1
click at [802, 413] on div "Affaire n° : 2502206E0000059/51000 / N° du rapport : 206E0/25/2776 Lieu de véri…" at bounding box center [614, 505] width 584 height 825
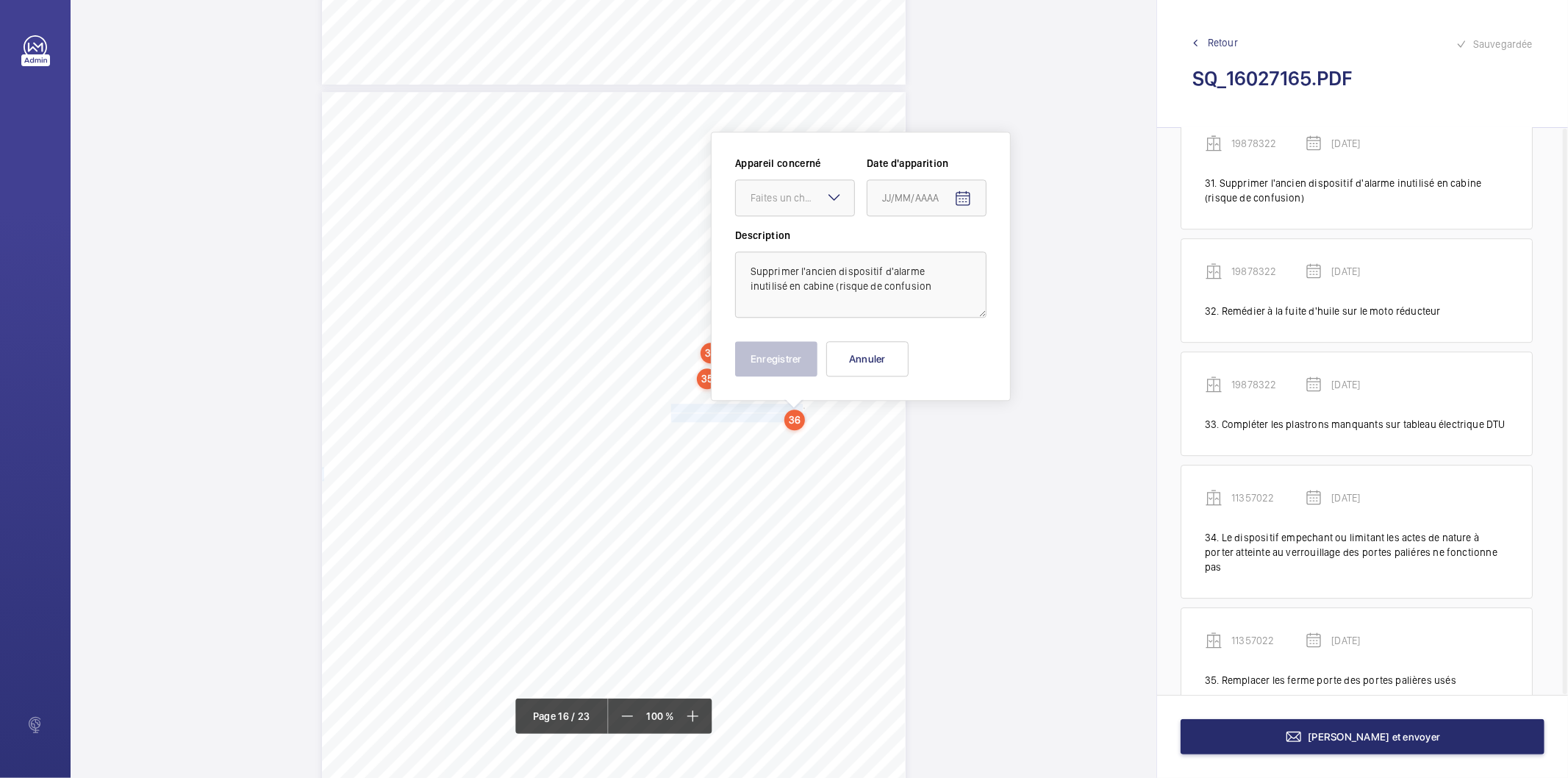
scroll to position [12458, 0]
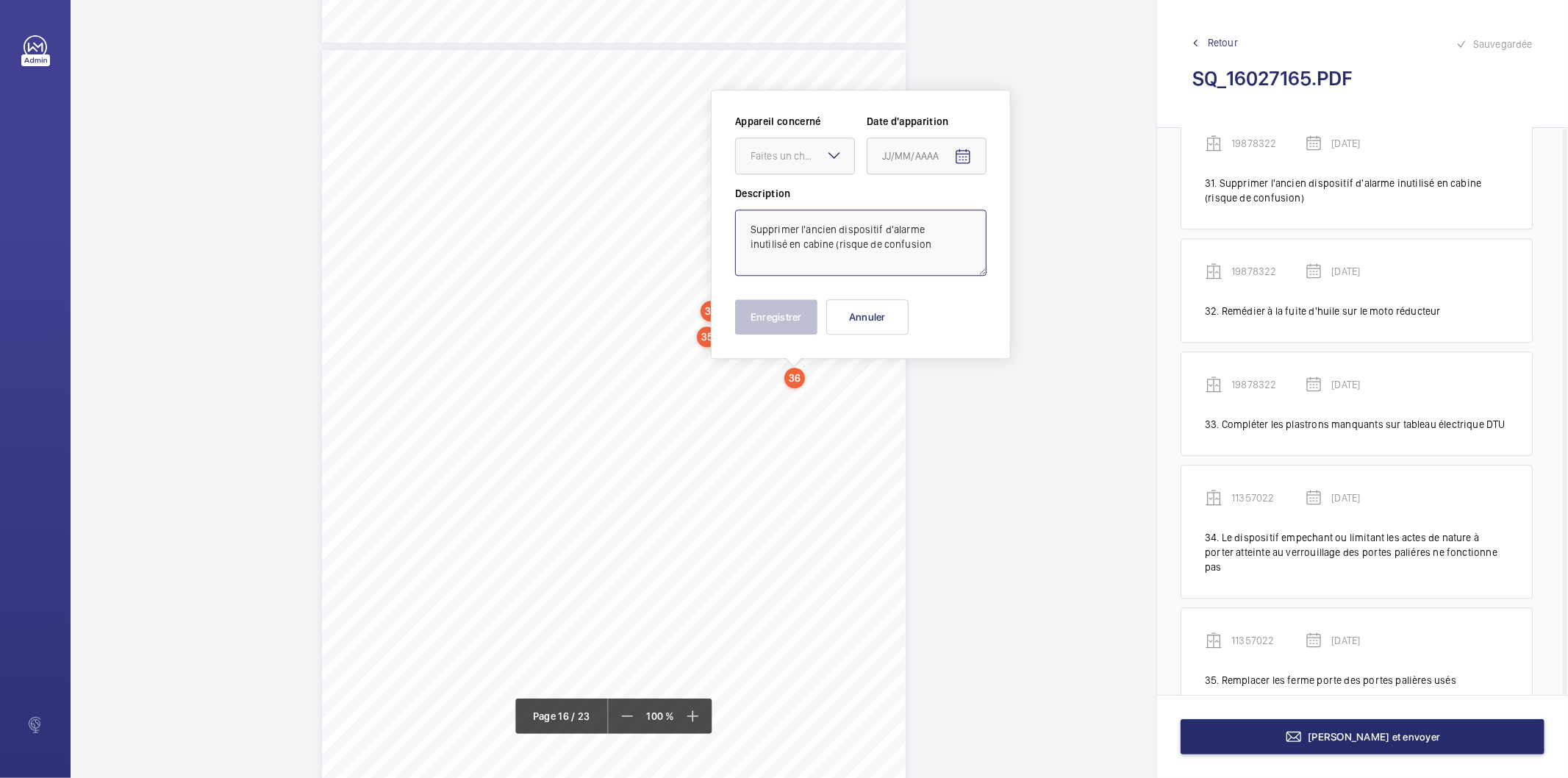
click at [928, 248] on textarea "Supprimer l'ancien dispositif d'alarme inutilisé en cabine (risque de confusion" at bounding box center [860, 243] width 252 height 67
click at [793, 155] on div "Faites un choix" at bounding box center [802, 156] width 104 height 15
click at [789, 325] on span "11357022" at bounding box center [794, 326] width 89 height 15
type textarea "Supprimer l'ancien dispositif d'alarme inutilisé en cabine (risque de confusion)"
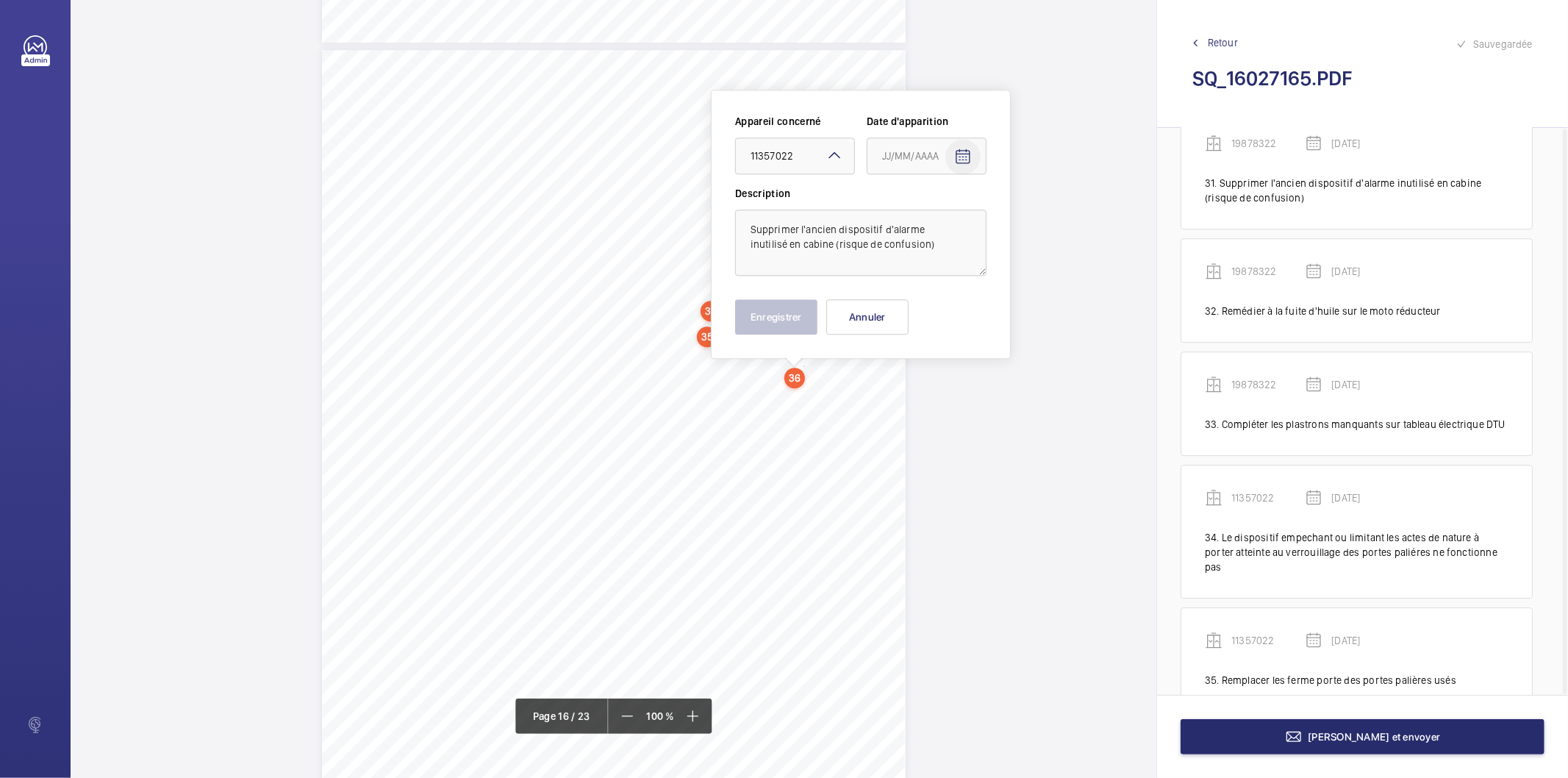
click at [958, 156] on mat-icon "Open calendar" at bounding box center [963, 157] width 18 height 18
click at [937, 211] on span "AOÛT 2025" at bounding box center [913, 215] width 61 height 12
click at [1056, 405] on span "2025" at bounding box center [1052, 407] width 46 height 26
click at [1004, 258] on span "MARS" at bounding box center [1001, 260] width 46 height 26
click at [952, 364] on span "19" at bounding box center [946, 364] width 26 height 26
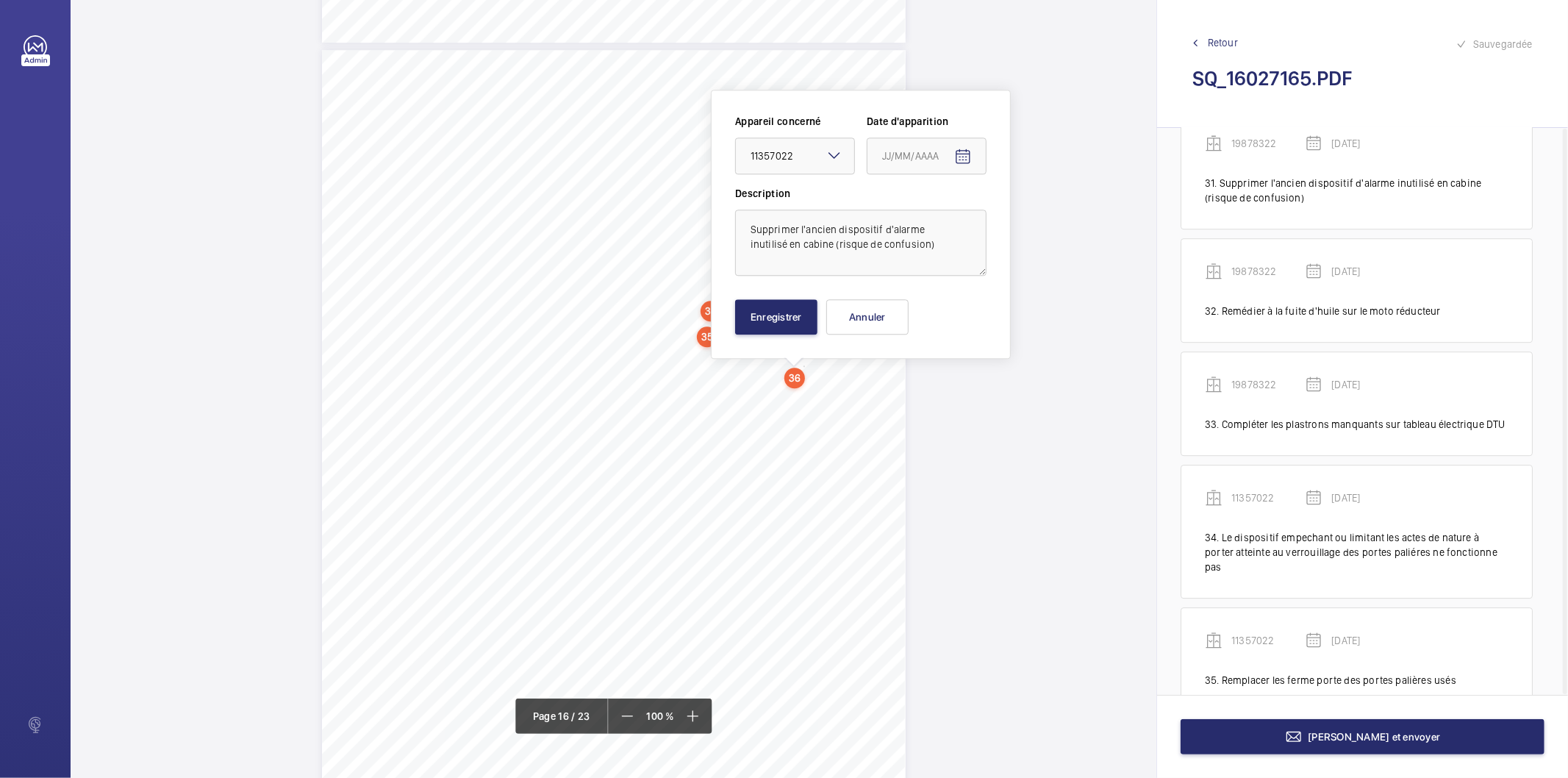
type input "[DATE]"
click at [790, 319] on button "Enregistrer" at bounding box center [776, 316] width 82 height 35
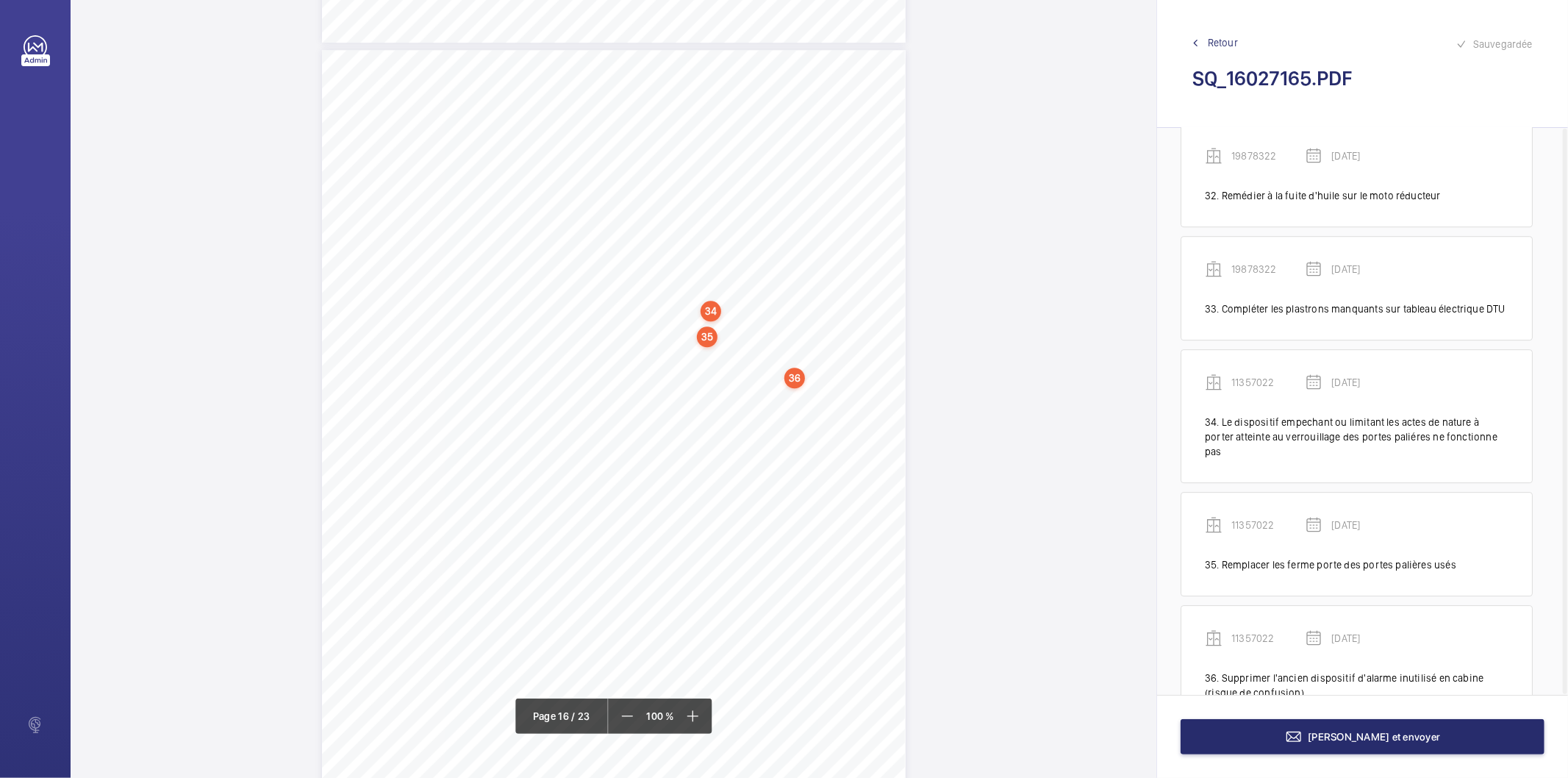
scroll to position [3758, 0]
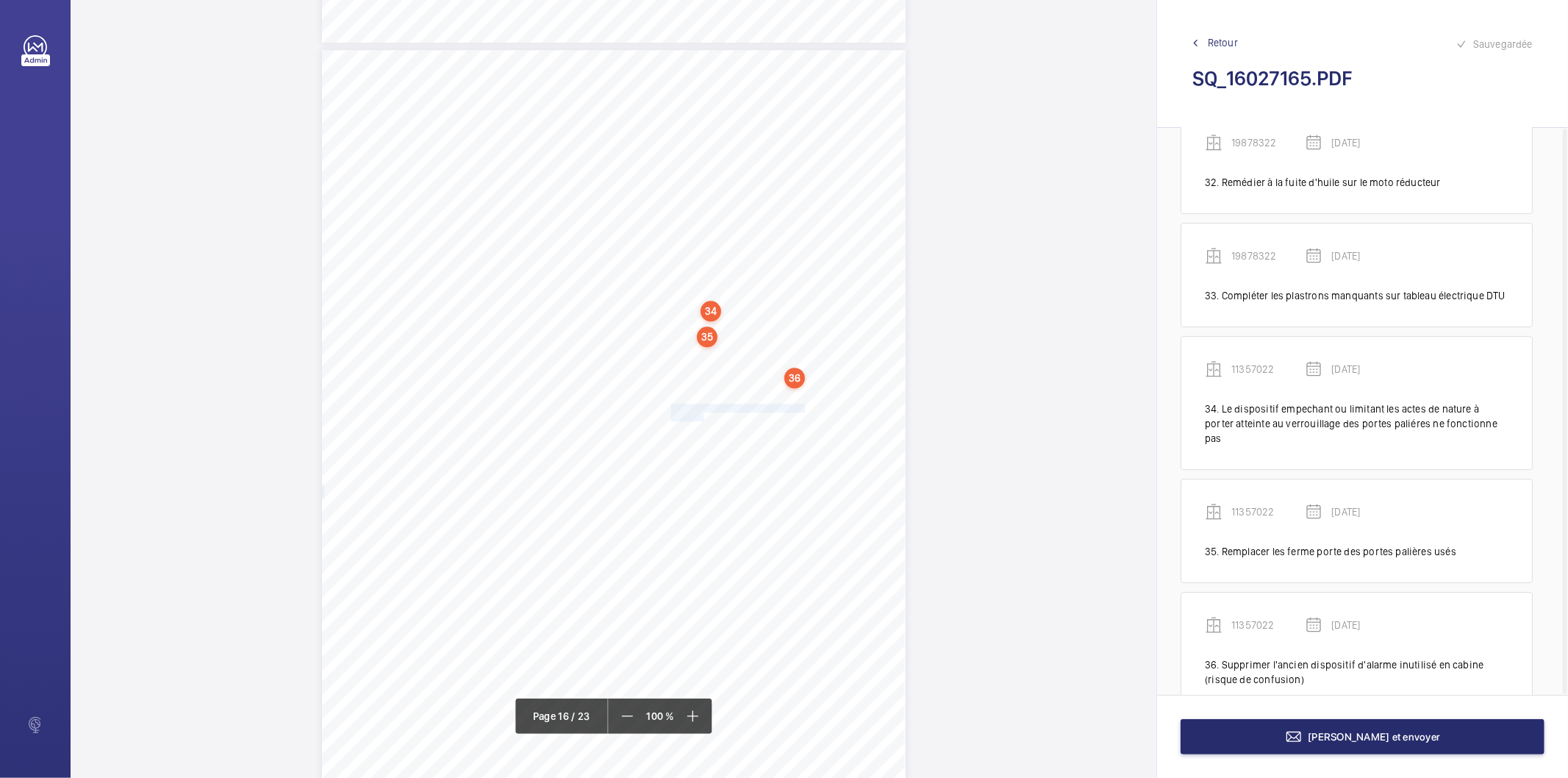
drag, startPoint x: 669, startPoint y: 406, endPoint x: 702, endPoint y: 414, distance: 34.0
click at [702, 414] on div "Affaire n° : 2502206E0000059/51000 / N° du rapport : 206E0/25/2776 Lieu de véri…" at bounding box center [614, 462] width 584 height 825
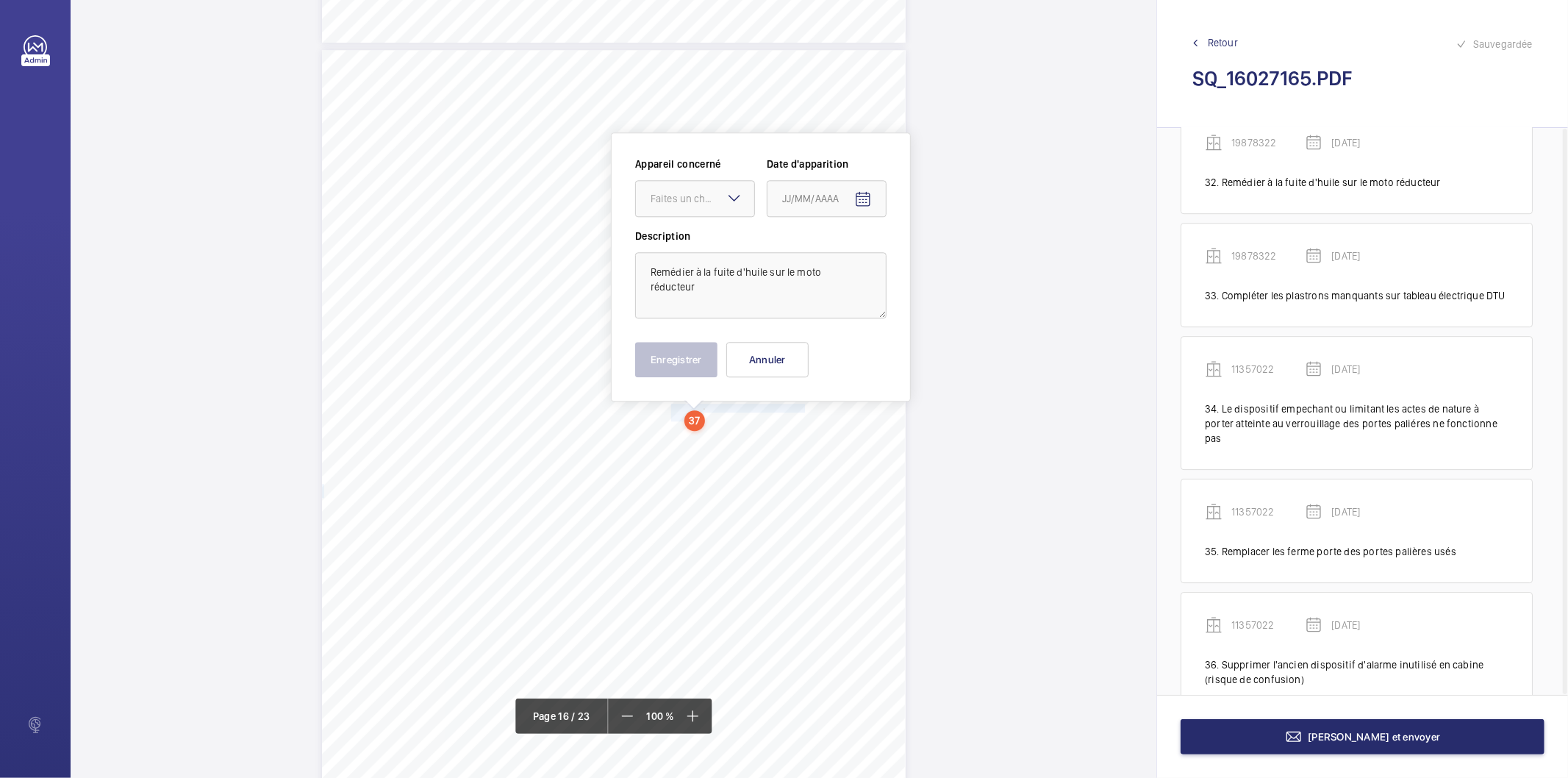
scroll to position [12501, 0]
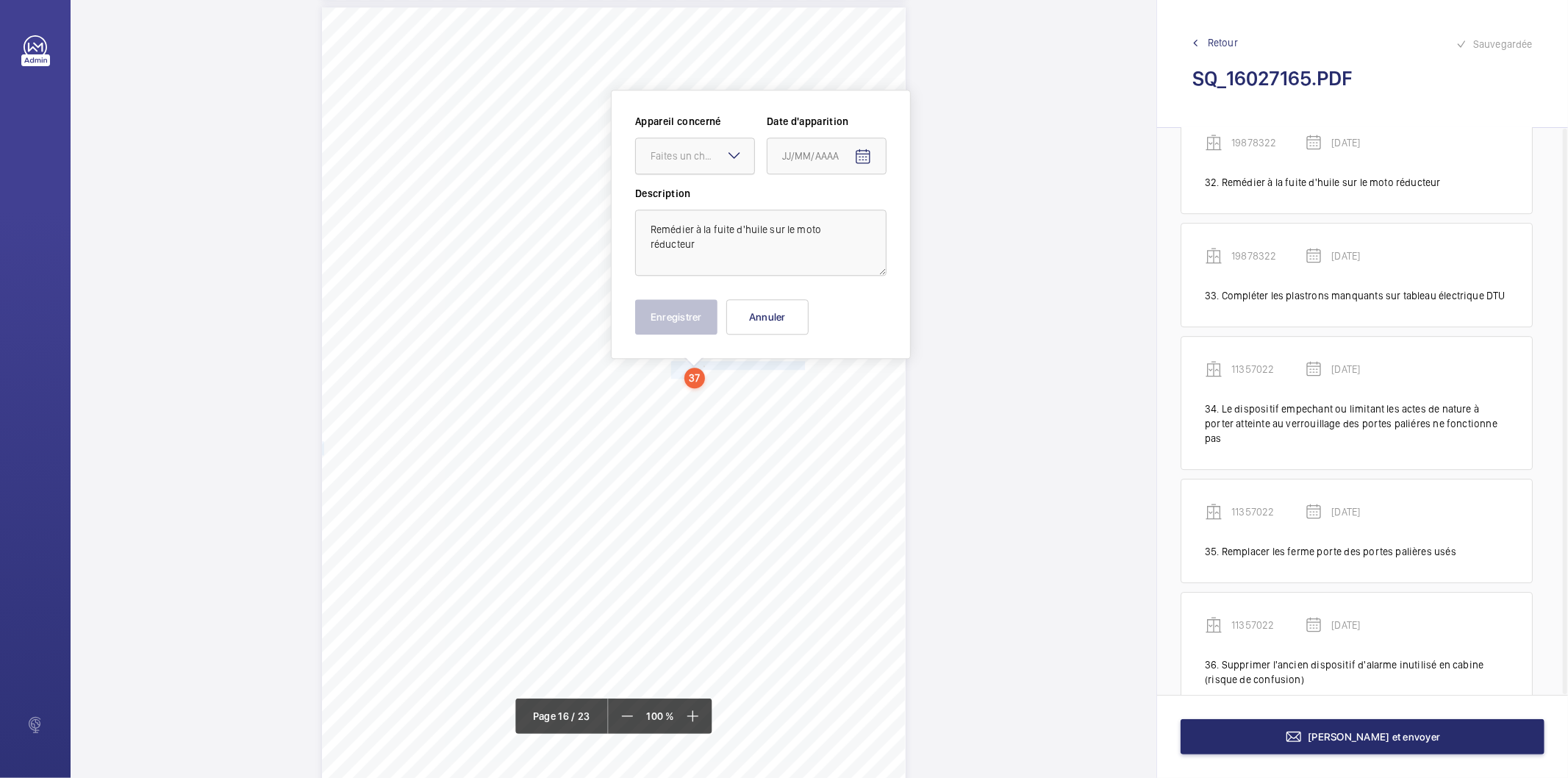
click at [717, 155] on div "Faites un choix" at bounding box center [702, 156] width 104 height 15
click at [680, 323] on span "11357022" at bounding box center [694, 326] width 89 height 15
click at [860, 158] on mat-icon "Open calendar" at bounding box center [863, 157] width 18 height 18
click at [843, 214] on span "Choose month and year" at bounding box center [813, 215] width 72 height 35
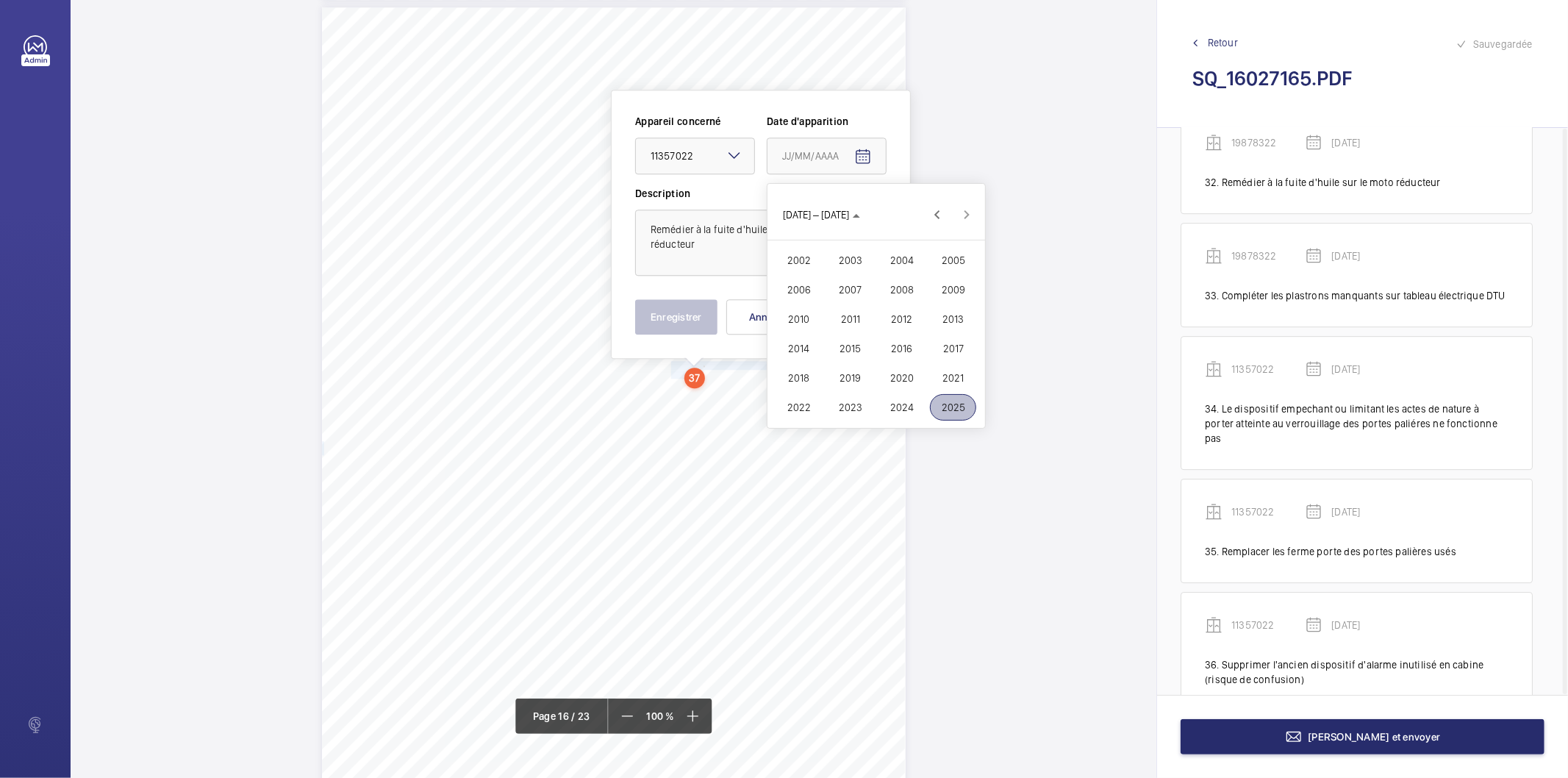
click at [961, 395] on span "2025" at bounding box center [952, 407] width 46 height 26
click at [911, 269] on span "MARS" at bounding box center [901, 260] width 46 height 26
click at [846, 358] on span "19" at bounding box center [846, 364] width 26 height 26
type input "[DATE]"
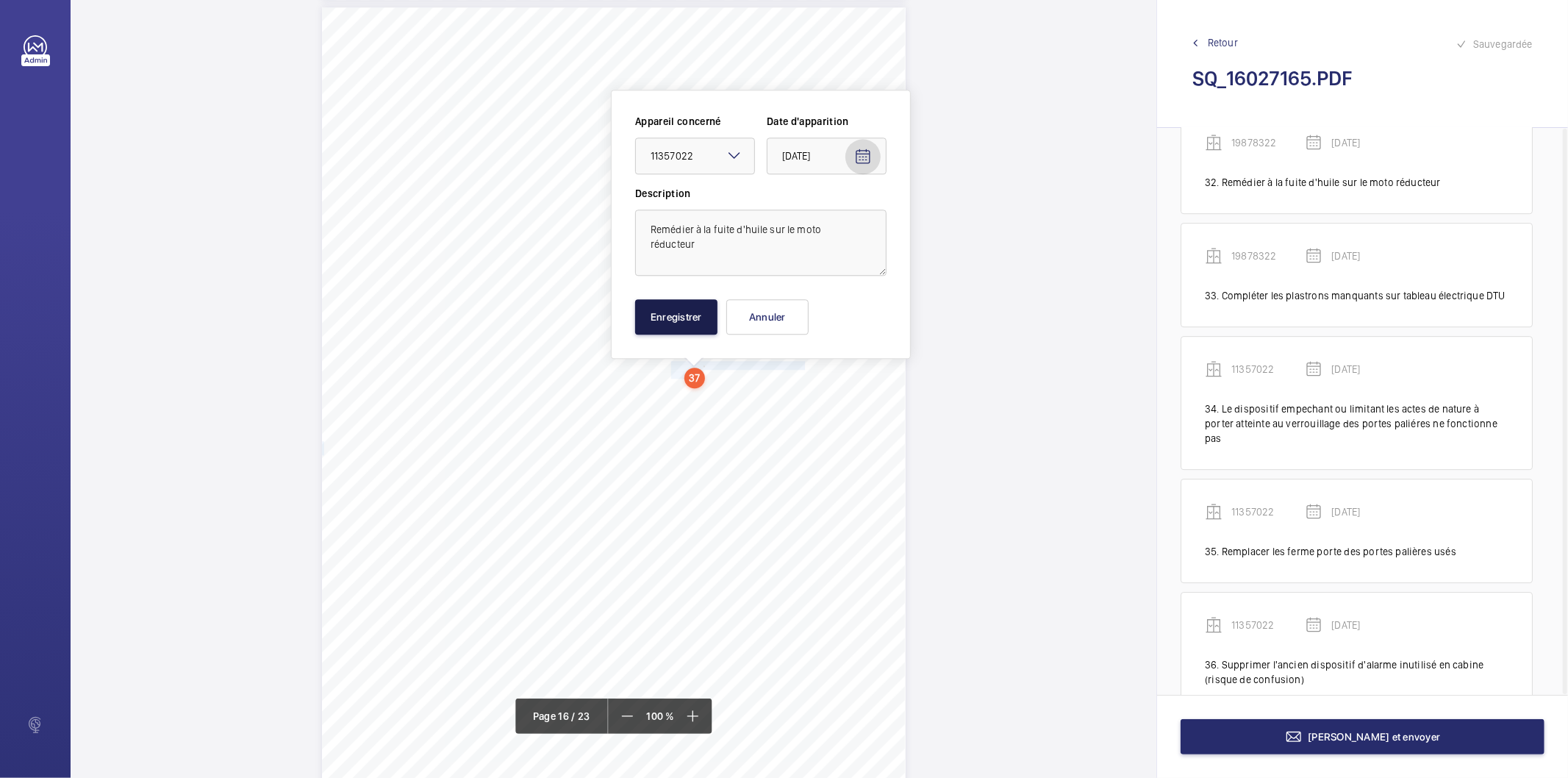
click at [689, 314] on button "Enregistrer" at bounding box center [676, 316] width 82 height 35
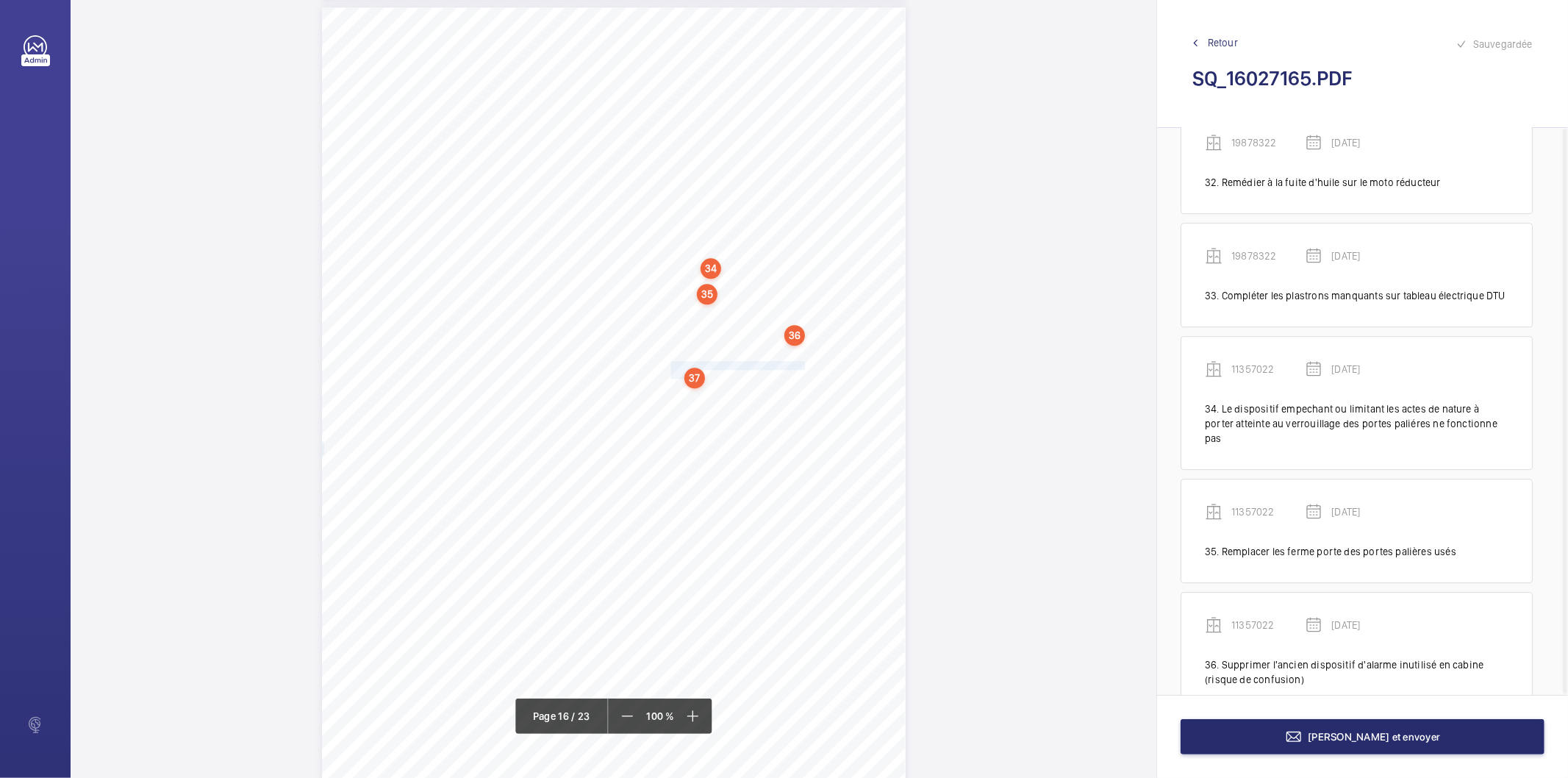
scroll to position [3871, 0]
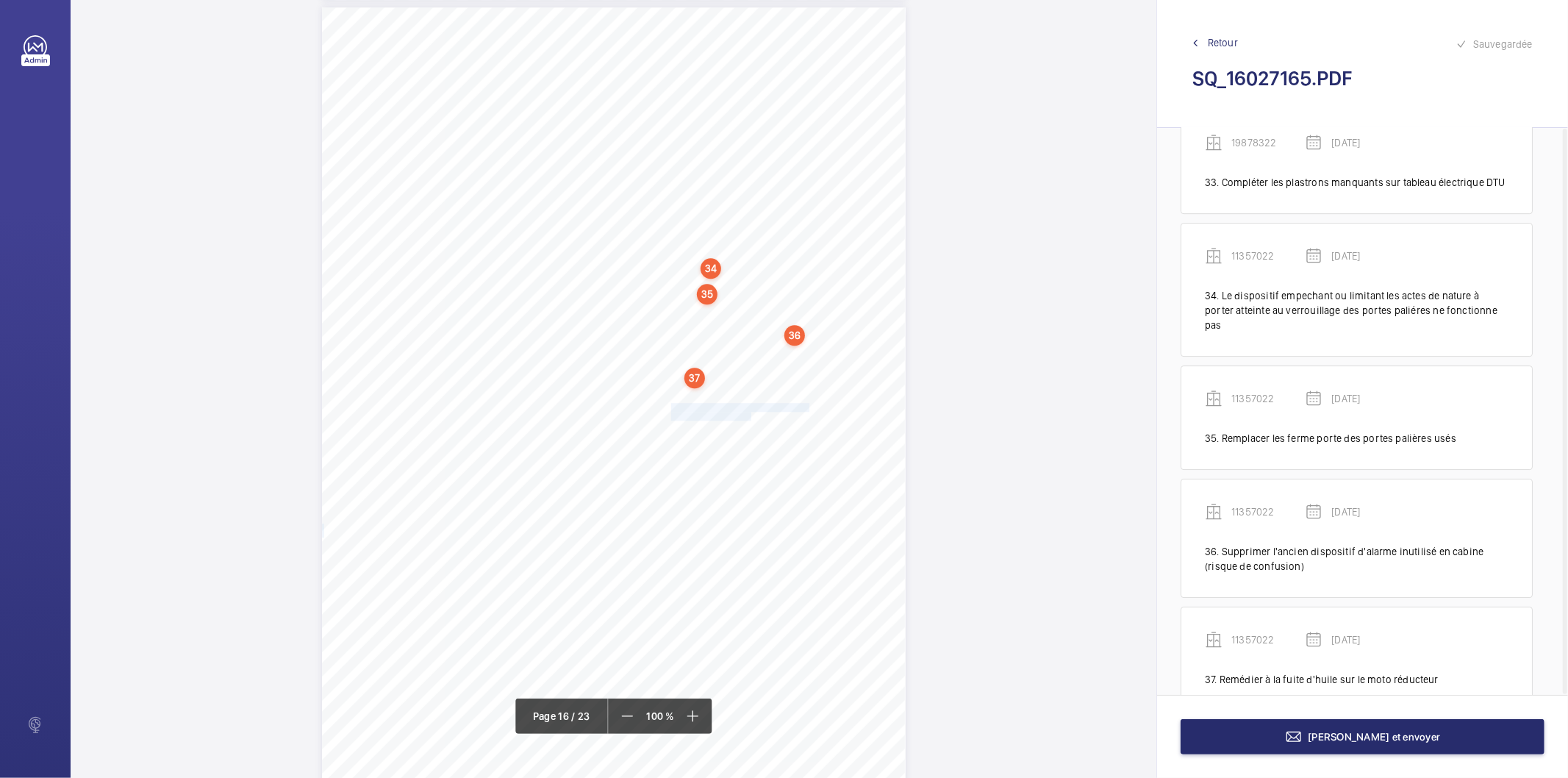
drag, startPoint x: 670, startPoint y: 406, endPoint x: 746, endPoint y: 414, distance: 76.4
click at [746, 414] on div "Affaire n° : 2502206E0000059/51000 / N° du rapport : 206E0/25/2776 Lieu de véri…" at bounding box center [614, 420] width 584 height 825
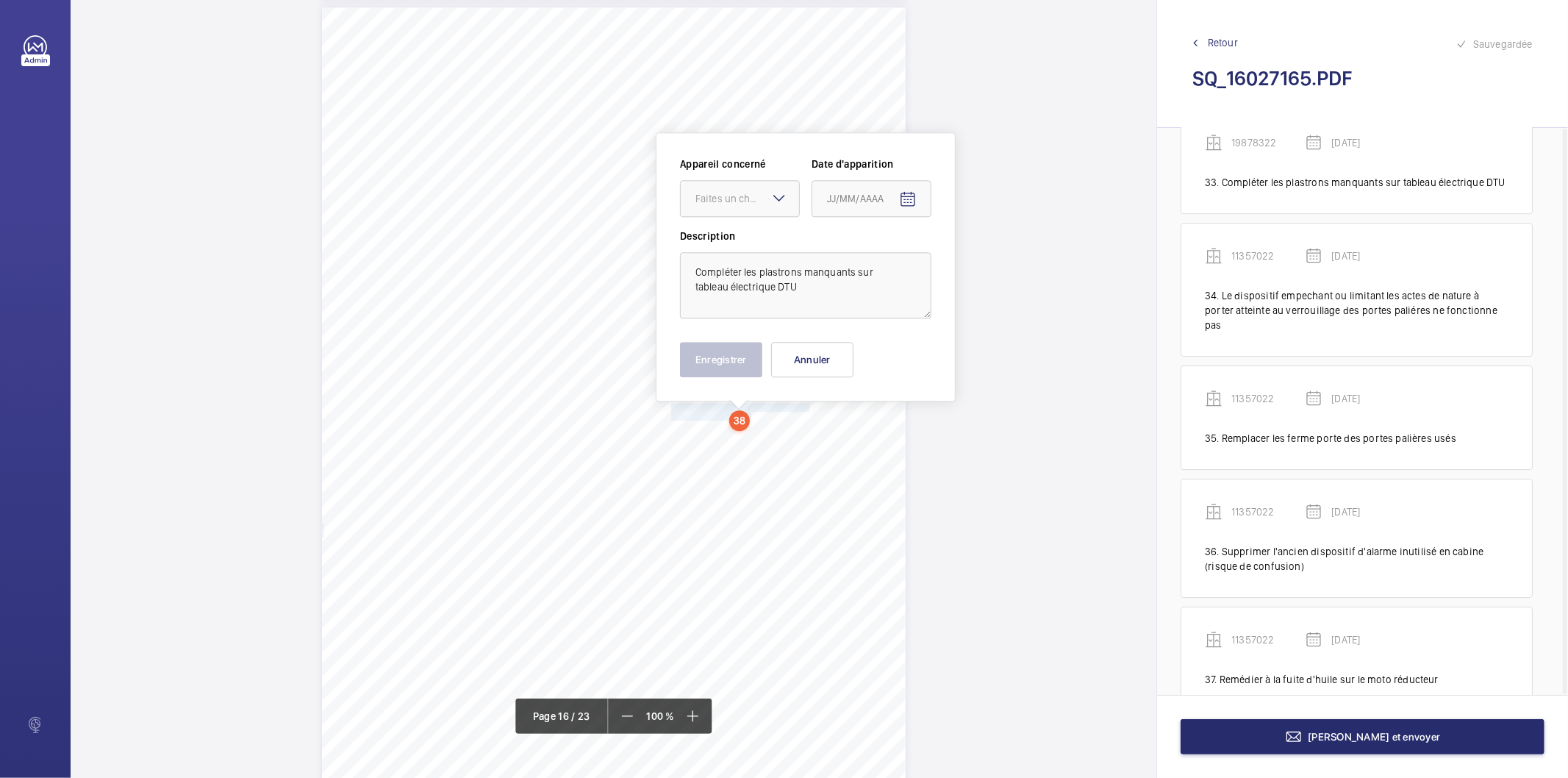
scroll to position [12543, 0]
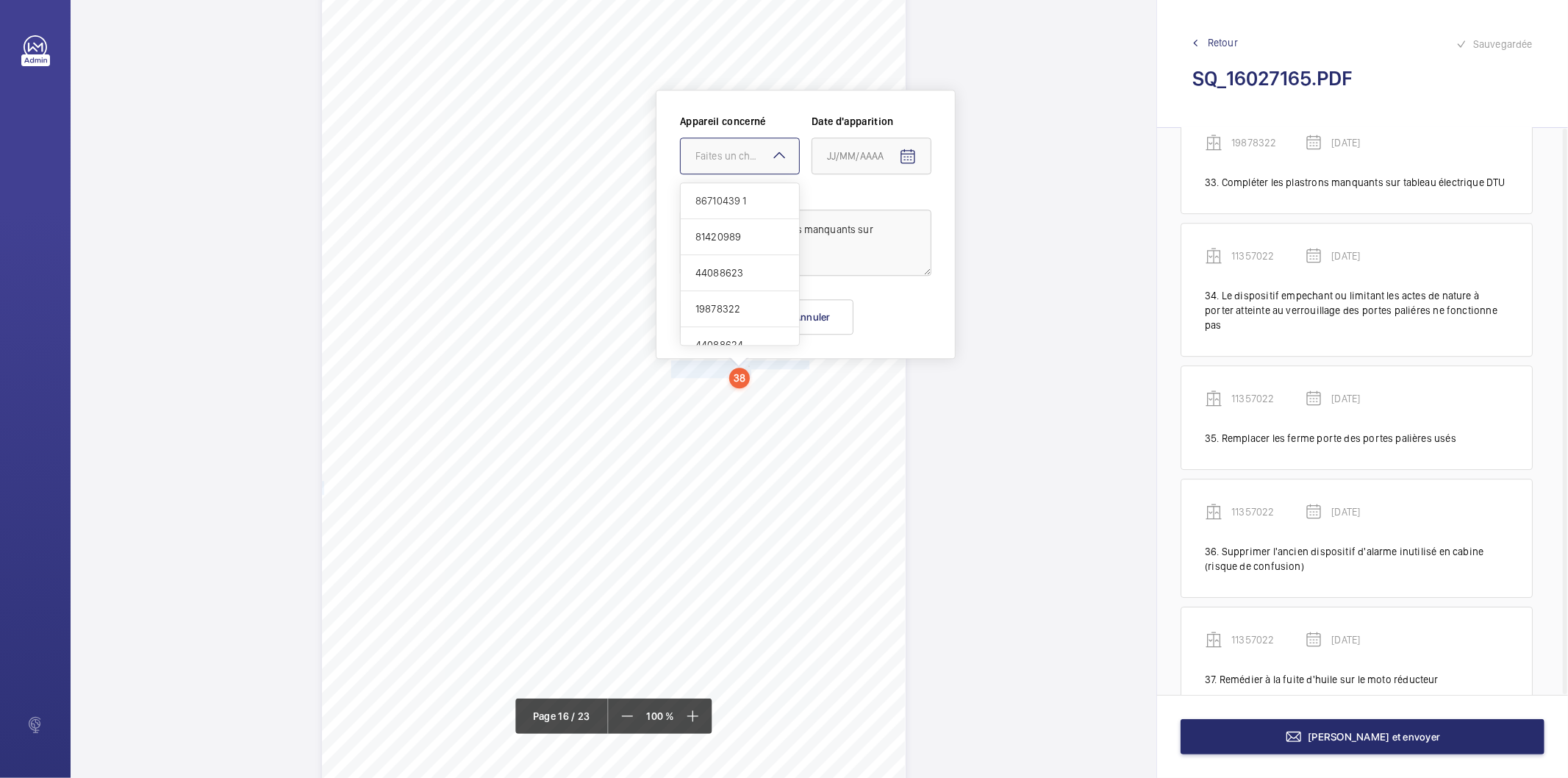
click at [732, 153] on div "Faites un choix" at bounding box center [747, 156] width 104 height 15
click at [729, 331] on span "11357022" at bounding box center [739, 326] width 89 height 15
click at [906, 156] on mat-icon "Open calendar" at bounding box center [908, 157] width 18 height 18
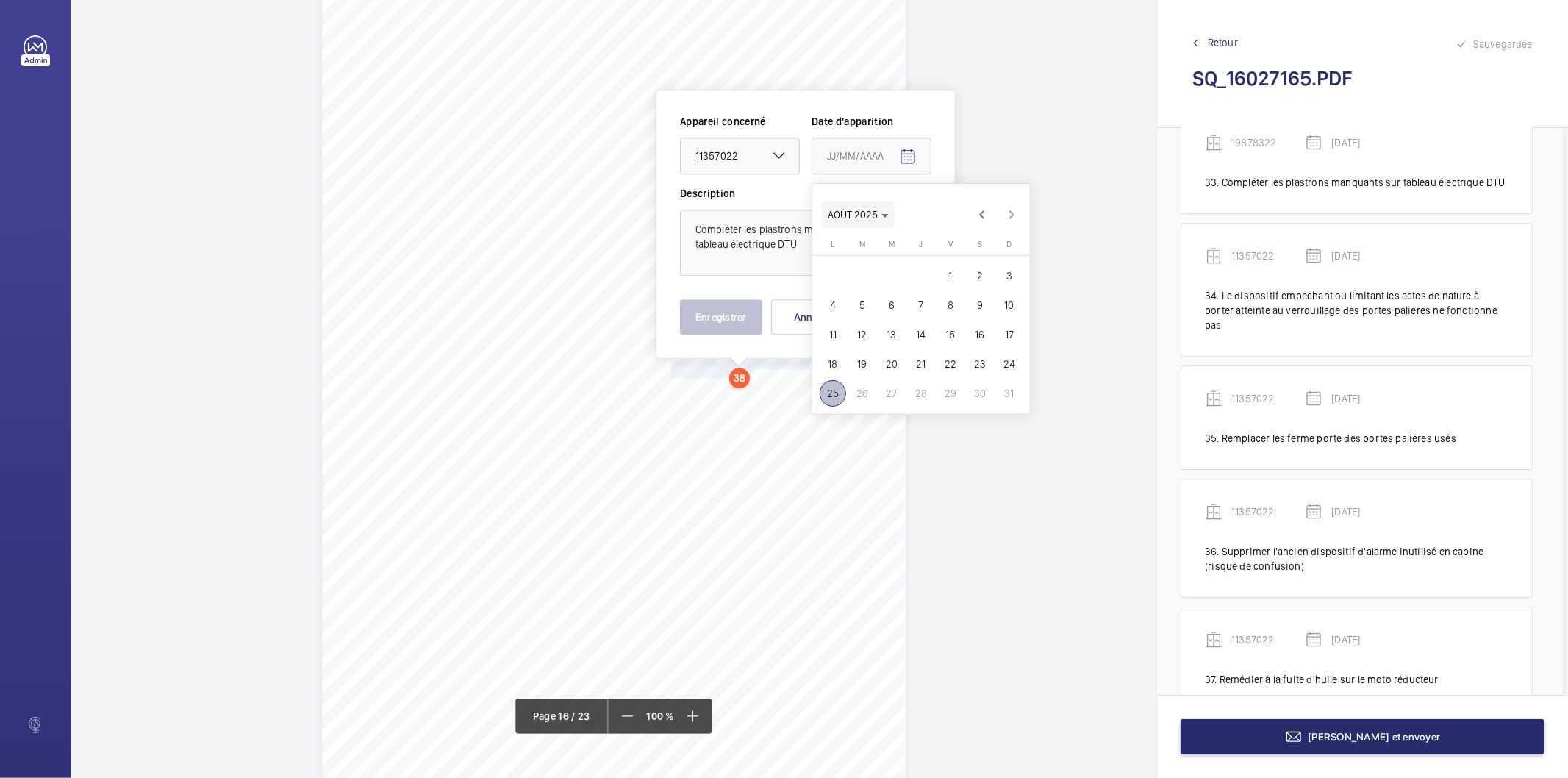
click at [885, 214] on icon "Choose month and year" at bounding box center [885, 216] width 8 height 4
click at [986, 400] on span "2025" at bounding box center [997, 407] width 46 height 26
click at [952, 265] on span "MARS" at bounding box center [945, 260] width 46 height 26
click at [890, 367] on span "19" at bounding box center [891, 364] width 26 height 26
type input "[DATE]"
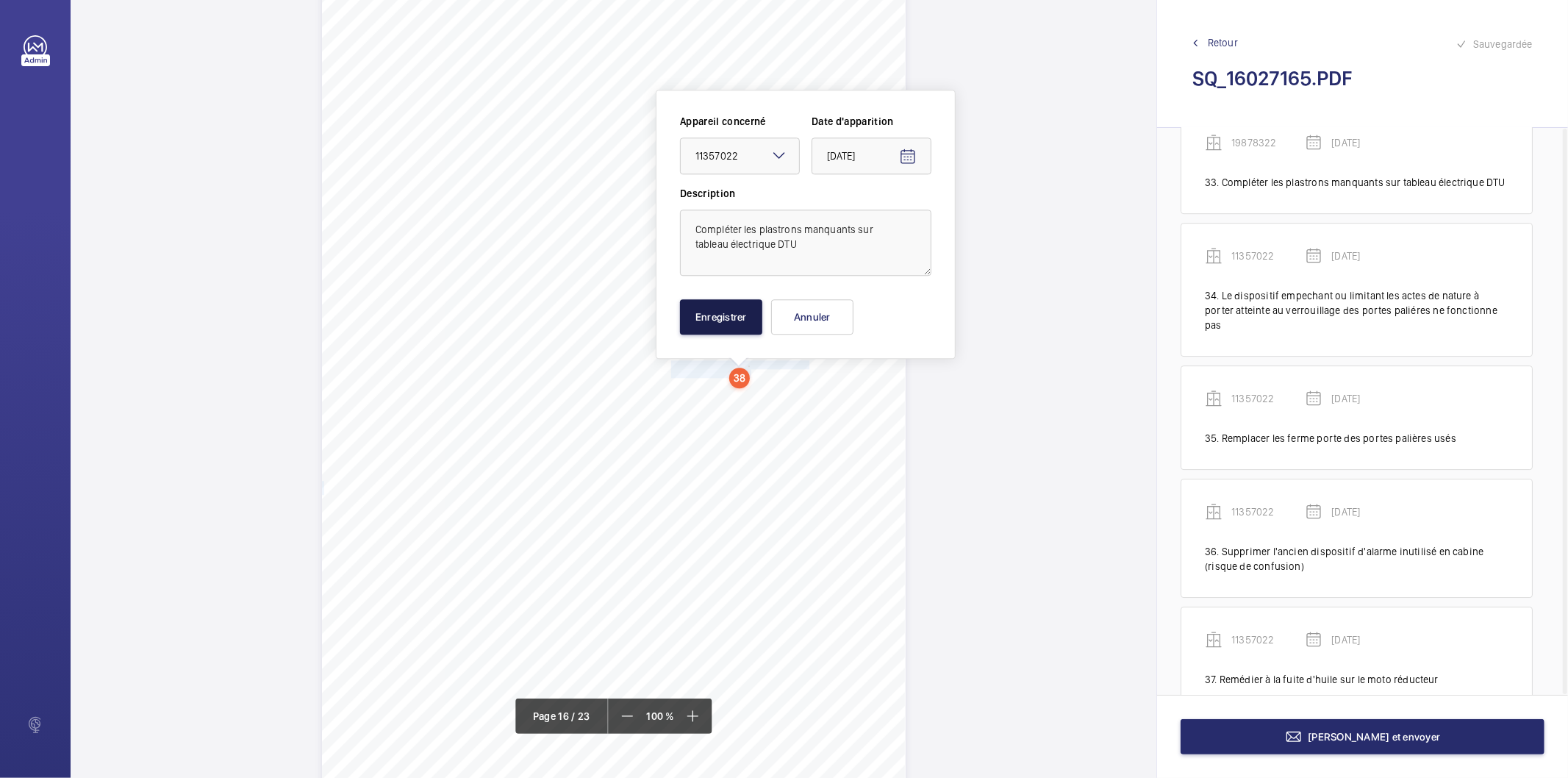
click at [730, 312] on button "Enregistrer" at bounding box center [721, 316] width 82 height 35
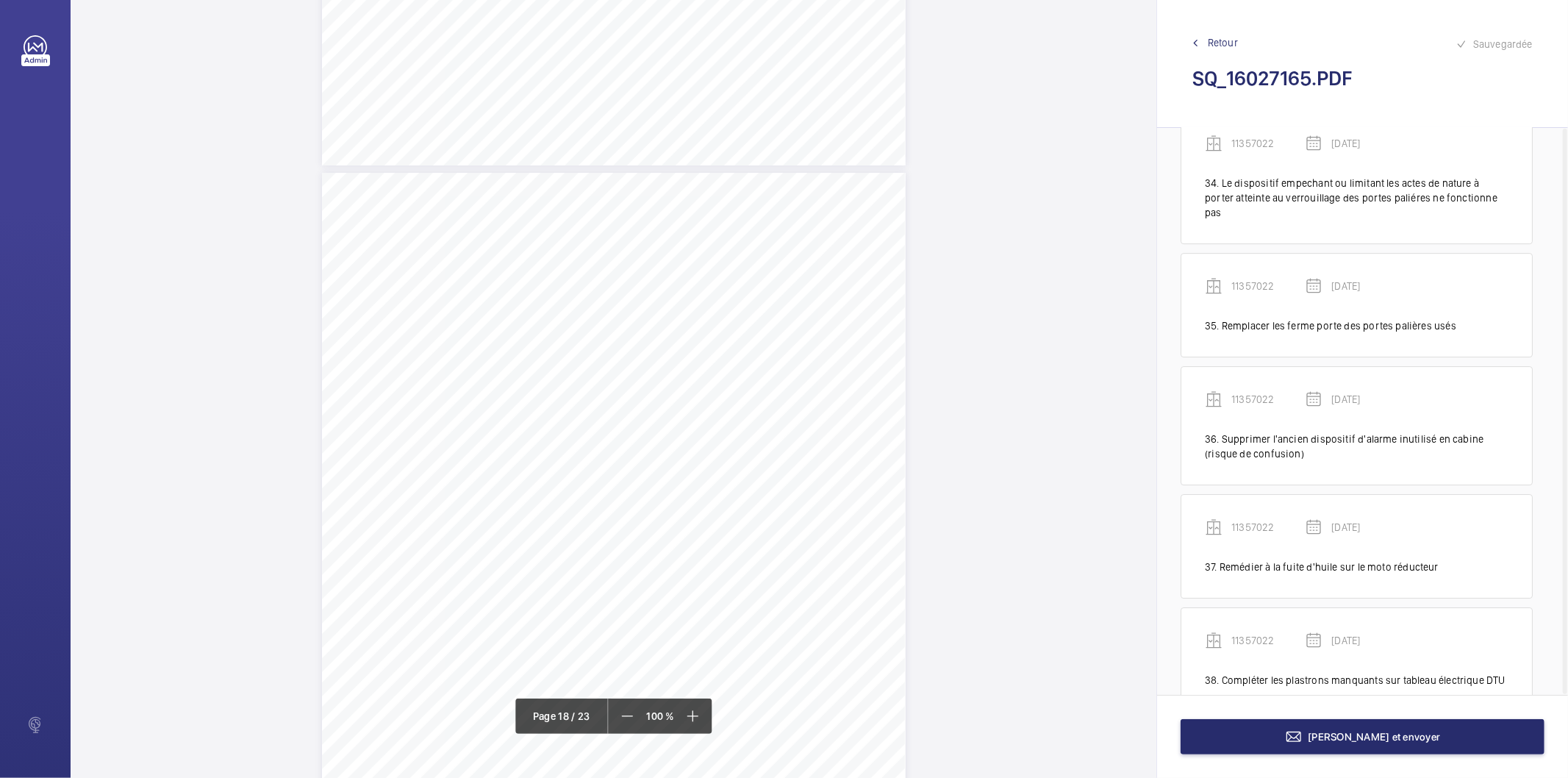
scroll to position [14095, 0]
drag, startPoint x: 669, startPoint y: 304, endPoint x: 799, endPoint y: 300, distance: 130.1
click at [799, 301] on span "L'indicateur d'étage ne fonctionne plus ." at bounding box center [739, 305] width 137 height 8
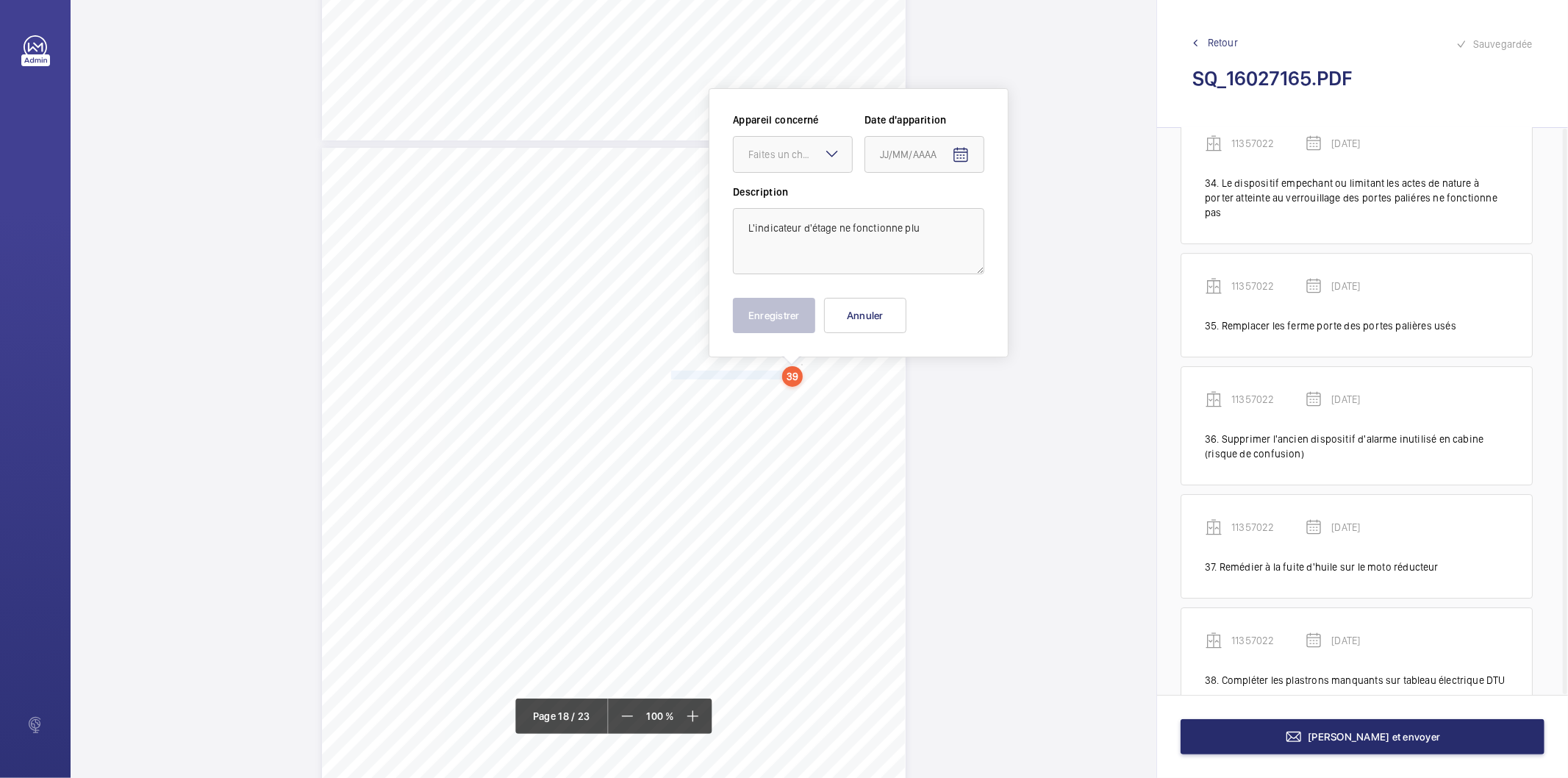
scroll to position [14024, 0]
click at [808, 164] on div at bounding box center [792, 156] width 119 height 35
click at [778, 201] on span "86710439 1" at bounding box center [792, 200] width 89 height 15
click at [959, 155] on mat-icon "Open calendar" at bounding box center [961, 157] width 18 height 18
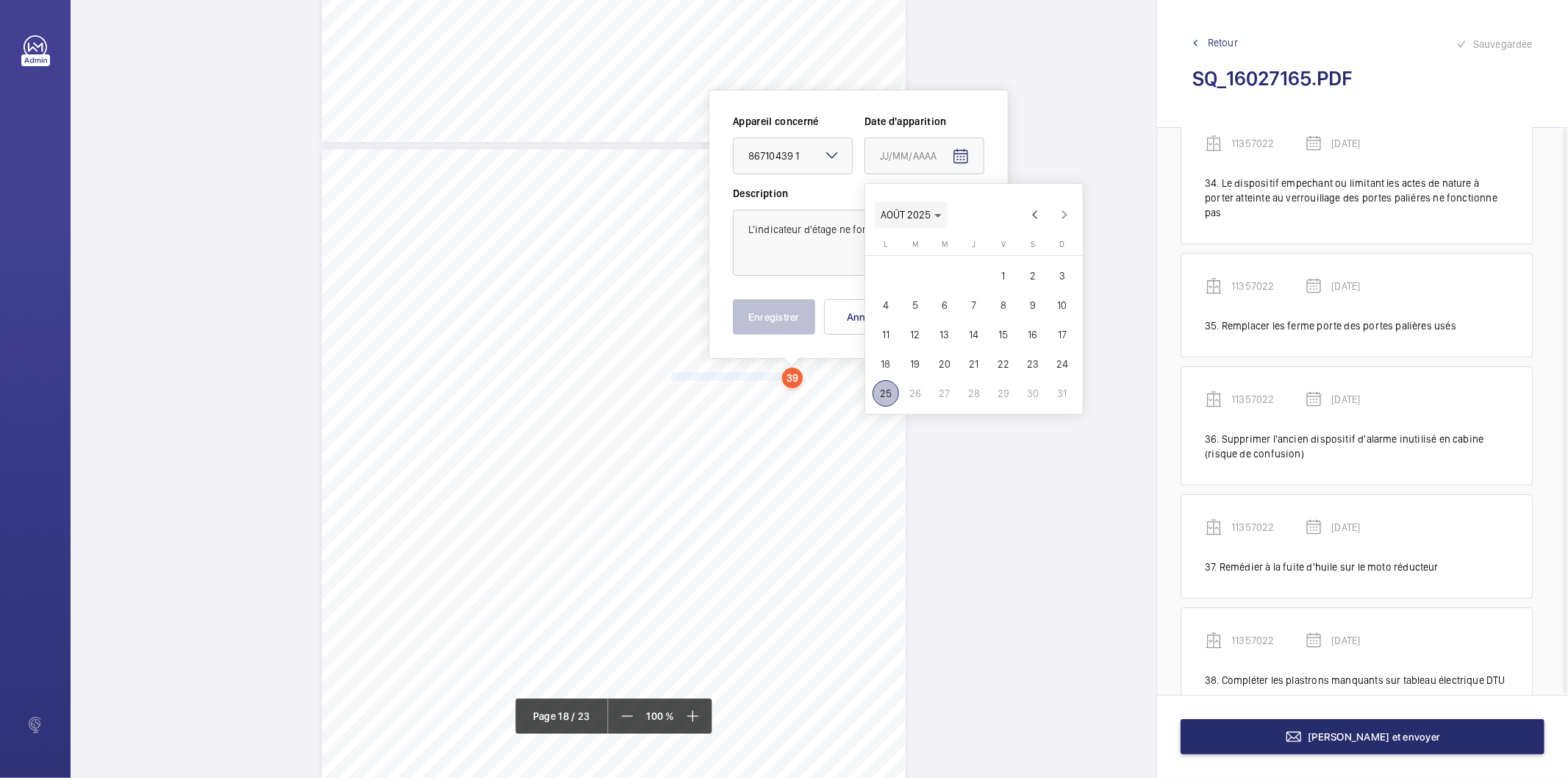
click at [942, 217] on span "Choose month and year" at bounding box center [911, 215] width 72 height 35
click at [1055, 408] on span "2025" at bounding box center [1050, 407] width 46 height 26
click at [1003, 258] on span "MARS" at bounding box center [998, 260] width 46 height 26
drag, startPoint x: 943, startPoint y: 361, endPoint x: 788, endPoint y: 335, distance: 157.2
click at [943, 361] on span "19" at bounding box center [944, 364] width 26 height 26
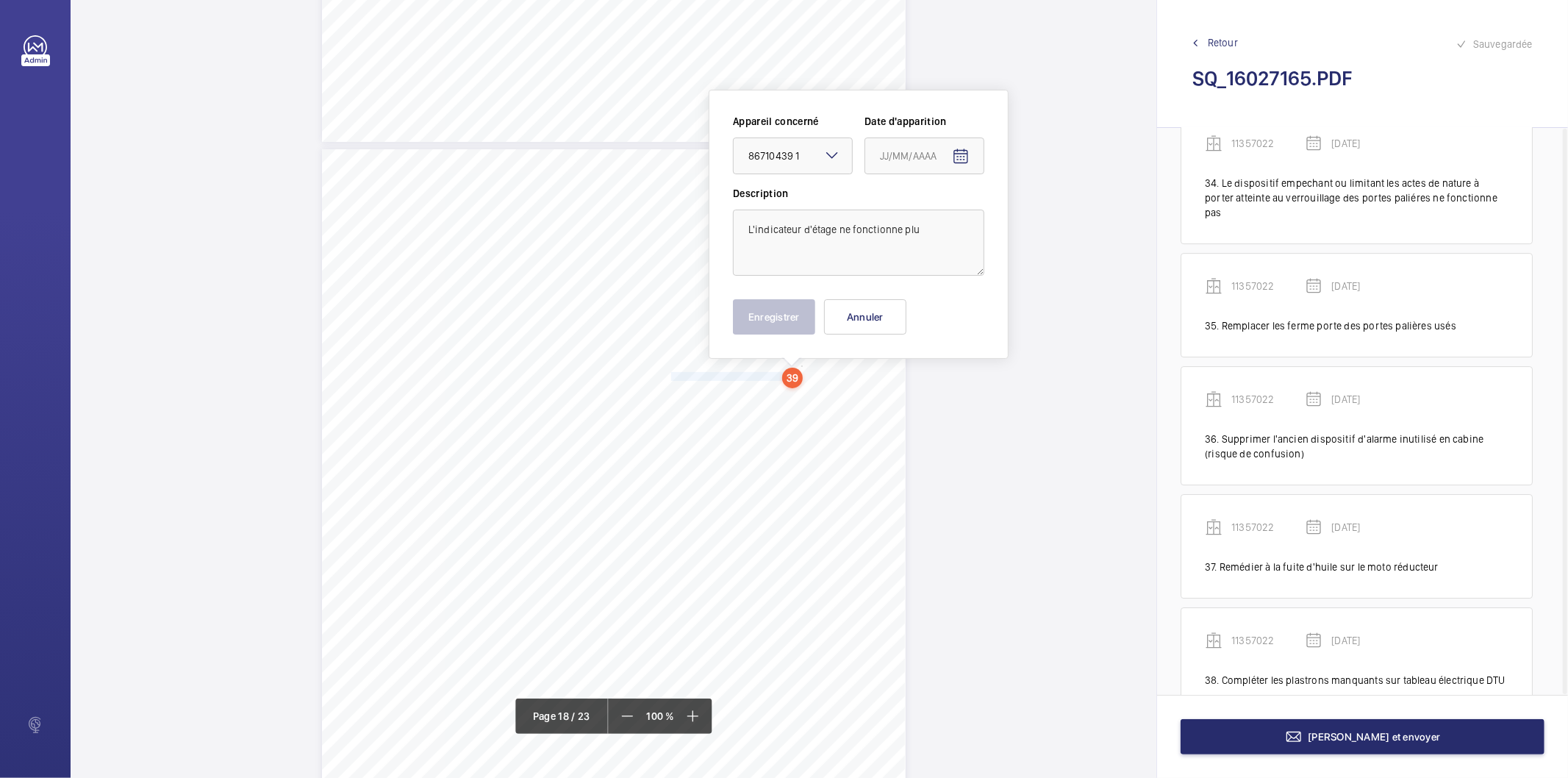
type input "[DATE]"
click at [765, 316] on button "Enregistrer" at bounding box center [774, 316] width 82 height 35
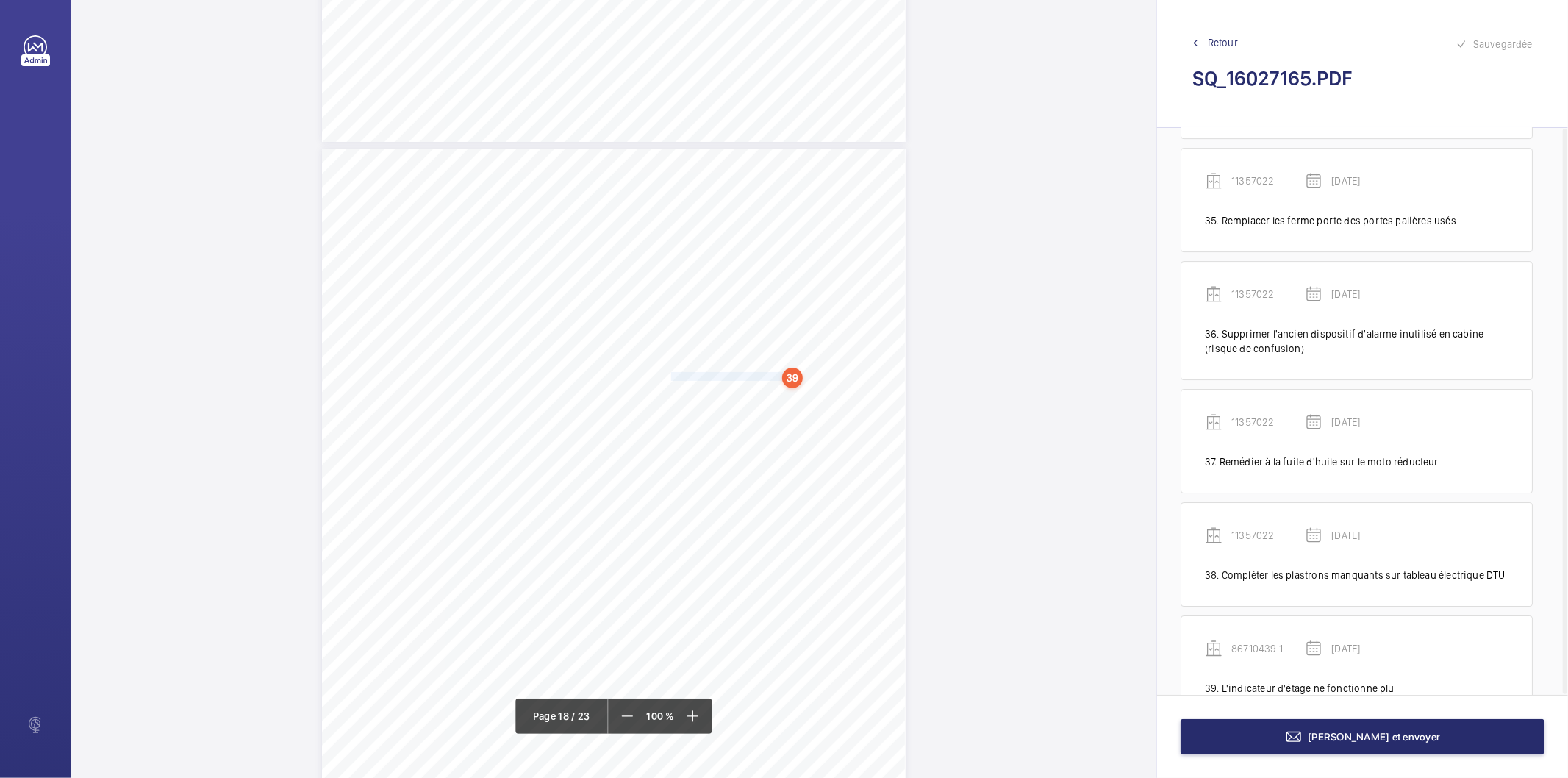
scroll to position [4098, 0]
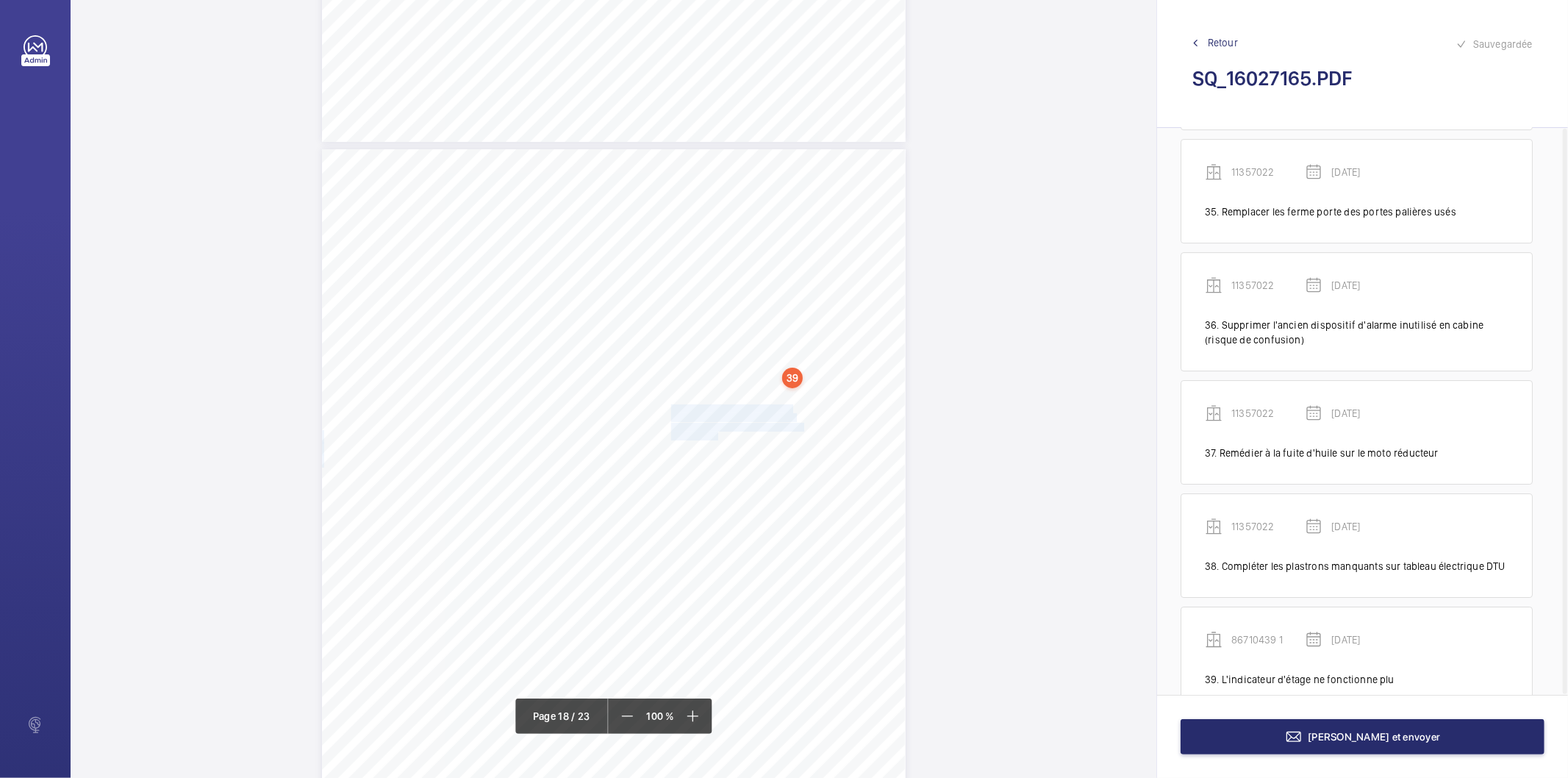
drag, startPoint x: 669, startPoint y: 407, endPoint x: 717, endPoint y: 432, distance: 54.1
click at [717, 432] on div "Affaire n° : 2502206E0000059/51000 / N° du rapport : 206E0/25/2776 Lieu de véri…" at bounding box center [614, 561] width 584 height 825
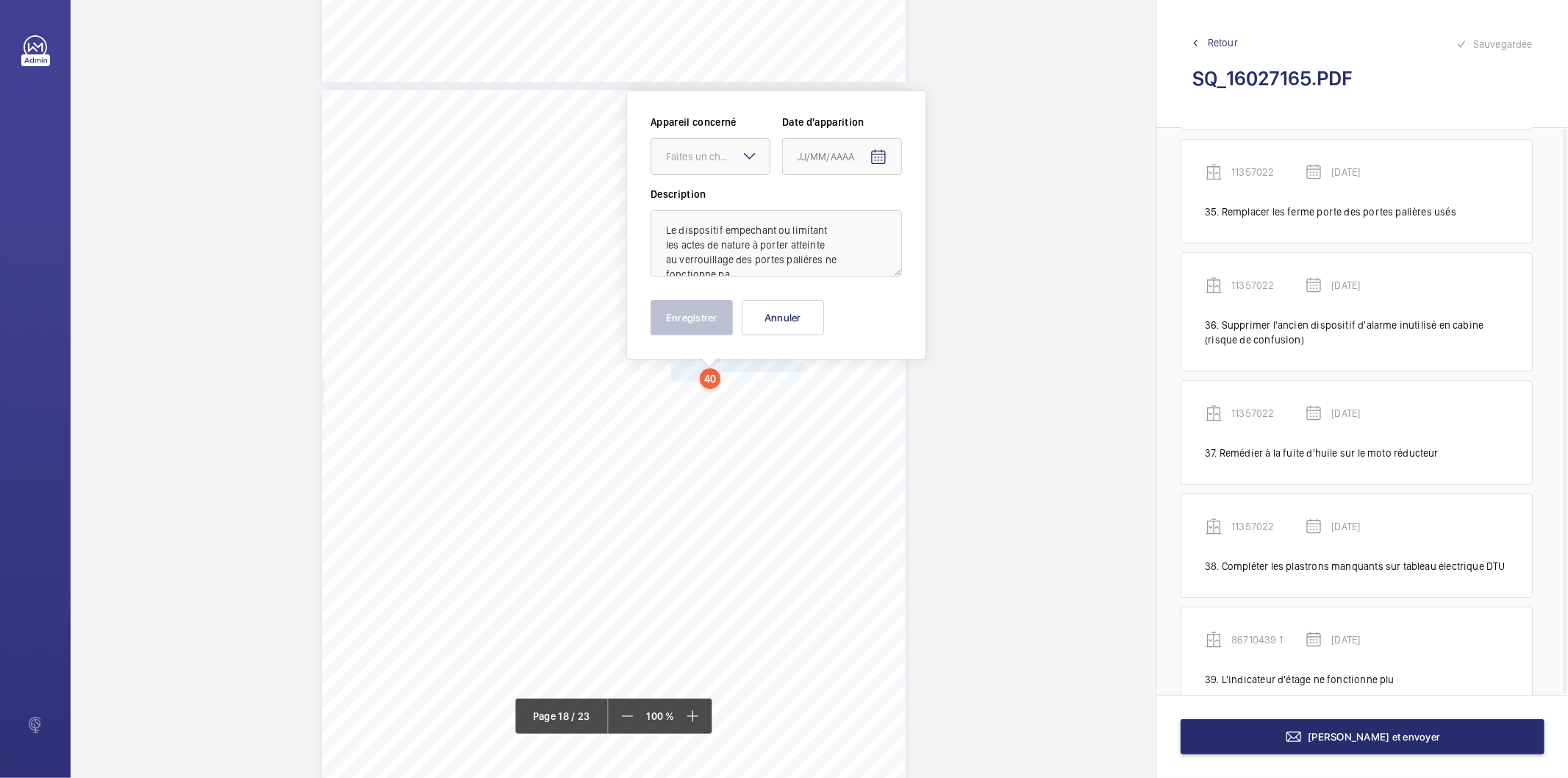
scroll to position [14083, 0]
click at [736, 167] on div at bounding box center [710, 156] width 119 height 35
click at [708, 196] on span "86710439 1" at bounding box center [710, 200] width 89 height 15
click at [877, 155] on mat-icon "Open calendar" at bounding box center [879, 157] width 18 height 18
click at [856, 215] on polygon "Choose month and year" at bounding box center [856, 216] width 8 height 4
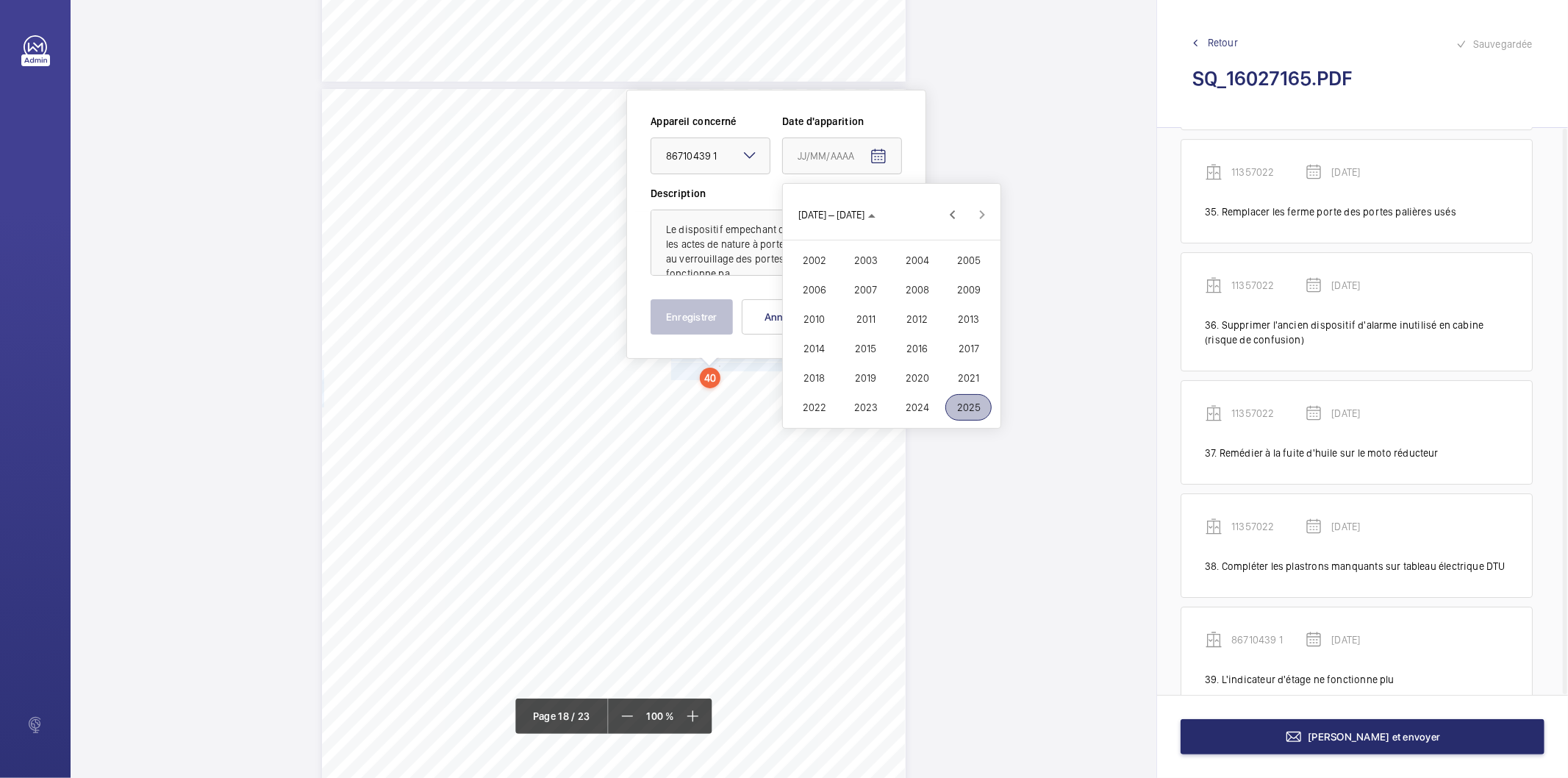
click at [961, 397] on span "2025" at bounding box center [968, 407] width 46 height 26
click at [919, 261] on span "MARS" at bounding box center [916, 260] width 46 height 26
click at [863, 363] on span "19" at bounding box center [862, 364] width 26 height 26
type input "[DATE]"
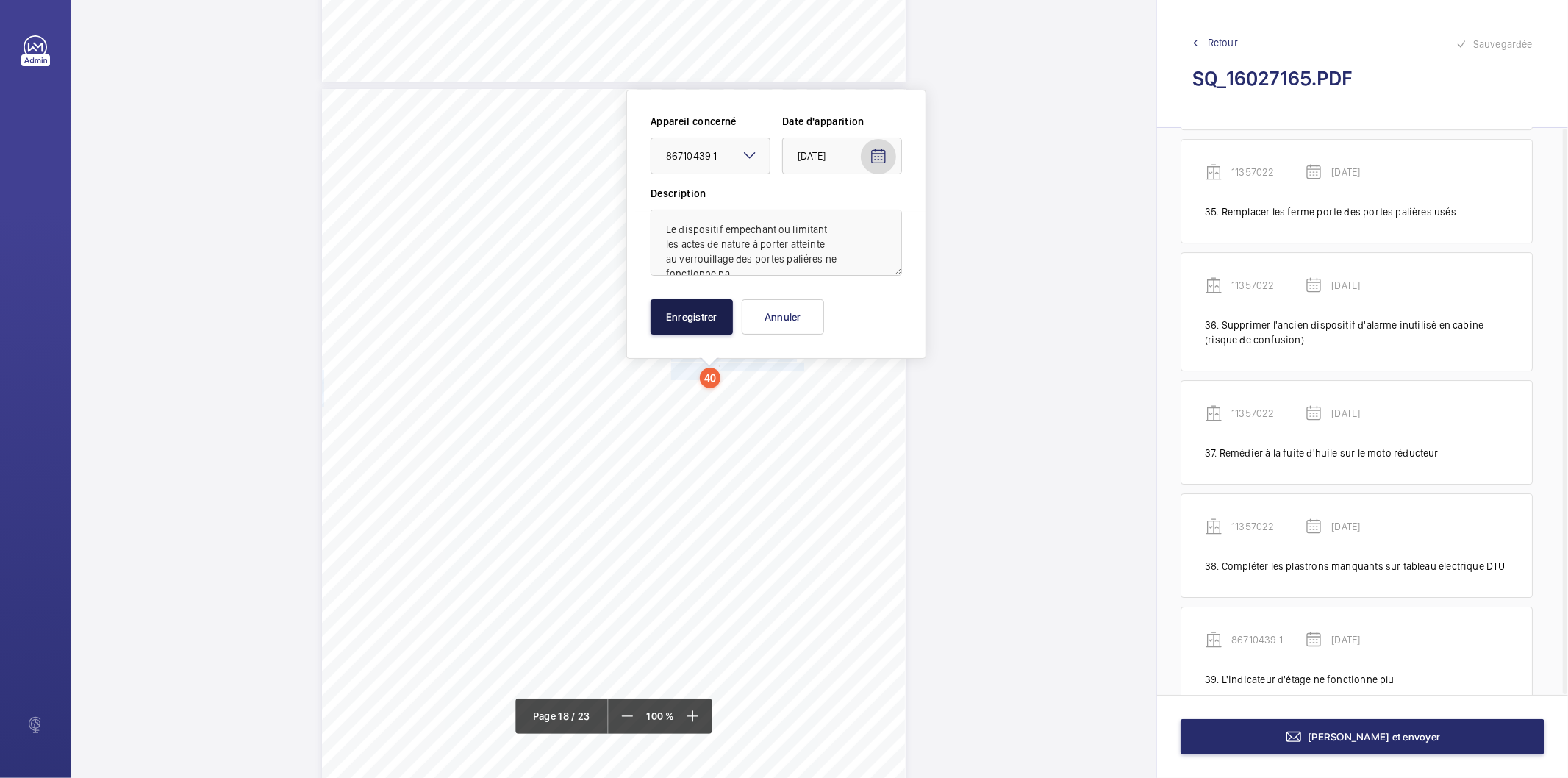
click at [710, 324] on button "Enregistrer" at bounding box center [691, 316] width 82 height 35
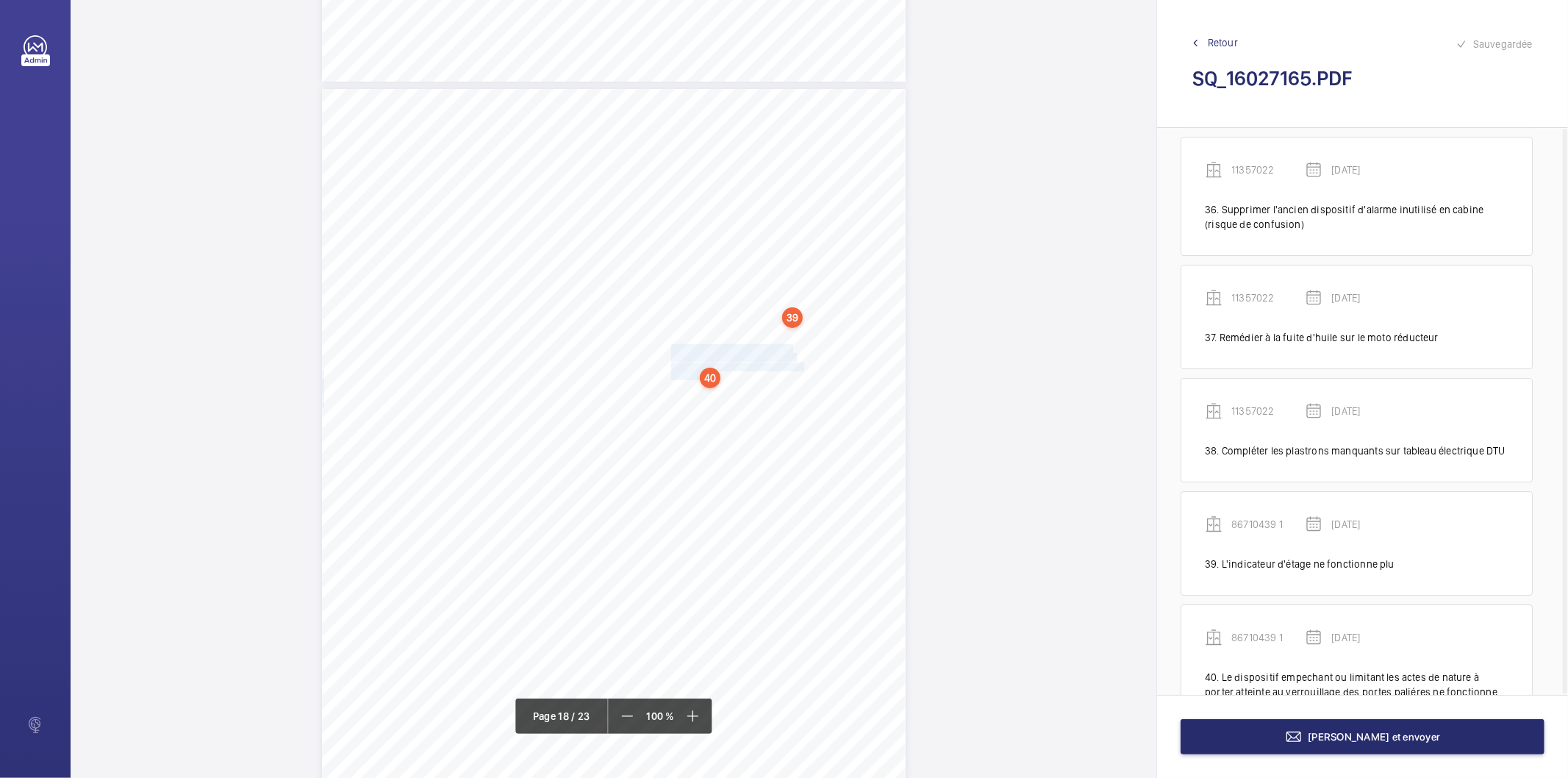
scroll to position [4225, 0]
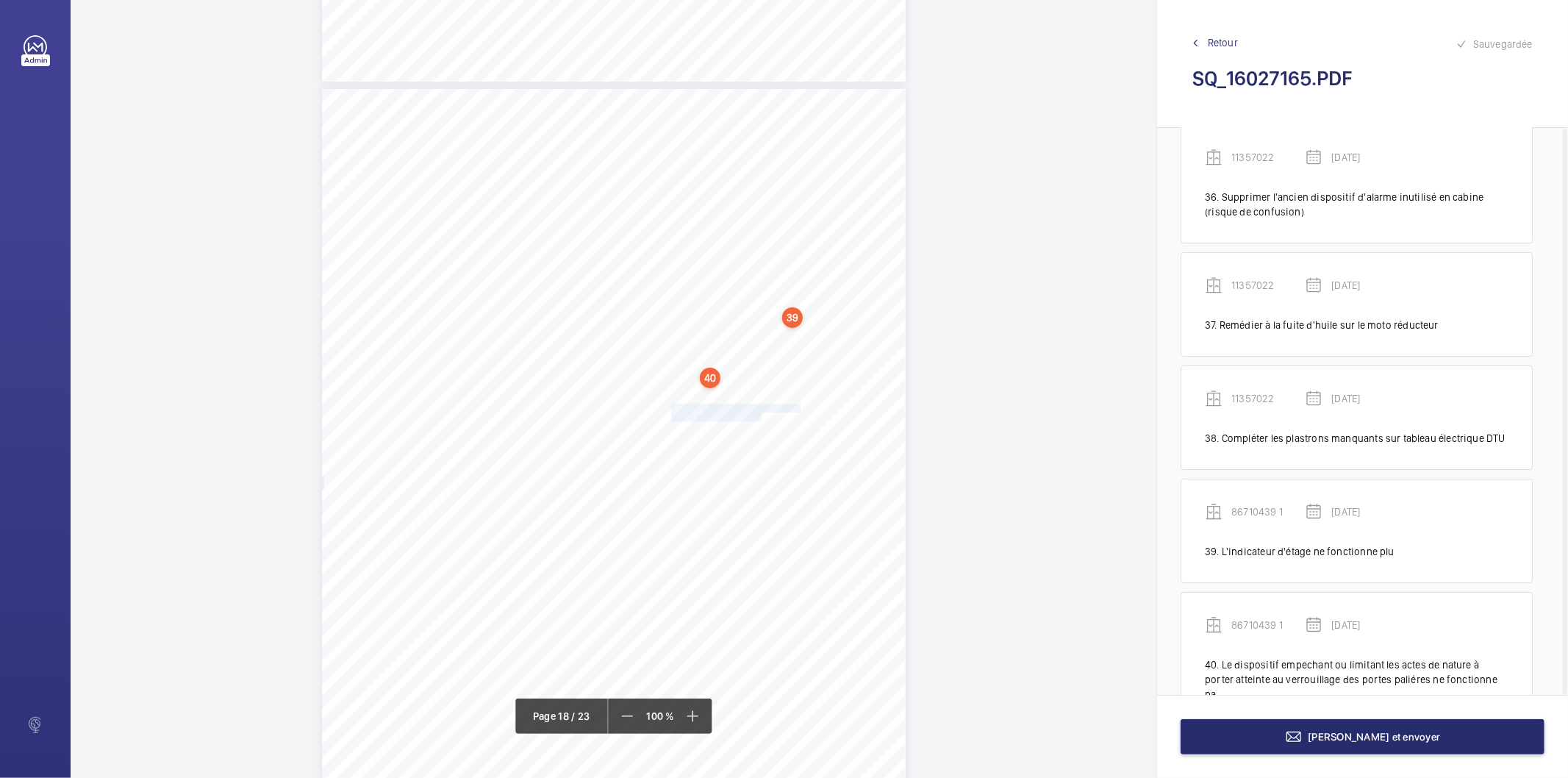
drag, startPoint x: 670, startPoint y: 408, endPoint x: 758, endPoint y: 414, distance: 88.2
click at [758, 414] on div "Affaire n° : 2502206E0000059/51000 / N° du rapport : 206E0/25/2776 Lieu de véri…" at bounding box center [614, 502] width 584 height 825
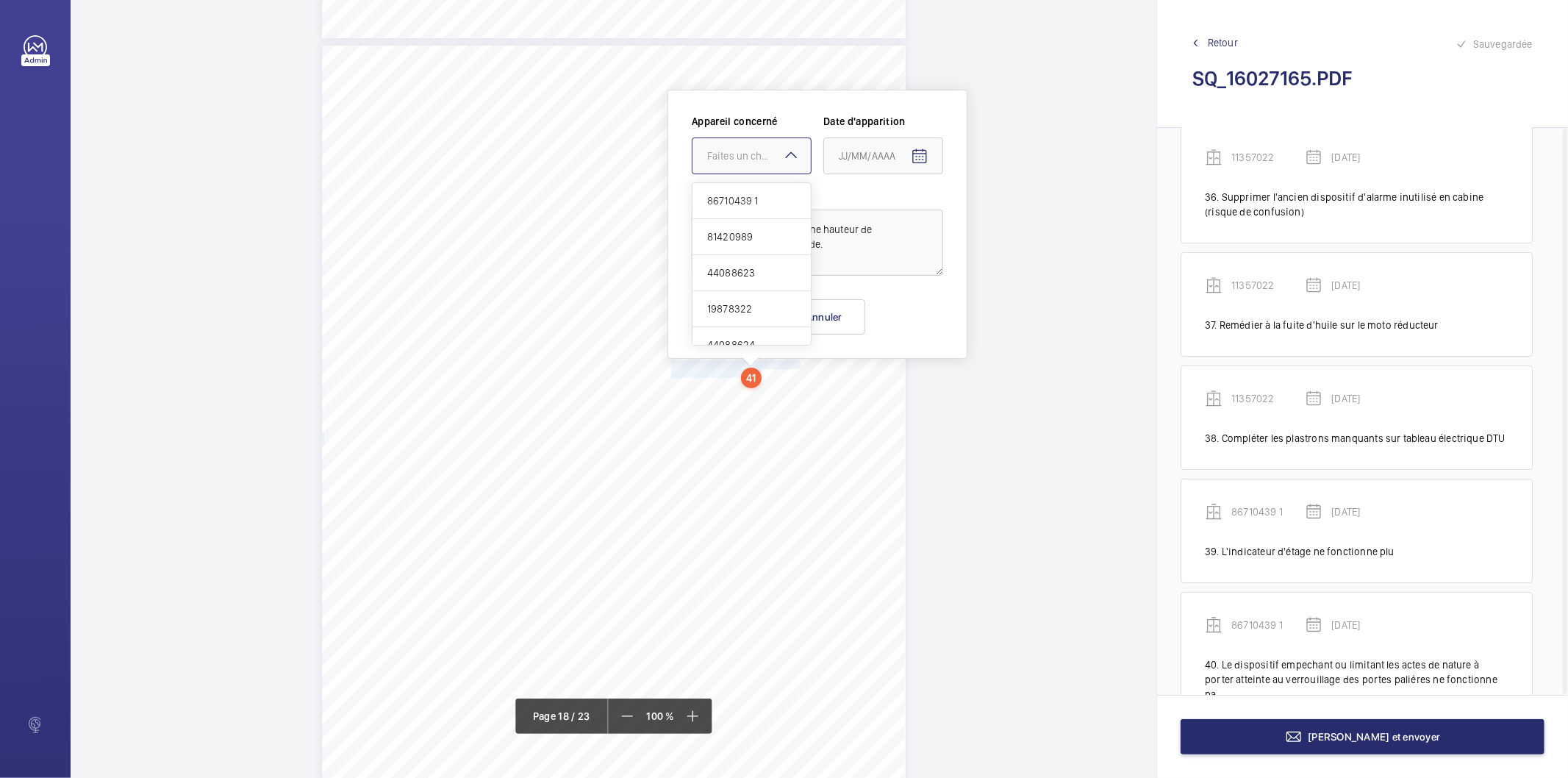
click at [792, 162] on mat-icon at bounding box center [790, 155] width 18 height 18
click at [757, 193] on span "86710439 1" at bounding box center [751, 200] width 89 height 15
click at [917, 158] on mat-icon "Open calendar" at bounding box center [920, 157] width 18 height 18
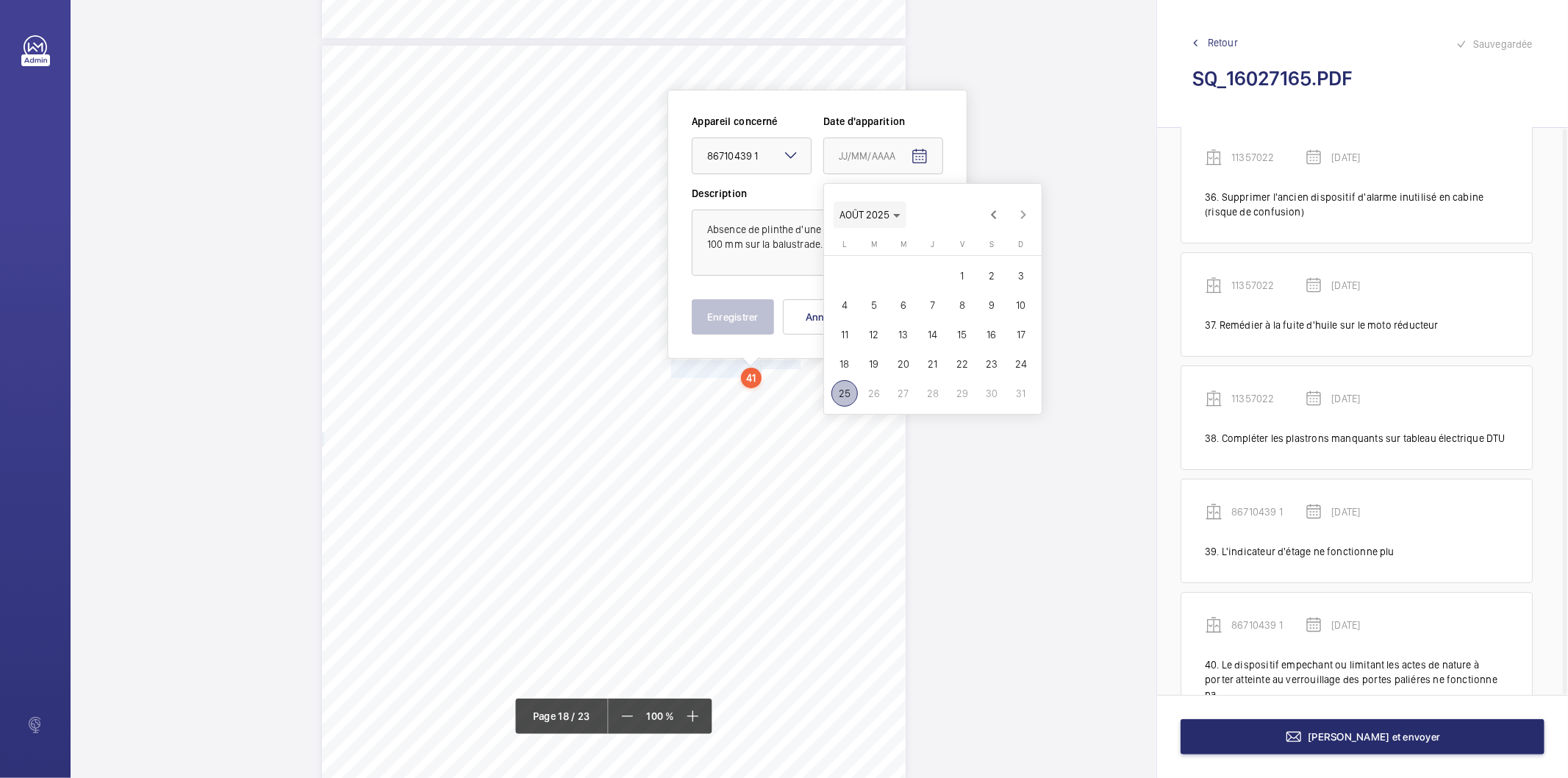
click at [902, 217] on span "Choose month and year" at bounding box center [870, 215] width 72 height 35
drag, startPoint x: 1011, startPoint y: 408, endPoint x: 1000, endPoint y: 387, distance: 23.7
click at [1011, 408] on span "2025" at bounding box center [1009, 407] width 46 height 26
click at [964, 256] on span "MARS" at bounding box center [957, 260] width 46 height 26
click at [902, 365] on span "19" at bounding box center [903, 364] width 26 height 26
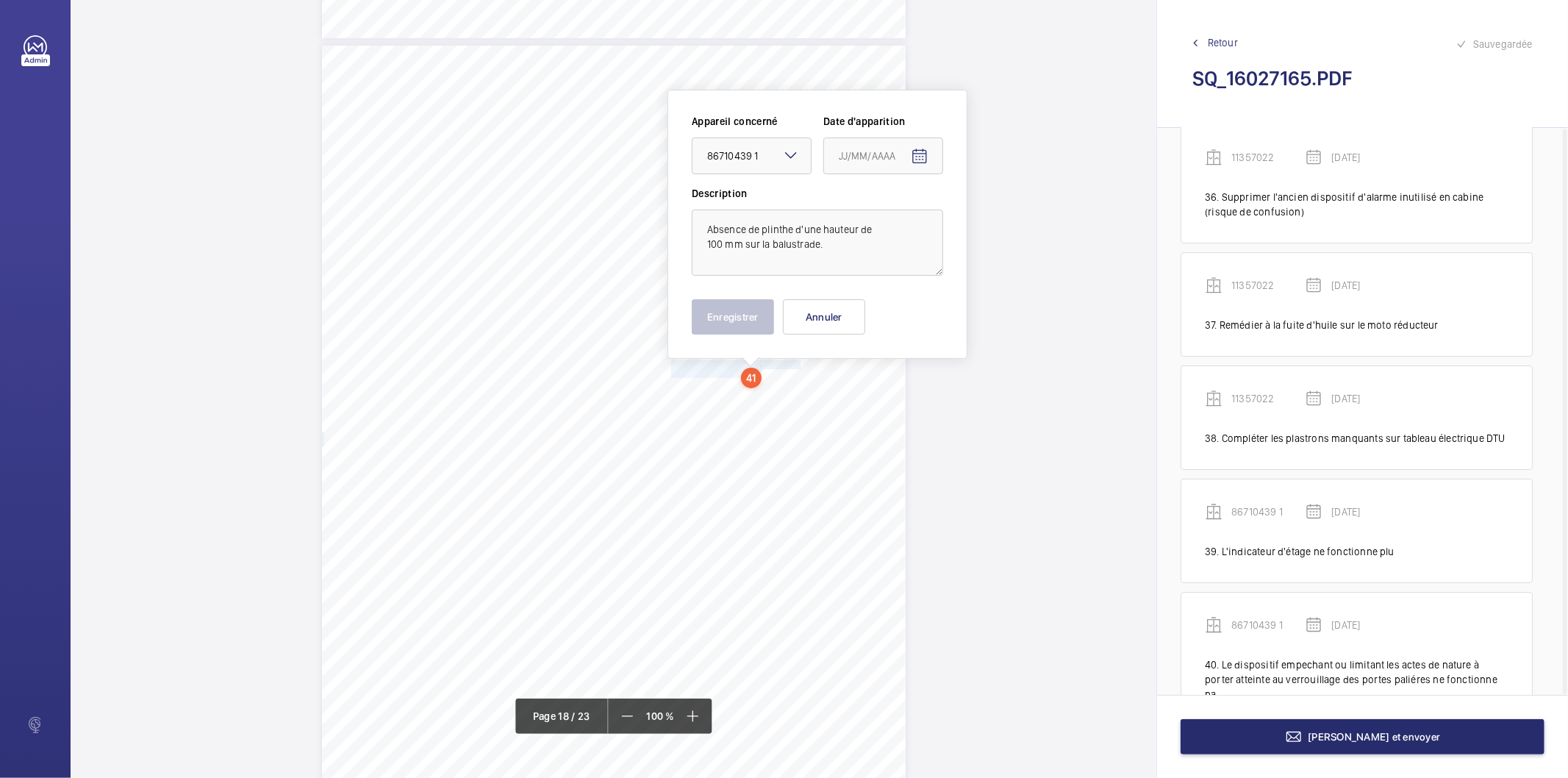
type input "[DATE]"
click at [763, 323] on button "Enregistrer" at bounding box center [733, 316] width 82 height 35
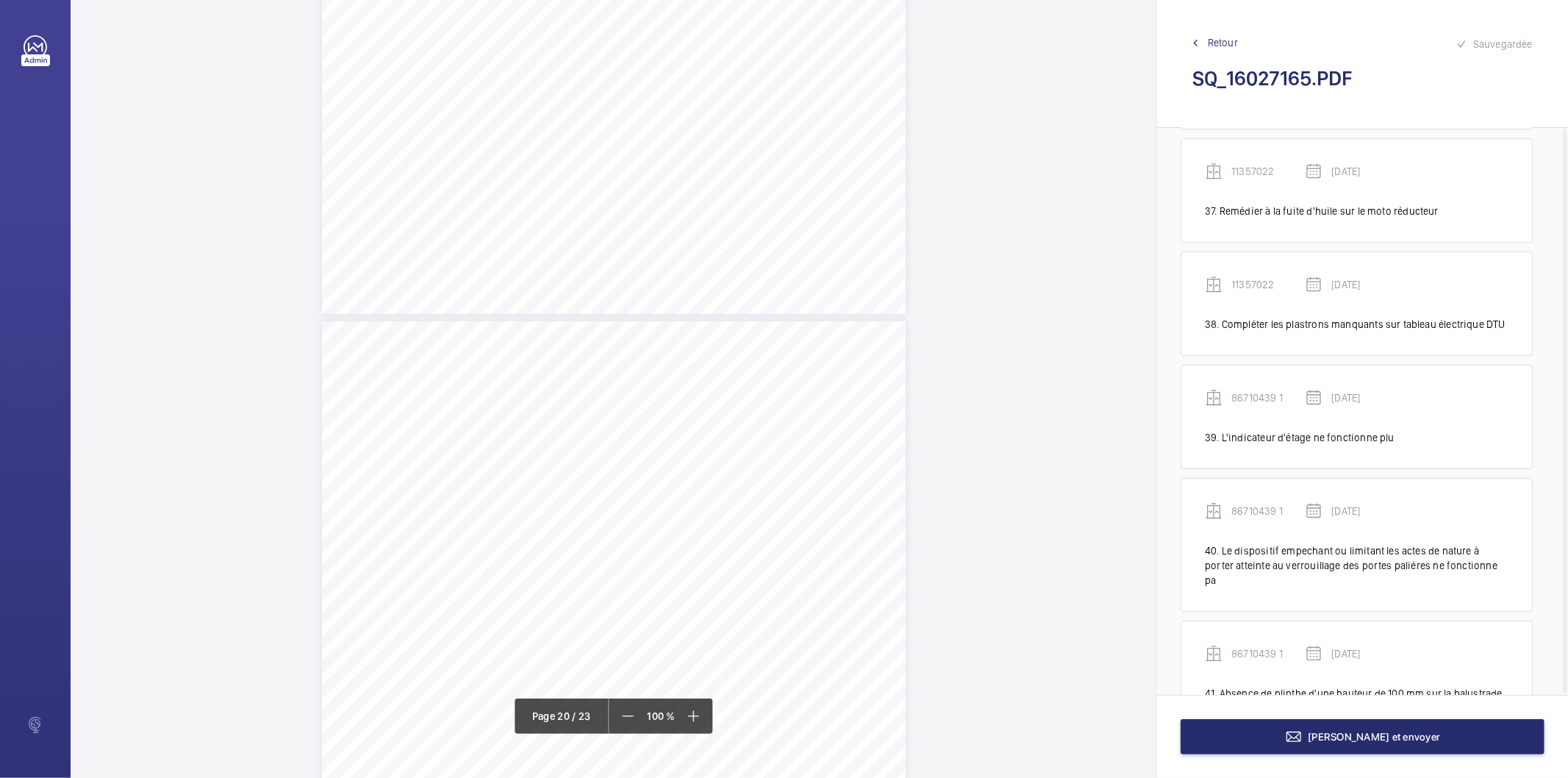
scroll to position [15679, 0]
drag, startPoint x: 669, startPoint y: 384, endPoint x: 717, endPoint y: 408, distance: 53.7
click at [717, 408] on div "Affaire n° : 2502206E0000059/51000 / N° du rapport : 206E0/25/2776 Lieu de véri…" at bounding box center [614, 570] width 584 height 825
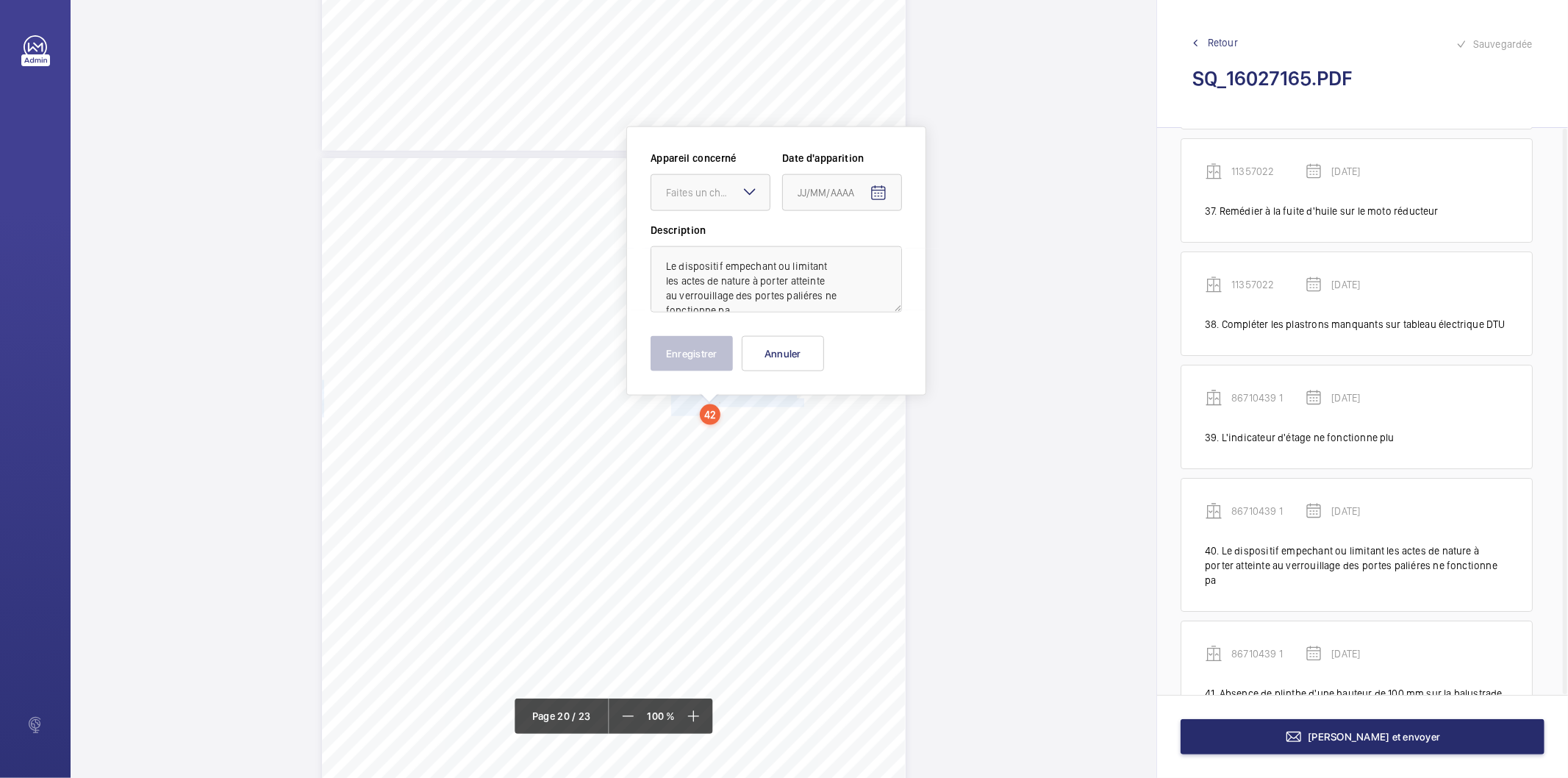
scroll to position [15716, 0]
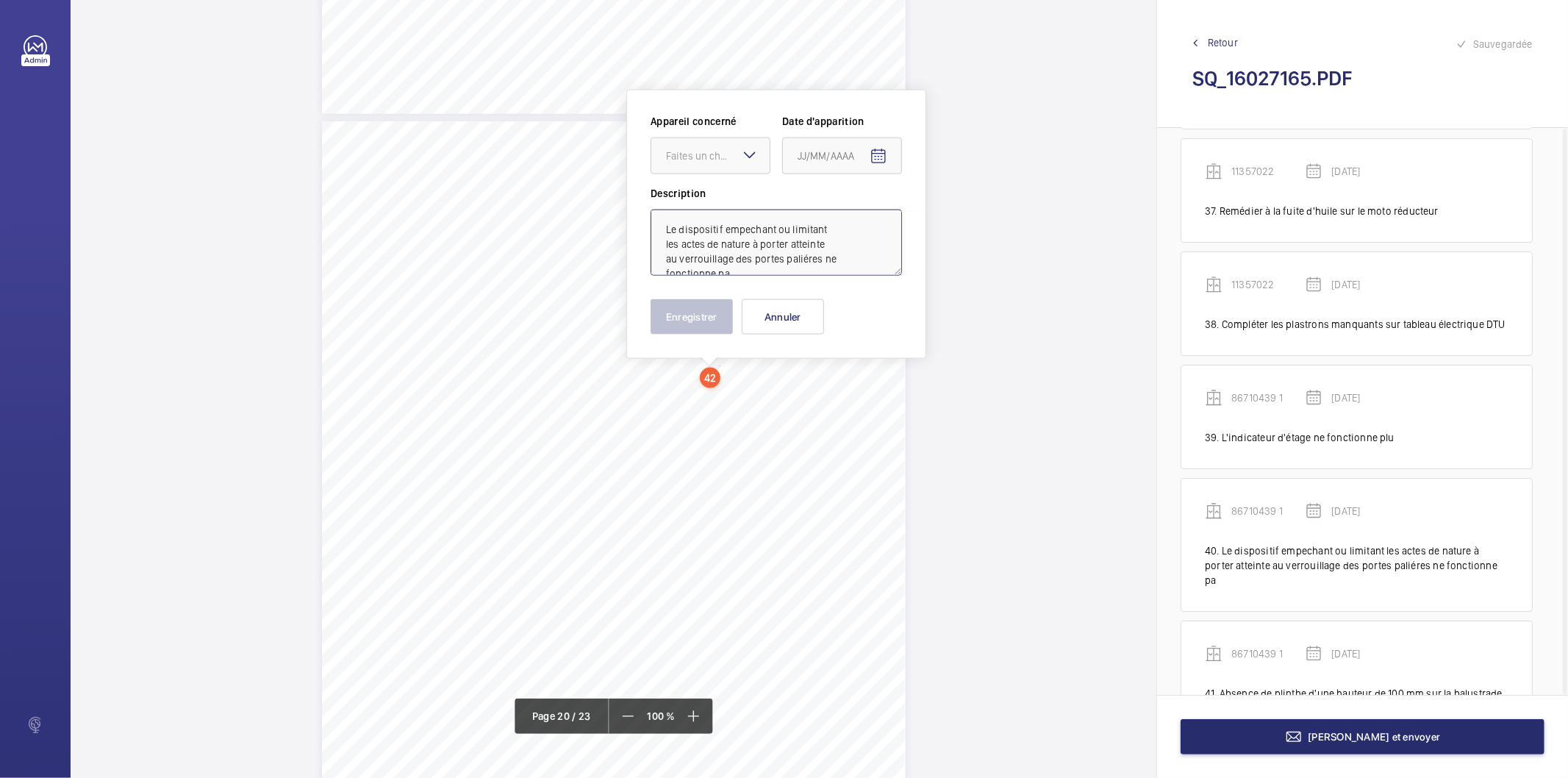
click at [755, 267] on textarea "Le dispositif empechant ou limitant les actes de nature à porter atteinte au ve…" at bounding box center [776, 243] width 252 height 67
click at [719, 153] on div "Faites un choix" at bounding box center [718, 156] width 104 height 15
click at [706, 293] on span "78714099" at bounding box center [710, 291] width 89 height 15
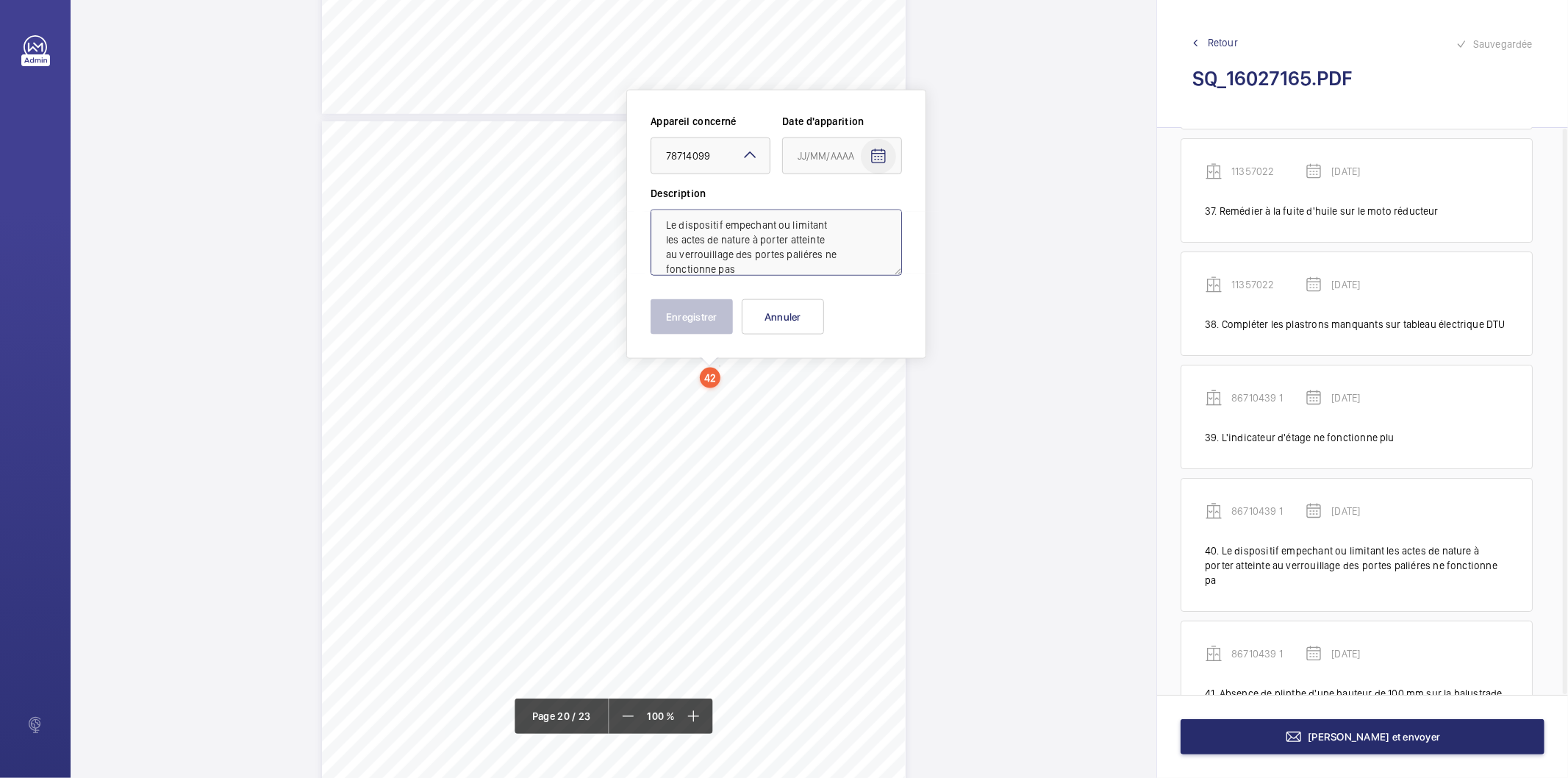
type textarea "Le dispositif empechant ou limitant les actes de nature à porter atteinte au ve…"
click at [881, 155] on mat-icon "Open calendar" at bounding box center [879, 157] width 18 height 18
click at [857, 212] on span "AOÛT 2025" at bounding box center [829, 215] width 61 height 12
click at [959, 410] on span "2025" at bounding box center [968, 407] width 46 height 26
click at [901, 261] on span "MARS" at bounding box center [916, 260] width 46 height 26
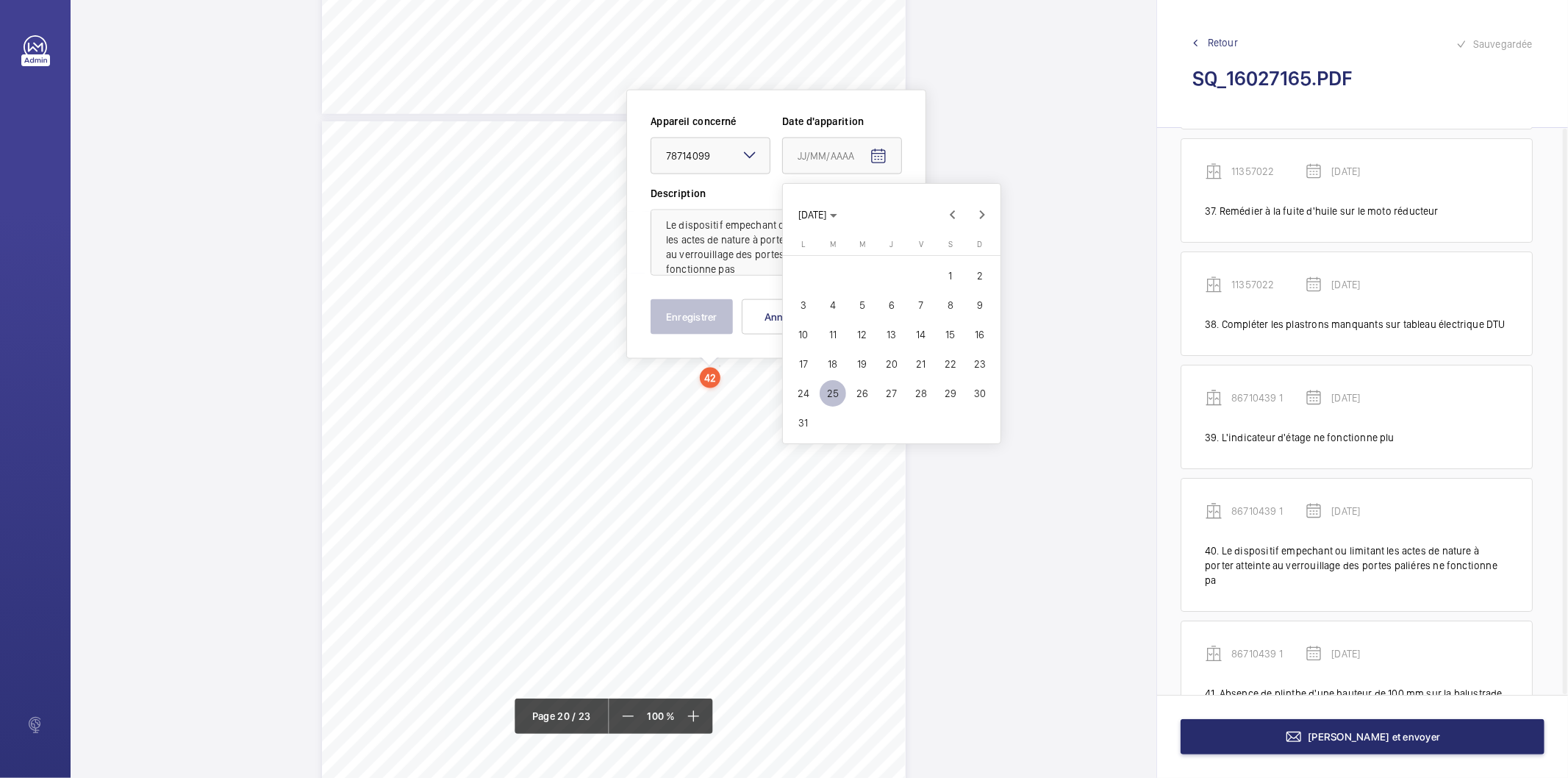
click at [855, 365] on span "19" at bounding box center [862, 364] width 26 height 26
type input "[DATE]"
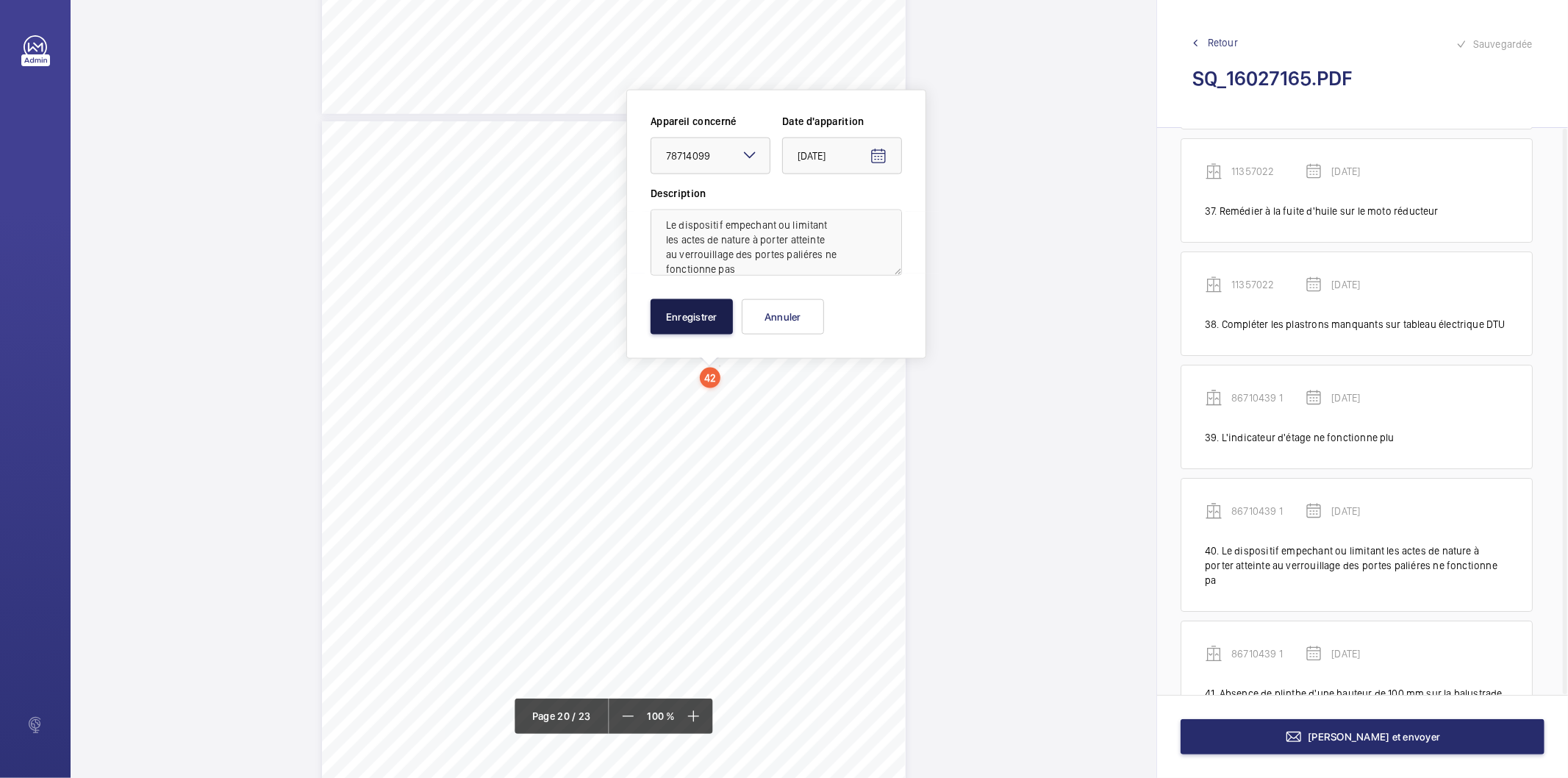
click at [729, 315] on button "Enregistrer" at bounding box center [691, 316] width 82 height 35
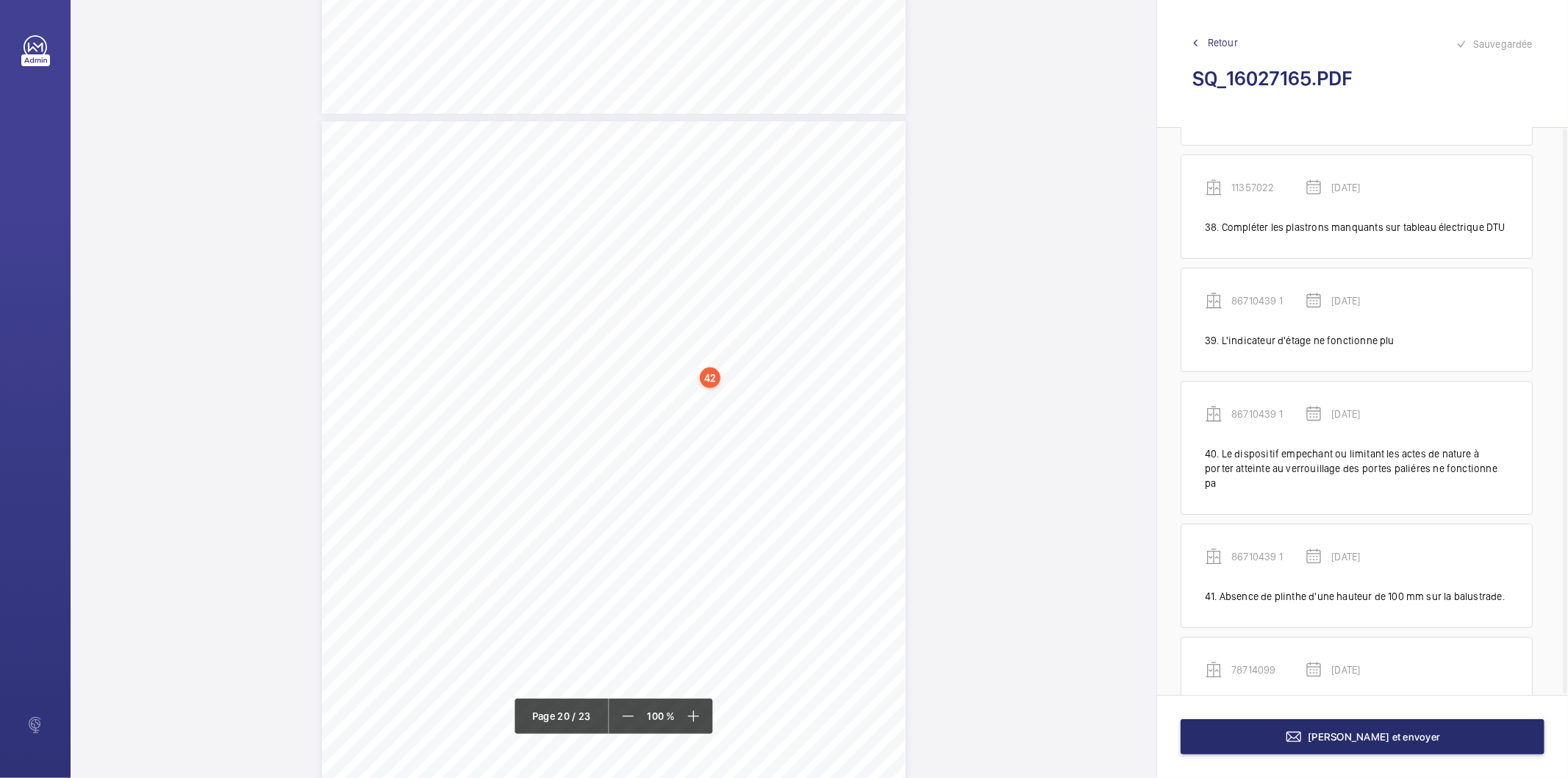
scroll to position [4467, 0]
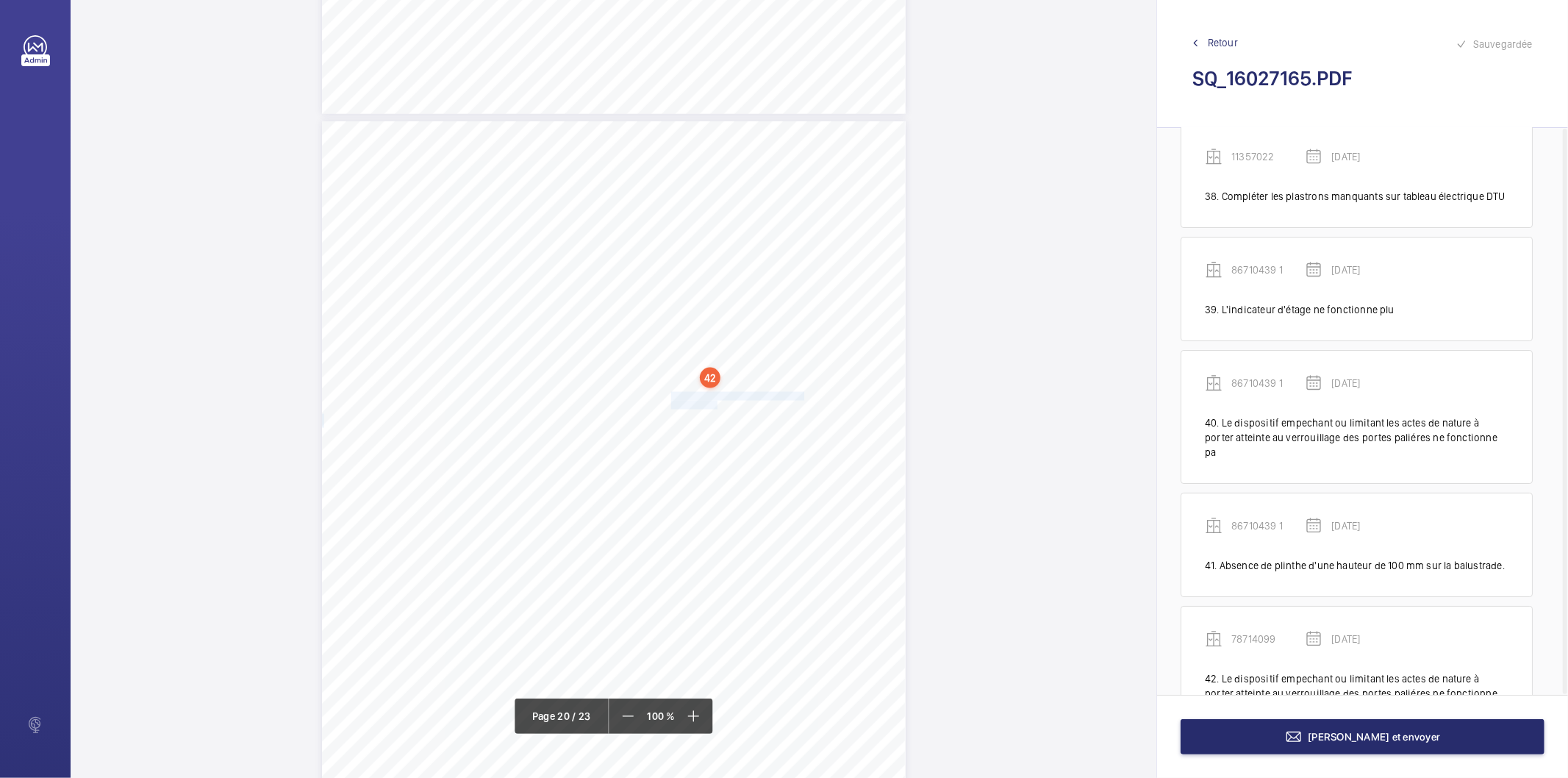
drag, startPoint x: 669, startPoint y: 396, endPoint x: 715, endPoint y: 405, distance: 46.9
click at [715, 405] on div "Affaire n° : 2502206E0000059/51000 / N° du rapport : 206E0/25/2776 Lieu de véri…" at bounding box center [614, 534] width 584 height 825
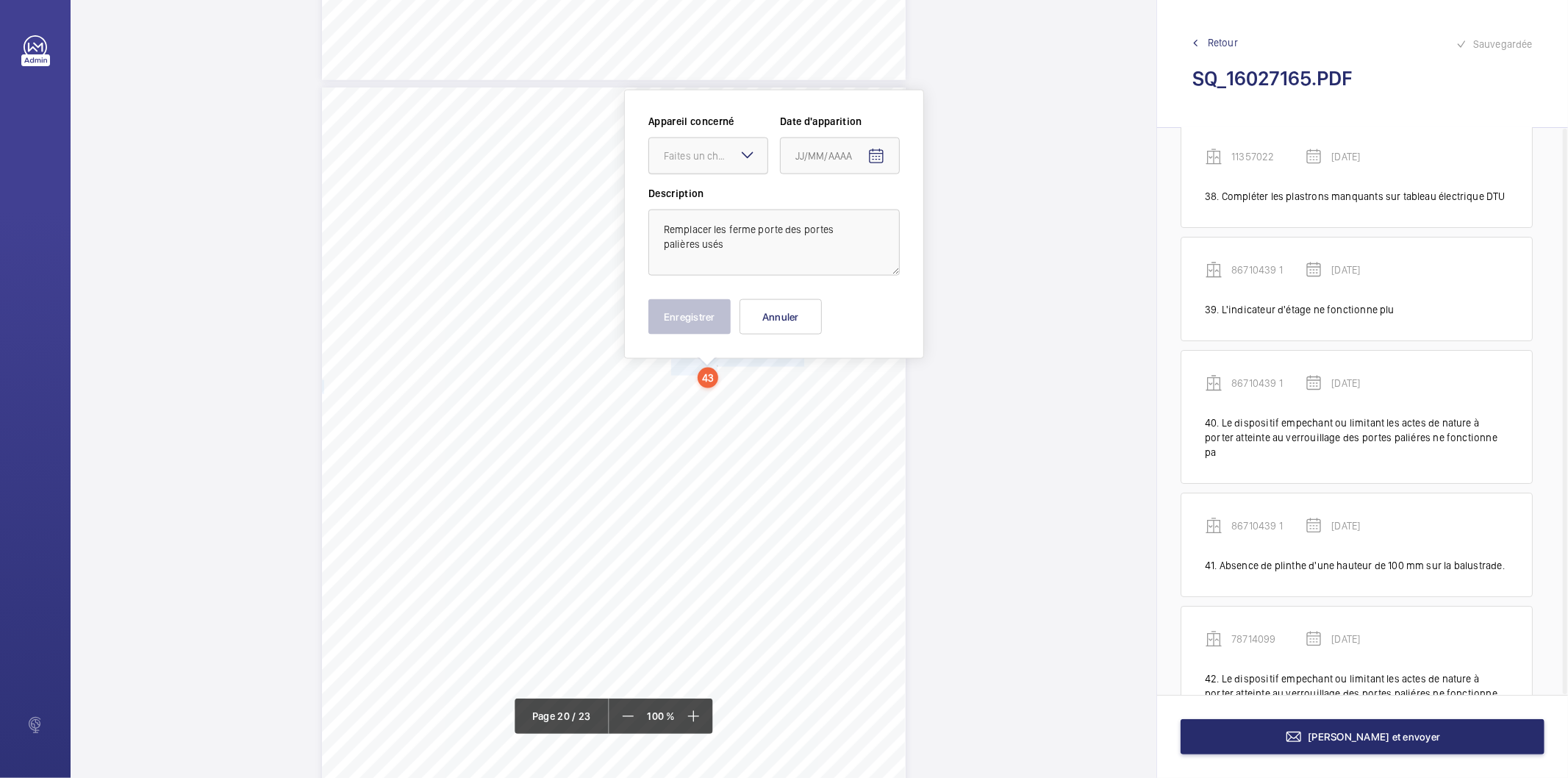
click at [729, 160] on div "Faites un choix" at bounding box center [716, 156] width 104 height 15
click at [695, 294] on span "78714099" at bounding box center [708, 291] width 89 height 15
click at [879, 159] on mat-icon "Open calendar" at bounding box center [876, 157] width 18 height 18
click at [850, 216] on polygon "Choose month and year" at bounding box center [853, 216] width 8 height 4
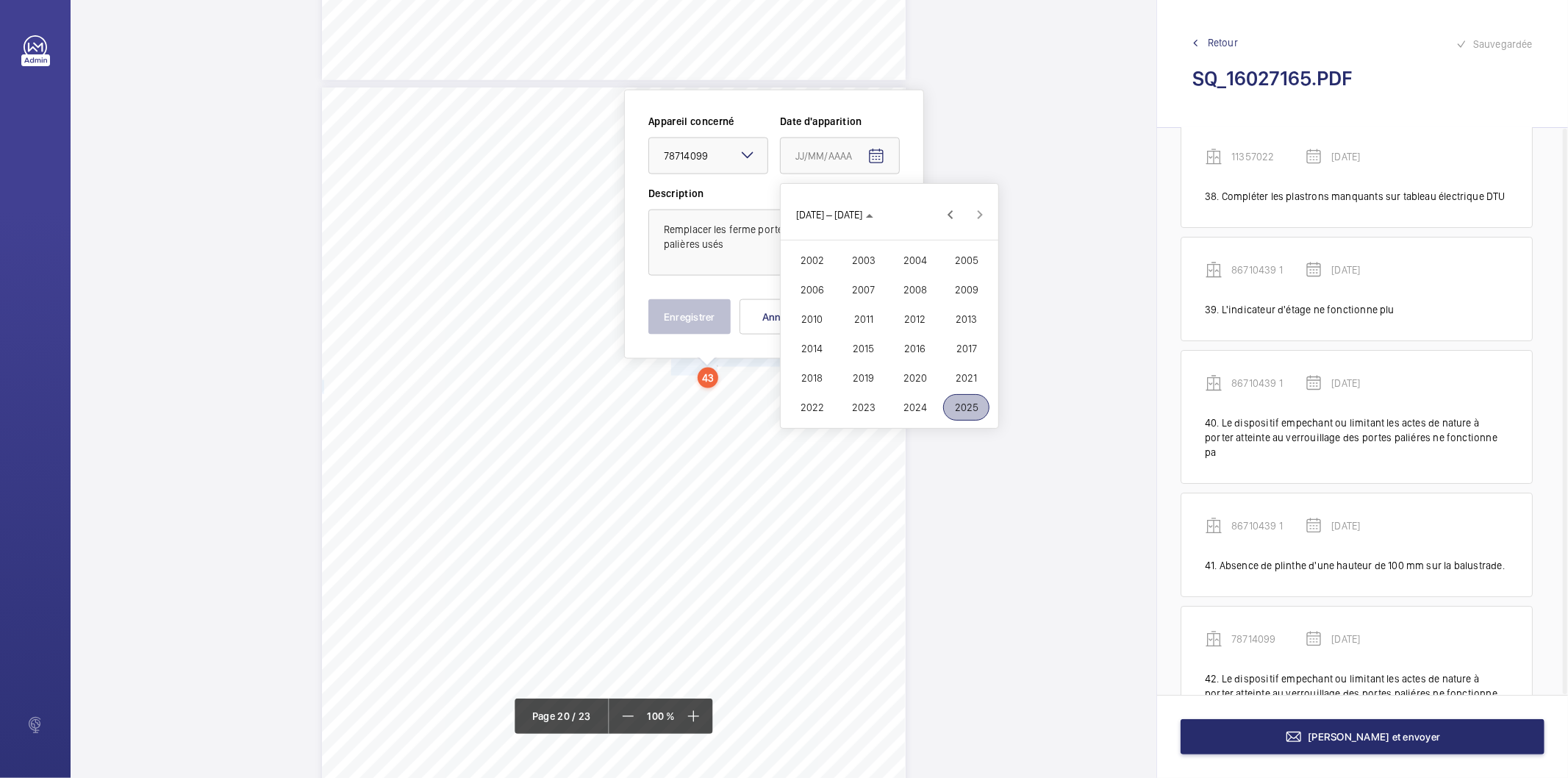
drag, startPoint x: 958, startPoint y: 395, endPoint x: 942, endPoint y: 344, distance: 53.5
click at [958, 396] on span "2025" at bounding box center [966, 407] width 46 height 26
click at [917, 262] on span "MARS" at bounding box center [914, 260] width 46 height 26
drag, startPoint x: 863, startPoint y: 358, endPoint x: 767, endPoint y: 355, distance: 96.0
click at [862, 357] on span "19" at bounding box center [859, 364] width 26 height 26
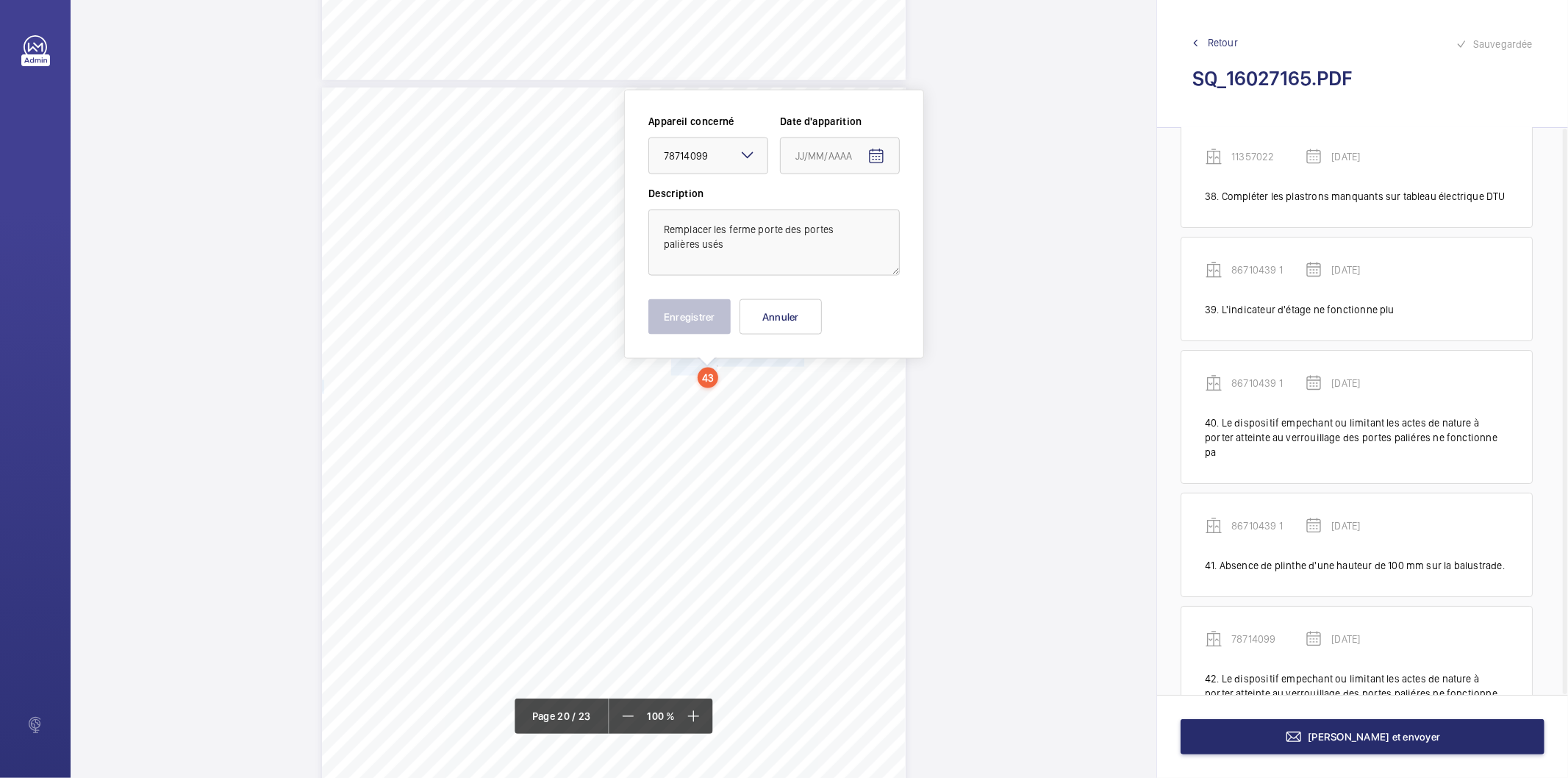
type input "[DATE]"
click at [702, 320] on button "Enregistrer" at bounding box center [689, 316] width 82 height 35
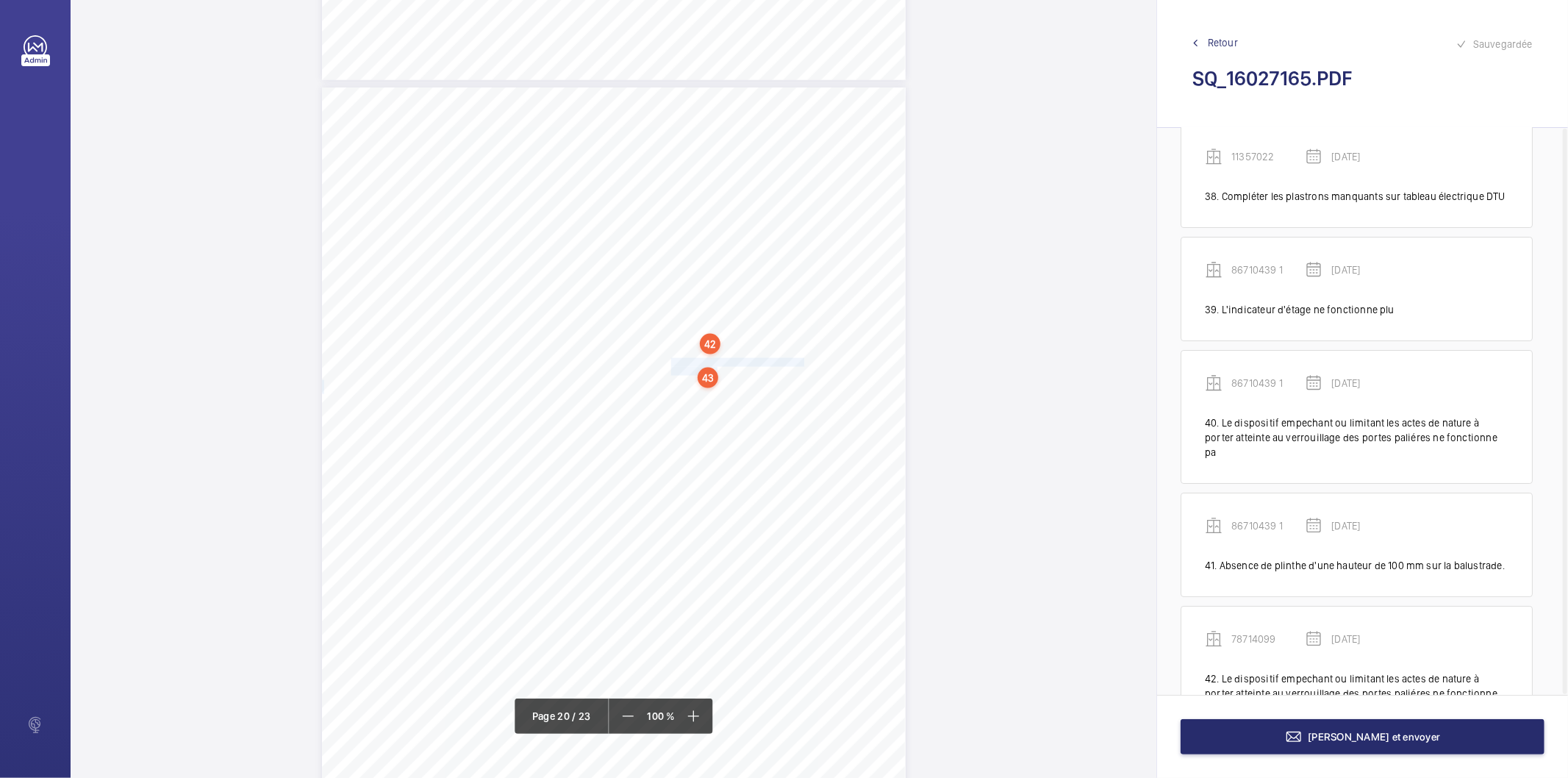
scroll to position [4581, 0]
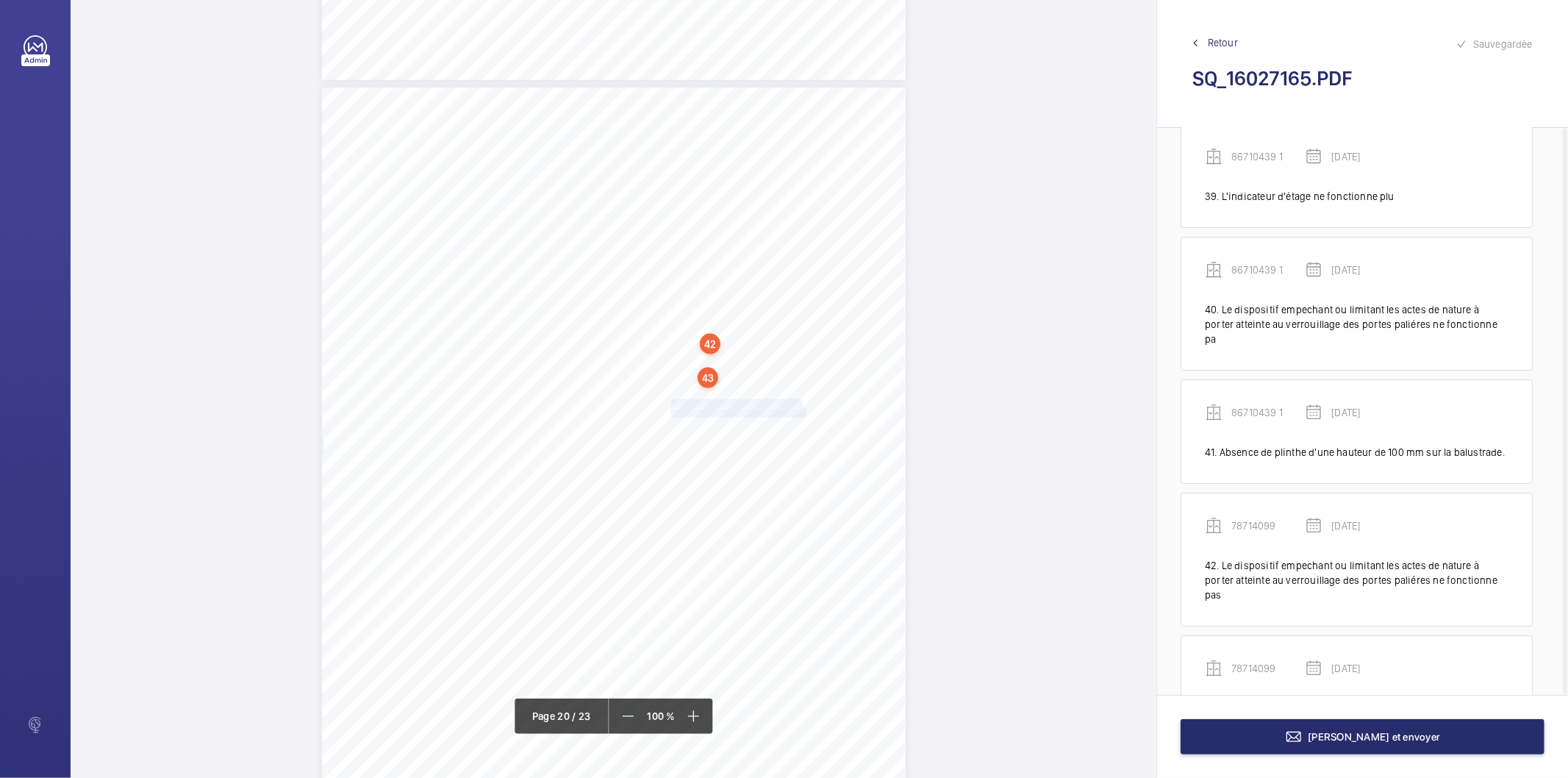
drag, startPoint x: 670, startPoint y: 405, endPoint x: 803, endPoint y: 414, distance: 133.3
click at [803, 414] on div "Affaire n° : 2502206E0000059/51000 / N° du rapport : 206E0/25/2776 Lieu de véri…" at bounding box center [614, 500] width 584 height 825
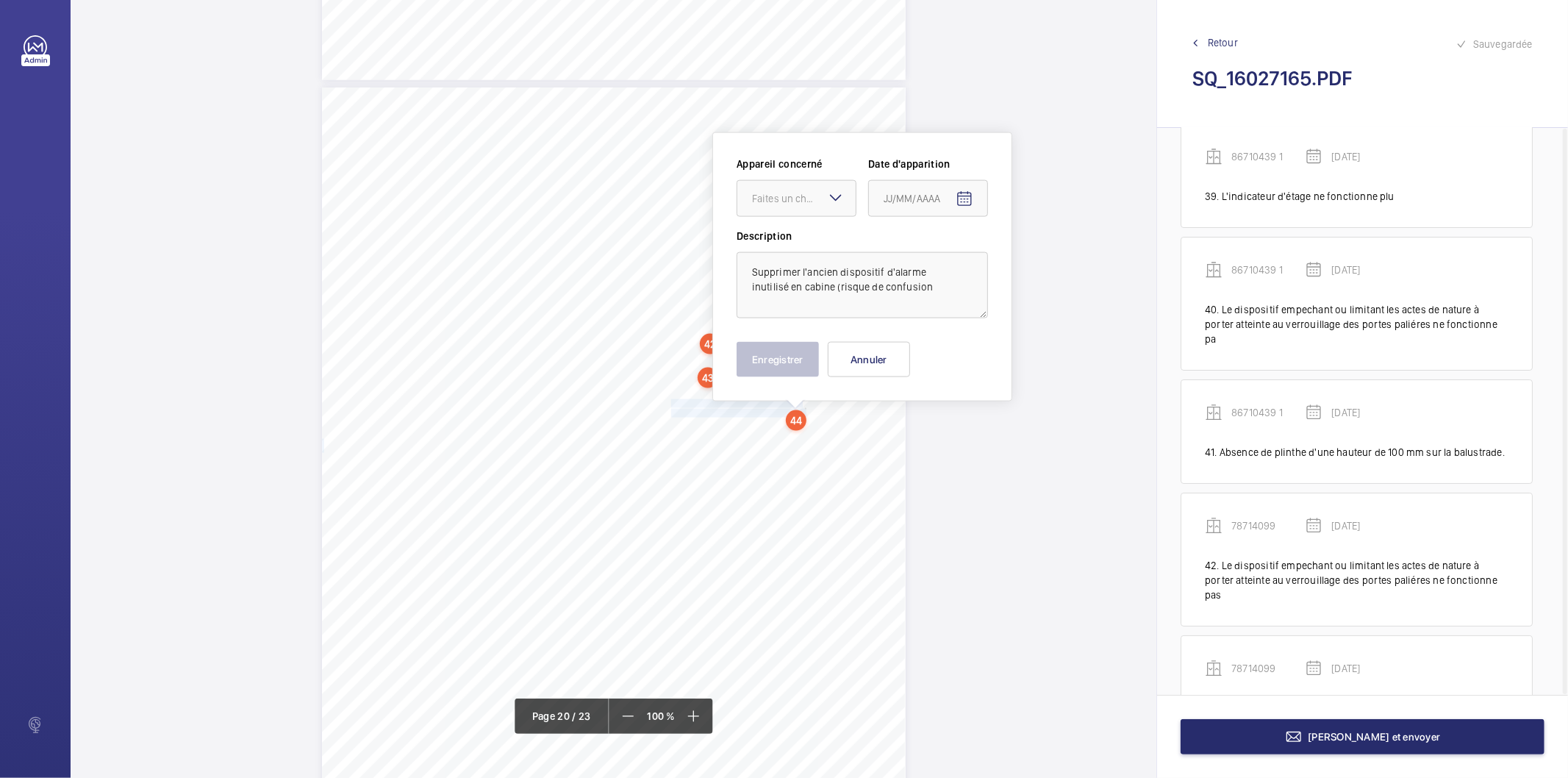
scroll to position [15791, 0]
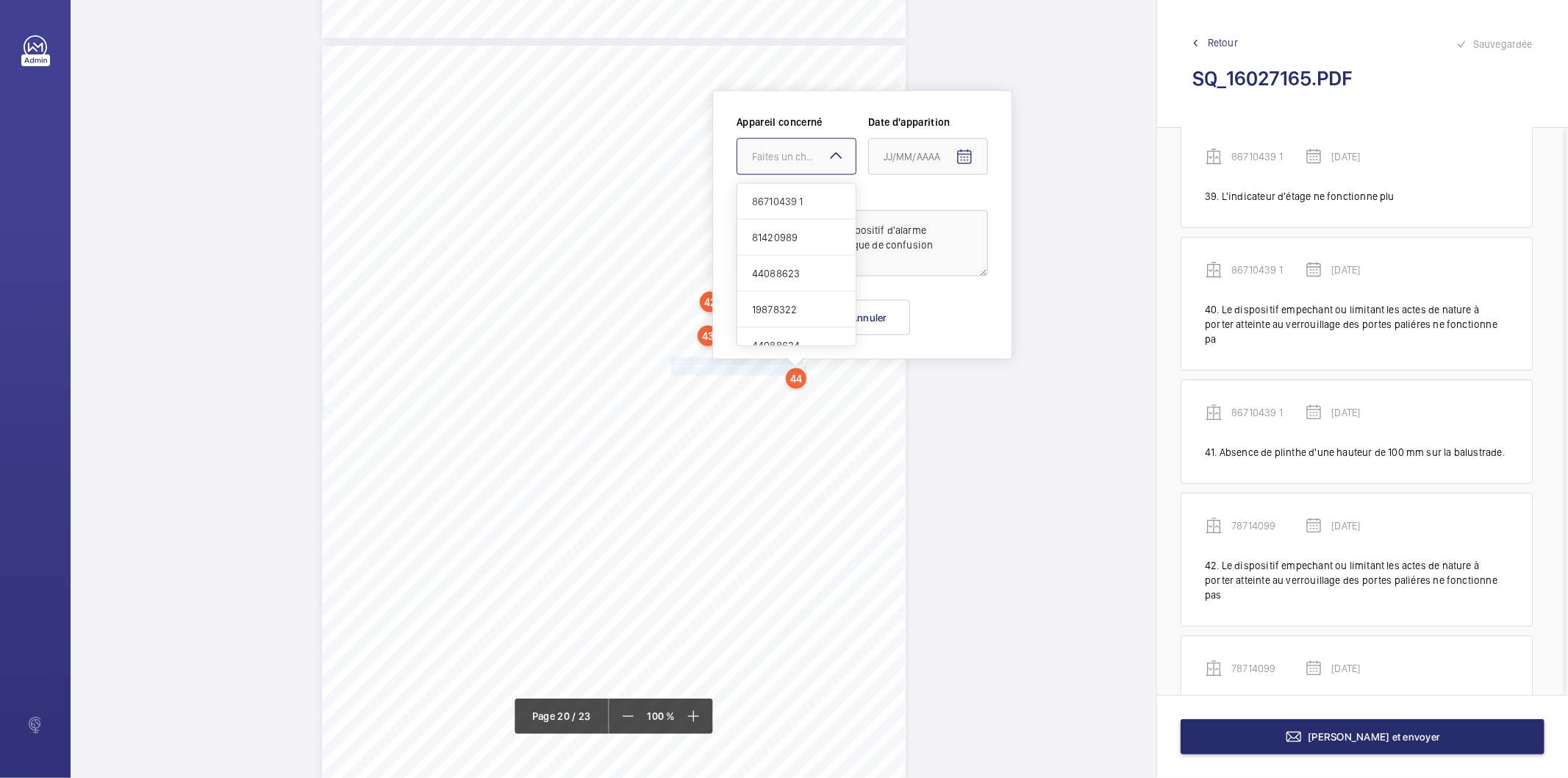
click at [784, 155] on div "Faites un choix" at bounding box center [804, 156] width 104 height 15
click at [796, 296] on span "78714099" at bounding box center [796, 291] width 89 height 15
click at [961, 155] on mat-icon "Open calendar" at bounding box center [964, 158] width 18 height 18
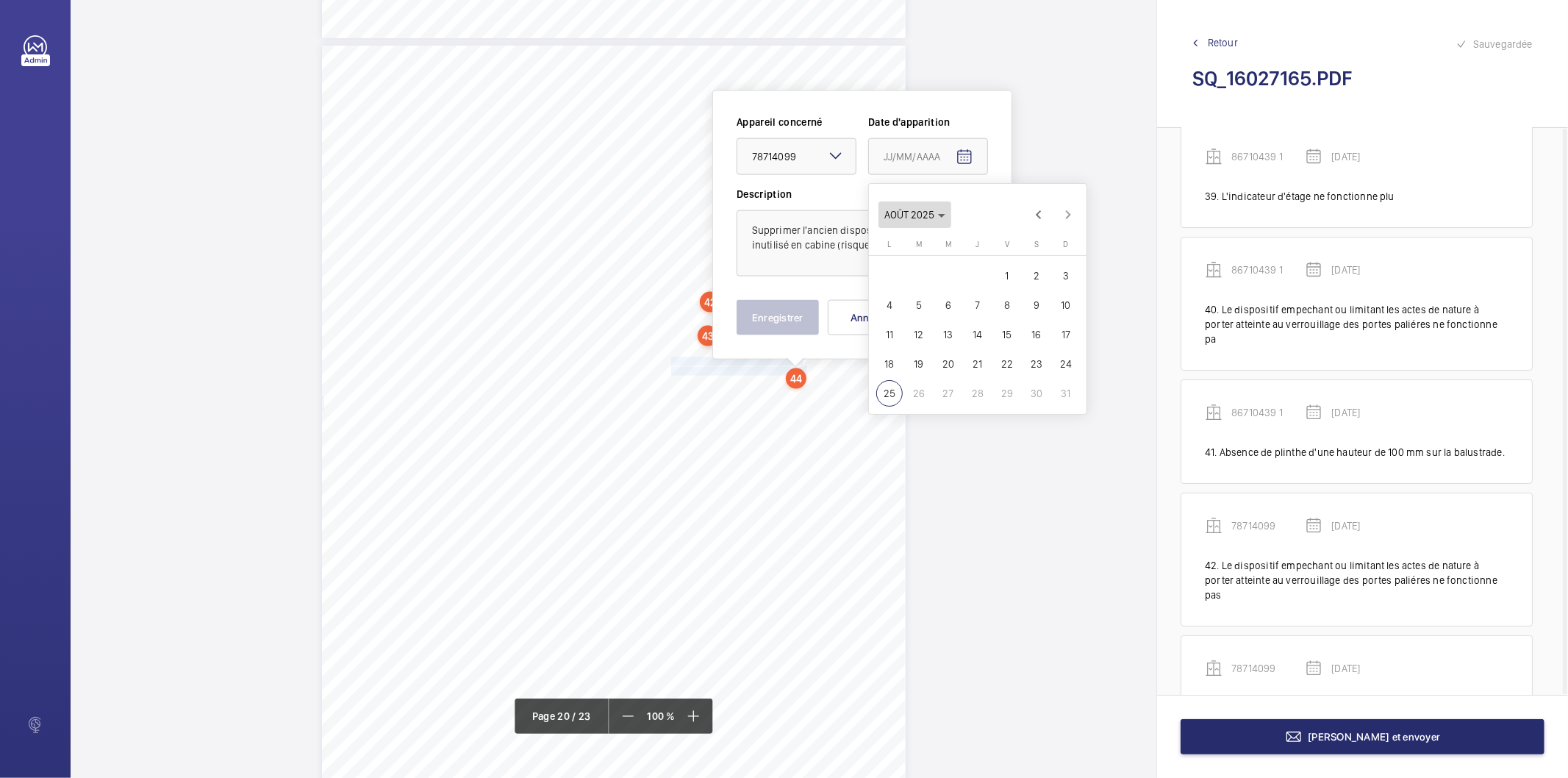
click at [942, 215] on polygon "Choose month and year" at bounding box center [941, 216] width 8 height 4
click at [1050, 405] on span "2025" at bounding box center [1054, 407] width 46 height 26
click at [998, 262] on span "MARS" at bounding box center [1002, 260] width 46 height 26
click at [952, 365] on span "19" at bounding box center [947, 364] width 26 height 26
type input "[DATE]"
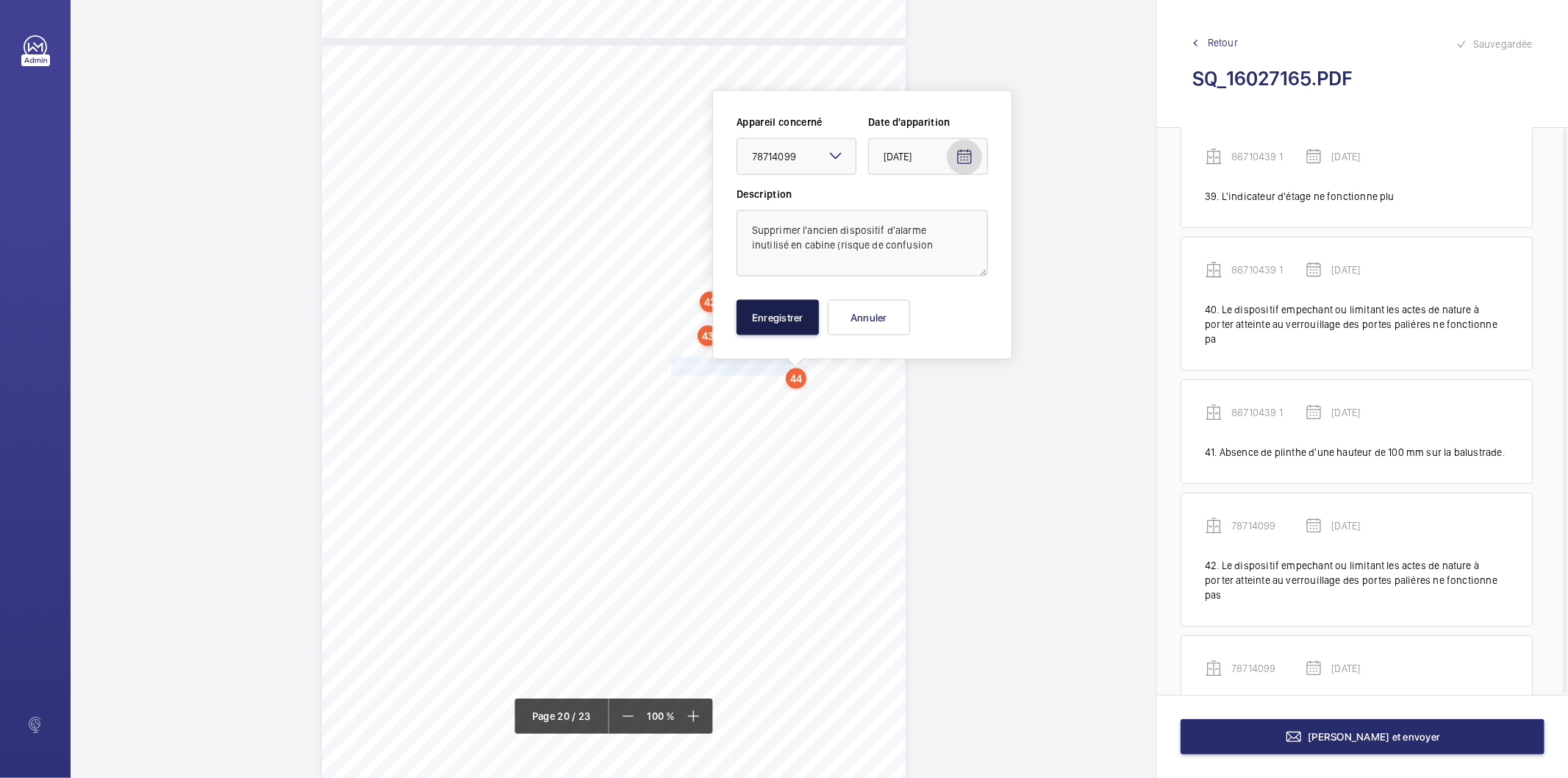
click at [817, 320] on button "Enregistrer" at bounding box center [778, 317] width 82 height 35
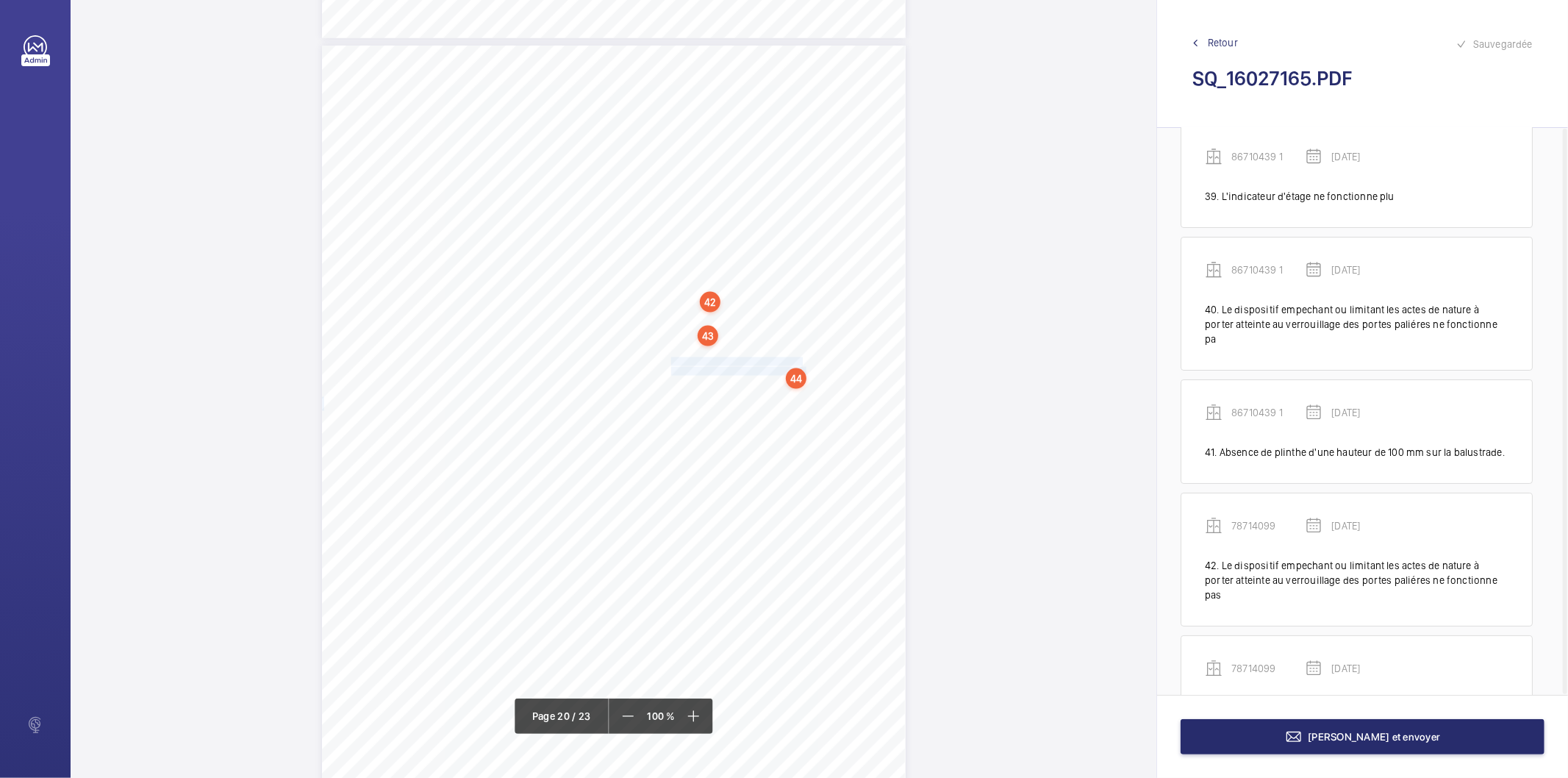
scroll to position [4708, 0]
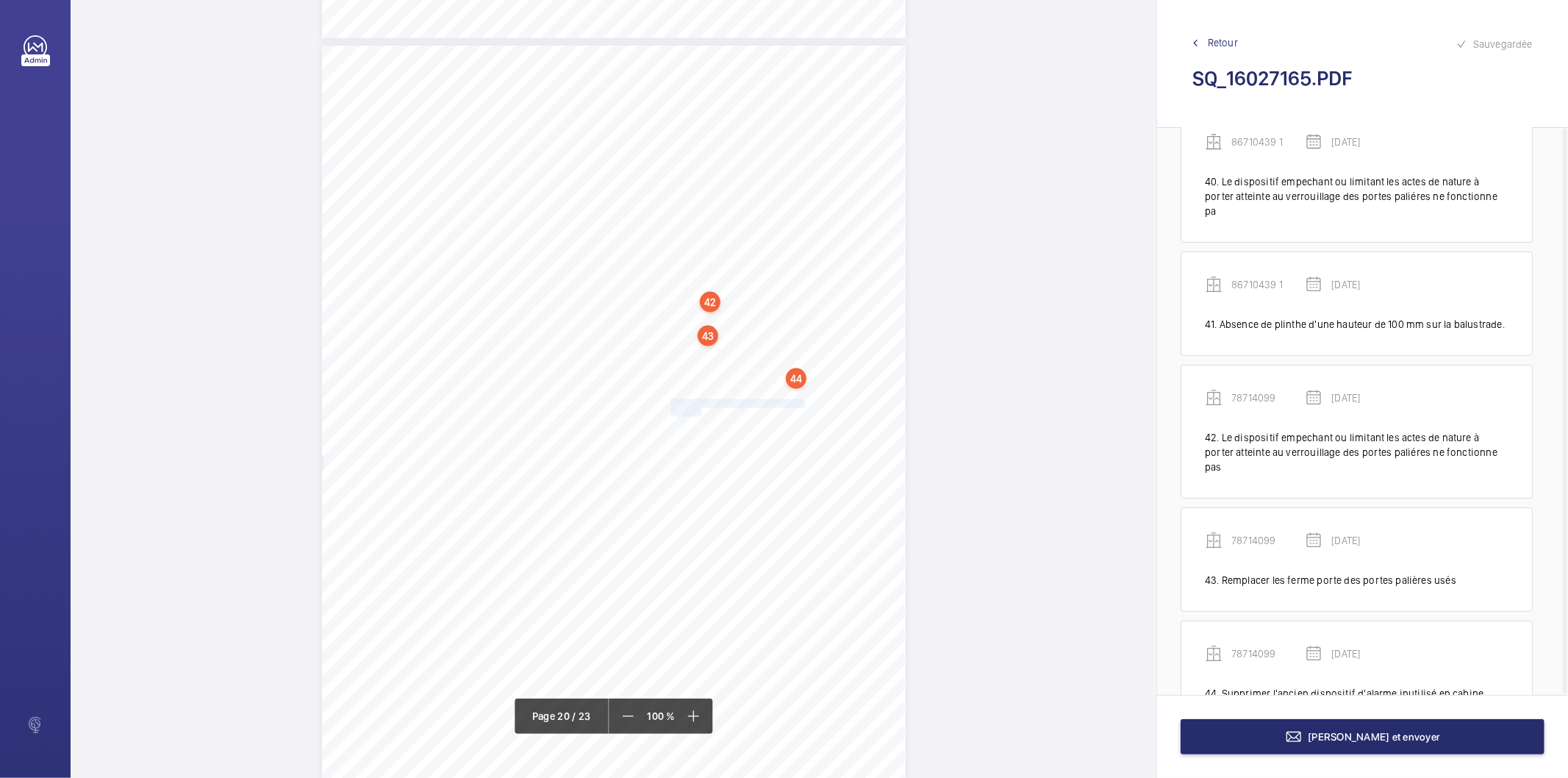
drag, startPoint x: 669, startPoint y: 403, endPoint x: 700, endPoint y: 408, distance: 31.4
click at [700, 408] on div "Affaire n° : 2502206E0000059/51000 / N° du rapport : 206E0/25/2776 Lieu de véri…" at bounding box center [614, 459] width 584 height 825
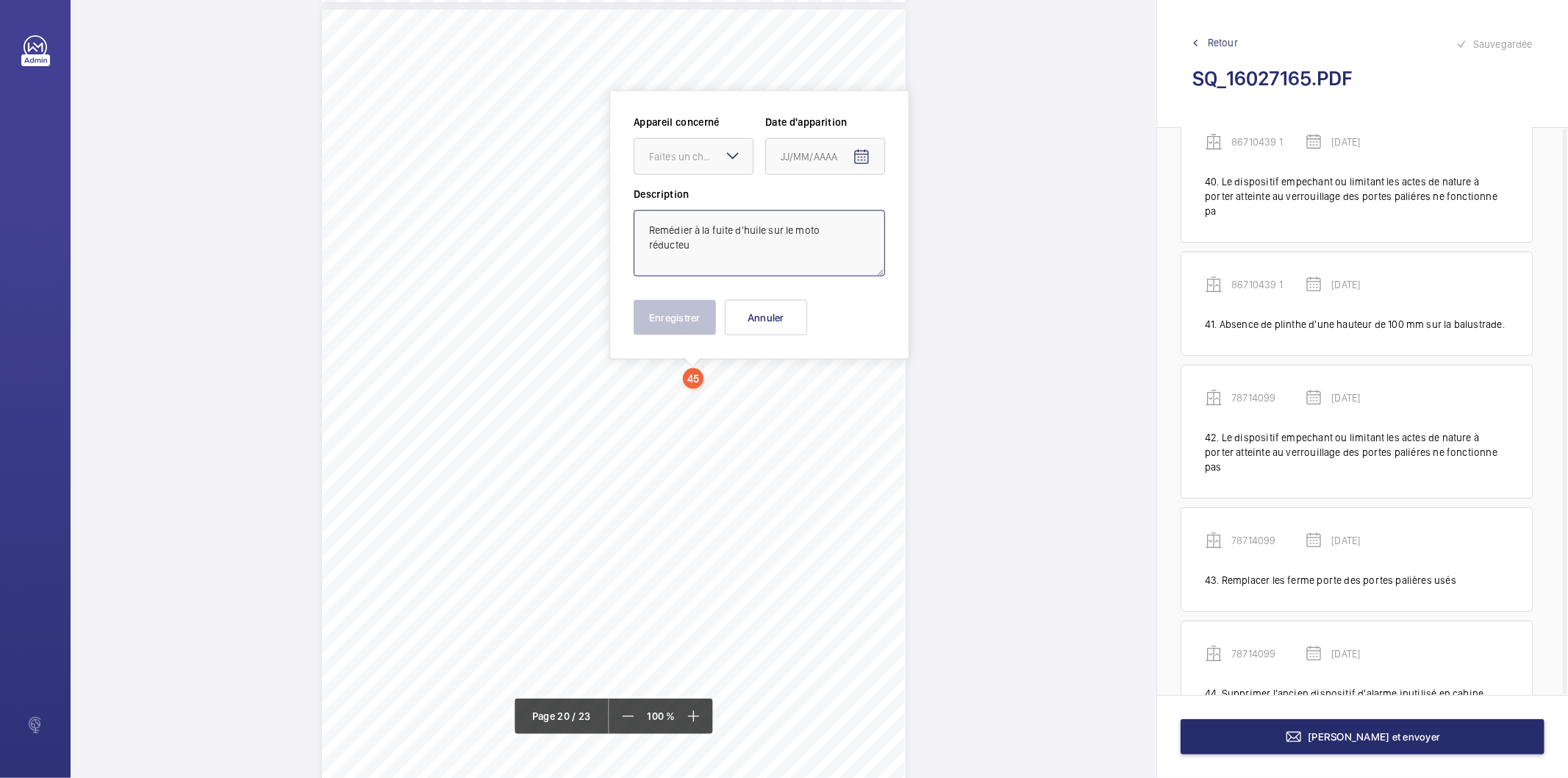
click at [705, 250] on textarea "Remédier à la fuite d'huile sur le moto réducteu" at bounding box center [759, 244] width 252 height 67
click at [703, 155] on div "Faites un choix" at bounding box center [701, 156] width 104 height 15
click at [689, 292] on span "78714099" at bounding box center [693, 291] width 89 height 15
type textarea "Remédier à la fuite d'huile sur le moto réducteur"
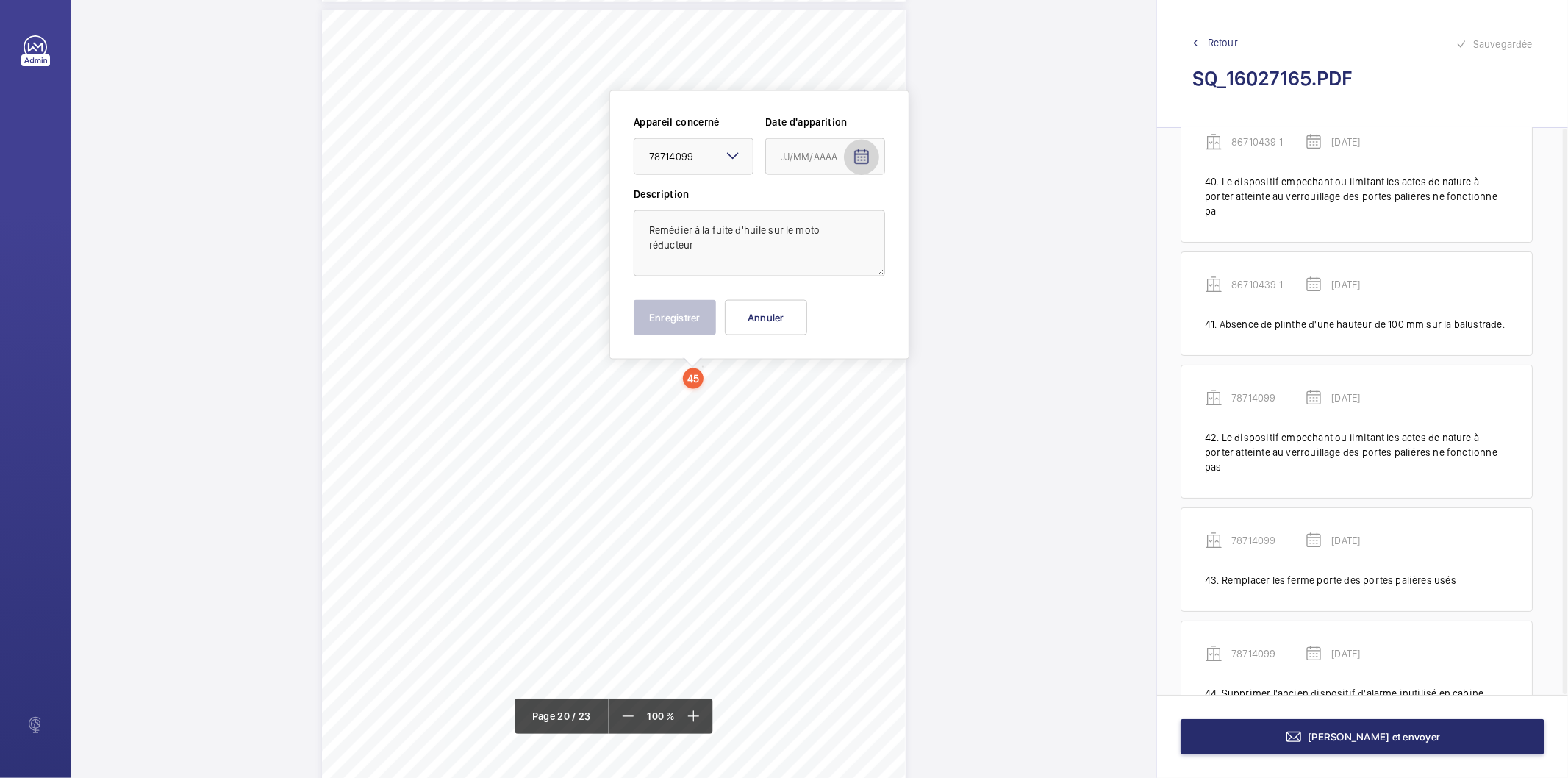
click at [861, 156] on mat-icon "Open calendar" at bounding box center [861, 158] width 18 height 18
click at [841, 217] on span "Choose month and year" at bounding box center [812, 215] width 72 height 35
click at [943, 398] on span "2025" at bounding box center [951, 407] width 46 height 26
click at [902, 258] on span "MARS" at bounding box center [899, 260] width 46 height 26
click at [846, 364] on span "19" at bounding box center [844, 364] width 26 height 26
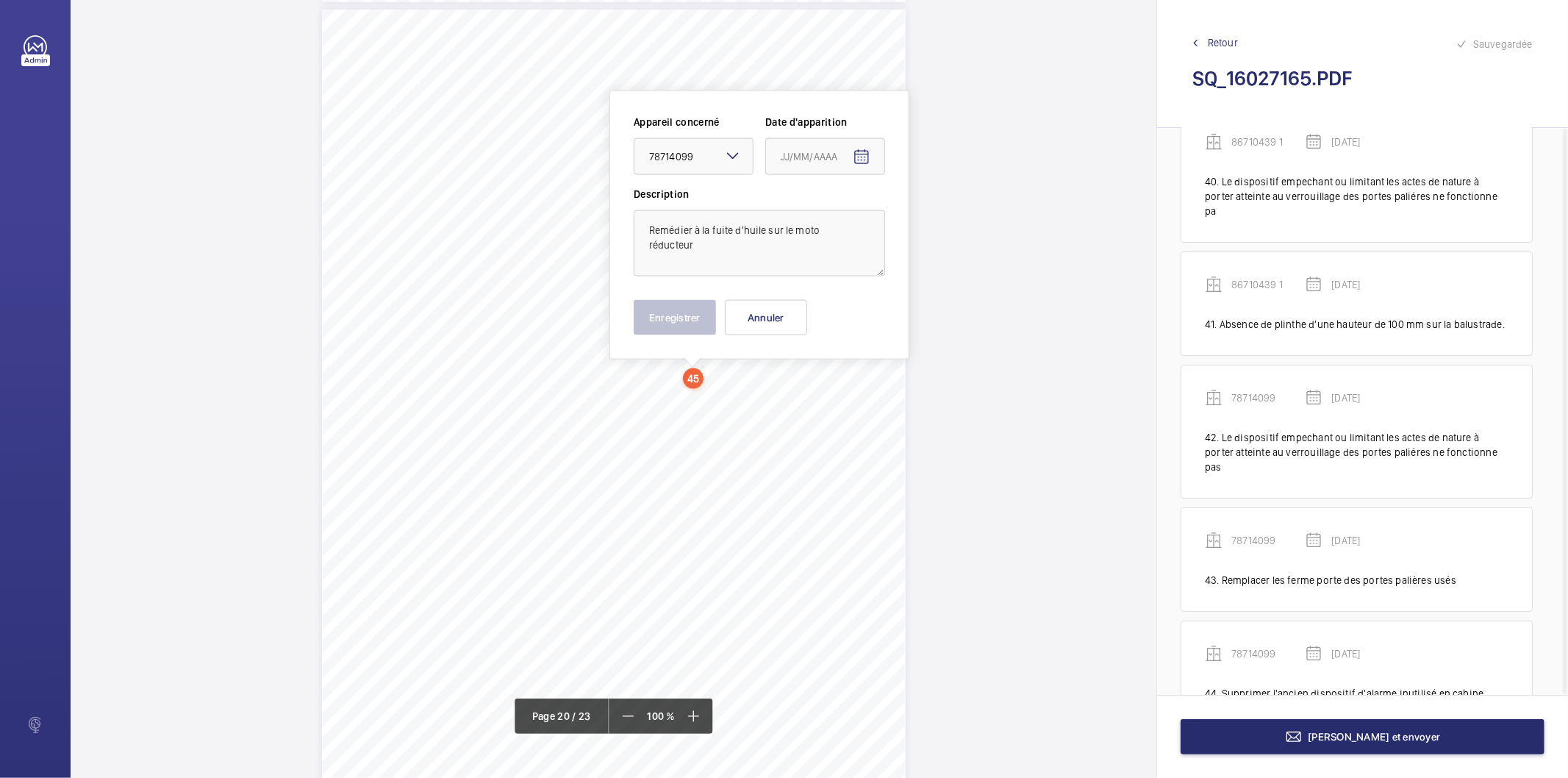
type input "[DATE]"
click at [674, 316] on button "Enregistrer" at bounding box center [675, 317] width 82 height 35
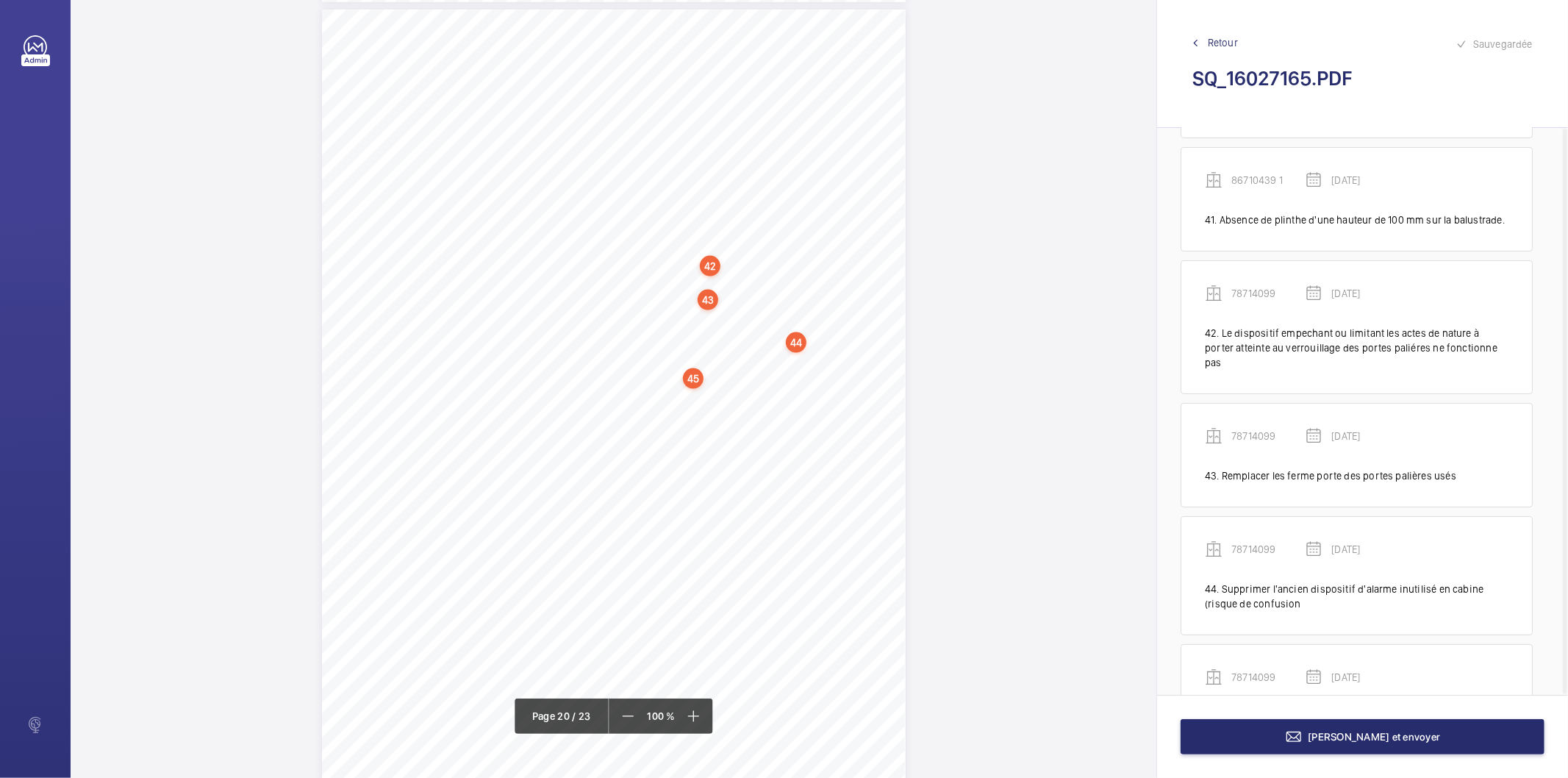
scroll to position [4822, 0]
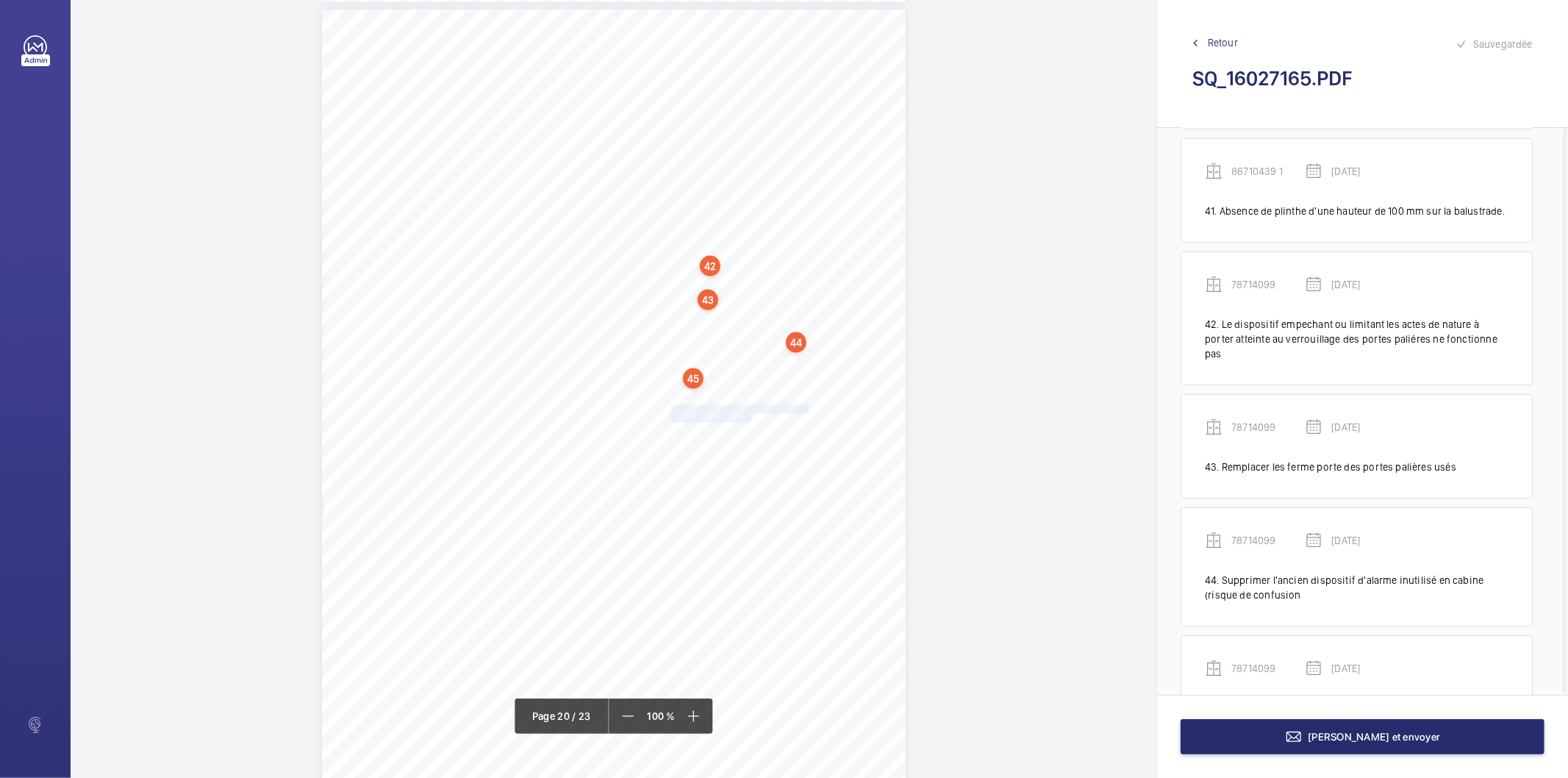
drag, startPoint x: 669, startPoint y: 407, endPoint x: 746, endPoint y: 420, distance: 78.1
click at [746, 420] on div "Affaire n° : 2502206E0000059/51000 / N° du rapport : 206E0/25/2776 Lieu de véri…" at bounding box center [614, 422] width 584 height 825
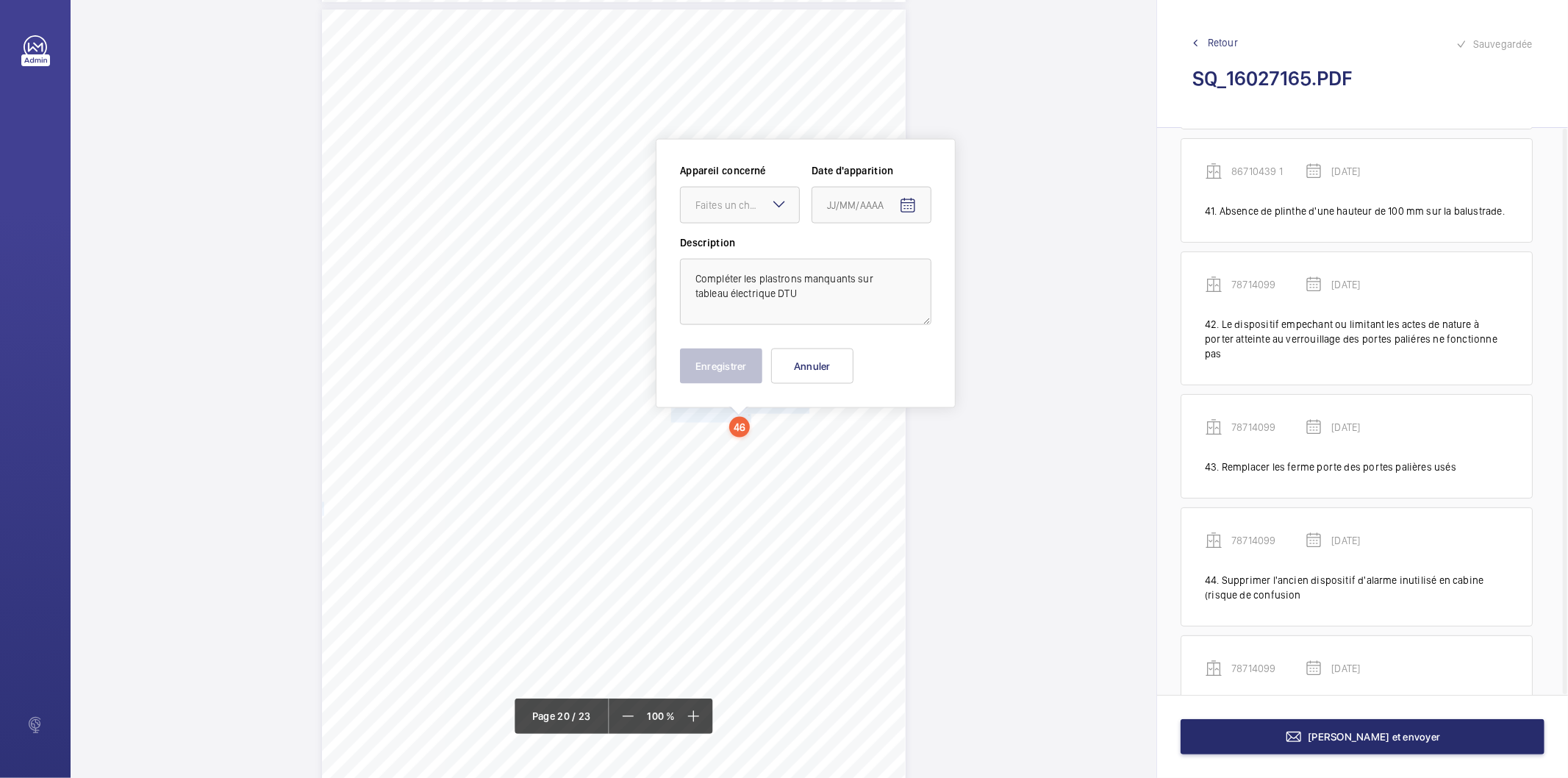
scroll to position [15876, 0]
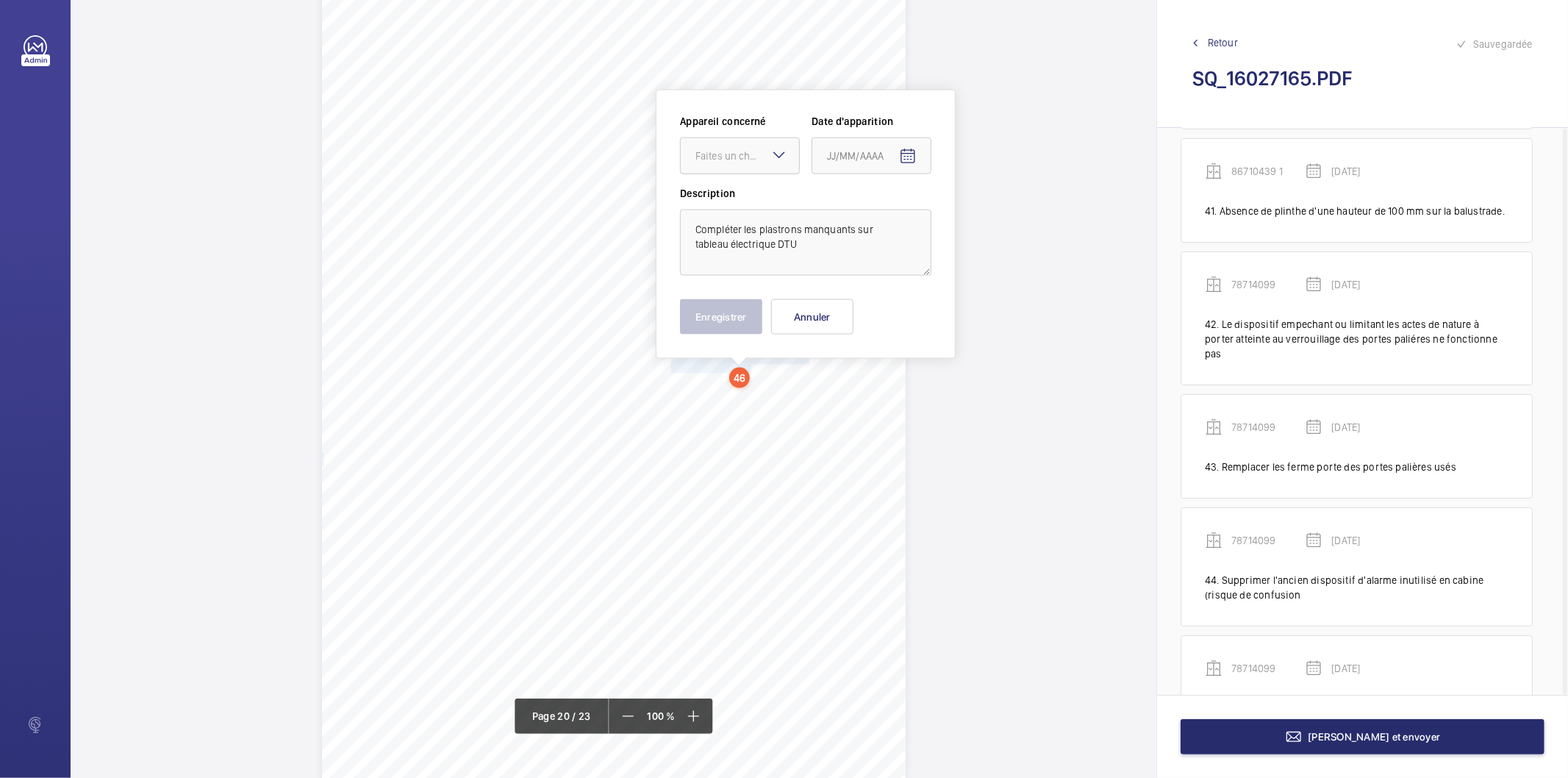
click at [752, 155] on div "Faites un choix" at bounding box center [747, 156] width 104 height 15
click at [732, 295] on span "78714099" at bounding box center [739, 291] width 89 height 15
click at [902, 157] on mat-icon "Open calendar" at bounding box center [908, 157] width 18 height 18
drag, startPoint x: 887, startPoint y: 212, endPoint x: 893, endPoint y: 225, distance: 14.3
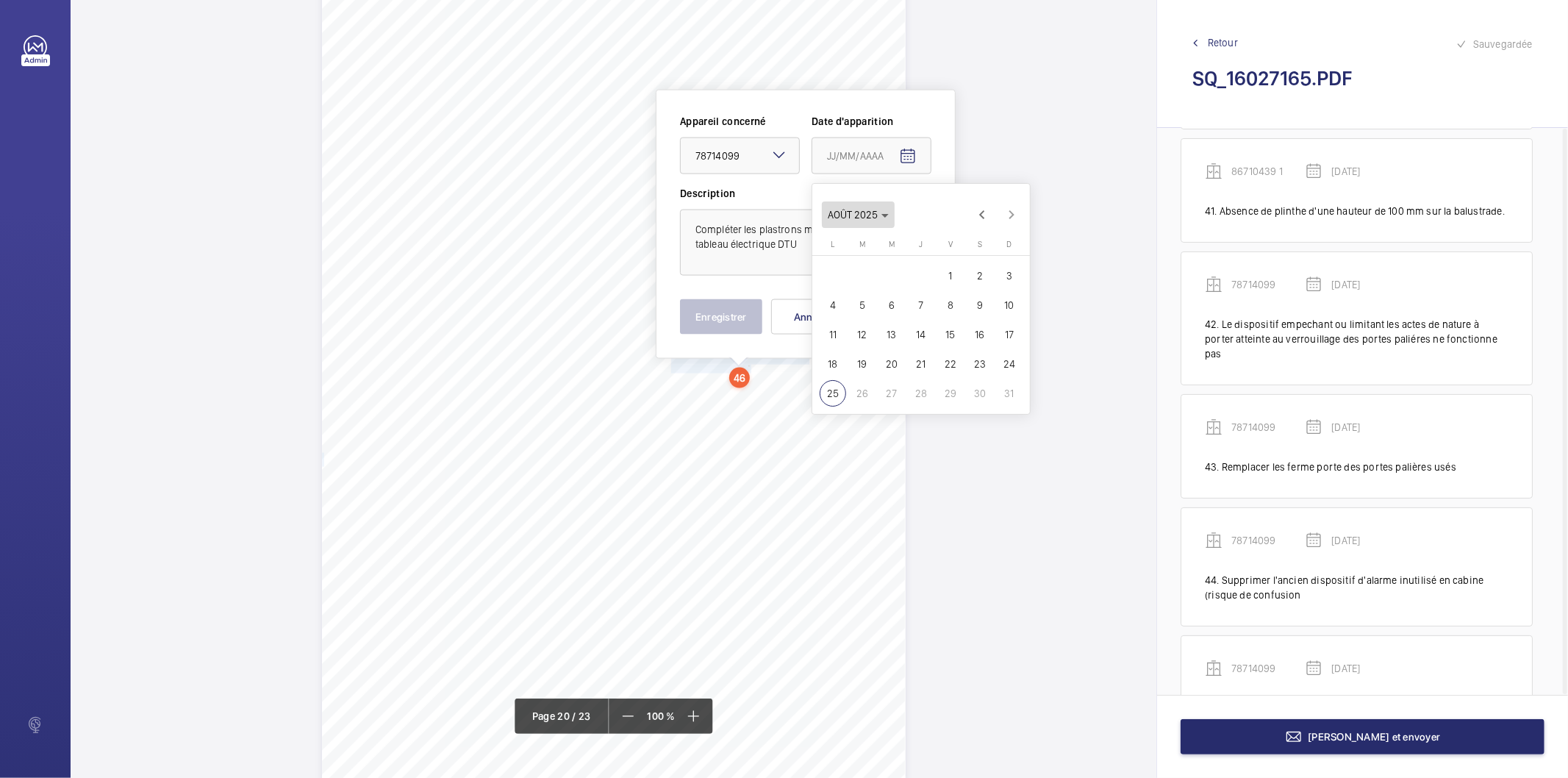
click at [887, 214] on span "AOÛT 2025" at bounding box center [858, 215] width 61 height 12
click at [987, 411] on span "2025" at bounding box center [997, 407] width 46 height 26
click at [960, 267] on span "MARS" at bounding box center [945, 260] width 46 height 26
click at [889, 365] on span "19" at bounding box center [891, 364] width 26 height 26
type input "[DATE]"
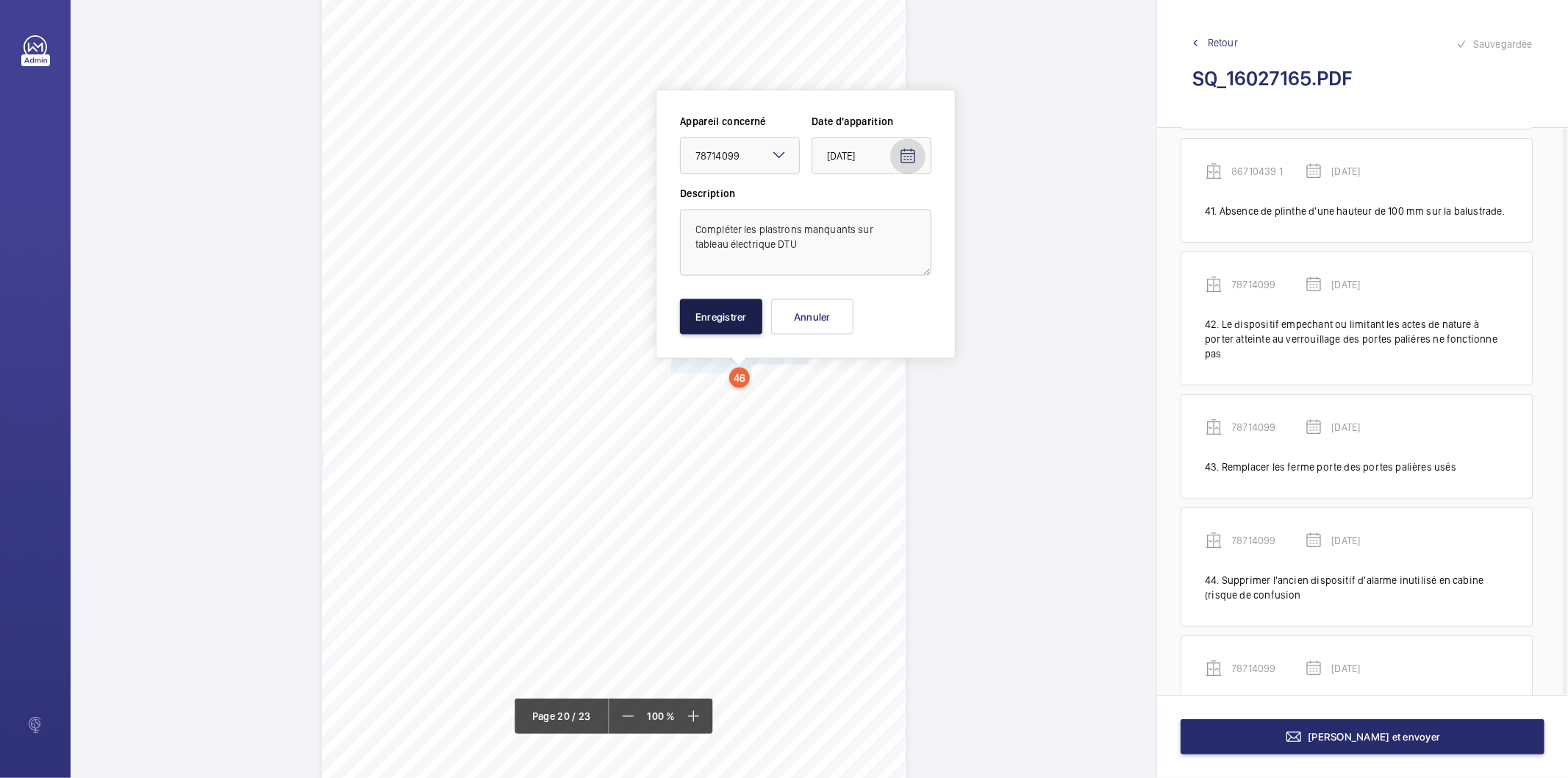
click at [733, 321] on button "Enregistrer" at bounding box center [721, 316] width 82 height 35
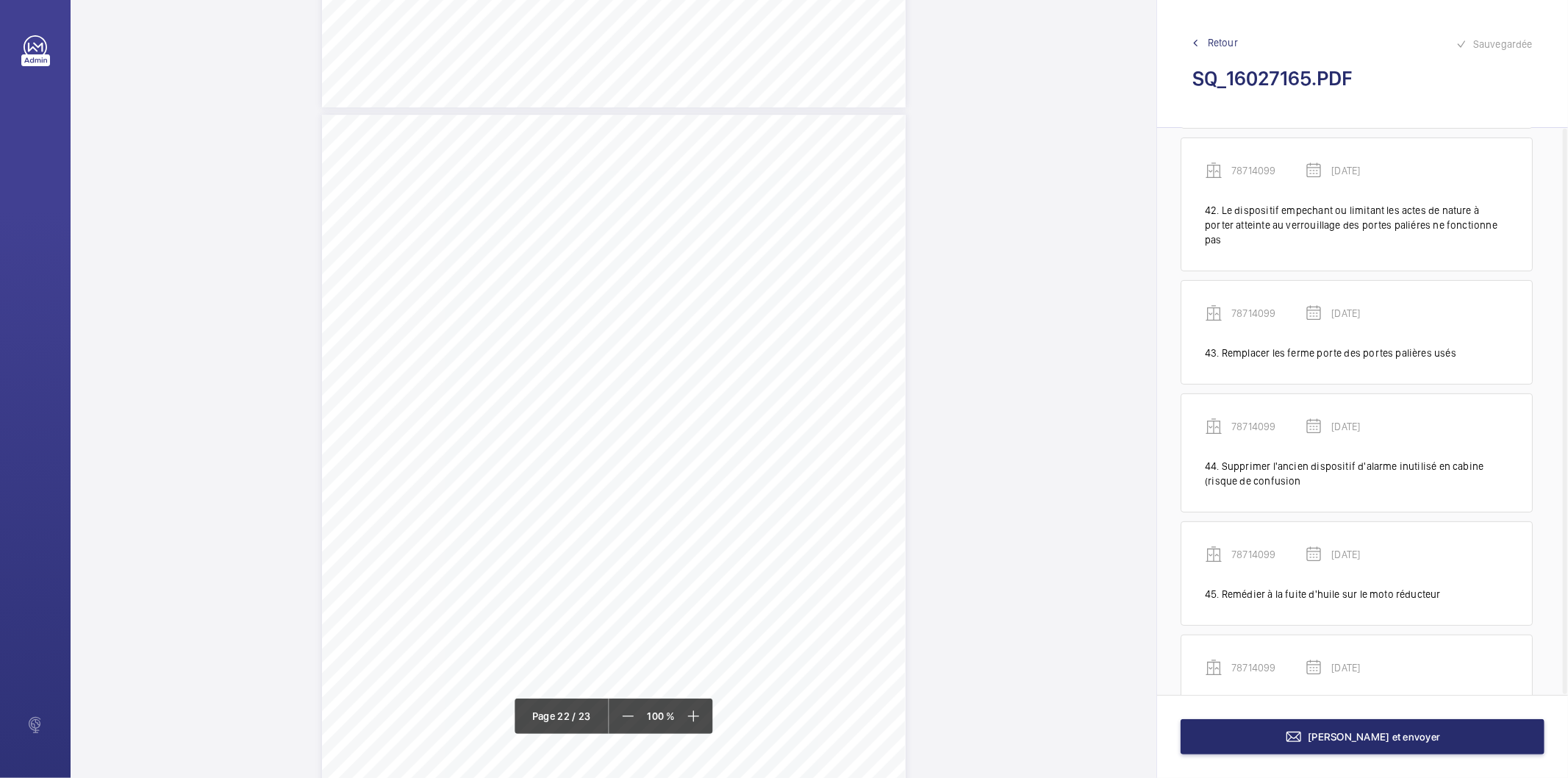
scroll to position [17347, 0]
drag, startPoint x: 669, startPoint y: 379, endPoint x: 720, endPoint y: 405, distance: 57.2
click at [720, 405] on div "Affaire n° : 2502206E0000059/51000 / N° du rapport : 206E0/25/2776 Lieu de véri…" at bounding box center [614, 567] width 584 height 825
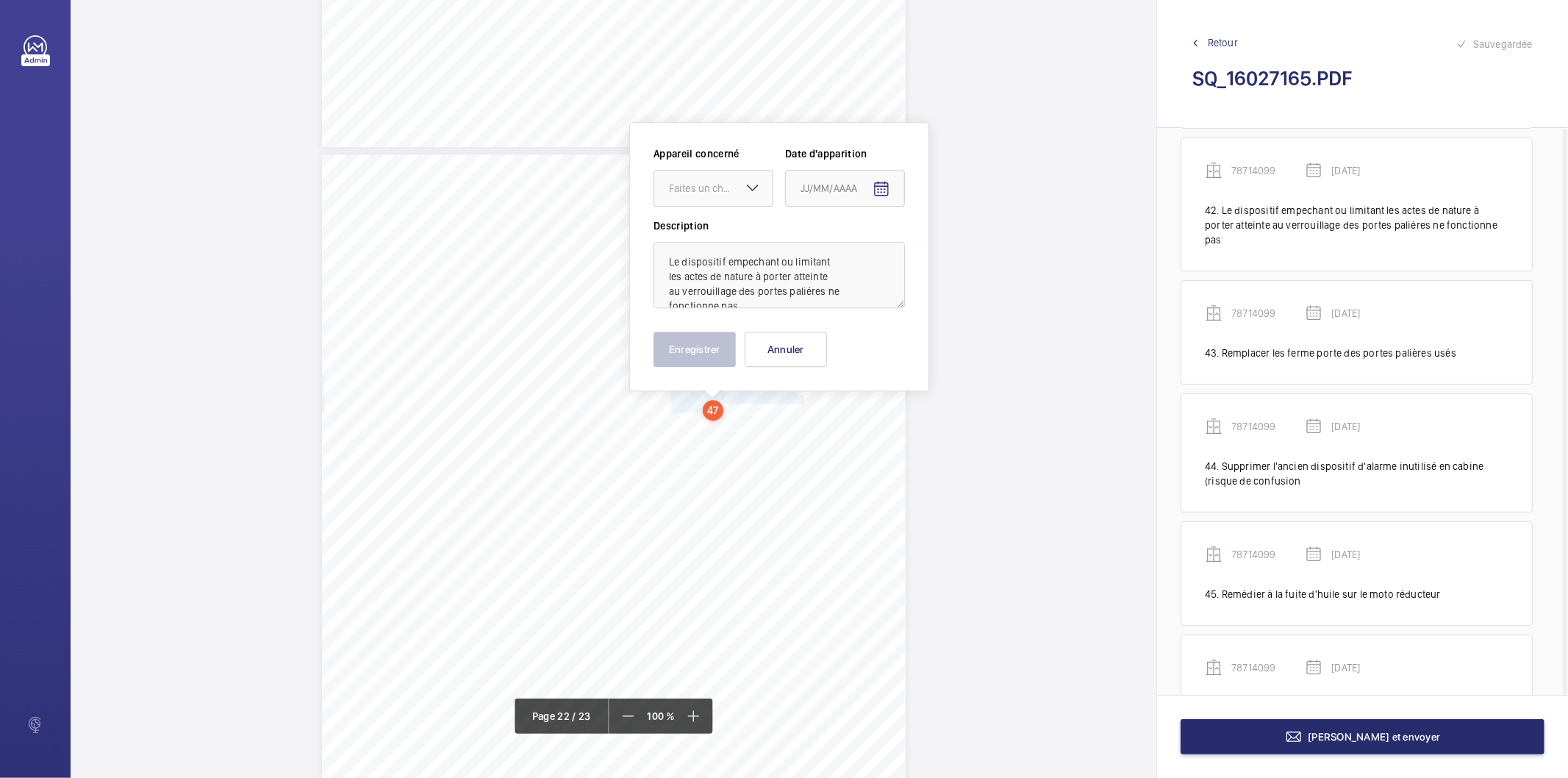
scroll to position [17379, 0]
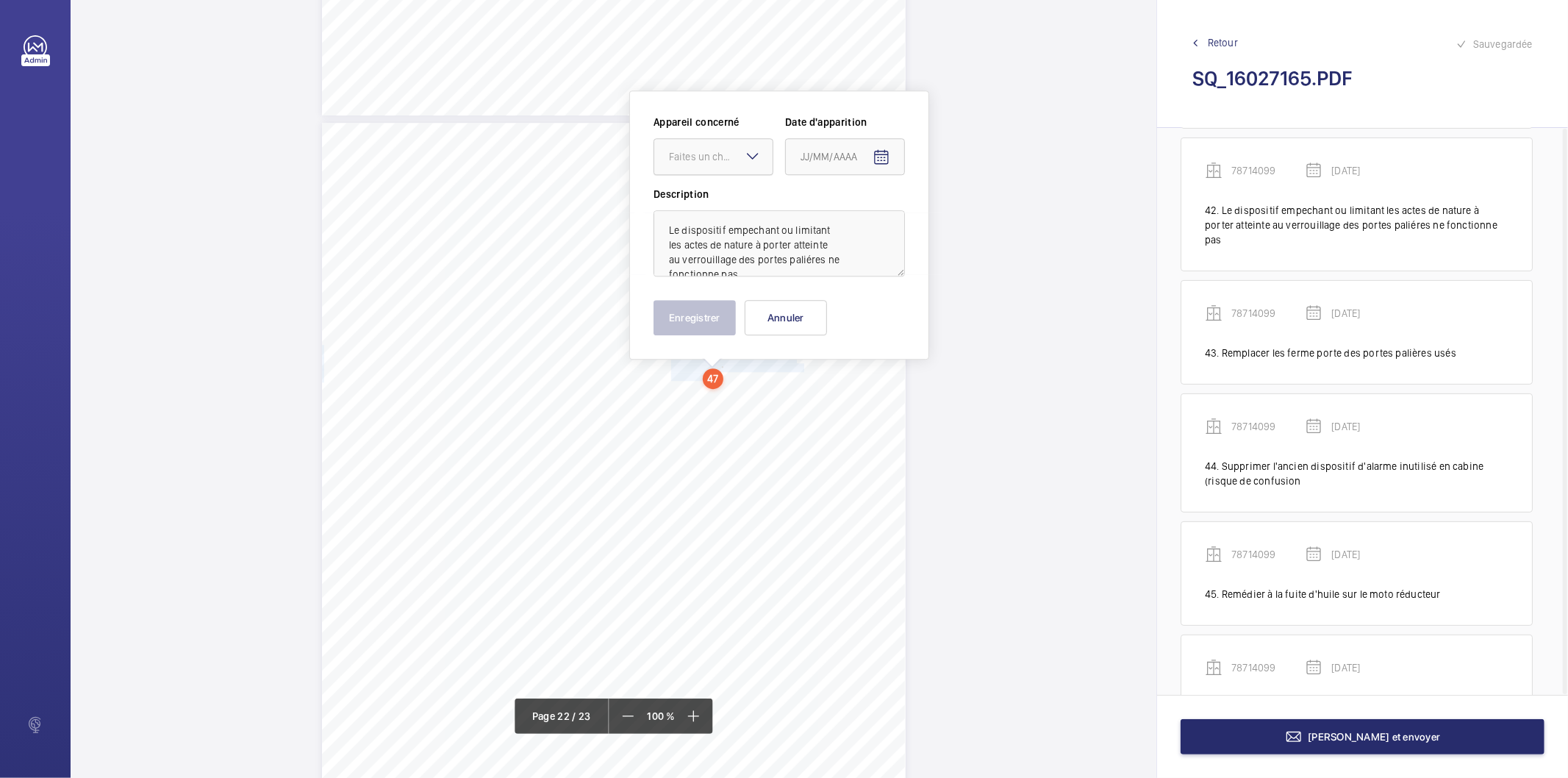
click at [742, 159] on div "Faites un choix" at bounding box center [721, 156] width 104 height 15
click at [706, 270] on span "44088623" at bounding box center [713, 273] width 89 height 15
click at [876, 161] on mat-icon "Open calendar" at bounding box center [881, 158] width 18 height 18
click at [857, 212] on span "AOÛT 2025" at bounding box center [832, 215] width 61 height 12
click at [972, 413] on span "2025" at bounding box center [971, 407] width 46 height 26
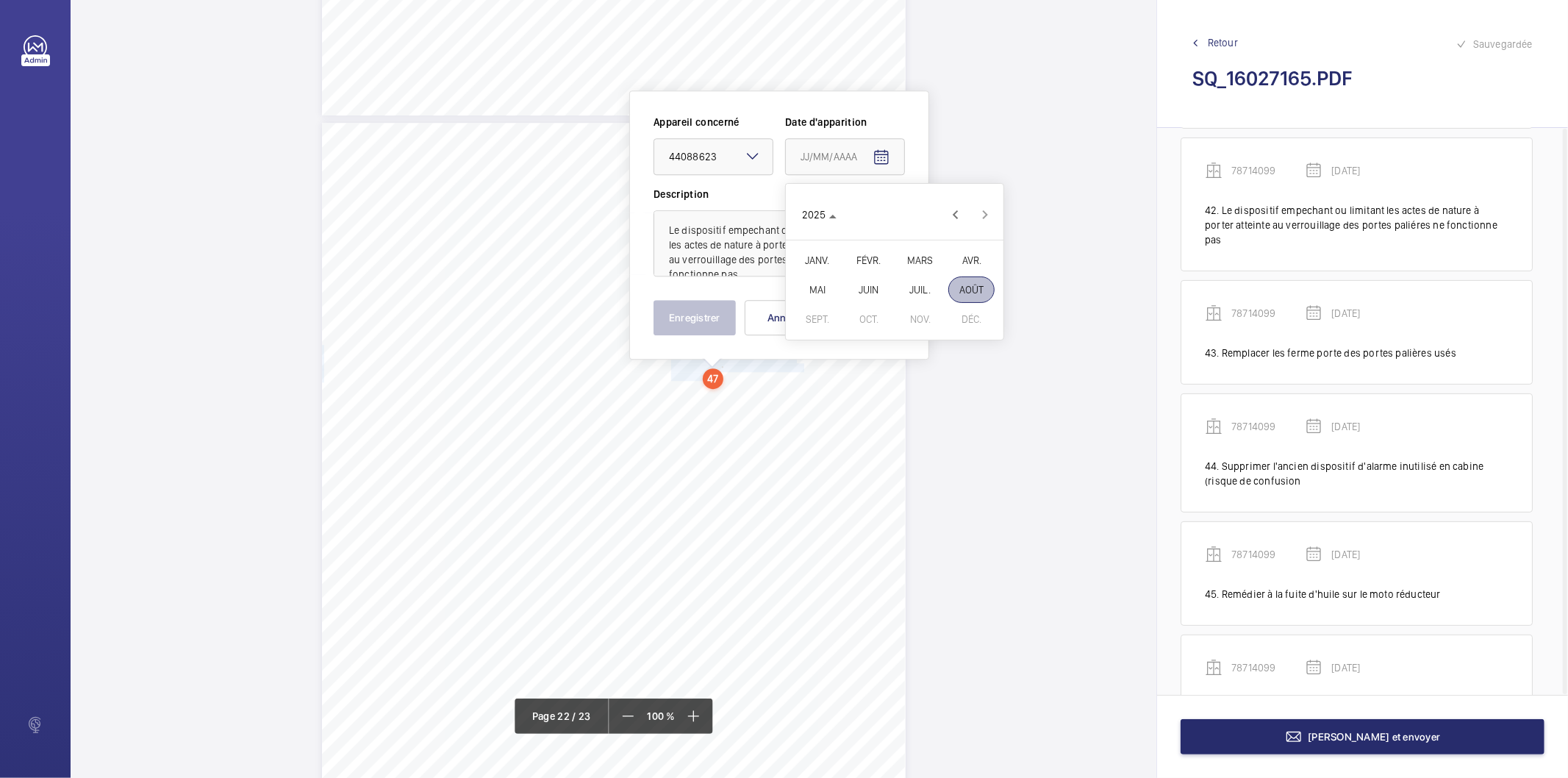
click at [930, 258] on span "MARS" at bounding box center [919, 260] width 46 height 26
click at [846, 365] on span "18" at bounding box center [835, 364] width 26 height 26
type input "[DATE]"
click at [716, 319] on button "Enregistrer" at bounding box center [694, 317] width 82 height 35
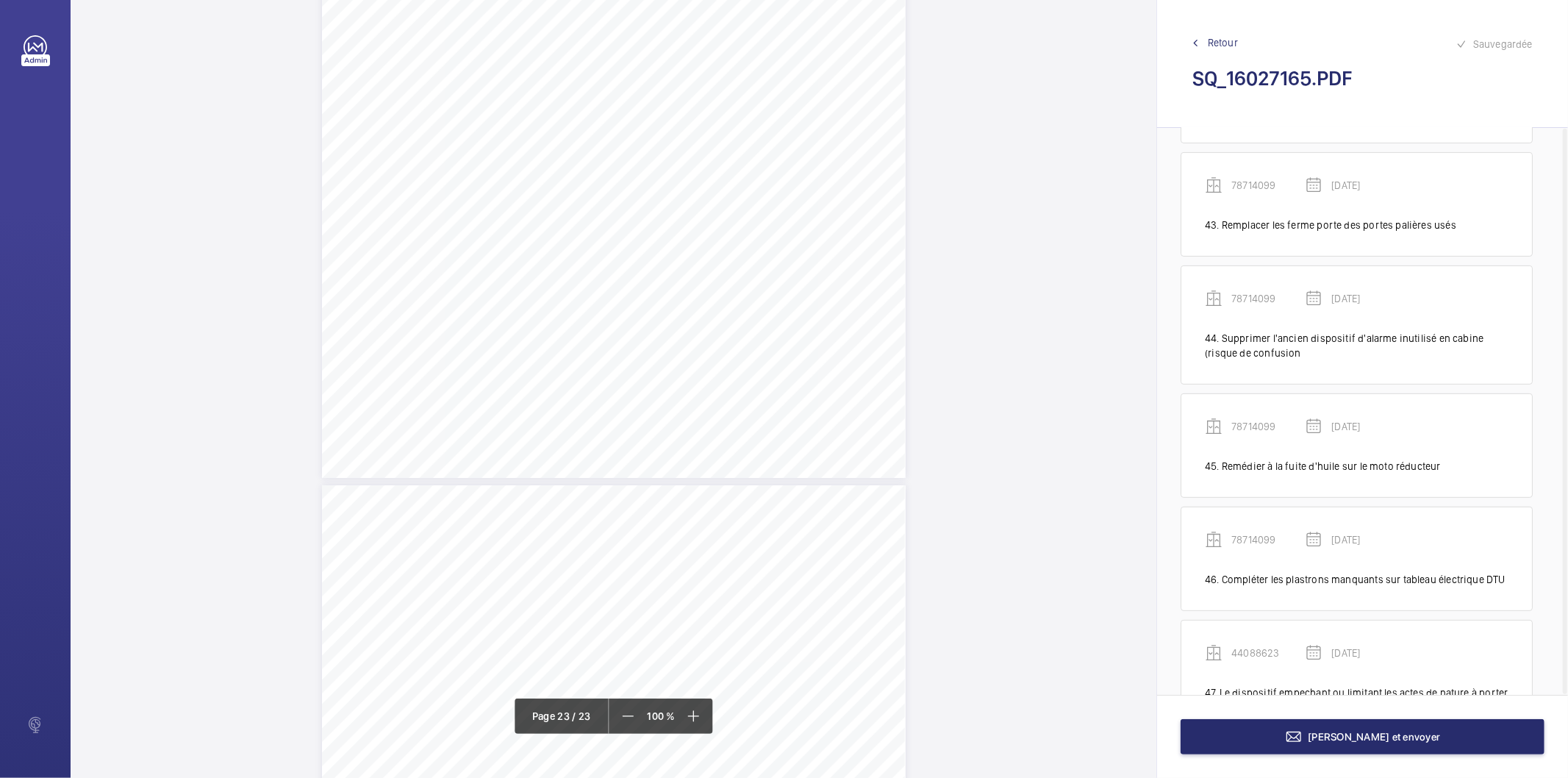
scroll to position [18032, 0]
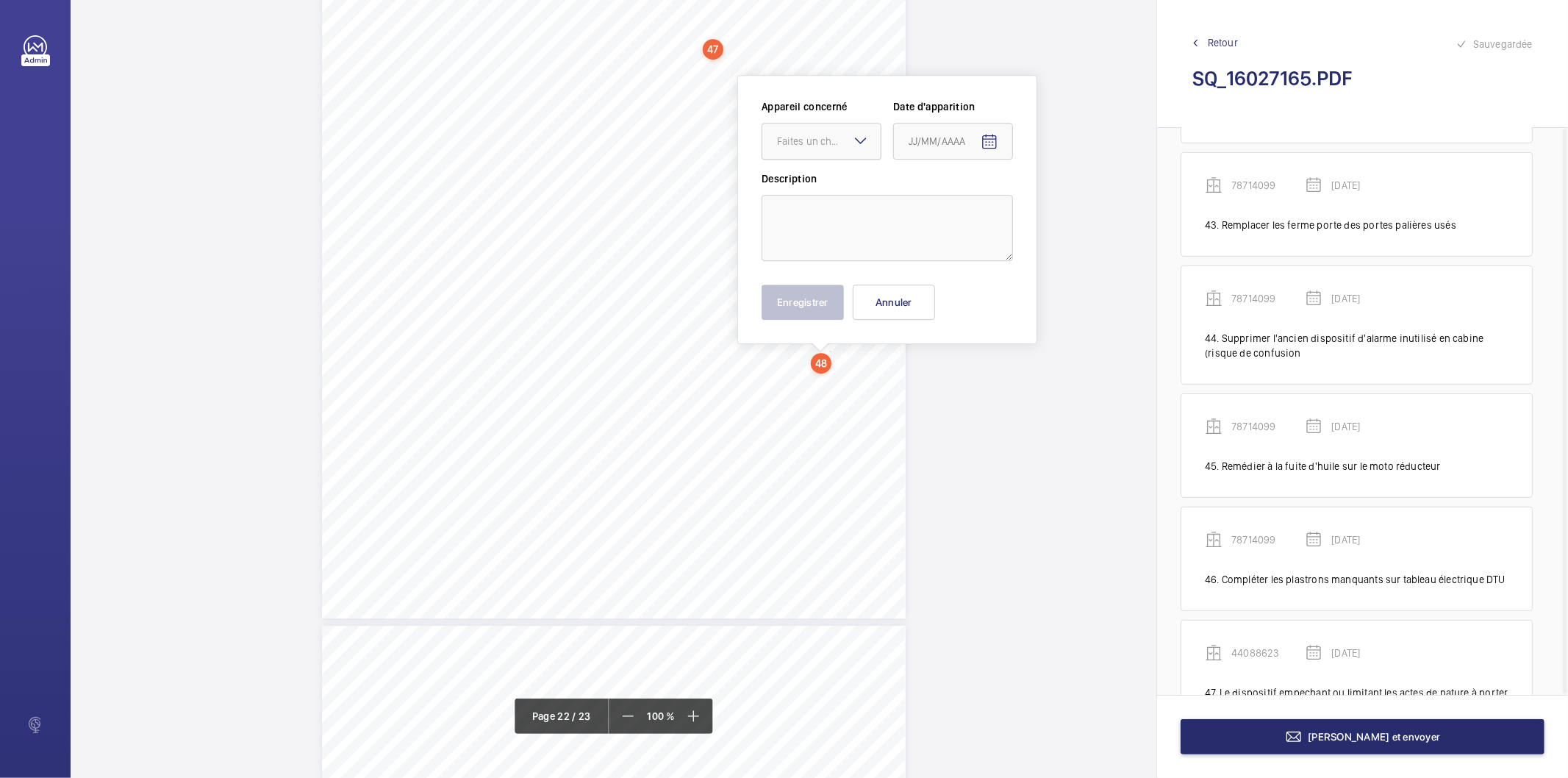
scroll to position [17693, 0]
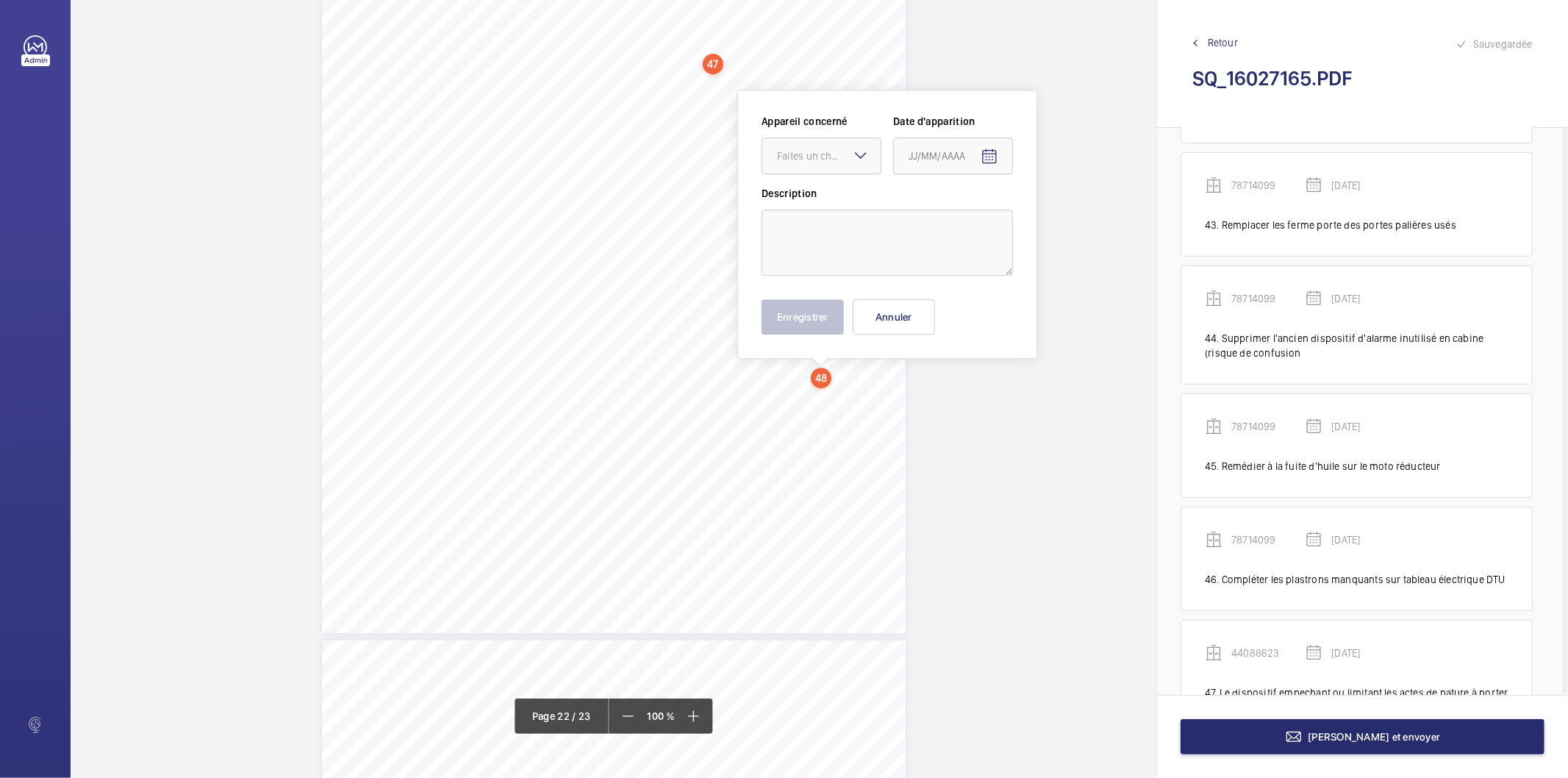
click at [856, 152] on mat-icon at bounding box center [861, 155] width 18 height 18
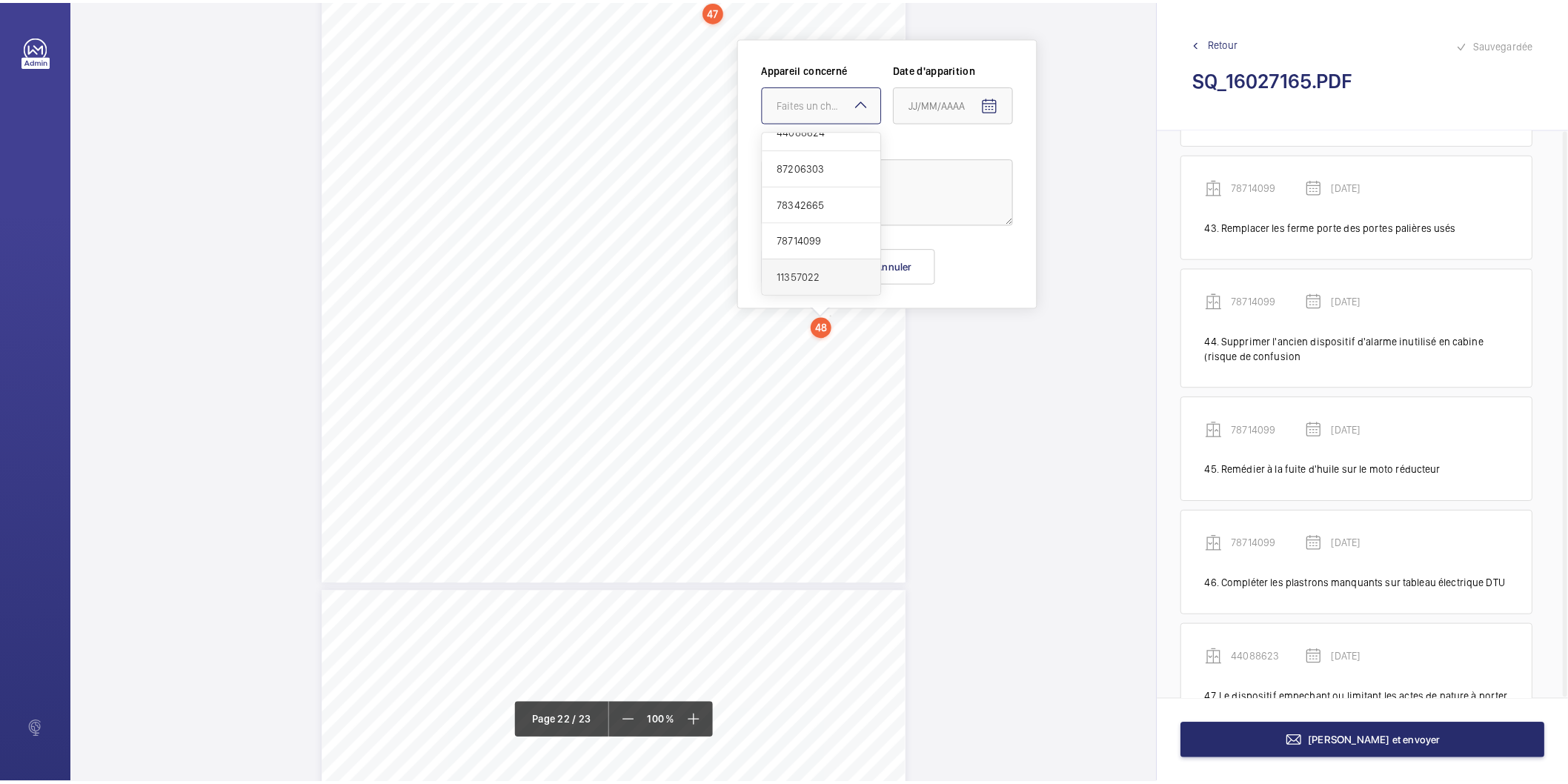
scroll to position [17913, 0]
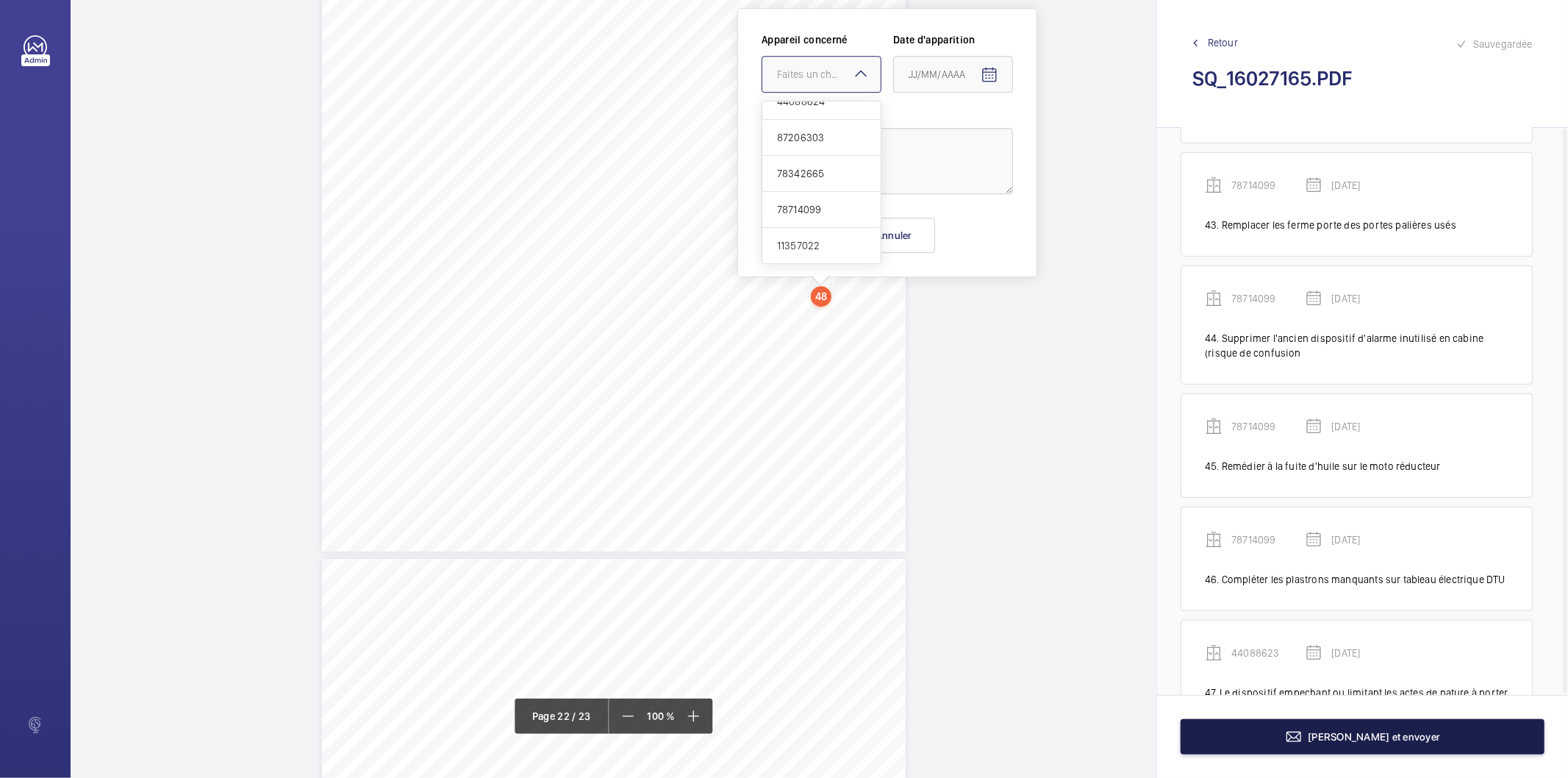
click at [1429, 733] on button "[PERSON_NAME] et envoyer" at bounding box center [1361, 737] width 363 height 35
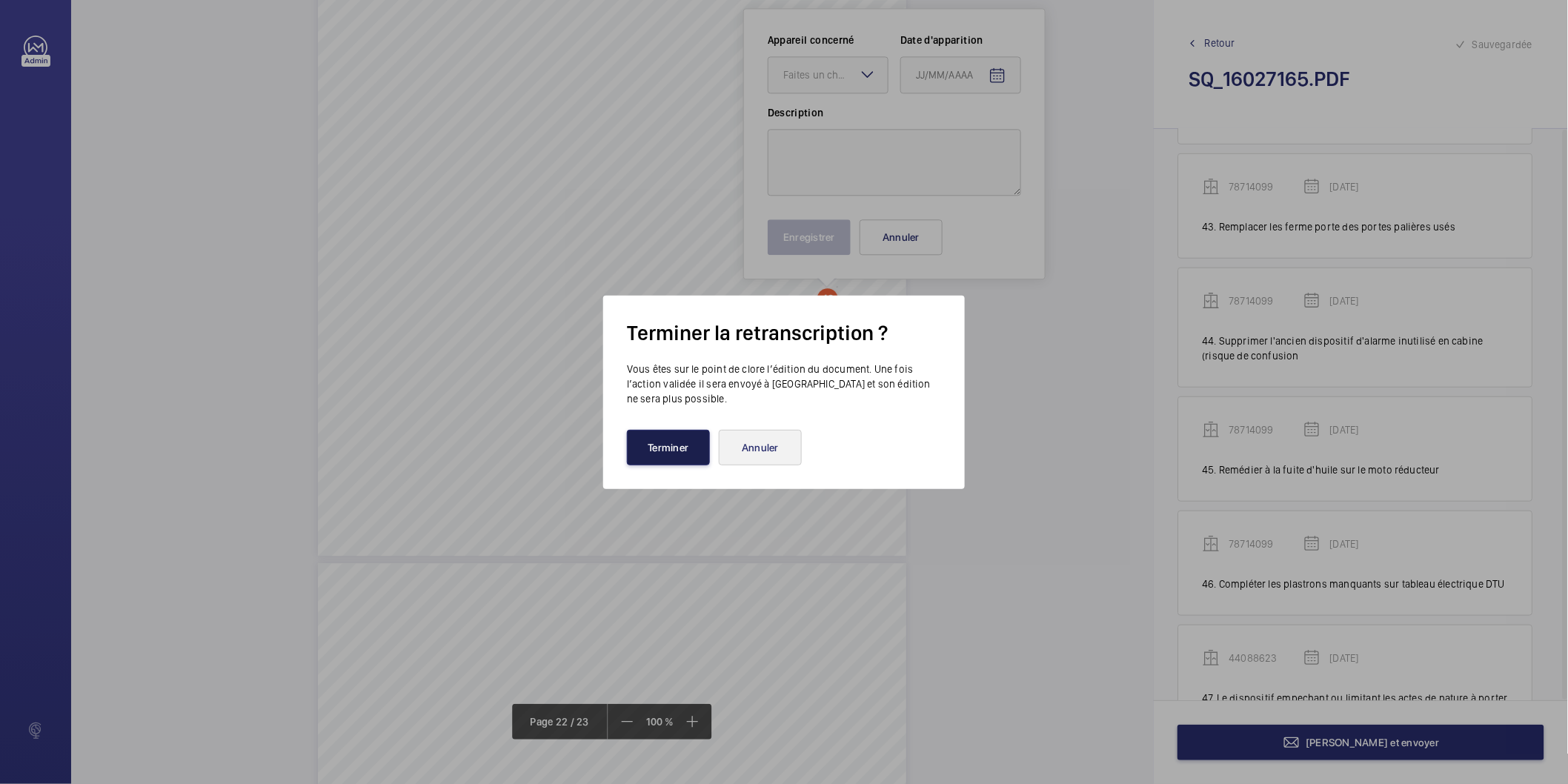
drag, startPoint x: 689, startPoint y: 446, endPoint x: 719, endPoint y: 446, distance: 30.0
click at [689, 446] on button "Terminer" at bounding box center [668, 447] width 83 height 36
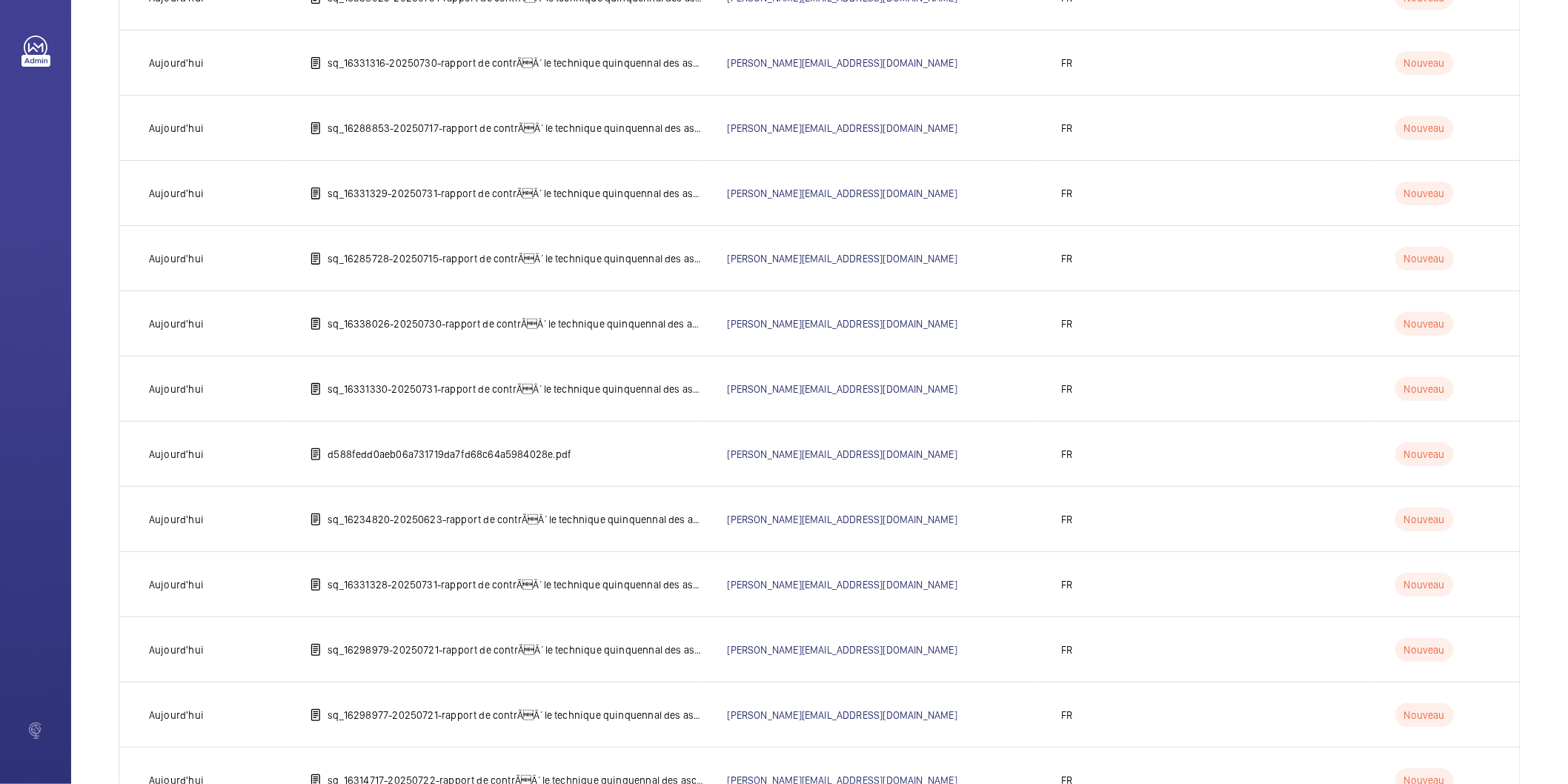
scroll to position [905, 0]
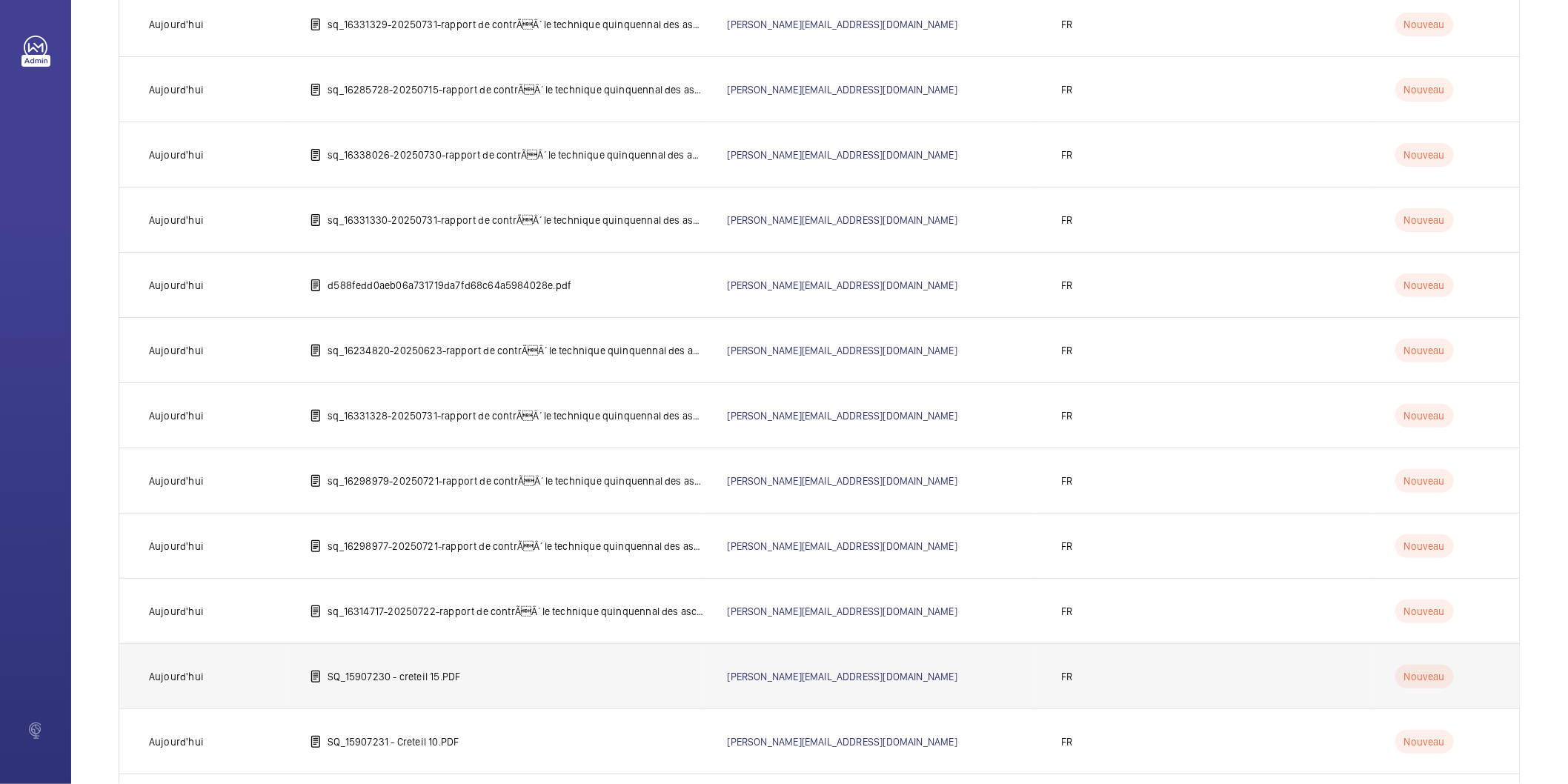
click at [376, 685] on td "SQ_15907230 - creteil 15.PDF" at bounding box center [495, 675] width 417 height 65
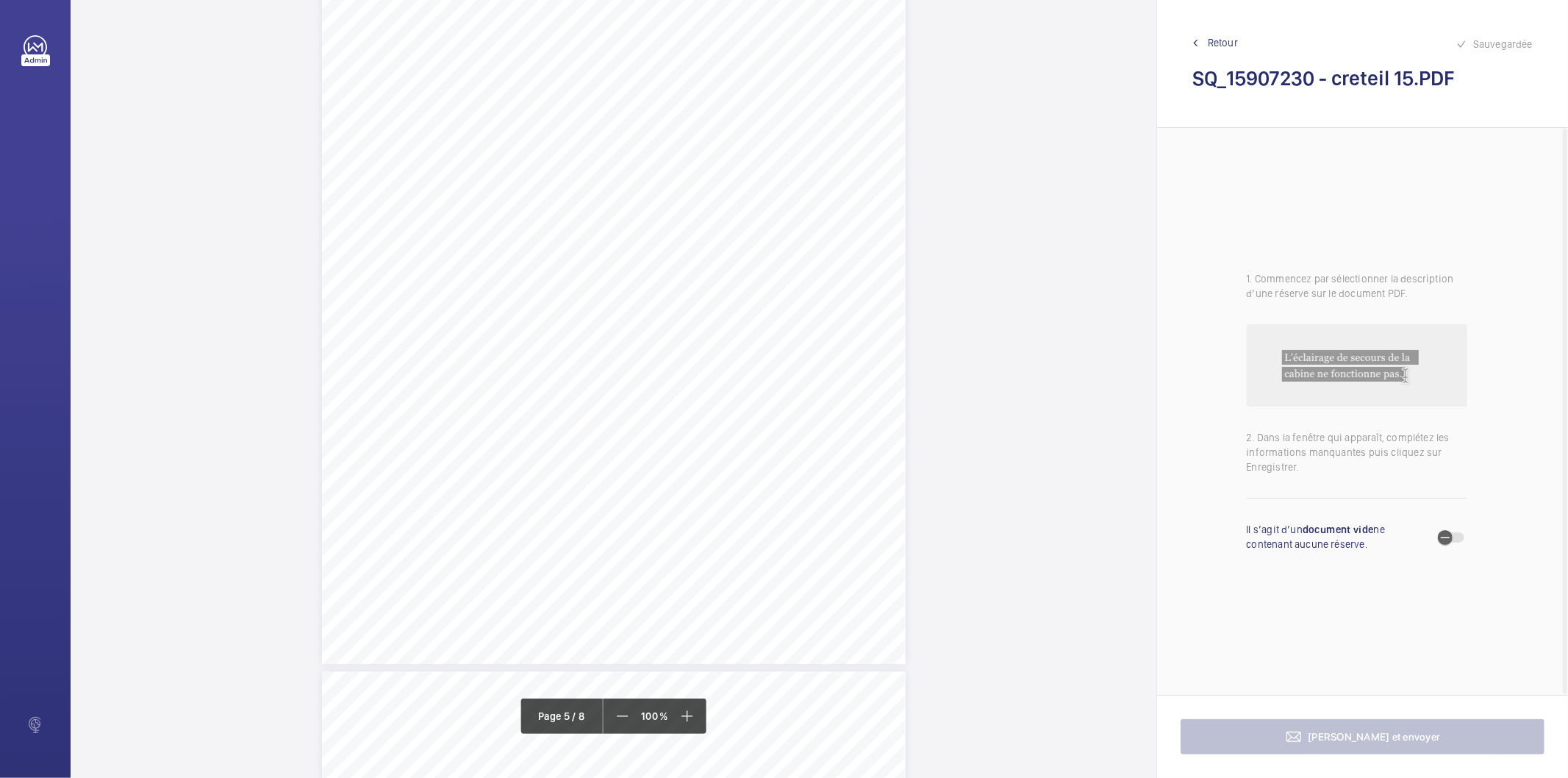
scroll to position [3023, 0]
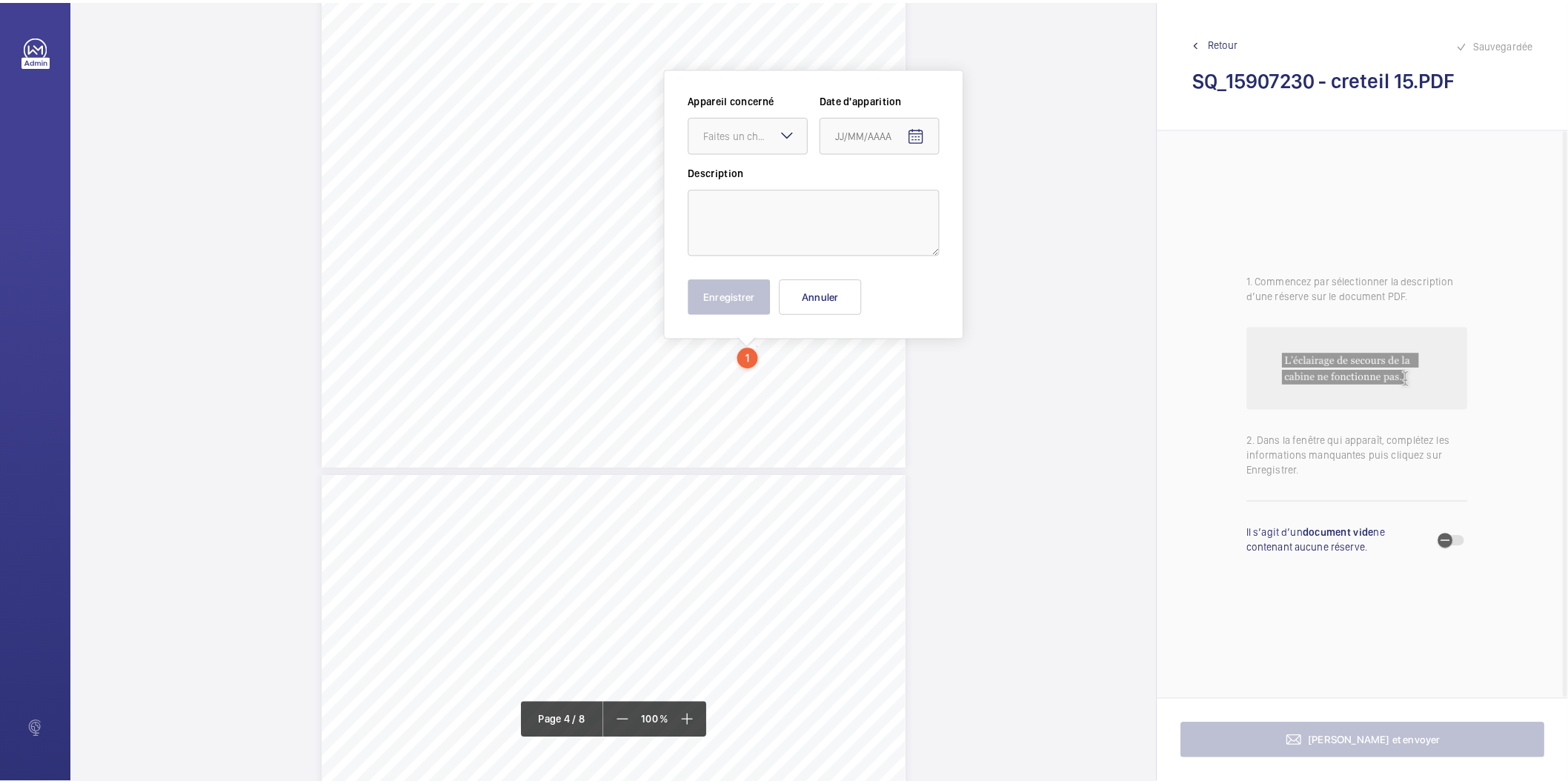
scroll to position [2879, 0]
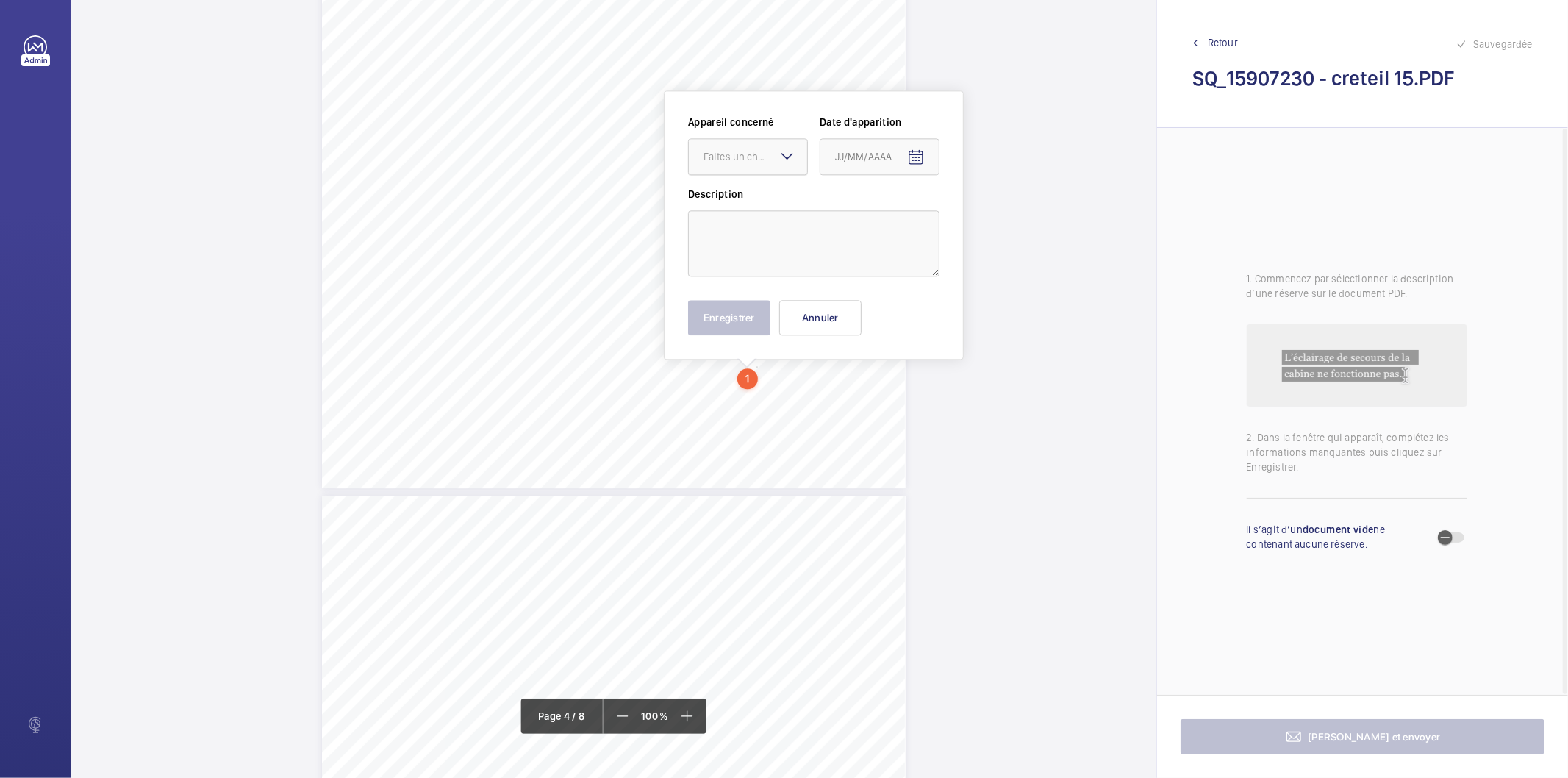
click at [761, 153] on div "Faites un choix" at bounding box center [755, 156] width 104 height 15
click at [1053, 253] on div "IN'LI PROPERTY MANAGEMENT IN'LI PROPERTY MANAGEMENT TOUR ARIANE [STREET_ADDRESS…" at bounding box center [613, 492] width 1085 height 6651
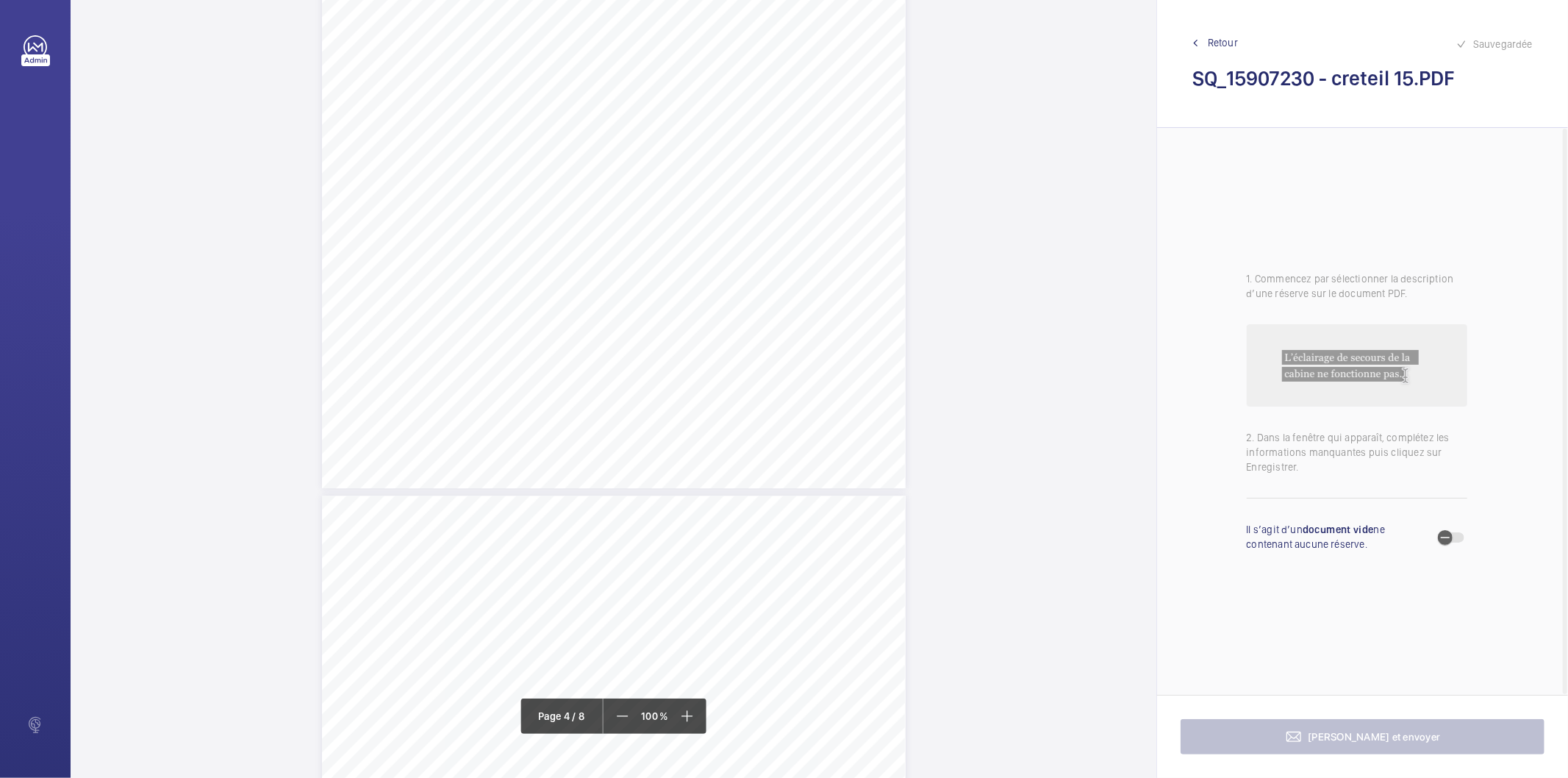
click at [1223, 45] on span "Retour" at bounding box center [1222, 42] width 30 height 15
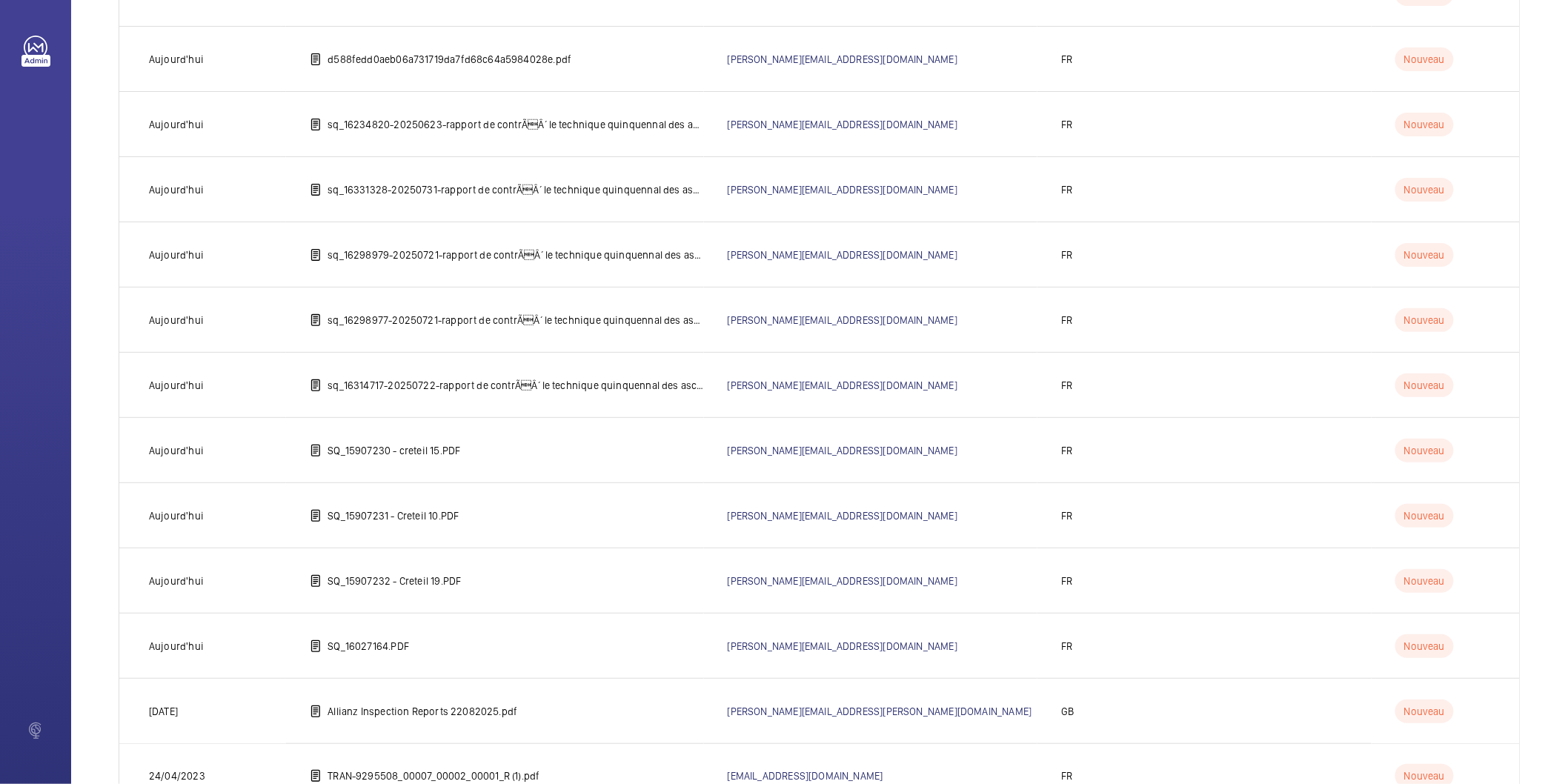
scroll to position [1190, 0]
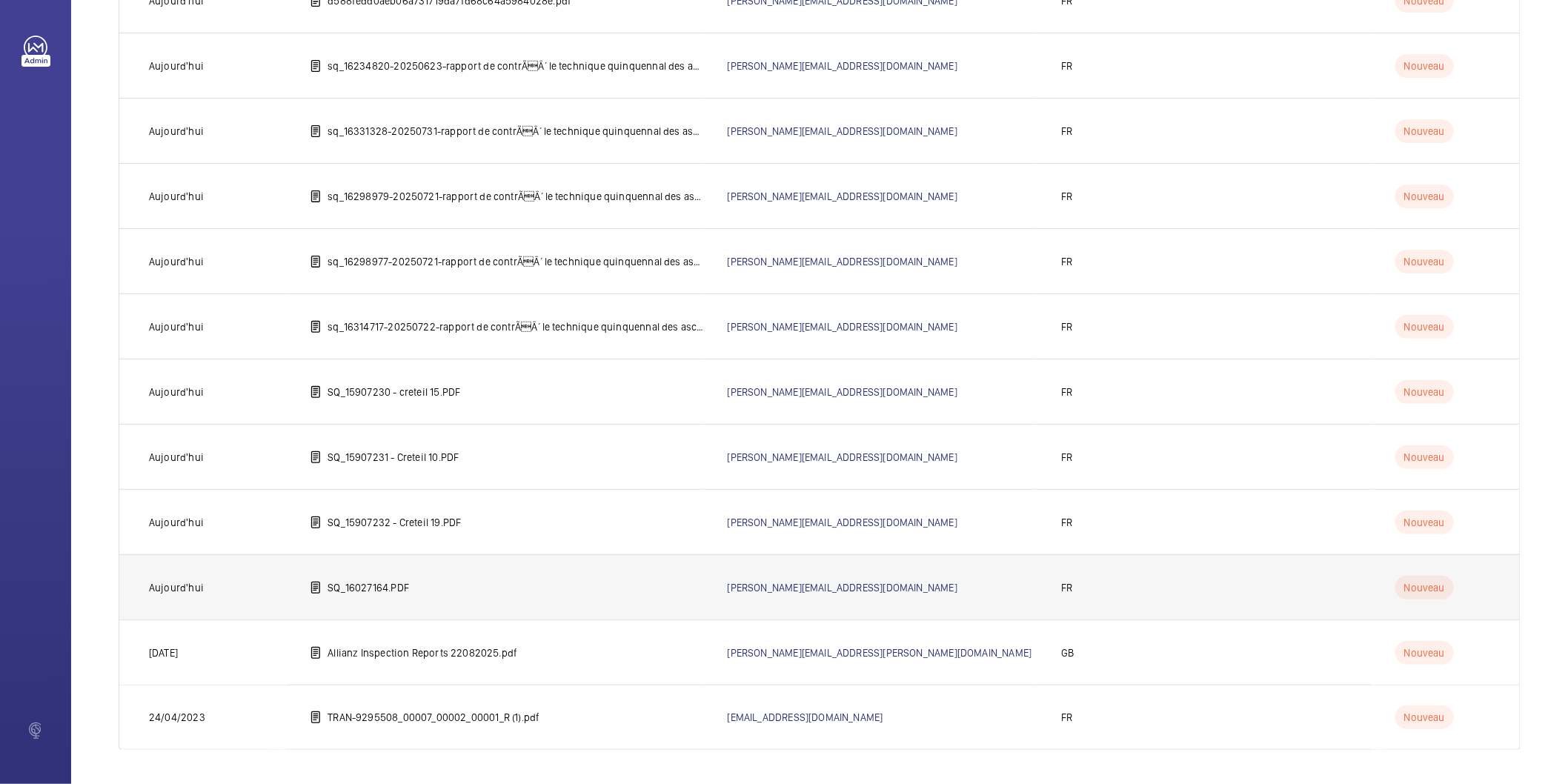
click at [397, 584] on p "SQ_16027164.PDF" at bounding box center [368, 588] width 82 height 15
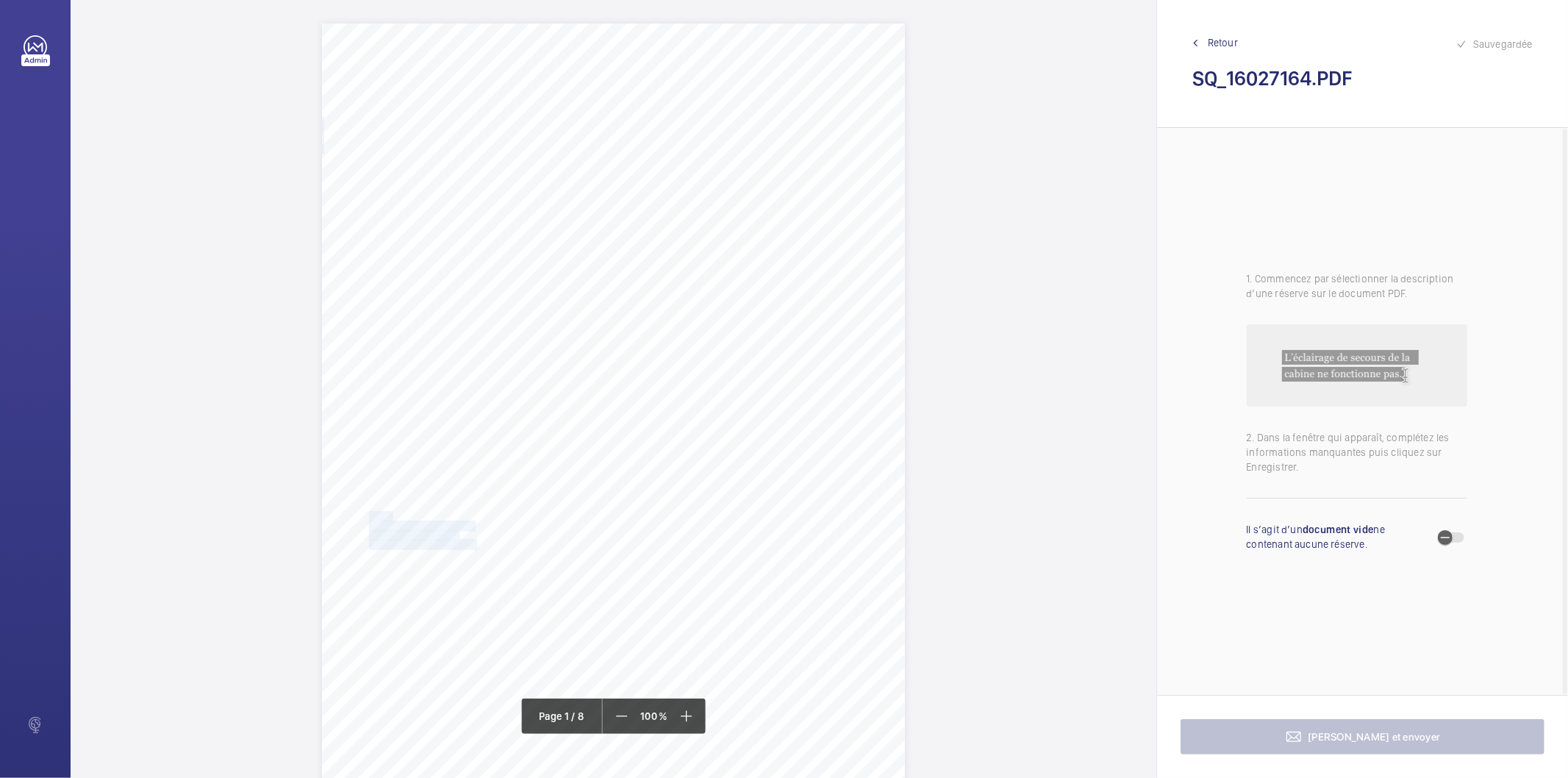
drag, startPoint x: 368, startPoint y: 514, endPoint x: 475, endPoint y: 541, distance: 110.4
click at [475, 541] on div "IN'LI PROPERTY MANAGEMENT IN'LI PROPERTY MANAGEMENT TOUR ARIANE [STREET_ADDRESS…" at bounding box center [613, 436] width 583 height 825
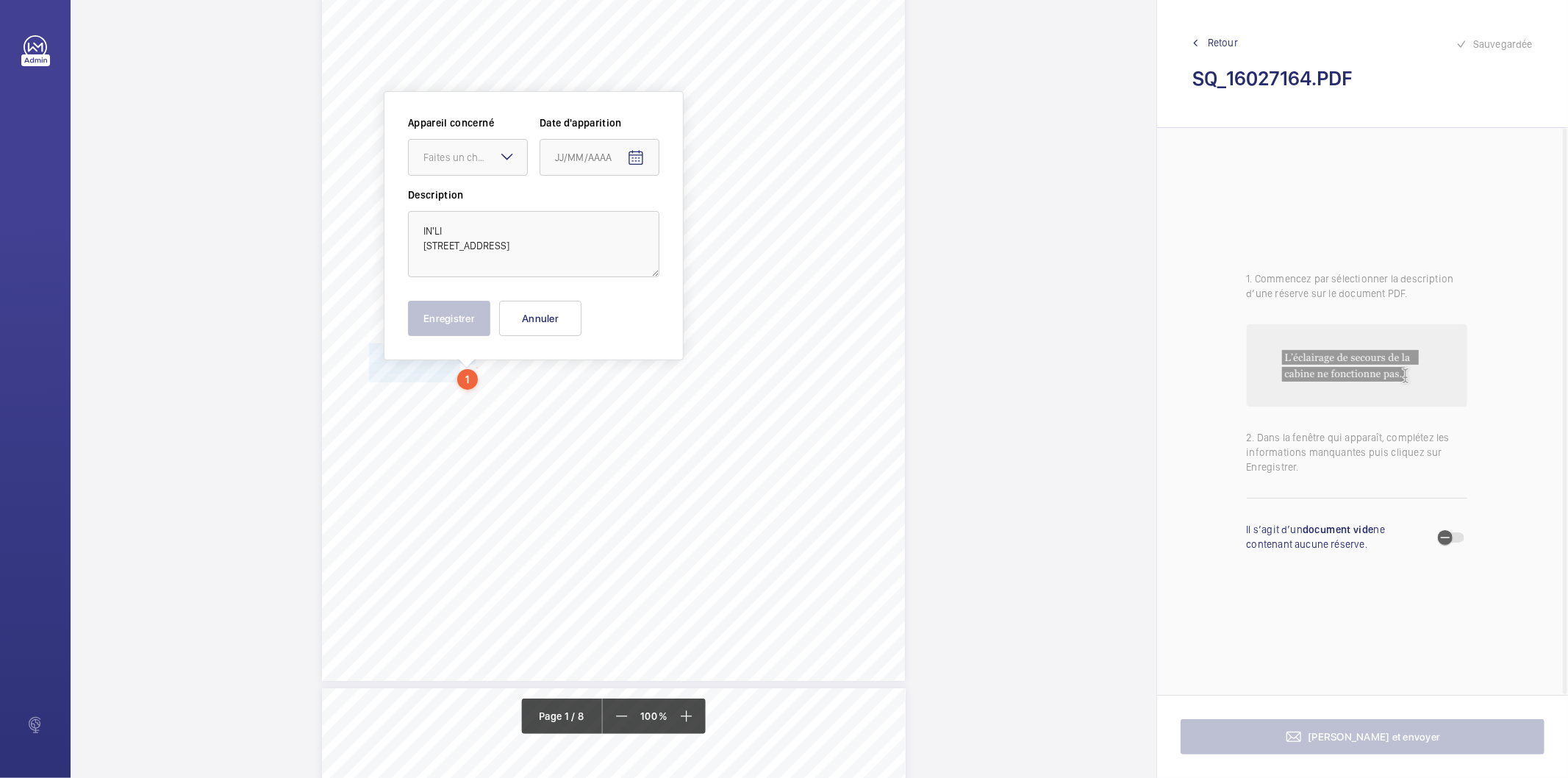
scroll to position [170, 0]
click at [519, 229] on textarea "IN'LI [STREET_ADDRESS]" at bounding box center [533, 243] width 252 height 67
click at [619, 236] on textarea "IN'LI [STREET_ADDRESS]" at bounding box center [533, 243] width 252 height 67
click at [582, 243] on textarea "IN'LI [STREET_ADDRESS]" at bounding box center [533, 243] width 252 height 67
drag, startPoint x: 608, startPoint y: 239, endPoint x: 416, endPoint y: 222, distance: 192.8
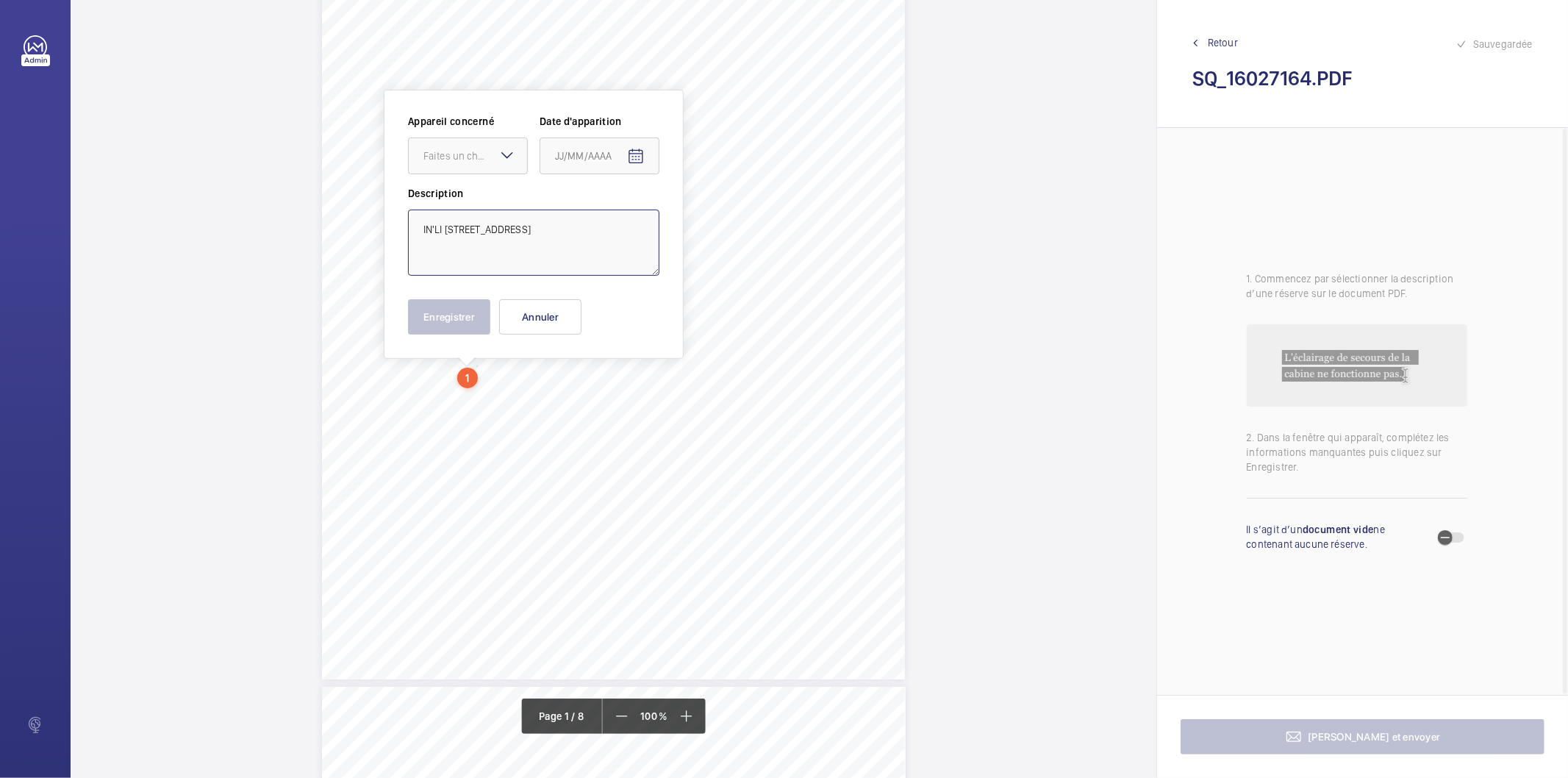
click at [416, 222] on textarea "IN'LI [STREET_ADDRESS]" at bounding box center [533, 243] width 252 height 67
type textarea "IN'LI [STREET_ADDRESS]"
drag, startPoint x: 546, startPoint y: 323, endPoint x: 643, endPoint y: 355, distance: 102.1
click at [546, 323] on button "Annuler" at bounding box center [540, 316] width 82 height 35
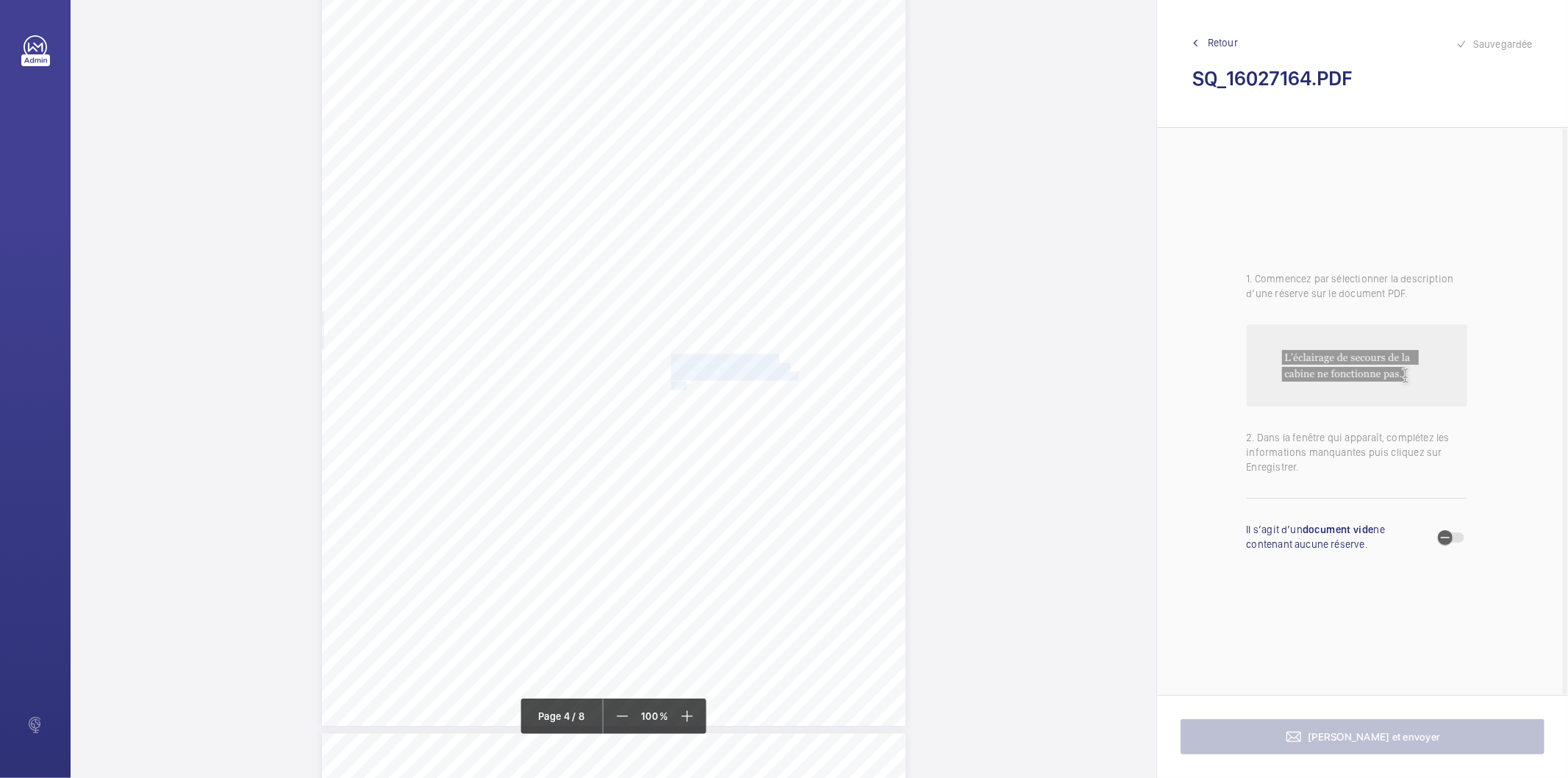
drag, startPoint x: 669, startPoint y: 356, endPoint x: 682, endPoint y: 379, distance: 26.4
click at [682, 379] on div "Affaire n° : 2502206E0000059/14000 / N° du rapport : 206E0/25/2775 Lieu de véri…" at bounding box center [614, 314] width 584 height 825
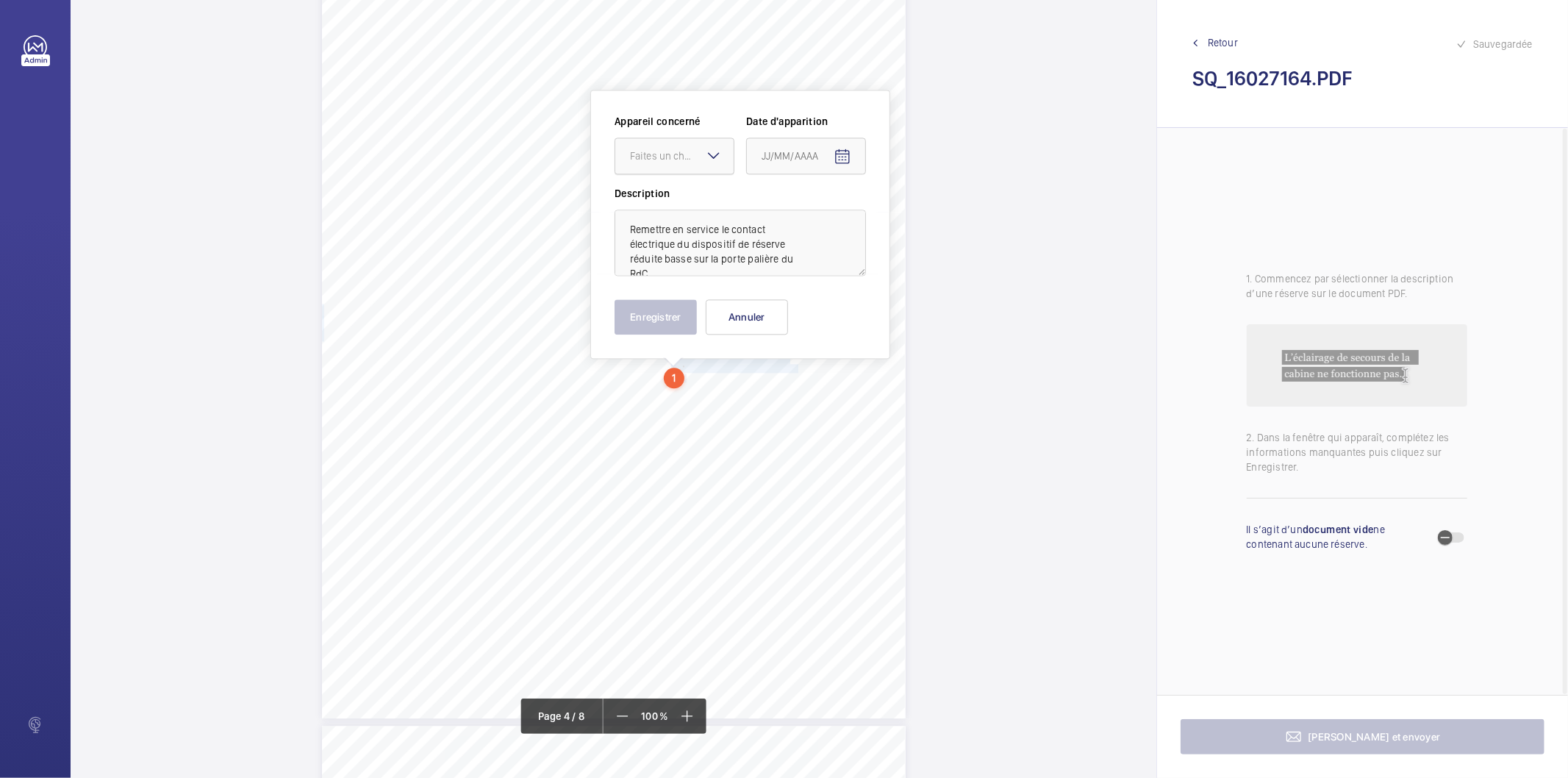
click at [673, 144] on div at bounding box center [674, 156] width 119 height 35
click at [658, 196] on span "36512879" at bounding box center [674, 200] width 89 height 15
click at [843, 158] on mat-icon "Open calendar" at bounding box center [842, 157] width 18 height 18
click at [819, 211] on span "AOÛT 2025" at bounding box center [792, 215] width 61 height 12
click at [931, 409] on span "2025" at bounding box center [931, 407] width 46 height 26
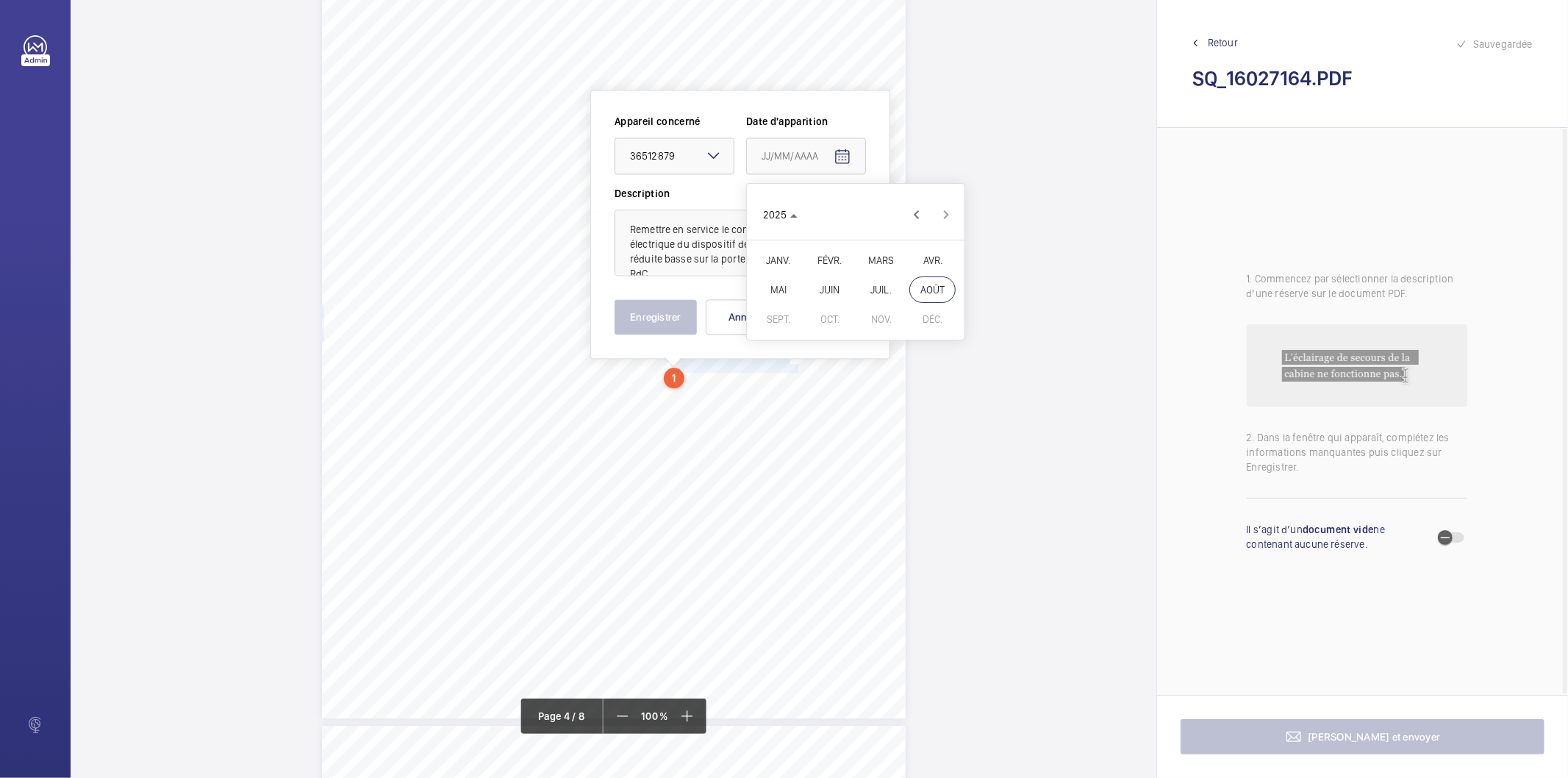
click at [923, 264] on span "AVR." at bounding box center [931, 260] width 46 height 26
click at [879, 299] on span "11" at bounding box center [884, 305] width 26 height 26
type input "[DATE]"
click at [673, 316] on button "Enregistrer" at bounding box center [655, 316] width 82 height 35
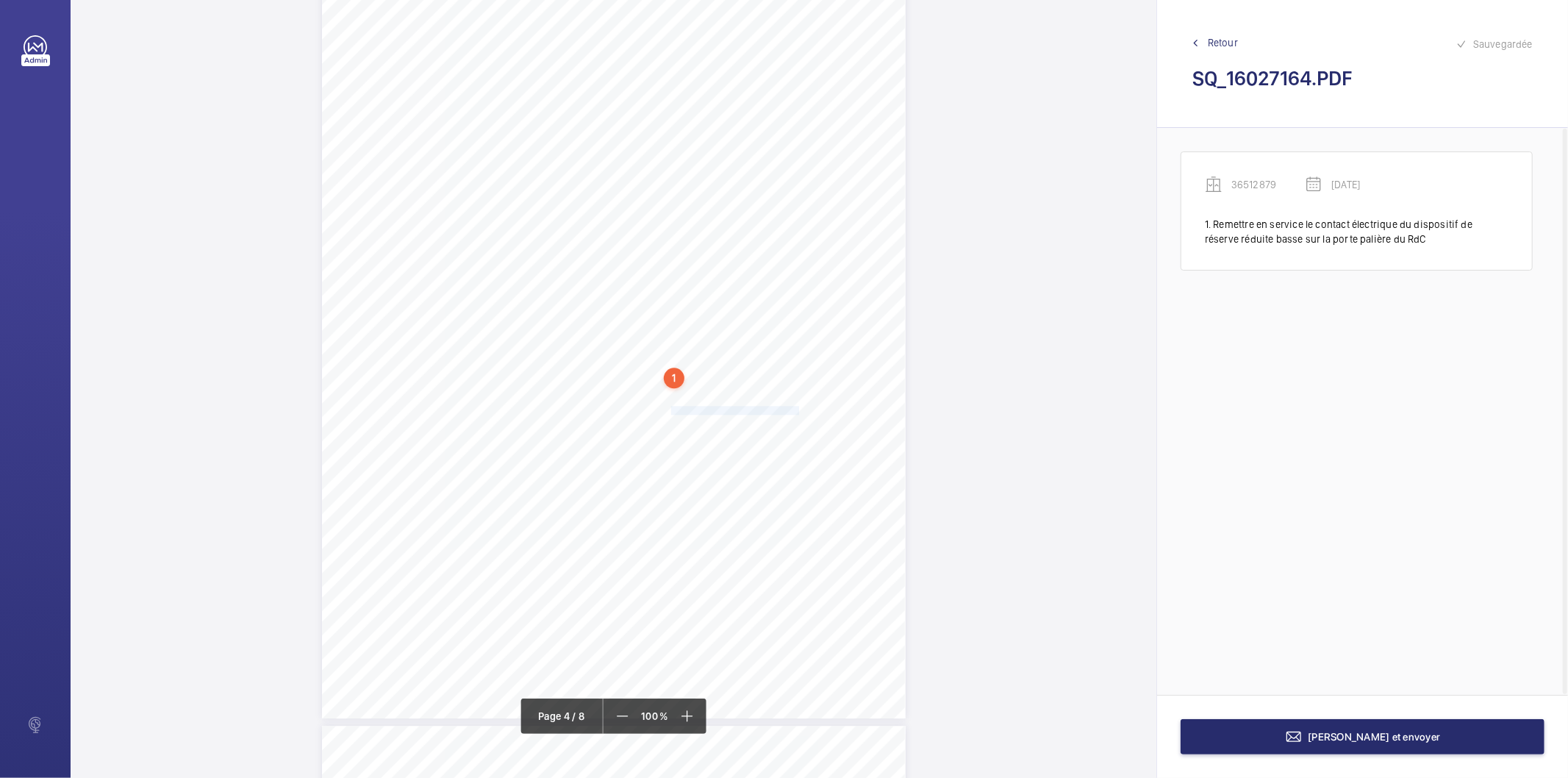
drag, startPoint x: 669, startPoint y: 408, endPoint x: 795, endPoint y: 412, distance: 126.1
click at [795, 412] on span "Absence du marquage CE en cabine." at bounding box center [736, 411] width 130 height 8
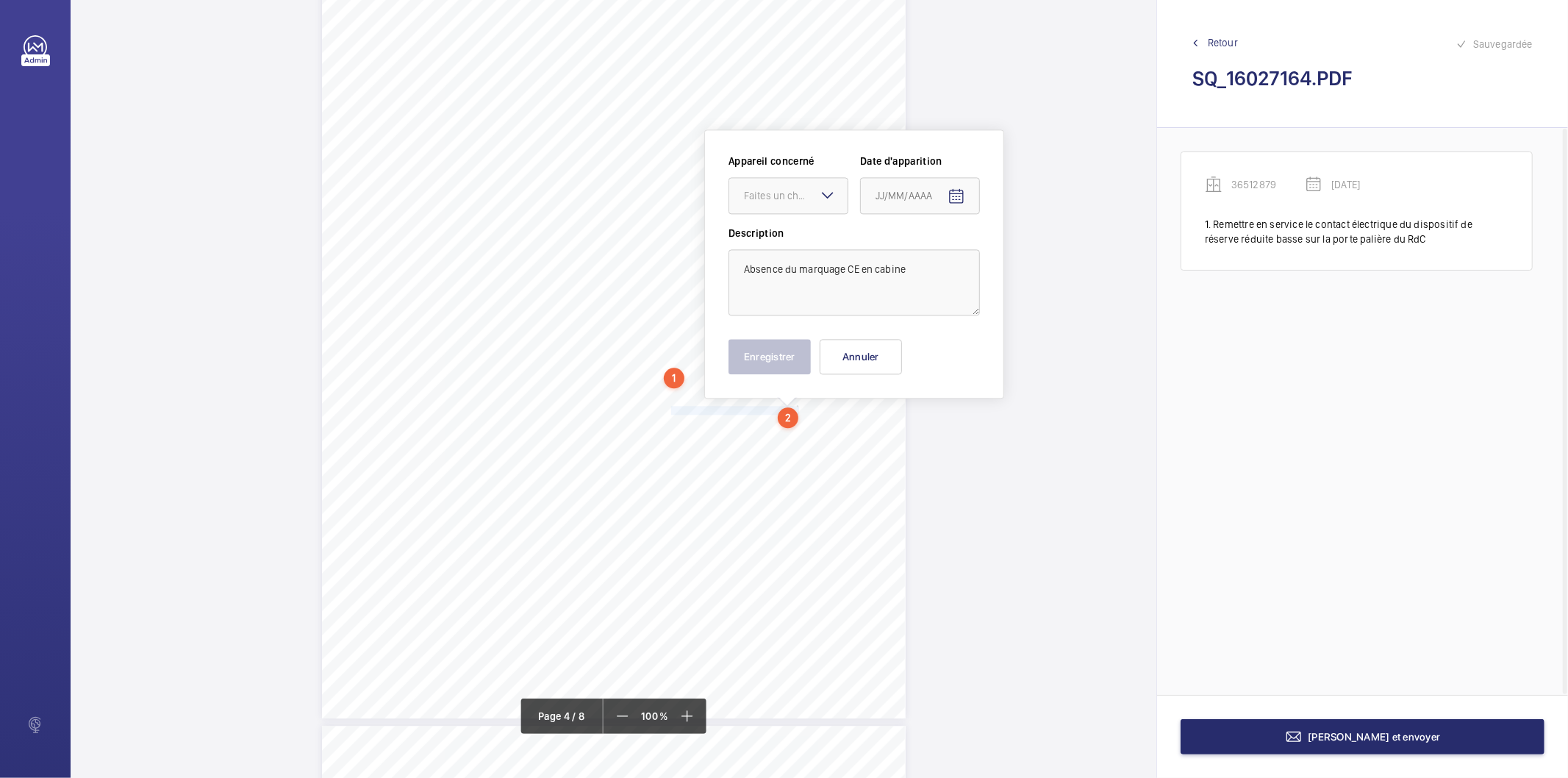
scroll to position [2666, 0]
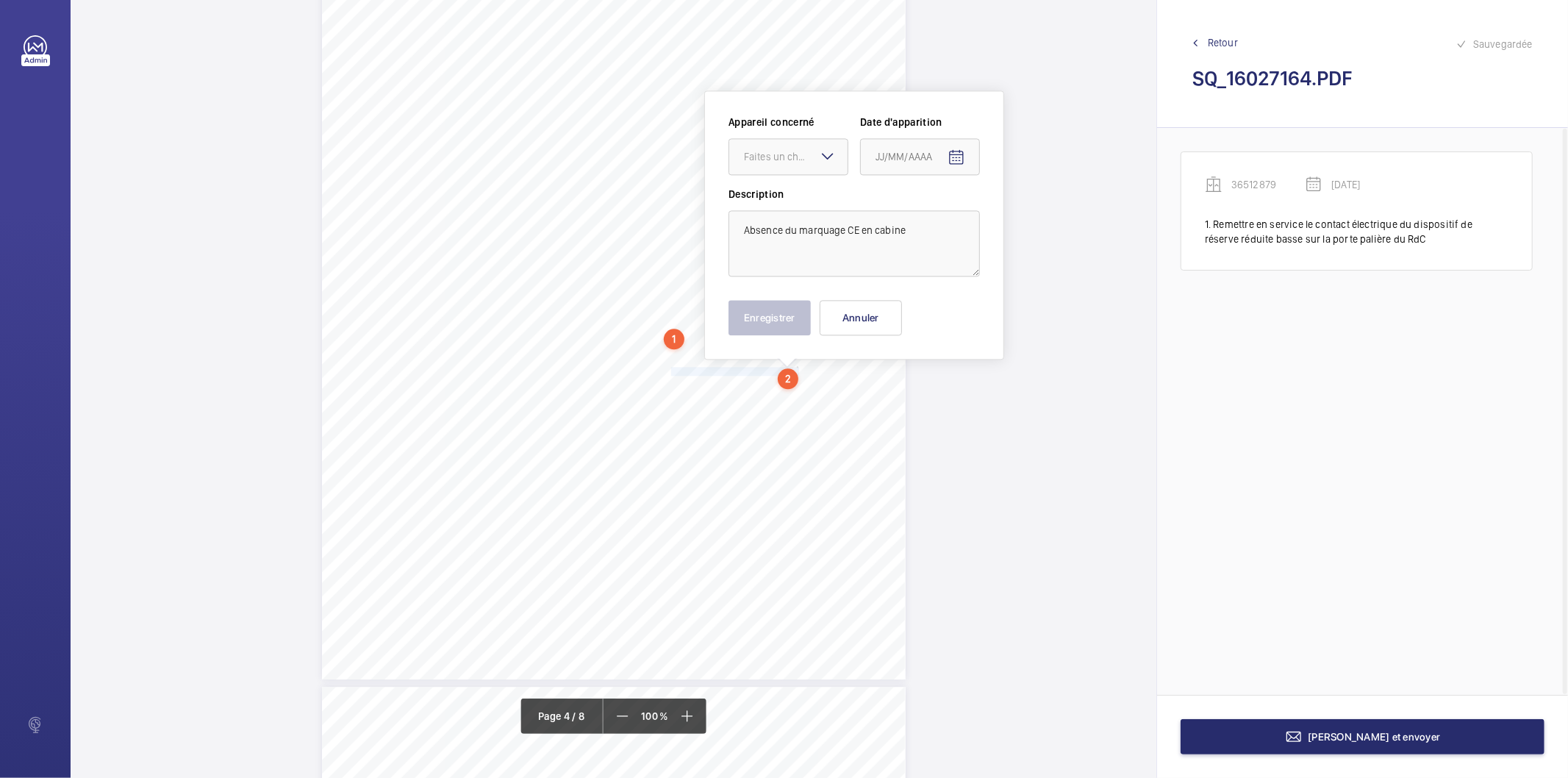
click at [820, 155] on mat-icon at bounding box center [828, 156] width 18 height 18
click at [787, 207] on span "36512879" at bounding box center [787, 201] width 89 height 15
click at [959, 156] on mat-icon "Open calendar" at bounding box center [956, 158] width 18 height 18
click at [937, 214] on span "Choose month and year" at bounding box center [906, 215] width 72 height 35
click at [1049, 405] on span "2025" at bounding box center [1045, 407] width 46 height 26
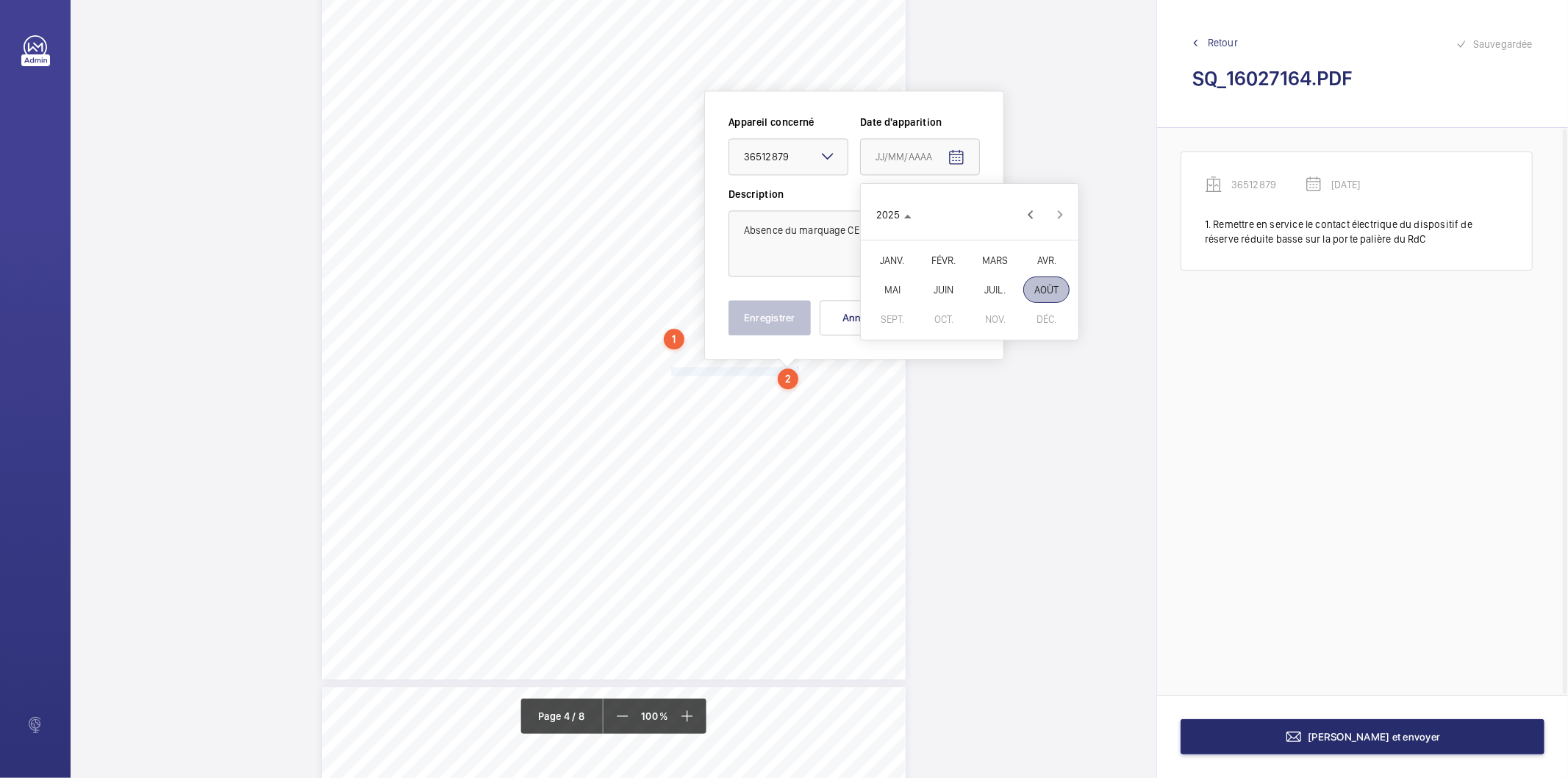
click at [1038, 266] on span "AVR." at bounding box center [1045, 260] width 46 height 26
click at [1003, 300] on span "11" at bounding box center [998, 305] width 26 height 26
type input "[DATE]"
click at [774, 320] on button "Enregistrer" at bounding box center [770, 317] width 82 height 35
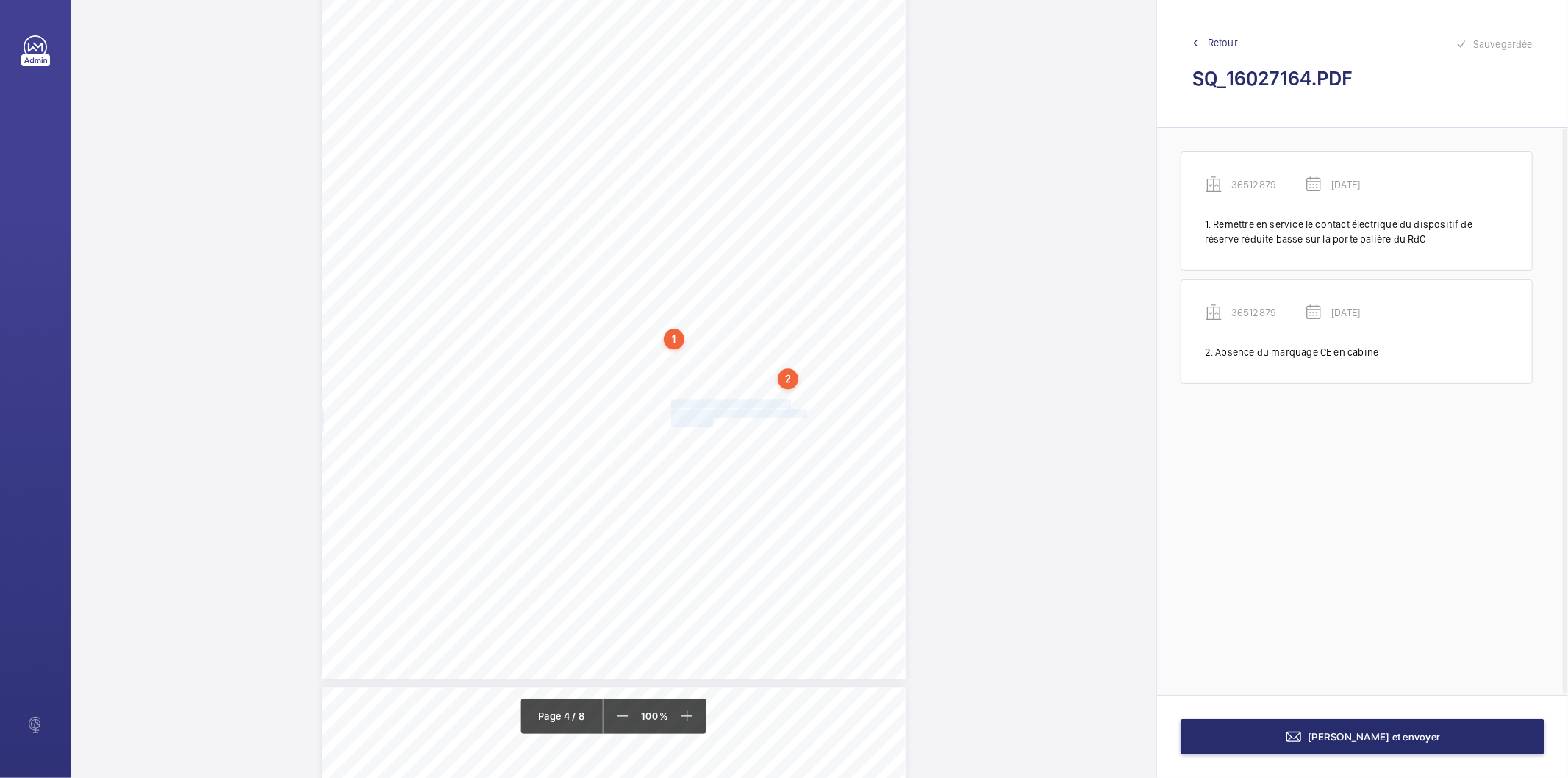
drag, startPoint x: 669, startPoint y: 402, endPoint x: 711, endPoint y: 419, distance: 45.3
click at [711, 419] on div "Affaire n° : 2502206E0000059/14000 / N° du rapport : 206E0/25/2775 Lieu de véri…" at bounding box center [614, 267] width 584 height 825
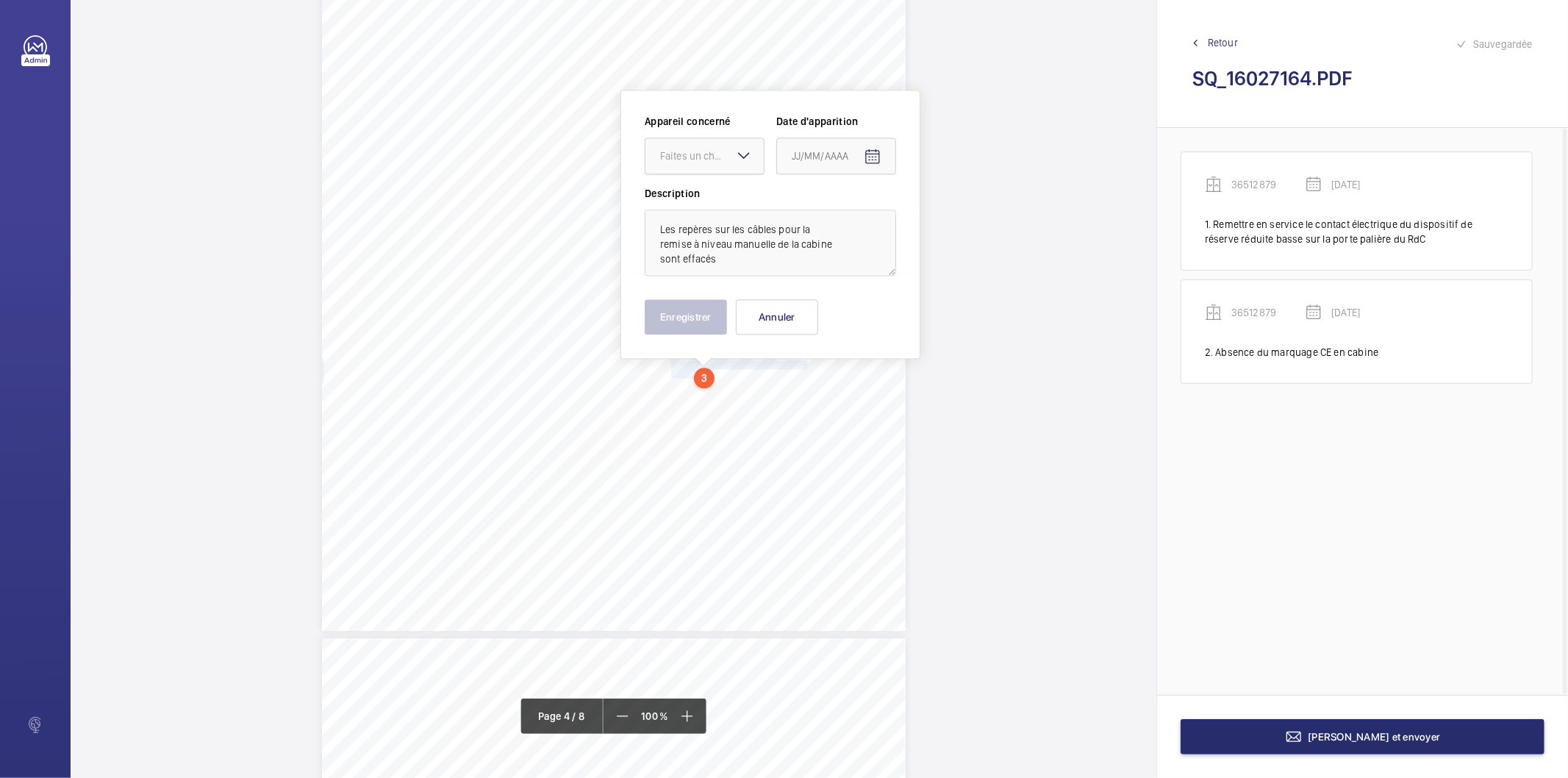
click at [717, 164] on div at bounding box center [704, 156] width 119 height 35
click at [714, 197] on span "36512879" at bounding box center [704, 200] width 89 height 15
click at [868, 158] on mat-icon "Open calendar" at bounding box center [873, 157] width 18 height 18
click at [851, 215] on icon "Choose month and year" at bounding box center [850, 216] width 8 height 4
click at [957, 397] on span "2025" at bounding box center [962, 407] width 46 height 26
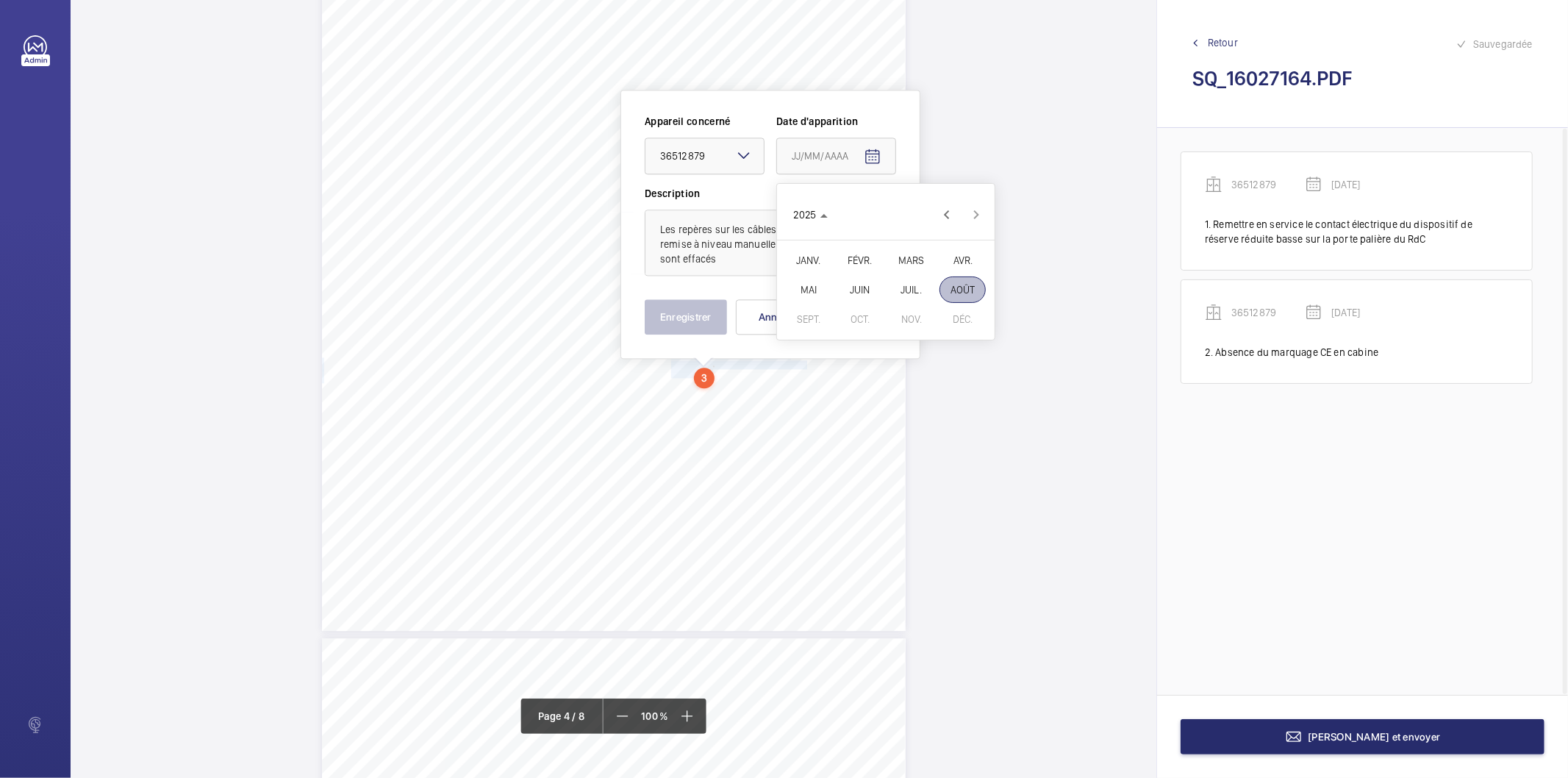
click at [958, 261] on span "AVR." at bounding box center [962, 260] width 46 height 26
click at [912, 302] on span "11" at bounding box center [915, 305] width 26 height 26
type input "[DATE]"
click at [714, 321] on button "Enregistrer" at bounding box center [686, 316] width 82 height 35
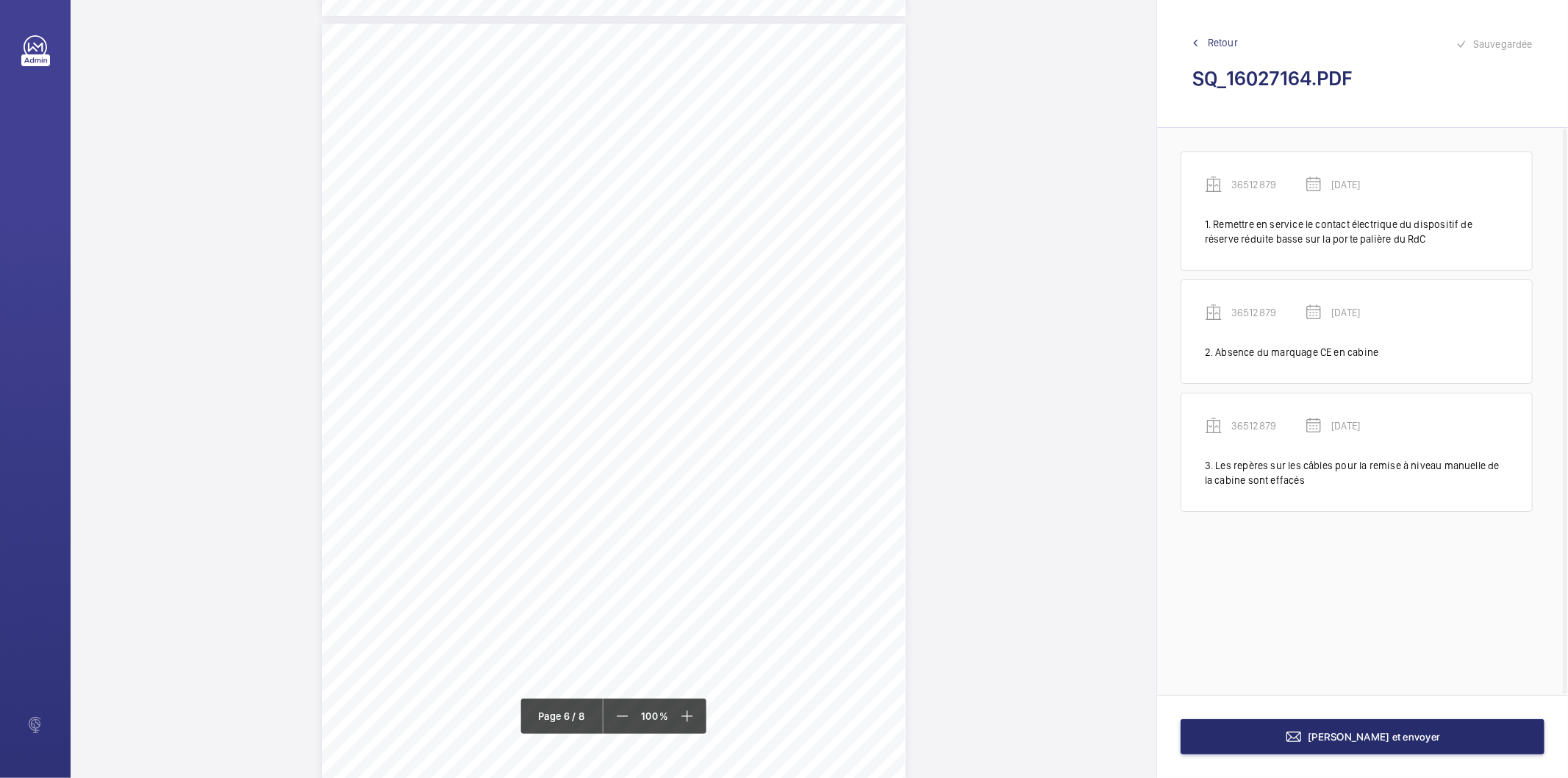
scroll to position [4266, 0]
drag, startPoint x: 669, startPoint y: 376, endPoint x: 725, endPoint y: 384, distance: 56.6
click at [725, 384] on div "Affaire n° : 2502206E0000059/14000 / N° du rapport : 206E0/25/2775 Lieu de véri…" at bounding box center [614, 331] width 584 height 825
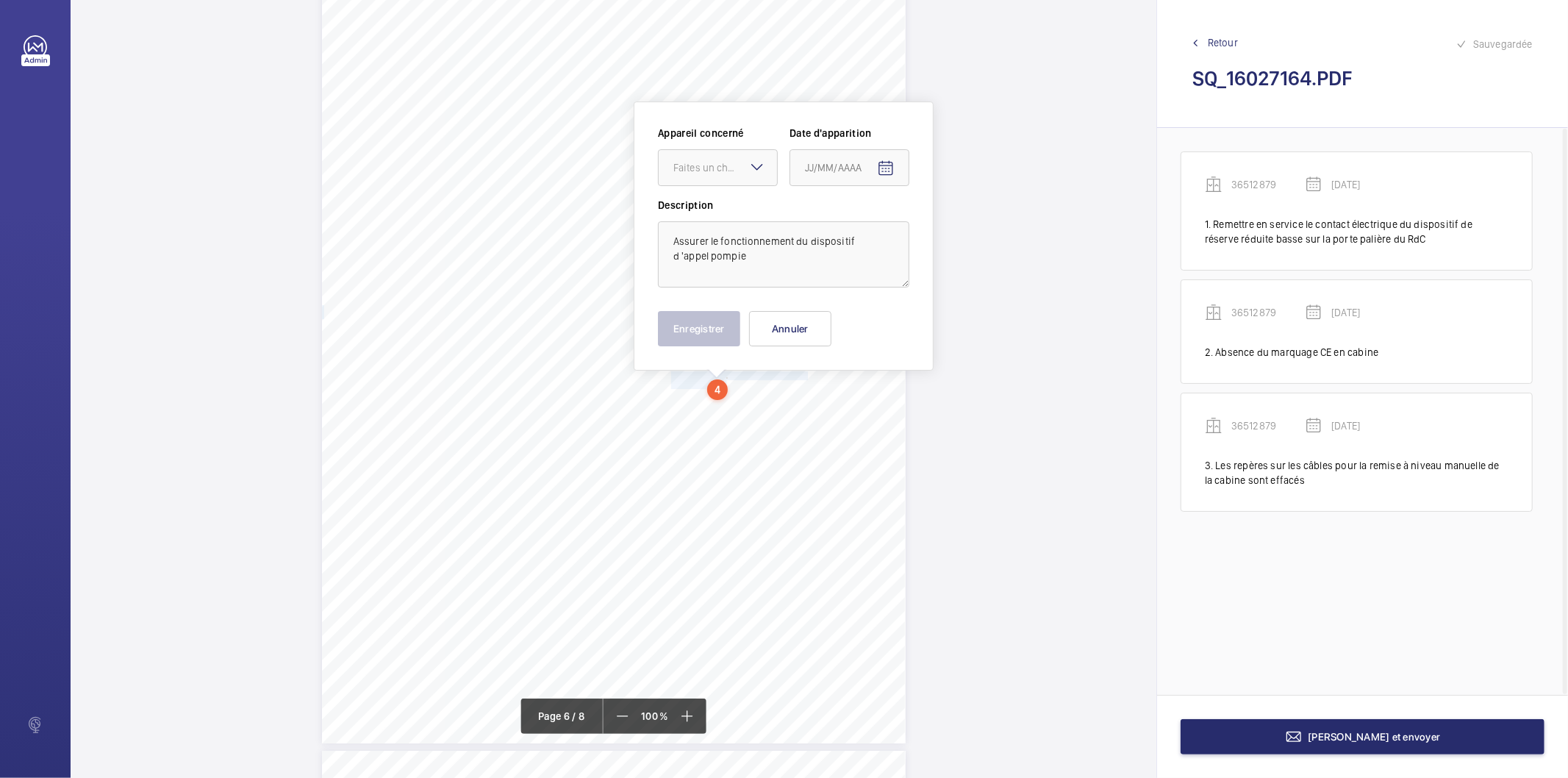
scroll to position [4278, 0]
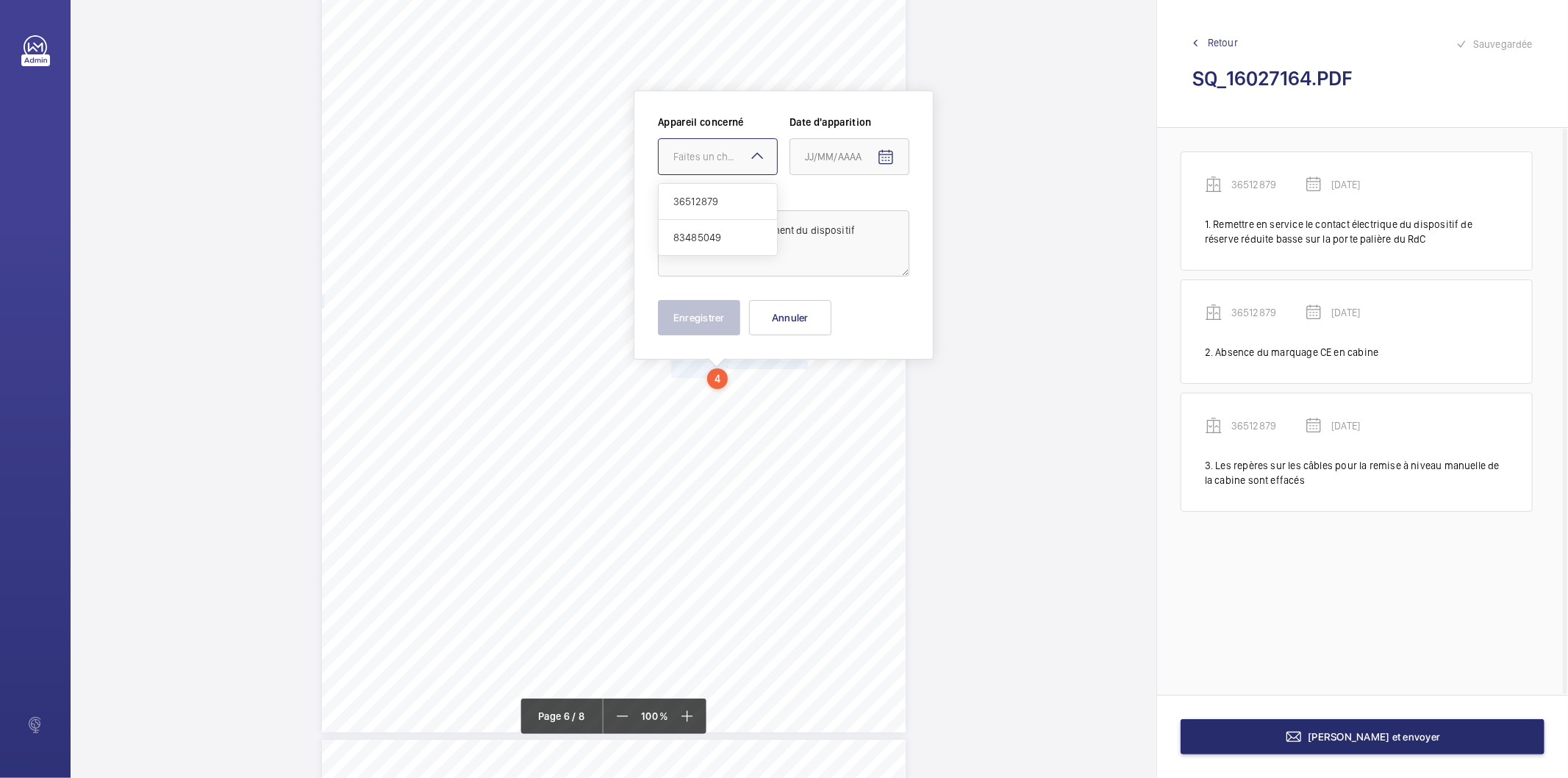
click at [746, 155] on div "Faites un choix" at bounding box center [725, 156] width 104 height 15
click at [718, 236] on span "83485049" at bounding box center [717, 237] width 89 height 15
click at [877, 160] on mat-icon "Open calendar" at bounding box center [885, 158] width 18 height 18
click at [864, 216] on icon "Choose month and year" at bounding box center [863, 216] width 8 height 4
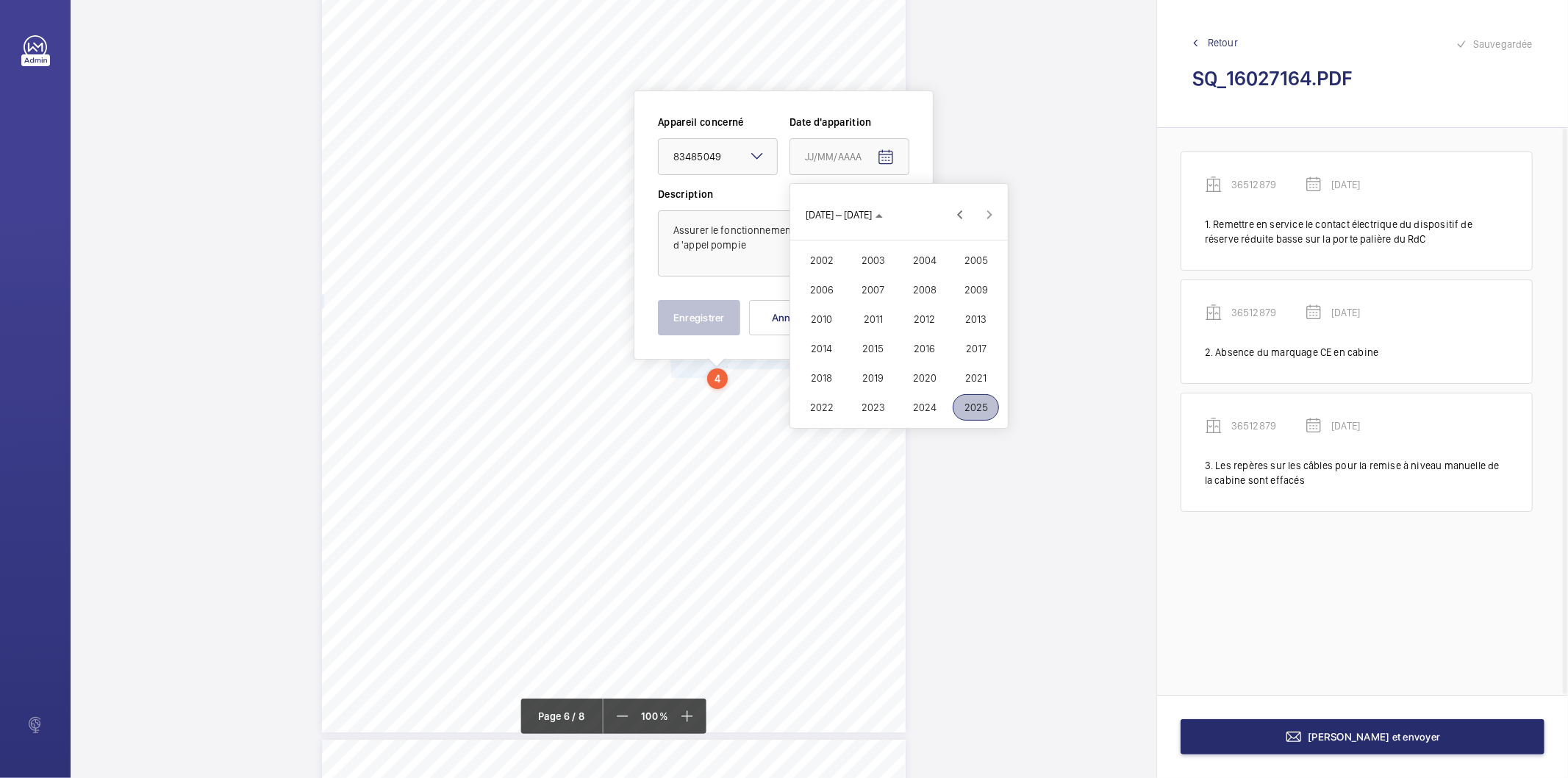
click at [978, 401] on span "2025" at bounding box center [974, 407] width 46 height 26
click at [973, 262] on span "AVR." at bounding box center [974, 260] width 46 height 26
click at [926, 302] on span "11" at bounding box center [927, 305] width 26 height 26
type input "[DATE]"
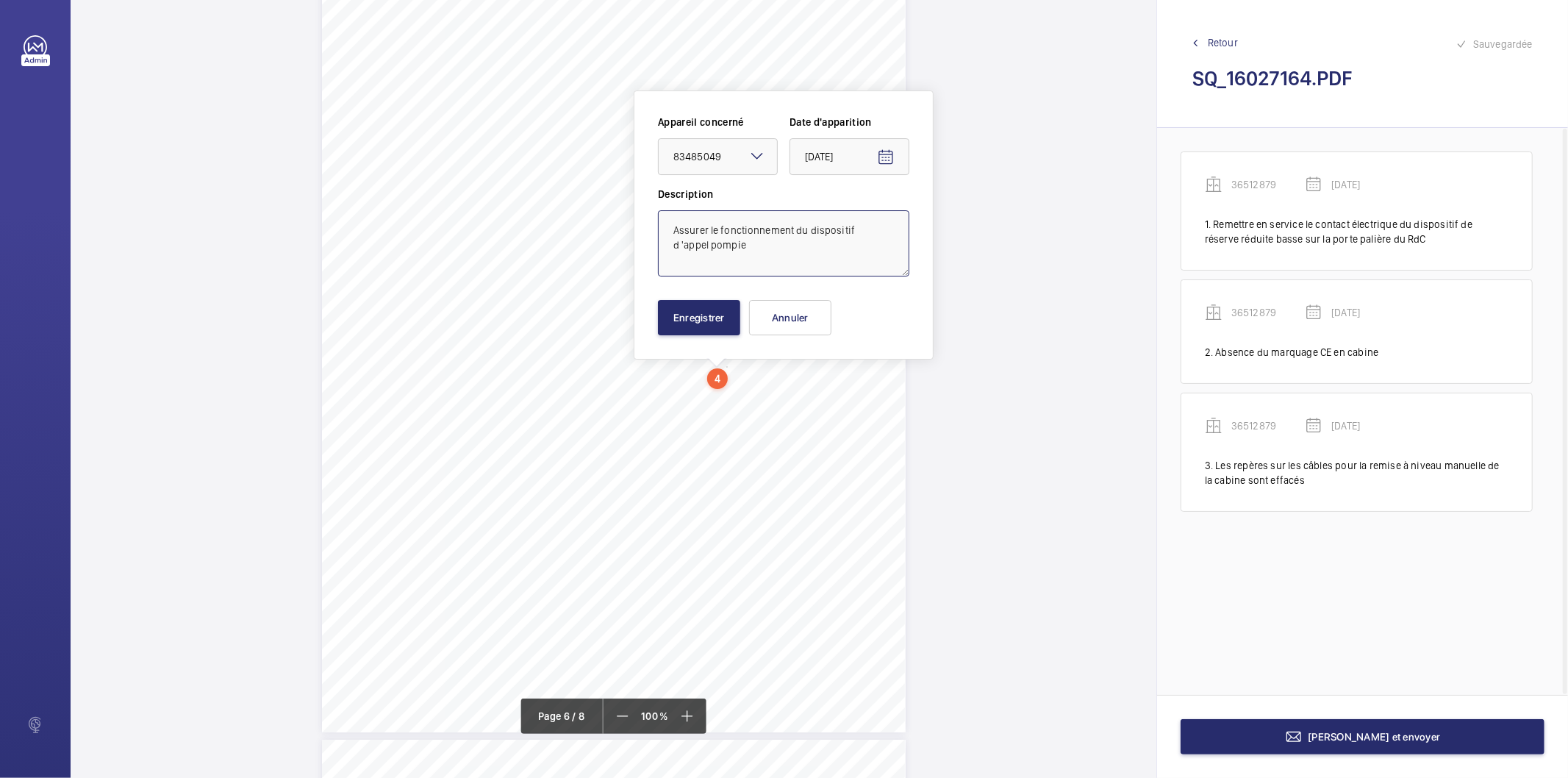
click at [753, 243] on textarea "Assurer le fonctionnement du dispositif d 'appel pompie" at bounding box center [784, 244] width 252 height 67
type textarea "Assurer le fonctionnement du dispositif d 'appel pompier"
click at [728, 319] on button "Enregistrer" at bounding box center [699, 317] width 82 height 35
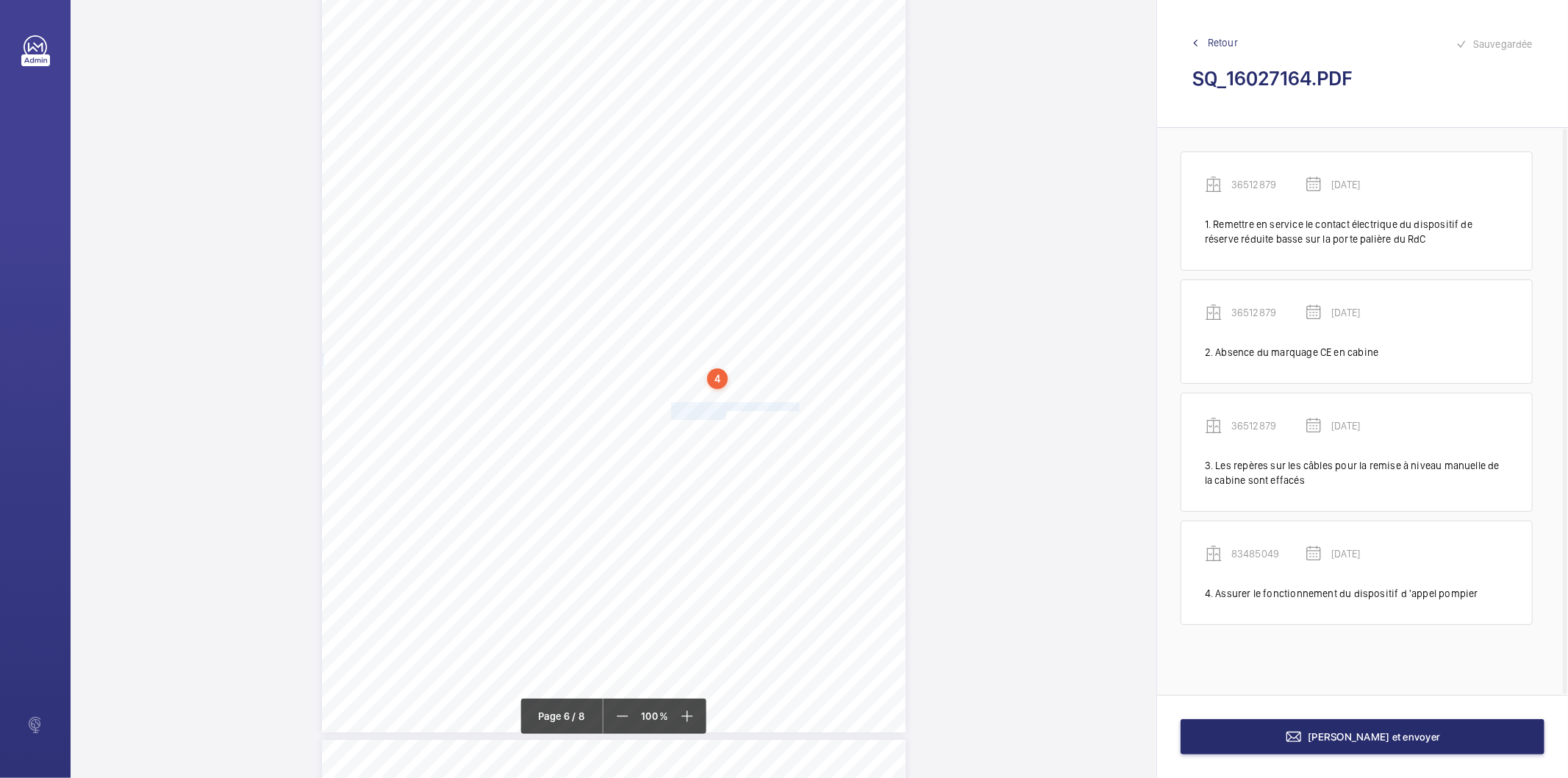
drag, startPoint x: 670, startPoint y: 403, endPoint x: 725, endPoint y: 412, distance: 55.7
click at [725, 412] on div "Affaire n° : 2502206E0000059/14000 / N° du rapport : 206E0/25/2775 Lieu de véri…" at bounding box center [614, 319] width 584 height 825
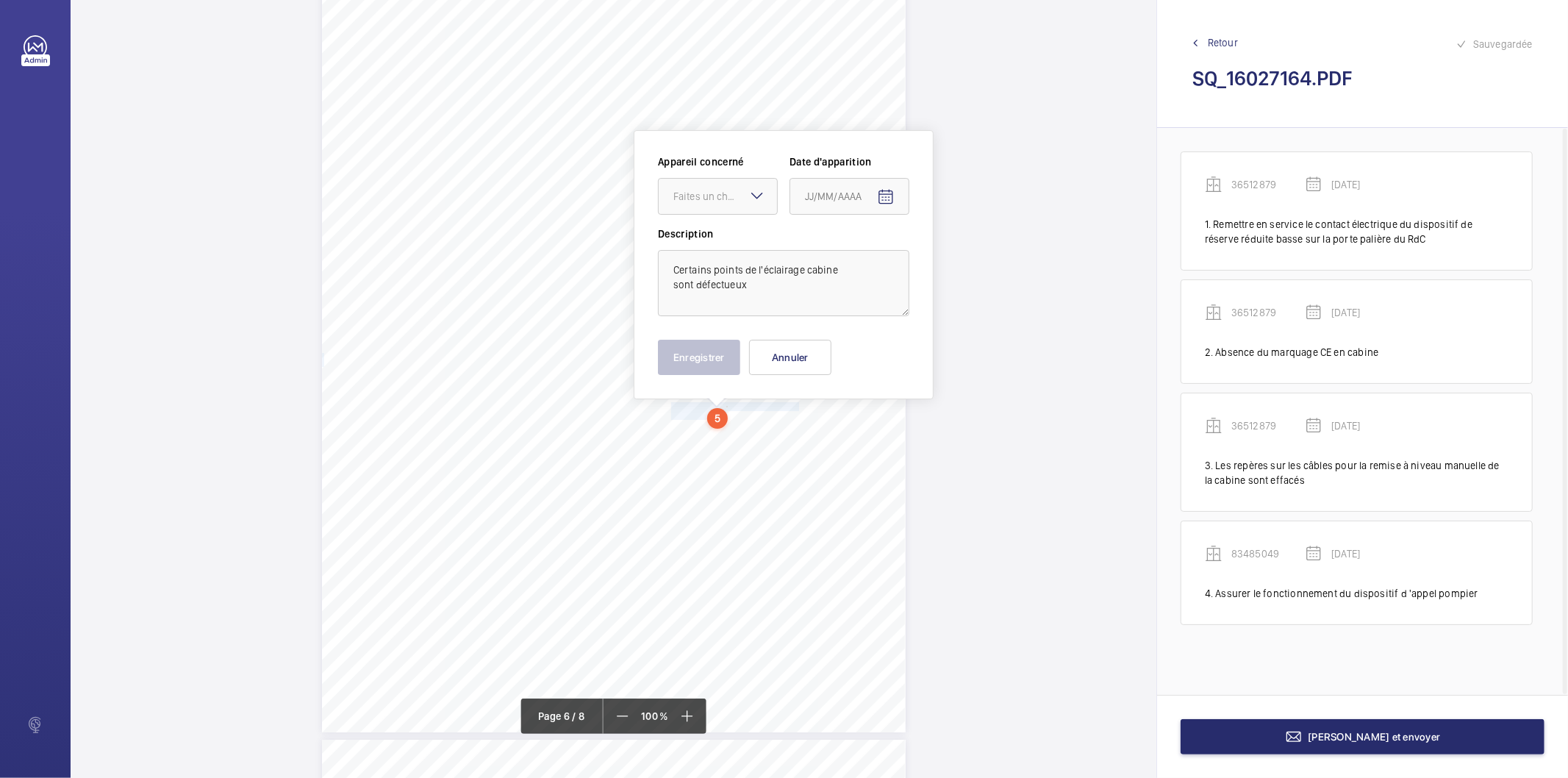
scroll to position [4318, 0]
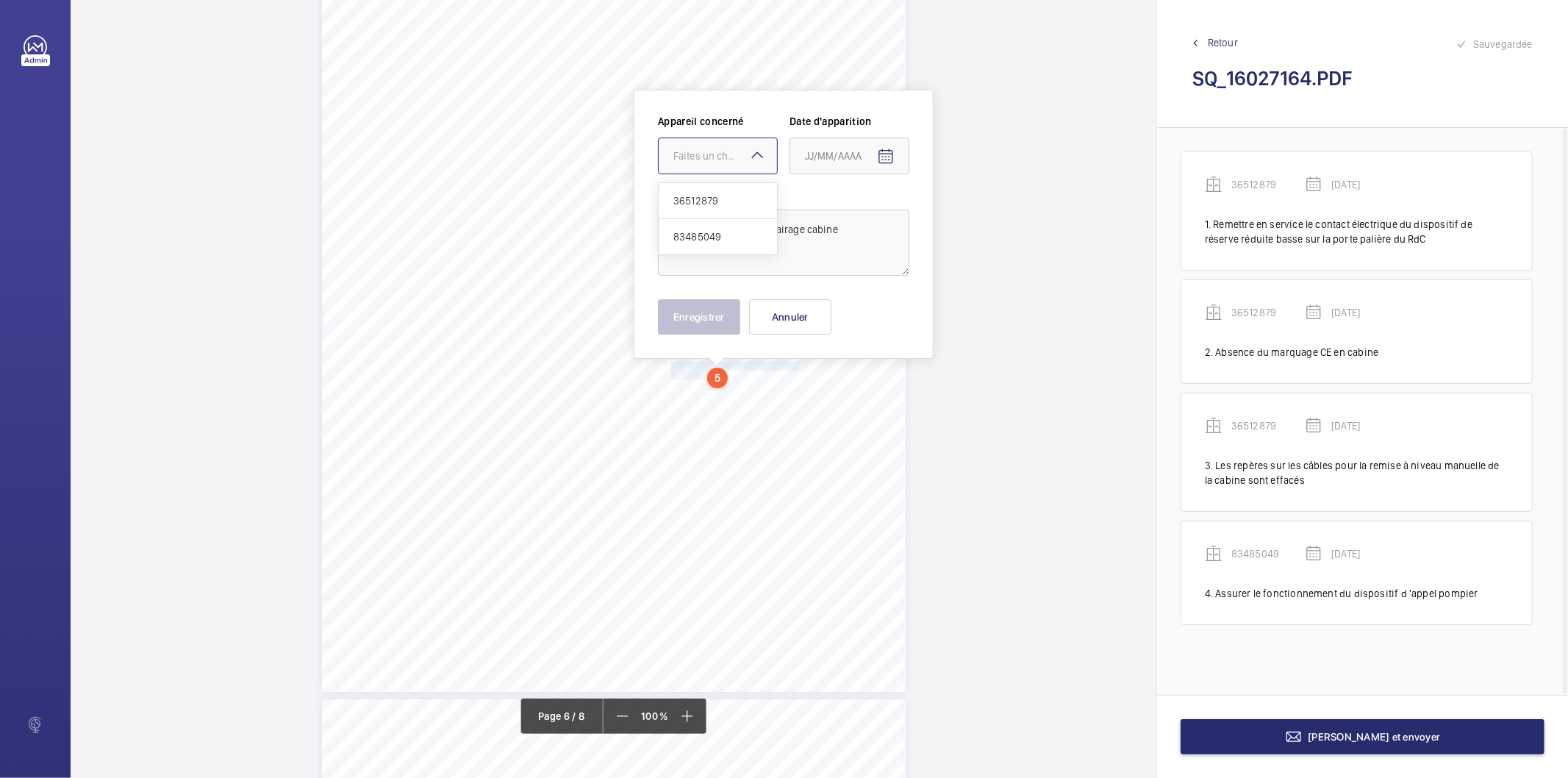
click at [740, 158] on div "Faites un choix" at bounding box center [725, 156] width 104 height 15
click at [715, 240] on span "83485049" at bounding box center [717, 236] width 89 height 15
click at [880, 159] on mat-icon "Open calendar" at bounding box center [885, 157] width 18 height 18
click at [858, 209] on span "AOÛT 2025" at bounding box center [835, 215] width 61 height 12
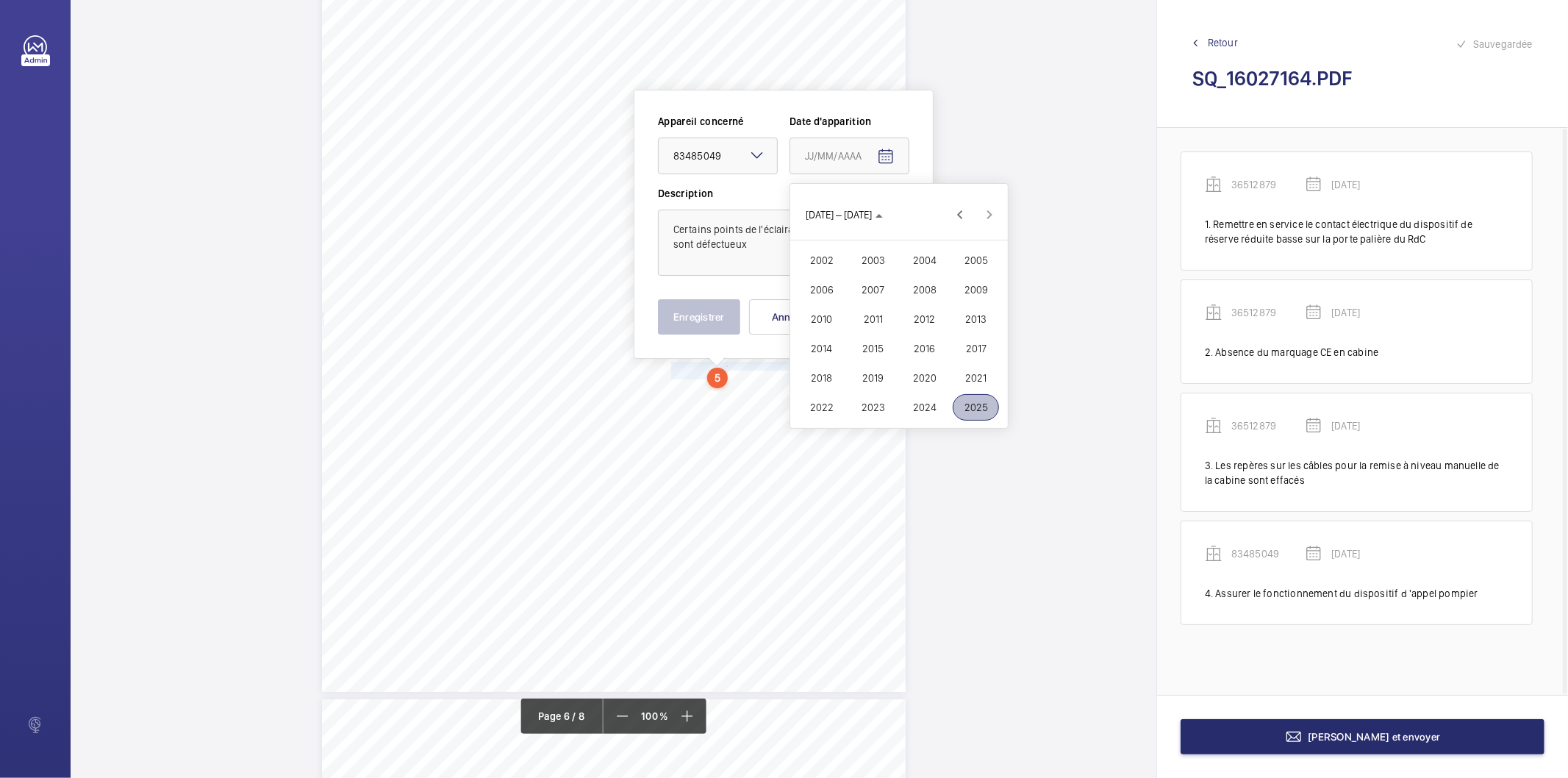
drag, startPoint x: 972, startPoint y: 398, endPoint x: 964, endPoint y: 392, distance: 10.0
click at [973, 398] on span "2025" at bounding box center [974, 407] width 46 height 26
click at [924, 268] on span "MARS" at bounding box center [924, 260] width 46 height 26
click at [850, 208] on button "[DATE]" at bounding box center [825, 215] width 51 height 26
click at [959, 402] on span "2025" at bounding box center [974, 407] width 46 height 26
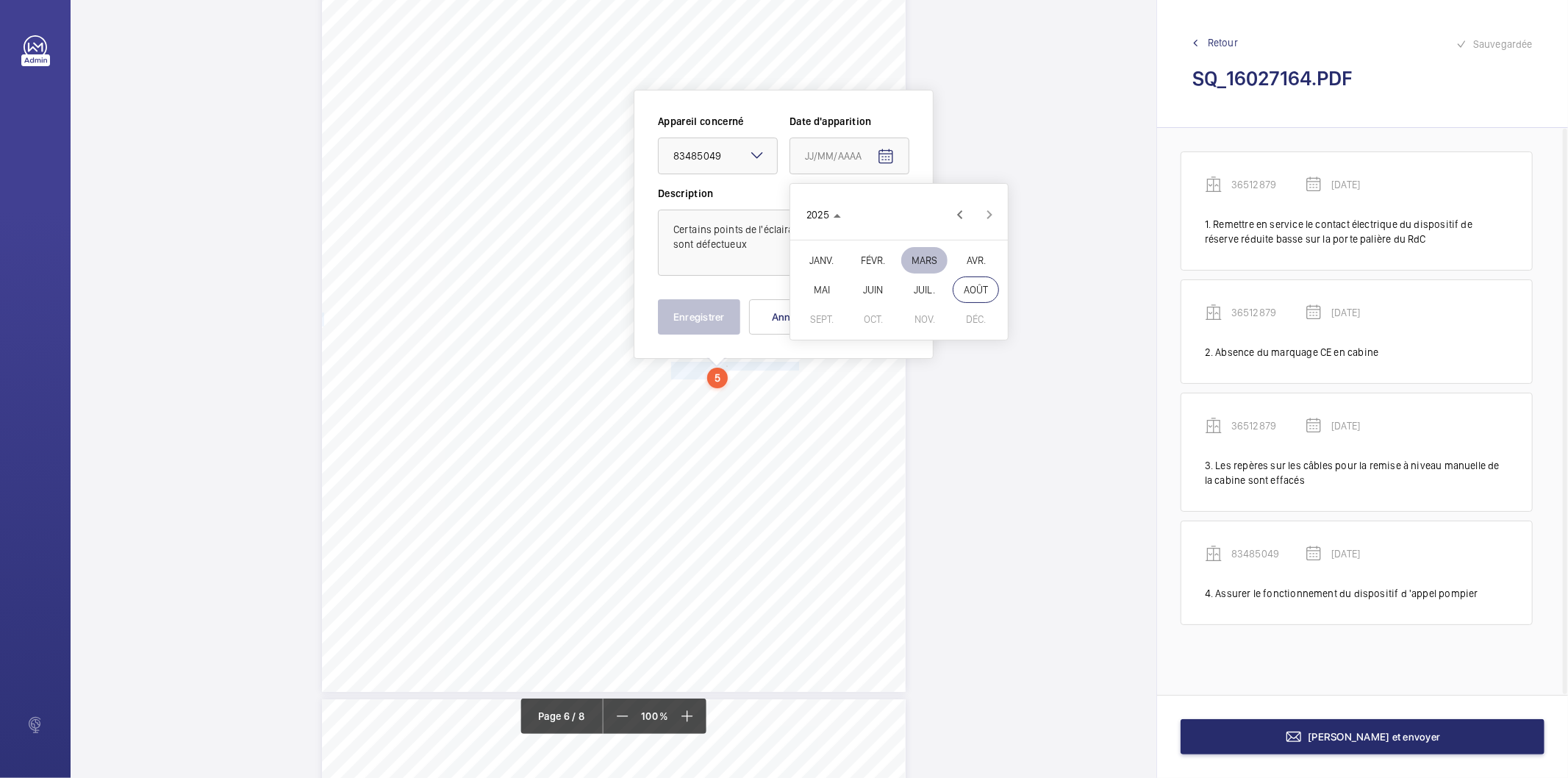
click at [973, 267] on span "AVR." at bounding box center [974, 260] width 46 height 26
click at [928, 304] on span "11" at bounding box center [927, 305] width 26 height 26
type input "[DATE]"
click at [711, 326] on button "Enregistrer" at bounding box center [699, 316] width 82 height 35
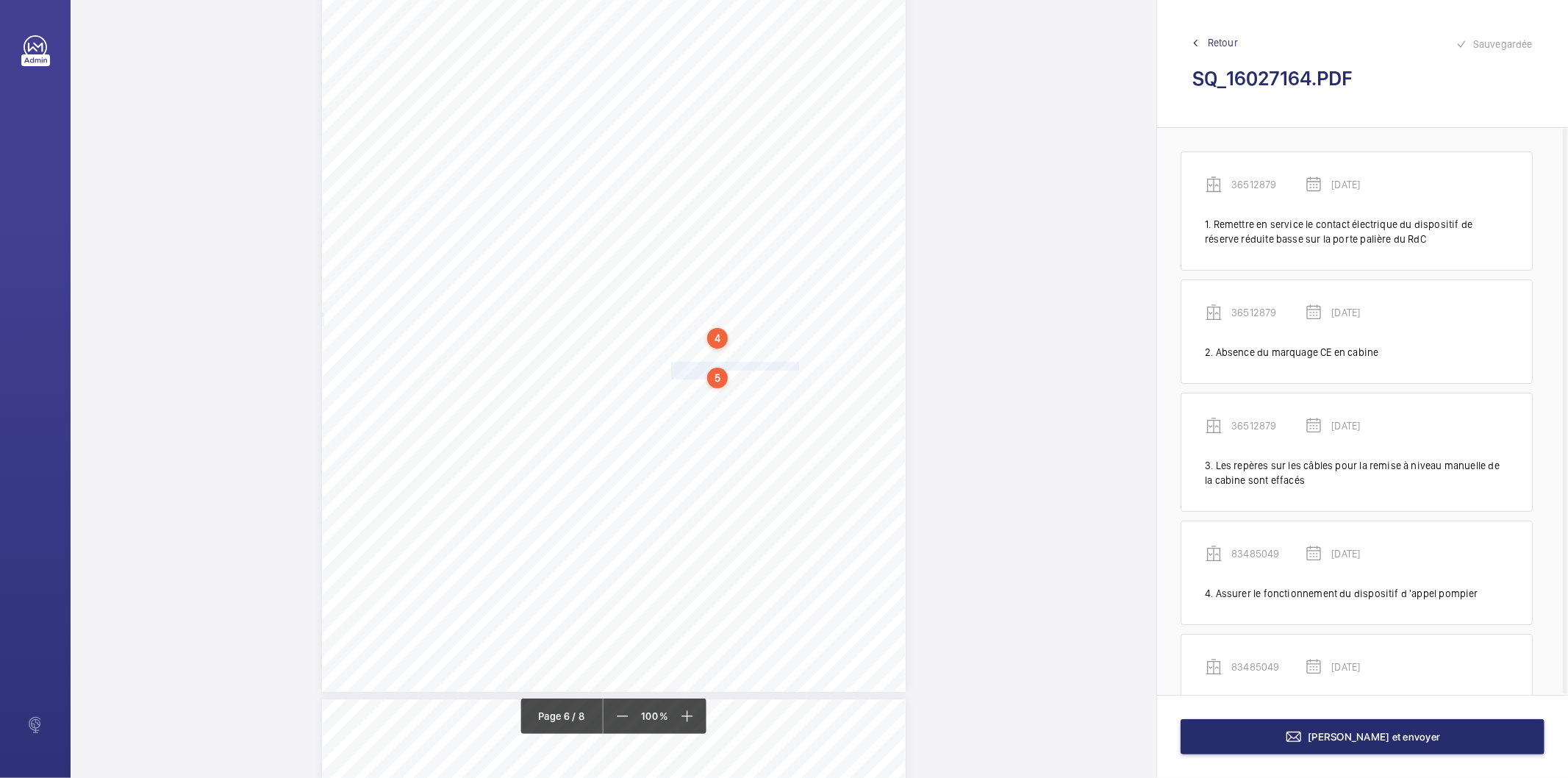
scroll to position [67, 0]
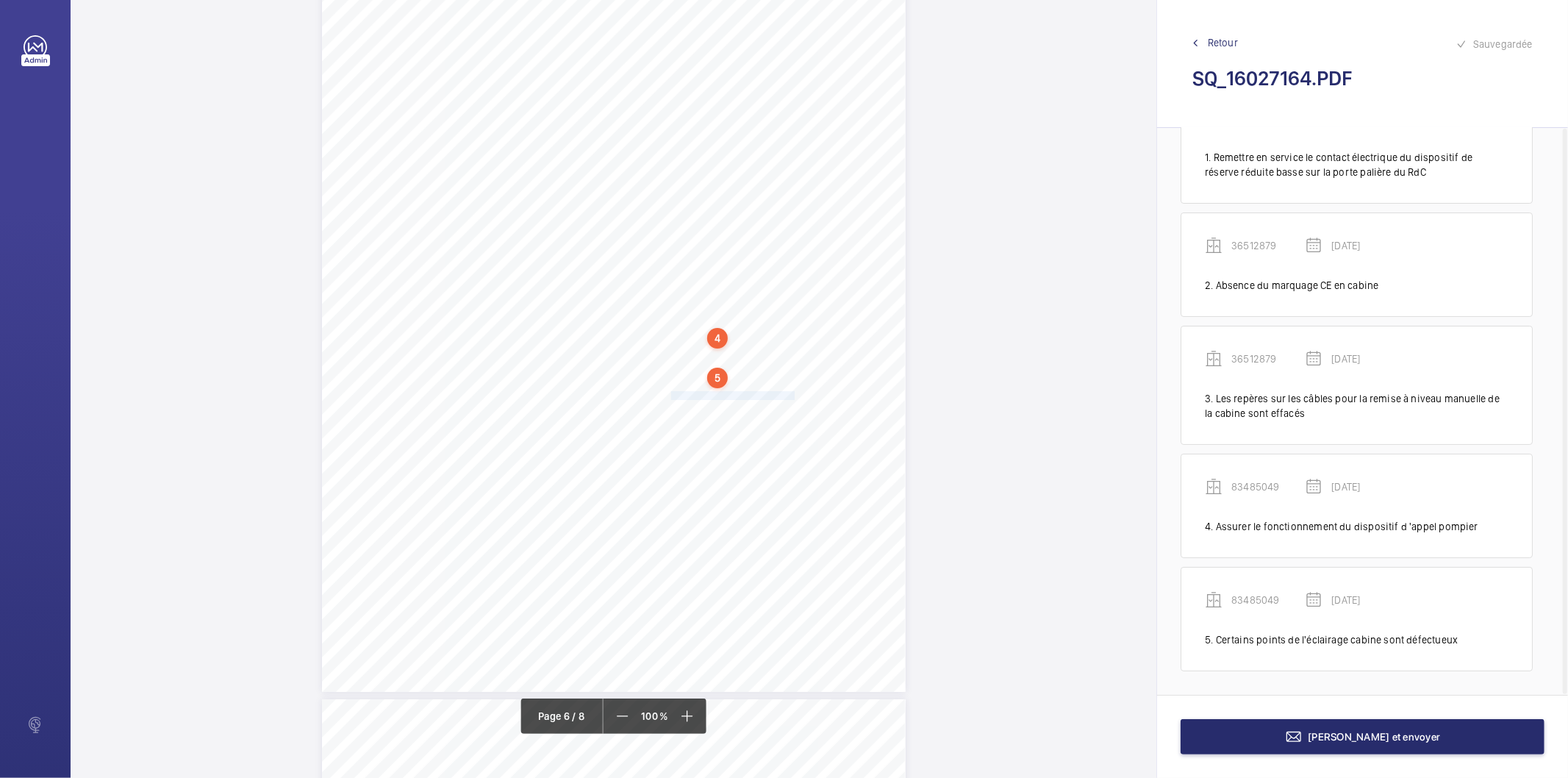
drag, startPoint x: 670, startPoint y: 395, endPoint x: 793, endPoint y: 390, distance: 123.1
click at [793, 392] on span "Absence du marquage CE en cabine." at bounding box center [736, 396] width 130 height 8
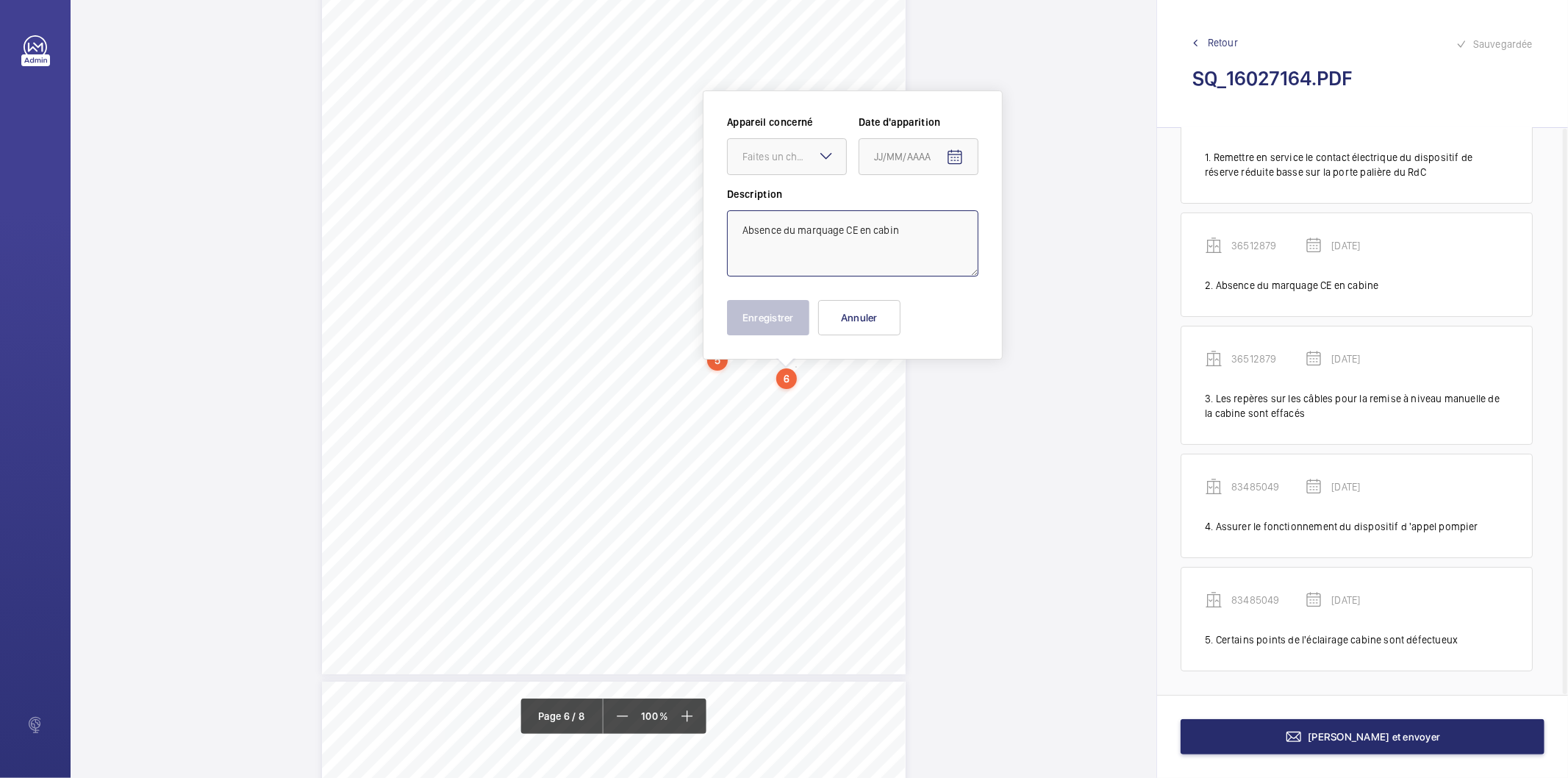
click at [904, 229] on textarea "Absence du marquage CE en cabin" at bounding box center [852, 244] width 252 height 67
click at [758, 150] on div "Faites un choix" at bounding box center [794, 156] width 104 height 15
click at [758, 234] on span "83485049" at bounding box center [786, 237] width 89 height 15
type textarea "Absence du marquage CE en cabine"
click at [957, 156] on mat-icon "Open calendar" at bounding box center [955, 158] width 18 height 18
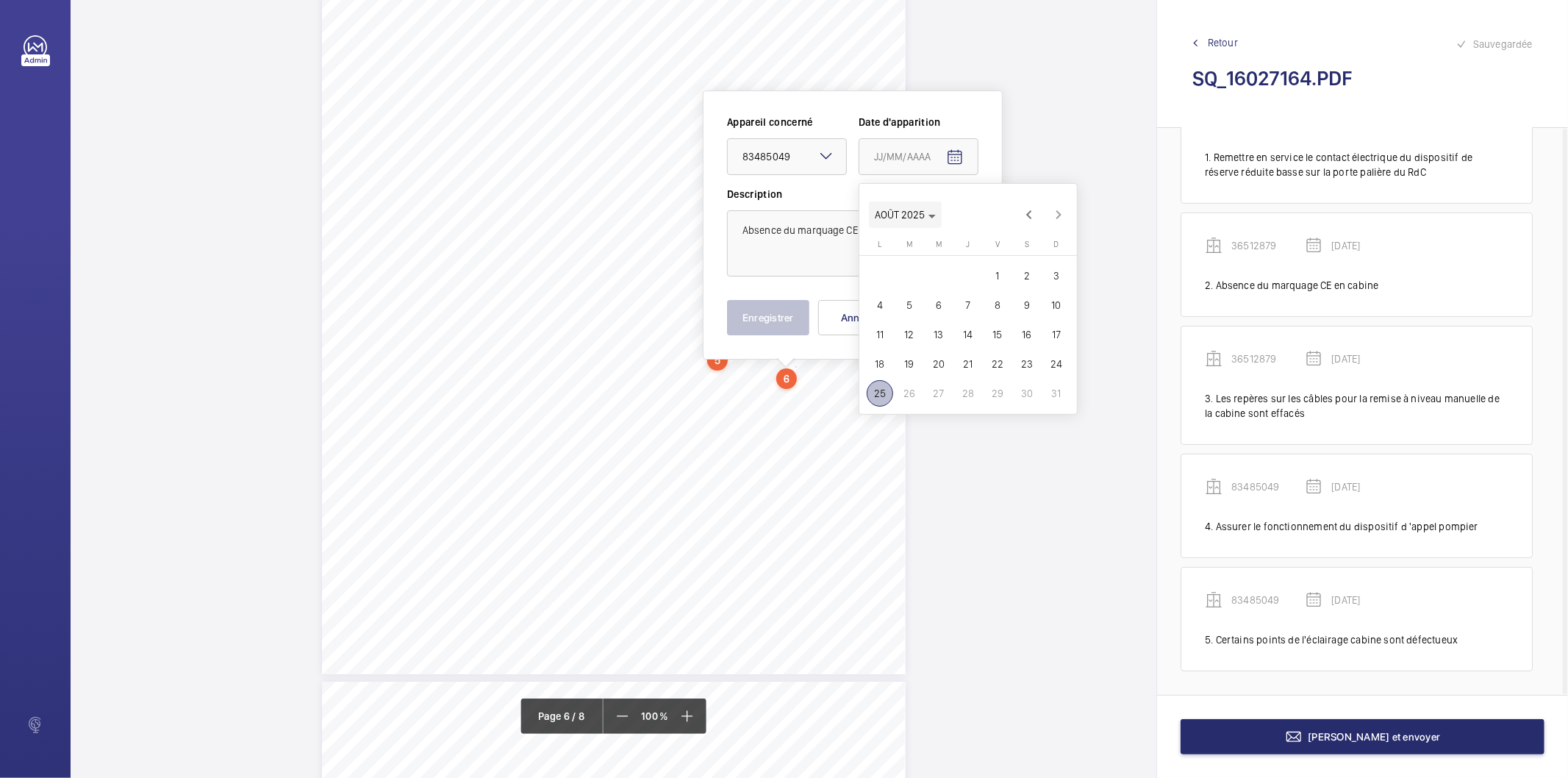
click at [931, 215] on icon "Choose month and year" at bounding box center [932, 217] width 8 height 4
click at [1041, 399] on span "2025" at bounding box center [1044, 407] width 46 height 26
click at [1044, 261] on span "AVR." at bounding box center [1044, 260] width 46 height 26
click at [997, 303] on span "11" at bounding box center [997, 305] width 26 height 26
type input "[DATE]"
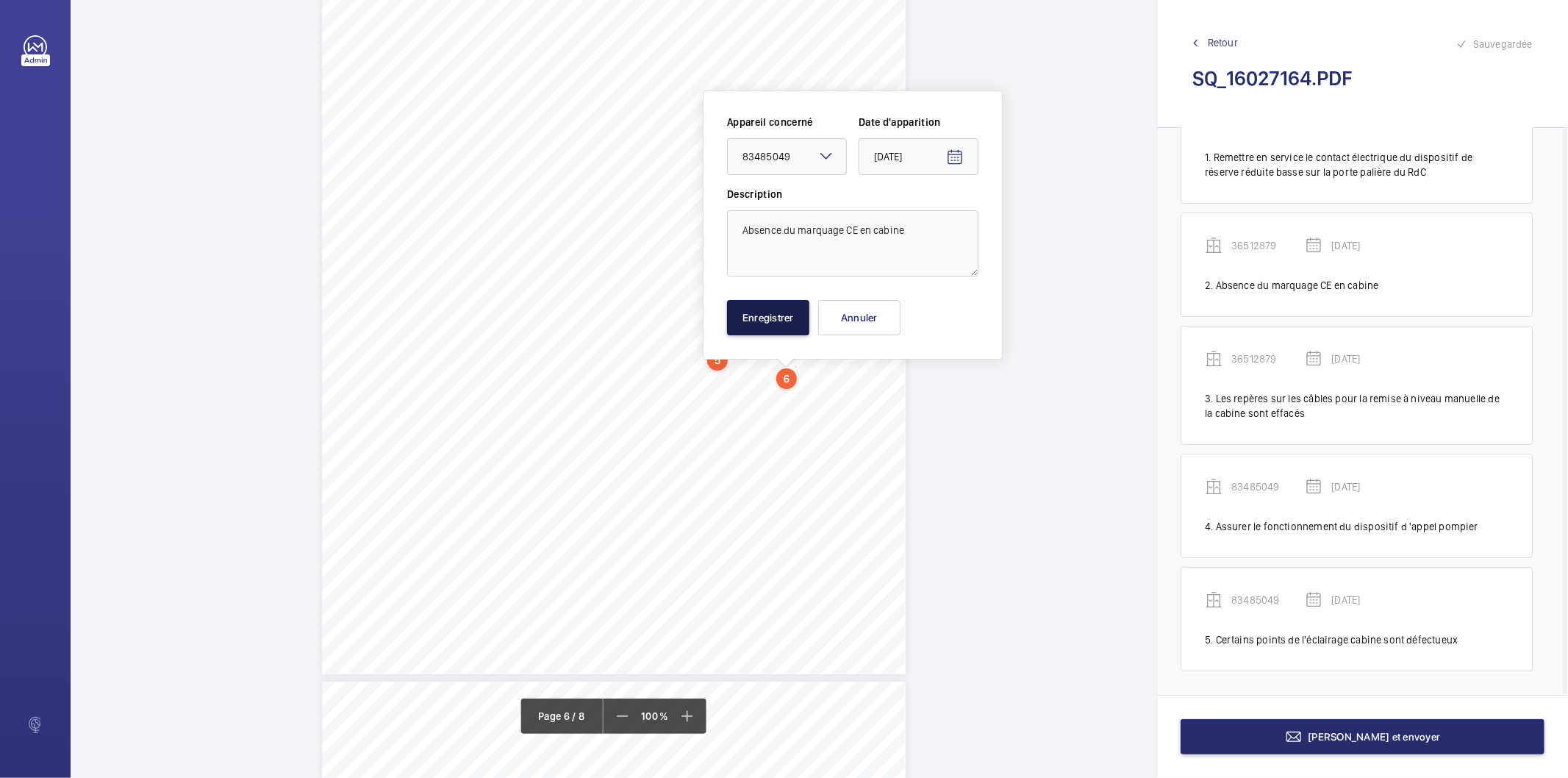
click at [790, 324] on button "Enregistrer" at bounding box center [768, 317] width 82 height 35
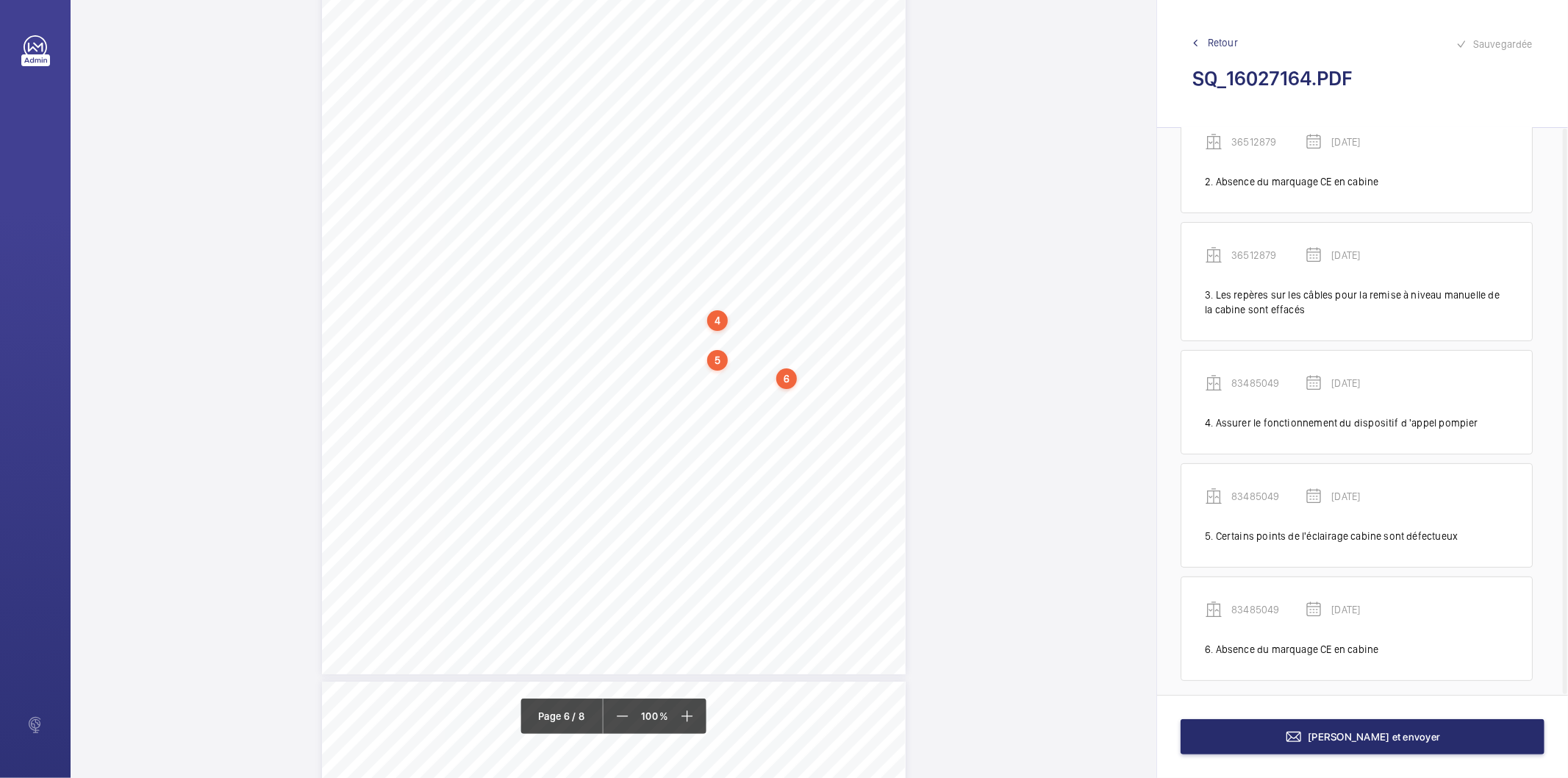
scroll to position [179, 0]
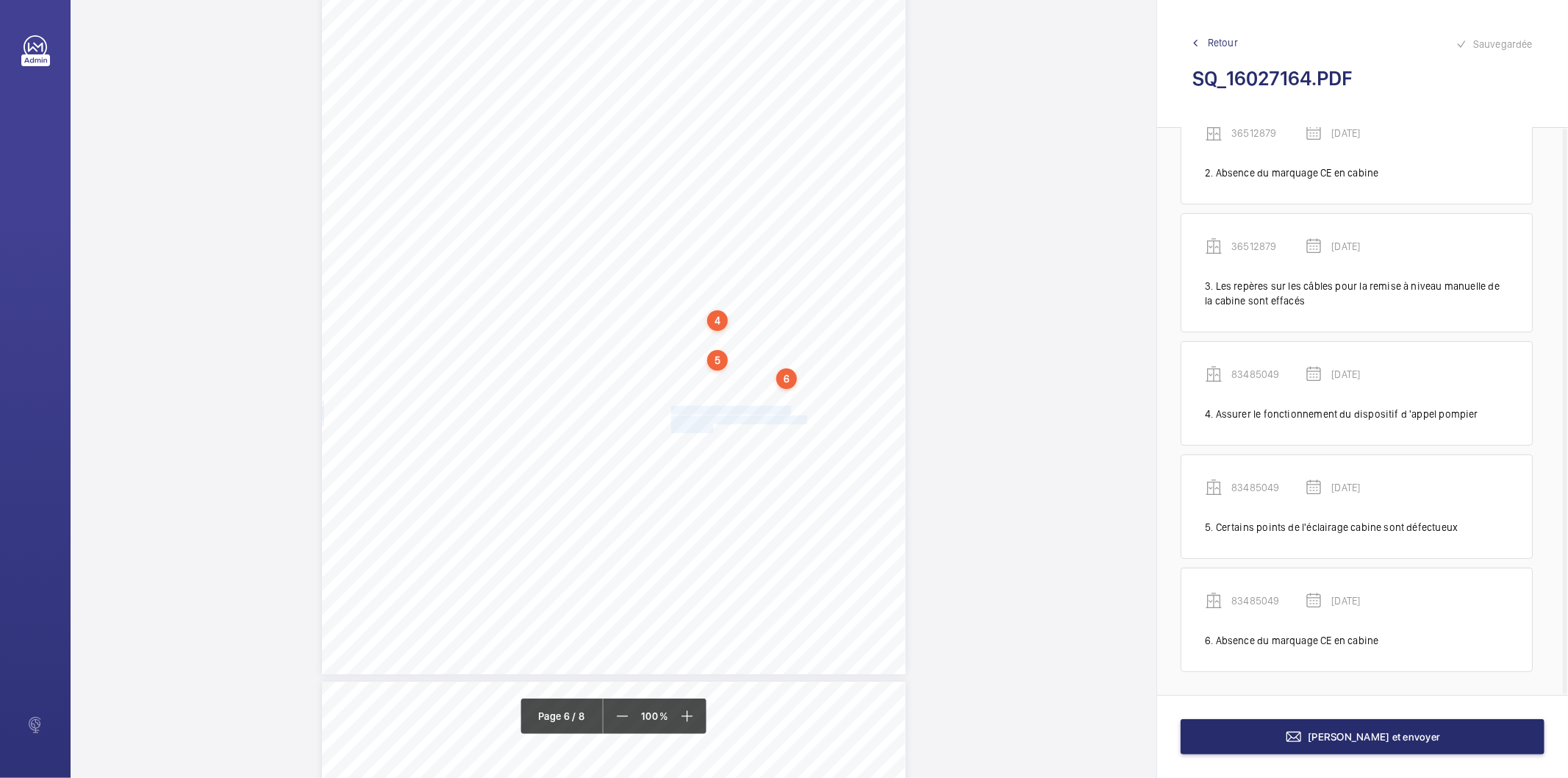
drag, startPoint x: 669, startPoint y: 408, endPoint x: 709, endPoint y: 424, distance: 43.1
click at [709, 424] on div "Affaire n° : 2502206E0000059/14000 / N° du rapport : 206E0/25/2775 Lieu de véri…" at bounding box center [614, 262] width 584 height 825
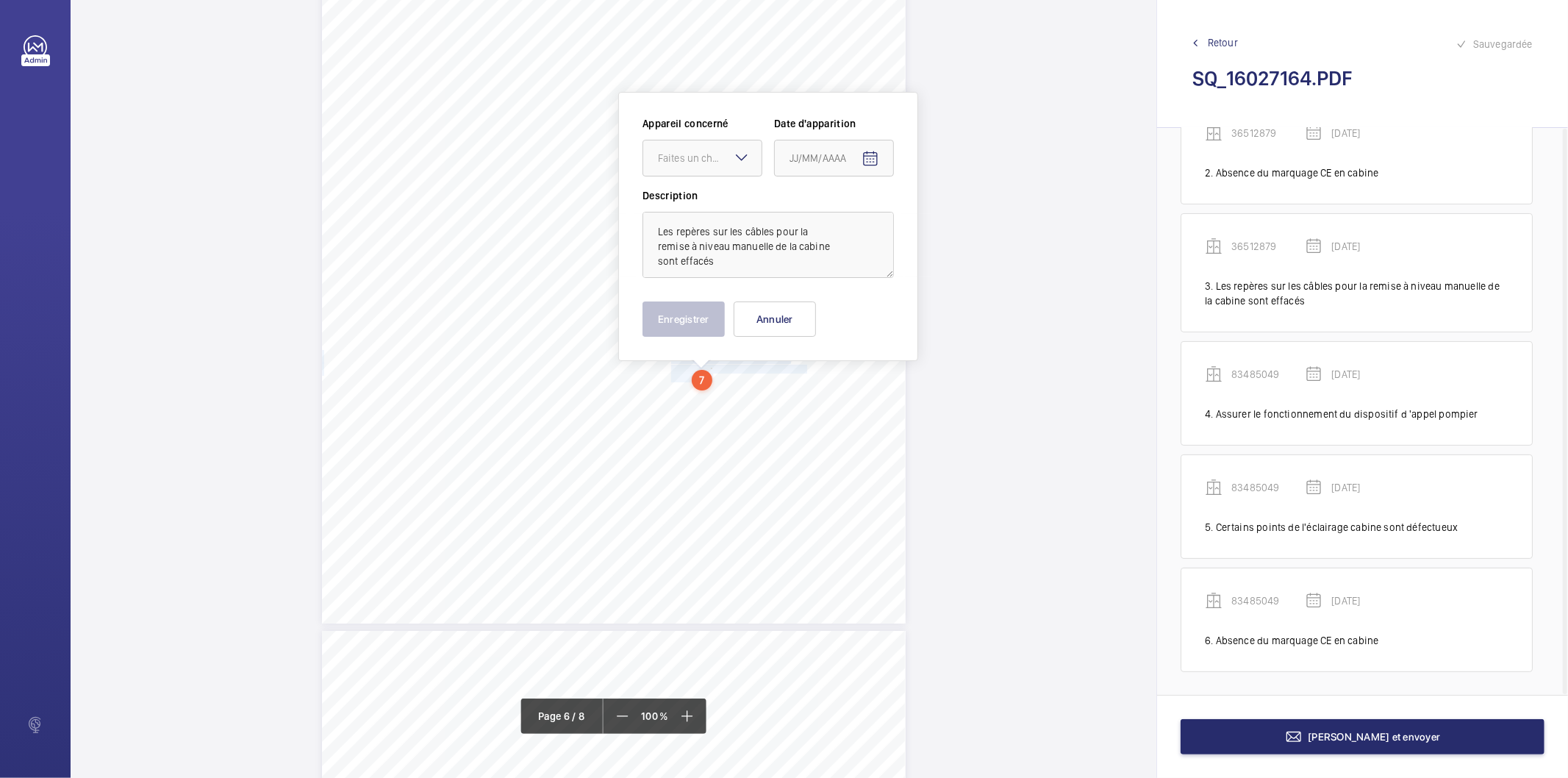
scroll to position [4388, 0]
click at [723, 158] on div "Faites un choix" at bounding box center [710, 156] width 104 height 15
click at [693, 243] on span "83485049" at bounding box center [702, 237] width 89 height 15
click at [877, 152] on mat-icon "Open calendar" at bounding box center [870, 158] width 18 height 18
click at [851, 219] on span "Choose month and year" at bounding box center [821, 215] width 72 height 35
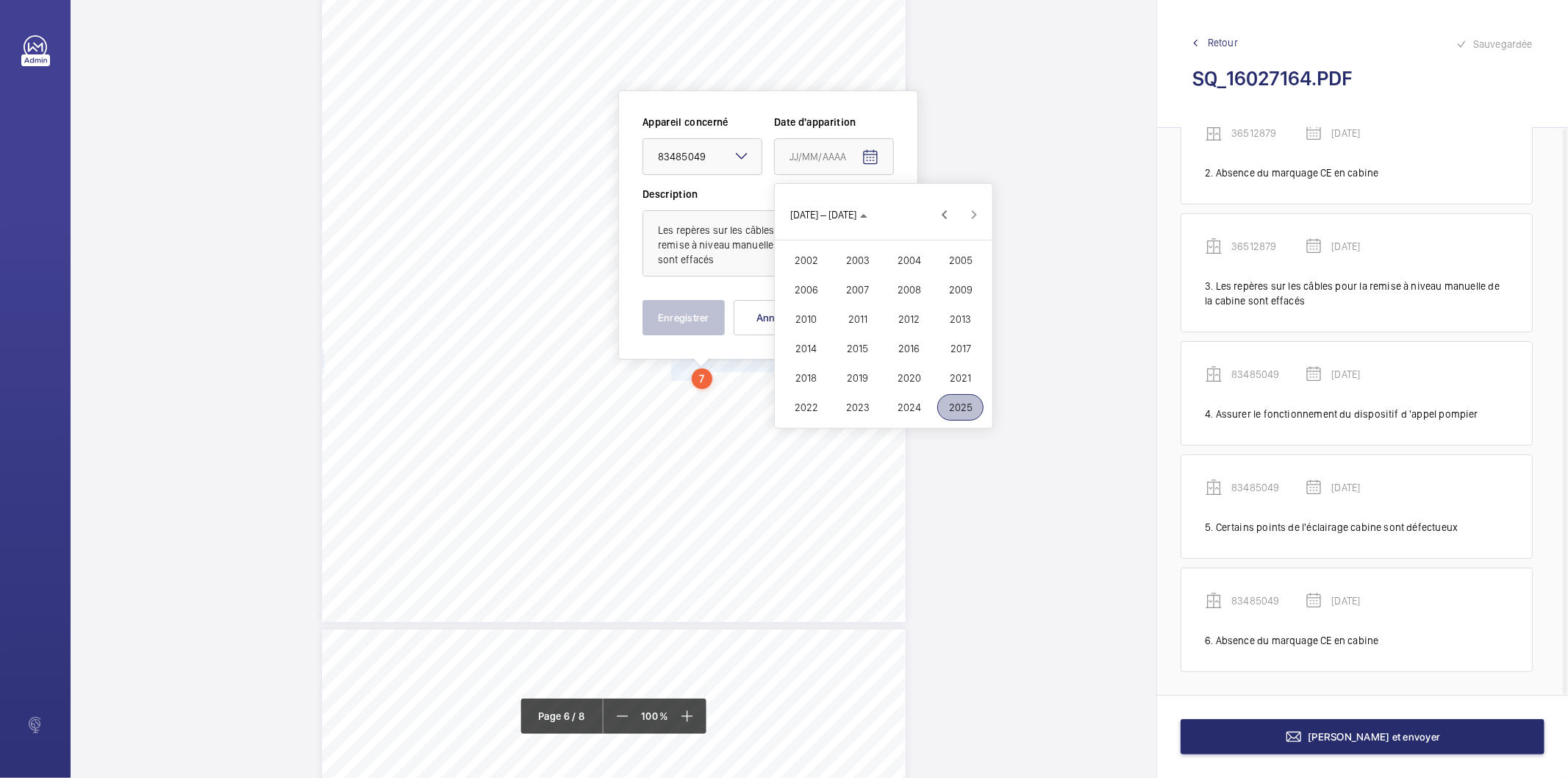
click at [952, 405] on span "2025" at bounding box center [960, 407] width 46 height 26
click at [952, 256] on span "AVR." at bounding box center [960, 260] width 46 height 26
click at [919, 302] on span "11" at bounding box center [912, 305] width 26 height 26
type input "[DATE]"
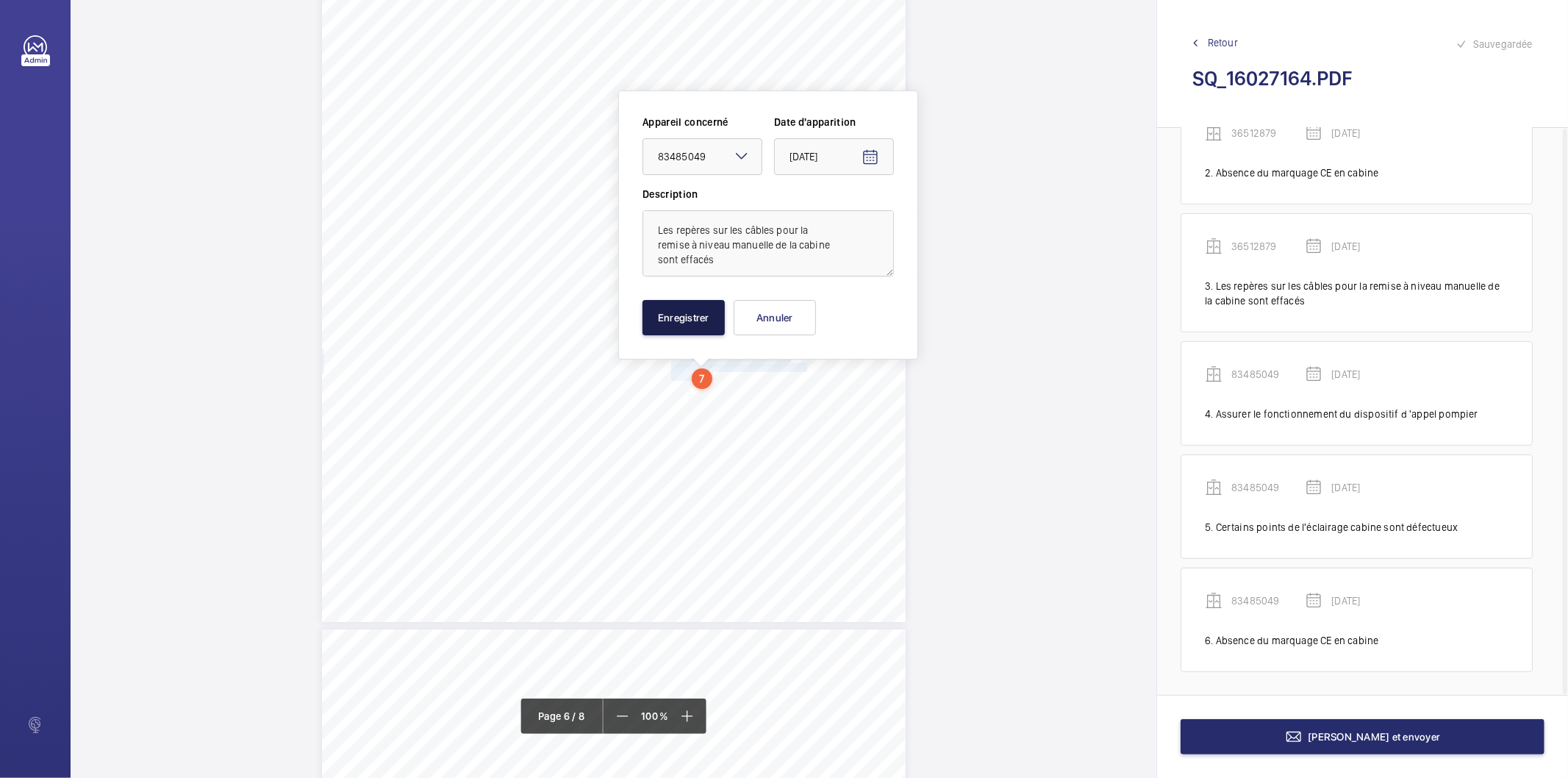
click at [687, 319] on button "Enregistrer" at bounding box center [684, 317] width 82 height 35
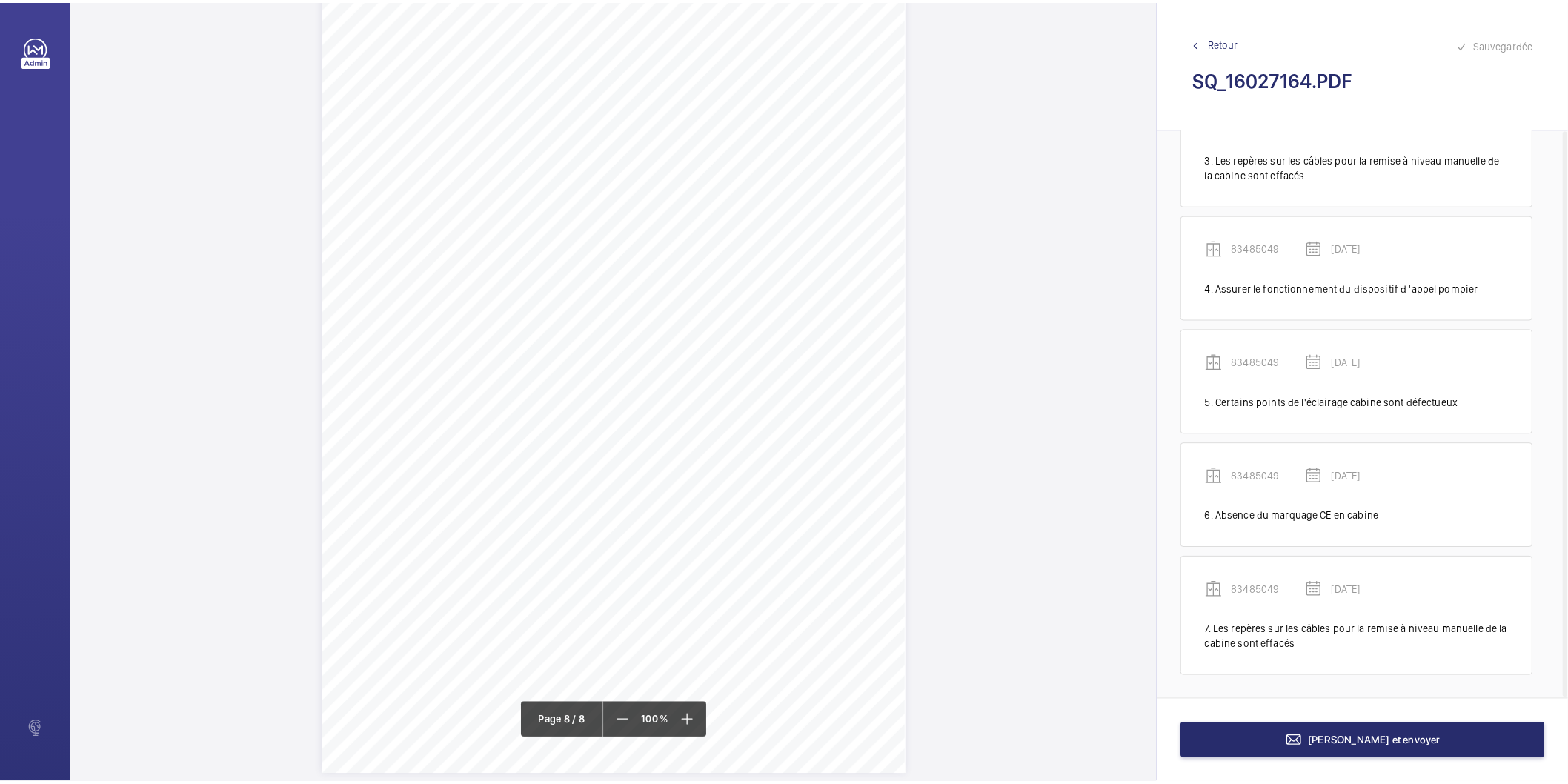
scroll to position [5973, 0]
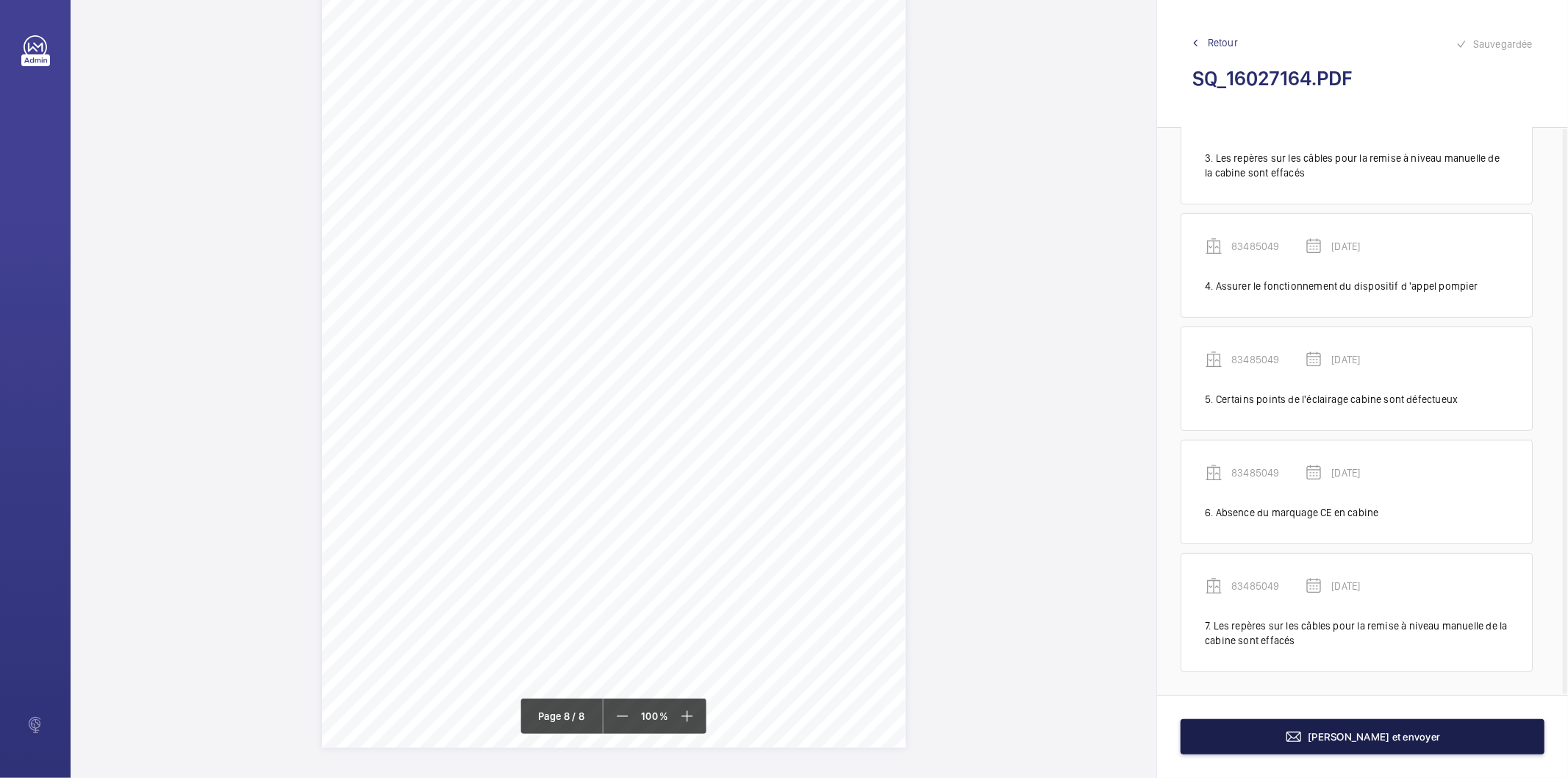
click at [1323, 724] on button "[PERSON_NAME] et envoyer" at bounding box center [1361, 737] width 363 height 35
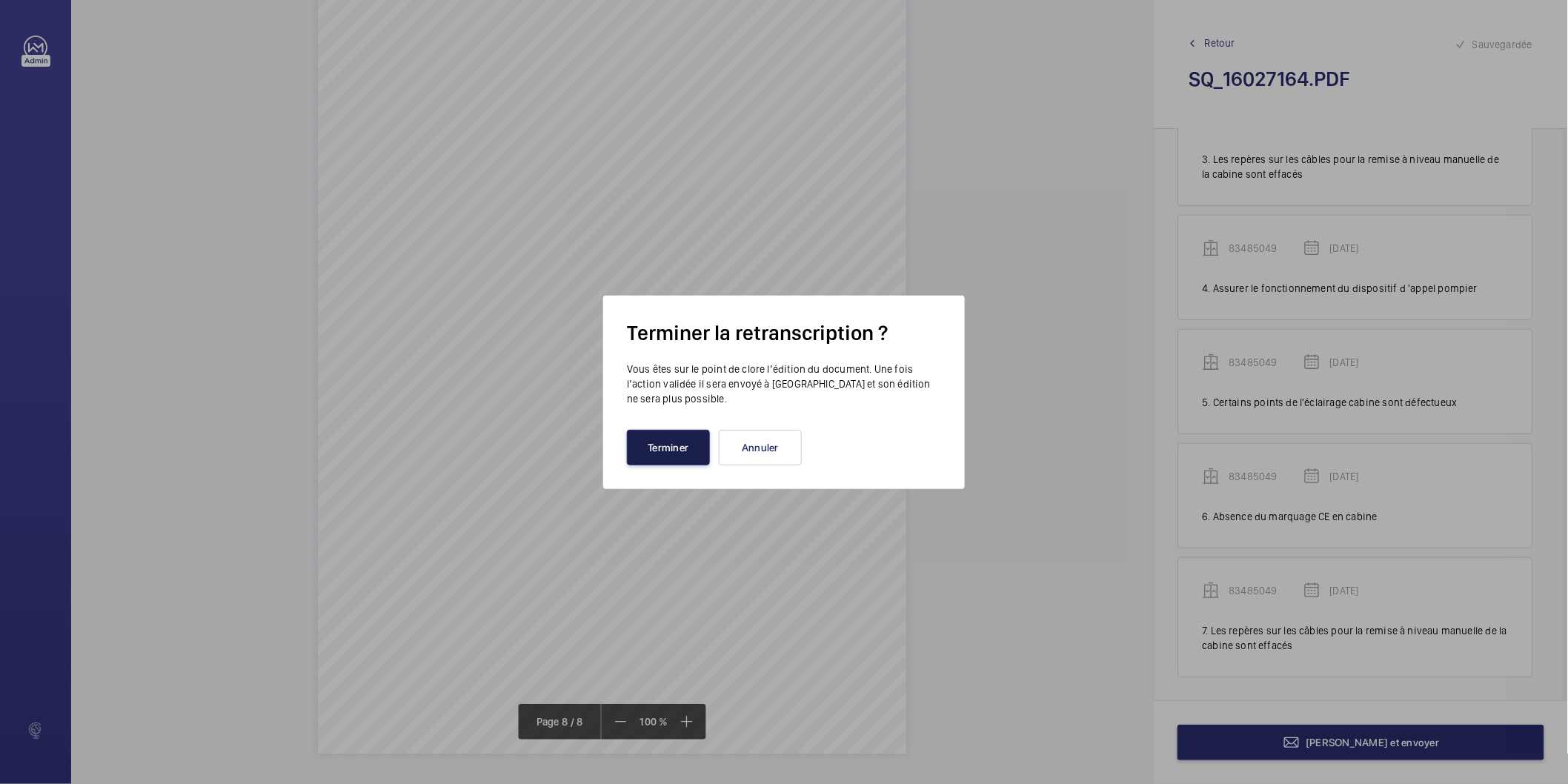
click at [693, 448] on button "Terminer" at bounding box center [668, 447] width 83 height 36
